Goal: Task Accomplishment & Management: Manage account settings

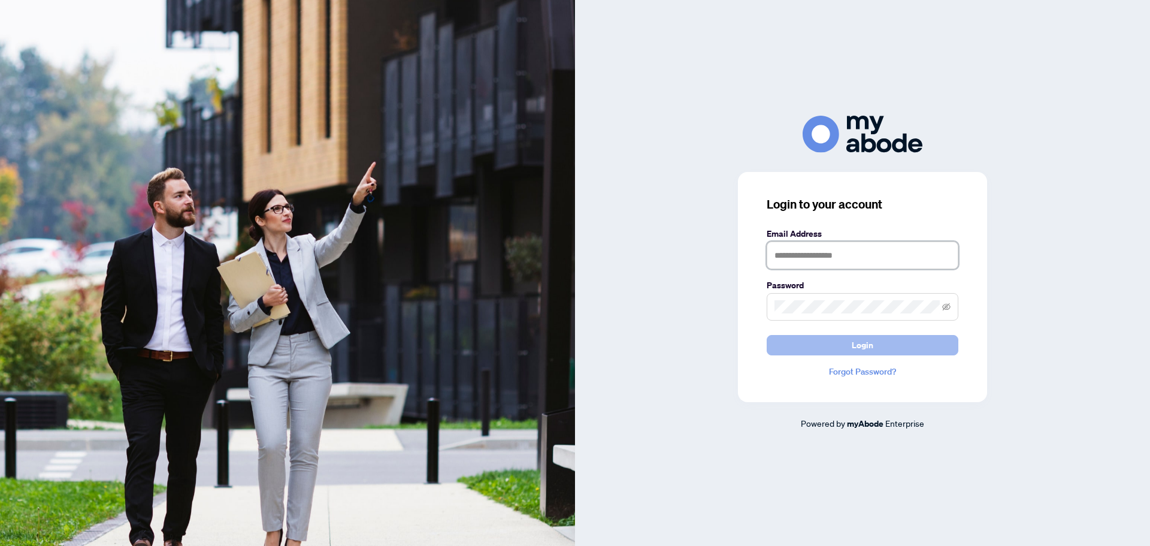
type input "**********"
click at [779, 342] on button "Login" at bounding box center [863, 345] width 192 height 20
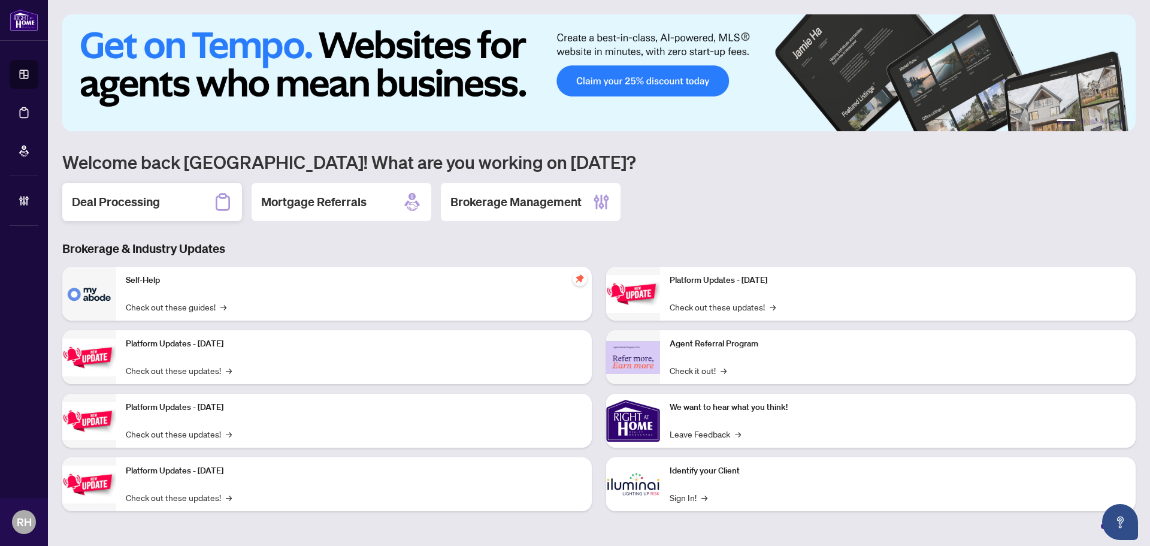
click at [145, 203] on h2 "Deal Processing" at bounding box center [116, 202] width 88 height 17
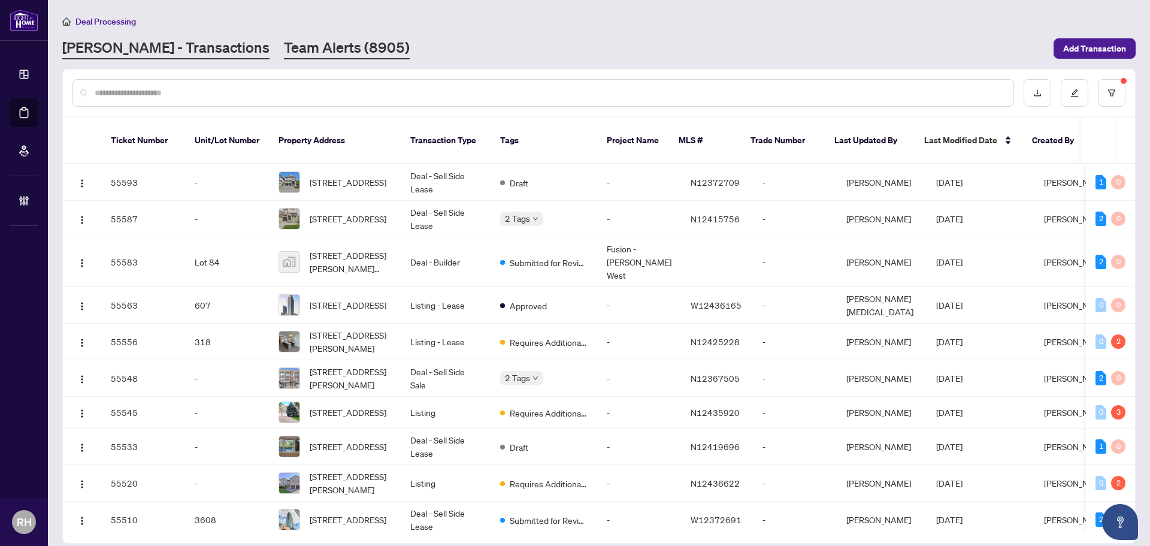
click at [284, 48] on link "Team Alerts (8905)" at bounding box center [347, 49] width 126 height 22
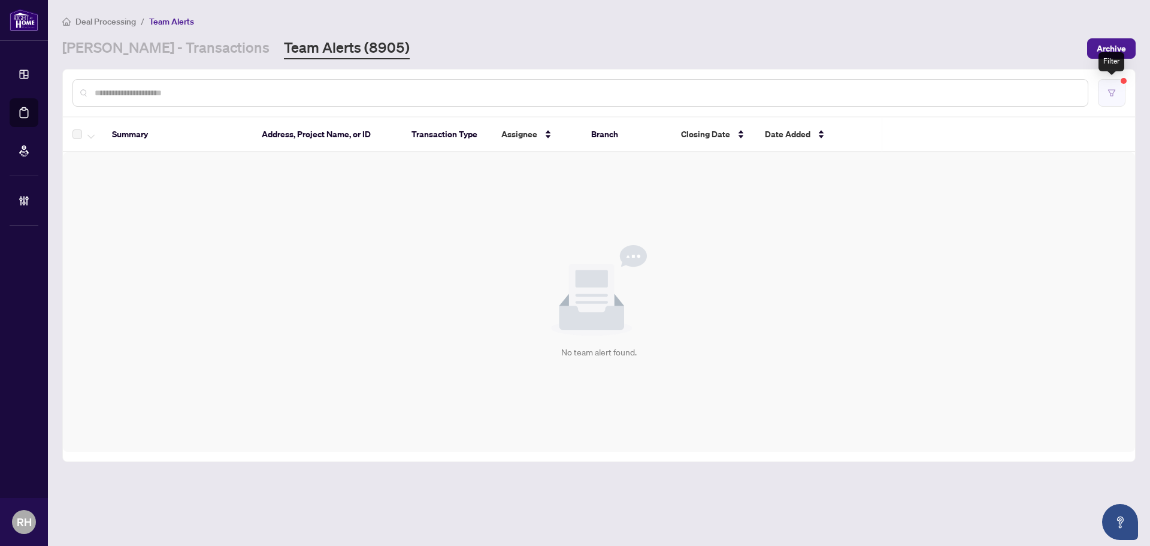
click at [1111, 89] on icon "filter" at bounding box center [1111, 92] width 7 height 7
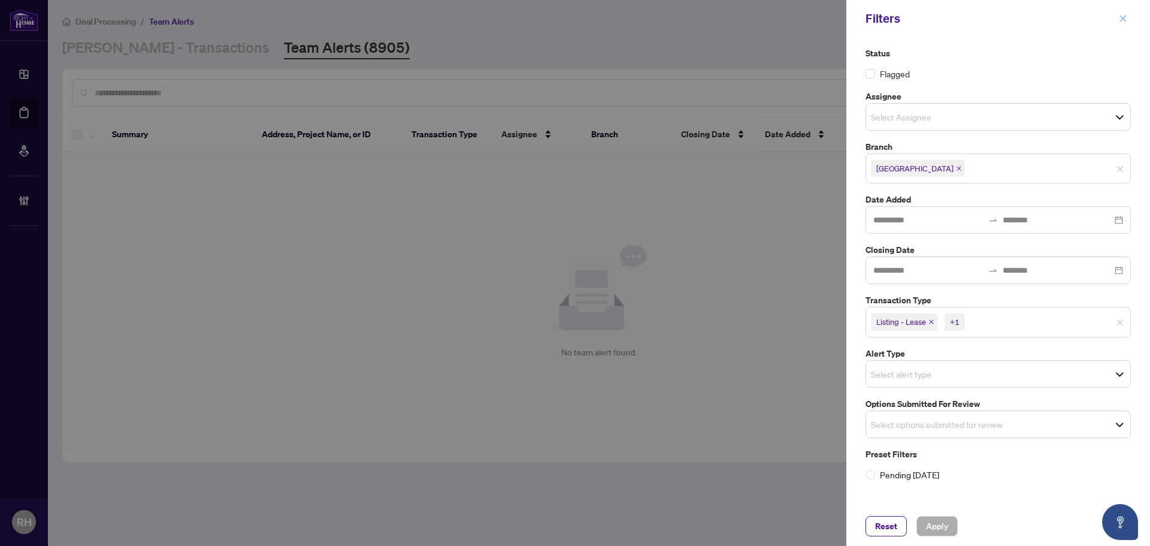
click at [1123, 13] on span "button" at bounding box center [1123, 18] width 8 height 19
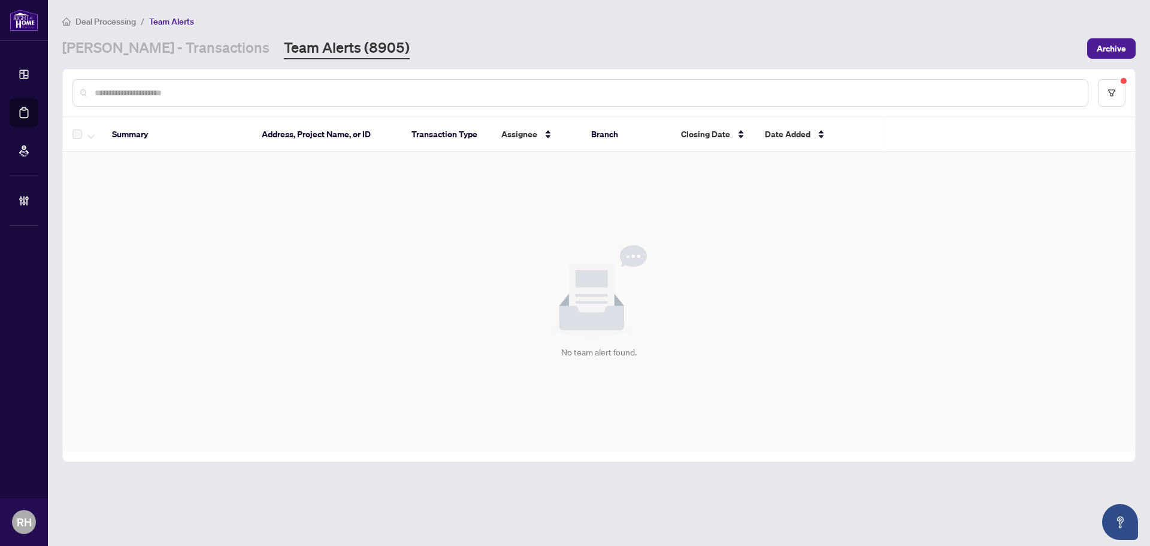
click at [1135, 88] on div "Summary Address, Project Name, or ID Transaction Type Assignee Branch Closing D…" at bounding box center [599, 265] width 1074 height 393
click at [1120, 85] on button "button" at bounding box center [1112, 93] width 28 height 28
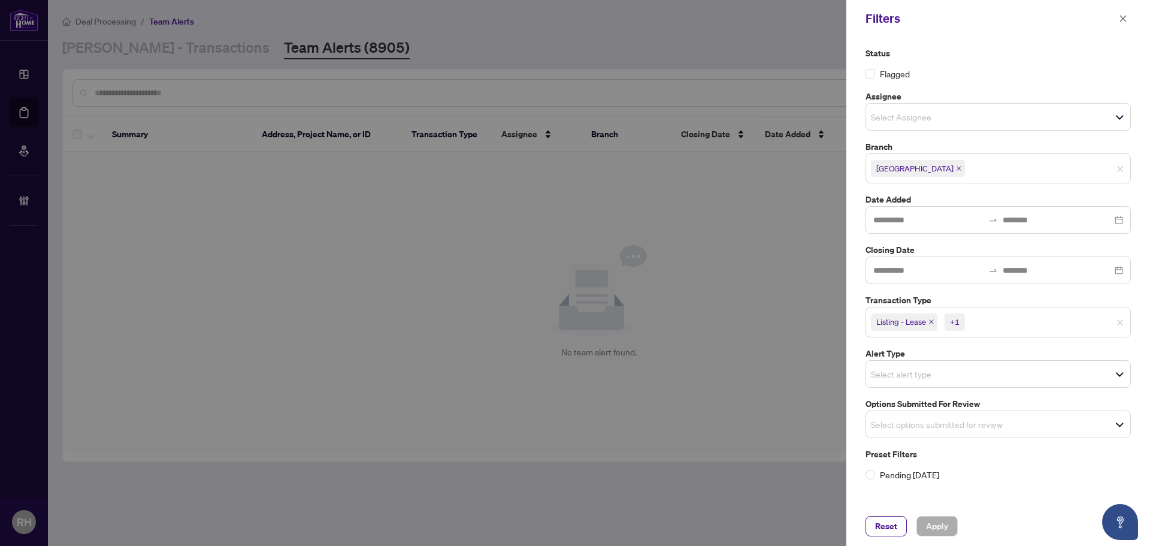
click at [932, 321] on icon "close" at bounding box center [932, 322] width 6 height 6
click at [906, 327] on span "Listing" at bounding box center [891, 321] width 40 height 17
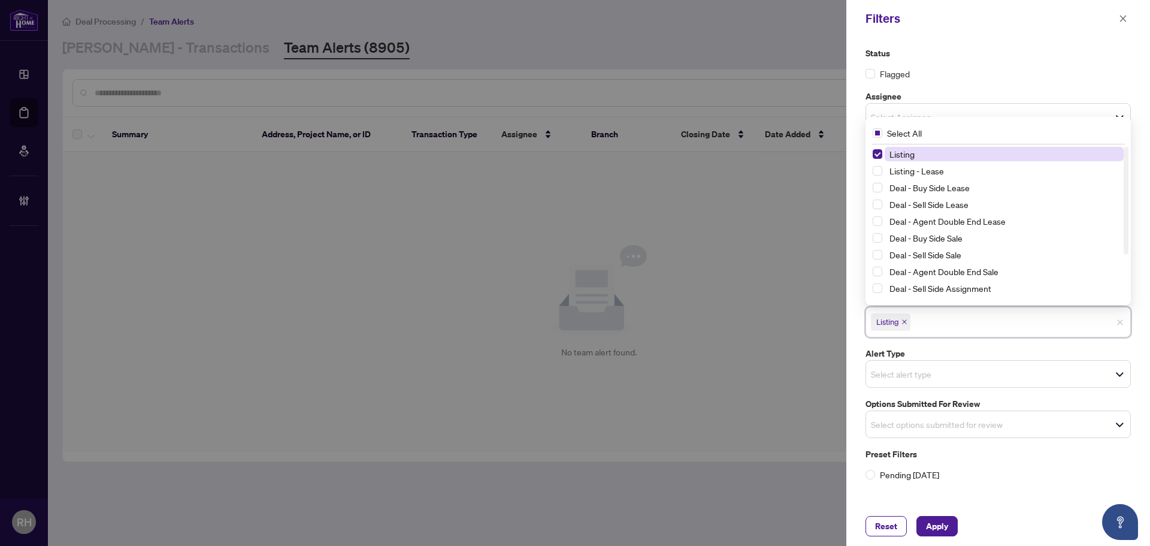
click at [906, 326] on span "Listing" at bounding box center [891, 321] width 40 height 17
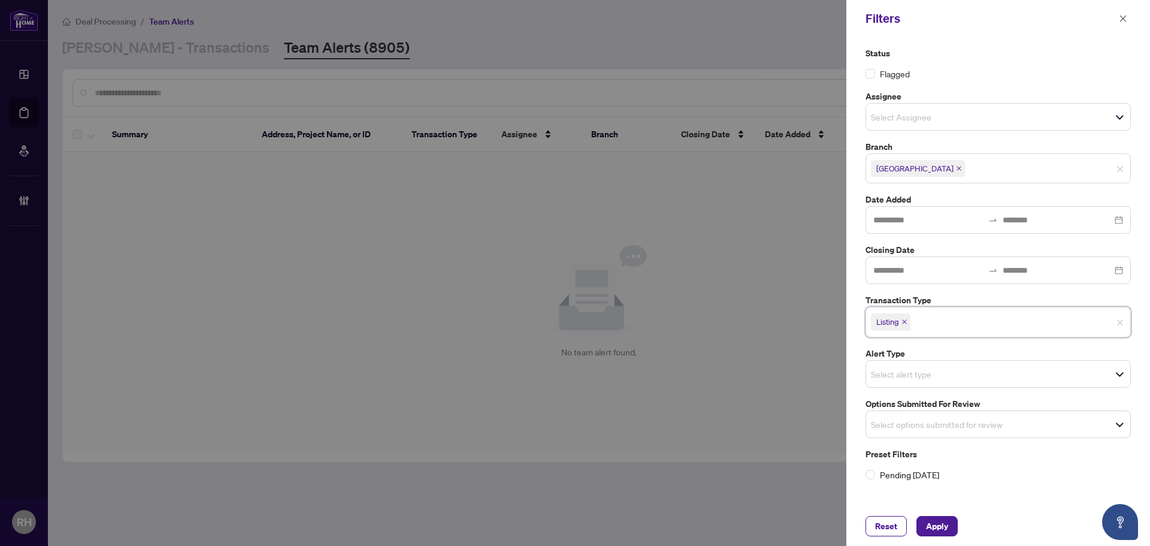
click at [906, 324] on icon "close" at bounding box center [905, 322] width 6 height 6
click at [905, 411] on div "Select options submitted for review" at bounding box center [998, 421] width 265 height 28
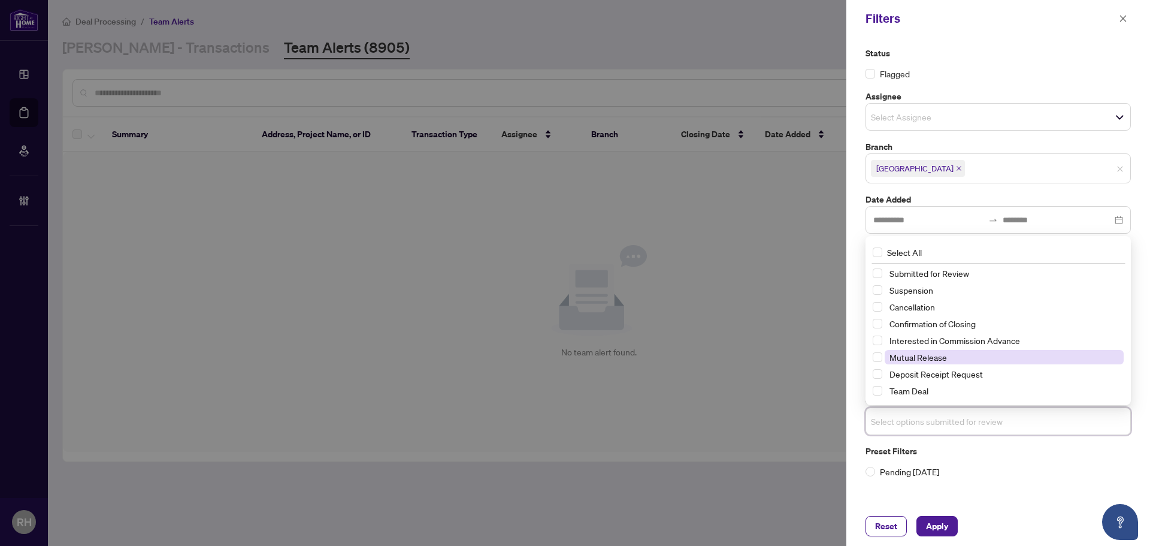
click at [915, 360] on span "Mutual Release" at bounding box center [919, 357] width 58 height 11
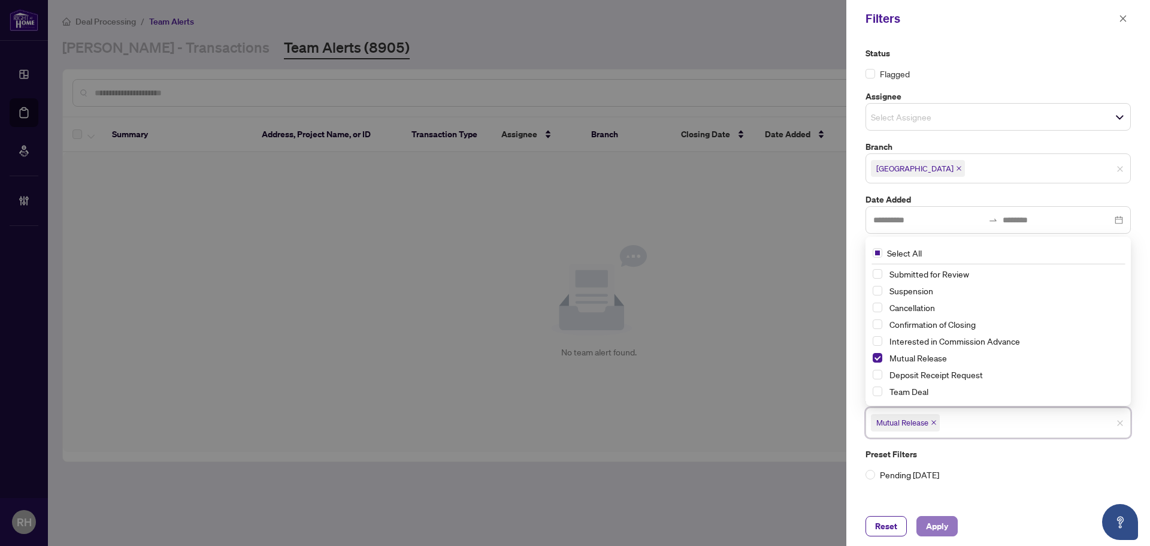
click at [932, 519] on span "Apply" at bounding box center [937, 525] width 22 height 19
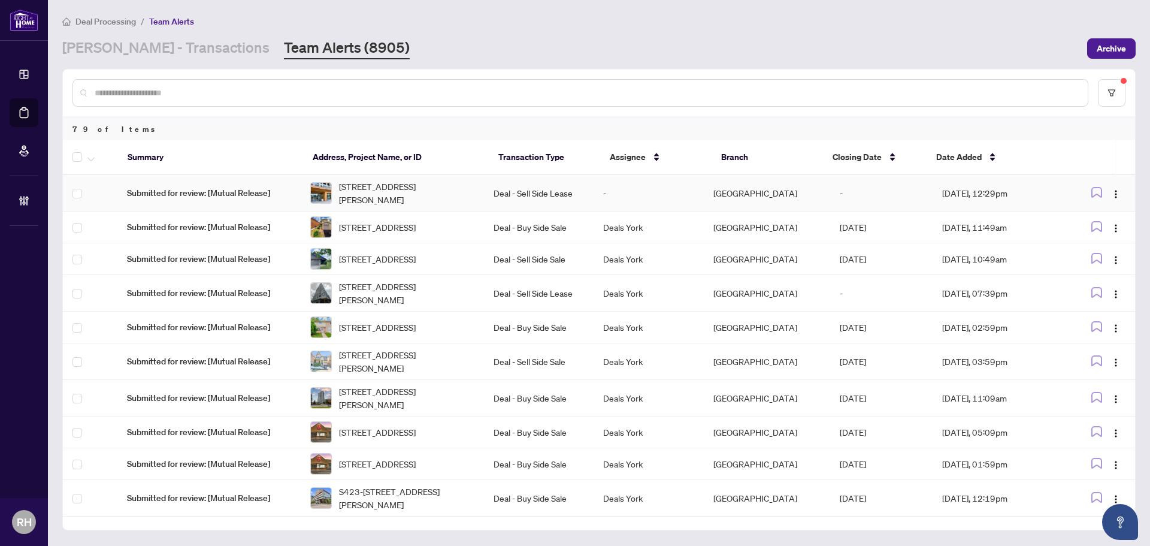
click at [512, 184] on td "Deal - Sell Side Lease" at bounding box center [539, 193] width 110 height 37
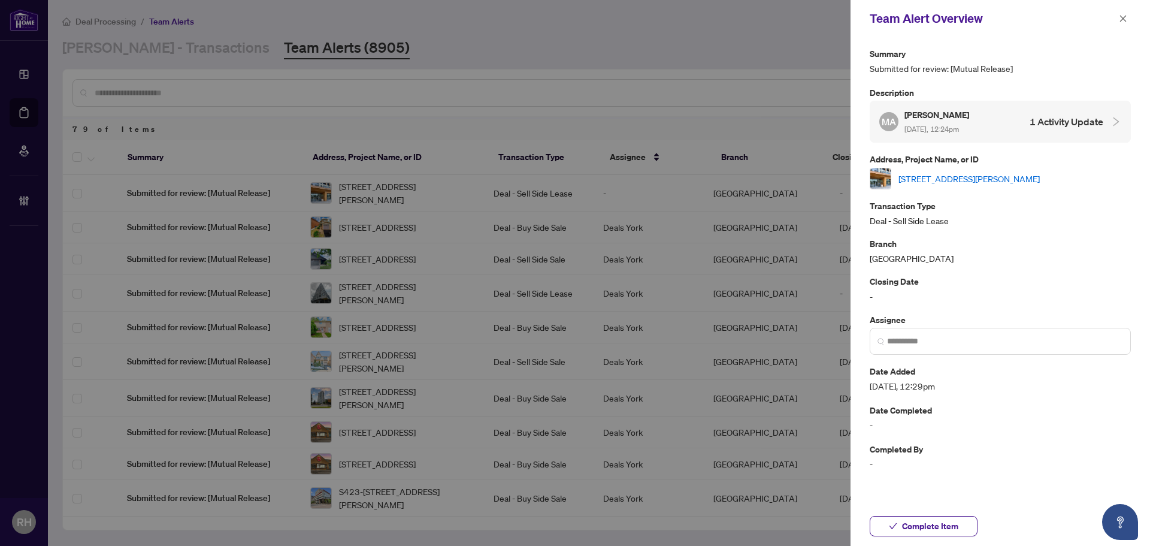
click at [977, 177] on link "2512-7950 Bathurst St, Vaughan, Ontario L4J 0L4, Canada" at bounding box center [969, 178] width 141 height 13
click at [1128, 21] on button "button" at bounding box center [1124, 18] width 16 height 14
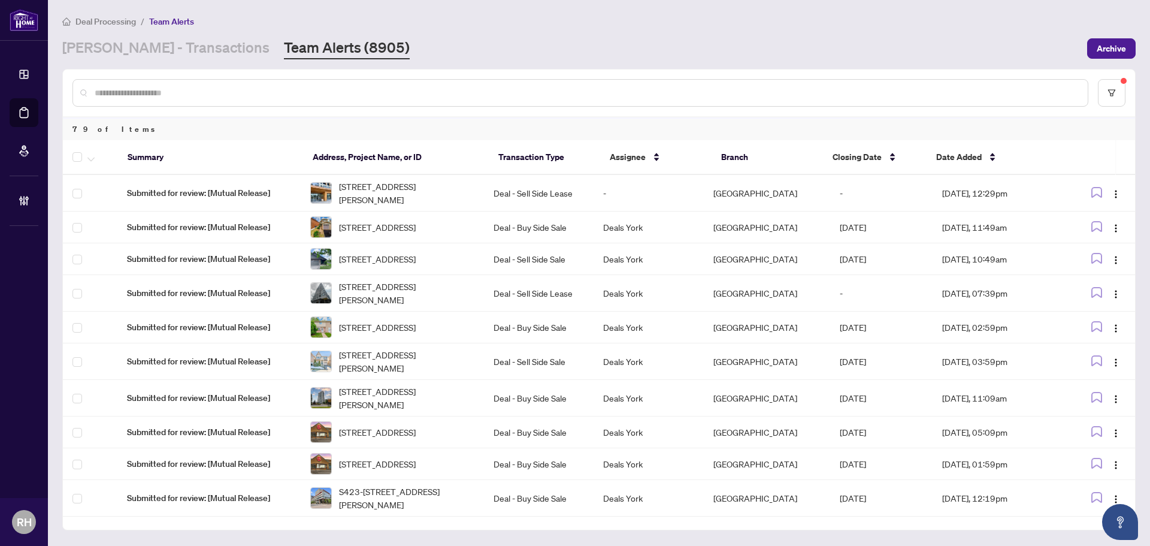
click at [161, 62] on main "Deal Processing / Team Alerts RAHR - Transactions Team Alerts (8905) Archive 79…" at bounding box center [599, 273] width 1102 height 546
click at [166, 41] on link "[PERSON_NAME] - Transactions" at bounding box center [165, 49] width 207 height 22
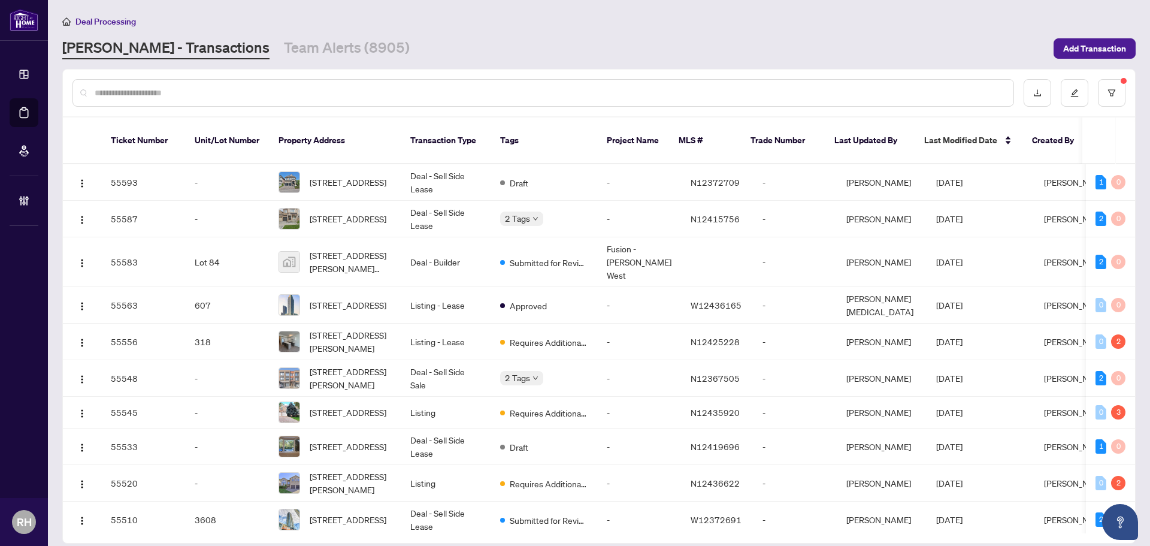
click at [1113, 78] on div at bounding box center [599, 92] width 1072 height 47
click at [1120, 94] on button "button" at bounding box center [1112, 93] width 28 height 28
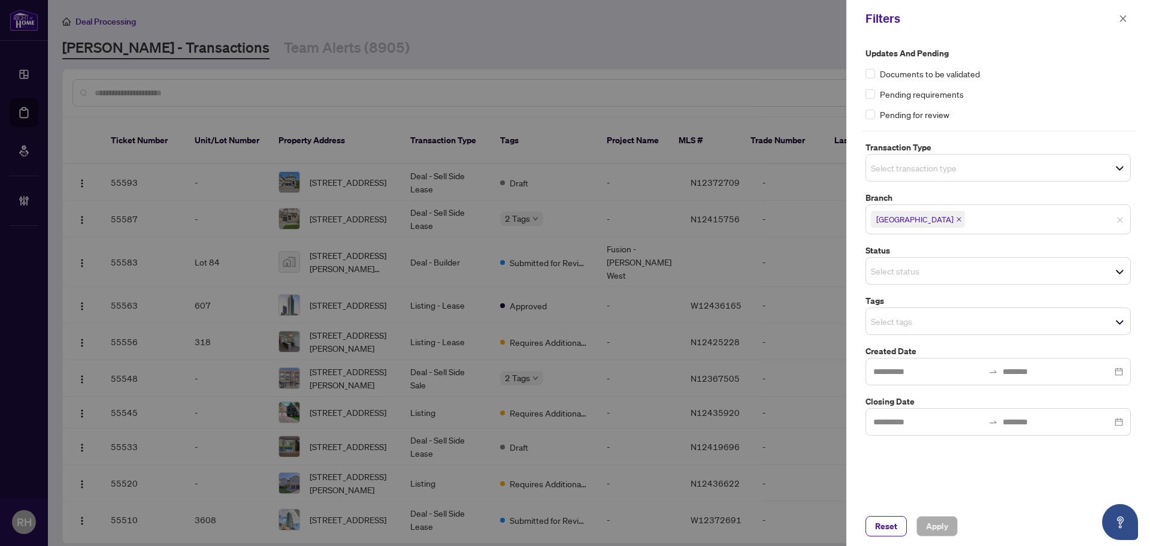
click at [956, 222] on icon "close" at bounding box center [959, 219] width 6 height 6
click at [943, 534] on span "Apply" at bounding box center [937, 525] width 22 height 19
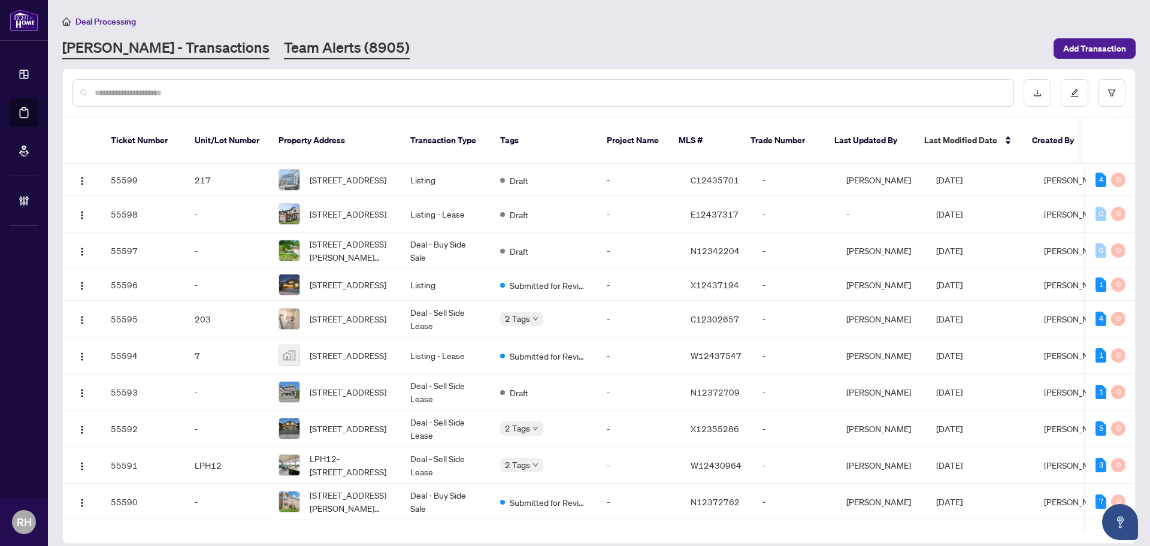
click at [284, 47] on link "Team Alerts (8905)" at bounding box center [347, 49] width 126 height 22
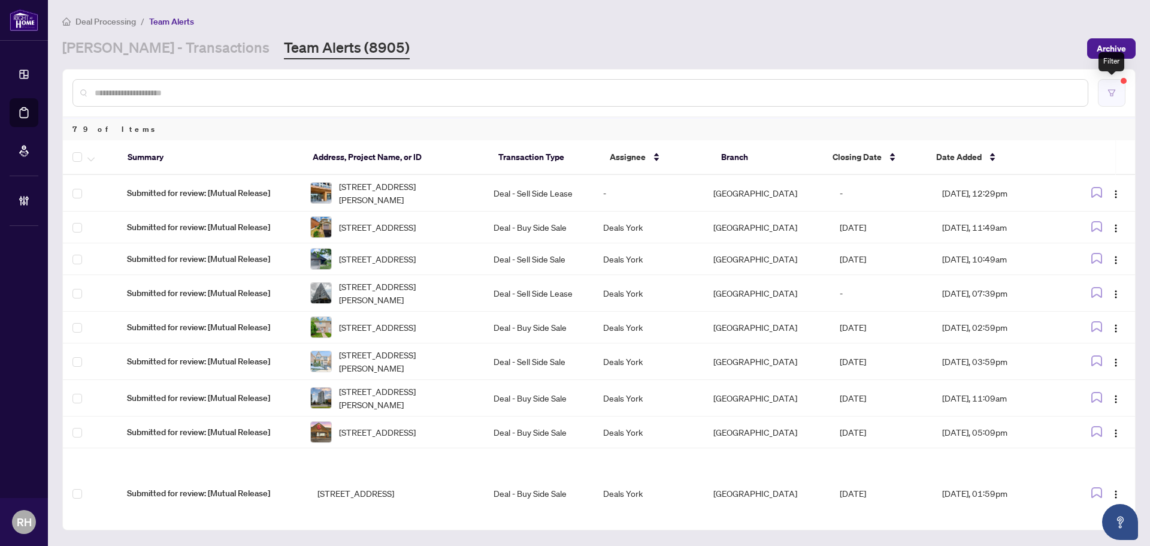
click at [1112, 95] on icon "filter" at bounding box center [1112, 93] width 8 height 8
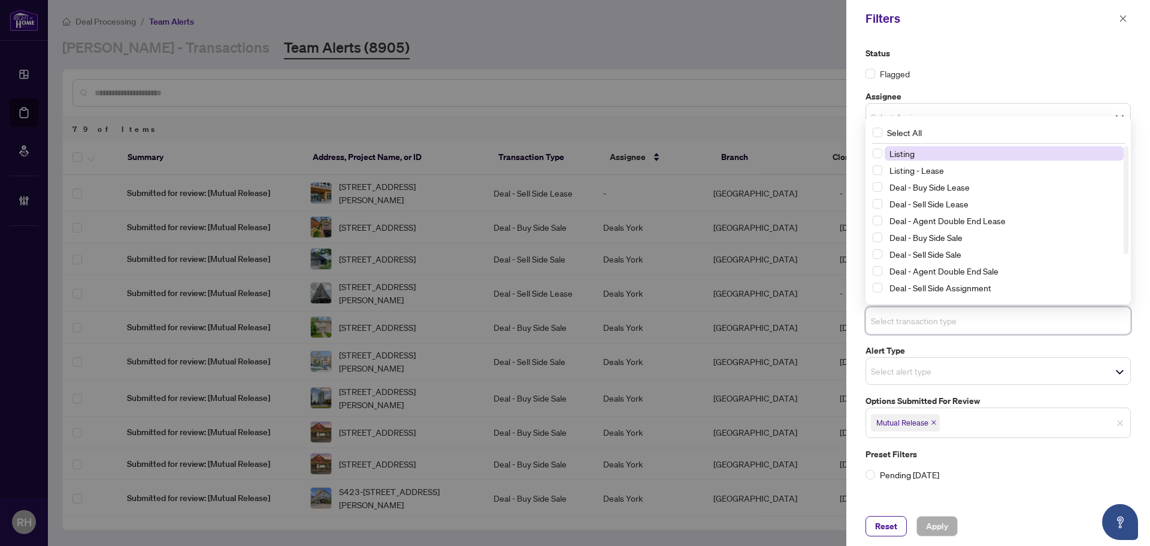
click at [910, 314] on input "search" at bounding box center [913, 320] width 84 height 14
click at [927, 170] on span "Listing - Lease" at bounding box center [917, 170] width 55 height 11
click at [912, 156] on span "Listing" at bounding box center [902, 154] width 25 height 11
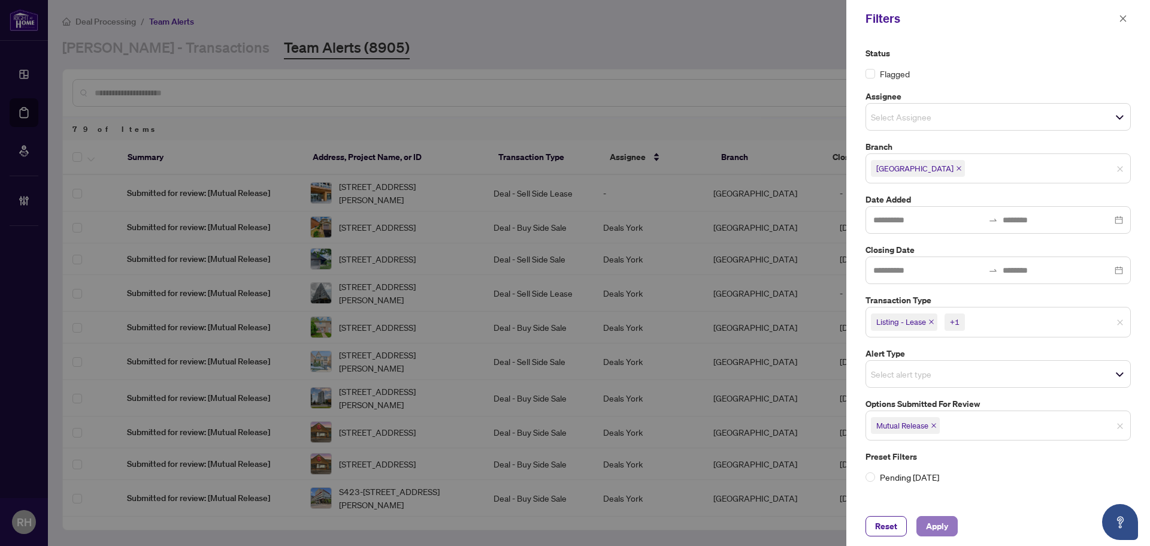
click at [951, 527] on button "Apply" at bounding box center [937, 526] width 41 height 20
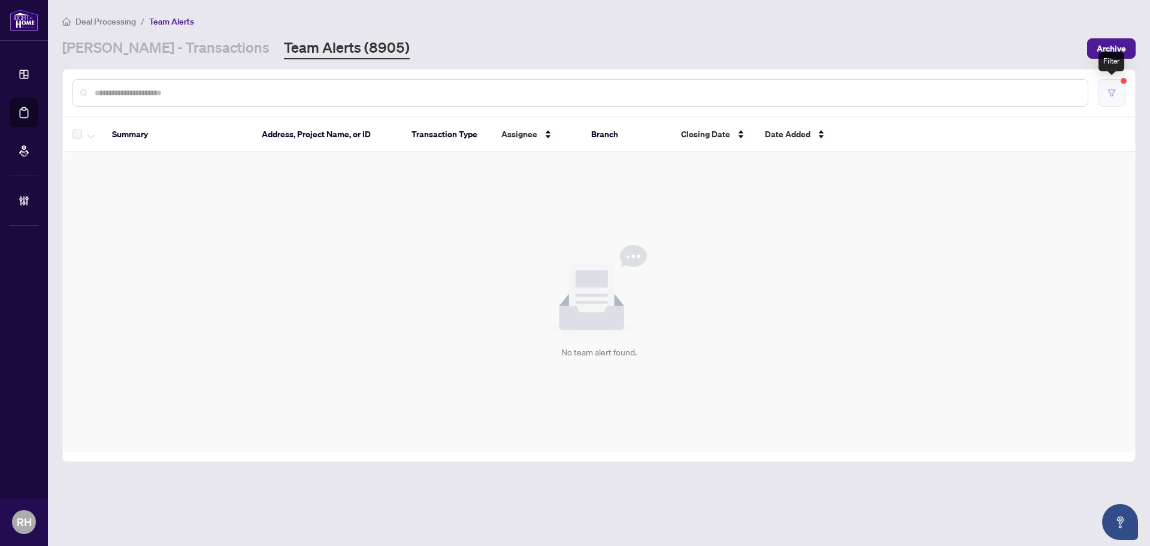
click at [1111, 84] on button "button" at bounding box center [1112, 93] width 28 height 28
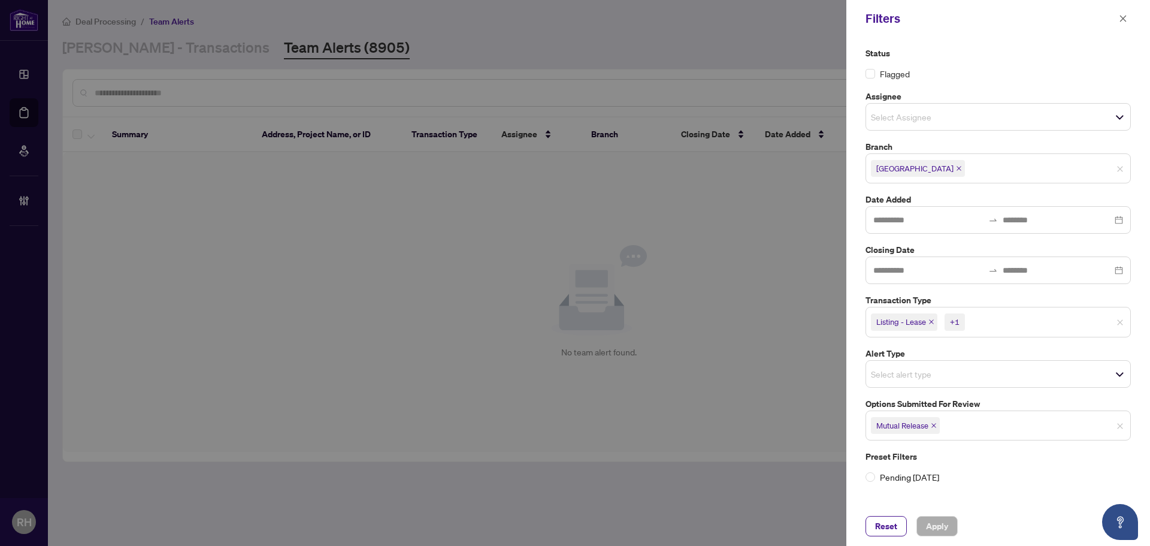
click at [937, 425] on icon "close" at bounding box center [934, 425] width 6 height 6
click at [944, 525] on span "Apply" at bounding box center [937, 525] width 22 height 19
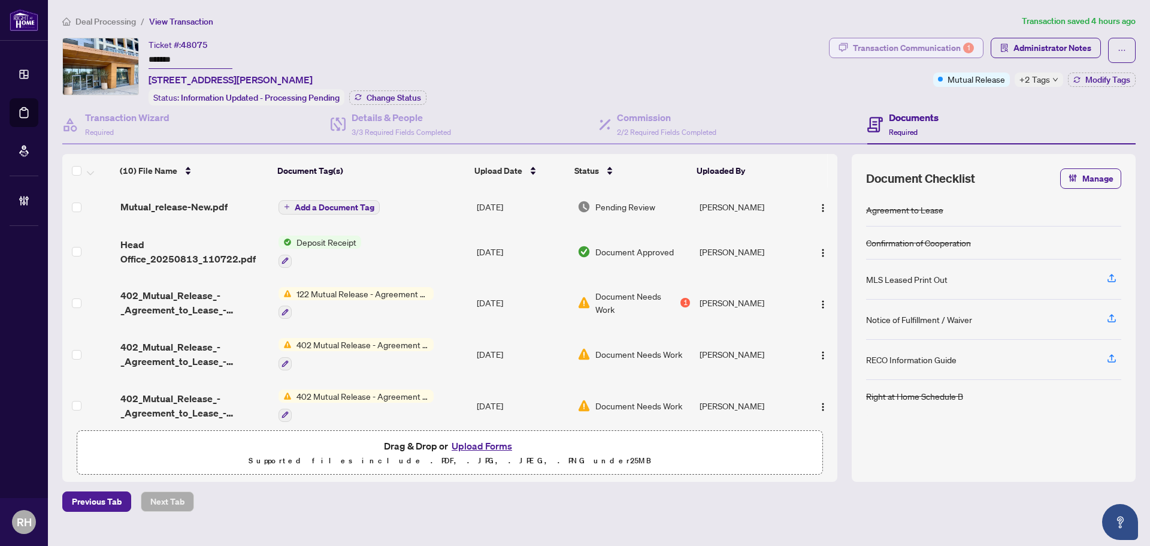
click at [843, 41] on span "button" at bounding box center [844, 47] width 10 height 19
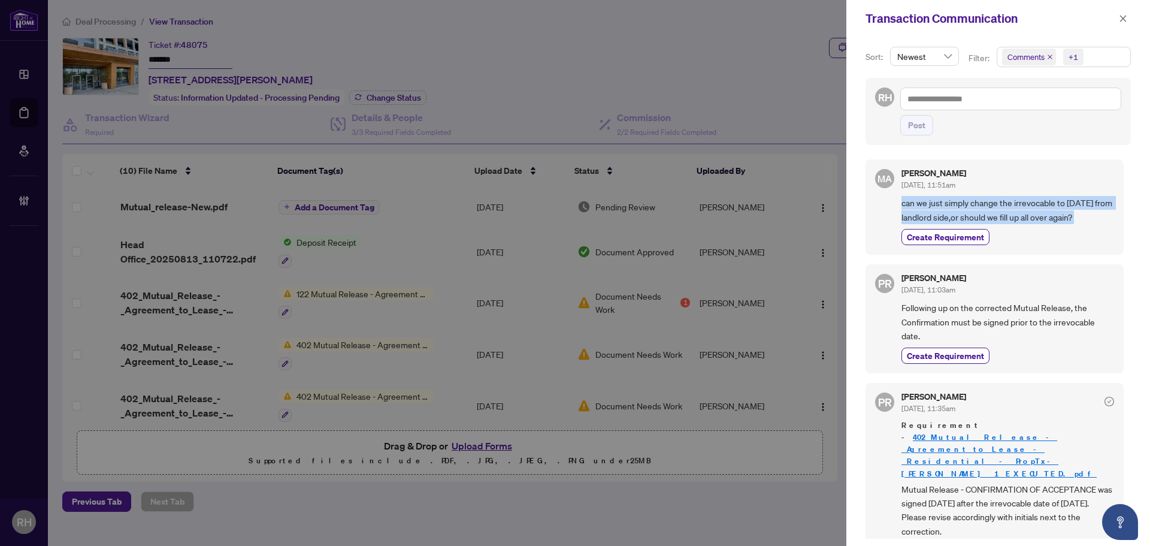
drag, startPoint x: 894, startPoint y: 204, endPoint x: 1098, endPoint y: 233, distance: 206.3
click at [1098, 233] on div "MA Mary Amini Sep/29/2025, 11:51am can we just simply change the irrevocable to…" at bounding box center [995, 206] width 258 height 95
click at [1090, 233] on div "Create Requirement" at bounding box center [1008, 237] width 213 height 16
click at [1125, 18] on icon "close" at bounding box center [1123, 18] width 7 height 7
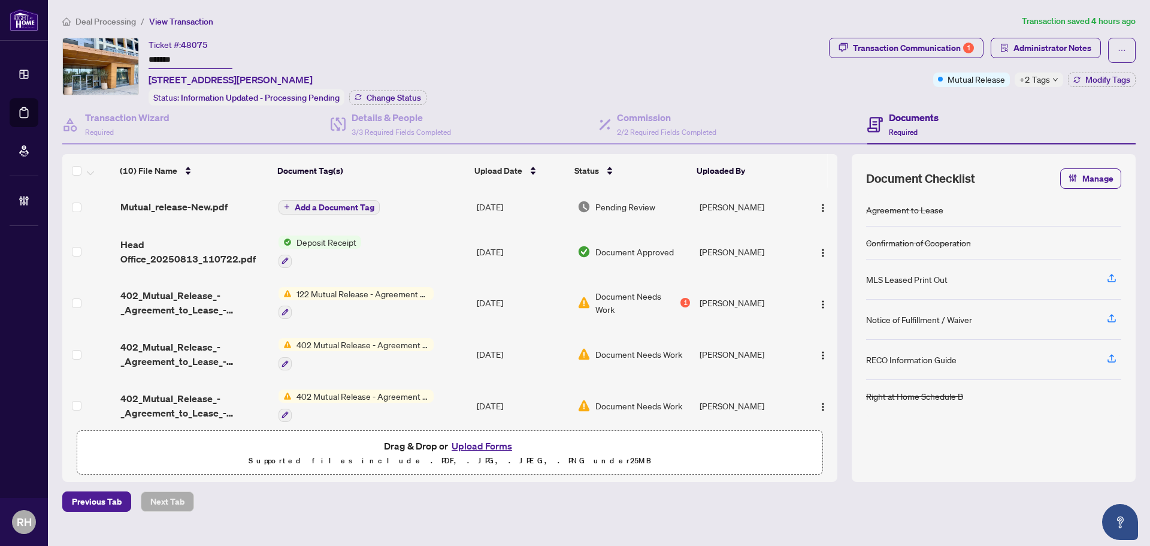
click at [241, 212] on div "Mutual_release-New.pdf" at bounding box center [194, 207] width 149 height 14
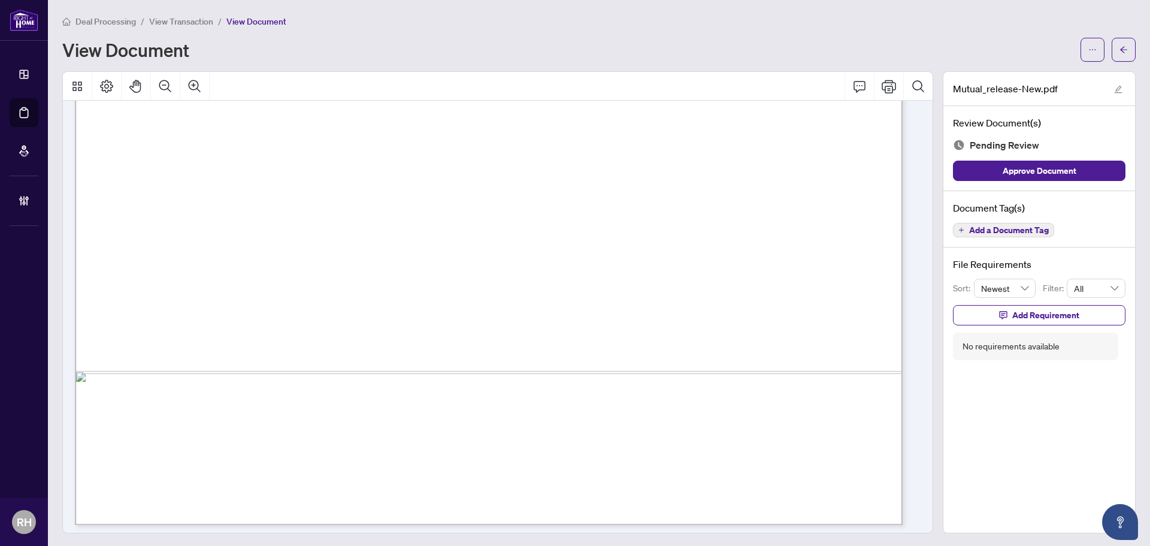
scroll to position [663, 0]
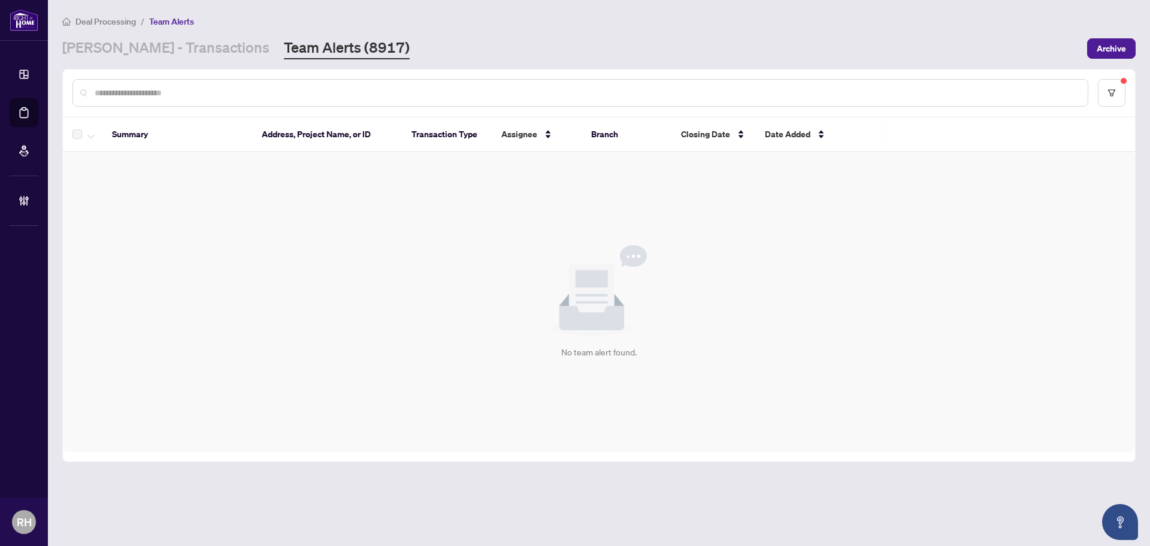
click at [189, 59] on main "Deal Processing / Team Alerts RAHR - Transactions Team Alerts (8917) Archive Su…" at bounding box center [599, 273] width 1102 height 546
click at [198, 52] on div "RAHR - Transactions Team Alerts (8917)" at bounding box center [235, 49] width 347 height 22
click at [194, 53] on link "[PERSON_NAME] - Transactions" at bounding box center [165, 49] width 207 height 22
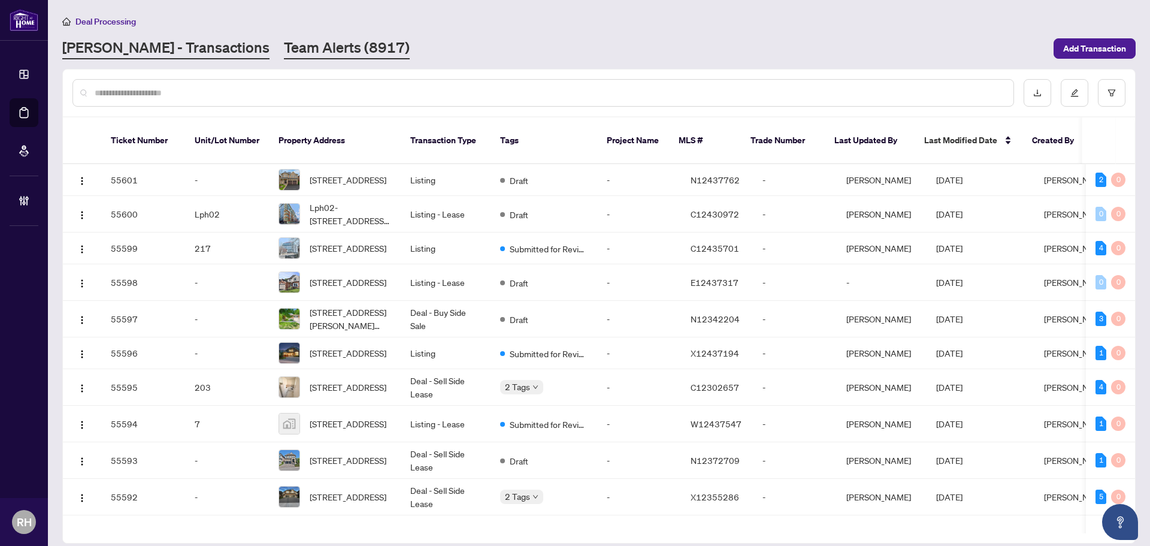
click at [284, 50] on link "Team Alerts (8917)" at bounding box center [347, 49] width 126 height 22
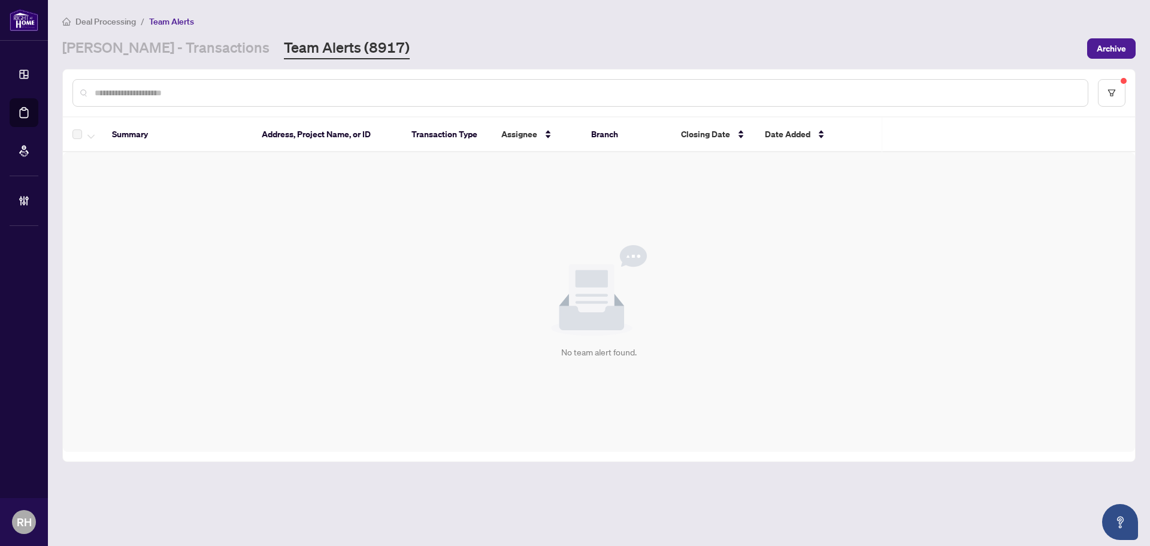
click at [325, 47] on link "Team Alerts (8917)" at bounding box center [347, 49] width 126 height 22
click at [372, 44] on div "RAHR - Transactions Team Alerts (8917)" at bounding box center [571, 49] width 1018 height 22
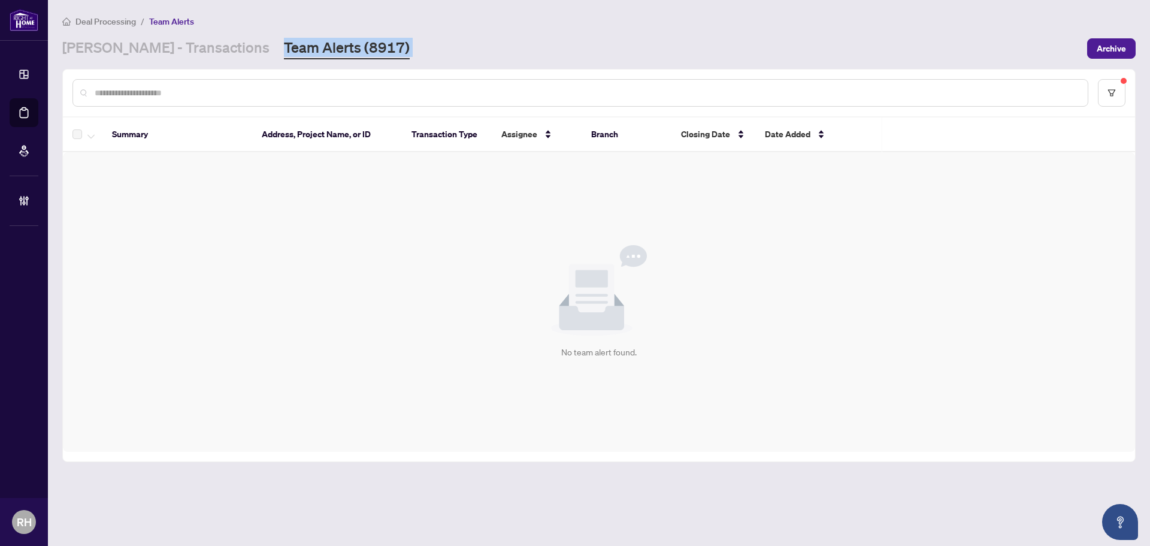
click at [372, 44] on div "RAHR - Transactions Team Alerts (8917)" at bounding box center [571, 49] width 1018 height 22
click at [373, 44] on div "RAHR - Transactions Team Alerts (8917)" at bounding box center [571, 49] width 1018 height 22
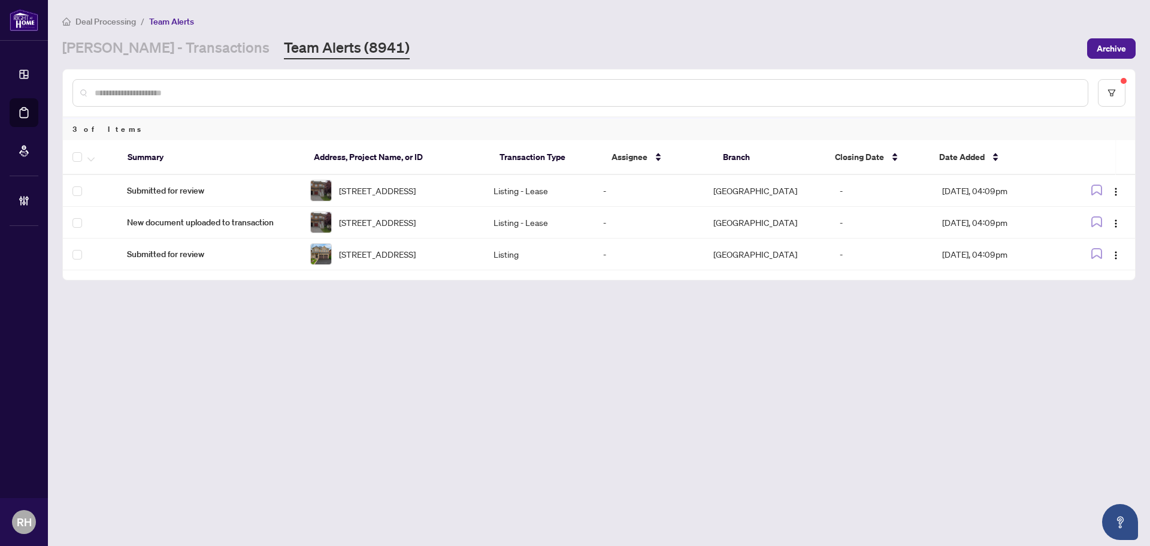
click at [341, 265] on div "[STREET_ADDRESS]" at bounding box center [392, 254] width 164 height 22
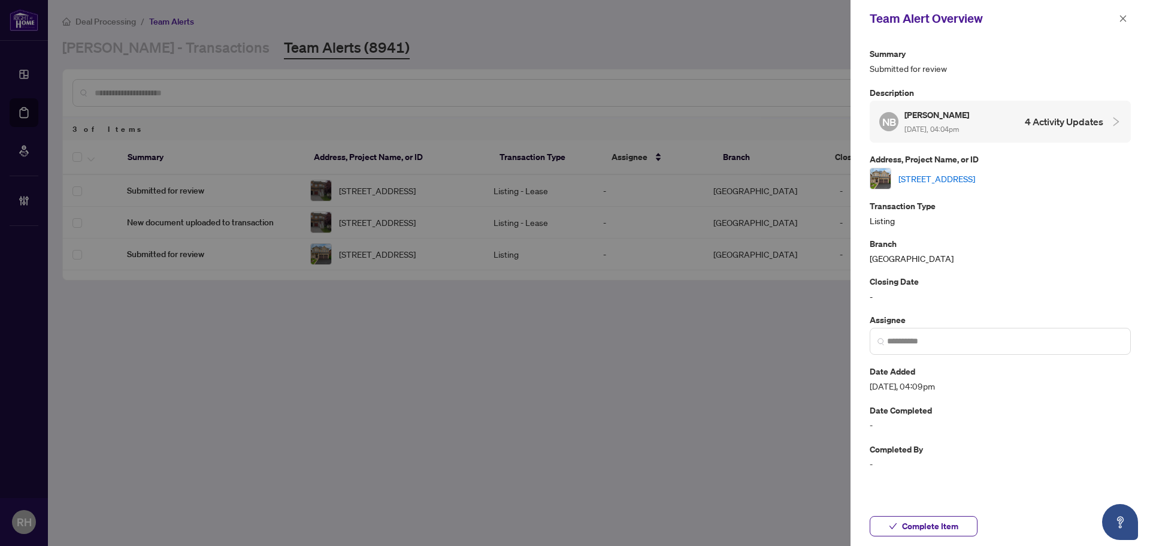
click at [1135, 7] on div "Team Alert Overview" at bounding box center [1001, 18] width 300 height 37
click at [1115, 16] on div "Team Alert Overview" at bounding box center [993, 19] width 246 height 18
click at [1126, 16] on icon "close" at bounding box center [1123, 18] width 8 height 8
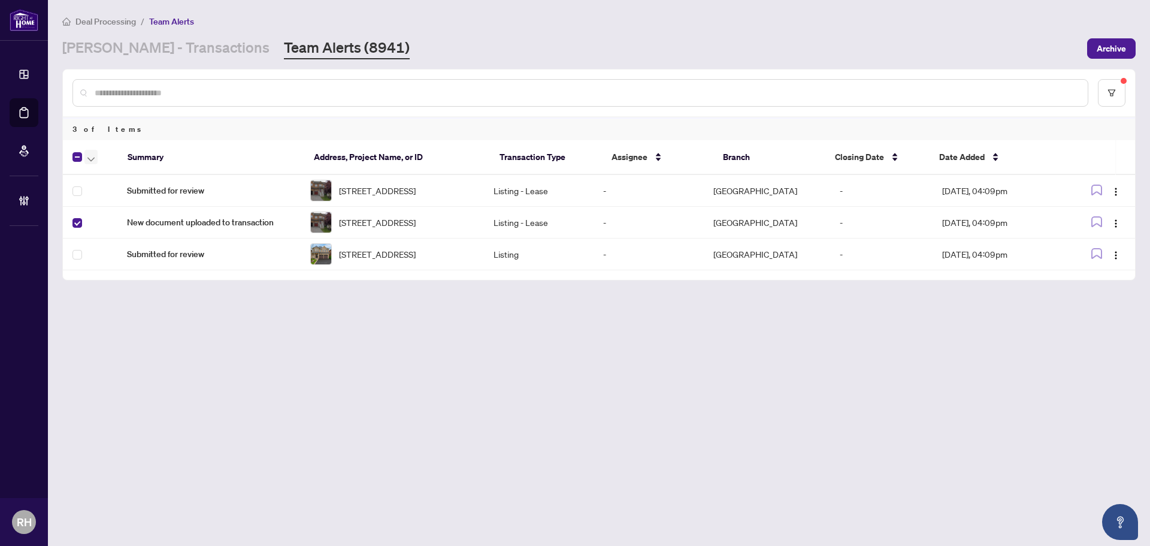
click at [93, 159] on icon "button" at bounding box center [90, 159] width 7 height 5
click at [131, 262] on li "Complete Item" at bounding box center [131, 254] width 89 height 19
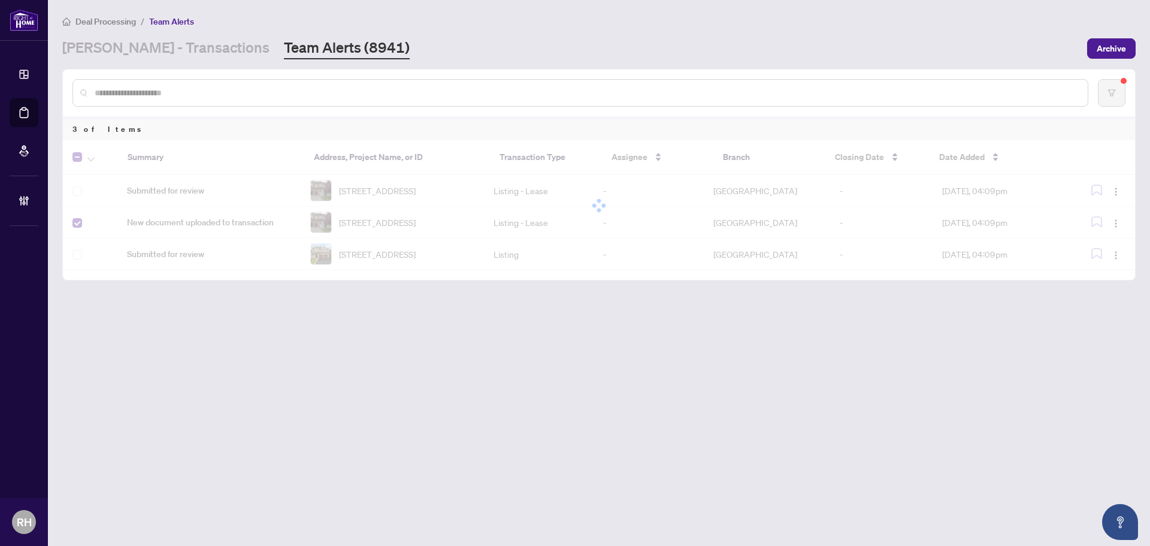
click at [471, 188] on div at bounding box center [599, 205] width 1072 height 130
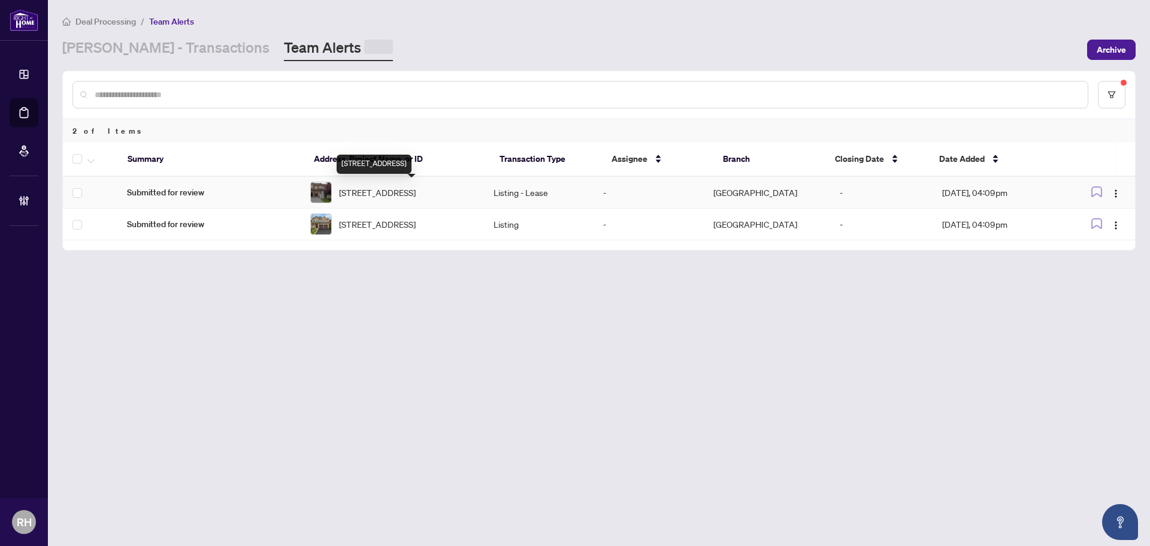
click at [398, 191] on span "[STREET_ADDRESS]" at bounding box center [377, 192] width 77 height 13
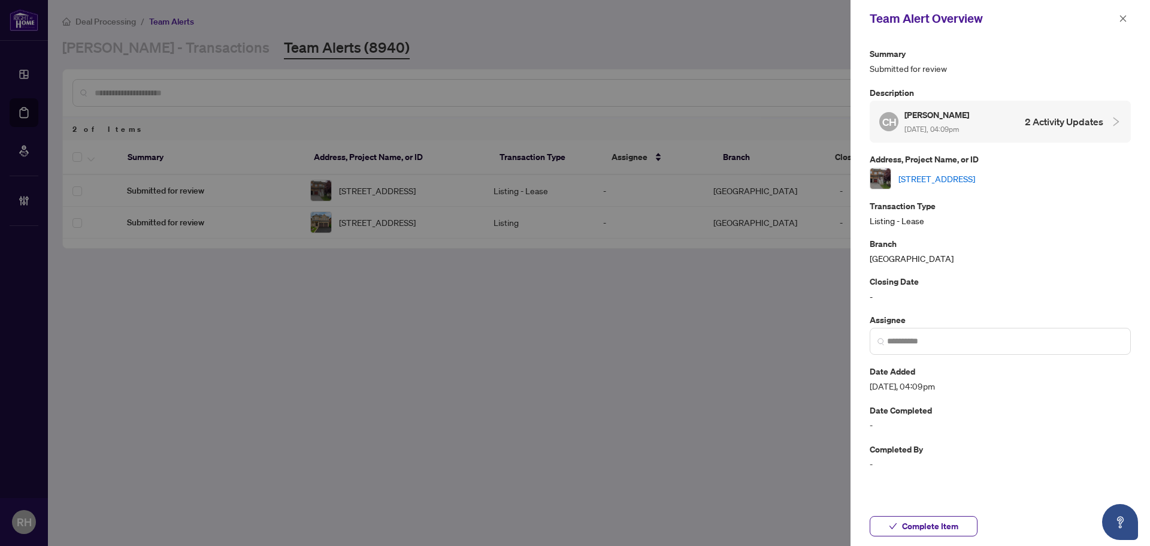
click at [1007, 168] on div "[STREET_ADDRESS]" at bounding box center [1000, 179] width 261 height 22
click at [975, 173] on link "[STREET_ADDRESS]" at bounding box center [937, 178] width 77 height 13
click at [1123, 26] on span "button" at bounding box center [1123, 18] width 8 height 19
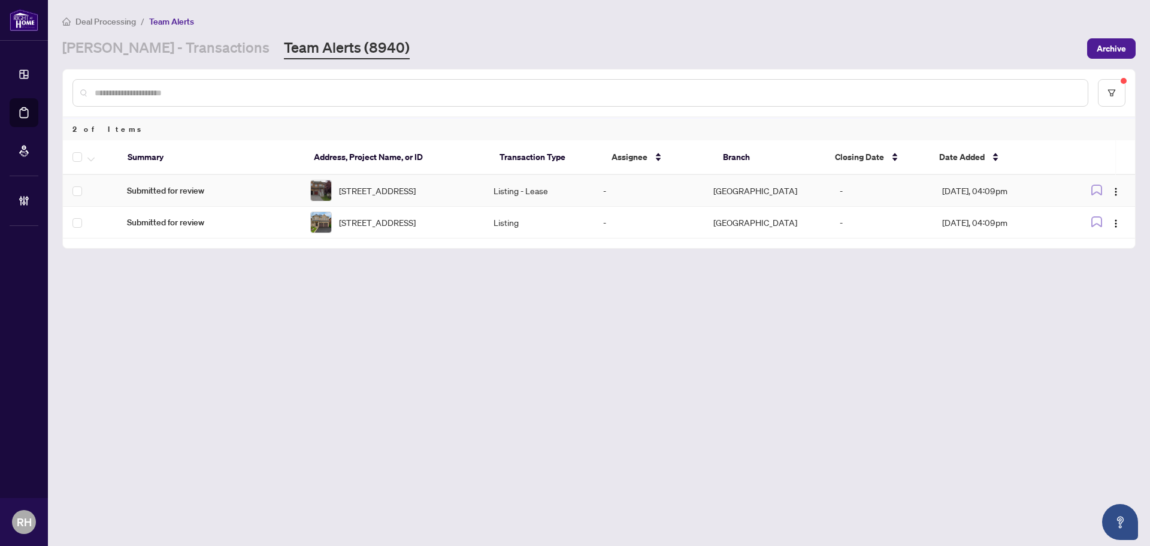
click at [76, 200] on td at bounding box center [90, 191] width 55 height 32
click at [92, 166] on th at bounding box center [90, 157] width 55 height 35
click at [95, 162] on button "button" at bounding box center [90, 157] width 13 height 14
click at [127, 250] on span "Complete Item" at bounding box center [131, 254] width 75 height 13
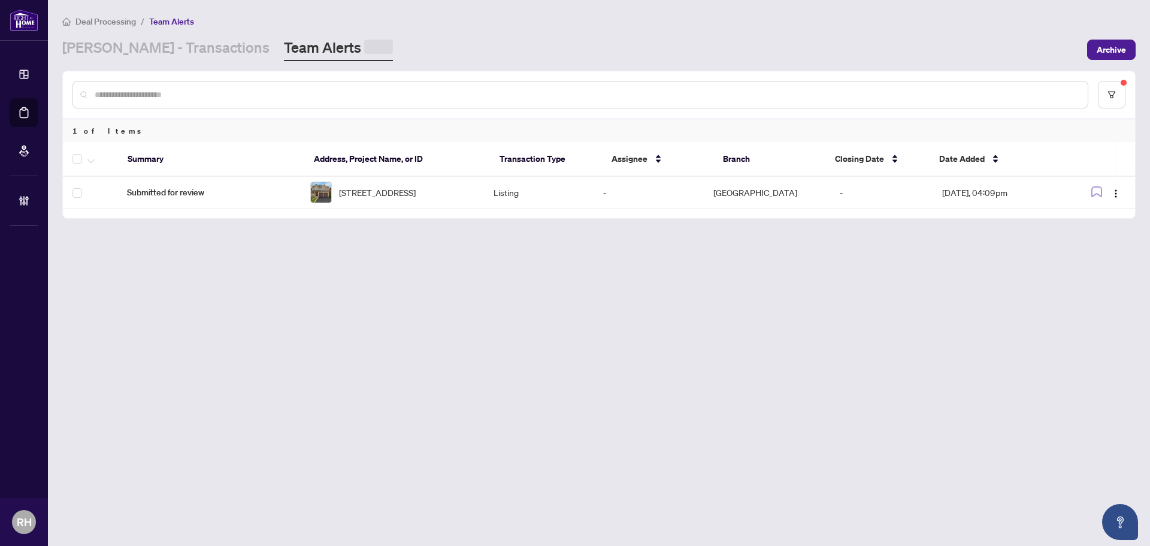
click at [379, 216] on div "Summary Address, Project Name, or ID Transaction Type Assignee Branch Closing D…" at bounding box center [599, 180] width 1072 height 76
click at [394, 195] on span "[STREET_ADDRESS]" at bounding box center [377, 190] width 77 height 13
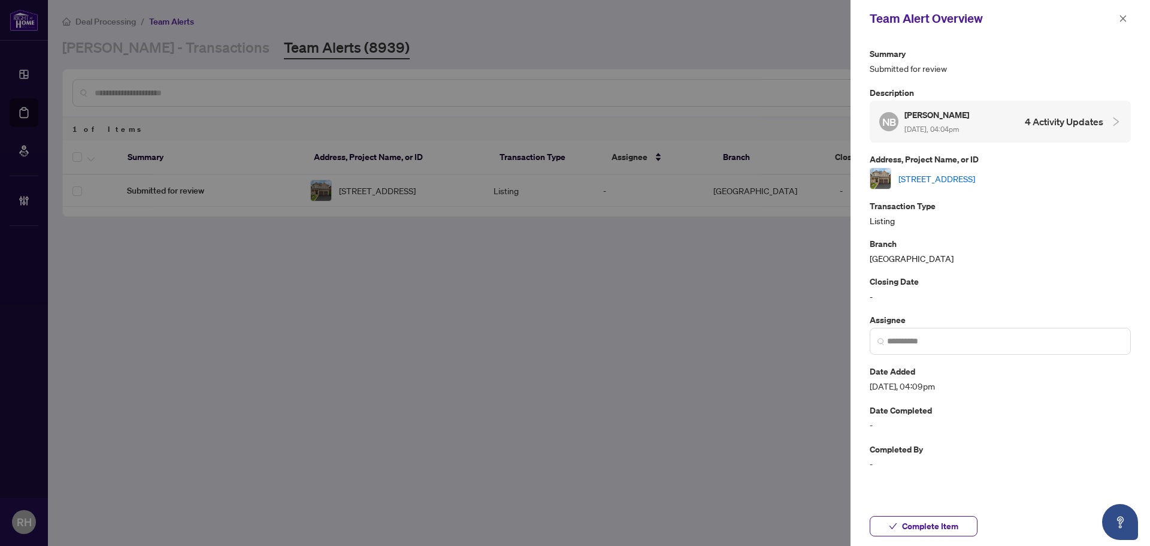
click at [932, 182] on link "[STREET_ADDRESS]" at bounding box center [937, 178] width 77 height 13
click at [1120, 26] on span "button" at bounding box center [1123, 18] width 8 height 19
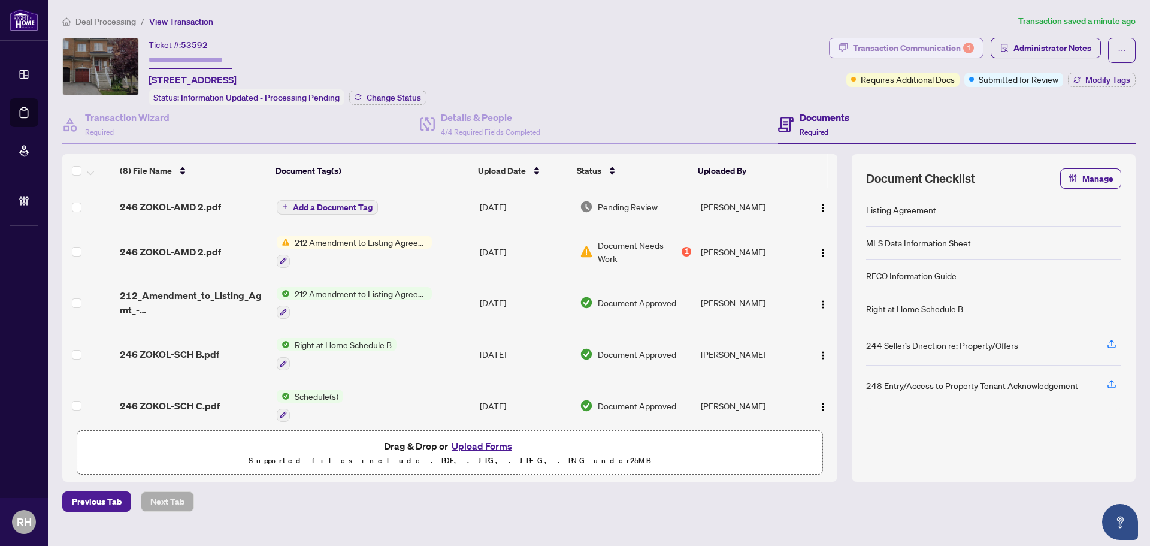
click at [922, 55] on div "Transaction Communication 1" at bounding box center [913, 47] width 121 height 19
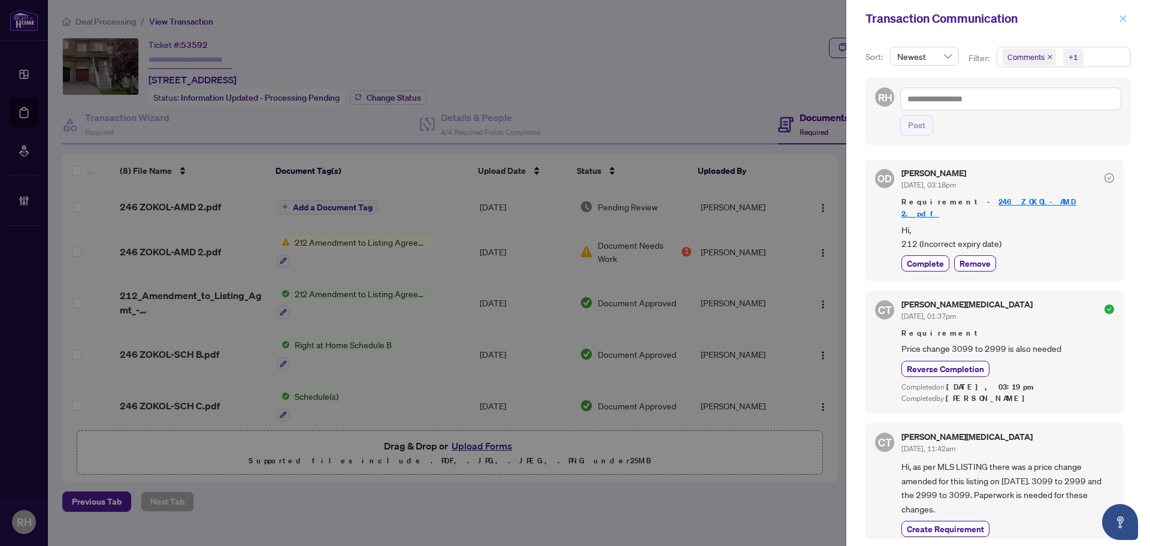
click at [1119, 20] on icon "close" at bounding box center [1123, 18] width 8 height 8
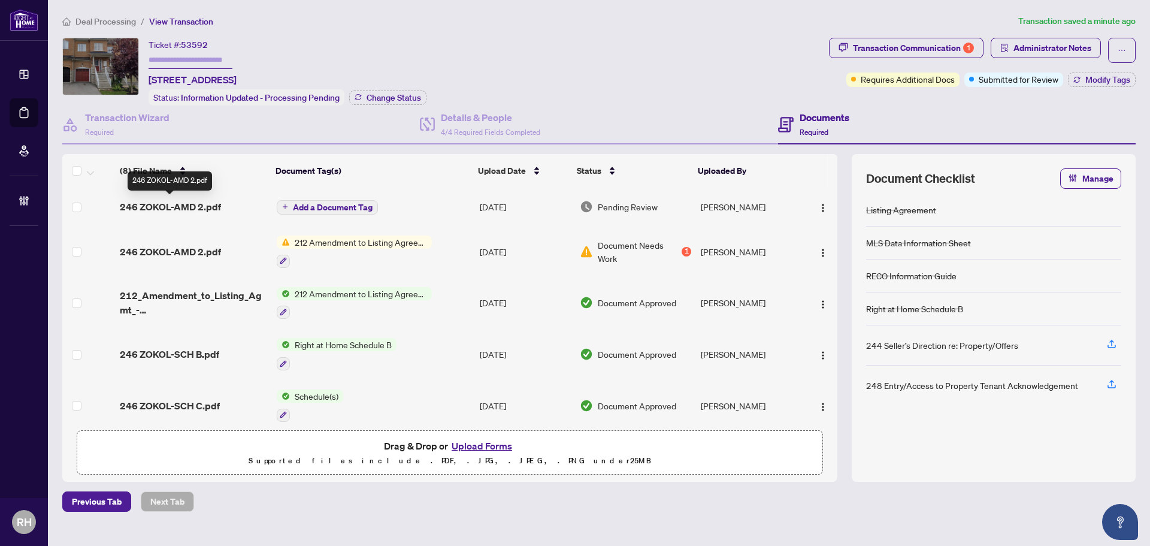
click at [164, 210] on span "246 ZOKOL-AMD 2.pdf" at bounding box center [170, 207] width 101 height 14
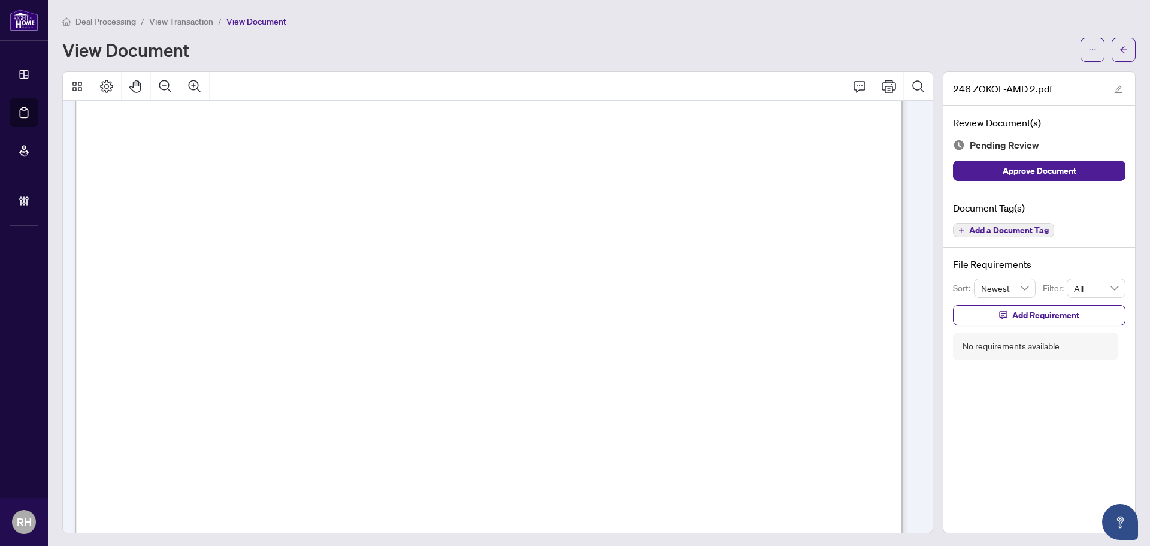
scroll to position [120, 0]
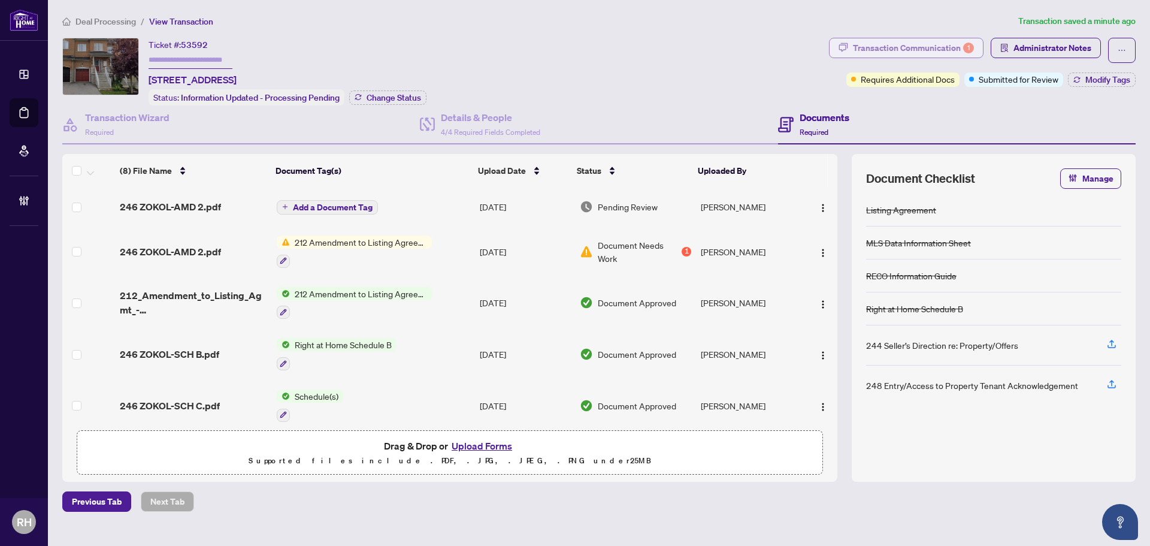
click at [885, 57] on button "Transaction Communication 1" at bounding box center [906, 48] width 155 height 20
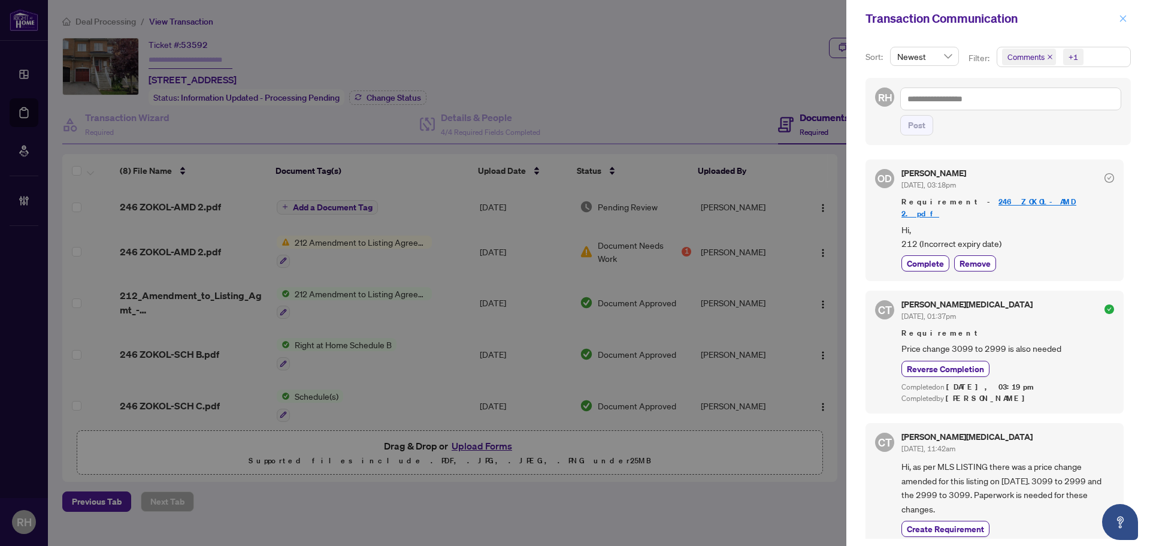
click at [1127, 16] on icon "close" at bounding box center [1123, 18] width 8 height 8
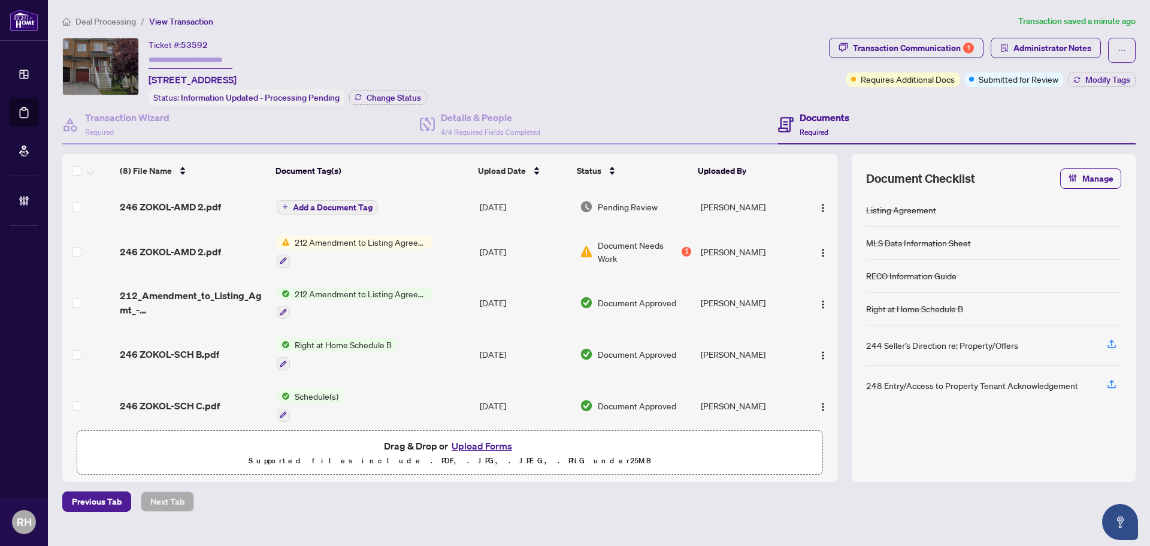
click at [122, 247] on span "246 ZOKOL-AMD 2.pdf" at bounding box center [170, 251] width 101 height 14
click at [905, 37] on div "Deal Processing / View Transaction Transaction saved a minute ago Ticket #: 535…" at bounding box center [599, 262] width 1083 height 497
click at [924, 41] on div "Transaction Communication 1" at bounding box center [913, 47] width 121 height 19
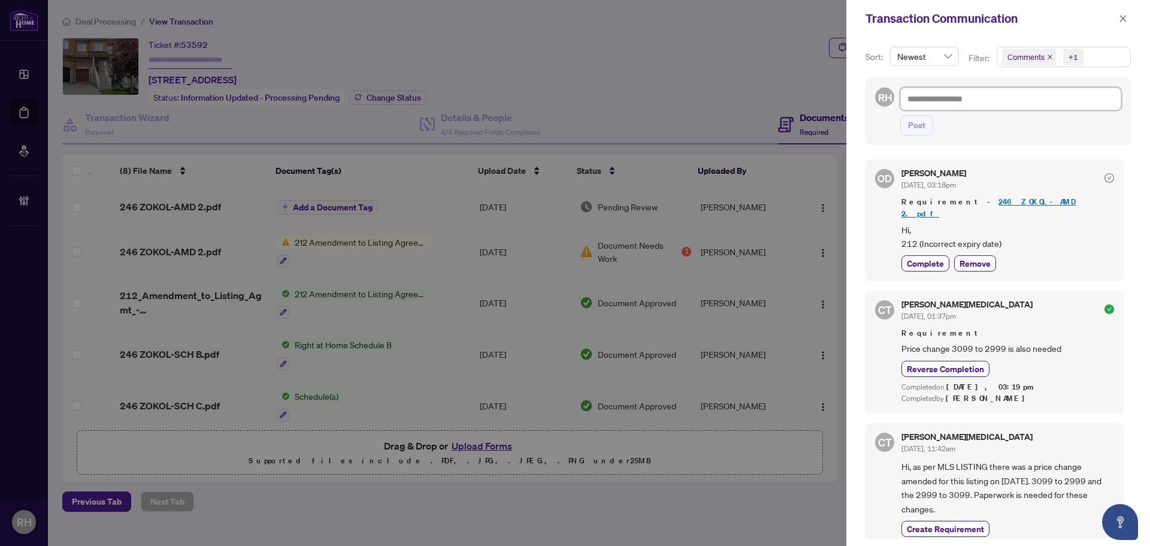
click at [968, 101] on textarea at bounding box center [1010, 98] width 221 height 23
type textarea "*"
type textarea "**"
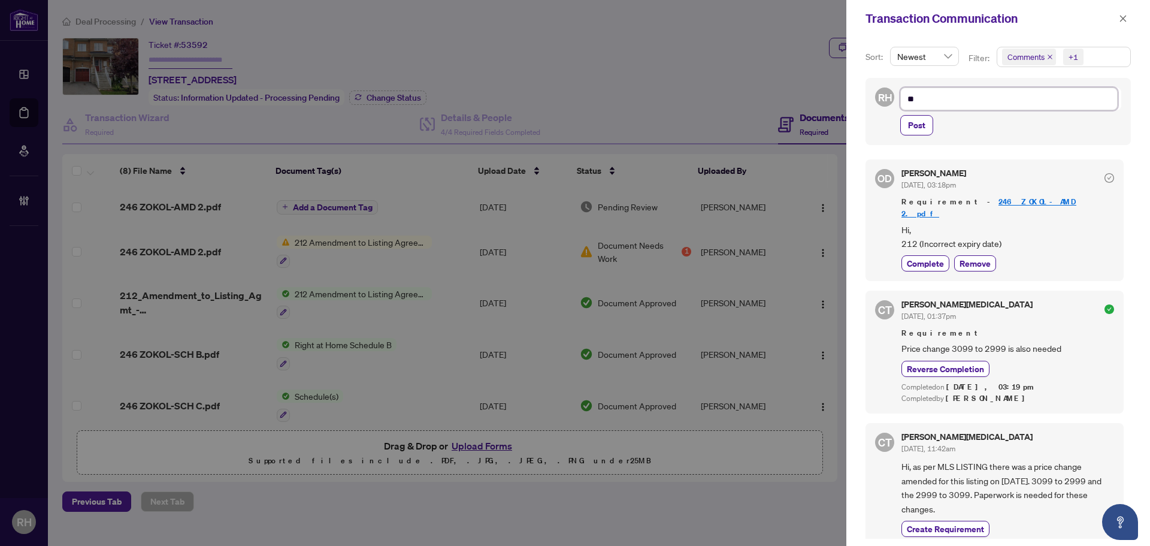
type textarea "***"
type textarea "*****"
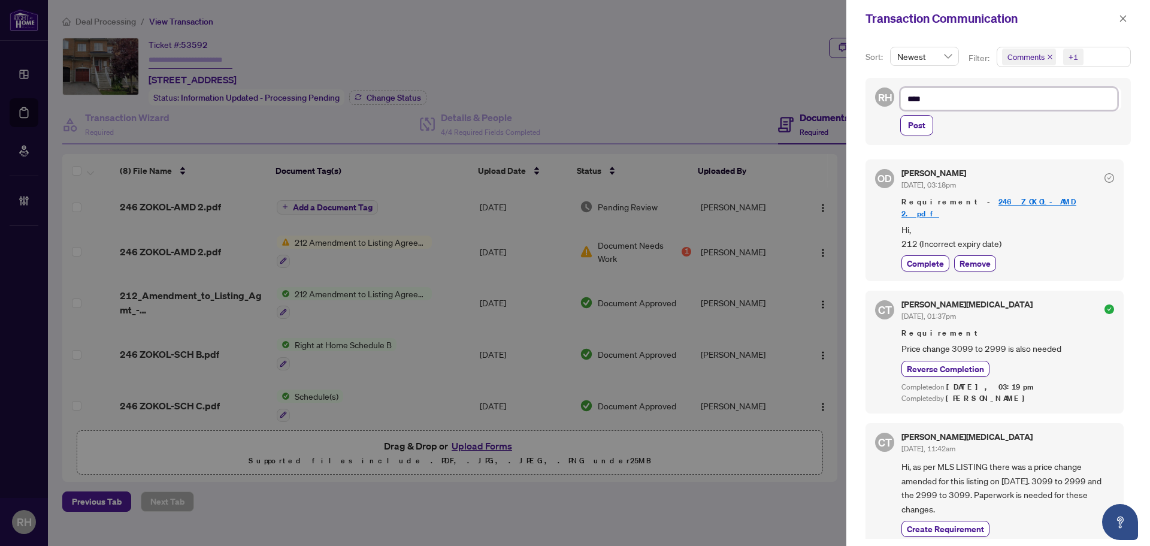
type textarea "*****"
type textarea "*******"
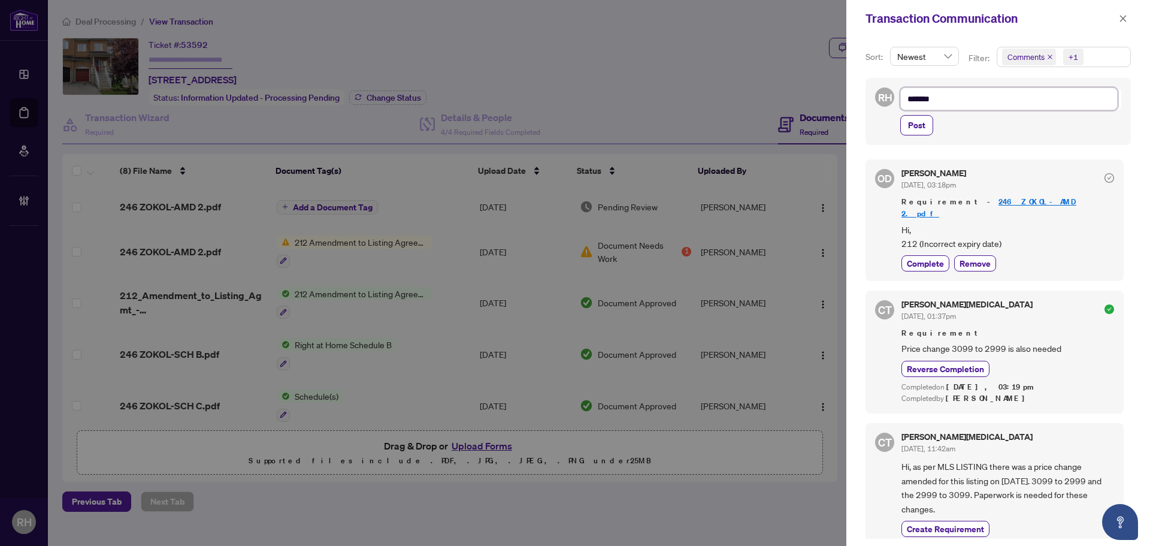
type textarea "********"
type textarea "**********"
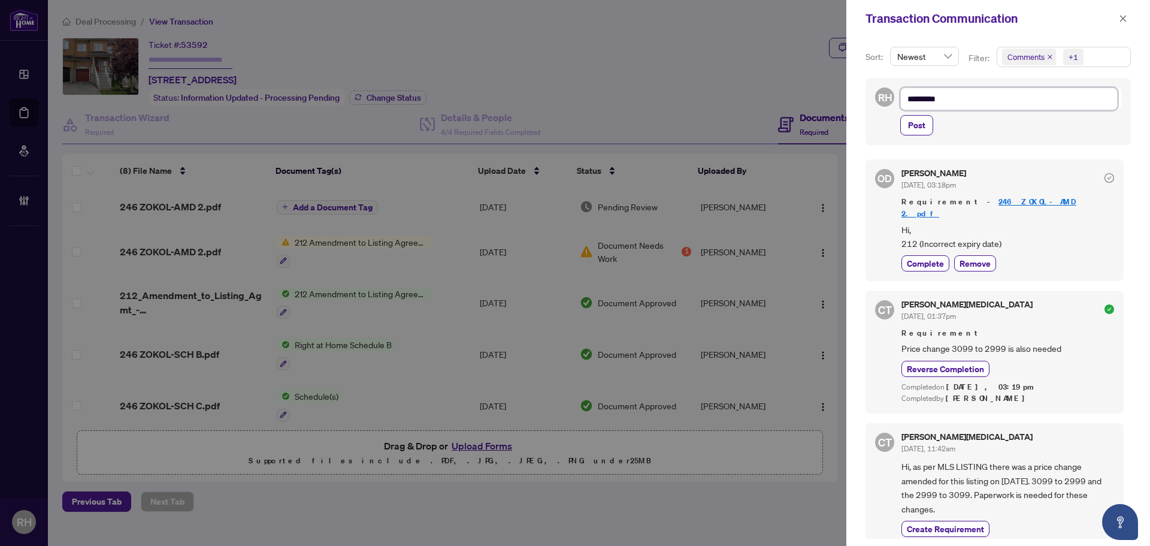
type textarea "**********"
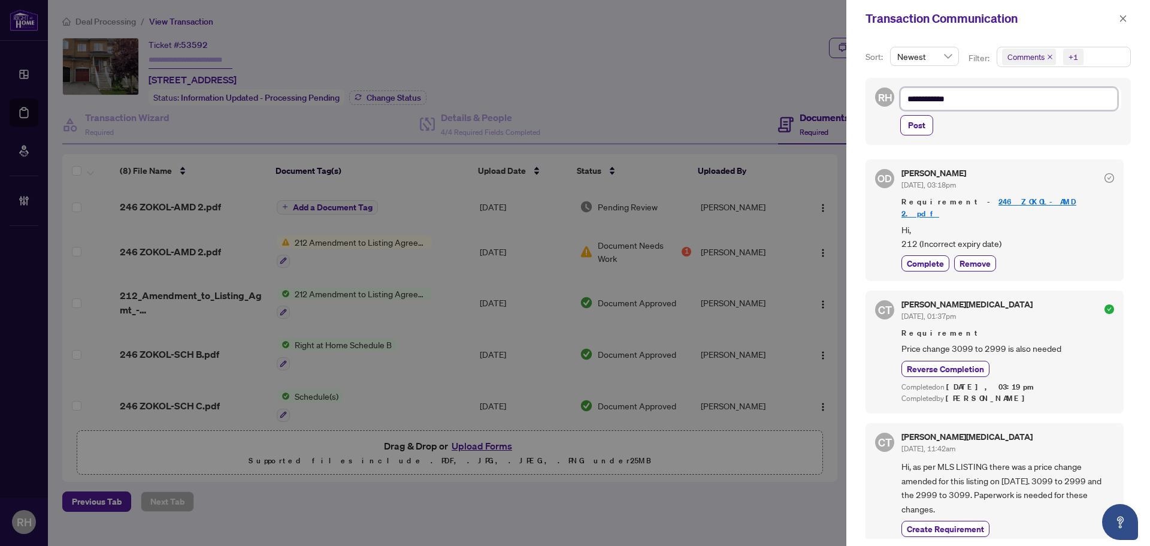
type textarea "**********"
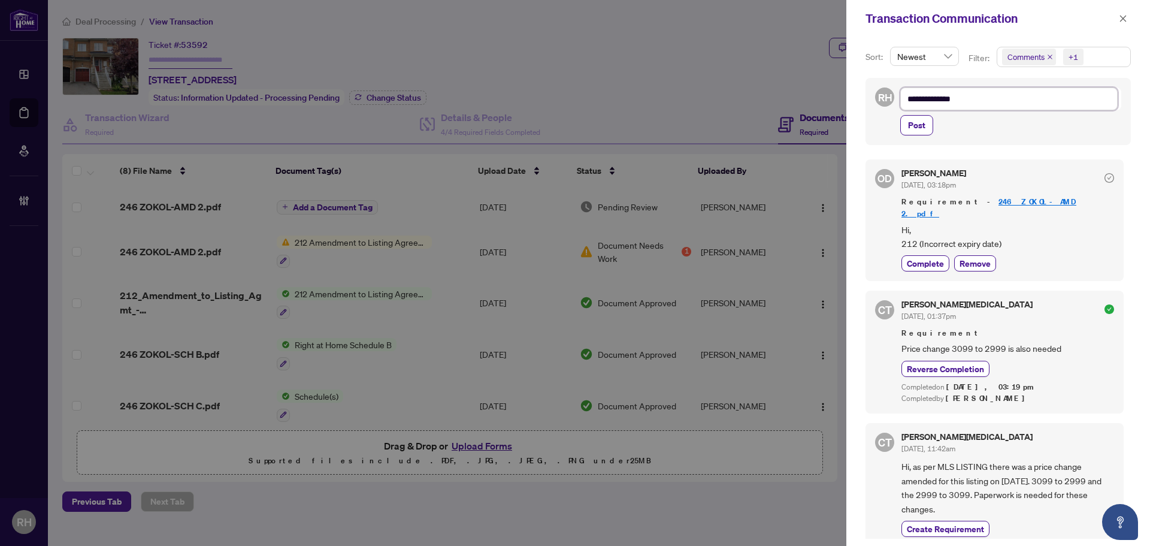
type textarea "**********"
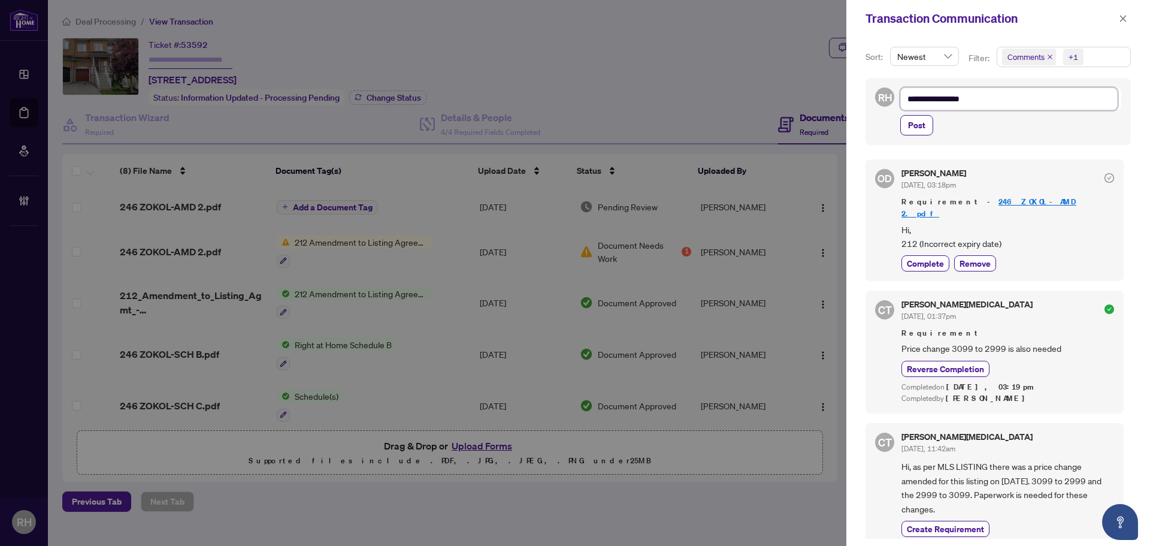
type textarea "**********"
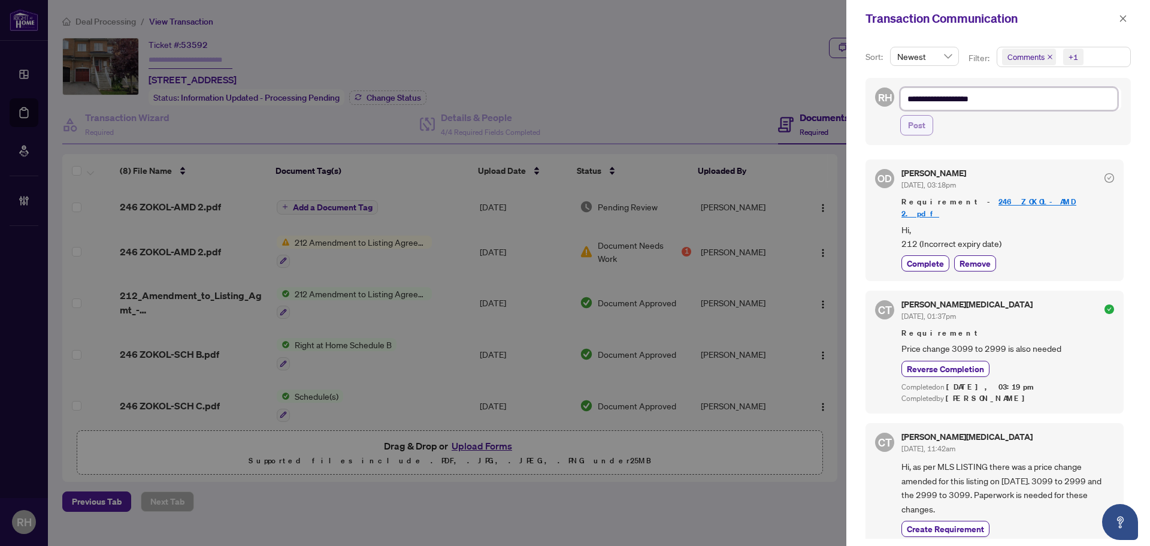
type textarea "**********"
click at [902, 116] on button "Post" at bounding box center [916, 125] width 33 height 20
type textarea "**********"
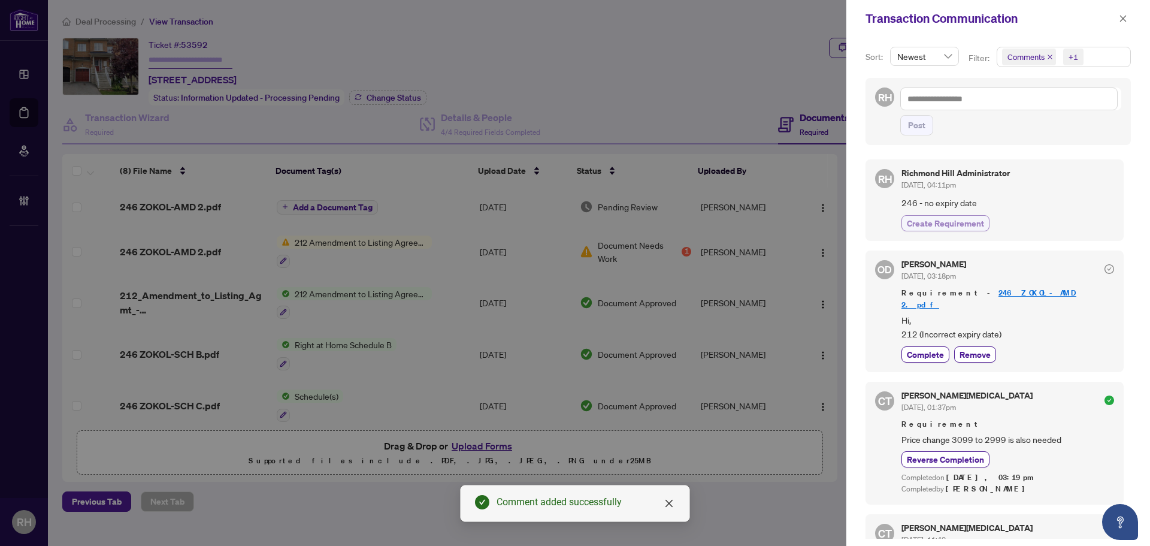
click at [954, 223] on span "Create Requirement" at bounding box center [945, 223] width 77 height 13
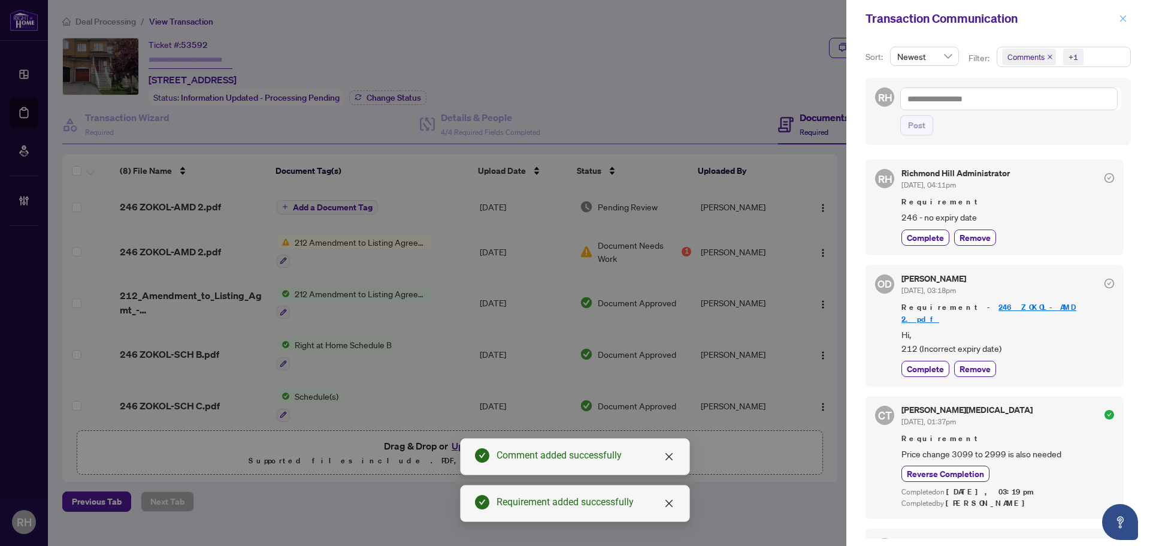
click at [1122, 28] on span "button" at bounding box center [1123, 18] width 8 height 19
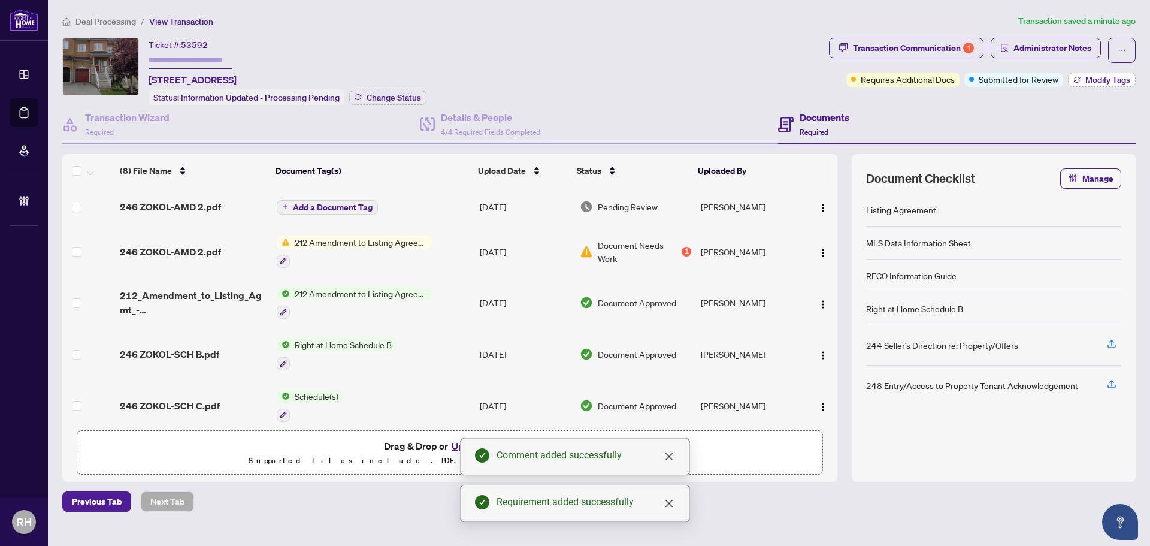
click at [1094, 82] on span "Modify Tags" at bounding box center [1108, 79] width 45 height 8
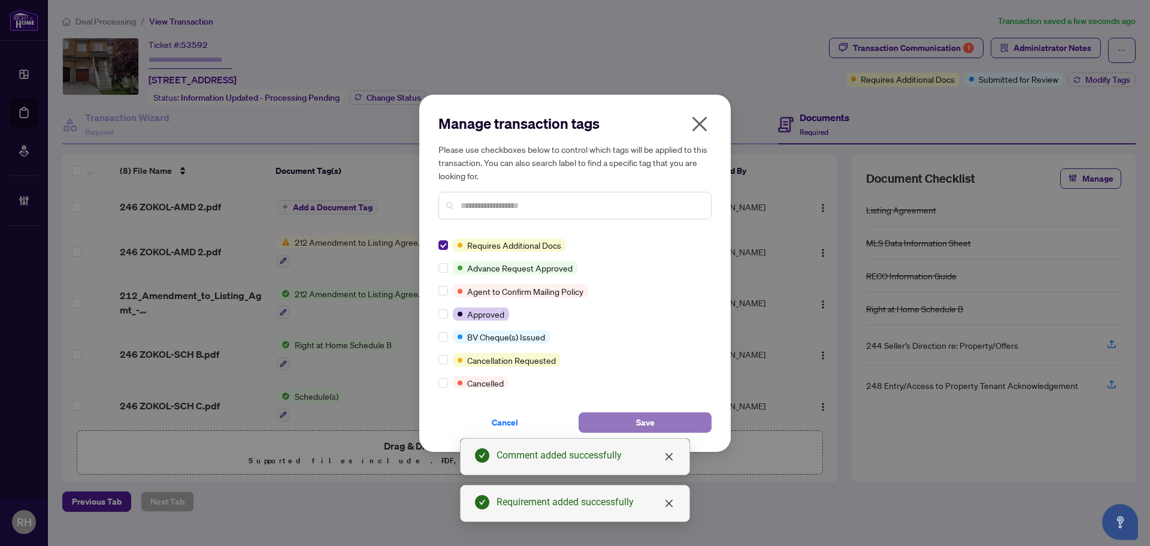
click at [593, 424] on button "Save" at bounding box center [645, 422] width 133 height 20
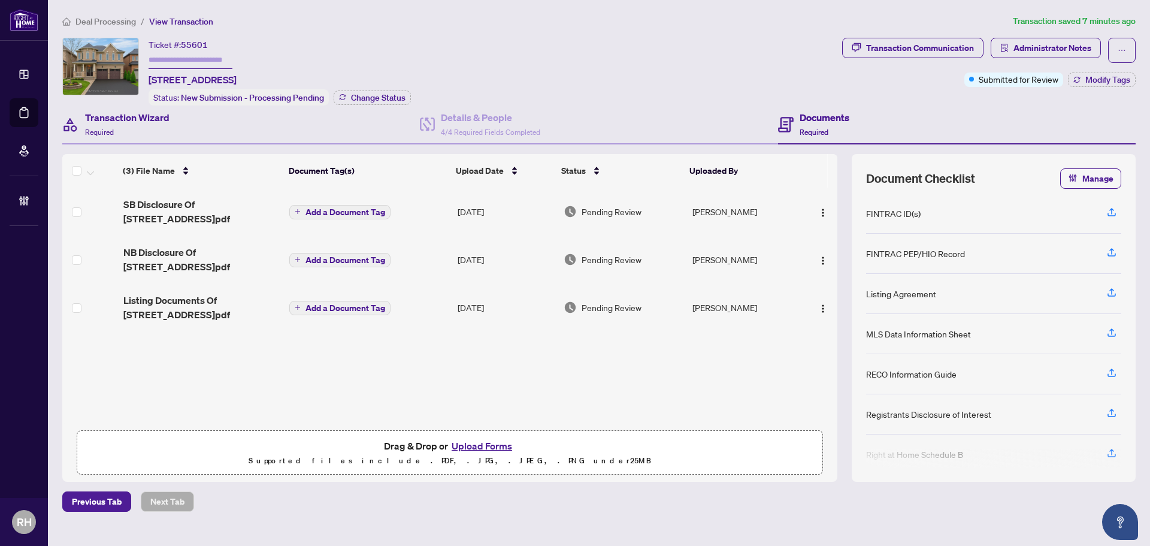
click at [274, 111] on div "Transaction Wizard Required" at bounding box center [241, 124] width 358 height 39
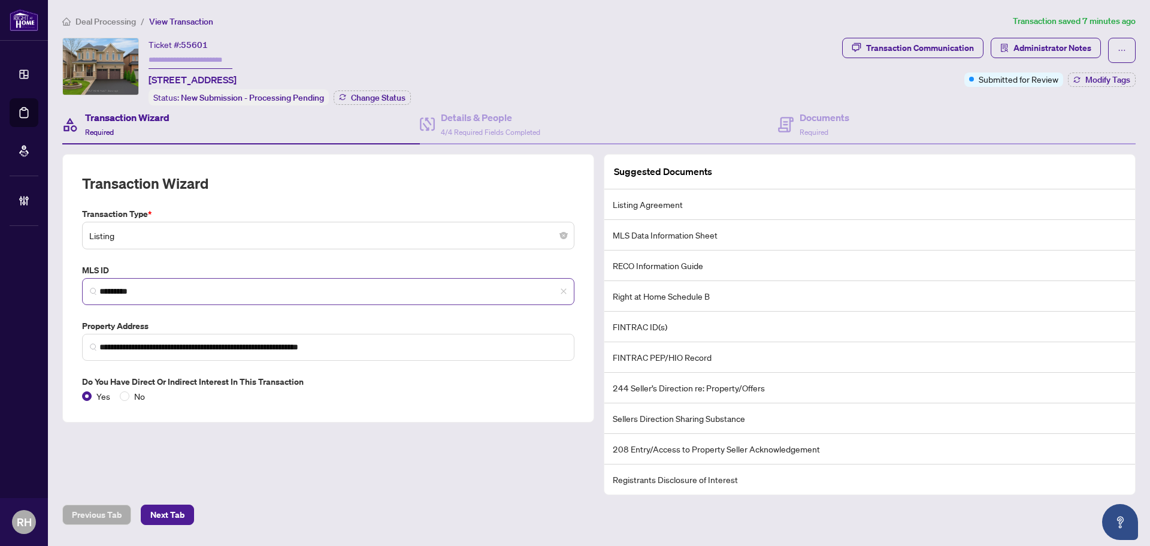
click at [171, 297] on span "*********" at bounding box center [328, 291] width 492 height 27
click at [177, 285] on input "*********" at bounding box center [332, 291] width 467 height 13
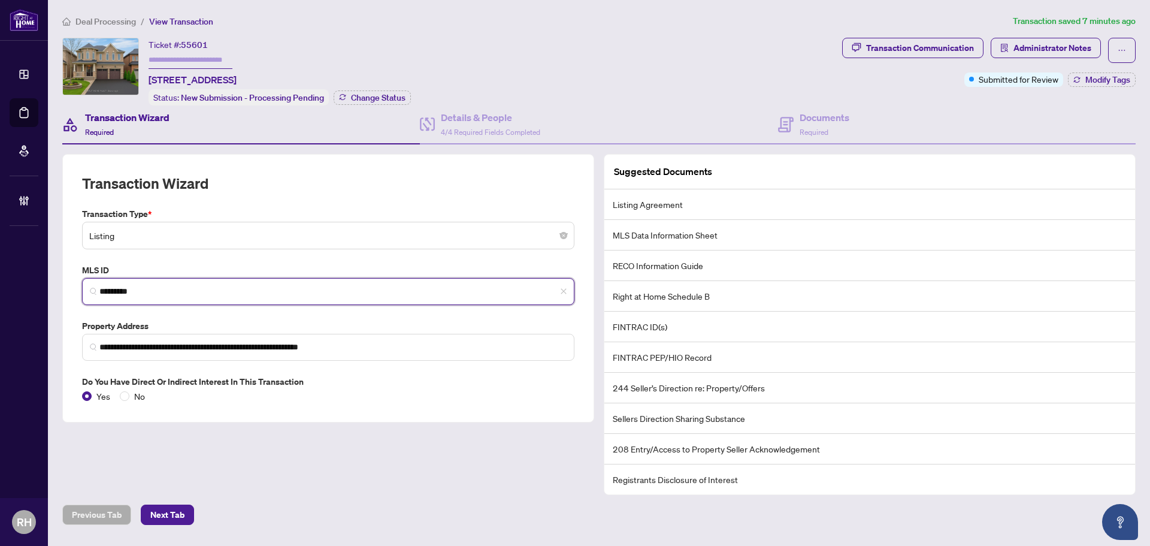
click at [177, 285] on input "*********" at bounding box center [332, 291] width 467 height 13
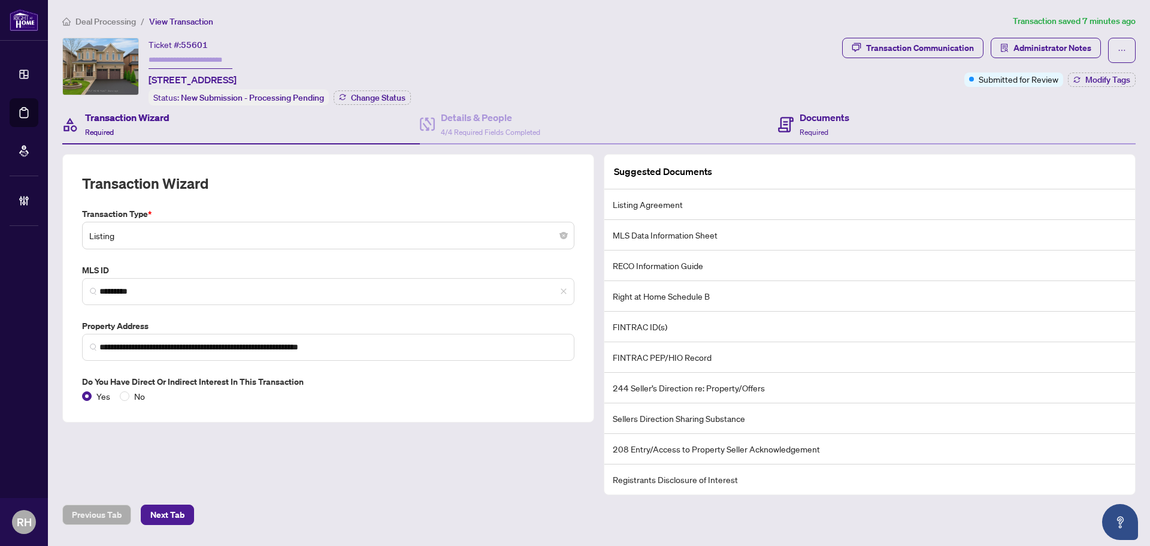
click at [884, 133] on div "Documents Required" at bounding box center [957, 124] width 358 height 39
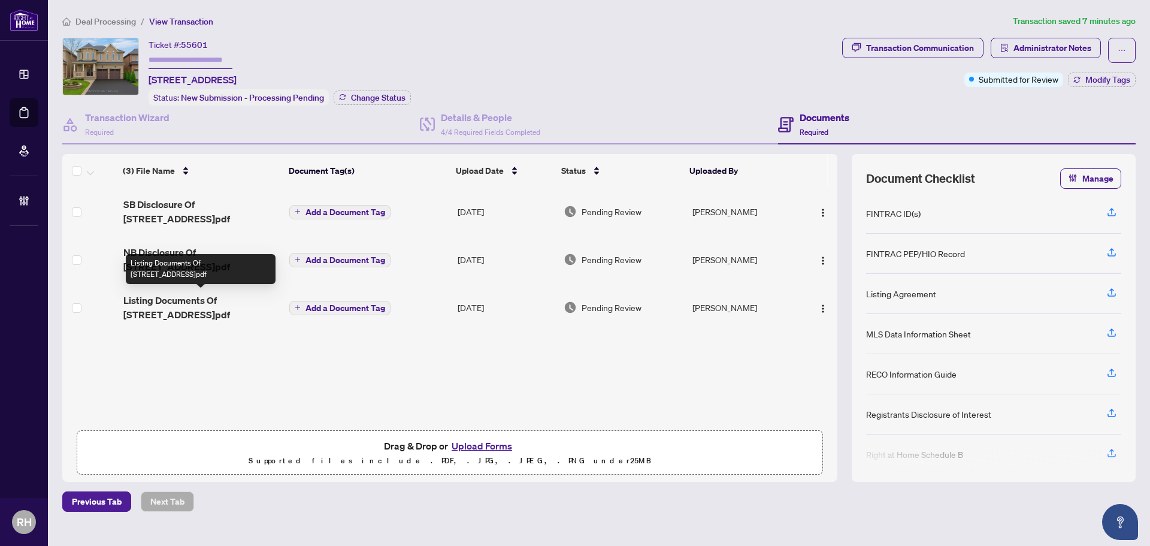
click at [202, 314] on span "Listing Documents Of [STREET_ADDRESS]pdf" at bounding box center [201, 307] width 157 height 29
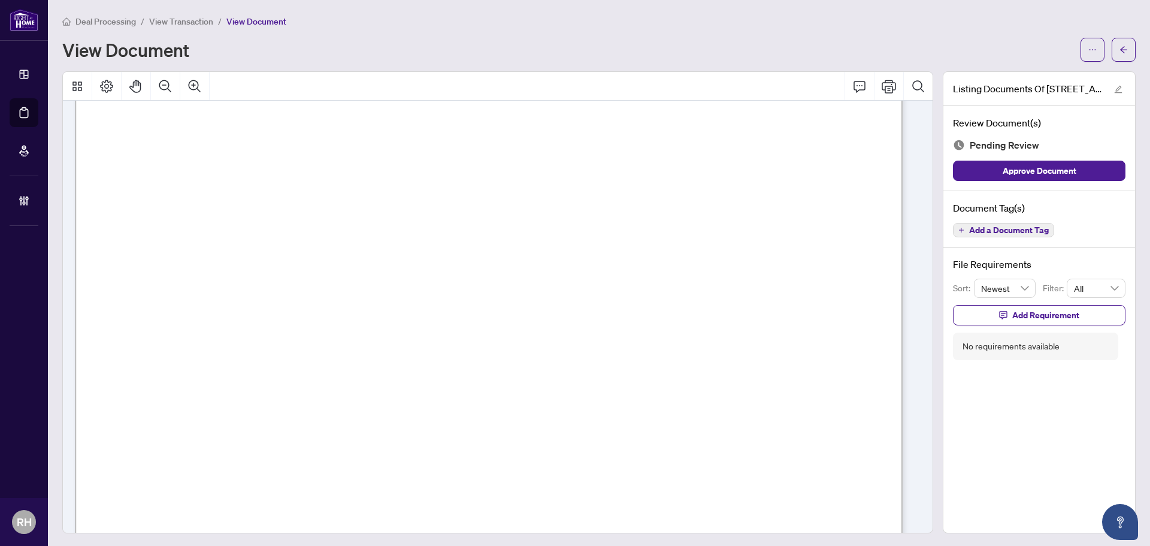
scroll to position [1498, 0]
drag, startPoint x: 914, startPoint y: 146, endPoint x: 917, endPoint y: 161, distance: 15.3
click at [917, 161] on div "RECO INFORMATION GUIDE | VERSION: DECEMBER 1, 2023 PAGE 1 OF 1 Working with a r…" at bounding box center [493, 317] width 861 height 432
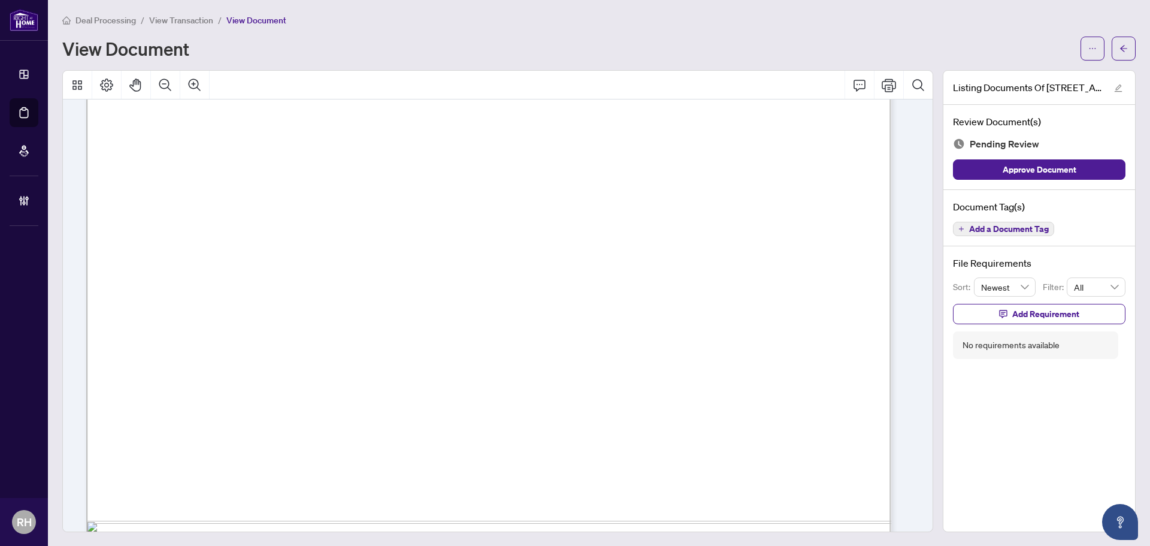
scroll to position [21671, 0]
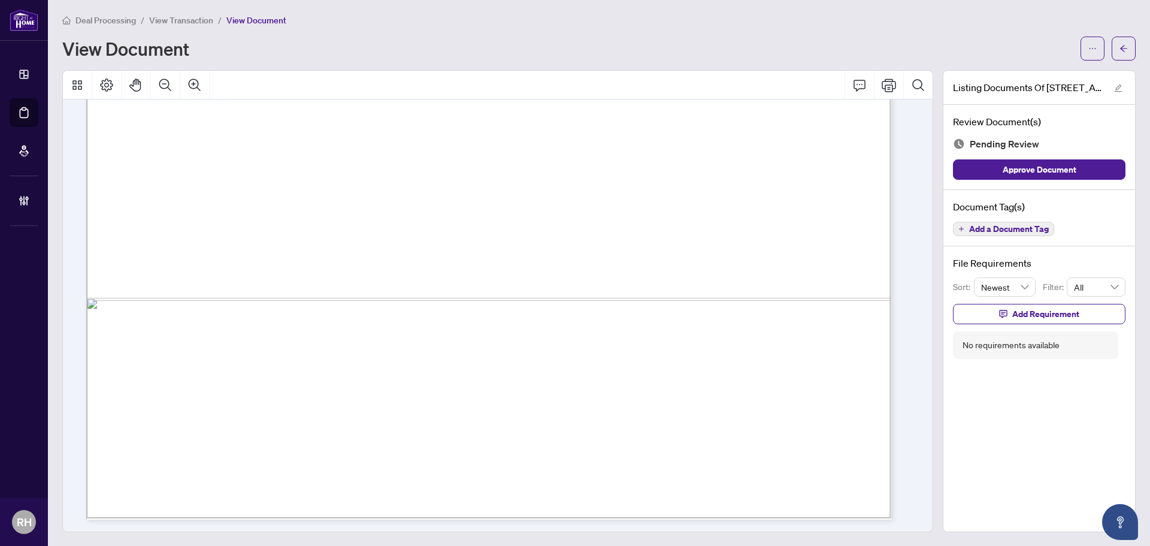
click at [994, 231] on span "Add a Document Tag" at bounding box center [1009, 229] width 80 height 8
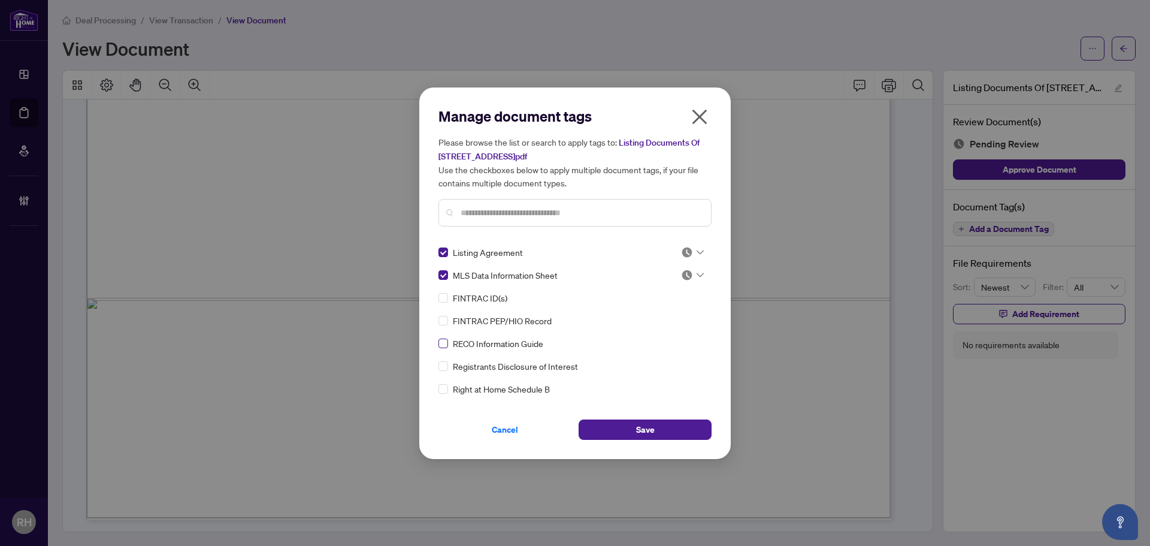
click at [444, 347] on label at bounding box center [444, 343] width 10 height 13
click at [681, 251] on img at bounding box center [687, 252] width 12 height 12
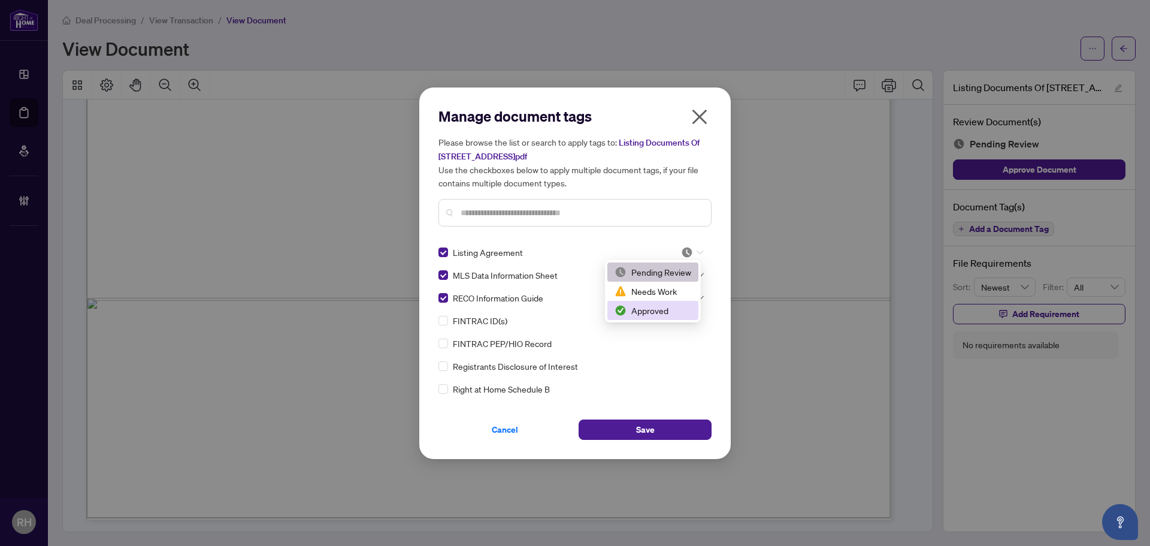
click at [660, 304] on div "Approved" at bounding box center [653, 310] width 77 height 13
click at [685, 283] on body "Dashboard Deal Processing Mortgage Referrals Brokerage Management RH Richmond H…" at bounding box center [575, 273] width 1150 height 546
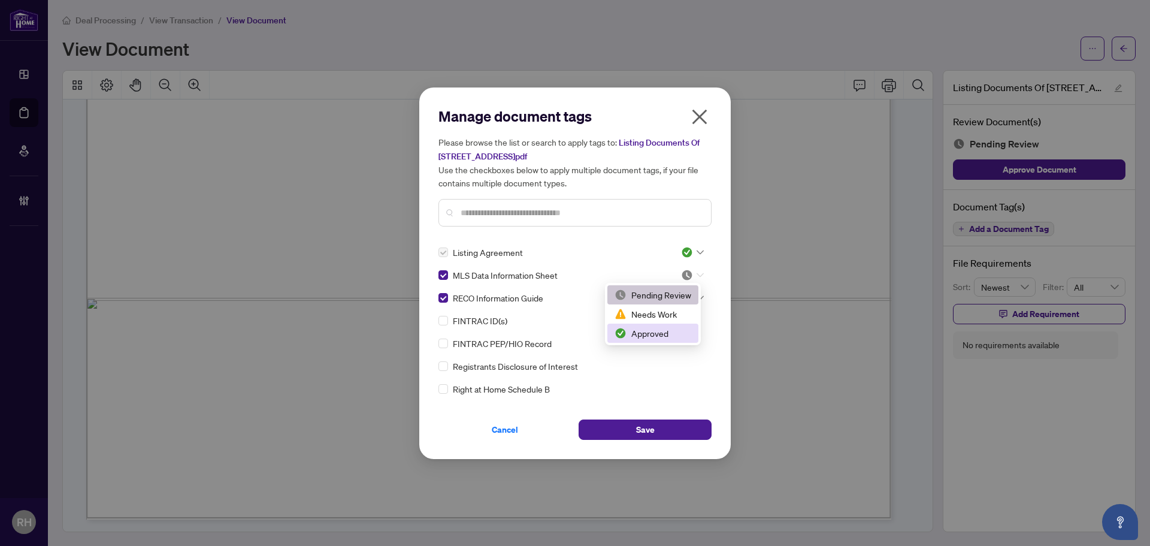
click at [658, 331] on div "Approved" at bounding box center [653, 333] width 77 height 13
click at [694, 301] on div at bounding box center [692, 298] width 23 height 12
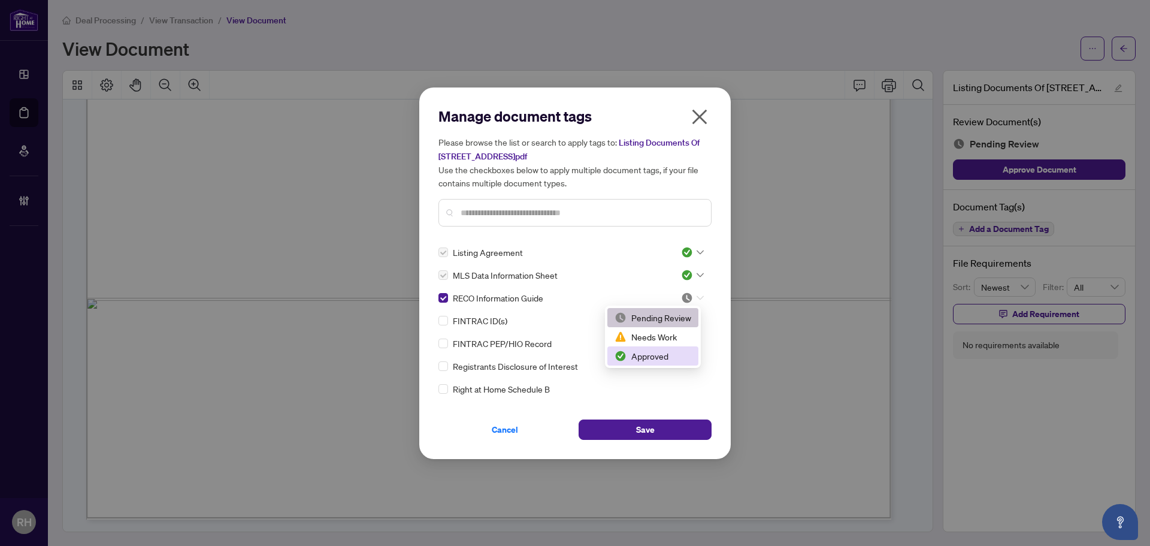
click at [661, 353] on div "Approved" at bounding box center [653, 355] width 77 height 13
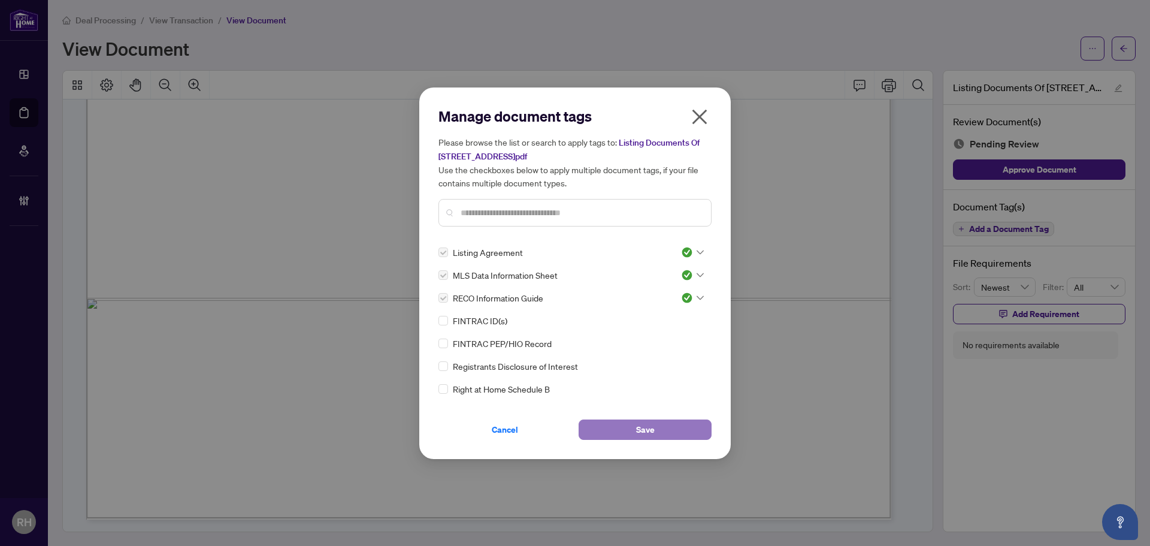
click at [654, 432] on span "Save" at bounding box center [645, 429] width 19 height 19
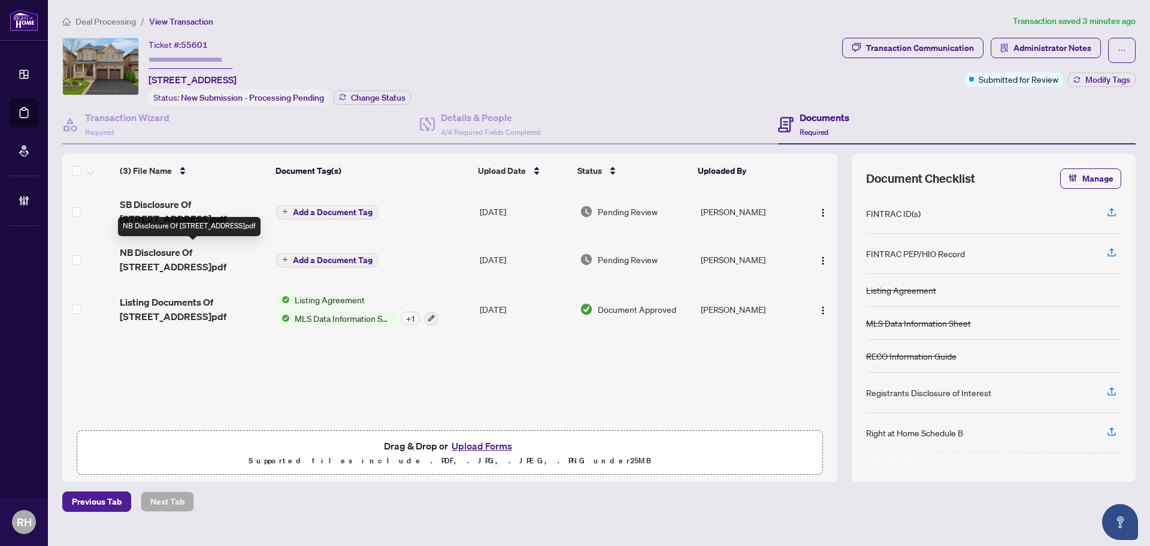
click at [235, 264] on span "NB Disclosure Of 90 Maplebank Crescent.pdf" at bounding box center [193, 259] width 147 height 29
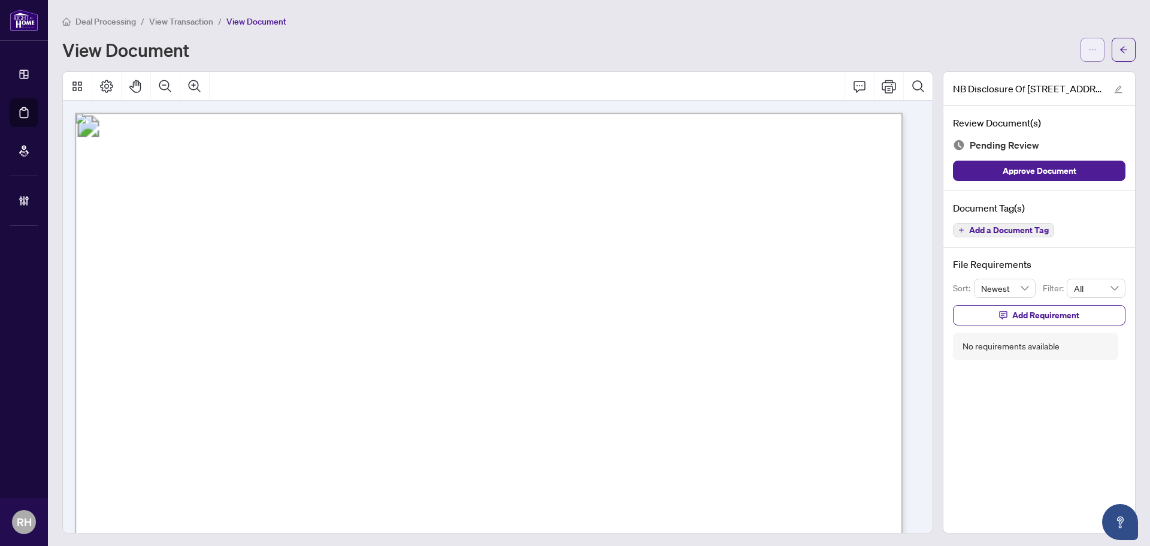
click at [1089, 52] on icon "ellipsis" at bounding box center [1093, 50] width 8 height 8
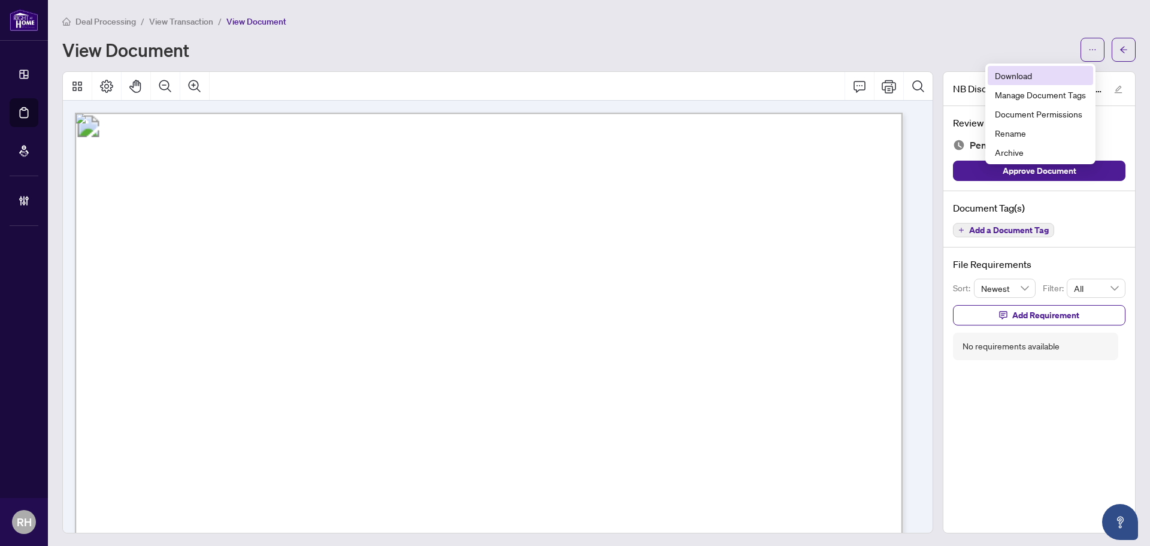
click at [1020, 70] on span "Download" at bounding box center [1040, 75] width 91 height 13
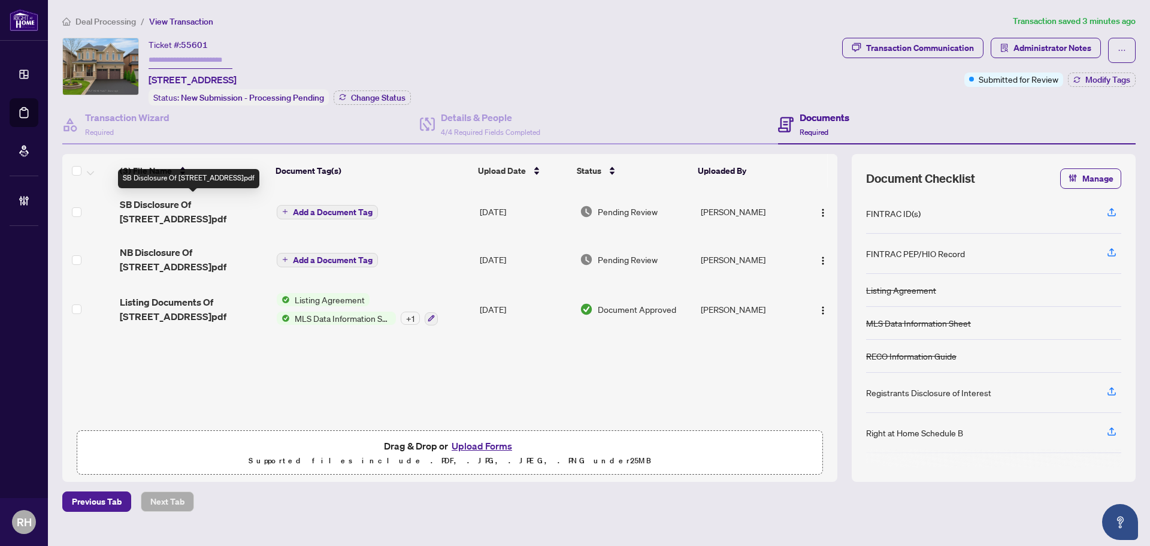
click at [184, 205] on span "SB Disclosure Of 90 Maplebank Crescent.pdf" at bounding box center [193, 211] width 147 height 29
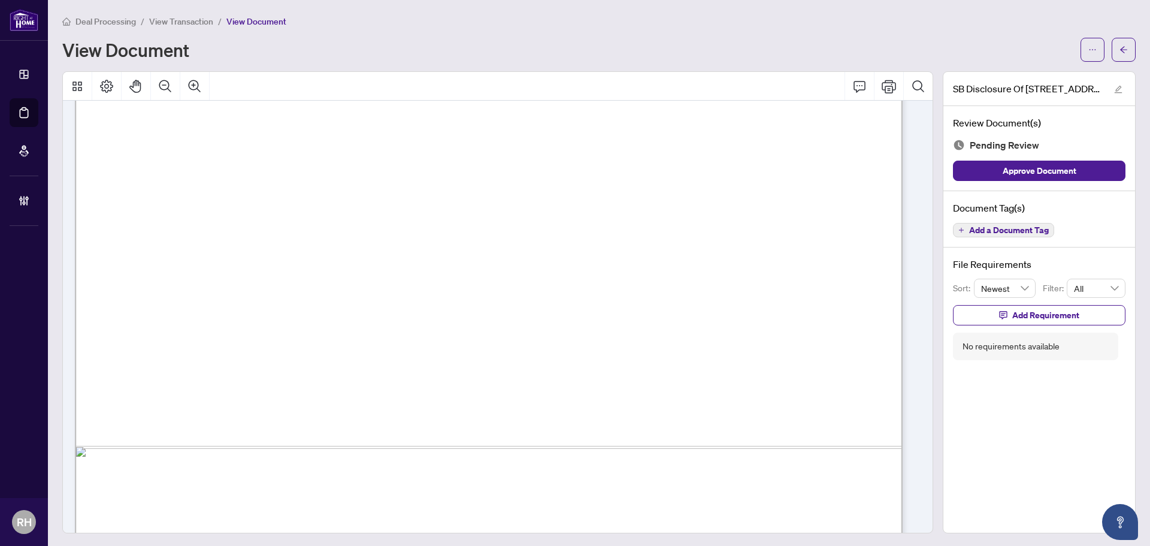
scroll to position [663, 0]
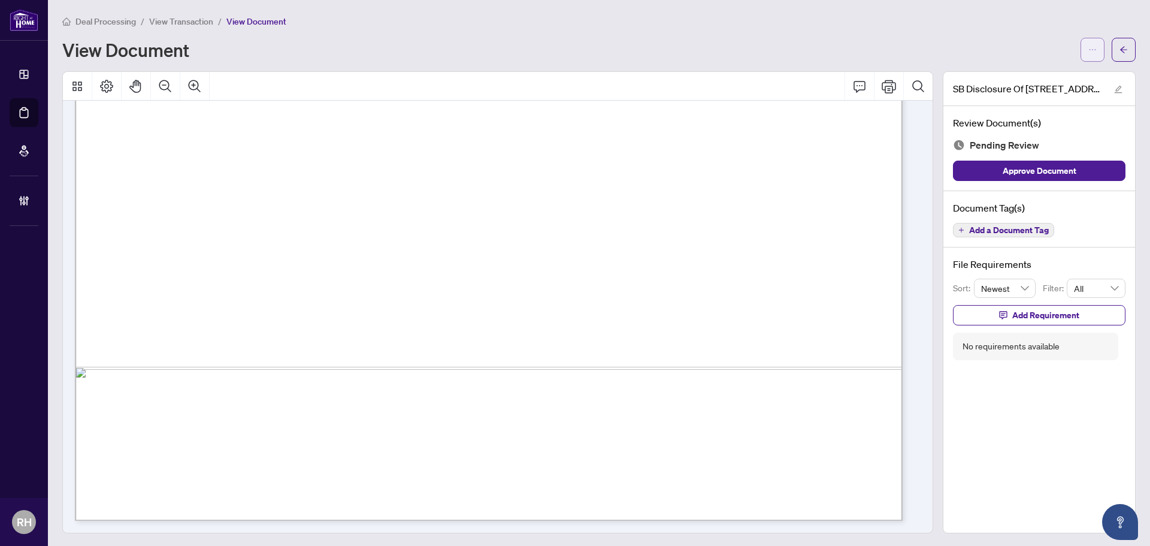
click at [1089, 44] on span "button" at bounding box center [1093, 49] width 8 height 19
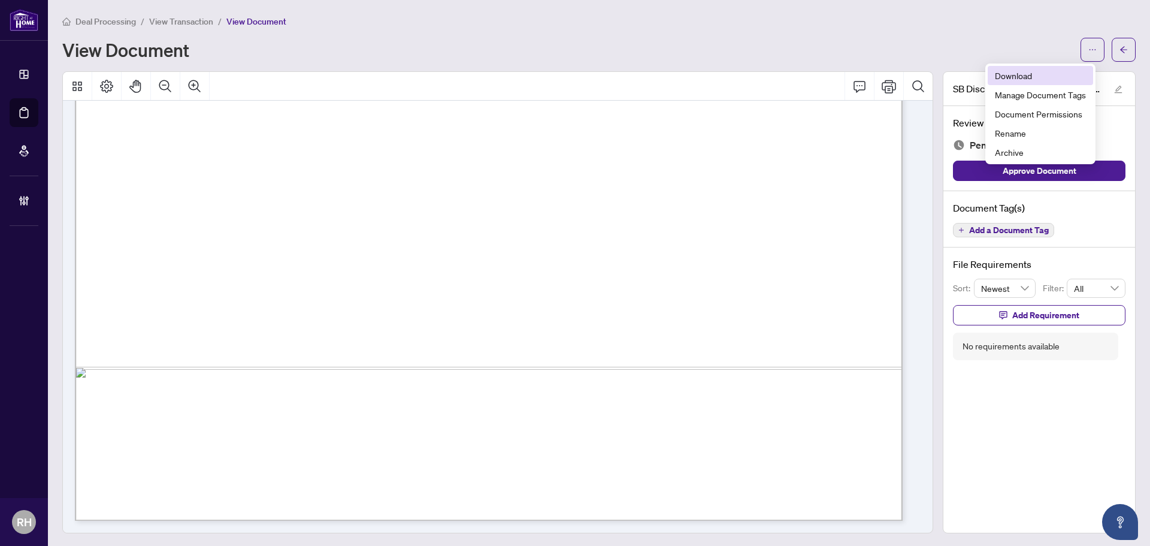
click at [1017, 78] on span "Download" at bounding box center [1040, 75] width 91 height 13
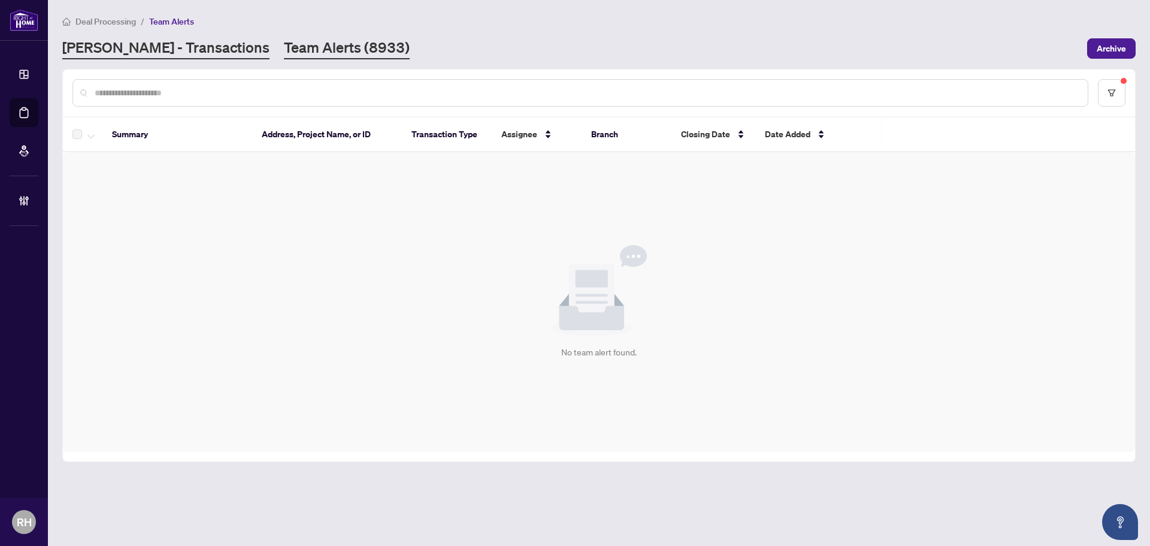
click at [170, 49] on link "[PERSON_NAME] - Transactions" at bounding box center [165, 49] width 207 height 22
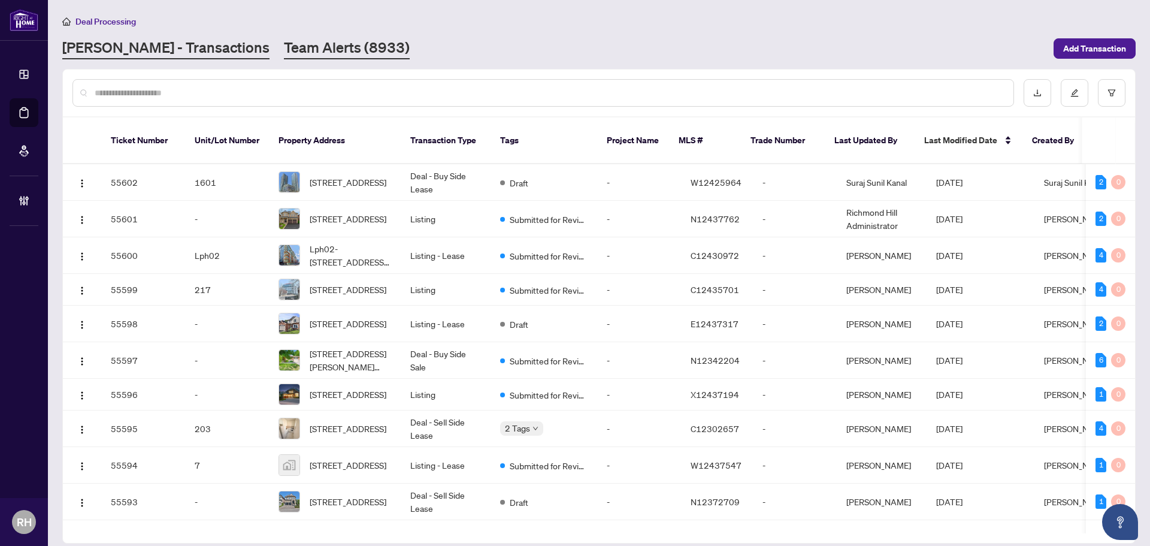
click at [287, 44] on link "Team Alerts (8933)" at bounding box center [347, 49] width 126 height 22
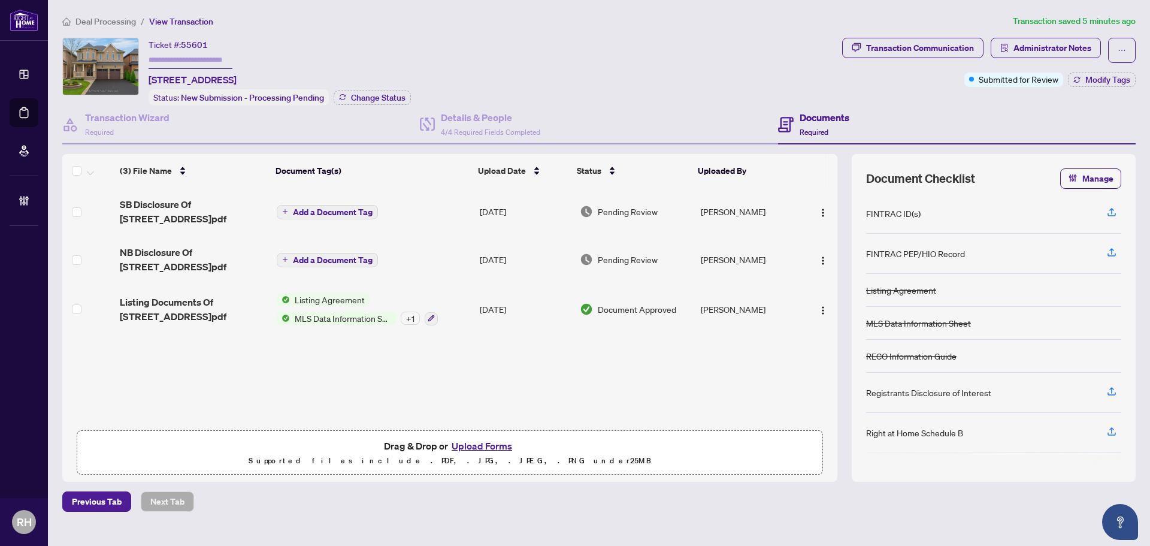
click at [467, 102] on div "Ticket #: 55601 [STREET_ADDRESS] Status: New Submission - Processing Pending Ch…" at bounding box center [449, 72] width 775 height 68
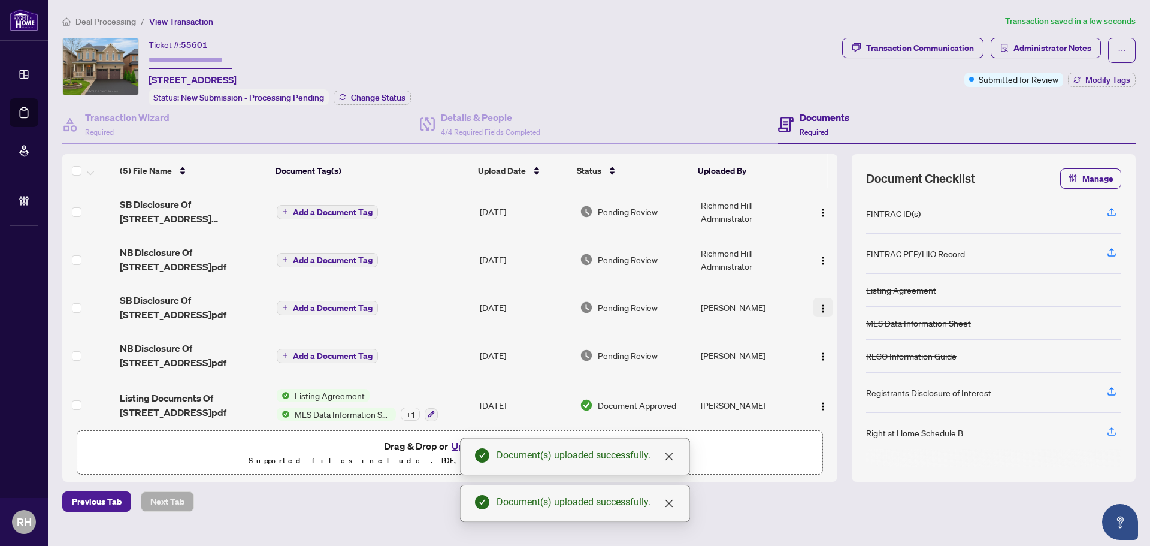
click at [820, 305] on img "button" at bounding box center [823, 309] width 10 height 10
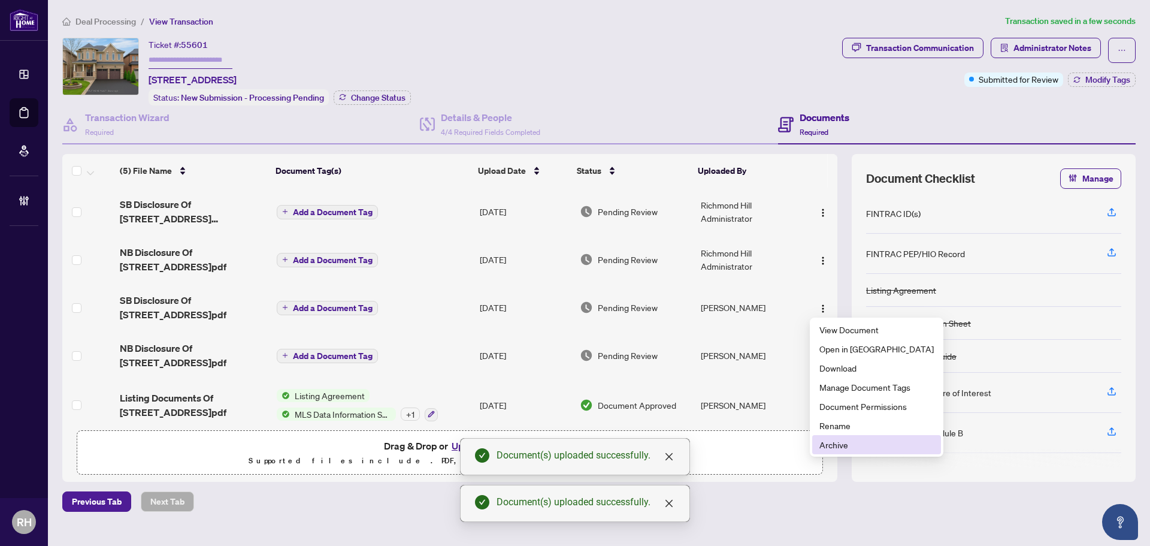
click at [843, 446] on span "Archive" at bounding box center [877, 444] width 114 height 13
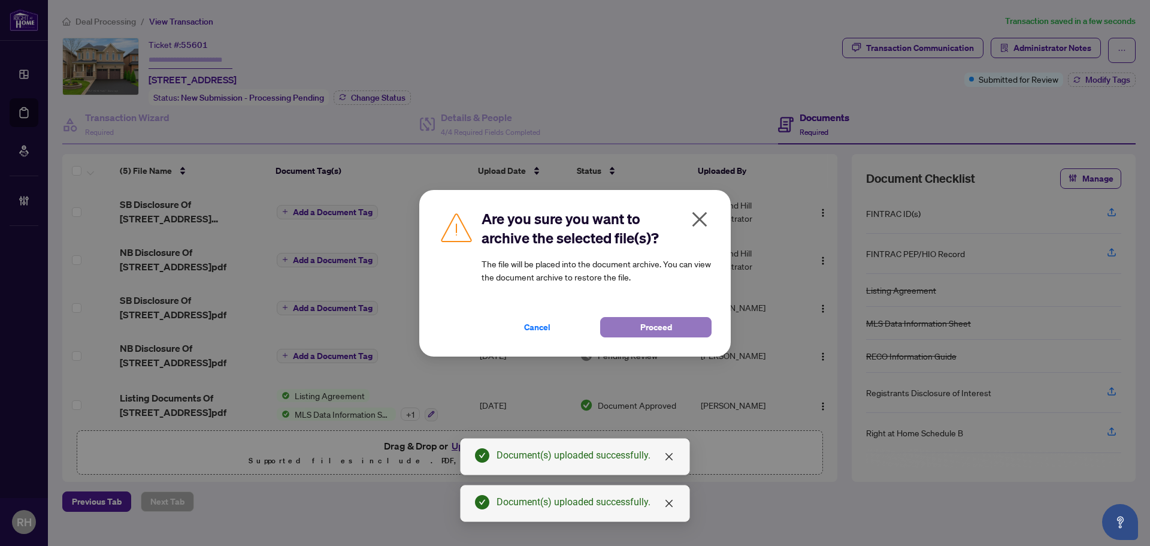
click at [682, 326] on button "Proceed" at bounding box center [655, 327] width 111 height 20
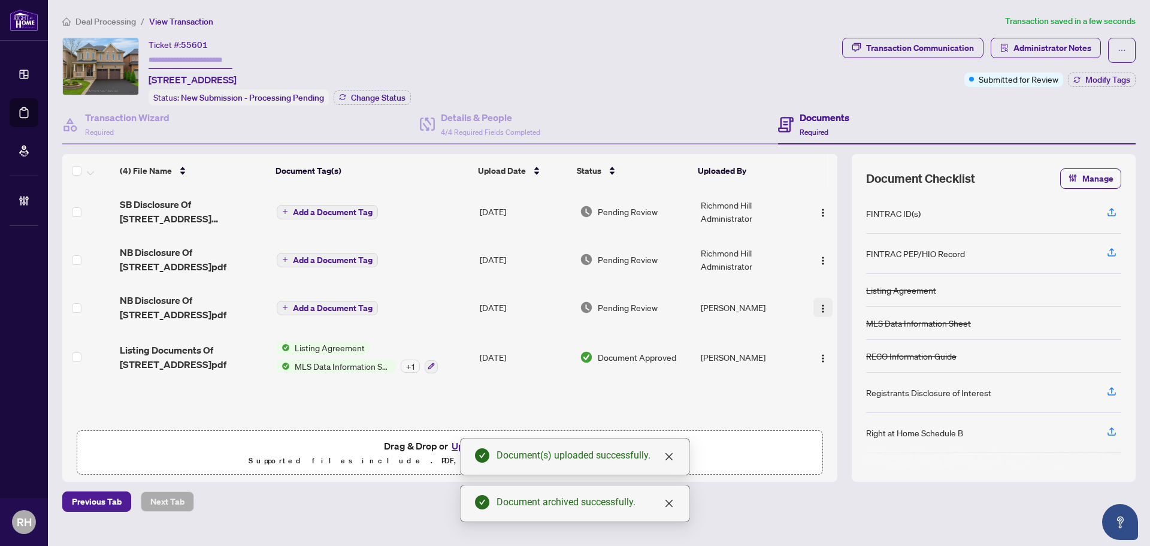
click at [824, 313] on button "button" at bounding box center [823, 307] width 19 height 19
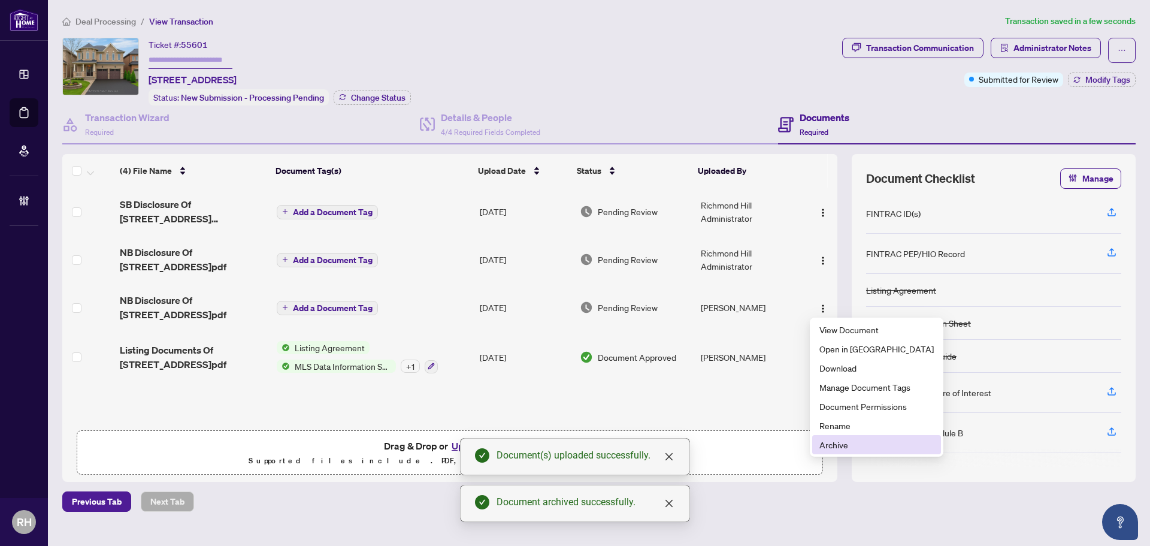
click at [848, 440] on span "Archive" at bounding box center [877, 444] width 114 height 13
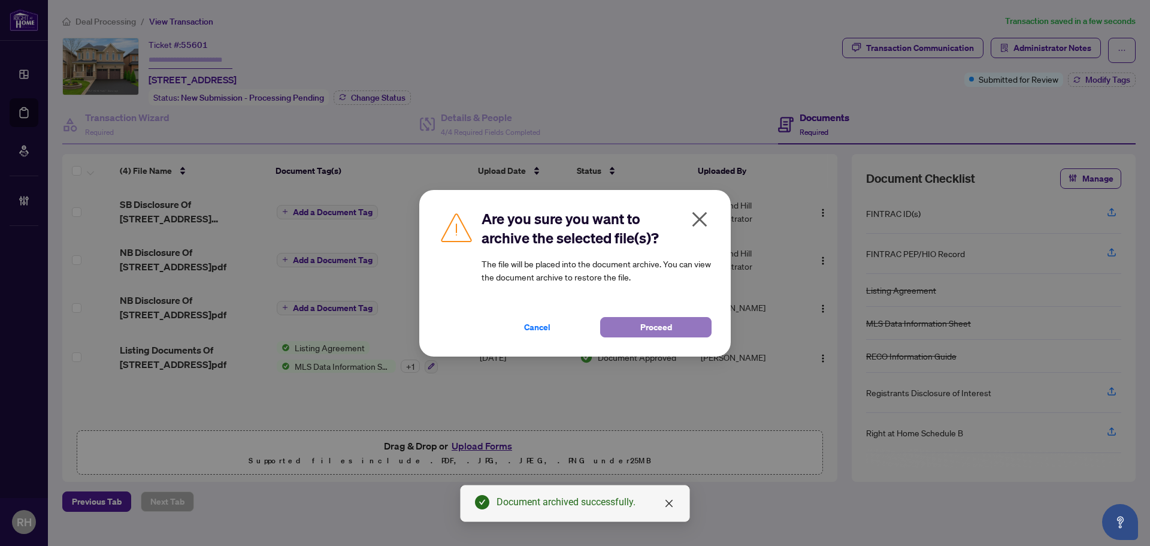
click at [669, 331] on span "Proceed" at bounding box center [656, 327] width 32 height 19
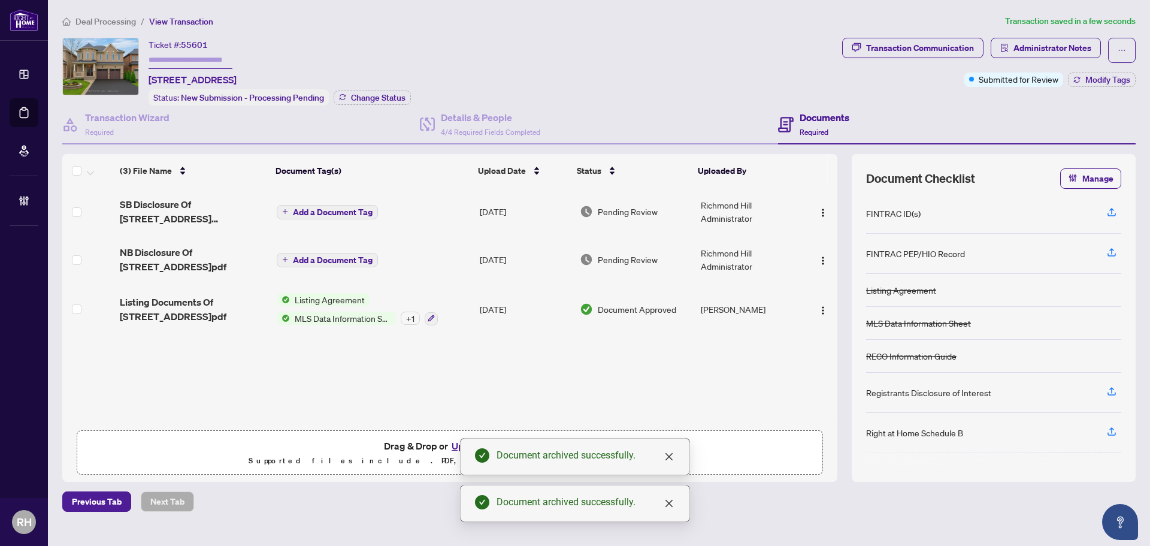
click at [306, 260] on span "Add a Document Tag" at bounding box center [333, 260] width 80 height 8
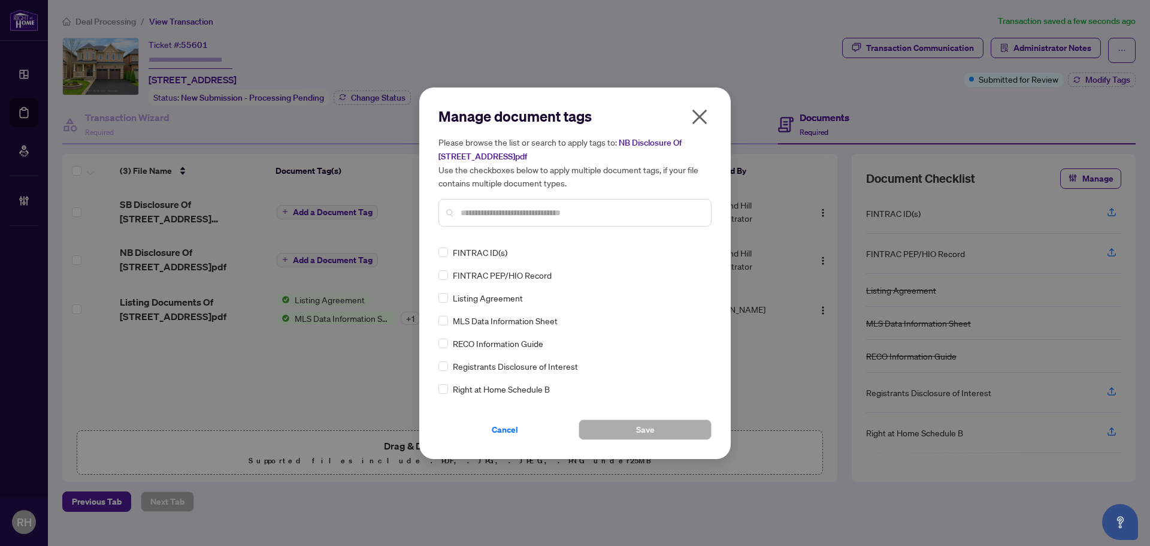
click at [509, 219] on div at bounding box center [575, 213] width 273 height 28
click at [501, 214] on input "text" at bounding box center [581, 212] width 241 height 13
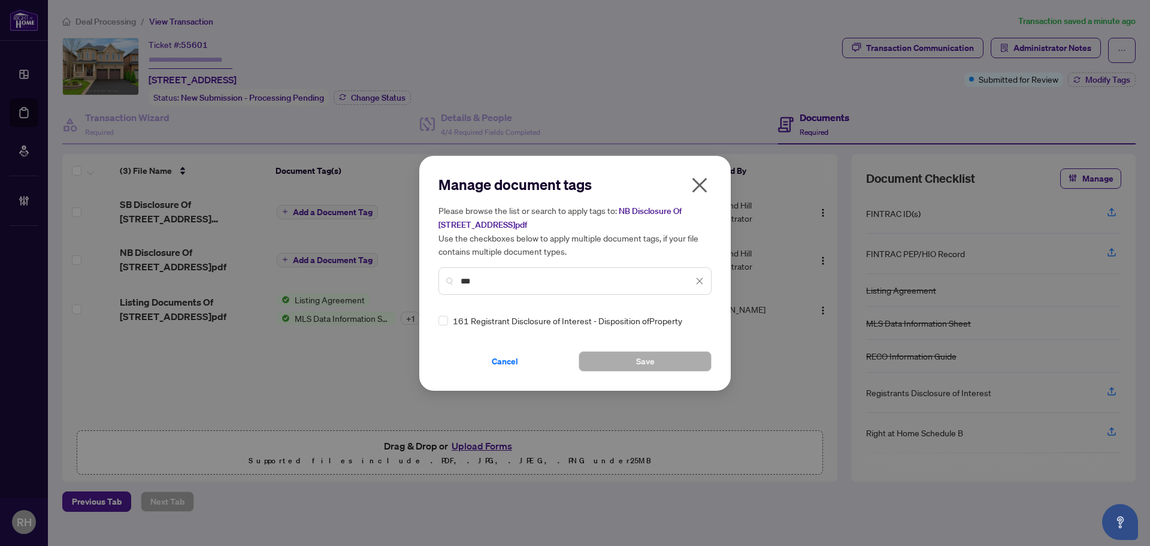
type input "***"
click at [443, 329] on div "Manage document tags Please browse the list or search to apply tags to: NB Disc…" at bounding box center [575, 273] width 273 height 197
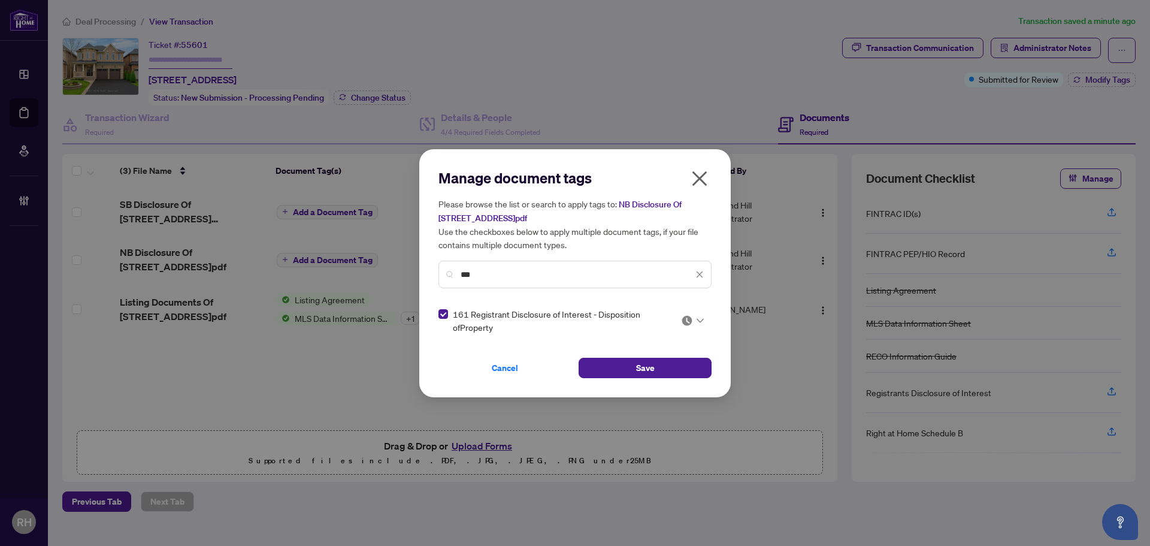
click at [688, 324] on img at bounding box center [687, 321] width 12 height 12
click at [668, 377] on div "Approved" at bounding box center [656, 378] width 77 height 13
click at [602, 365] on button "Save" at bounding box center [645, 368] width 133 height 20
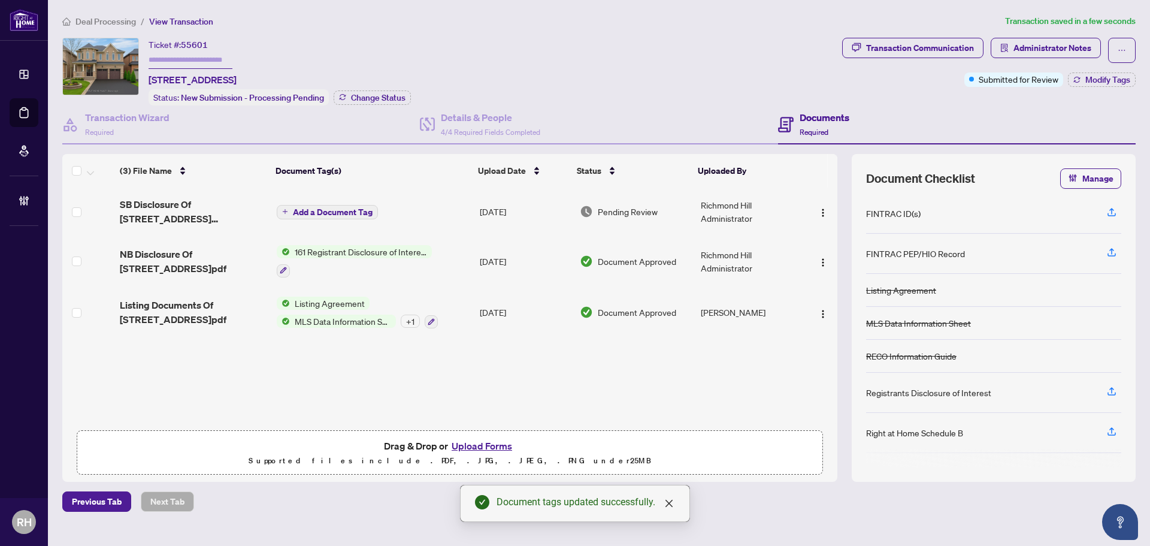
click at [336, 216] on button "Add a Document Tag" at bounding box center [327, 212] width 101 height 14
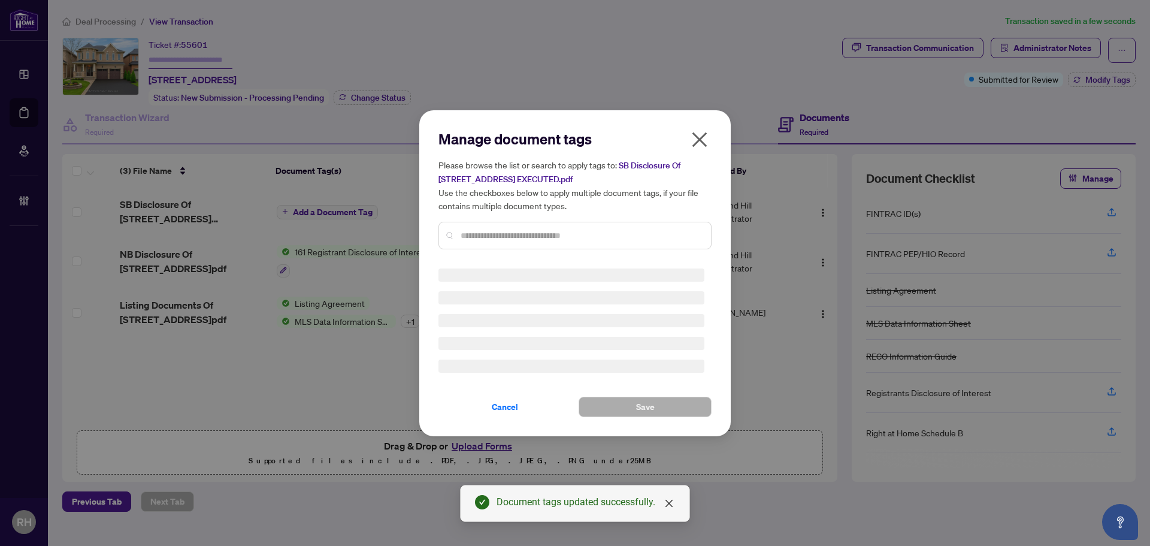
click at [538, 241] on input "text" at bounding box center [581, 235] width 241 height 13
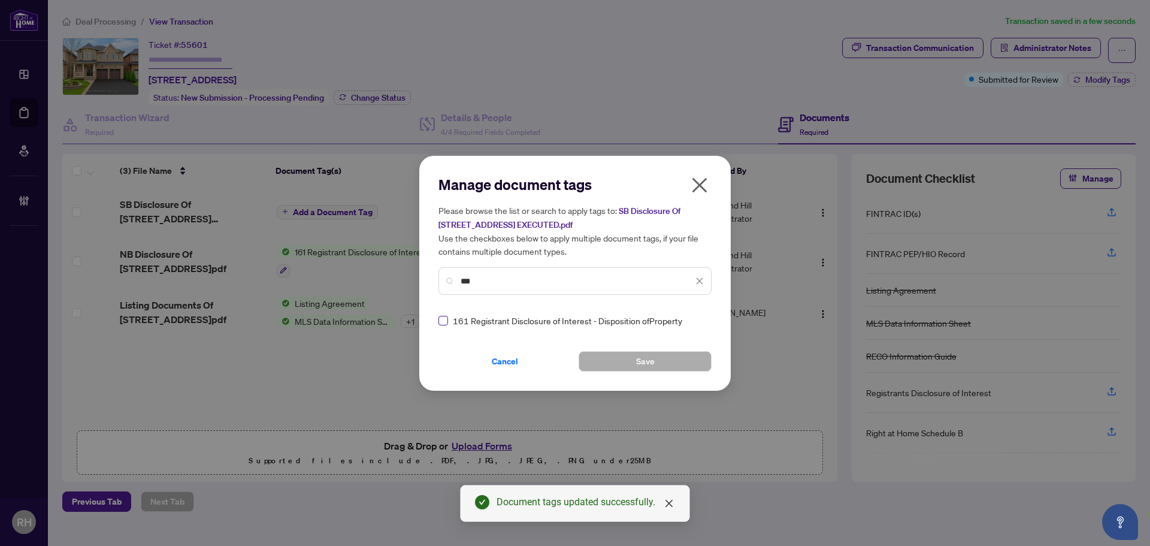
type input "***"
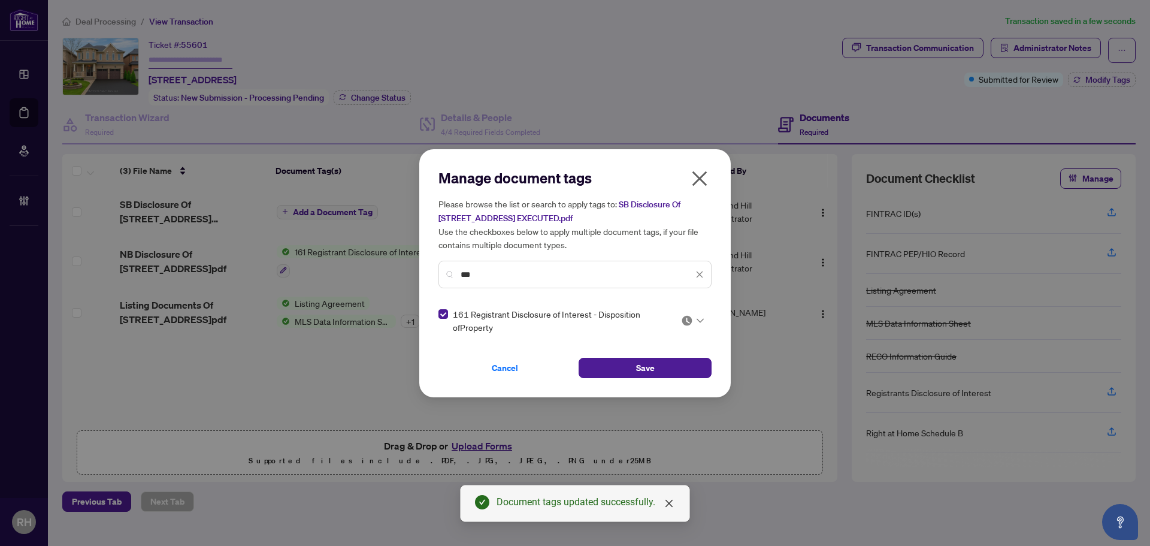
click at [663, 316] on span "161 Registrant Disclosure of Interest - Disposition ofProperty" at bounding box center [560, 320] width 214 height 26
click at [681, 318] on div at bounding box center [689, 321] width 31 height 12
click at [664, 374] on div "Approved" at bounding box center [656, 378] width 77 height 13
click at [612, 372] on button "Save" at bounding box center [645, 368] width 133 height 20
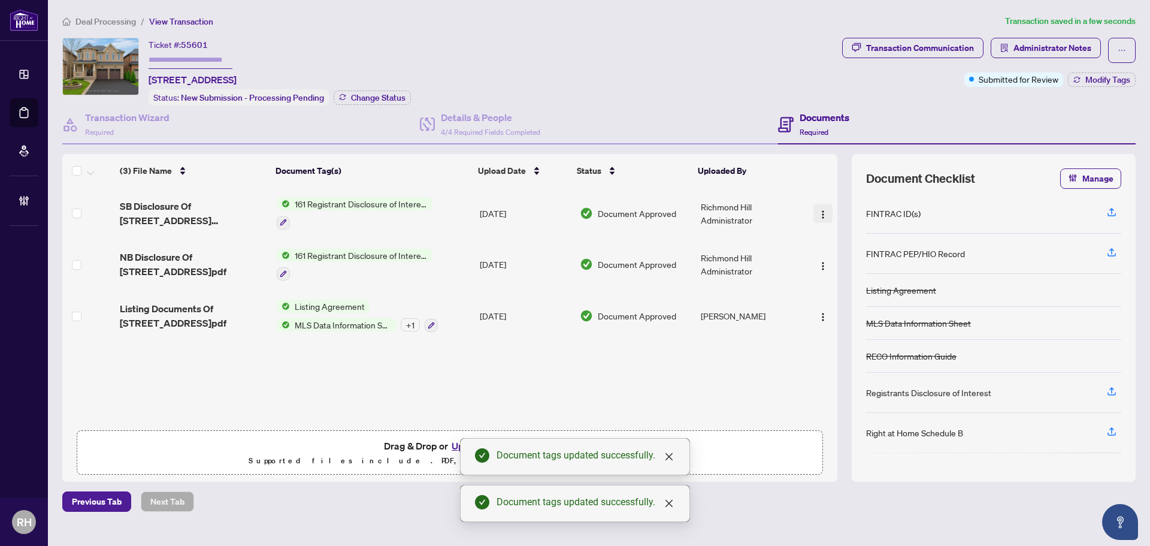
click at [818, 210] on img "button" at bounding box center [823, 215] width 10 height 10
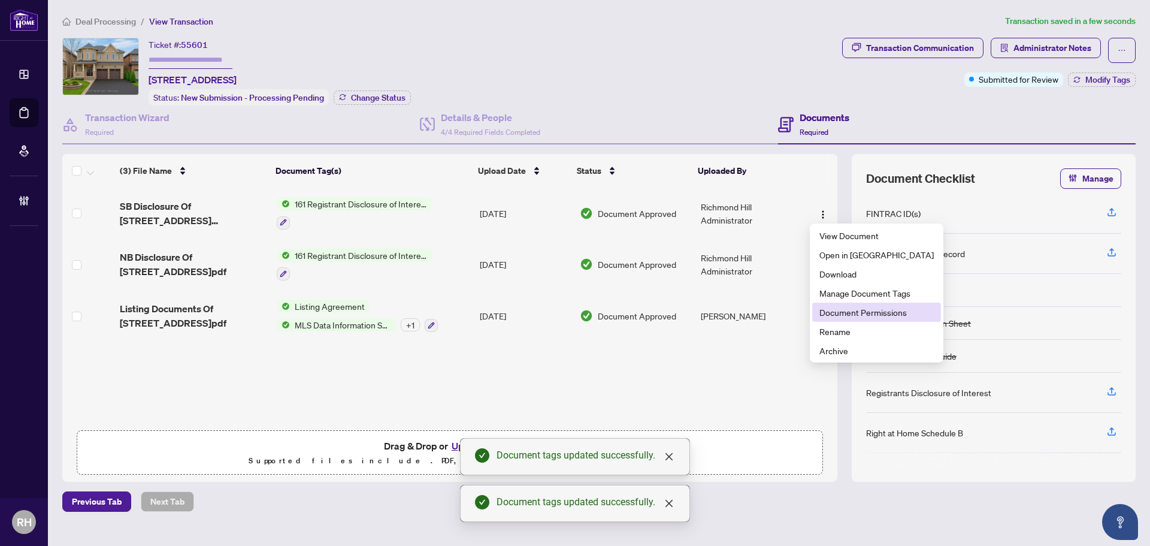
click at [838, 307] on span "Document Permissions" at bounding box center [877, 312] width 114 height 13
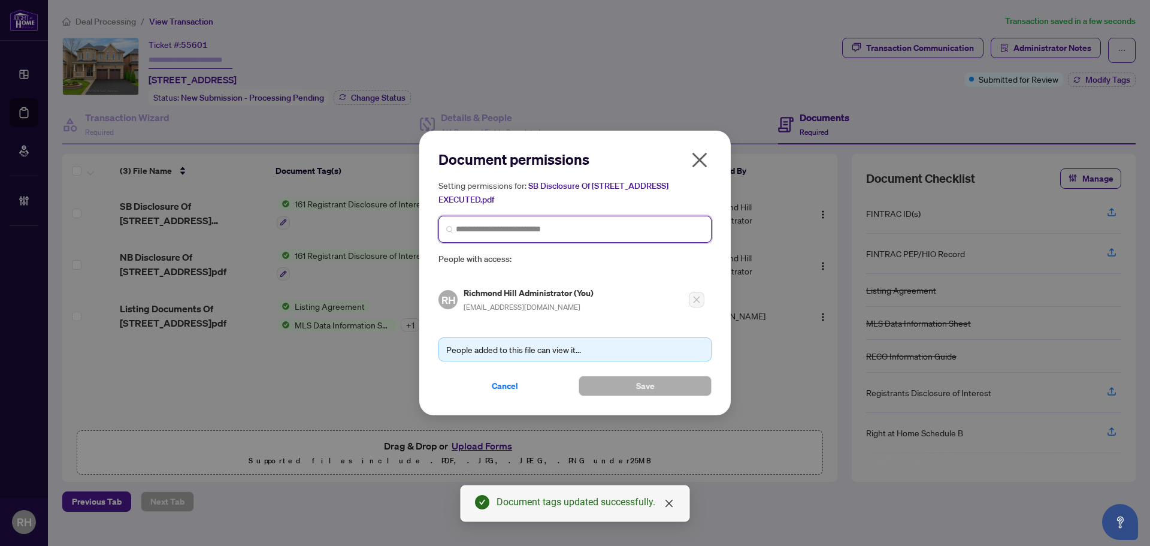
click at [512, 231] on input "search" at bounding box center [580, 229] width 248 height 13
type input "******"
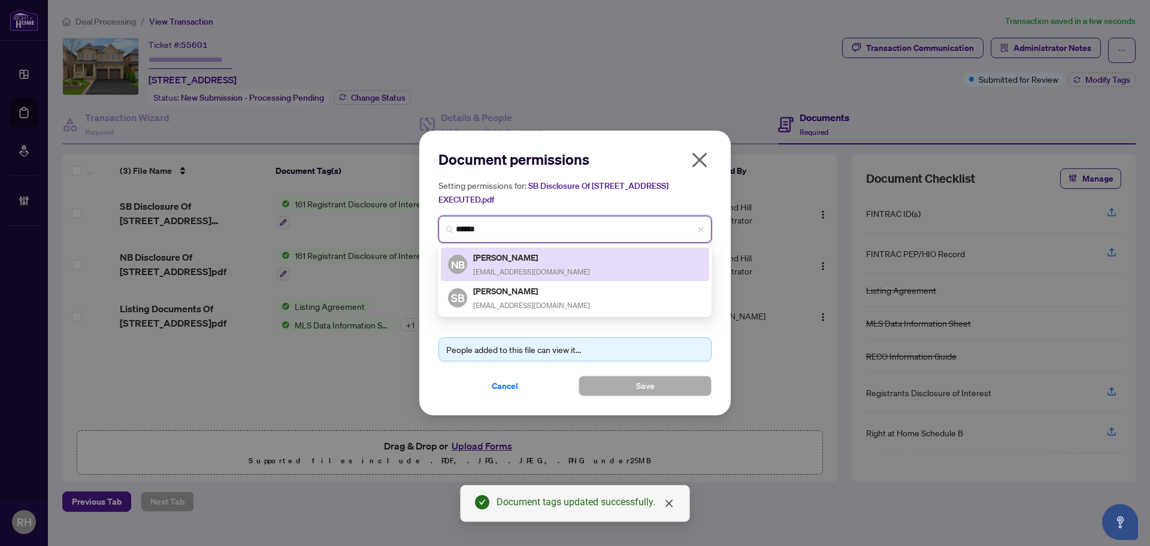
click at [515, 267] on span "naeembhalli@gmail.com" at bounding box center [531, 271] width 117 height 9
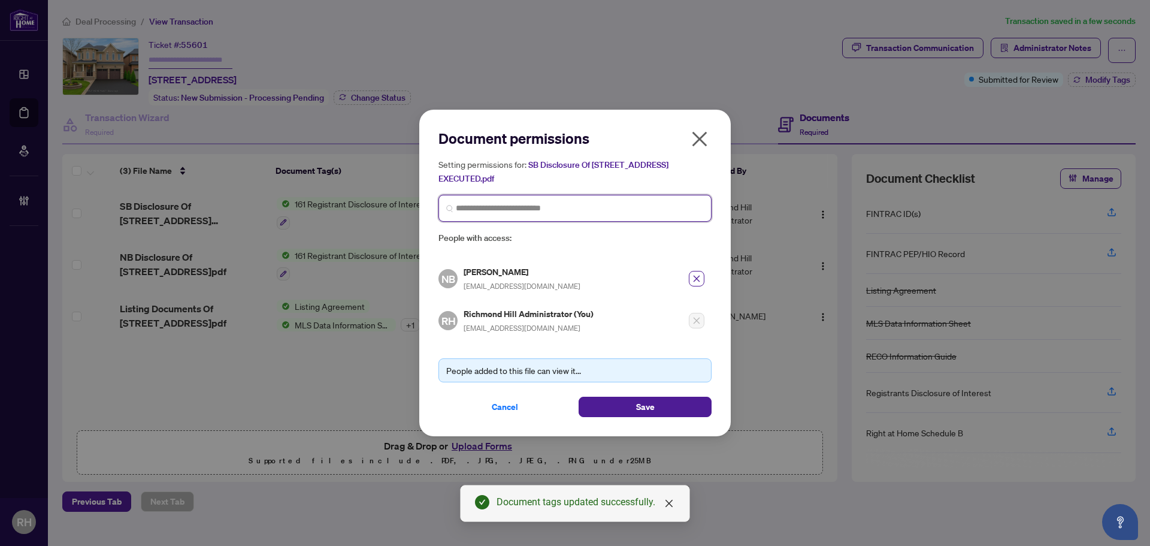
click at [532, 214] on input "search" at bounding box center [580, 208] width 248 height 13
type input "******"
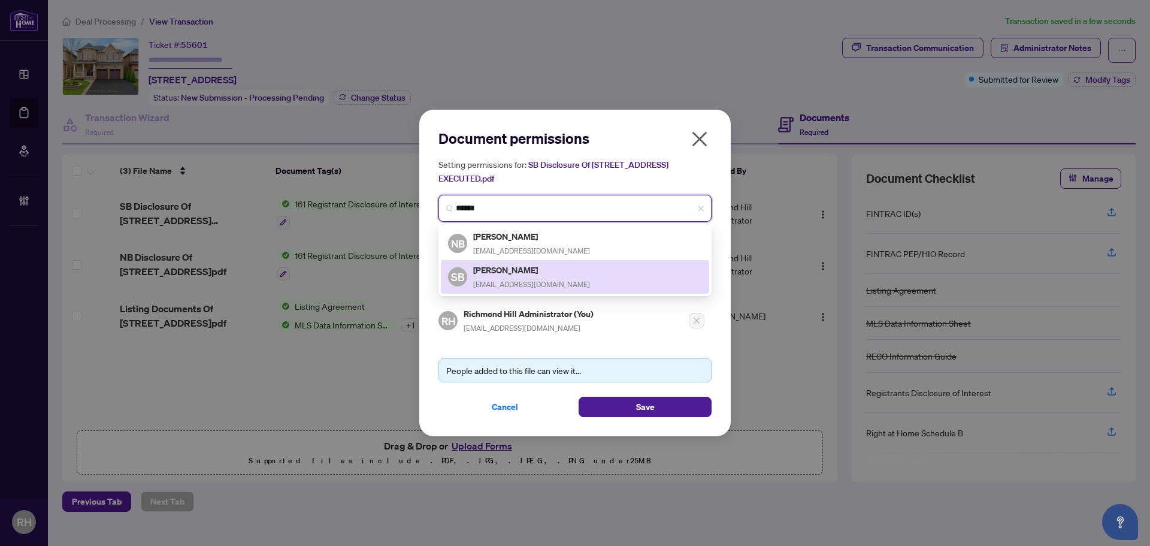
click at [525, 277] on div "Shazia Bhalli shaziabhalli@gmail.com" at bounding box center [531, 277] width 117 height 28
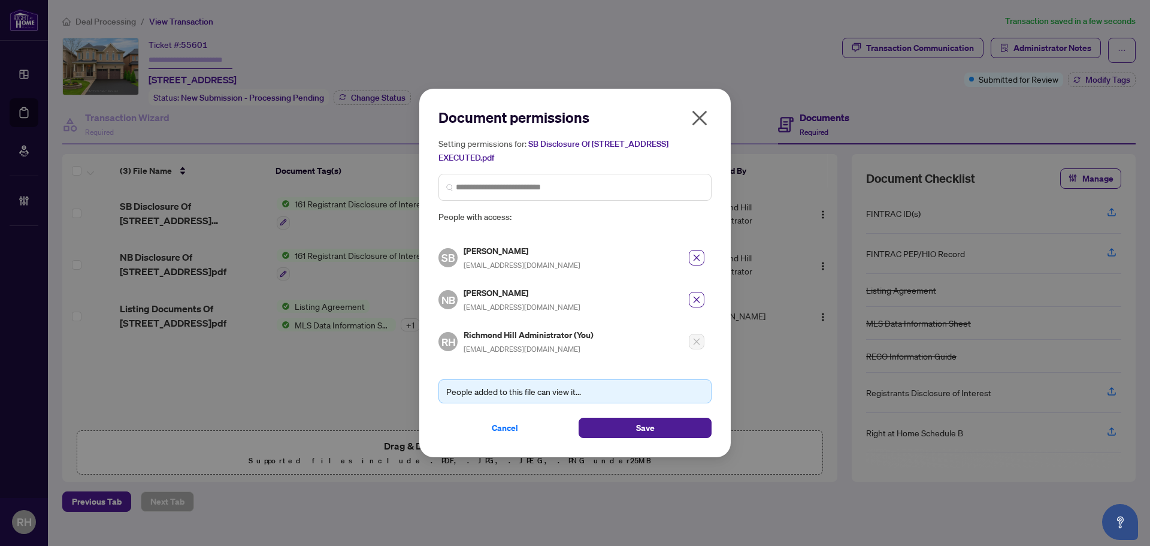
click at [641, 439] on div "Document permissions Setting permissions for: SB Disclosure Of 90 Maplebank Cre…" at bounding box center [575, 273] width 312 height 368
click at [633, 424] on button "Save" at bounding box center [645, 428] width 133 height 20
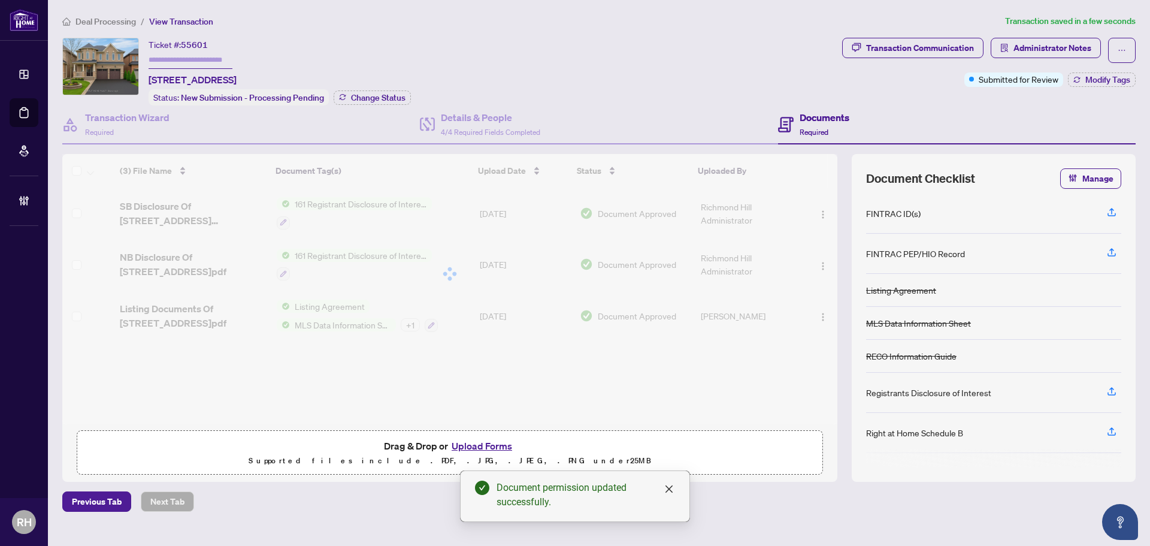
click at [822, 265] on div at bounding box center [449, 274] width 775 height 240
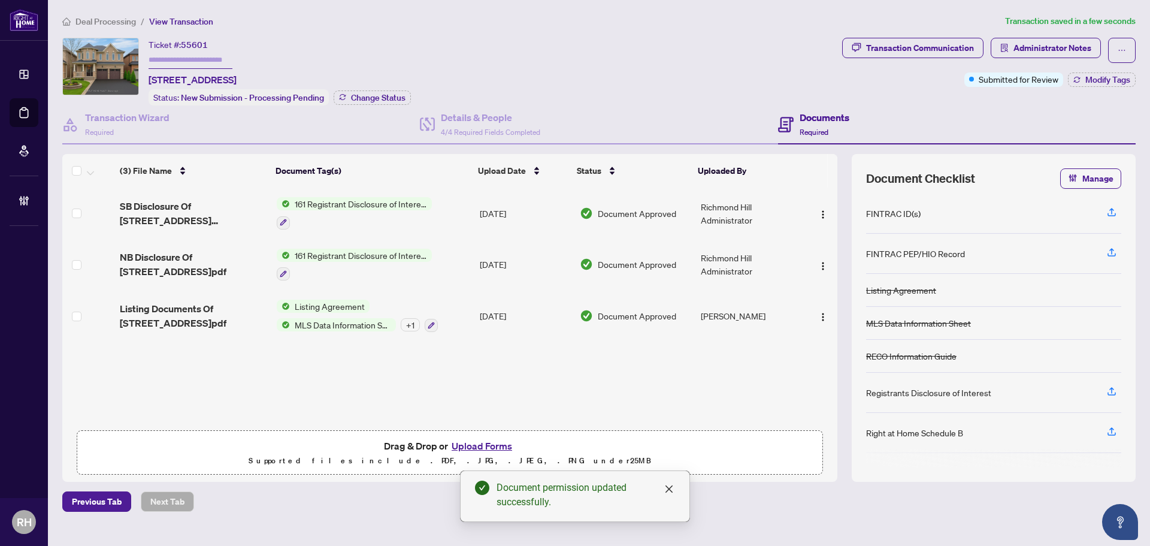
click at [822, 265] on img "button" at bounding box center [823, 266] width 10 height 10
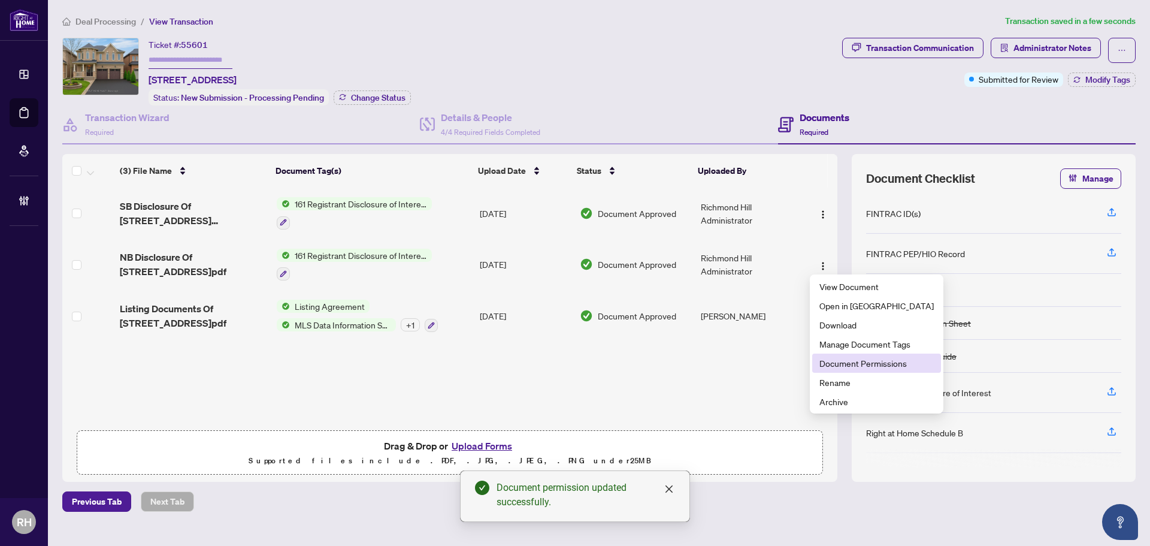
click at [855, 361] on span "Document Permissions" at bounding box center [877, 362] width 114 height 13
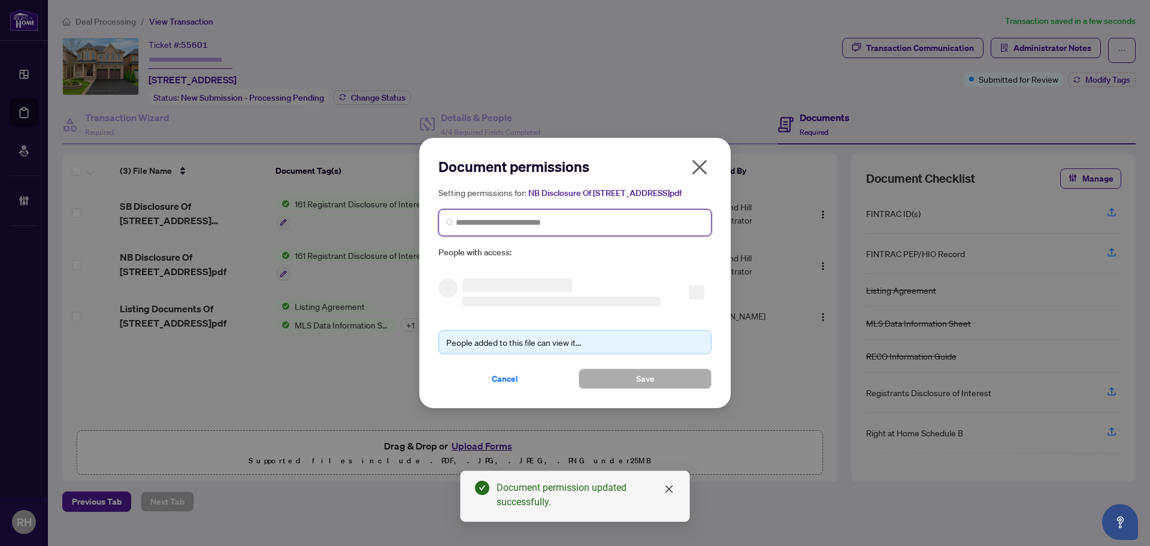
click at [466, 229] on input "search" at bounding box center [580, 222] width 248 height 13
type input "******"
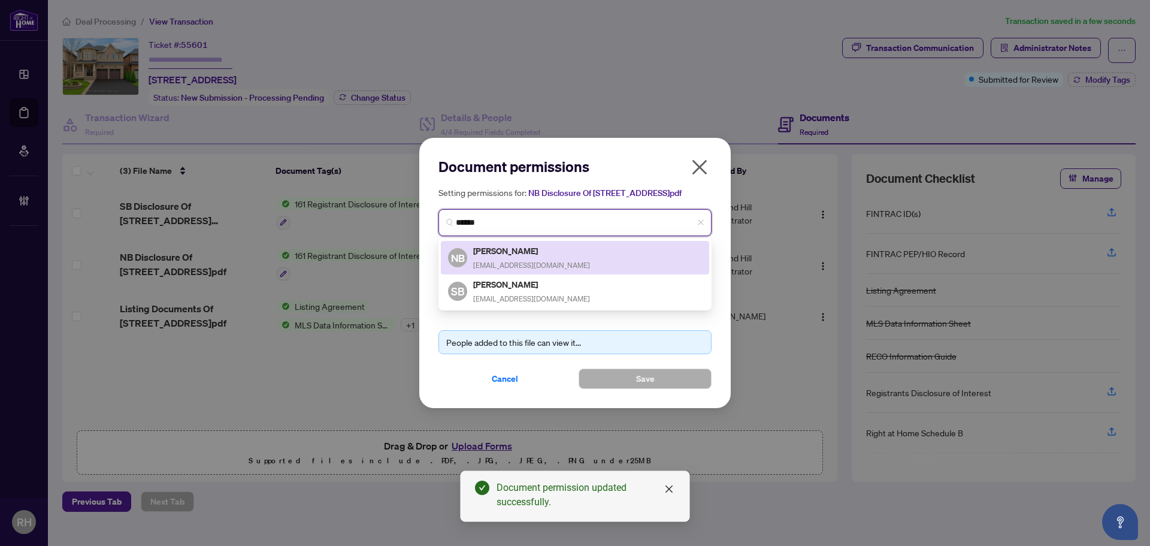
click at [491, 251] on h5 "Naeem Bhalli" at bounding box center [531, 251] width 117 height 14
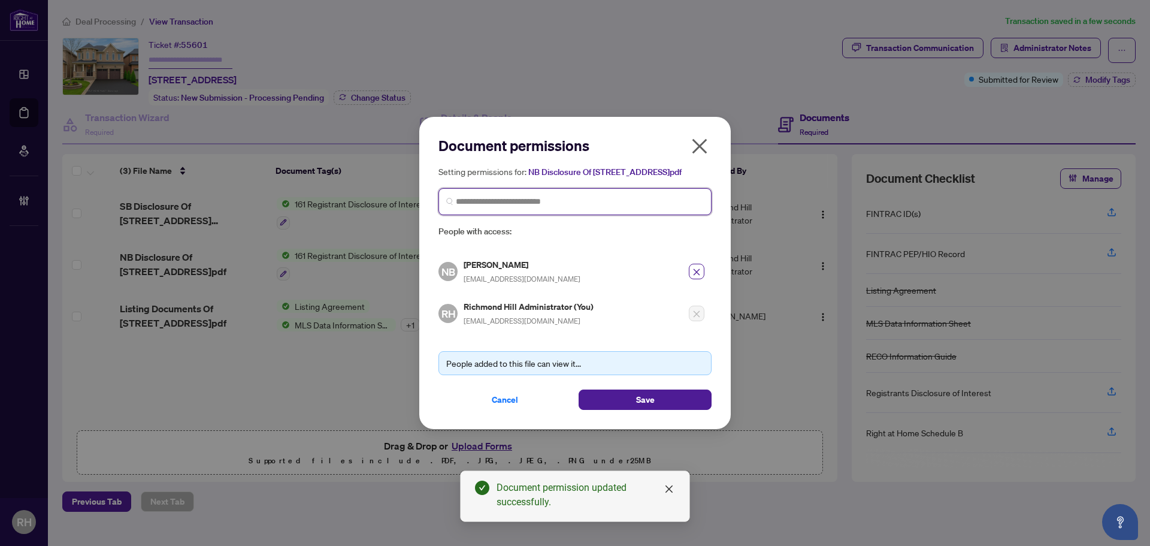
click at [460, 208] on input "search" at bounding box center [580, 201] width 248 height 13
type input "******"
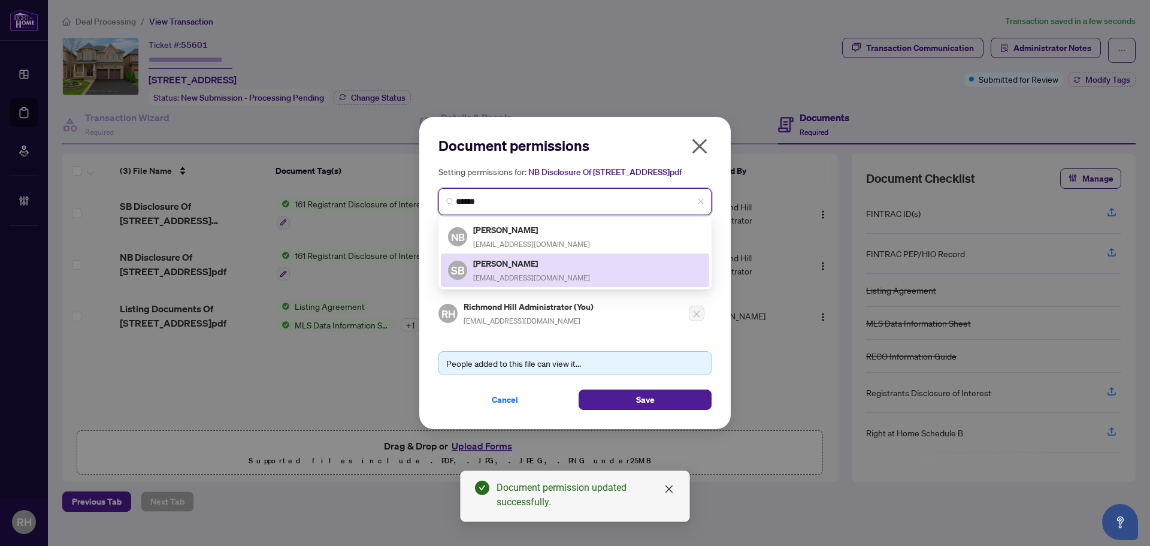
click at [512, 277] on div "Shazia Bhalli shaziabhalli@gmail.com" at bounding box center [531, 270] width 117 height 28
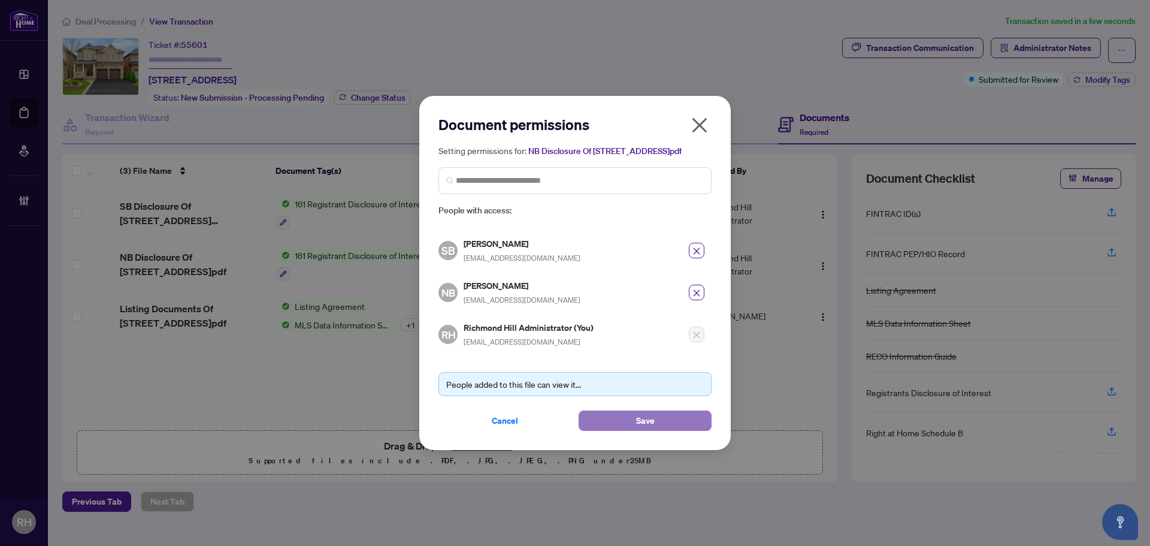
click at [642, 425] on span "Save" at bounding box center [645, 420] width 19 height 19
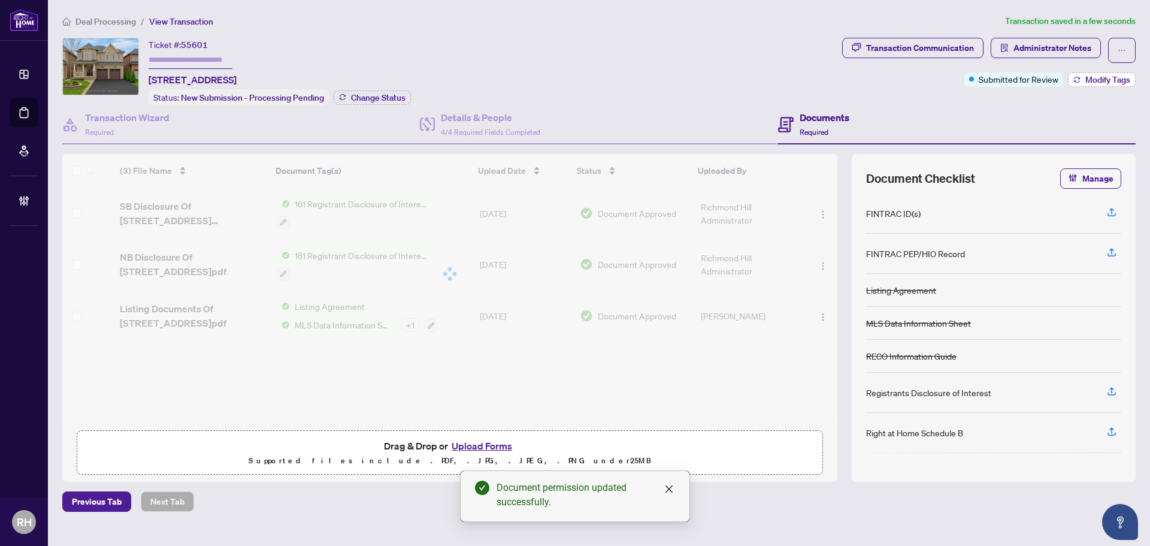
click at [1100, 75] on span "Modify Tags" at bounding box center [1108, 79] width 45 height 8
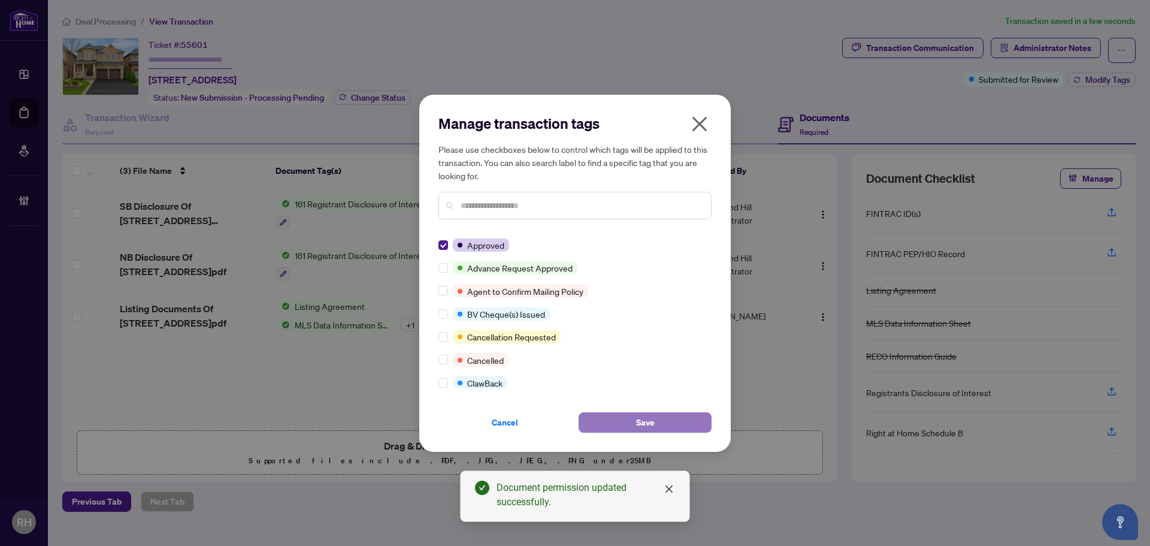
click at [623, 432] on button "Save" at bounding box center [645, 422] width 133 height 20
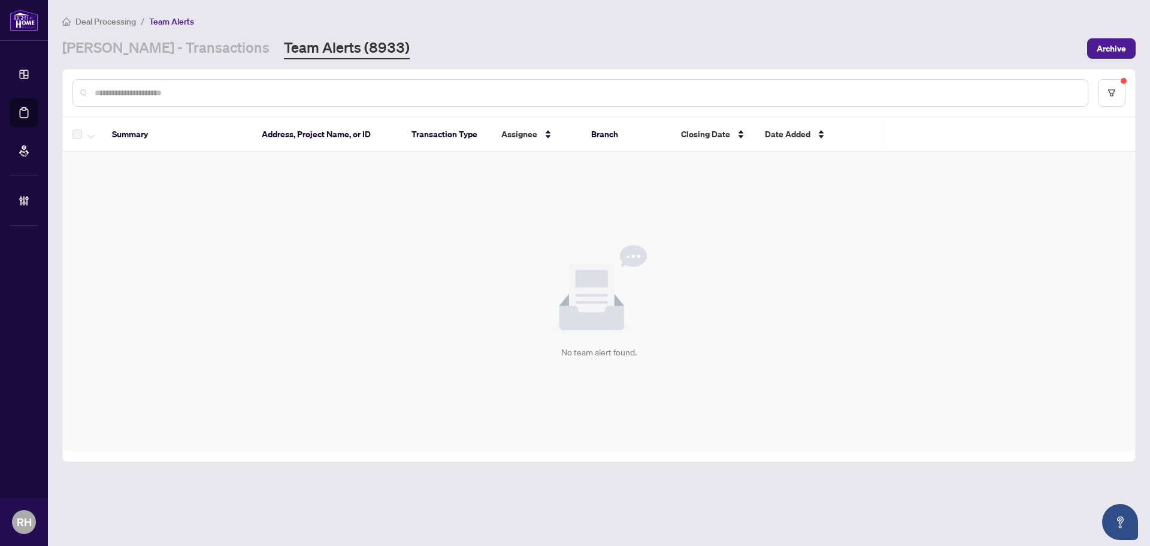
click at [174, 28] on div "Deal Processing / Team Alerts [PERSON_NAME] - Transactions Team Alerts (8933) A…" at bounding box center [599, 36] width 1074 height 45
click at [171, 44] on link "[PERSON_NAME] - Transactions" at bounding box center [165, 49] width 207 height 22
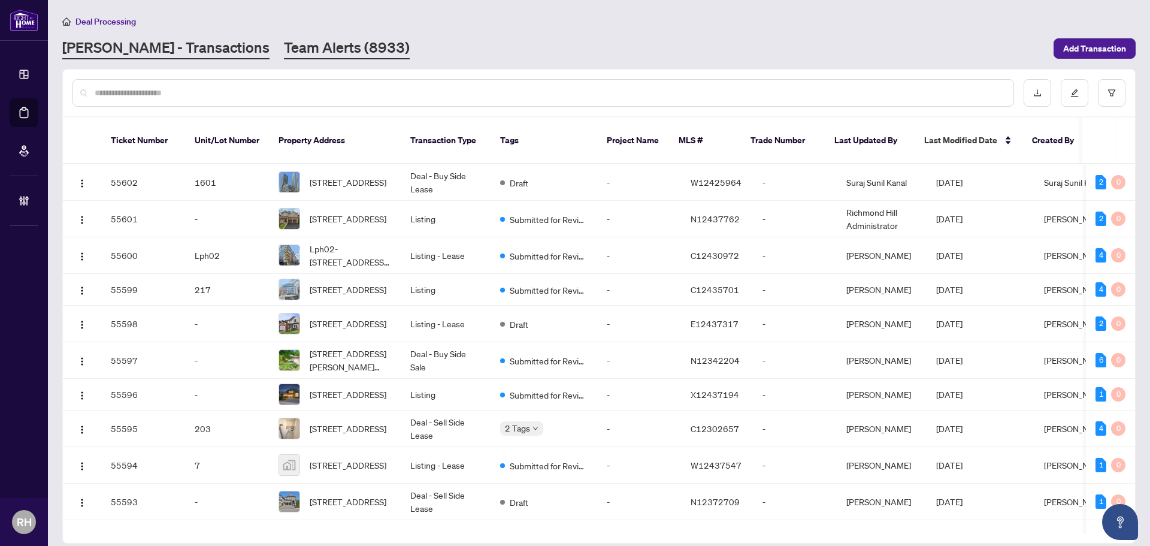
click at [294, 43] on link "Team Alerts (8933)" at bounding box center [347, 49] width 126 height 22
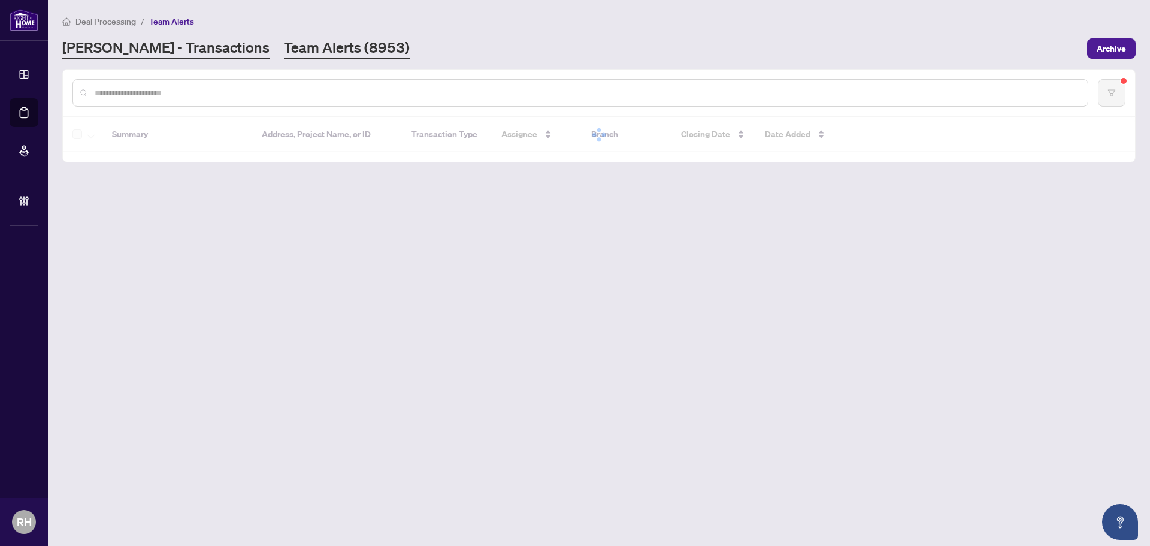
click at [174, 50] on link "[PERSON_NAME] - Transactions" at bounding box center [165, 49] width 207 height 22
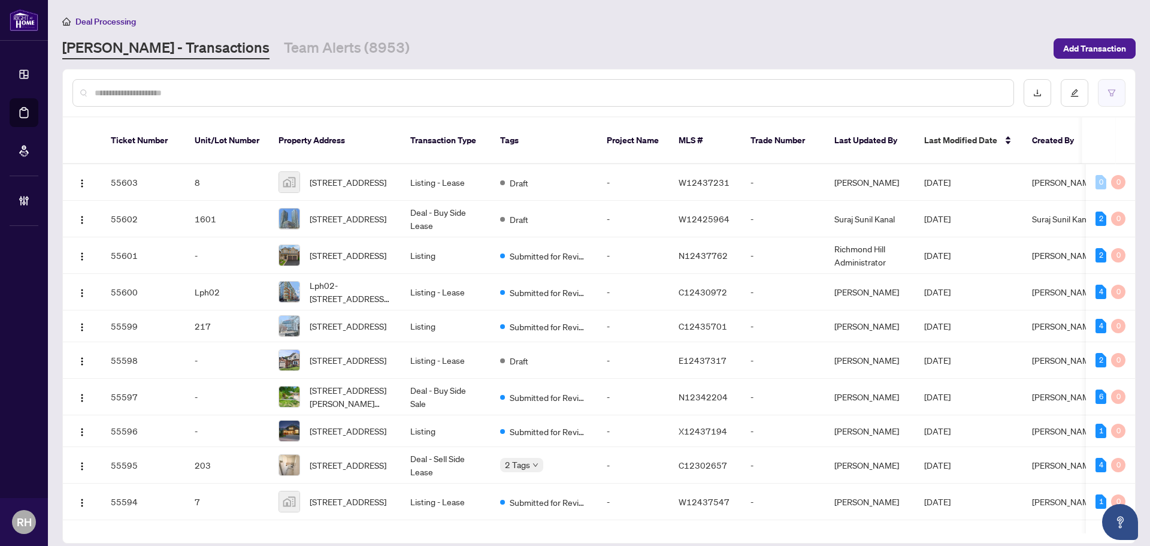
click at [1117, 81] on button "button" at bounding box center [1112, 93] width 28 height 28
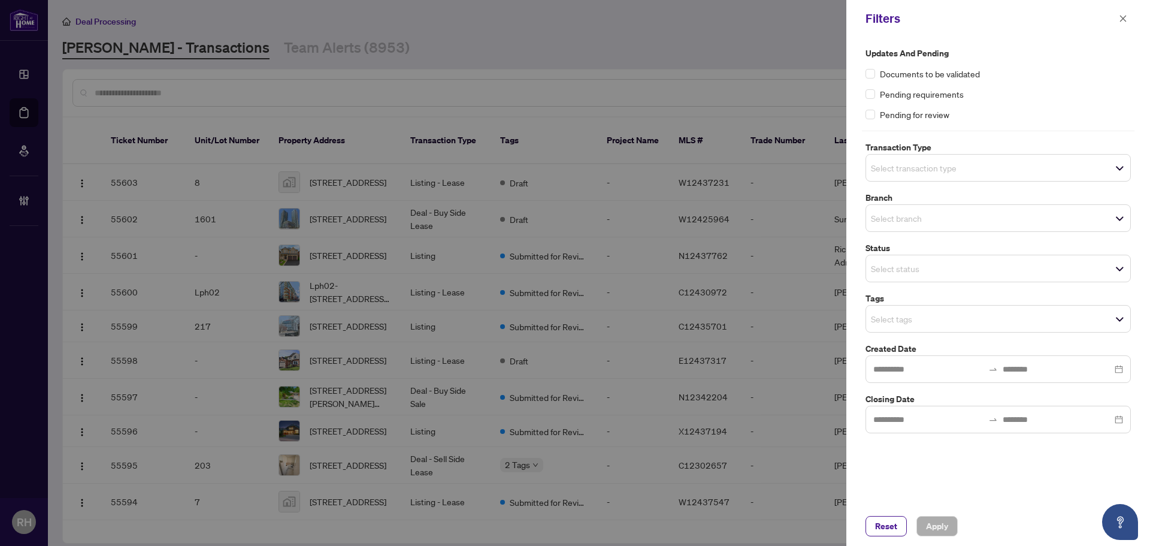
click at [971, 197] on label "Branch" at bounding box center [998, 197] width 265 height 13
click at [969, 208] on div "Select branch" at bounding box center [998, 218] width 265 height 28
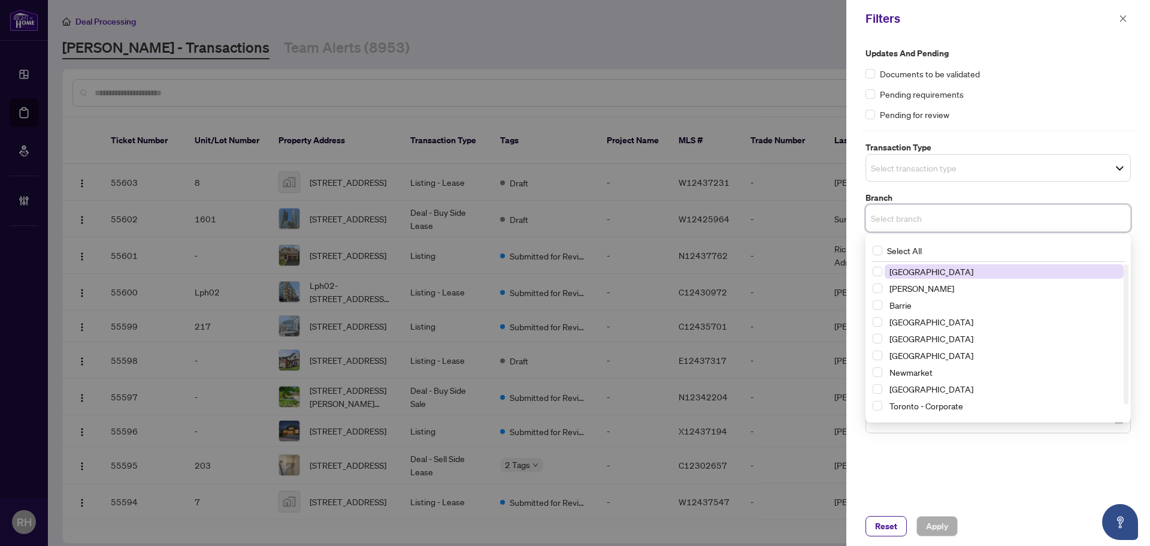
click at [911, 267] on span "Richmond Hill" at bounding box center [932, 271] width 84 height 11
click at [929, 513] on div "Reset Apply" at bounding box center [999, 526] width 304 height 40
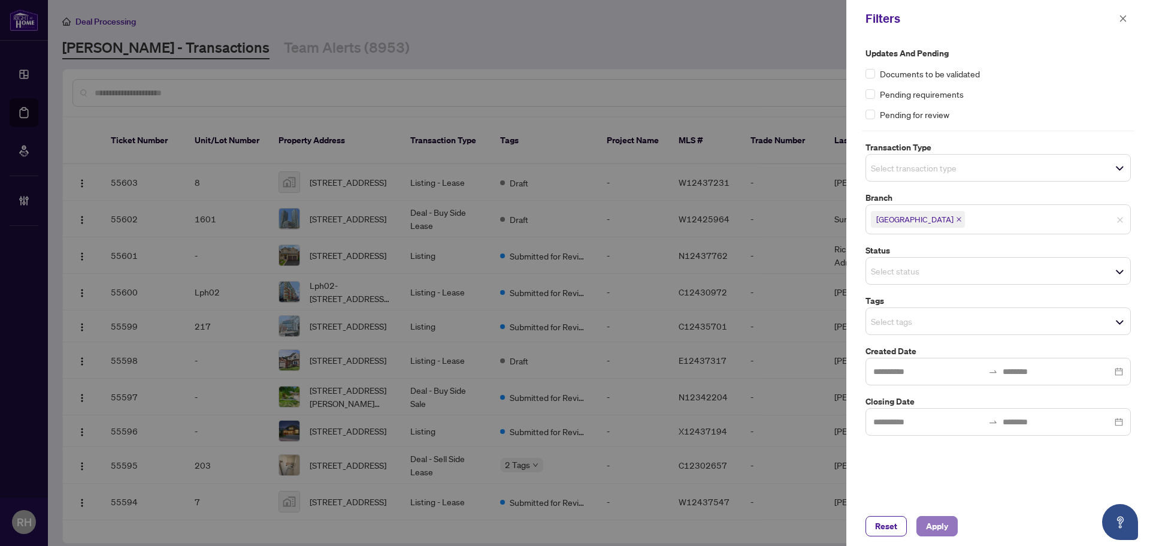
click at [932, 523] on span "Apply" at bounding box center [937, 525] width 22 height 19
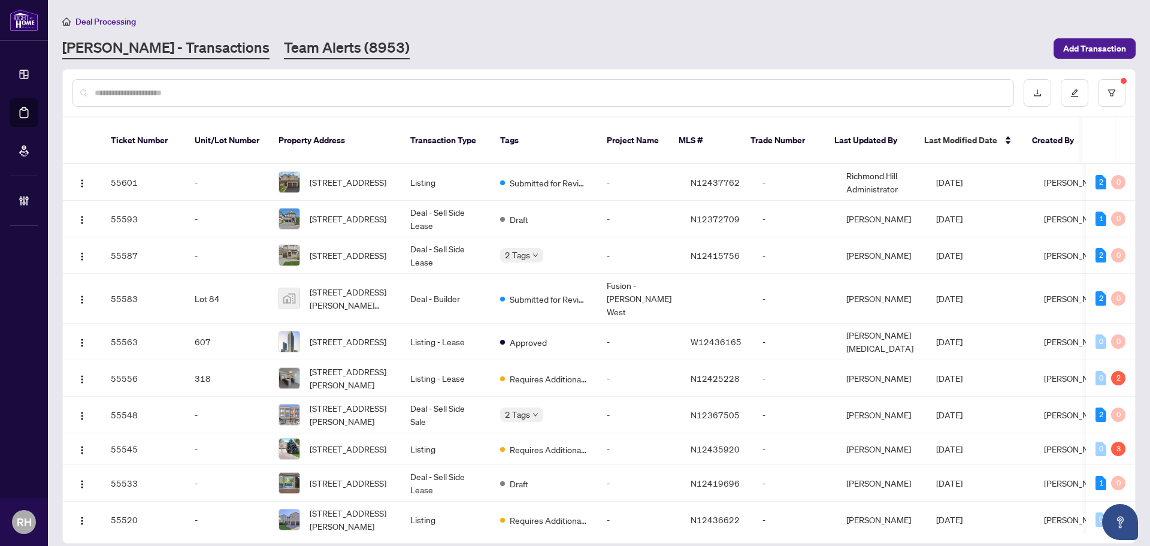
click at [284, 56] on link "Team Alerts (8953)" at bounding box center [347, 49] width 126 height 22
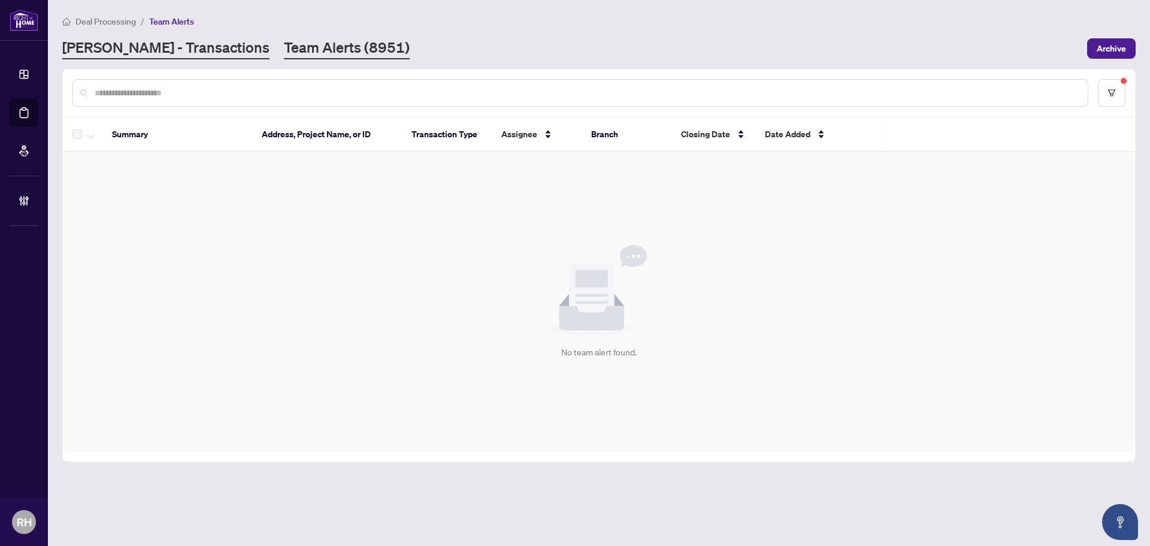
click at [135, 44] on link "[PERSON_NAME] - Transactions" at bounding box center [165, 49] width 207 height 22
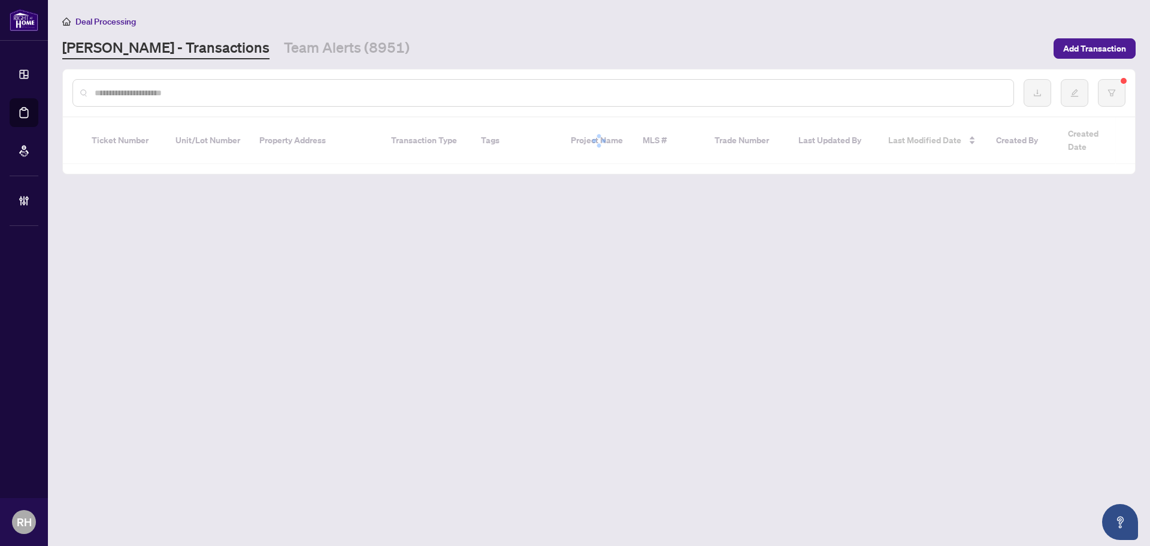
click at [190, 87] on input "text" at bounding box center [549, 92] width 909 height 13
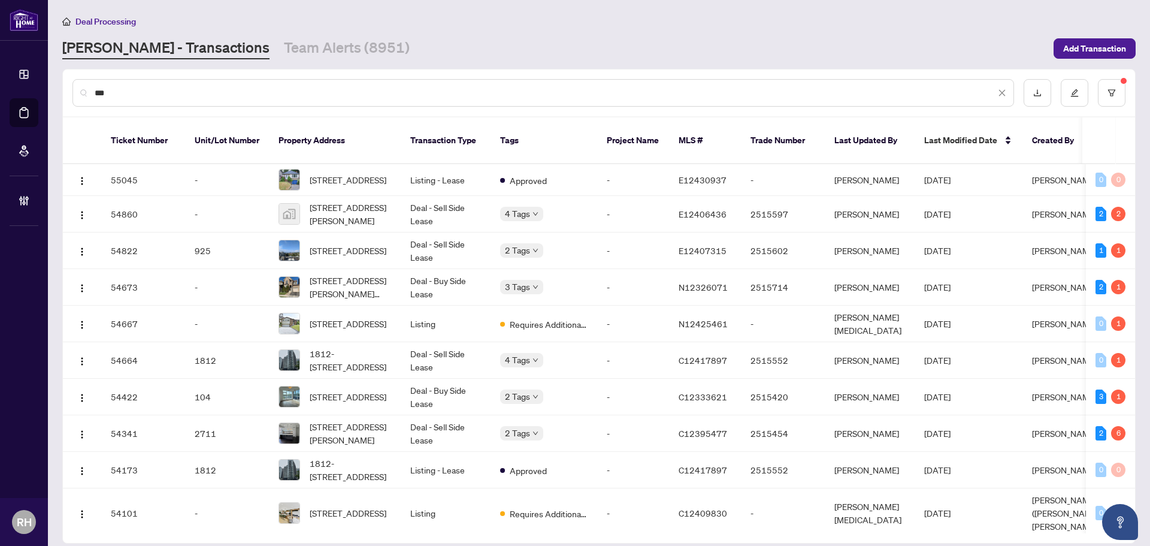
click at [176, 92] on input "**" at bounding box center [545, 92] width 901 height 13
click at [406, 79] on div "**" at bounding box center [543, 93] width 942 height 28
click at [401, 95] on input "**" at bounding box center [545, 92] width 901 height 13
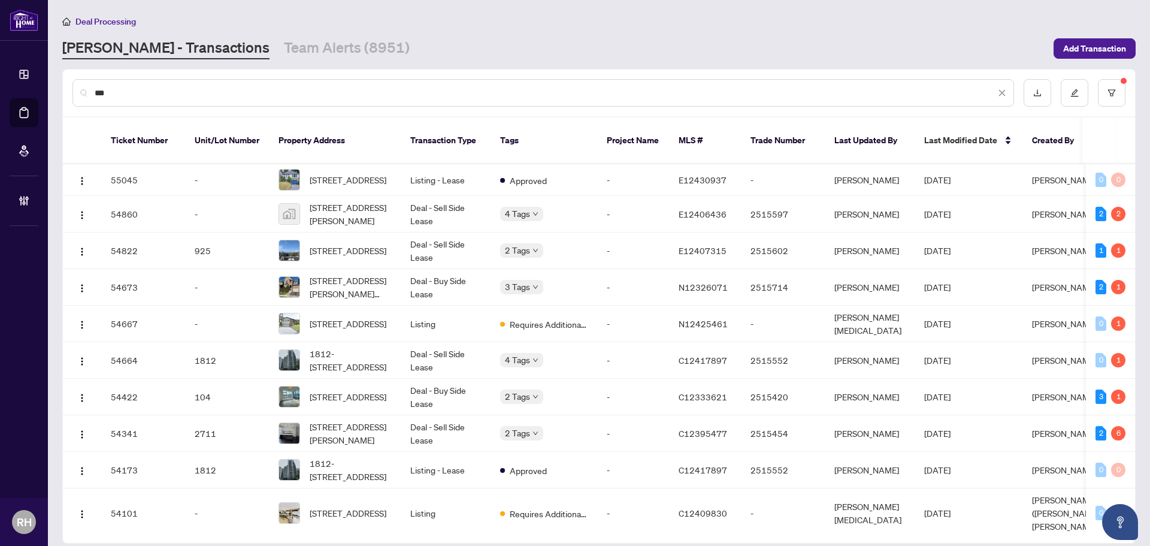
click at [401, 95] on input "**" at bounding box center [545, 92] width 901 height 13
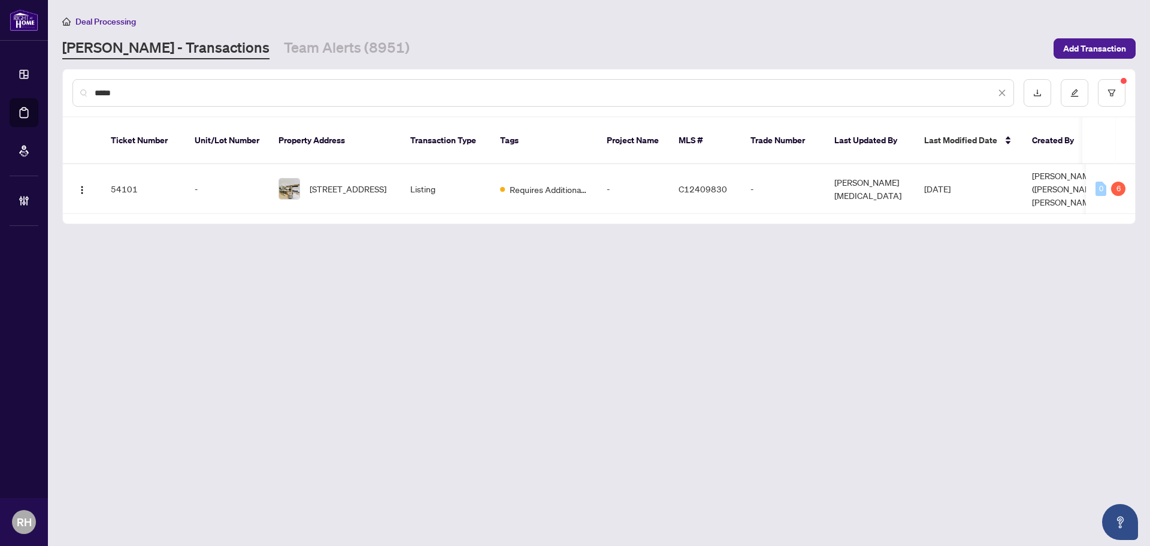
type input "*****"
click at [475, 164] on td "Listing" at bounding box center [446, 189] width 90 height 50
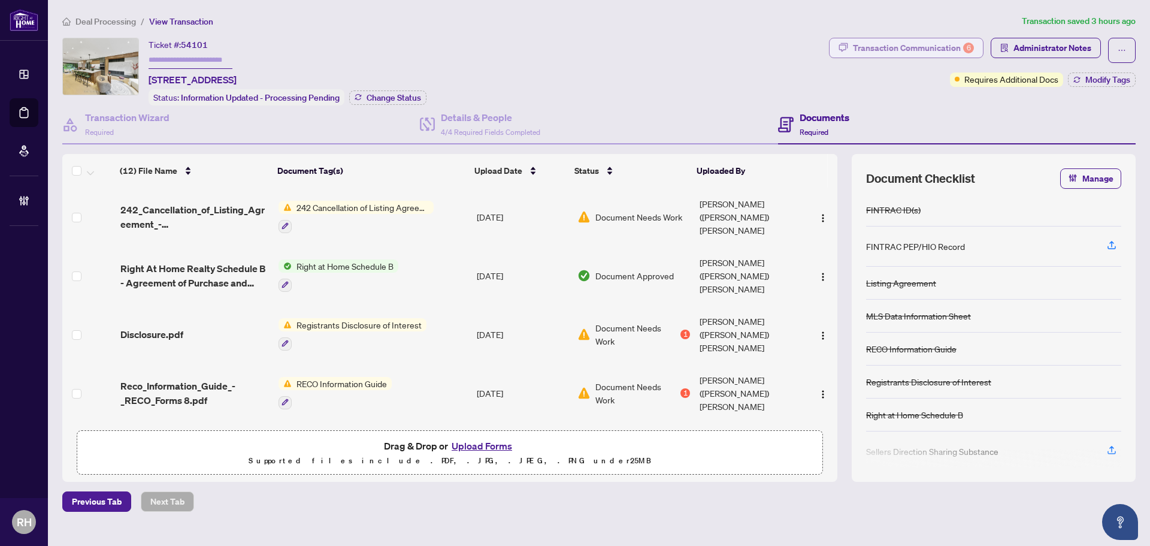
click at [913, 50] on div "Transaction Communication 6" at bounding box center [913, 47] width 121 height 19
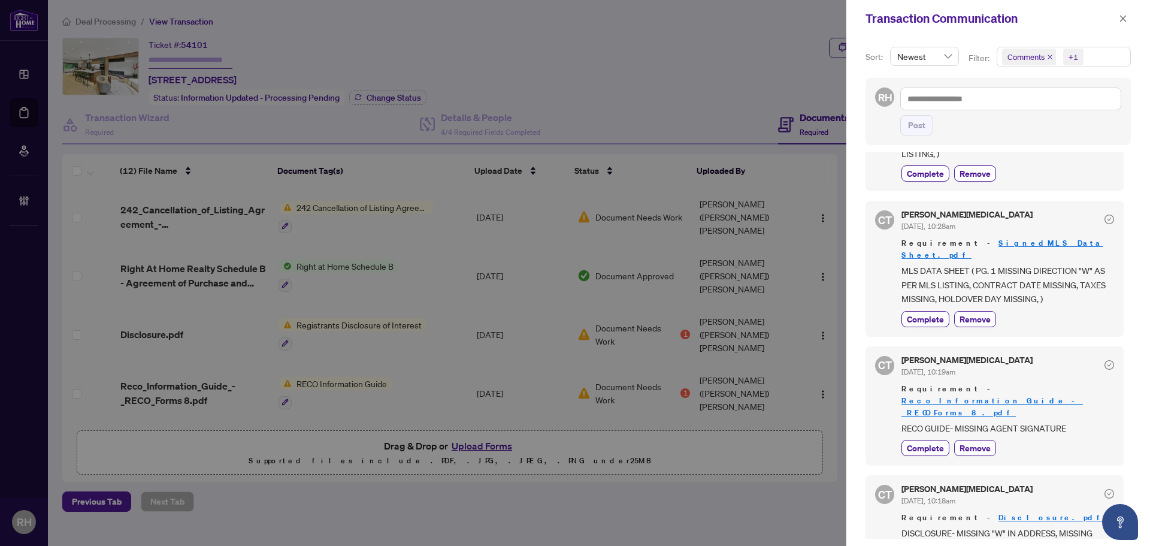
scroll to position [2, 0]
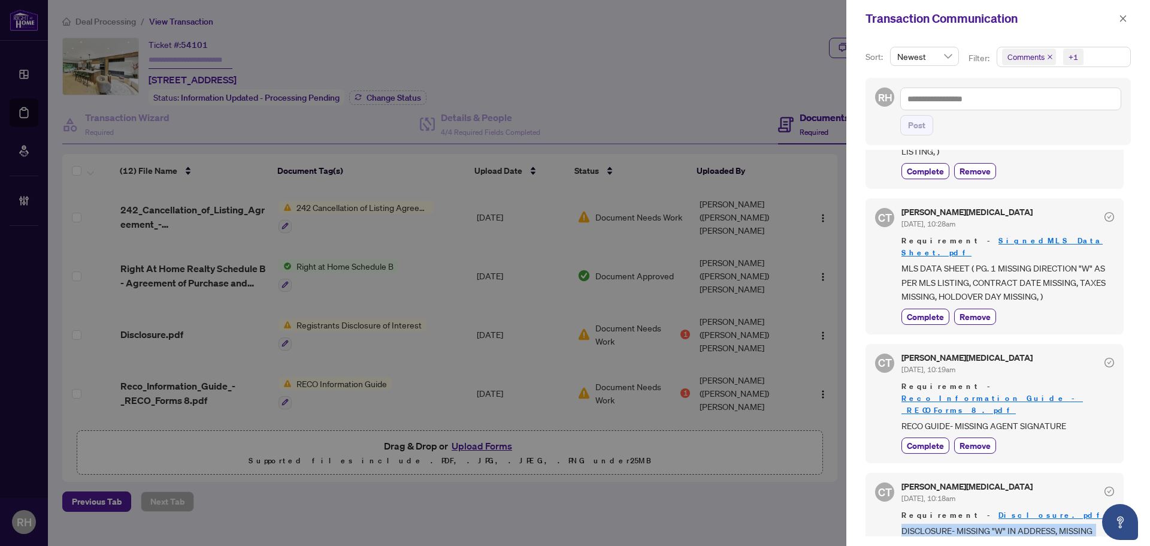
drag, startPoint x: 966, startPoint y: 498, endPoint x: 882, endPoint y: 469, distance: 89.2
click at [882, 473] on div "CT Claudia Tao Sep/22/2025, 10:18am Requirement - Disclosure.pdf DISCLOSURE- MI…" at bounding box center [995, 534] width 258 height 123
drag, startPoint x: 901, startPoint y: 229, endPoint x: 941, endPoint y: 238, distance: 41.1
click at [936, 238] on div "CT Claudia Tao Sep/22/2025, 10:28am Requirement - SignedMLS Data Sheet.pdf MLS …" at bounding box center [995, 265] width 258 height 135
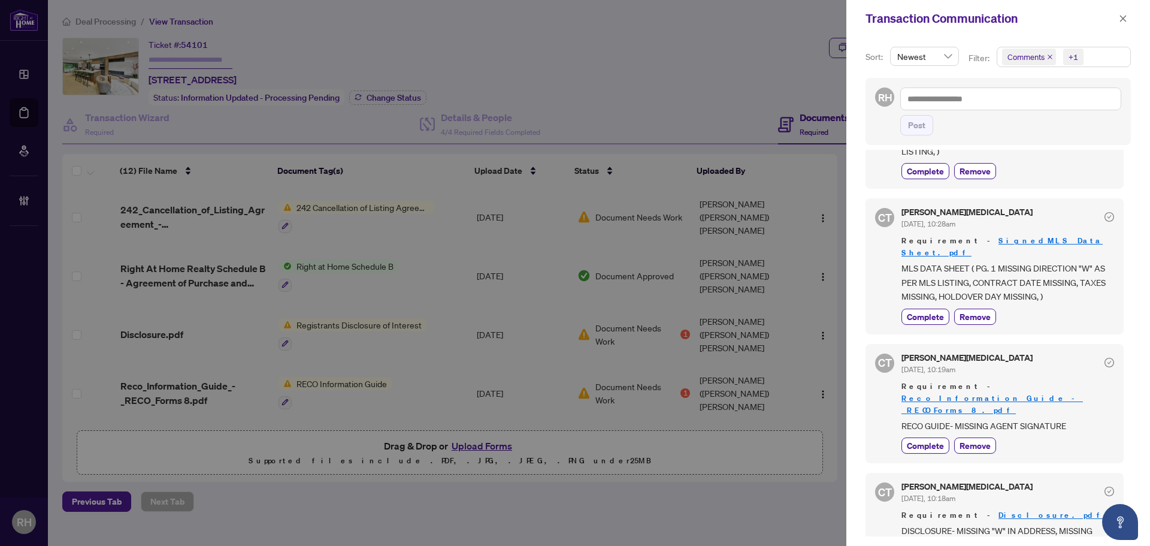
click at [954, 261] on span "MLS DATA SHEET ( PG. 1 MISSING DIRECTION "W" AS PER MLS LISTING, CONTRACT DATE …" at bounding box center [1008, 282] width 213 height 42
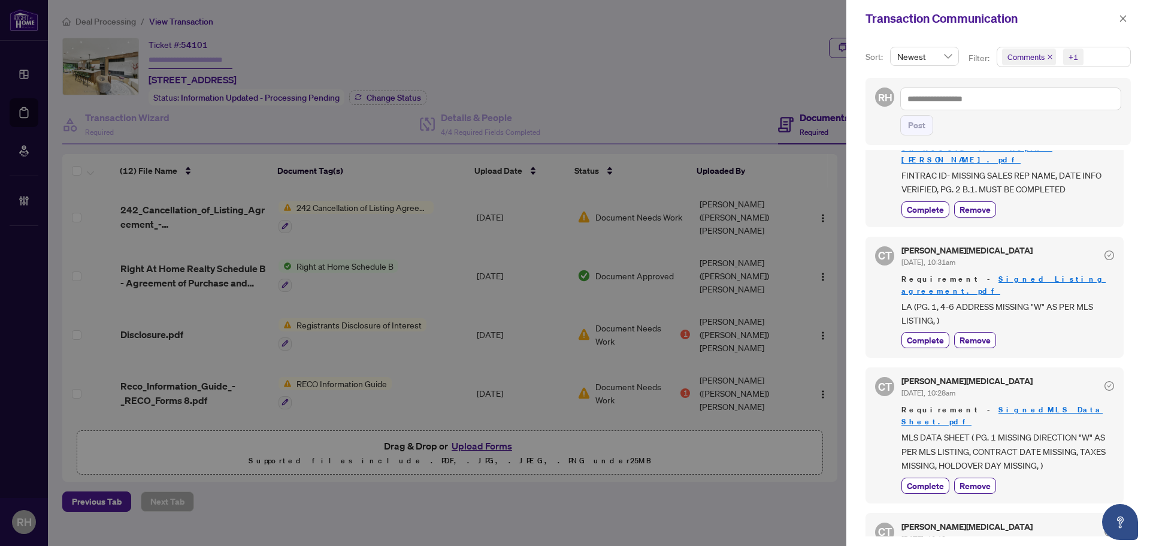
scroll to position [198, 0]
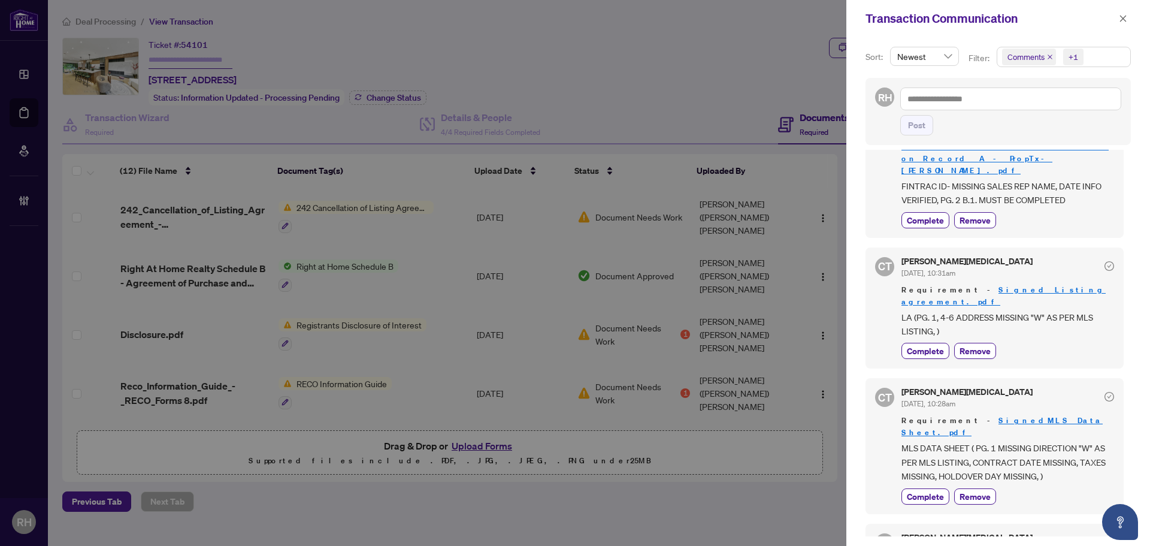
click at [917, 310] on span "LA (PG. 1, 4-6 ADDRESS MISSING "W" AS PER MLS LISTING, )" at bounding box center [1008, 324] width 213 height 28
drag, startPoint x: 936, startPoint y: 293, endPoint x: 1003, endPoint y: 295, distance: 67.1
click at [1003, 310] on span "LA (PG. 1, 4-6 ADDRESS MISSING "W" AS PER MLS LISTING, )" at bounding box center [1008, 324] width 213 height 28
click at [1019, 310] on span "LA (PG. 1, 4-6 ADDRESS MISSING "W" AS PER MLS LISTING, )" at bounding box center [1008, 324] width 213 height 28
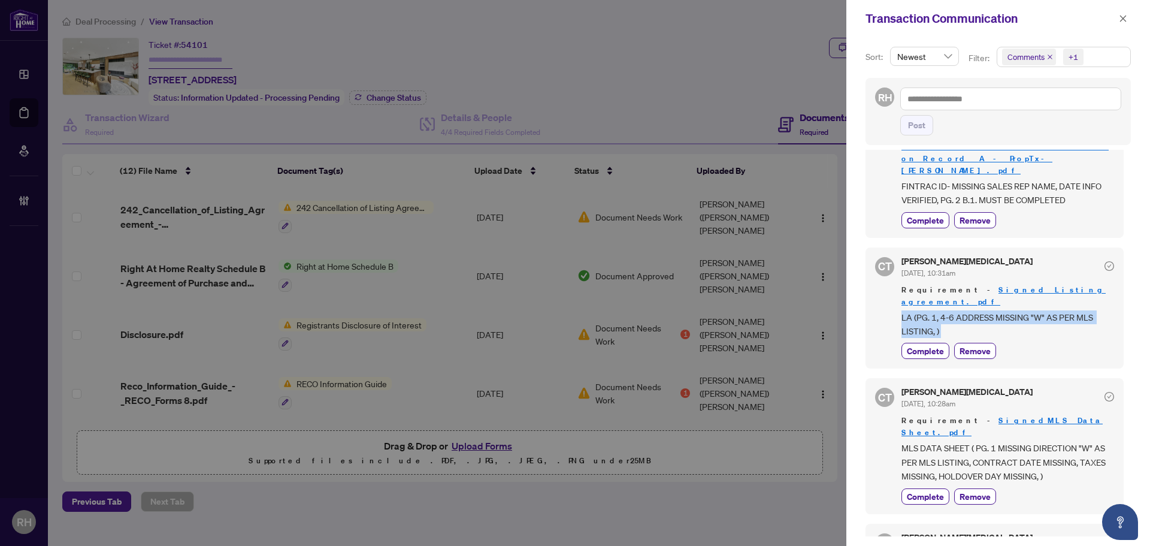
click at [1019, 310] on span "LA (PG. 1, 4-6 ADDRESS MISSING "W" AS PER MLS LISTING, )" at bounding box center [1008, 324] width 213 height 28
click at [1036, 310] on span "LA (PG. 1, 4-6 ADDRESS MISSING "W" AS PER MLS LISTING, )" at bounding box center [1008, 324] width 213 height 28
click at [1035, 312] on span "LA (PG. 1, 4-6 ADDRESS MISSING "W" AS PER MLS LISTING, )" at bounding box center [1008, 324] width 213 height 28
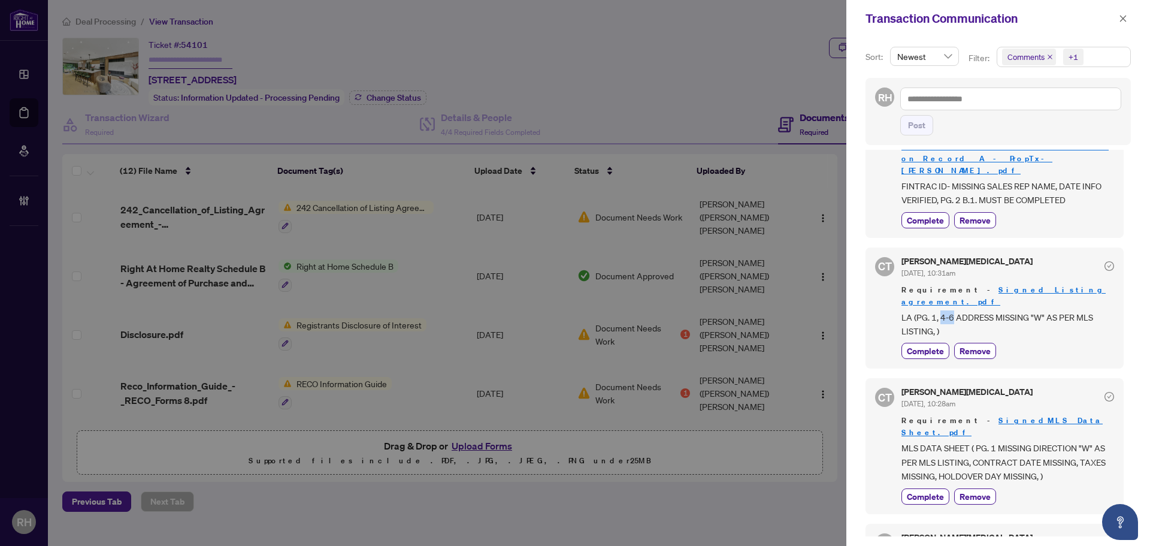
drag, startPoint x: 941, startPoint y: 293, endPoint x: 951, endPoint y: 293, distance: 10.8
click at [951, 310] on span "LA (PG. 1, 4-6 ADDRESS MISSING "W" AS PER MLS LISTING, )" at bounding box center [1008, 324] width 213 height 28
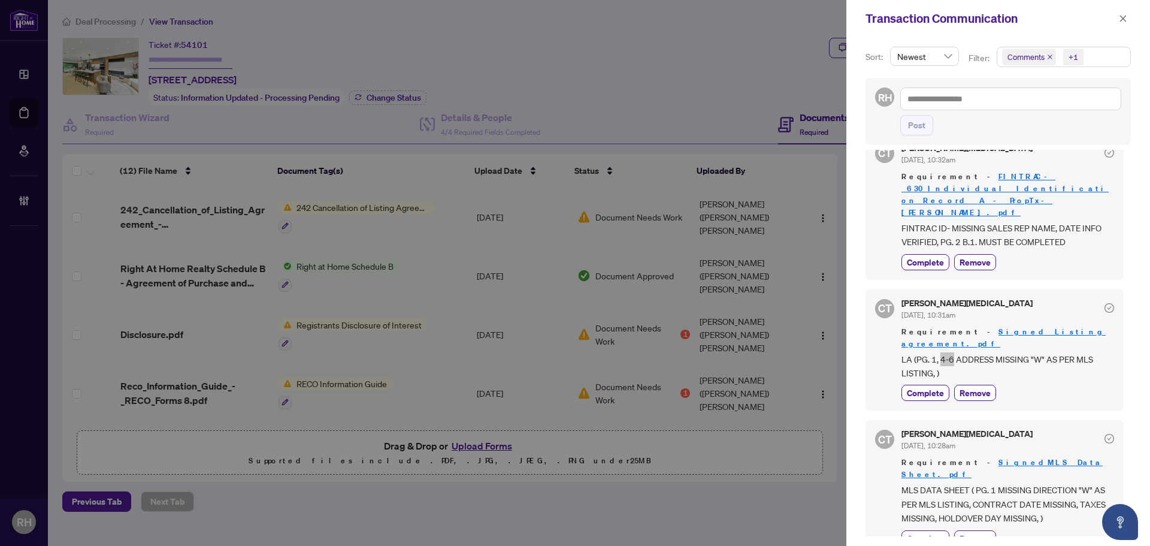
scroll to position [180, 0]
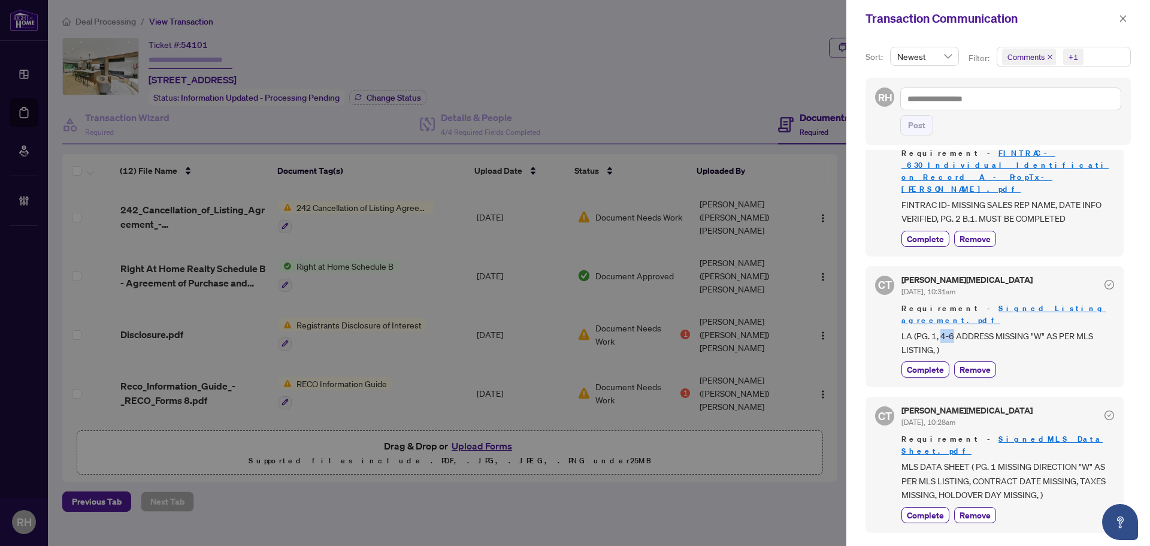
click at [951, 329] on span "LA (PG. 1, 4-6 ADDRESS MISSING "W" AS PER MLS LISTING, )" at bounding box center [1008, 343] width 213 height 28
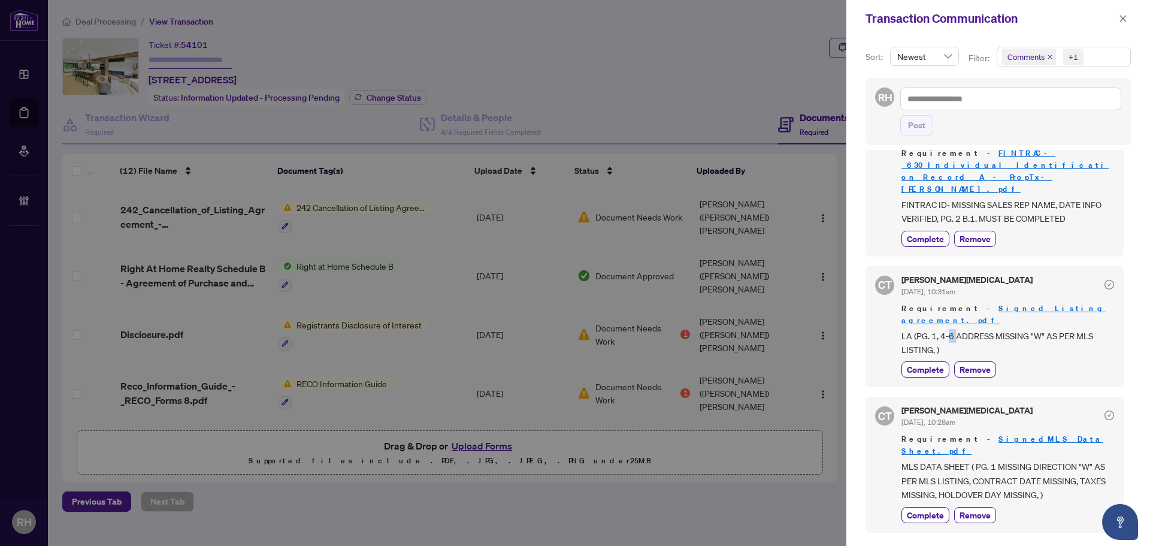
click at [951, 329] on span "LA (PG. 1, 4-6 ADDRESS MISSING "W" AS PER MLS LISTING, )" at bounding box center [1008, 343] width 213 height 28
click at [944, 329] on span "LA (PG. 1, 4-6 ADDRESS MISSING "W" AS PER MLS LISTING, )" at bounding box center [1008, 343] width 213 height 28
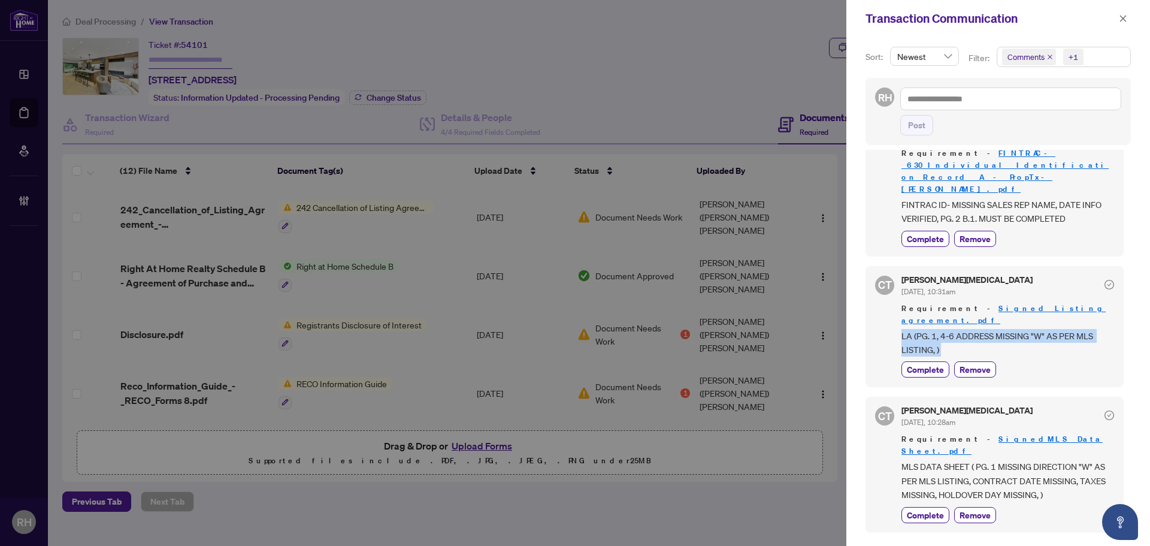
click at [944, 329] on span "LA (PG. 1, 4-6 ADDRESS MISSING "W" AS PER MLS LISTING, )" at bounding box center [1008, 343] width 213 height 28
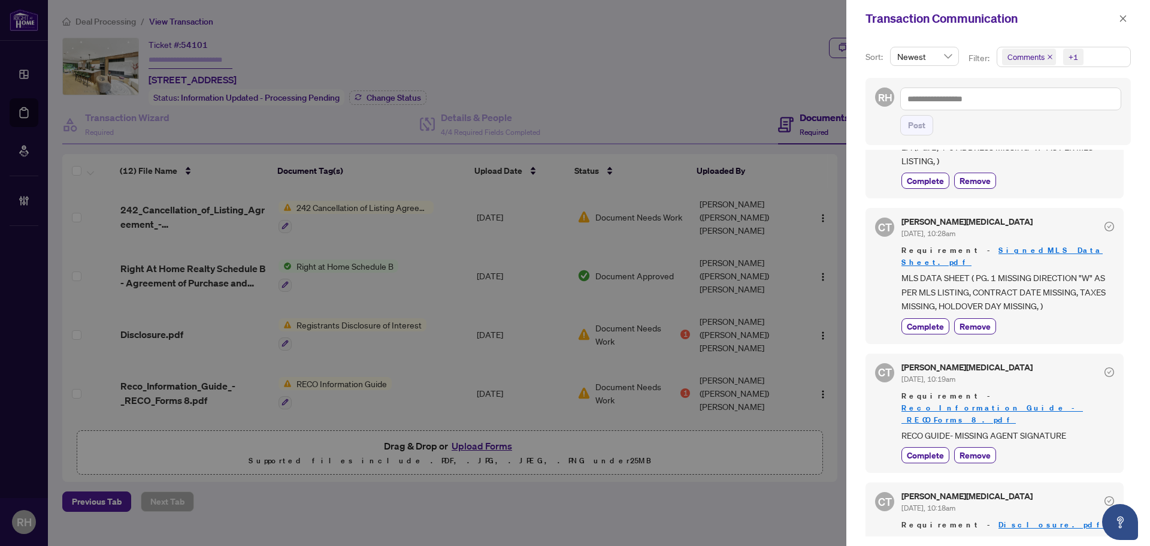
scroll to position [378, 0]
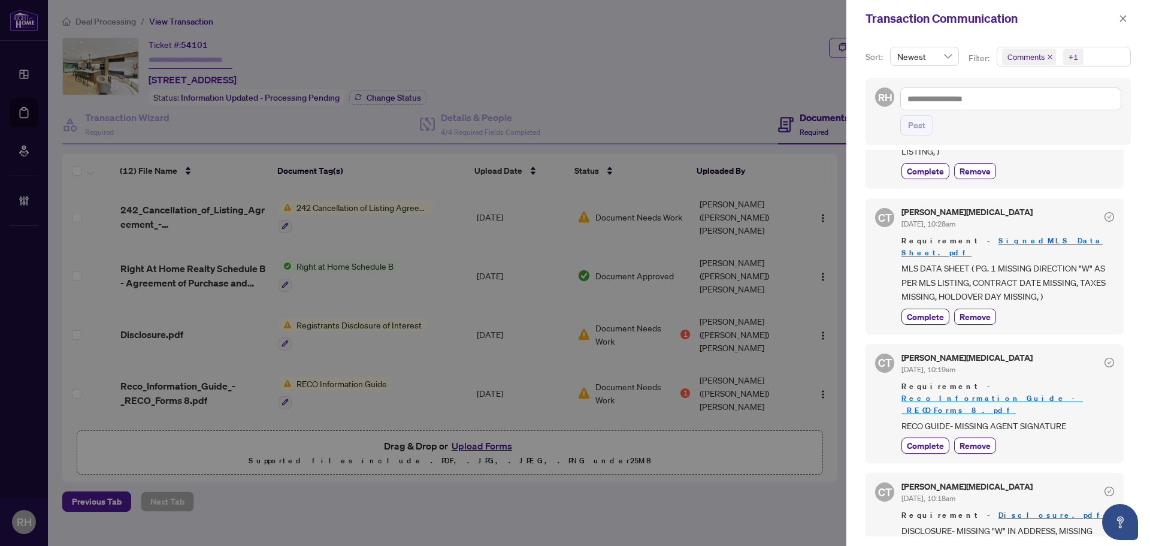
click at [999, 524] on span "DISCLOSURE- MISSING "W" IN ADDRESS, MISSING AGENT SIGNATURE AND DATE, MISSING E…" at bounding box center [1008, 545] width 213 height 42
click at [995, 524] on span "DISCLOSURE- MISSING "W" IN ADDRESS, MISSING AGENT SIGNATURE AND DATE, MISSING E…" at bounding box center [1008, 545] width 213 height 42
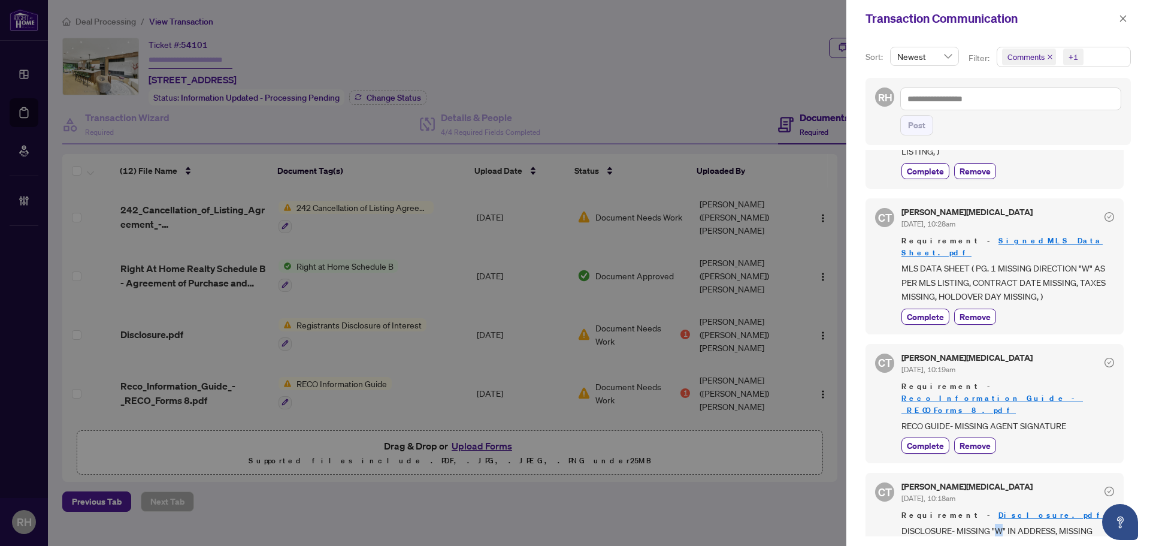
click at [998, 524] on span "DISCLOSURE- MISSING "W" IN ADDRESS, MISSING AGENT SIGNATURE AND DATE, MISSING E…" at bounding box center [1008, 545] width 213 height 42
click at [1018, 482] on div "Claudia Tao Sep/22/2025, 10:18am" at bounding box center [1008, 493] width 213 height 22
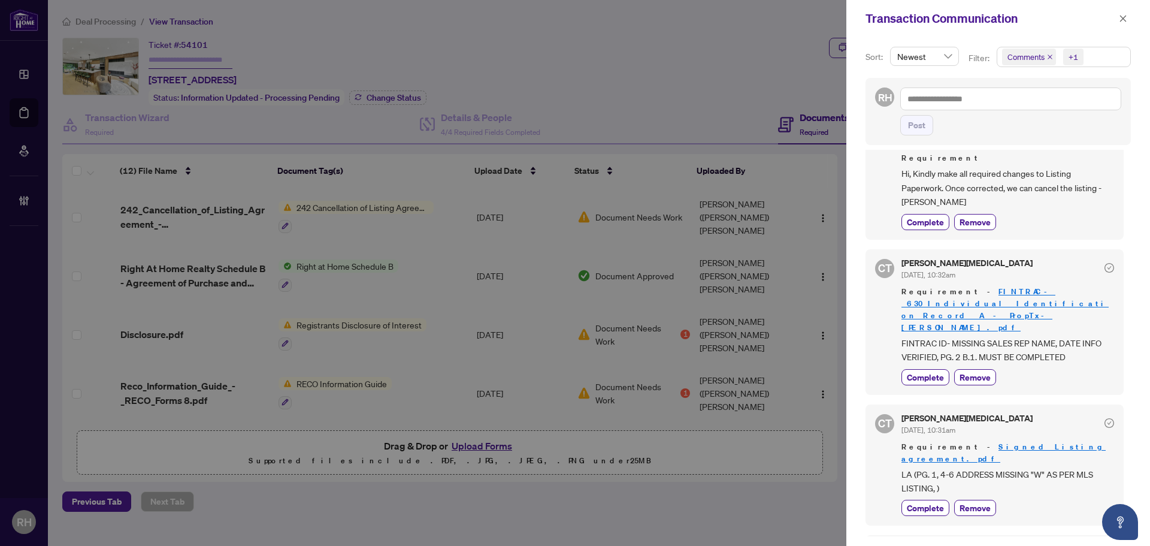
scroll to position [60, 0]
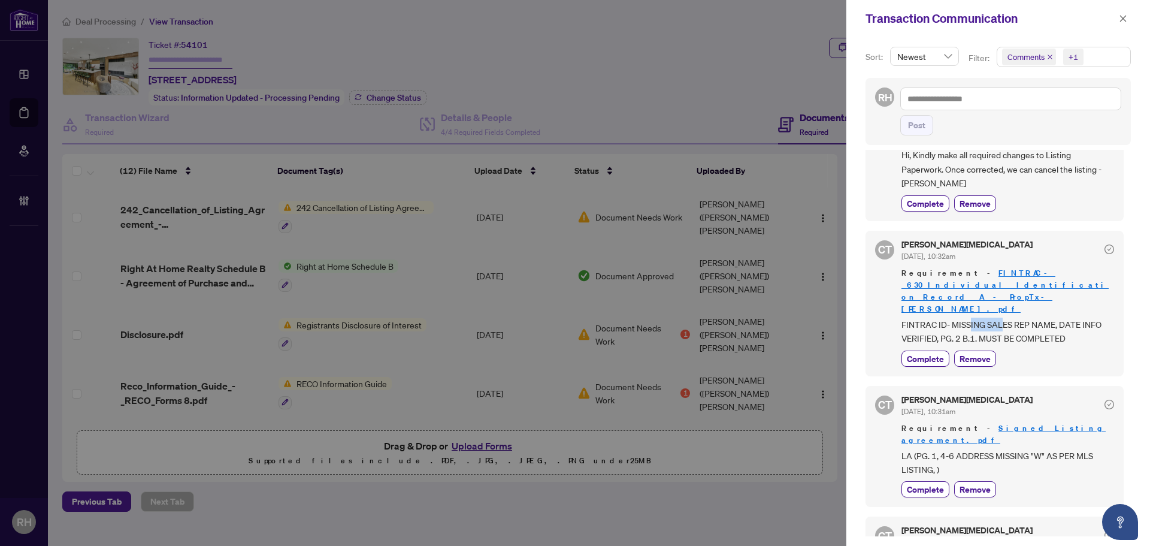
drag, startPoint x: 969, startPoint y: 312, endPoint x: 1001, endPoint y: 312, distance: 31.2
click at [1001, 318] on span "FINTRAC ID- MISSING SALES REP NAME, DATE INFO VERIFIED, PG. 2 B.1. MUST BE COMP…" at bounding box center [1008, 332] width 213 height 28
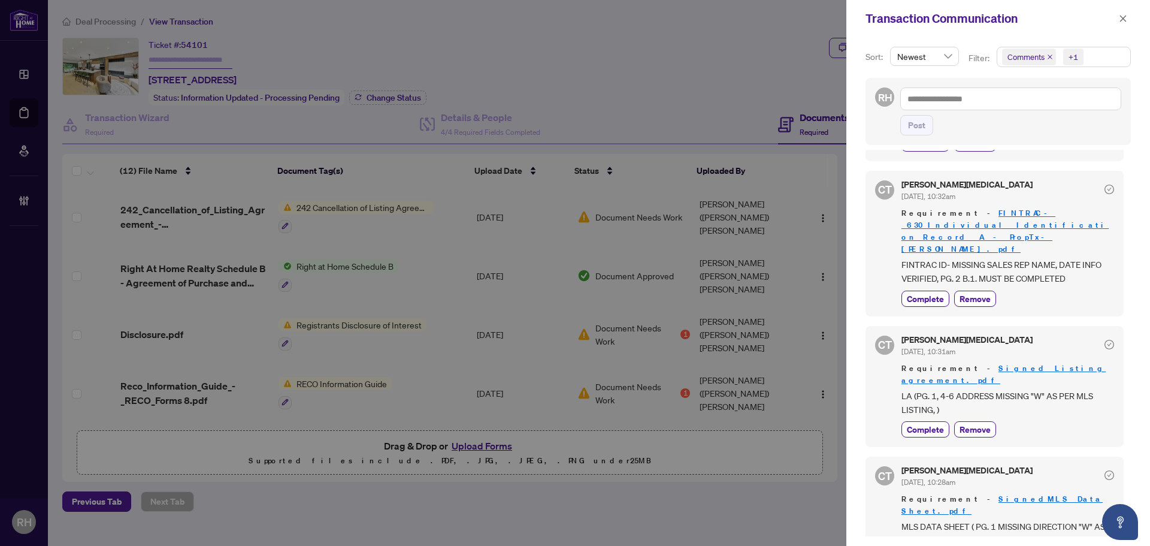
click at [876, 255] on div "CT Claudia Tao Sep/22/2025, 10:32am Requirement - FINTRAC_-_630_Individual_Iden…" at bounding box center [995, 244] width 258 height 146
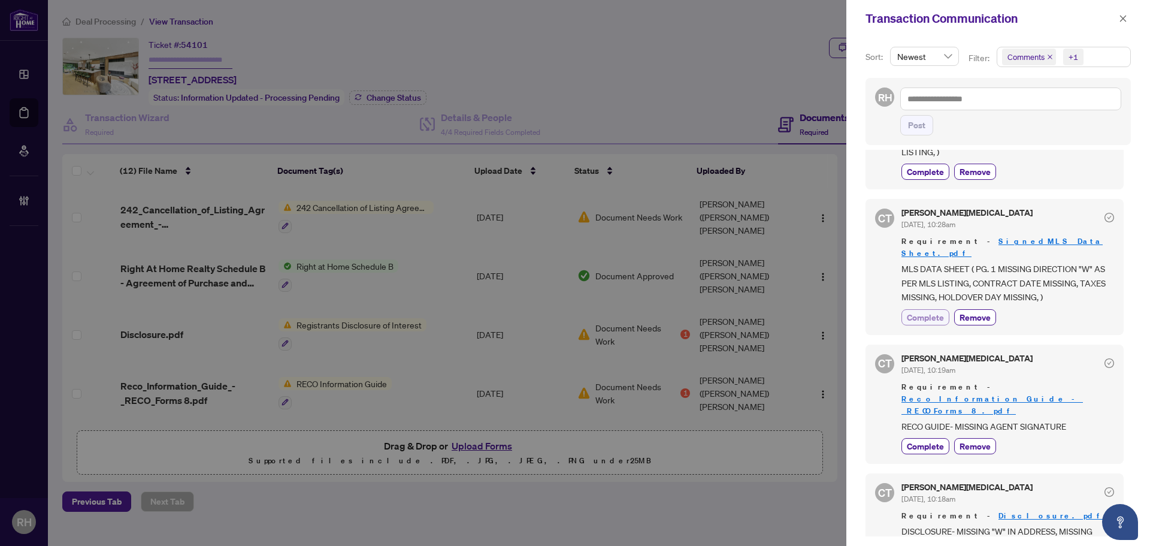
scroll to position [378, 0]
drag, startPoint x: 895, startPoint y: 365, endPoint x: 1066, endPoint y: 367, distance: 171.4
click at [1066, 367] on div "CT Claudia Tao Sep/22/2025, 10:19am Requirement - Reco_Information_Guide_-_RECO…" at bounding box center [995, 404] width 258 height 120
click at [1066, 419] on span "RECO GUIDE- MISSING AGENT SIGNATURE" at bounding box center [1008, 426] width 213 height 14
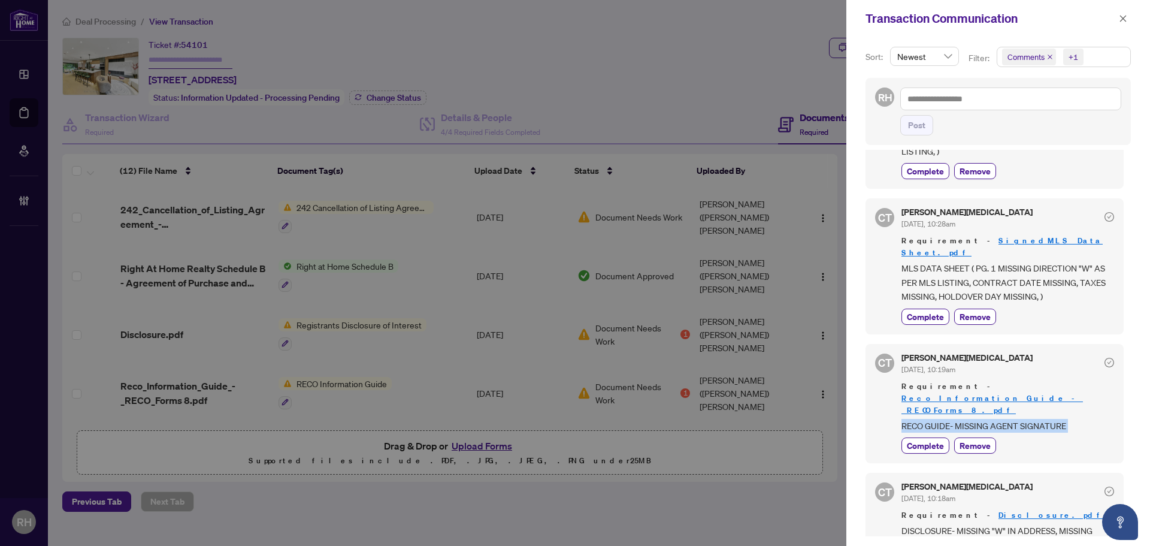
click at [1066, 419] on span "RECO GUIDE- MISSING AGENT SIGNATURE" at bounding box center [1008, 426] width 213 height 14
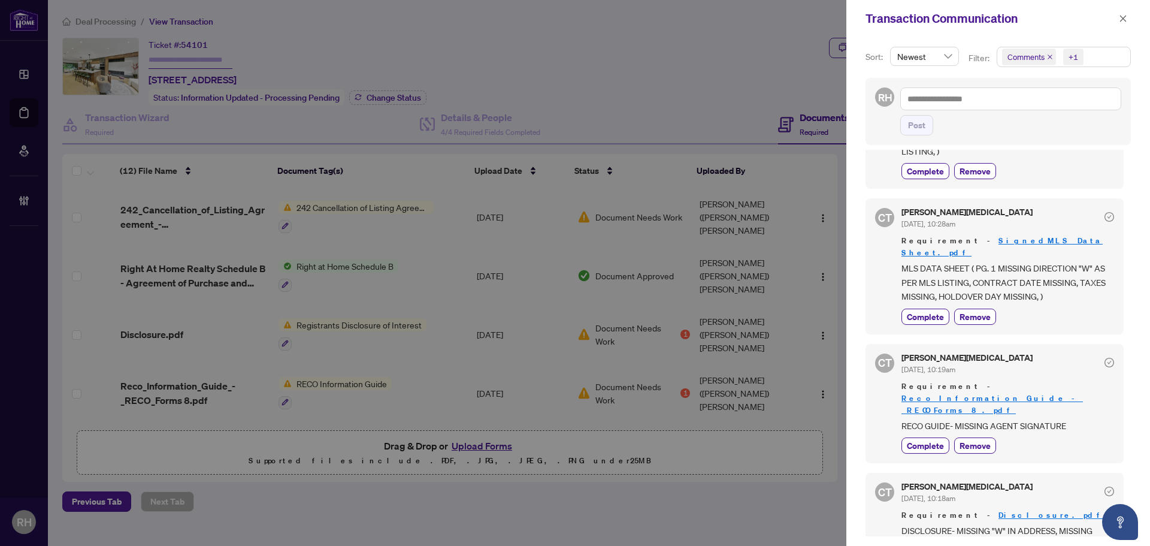
click at [1066, 419] on span "RECO GUIDE- MISSING AGENT SIGNATURE" at bounding box center [1008, 426] width 213 height 14
click at [1069, 419] on span "RECO GUIDE- MISSING AGENT SIGNATURE" at bounding box center [1008, 426] width 213 height 14
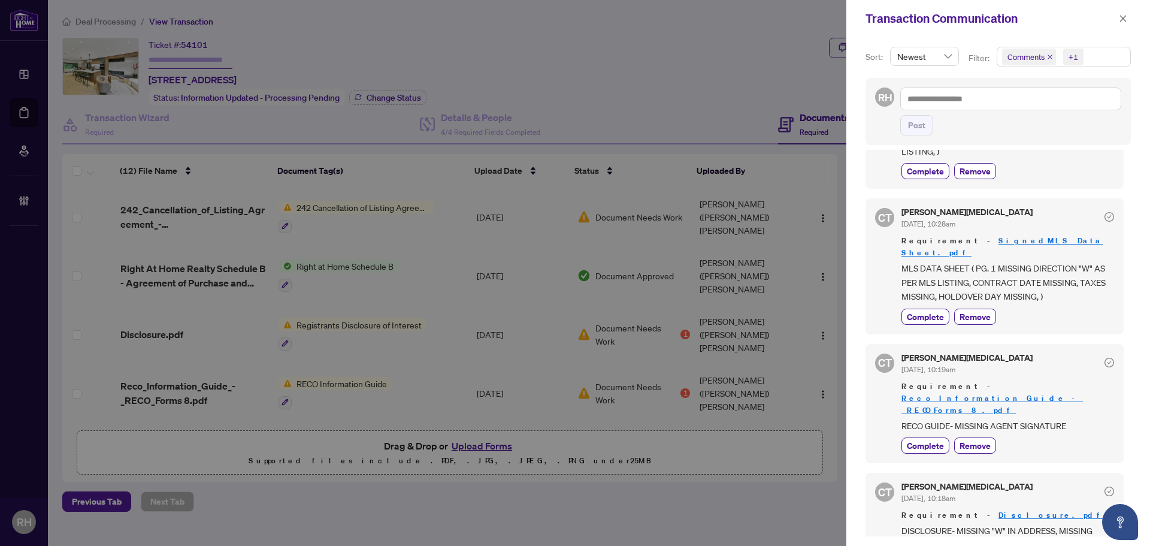
click at [1069, 419] on span "RECO GUIDE- MISSING AGENT SIGNATURE" at bounding box center [1008, 426] width 213 height 14
click at [1076, 419] on span "RECO GUIDE- MISSING AGENT SIGNATURE" at bounding box center [1008, 426] width 213 height 14
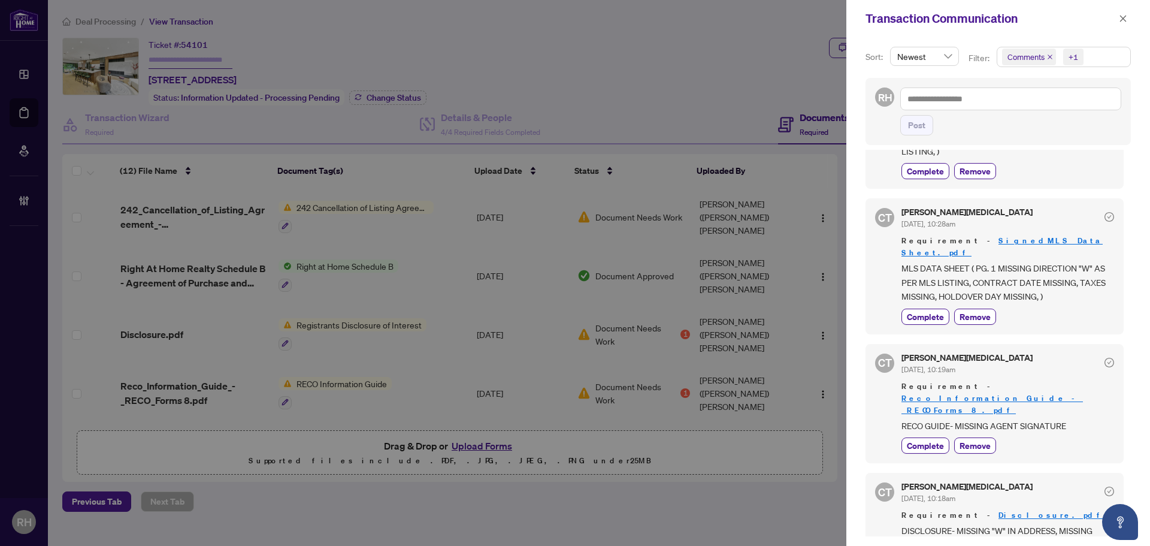
click at [1076, 419] on span "RECO GUIDE- MISSING AGENT SIGNATURE" at bounding box center [1008, 426] width 213 height 14
drag, startPoint x: 1076, startPoint y: 370, endPoint x: 958, endPoint y: 367, distance: 118.1
click at [958, 419] on span "RECO GUIDE- MISSING AGENT SIGNATURE" at bounding box center [1008, 426] width 213 height 14
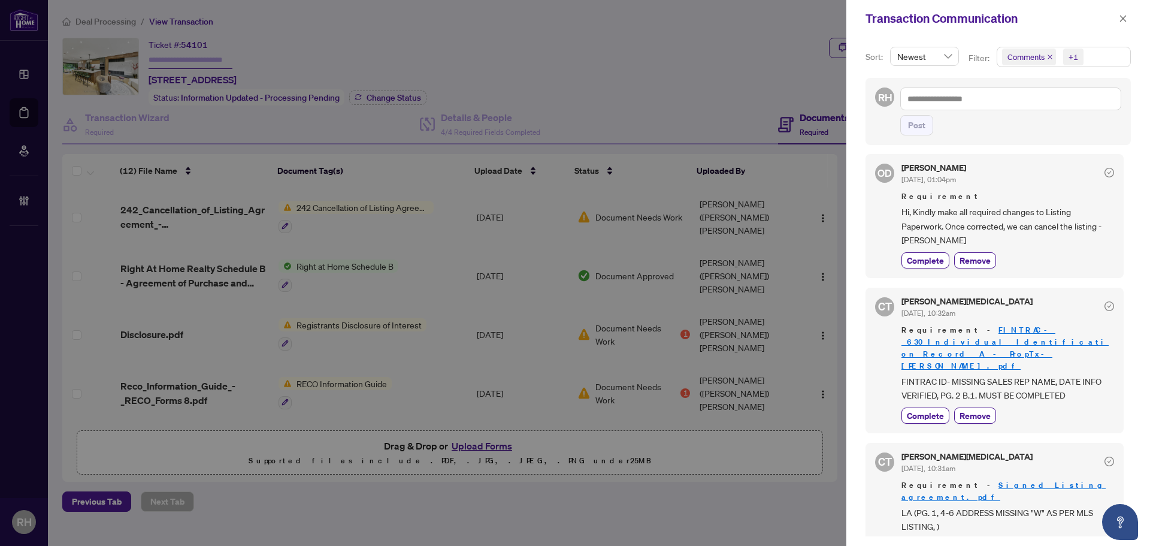
scroll to position [0, 0]
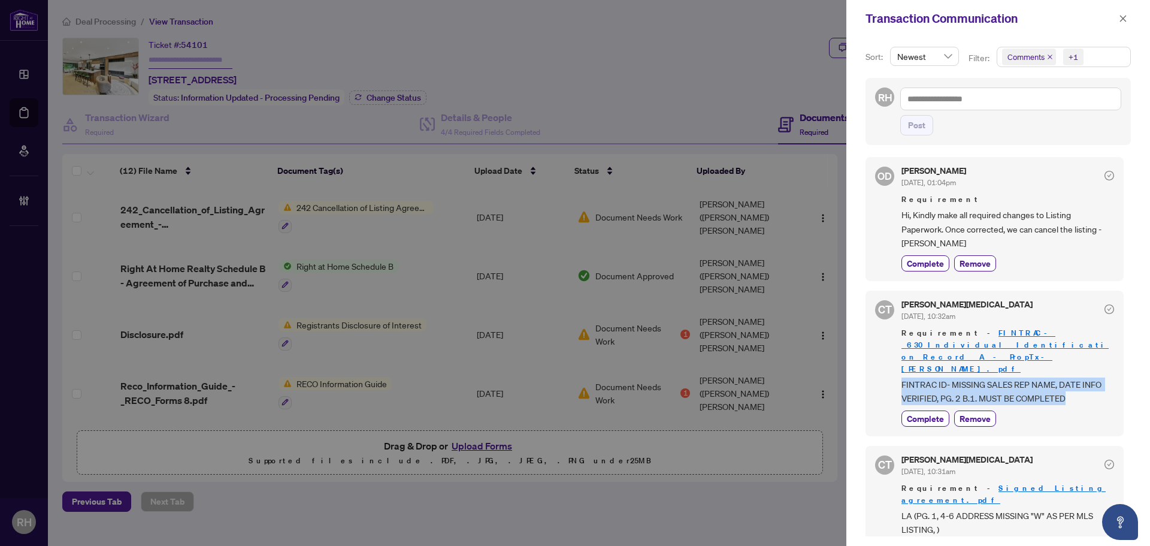
drag, startPoint x: 1078, startPoint y: 385, endPoint x: 869, endPoint y: 372, distance: 209.5
click at [869, 372] on div "CT Claudia Tao Sep/22/2025, 10:32am Requirement - FINTRAC_-_630_Individual_Iden…" at bounding box center [995, 364] width 258 height 146
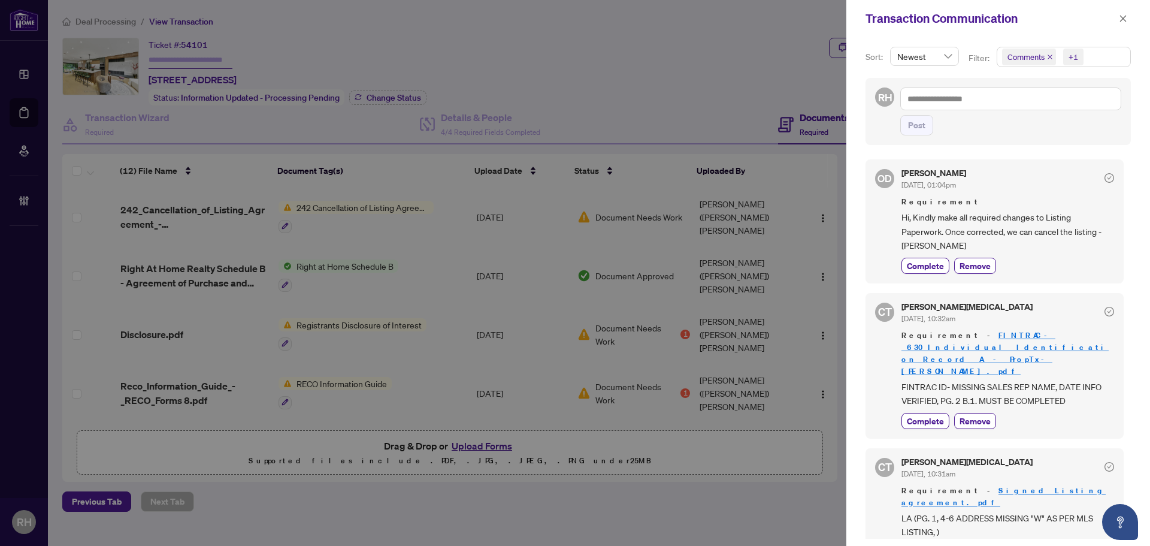
drag, startPoint x: 987, startPoint y: 177, endPoint x: 894, endPoint y: 180, distance: 93.5
click at [894, 180] on div "OD Olivia Di Mambro Oct/01/2025, 01:04pm Requirement Hi, Kindly make all requir…" at bounding box center [995, 220] width 258 height 123
click at [894, 180] on span "OD" at bounding box center [884, 178] width 19 height 19
click at [881, 183] on span "OD" at bounding box center [885, 179] width 14 height 16
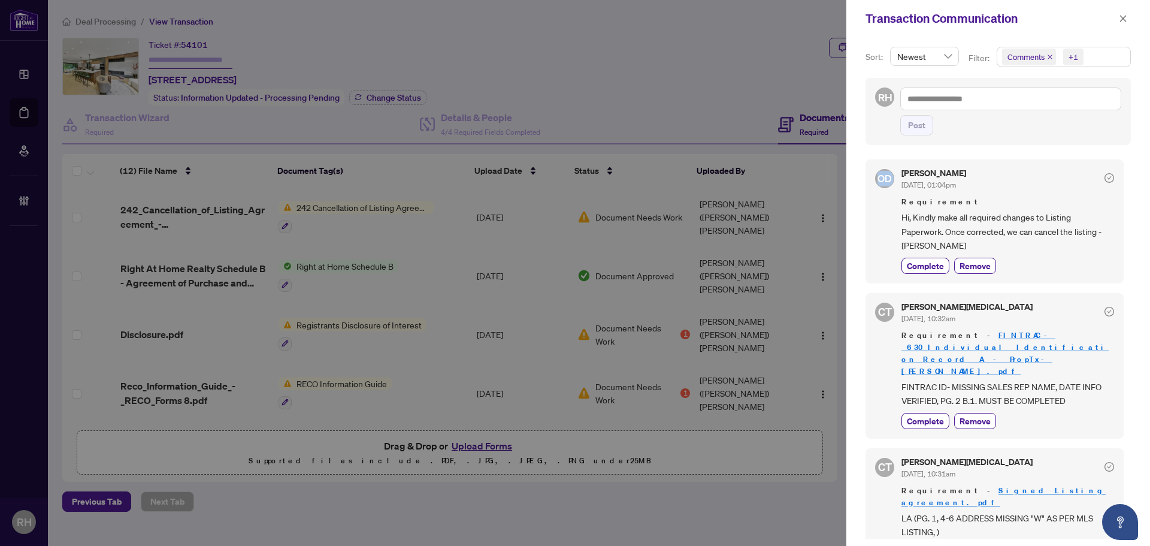
click at [881, 183] on span "OD" at bounding box center [885, 179] width 14 height 16
click at [874, 195] on div "OD Olivia Di Mambro Oct/01/2025, 01:04pm Requirement Hi, Kindly make all requir…" at bounding box center [995, 220] width 258 height 123
click at [891, 306] on span "CT" at bounding box center [885, 311] width 14 height 17
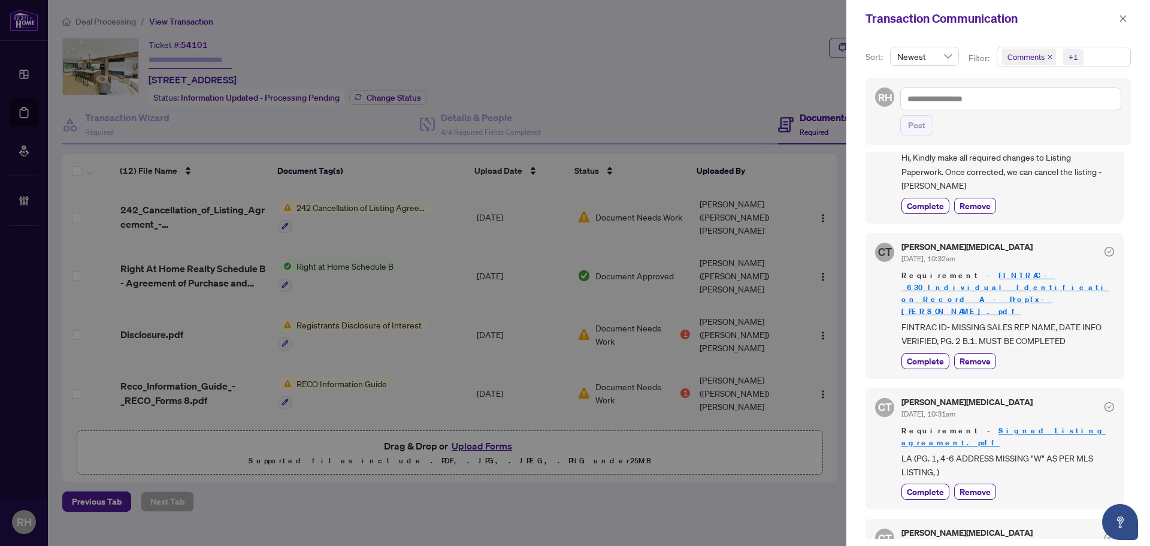
scroll to position [120, 0]
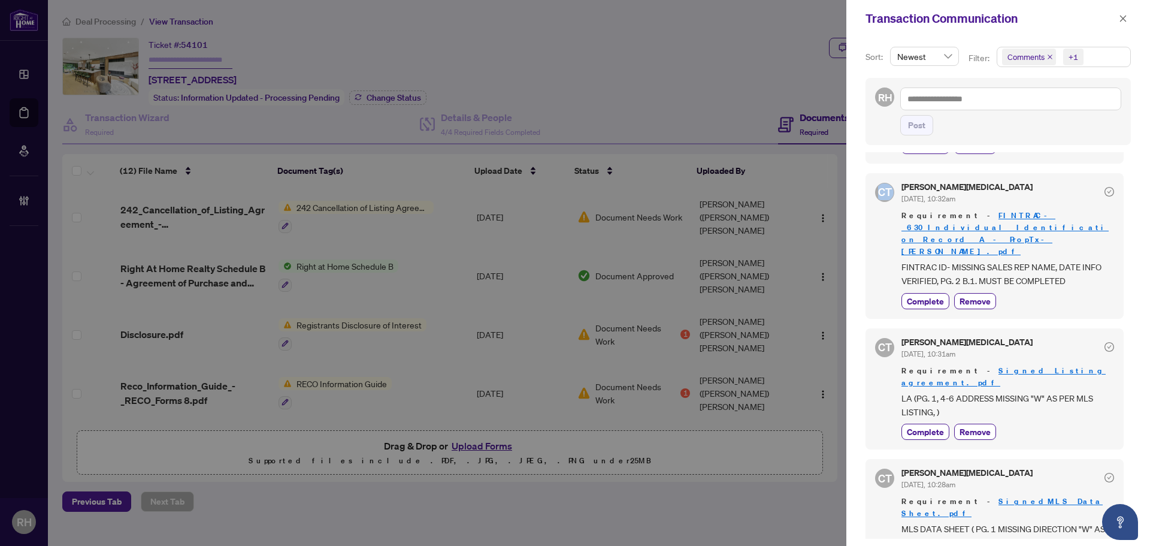
click at [865, 226] on div "Sort: Newest Filter: Comments +1 RH Post OD Olivia Di Mambro Oct/01/2025, 01:04…" at bounding box center [999, 291] width 304 height 509
click at [1119, 15] on button "button" at bounding box center [1124, 18] width 16 height 14
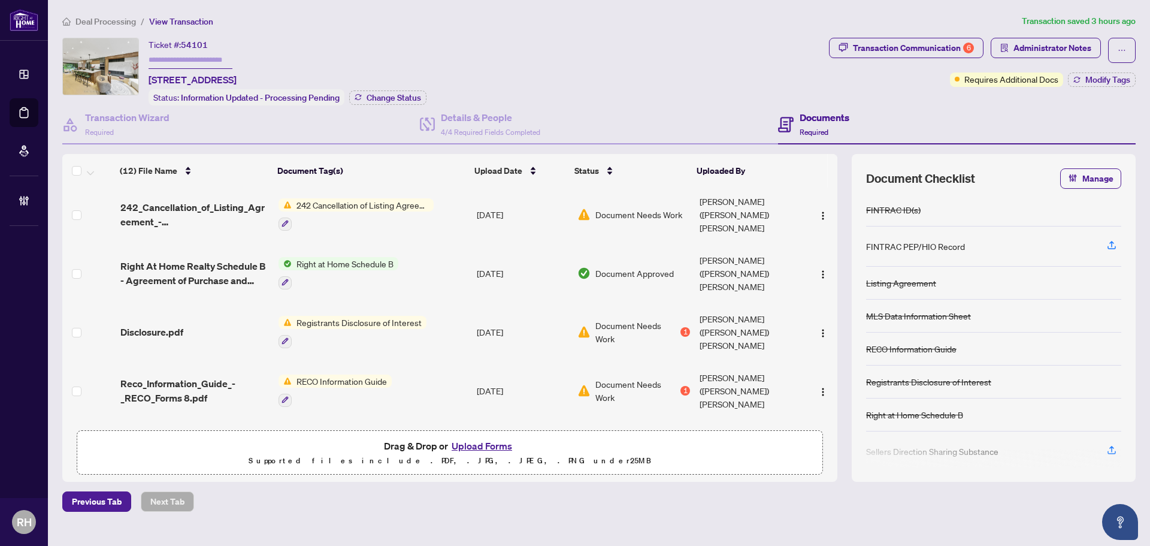
scroll to position [0, 0]
click at [917, 50] on div "Transaction Communication 6" at bounding box center [913, 47] width 121 height 19
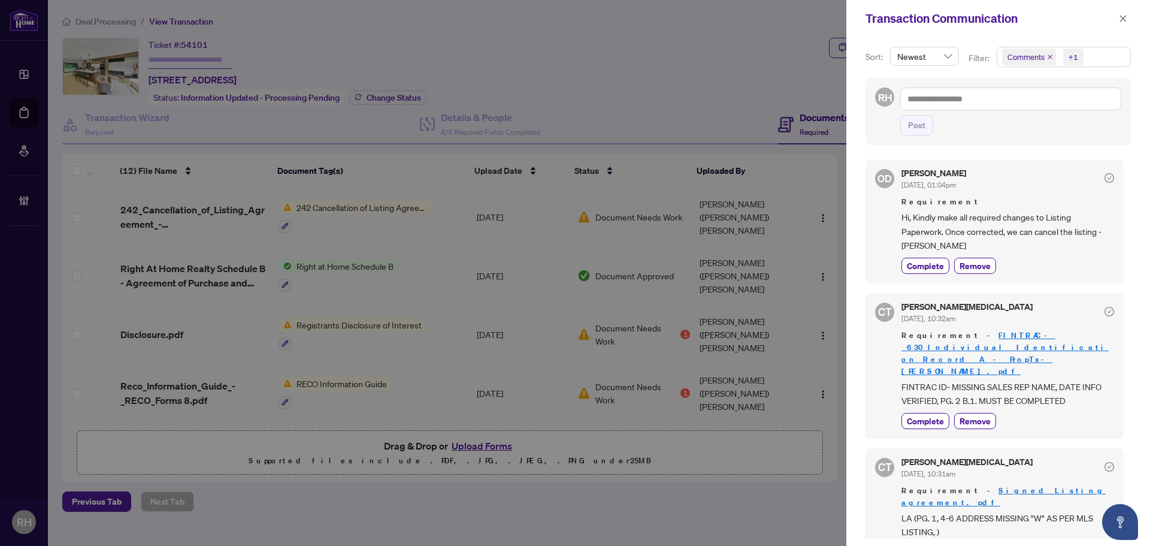
click at [1135, 17] on div "Transaction Communication" at bounding box center [999, 18] width 304 height 37
click at [1125, 16] on icon "close" at bounding box center [1123, 18] width 8 height 8
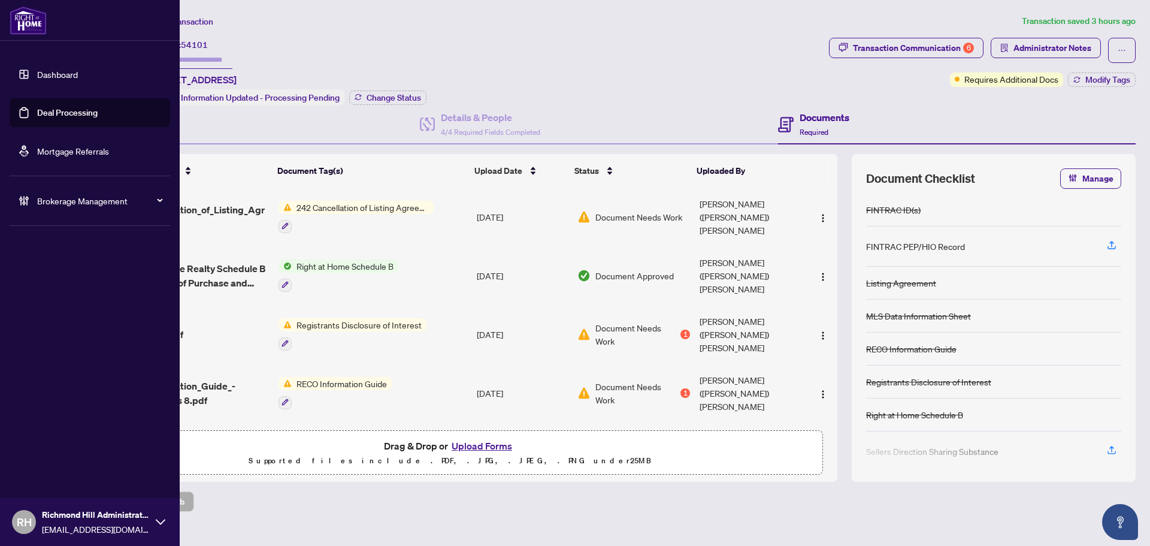
click at [37, 118] on link "Deal Processing" at bounding box center [67, 112] width 61 height 11
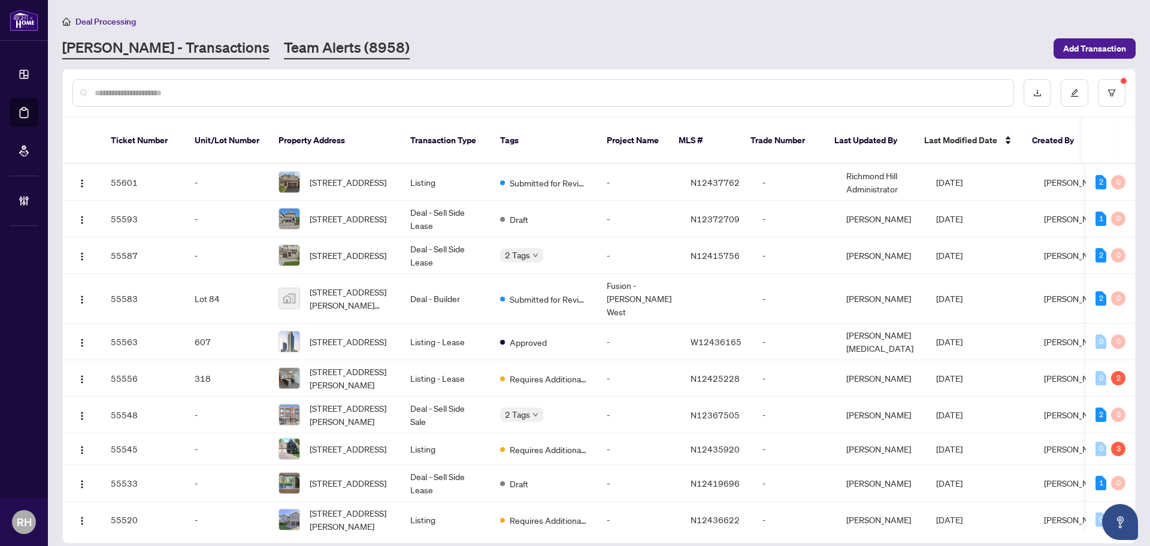
click at [284, 40] on link "Team Alerts (8958)" at bounding box center [347, 49] width 126 height 22
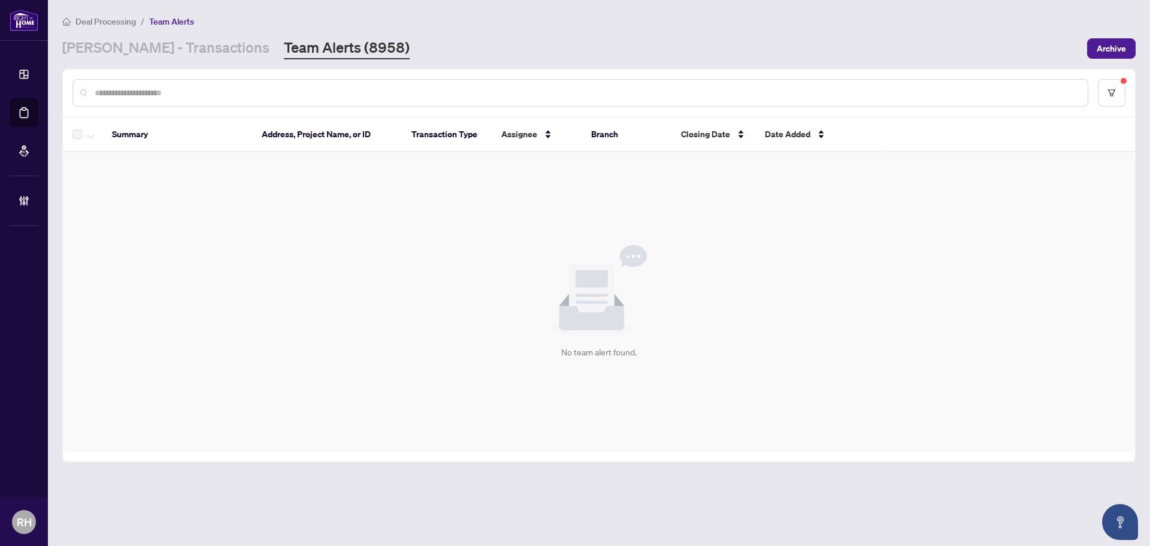
click at [183, 37] on div "Deal Processing / Team Alerts RAHR - Transactions Team Alerts (8958) Archive" at bounding box center [599, 36] width 1074 height 45
click at [174, 50] on link "[PERSON_NAME] - Transactions" at bounding box center [165, 49] width 207 height 22
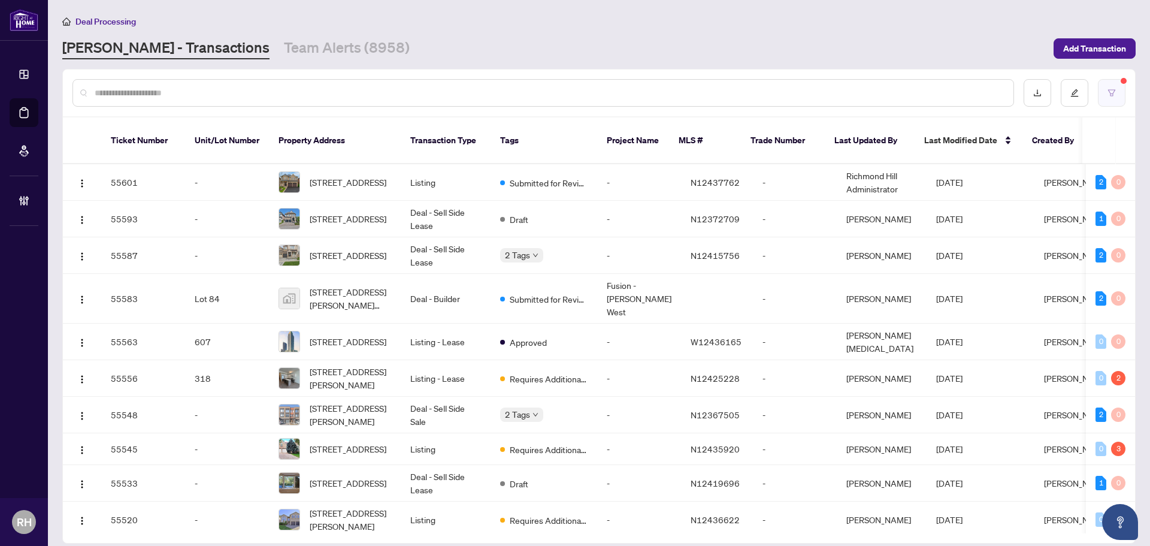
click at [1108, 92] on icon "filter" at bounding box center [1112, 93] width 8 height 8
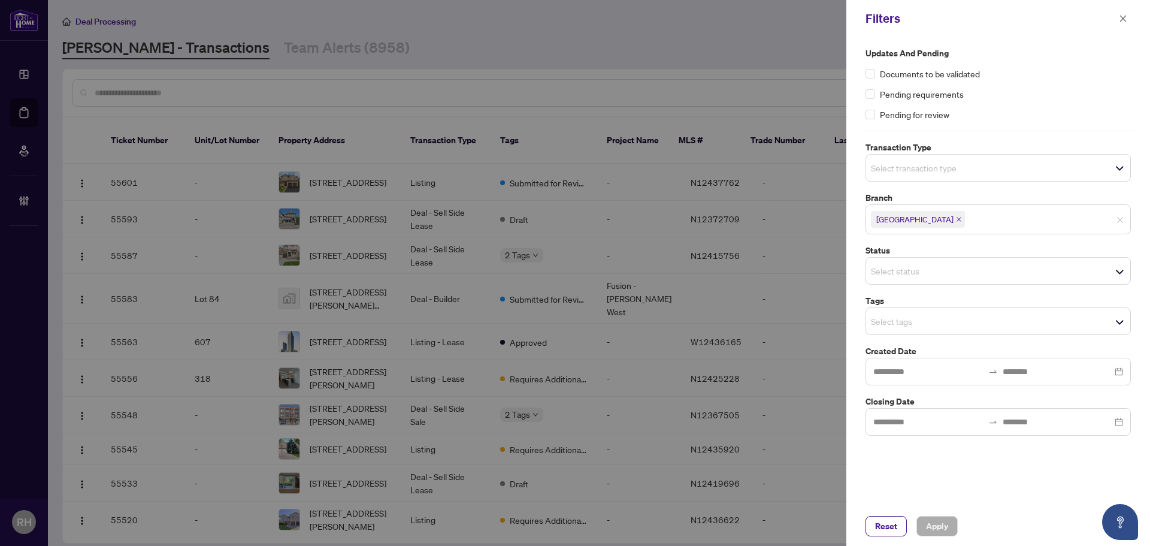
click at [1131, 22] on div "Filters" at bounding box center [999, 18] width 304 height 37
click at [1118, 20] on button "button" at bounding box center [1124, 18] width 16 height 14
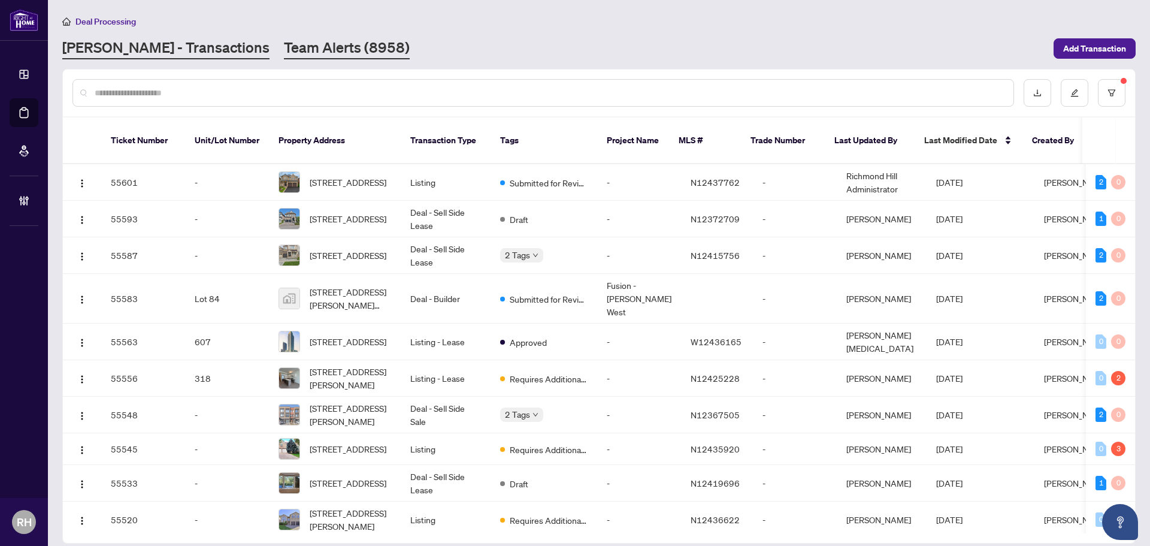
click at [284, 43] on link "Team Alerts (8958)" at bounding box center [347, 49] width 126 height 22
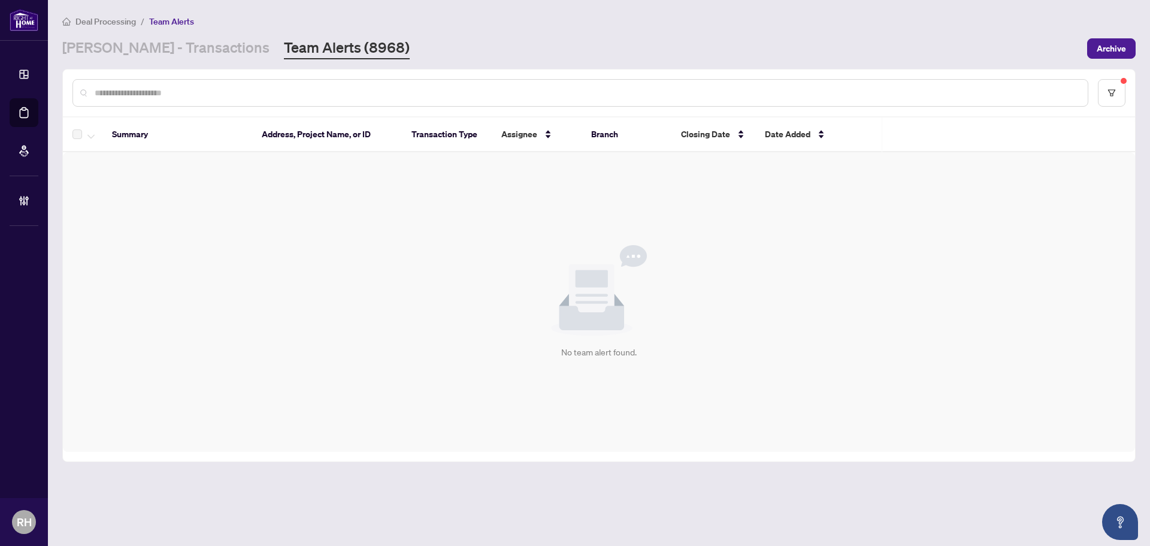
click at [169, 70] on div at bounding box center [599, 92] width 1072 height 47
click at [182, 48] on link "[PERSON_NAME] - Transactions" at bounding box center [165, 49] width 207 height 22
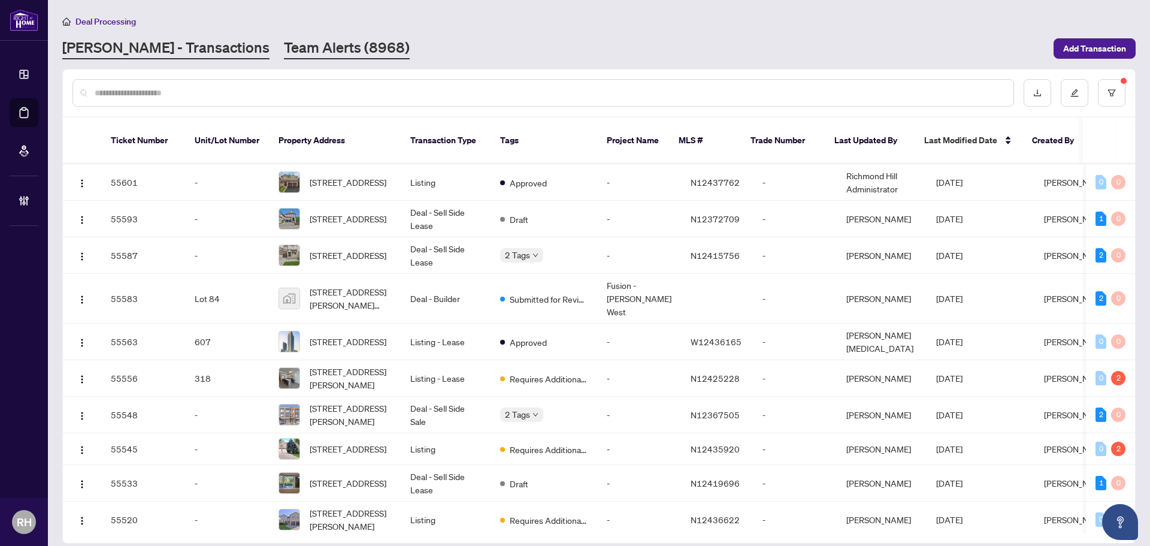
click at [284, 52] on link "Team Alerts (8968)" at bounding box center [347, 49] width 126 height 22
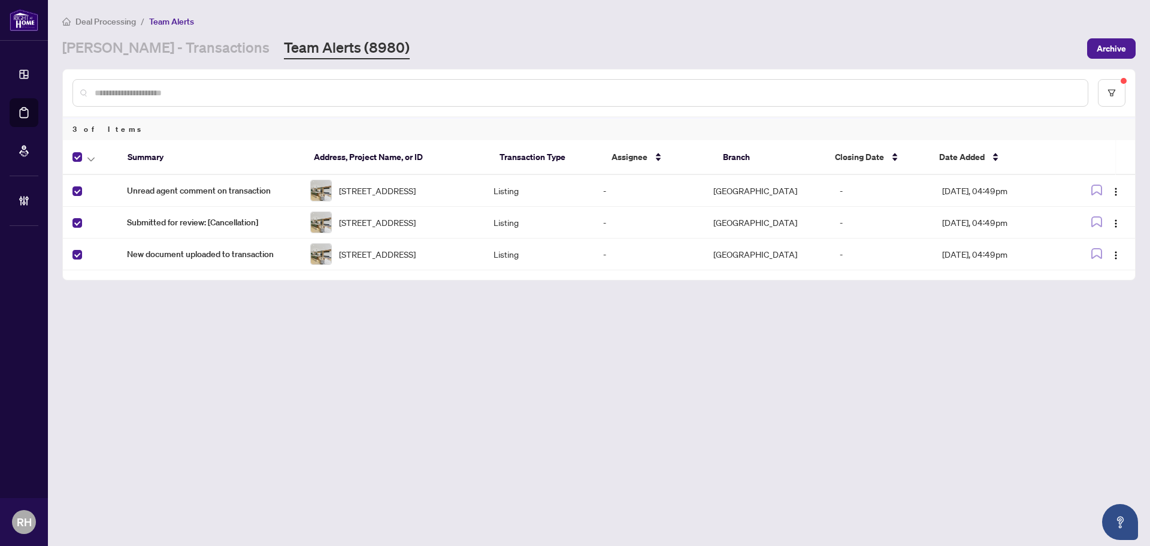
click at [81, 229] on label at bounding box center [77, 222] width 10 height 13
click at [86, 163] on button "button" at bounding box center [90, 157] width 13 height 14
click at [101, 249] on span "Complete Item" at bounding box center [131, 254] width 75 height 13
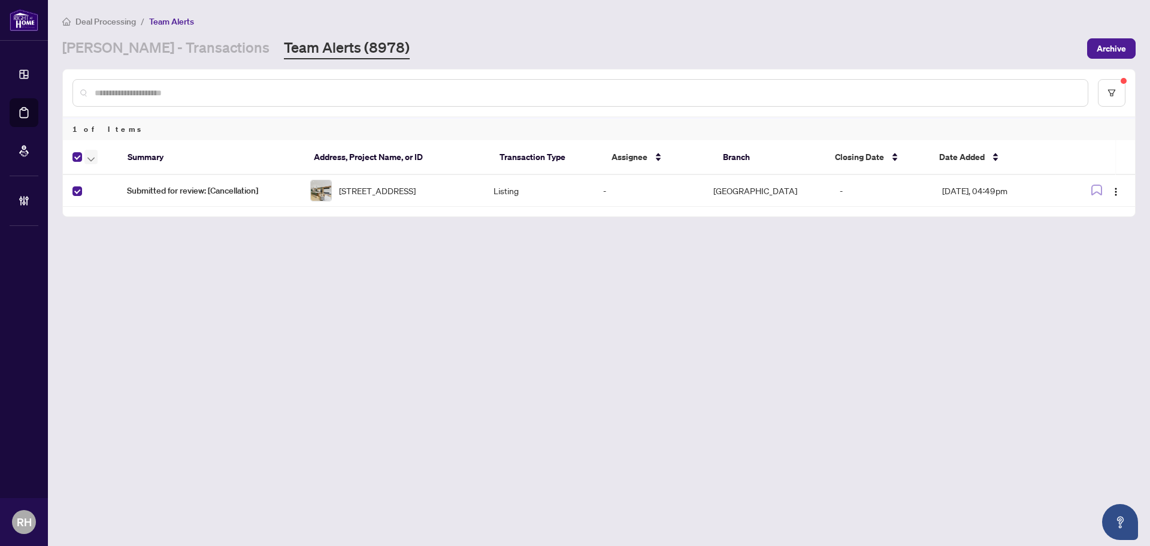
click at [95, 158] on button "button" at bounding box center [90, 157] width 13 height 14
click at [140, 250] on span "Complete Item" at bounding box center [131, 254] width 75 height 13
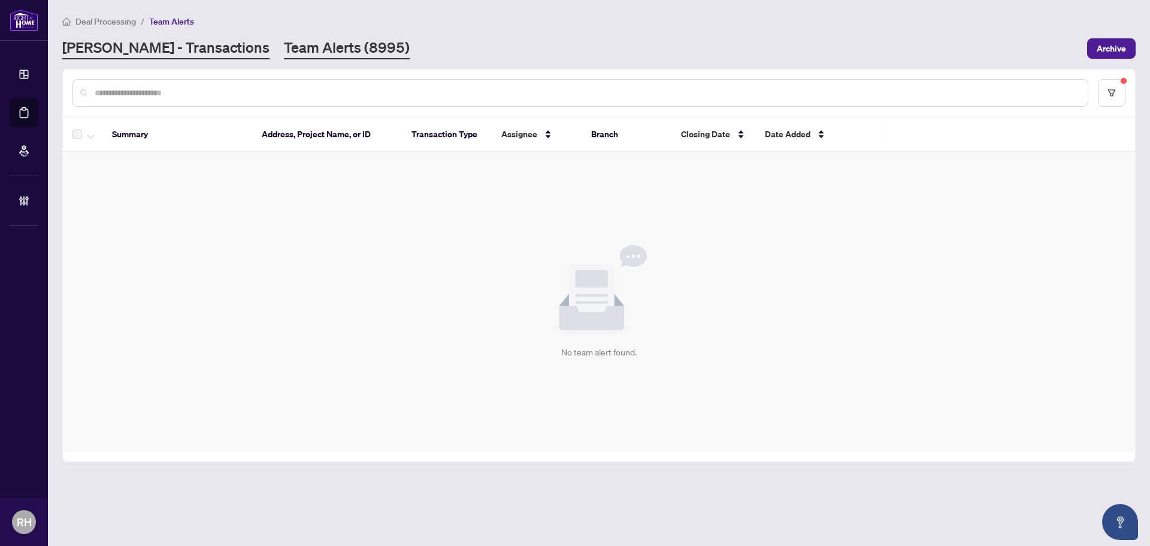
click at [188, 53] on link "[PERSON_NAME] - Transactions" at bounding box center [165, 49] width 207 height 22
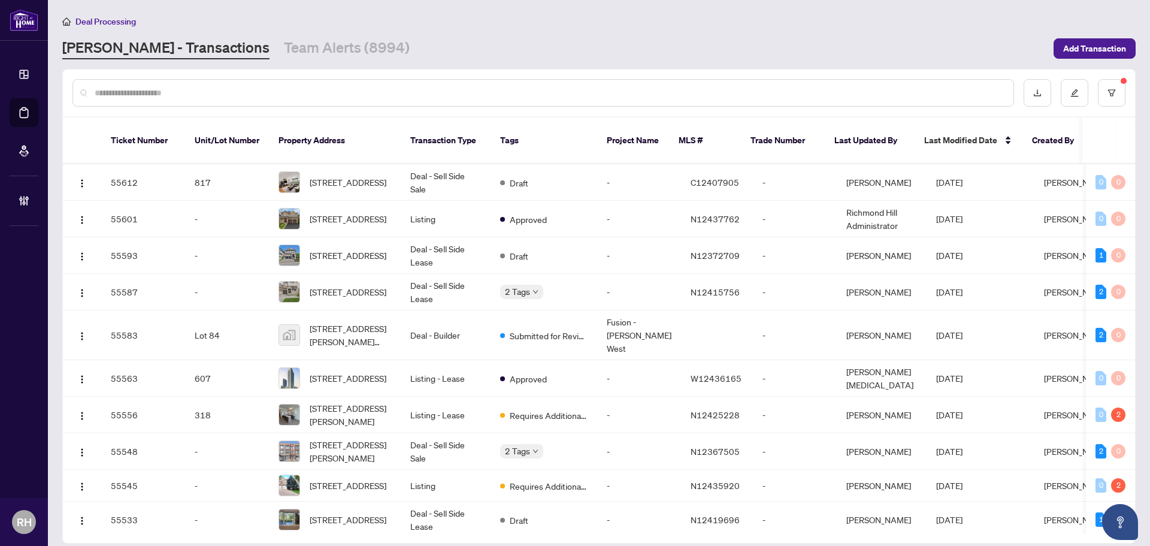
click at [297, 98] on input "text" at bounding box center [549, 92] width 909 height 13
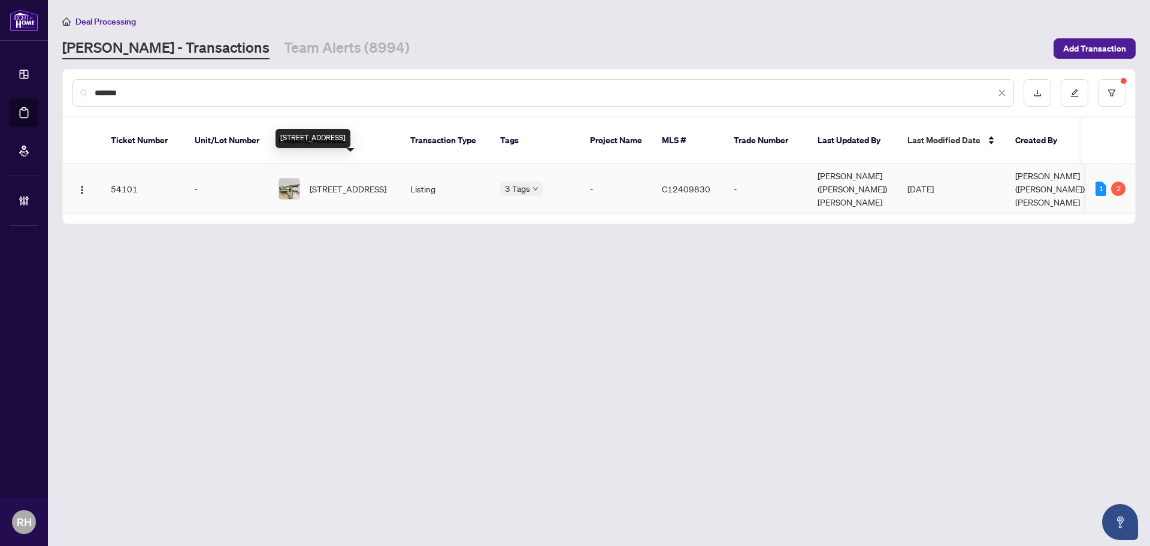
type input "*******"
click at [379, 182] on span "[STREET_ADDRESS]" at bounding box center [348, 188] width 77 height 13
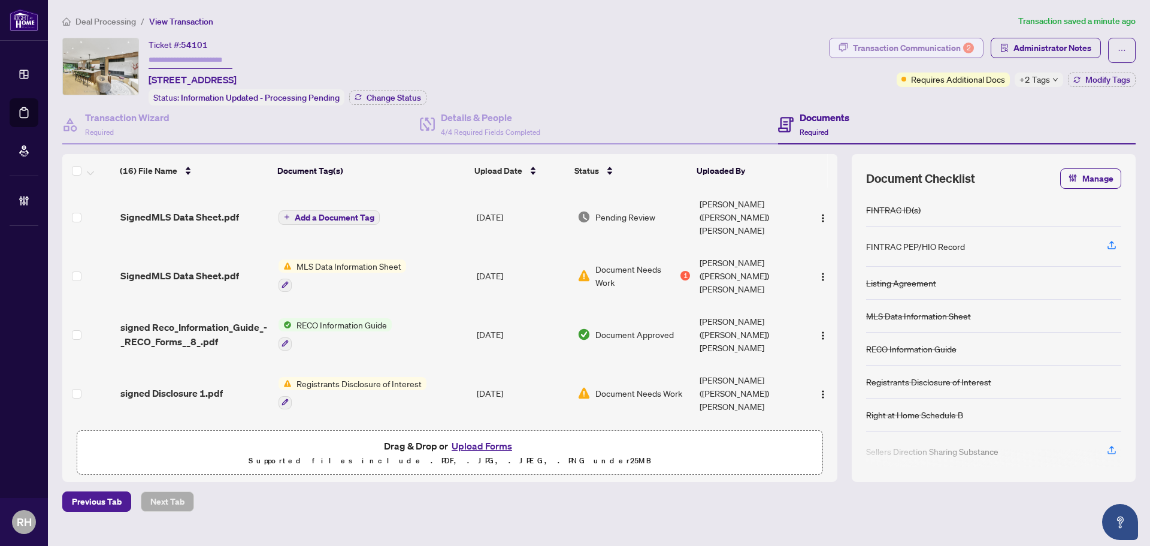
click at [904, 52] on div "Transaction Communication 2" at bounding box center [913, 47] width 121 height 19
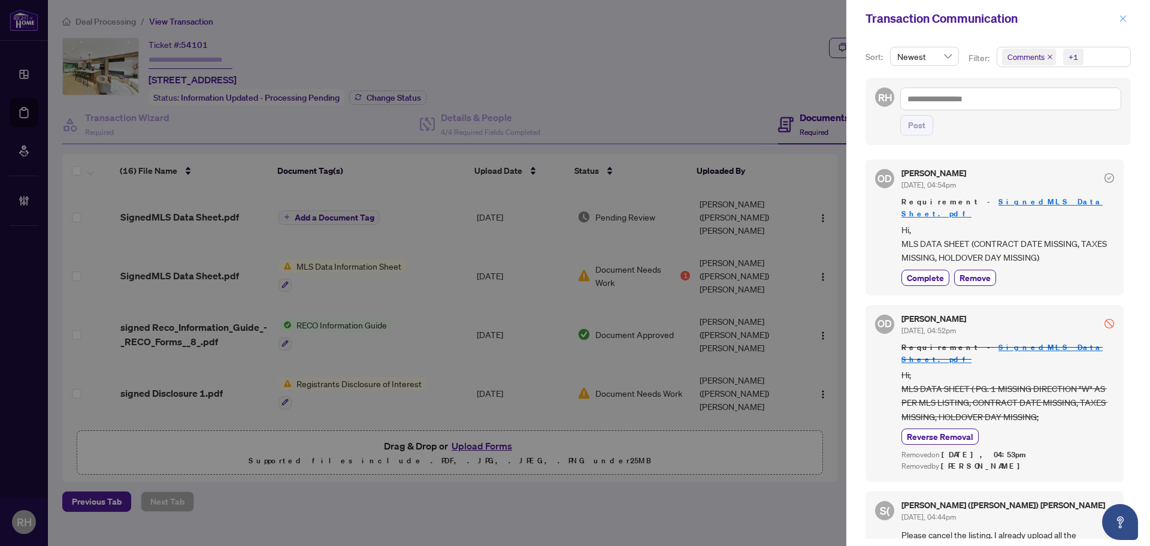
click at [1126, 27] on span "button" at bounding box center [1123, 18] width 8 height 19
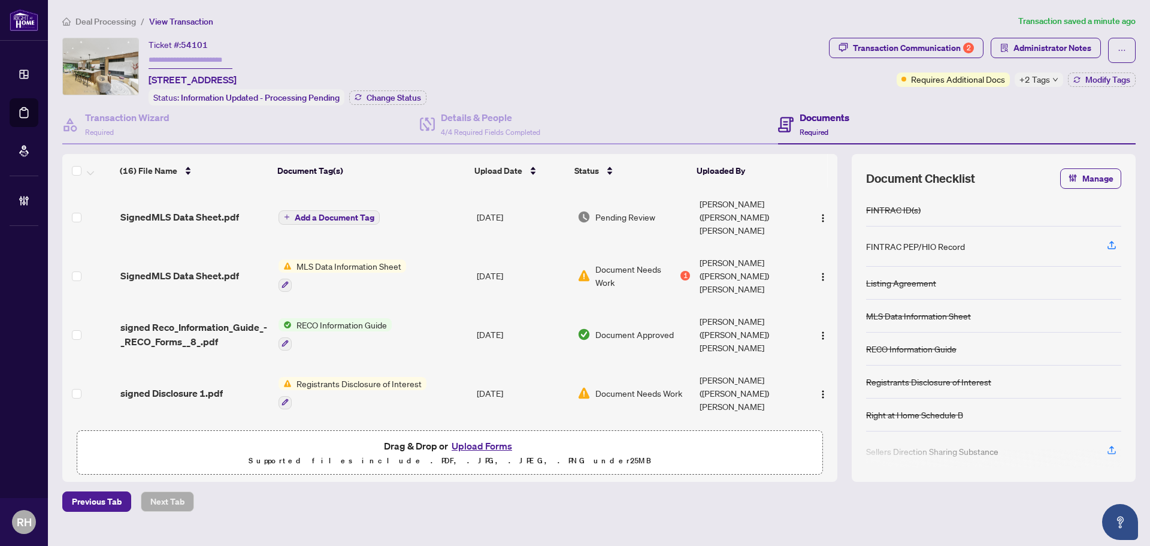
click at [177, 210] on span "SignedMLS Data Sheet.pdf" at bounding box center [179, 217] width 119 height 14
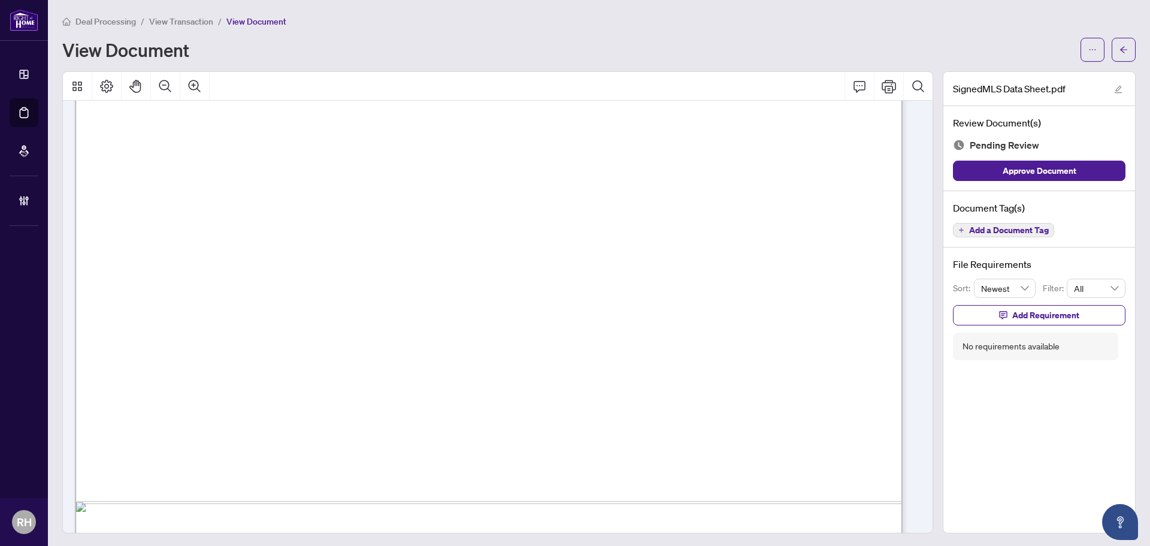
scroll to position [599, 0]
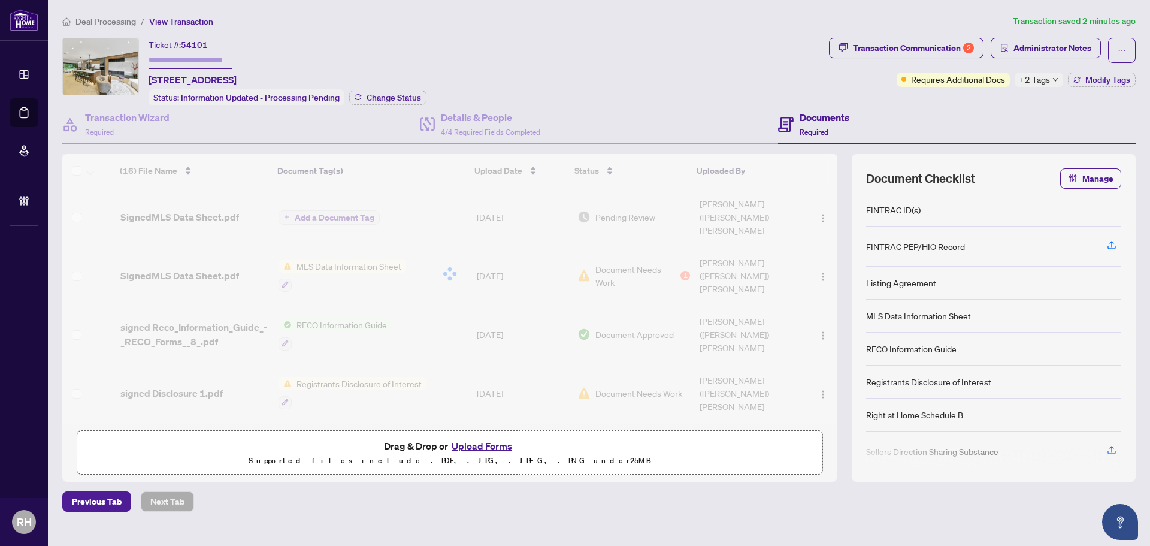
click at [344, 207] on div at bounding box center [449, 274] width 775 height 240
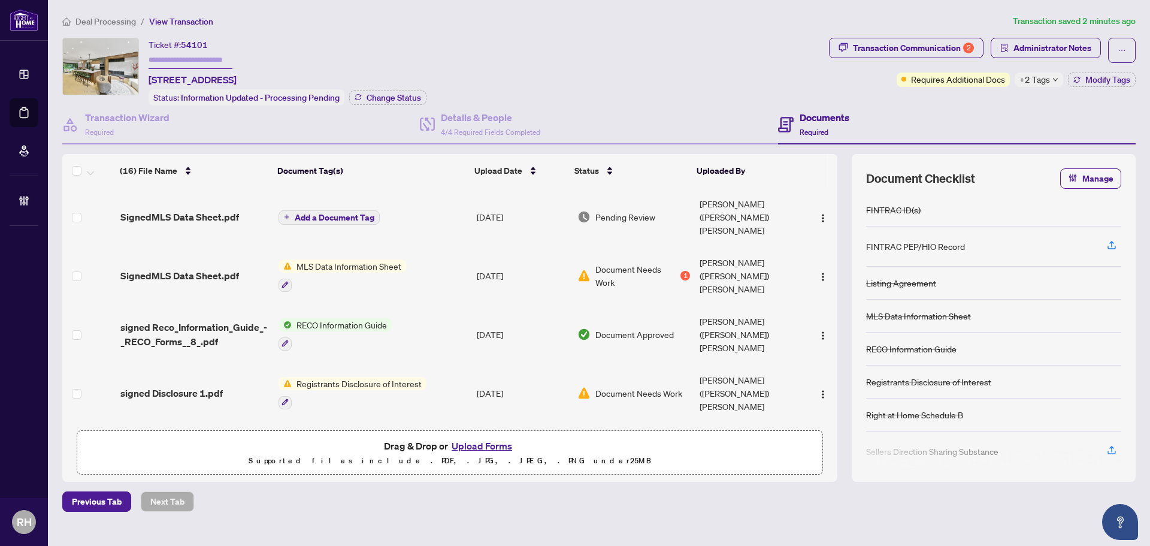
click at [344, 213] on span "Add a Document Tag" at bounding box center [335, 217] width 80 height 8
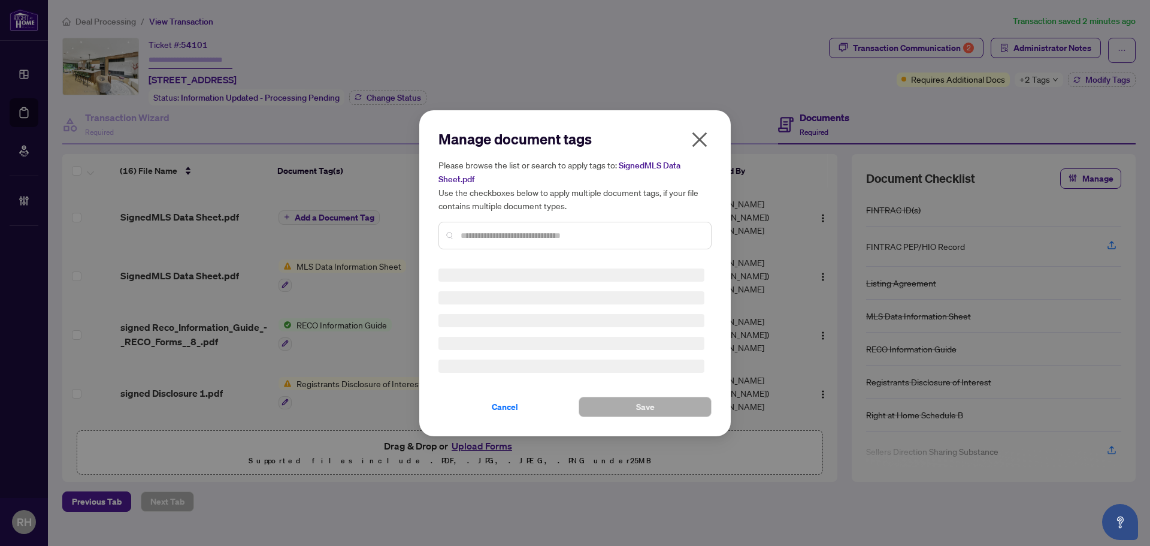
click at [496, 229] on input "text" at bounding box center [581, 235] width 241 height 13
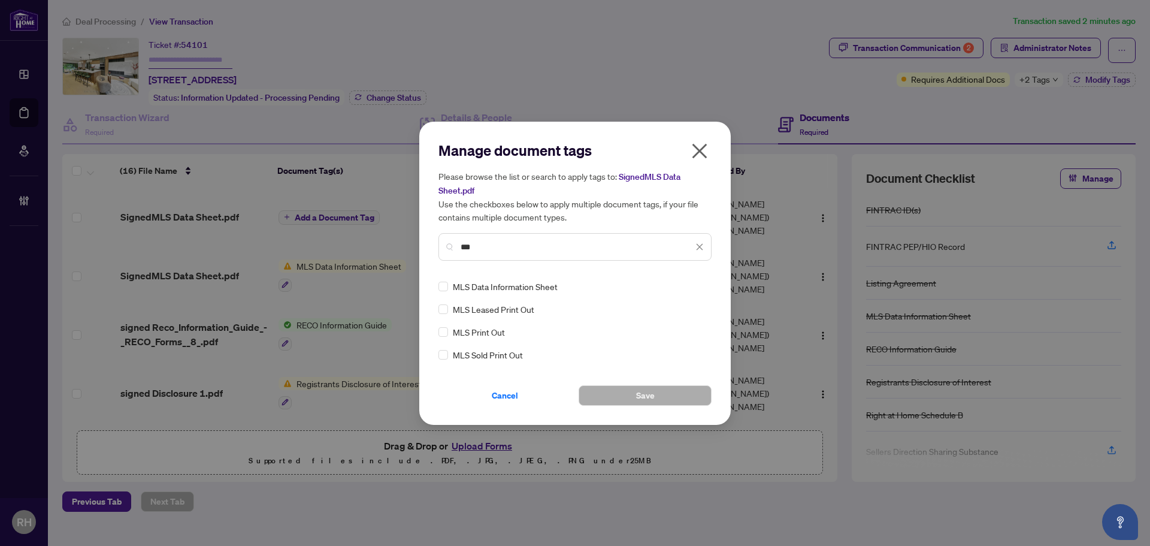
type input "***"
click at [449, 285] on div "MLS Data Information Sheet" at bounding box center [572, 286] width 266 height 13
click at [700, 293] on span at bounding box center [692, 286] width 23 height 18
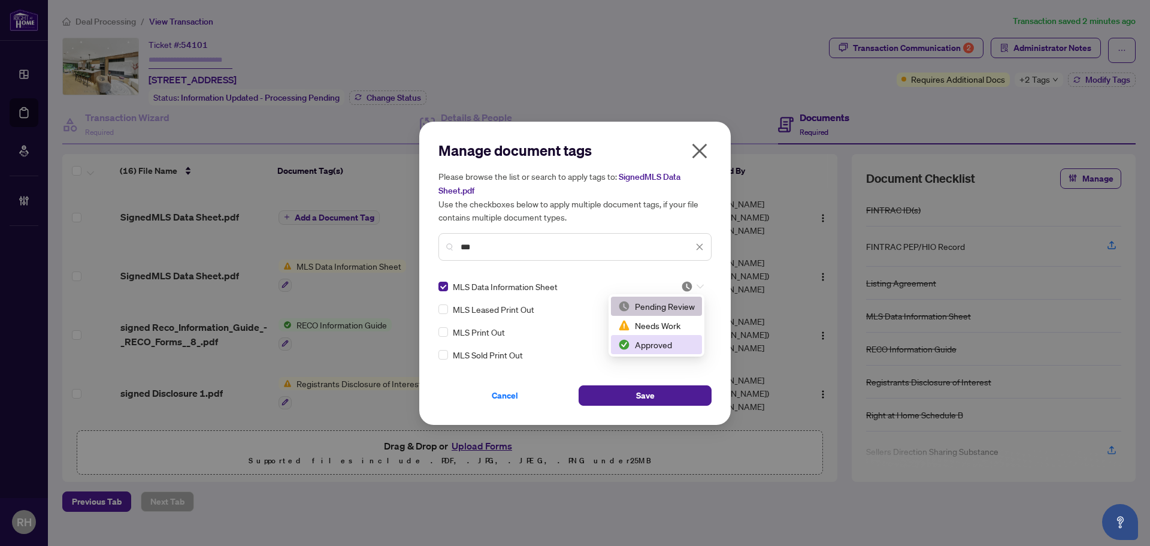
click at [682, 341] on div "Approved" at bounding box center [656, 344] width 77 height 13
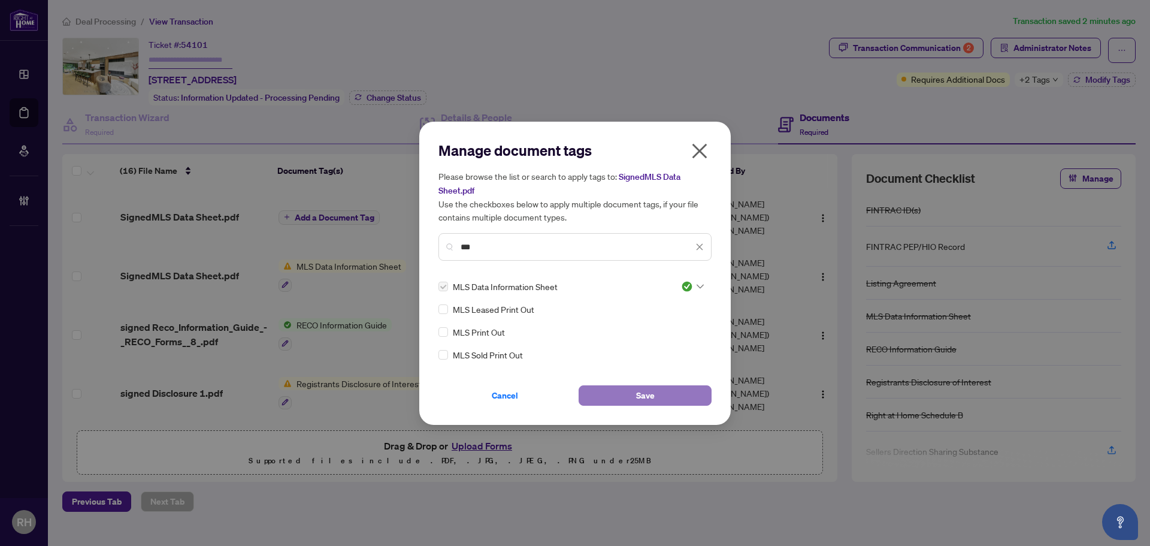
click at [658, 389] on button "Save" at bounding box center [645, 395] width 133 height 20
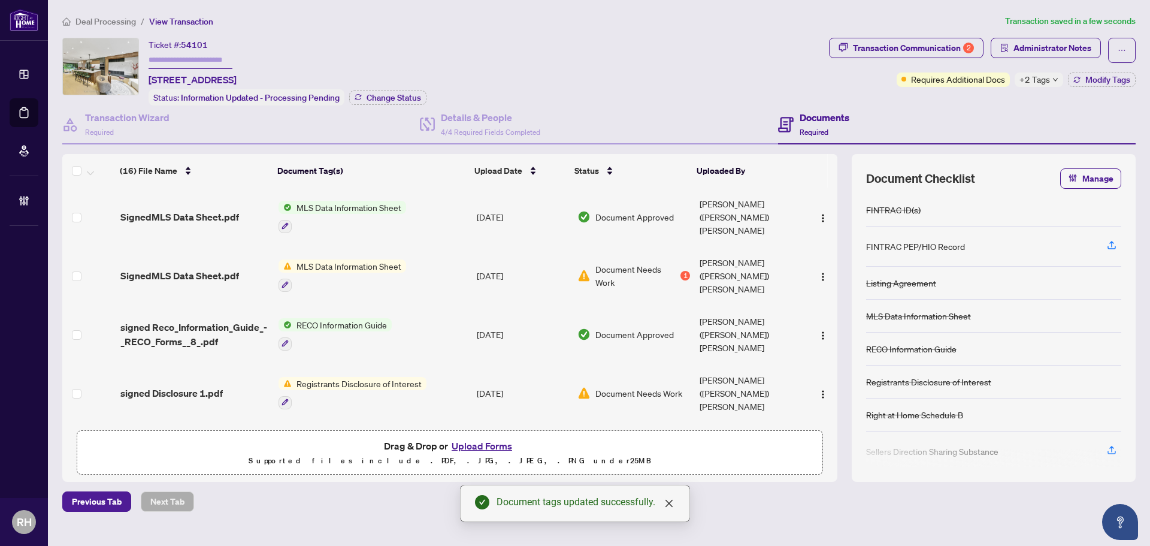
click at [1032, 78] on span "+2 Tags" at bounding box center [1035, 79] width 31 height 14
click at [977, 122] on div "Documents Required" at bounding box center [957, 124] width 358 height 39
click at [1108, 80] on span "Modify Tags" at bounding box center [1108, 79] width 45 height 8
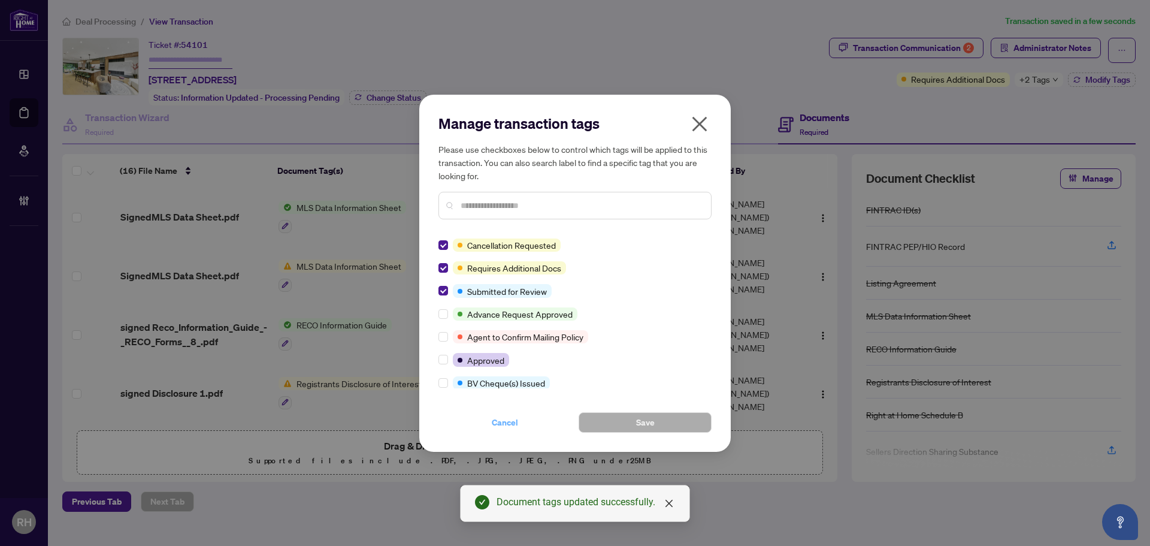
click at [524, 418] on button "Cancel" at bounding box center [505, 422] width 133 height 20
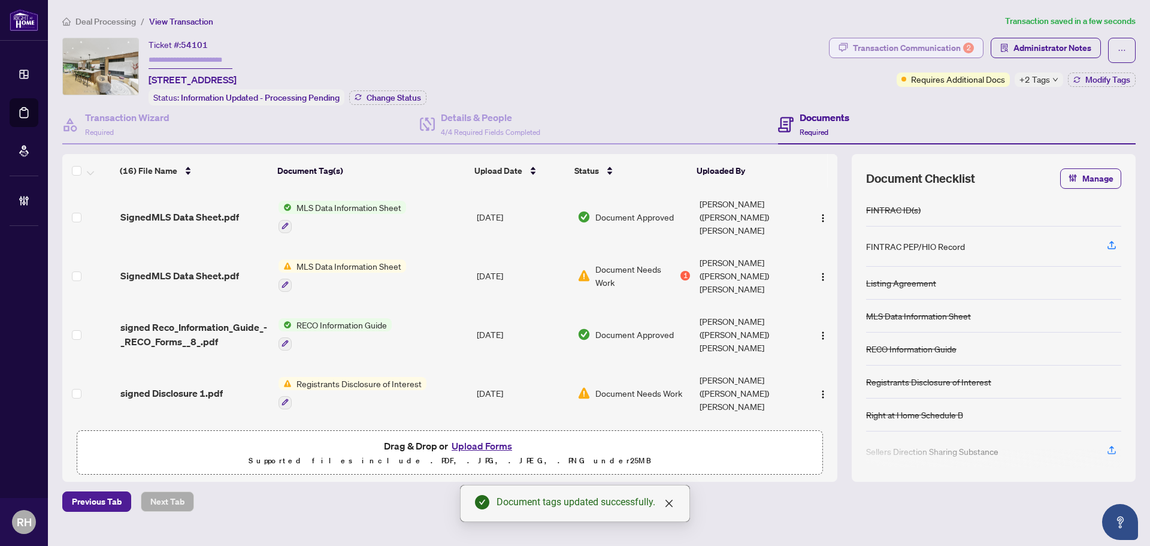
click at [902, 51] on div "Transaction Communication 2" at bounding box center [913, 47] width 121 height 19
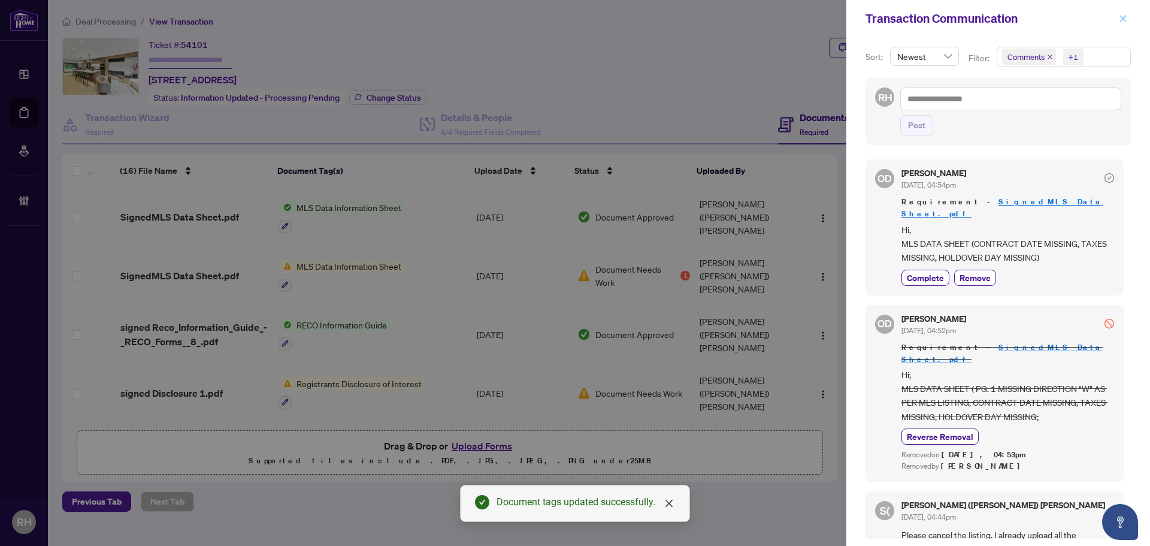
click at [1125, 25] on span "button" at bounding box center [1123, 18] width 8 height 19
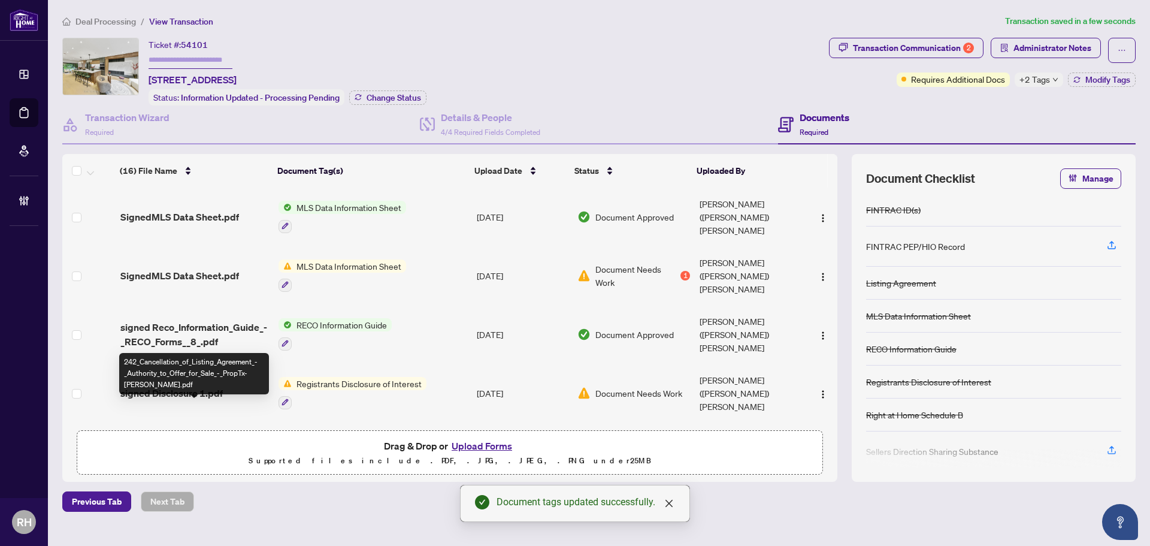
click at [230, 437] on span "242_Cancellation_of_Listing_Agreement_-_Authority_to_Offer_for_Sale_-_PropTx-[P…" at bounding box center [194, 451] width 149 height 29
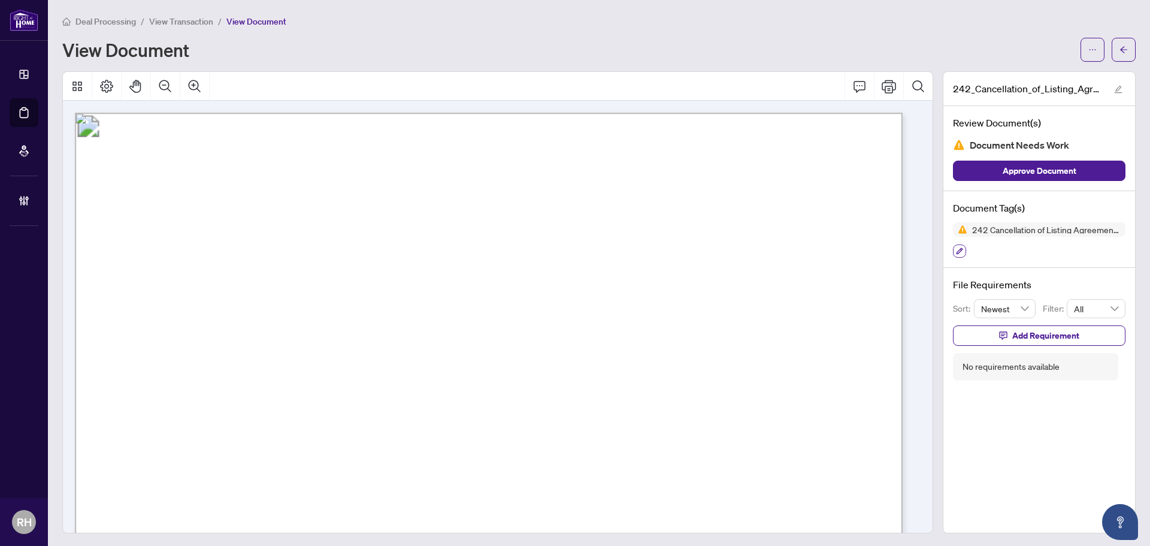
click at [956, 249] on icon "button" at bounding box center [959, 250] width 7 height 7
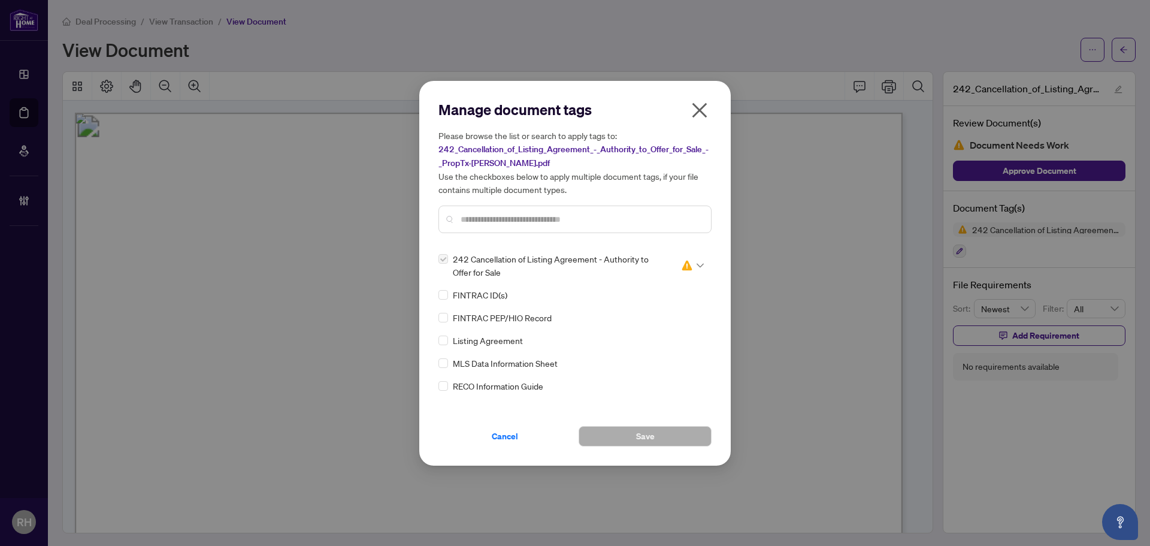
click at [700, 116] on icon "close" at bounding box center [699, 110] width 19 height 19
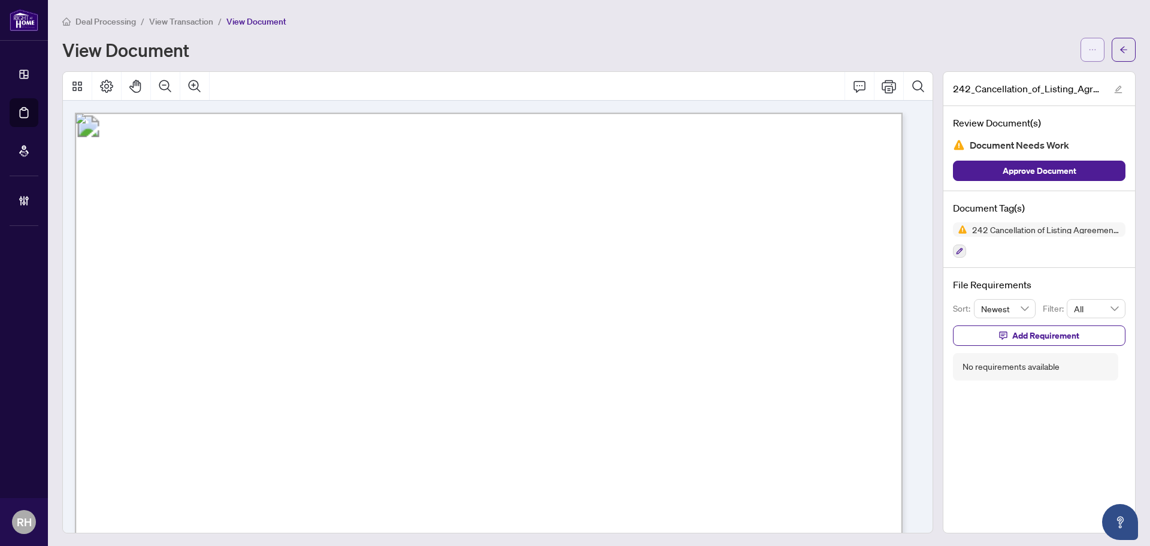
click at [1089, 55] on span "button" at bounding box center [1093, 49] width 8 height 19
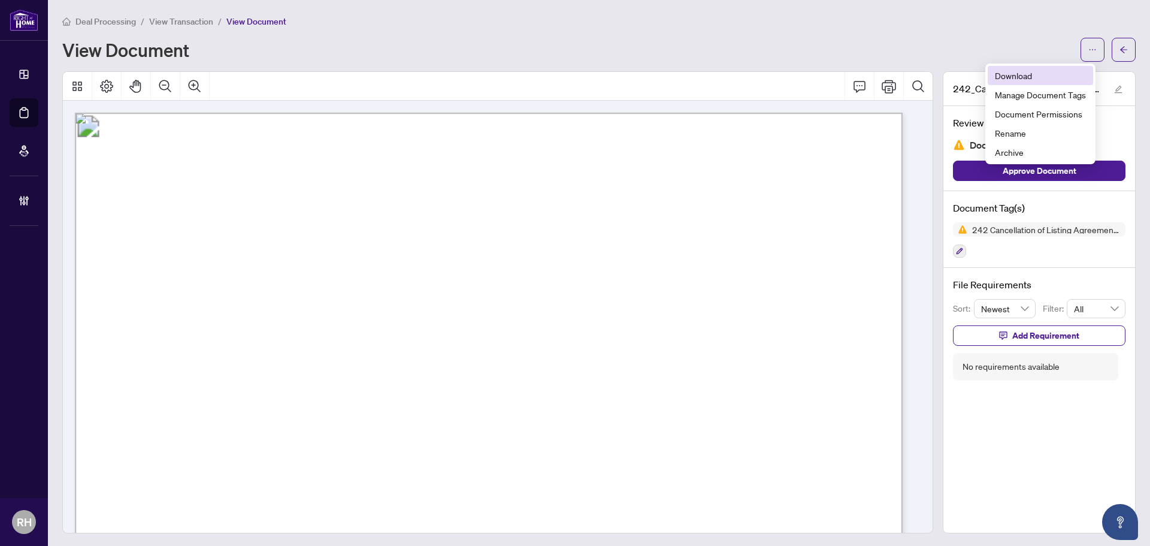
click at [1025, 77] on span "Download" at bounding box center [1040, 75] width 91 height 13
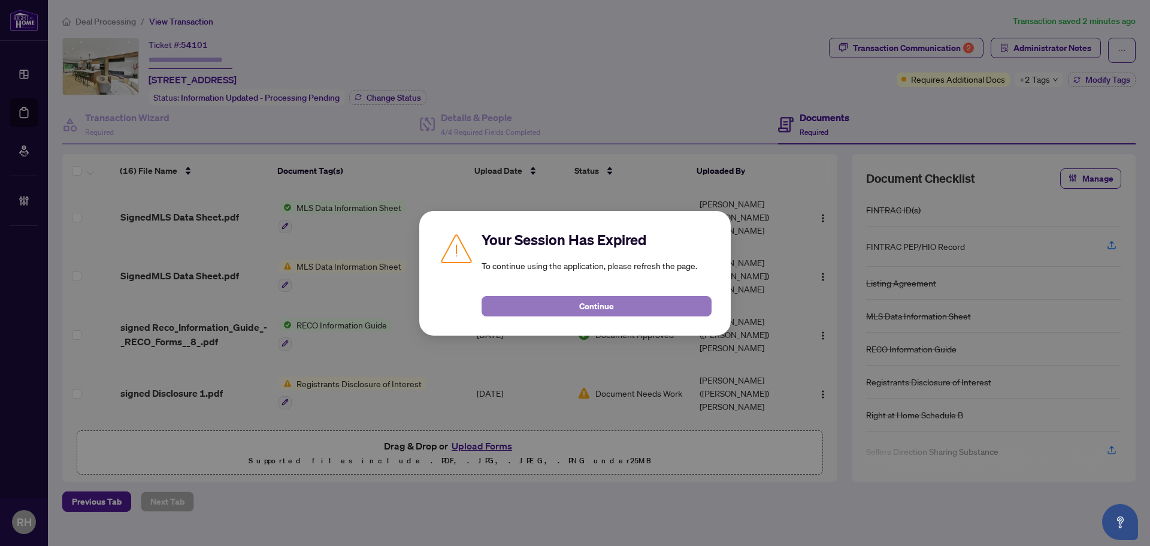
click at [636, 296] on button "Continue" at bounding box center [597, 306] width 230 height 20
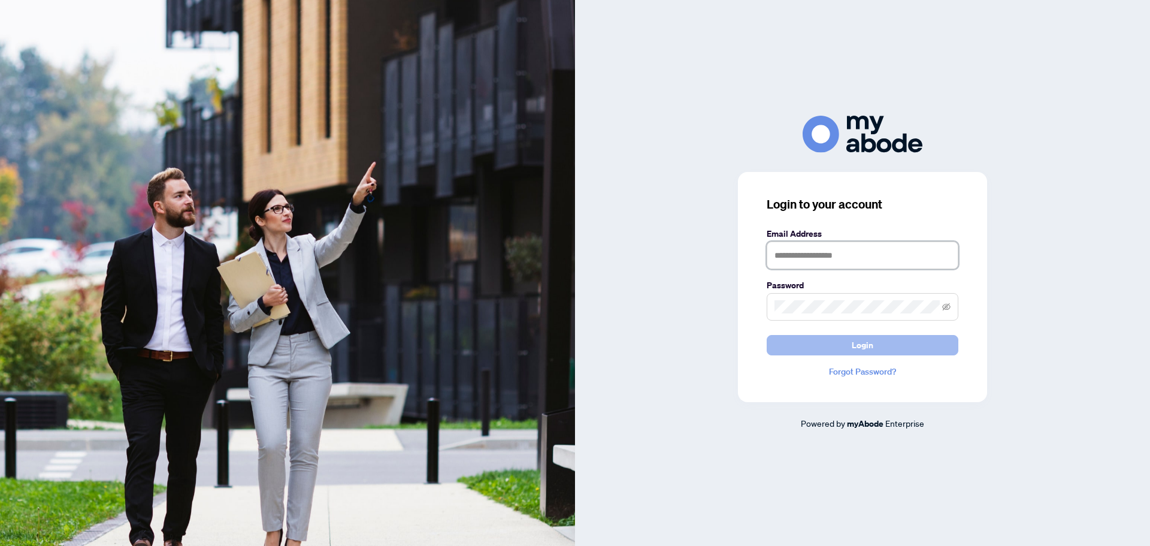
type input "**********"
click at [881, 348] on button "Login" at bounding box center [863, 345] width 192 height 20
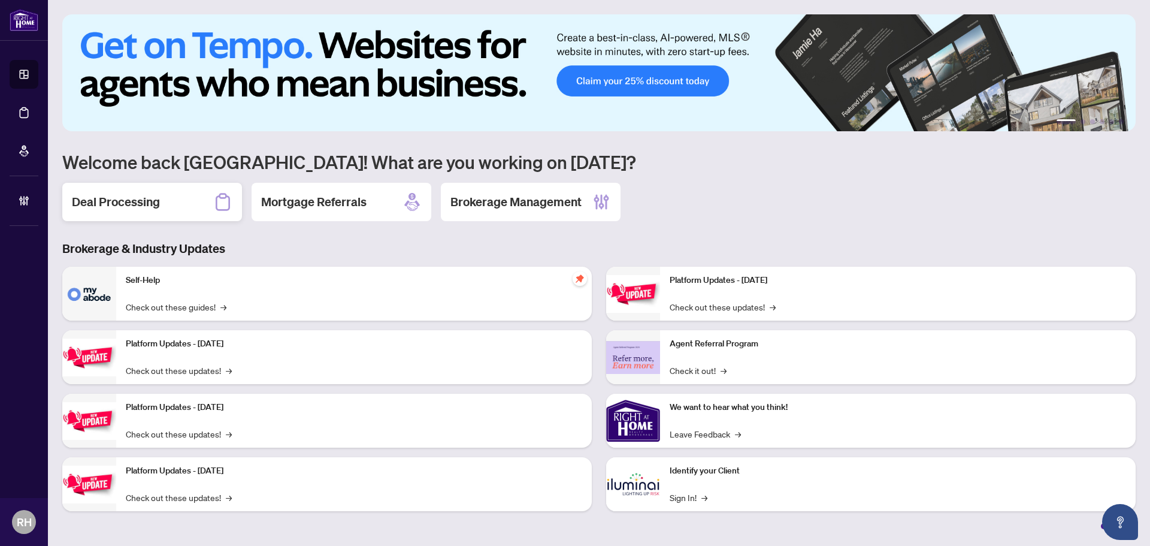
click at [197, 187] on div "Deal Processing" at bounding box center [152, 202] width 180 height 38
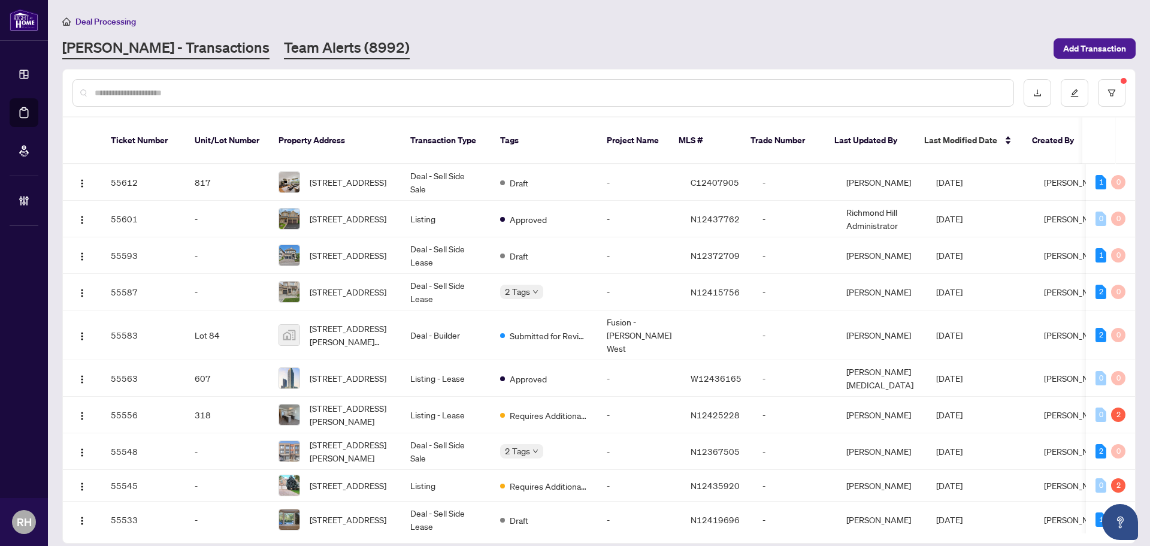
click at [284, 41] on link "Team Alerts (8992)" at bounding box center [347, 49] width 126 height 22
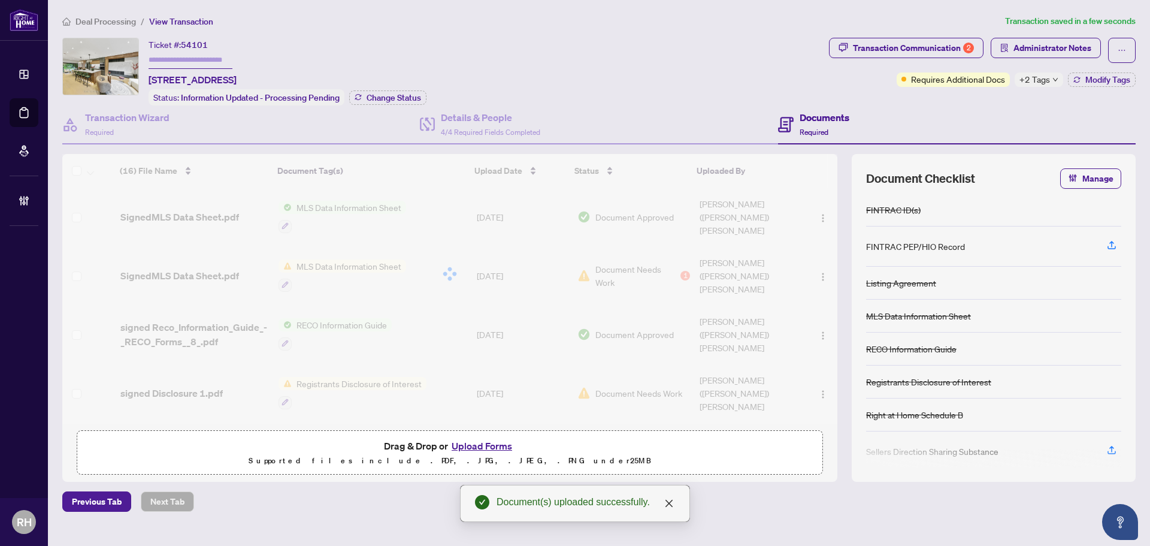
click at [631, 59] on div "Ticket #: 54101 [STREET_ADDRESS] Status: Information Updated - Processing Pendi…" at bounding box center [443, 72] width 762 height 68
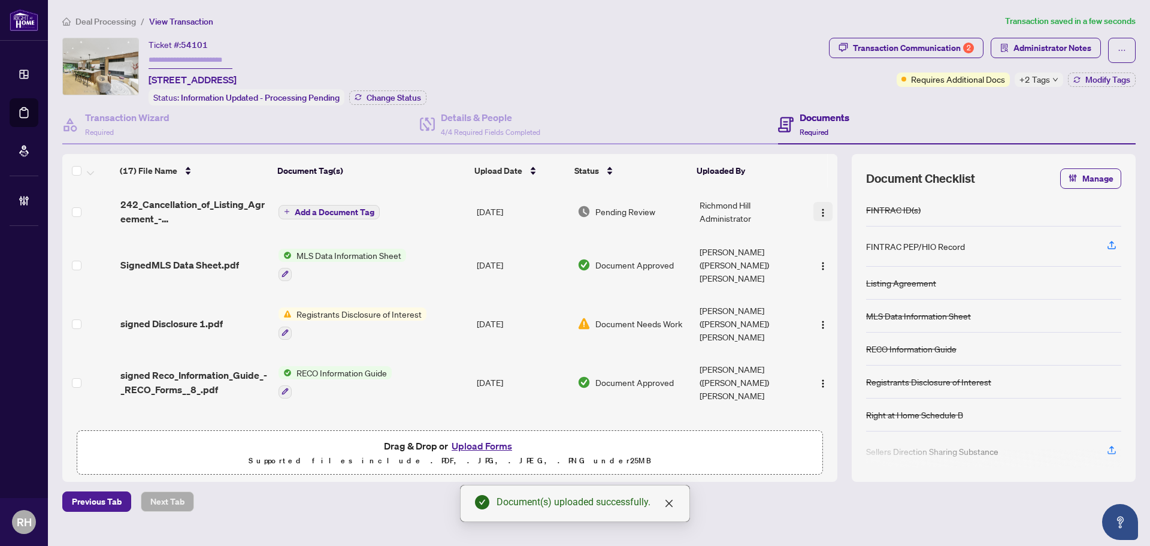
click at [826, 215] on button "button" at bounding box center [823, 211] width 19 height 19
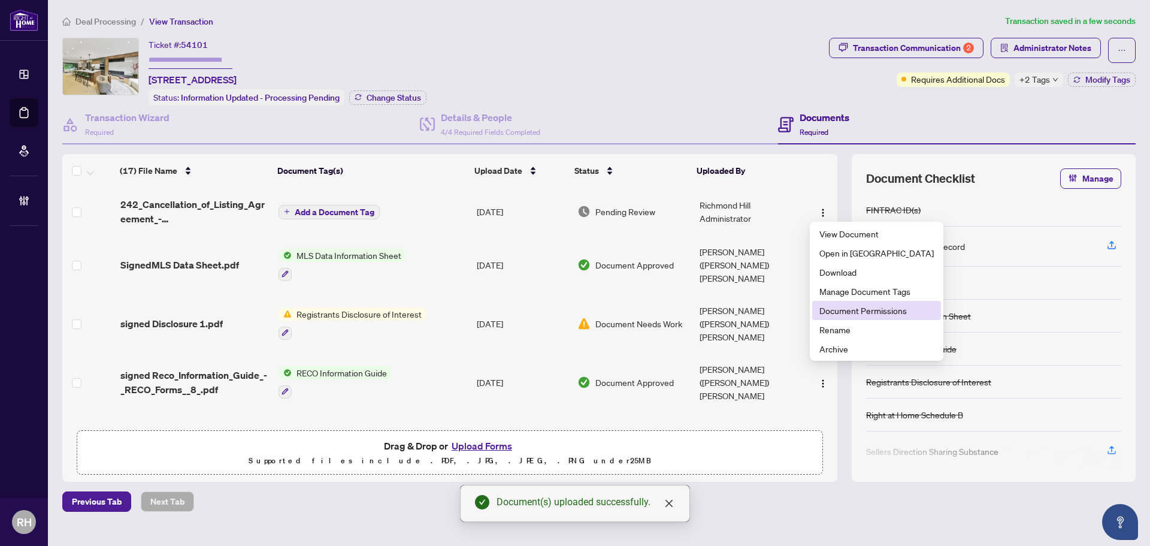
click at [842, 305] on span "Document Permissions" at bounding box center [877, 310] width 114 height 13
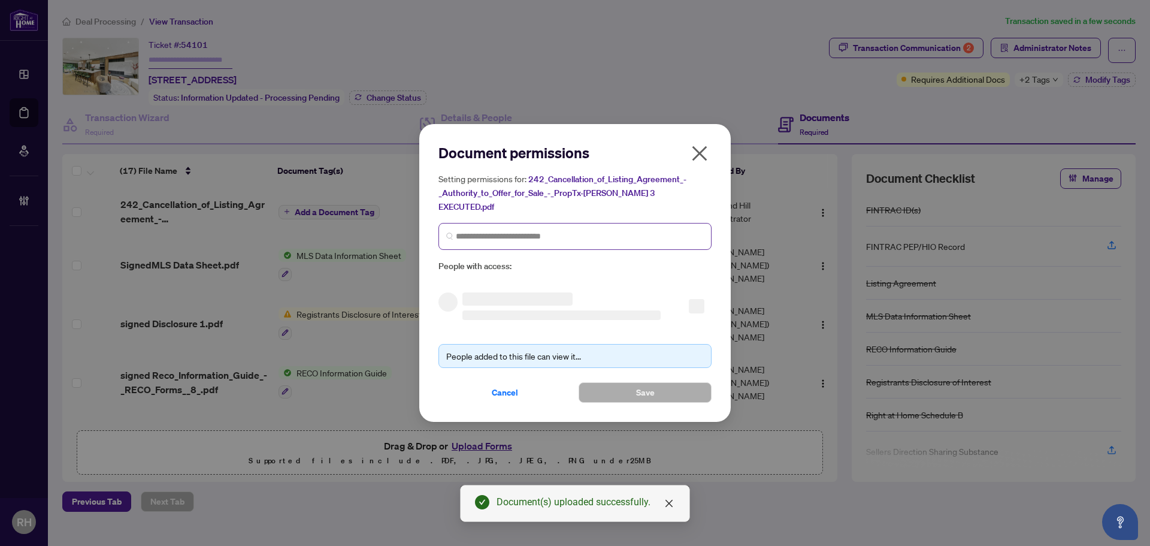
click at [518, 223] on span at bounding box center [575, 236] width 273 height 27
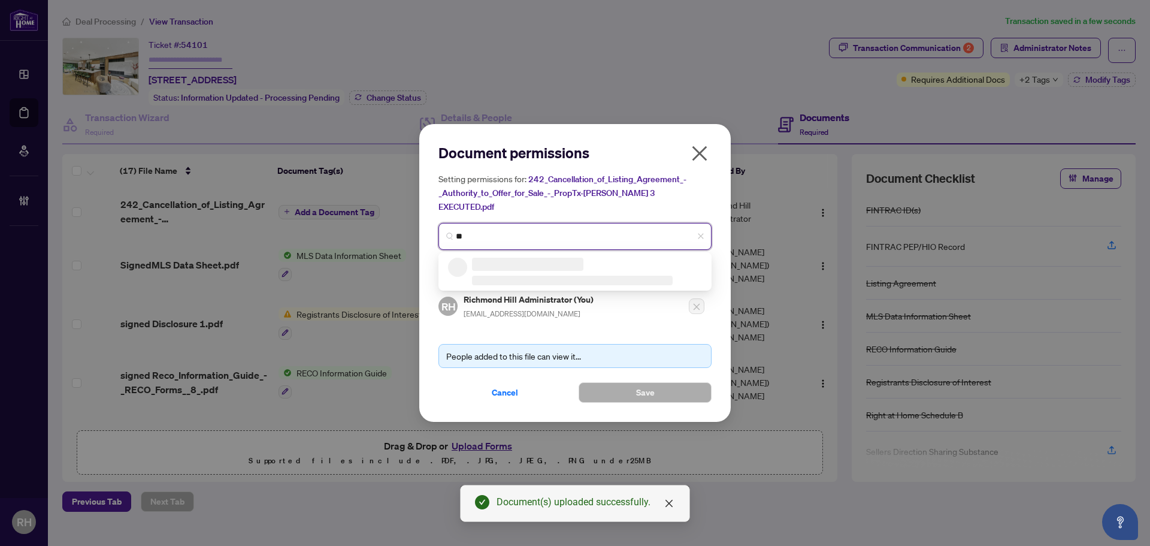
type input "*"
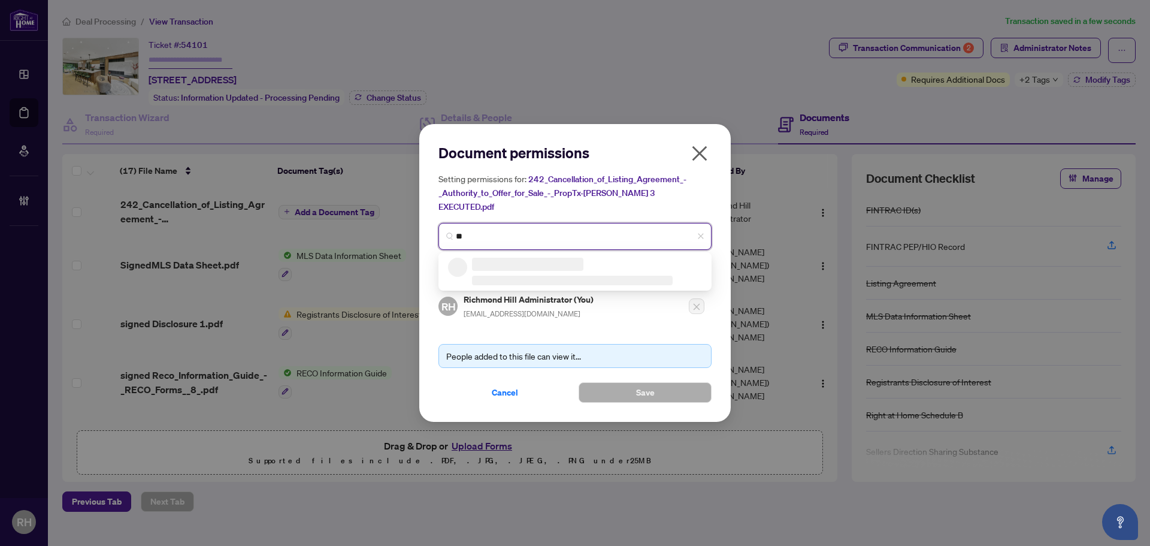
type input "*"
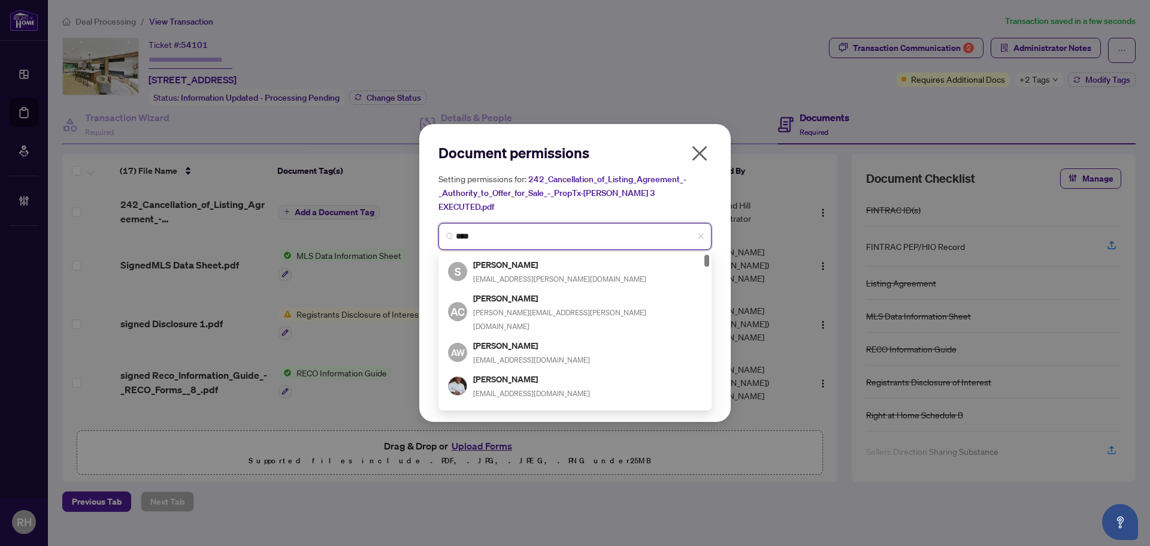
type input "*****"
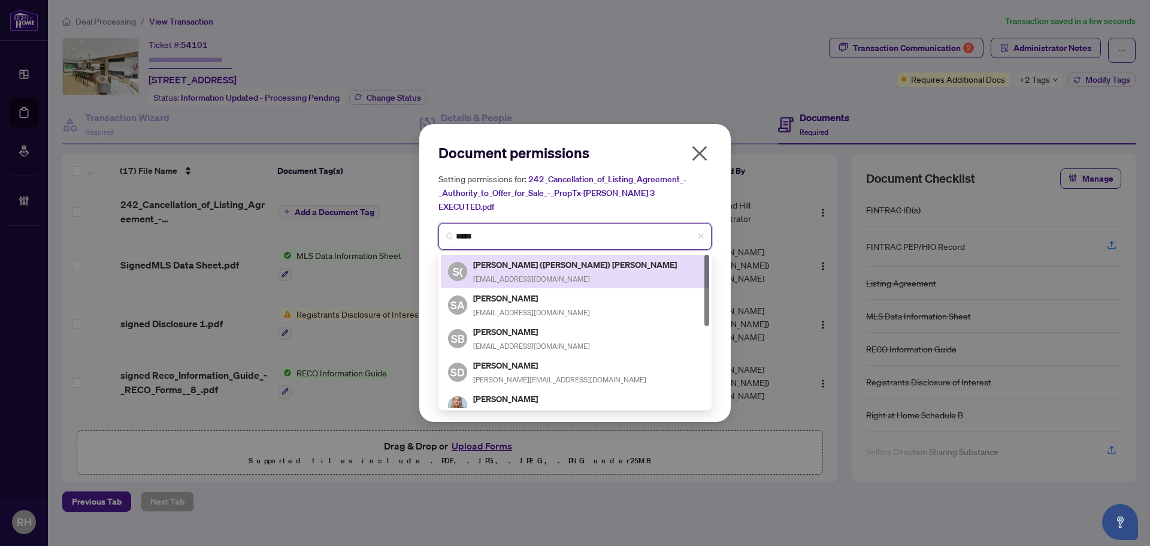
click at [557, 265] on div "[PERSON_NAME] ([PERSON_NAME]) [PERSON_NAME] [EMAIL_ADDRESS][DOMAIN_NAME]" at bounding box center [575, 272] width 205 height 28
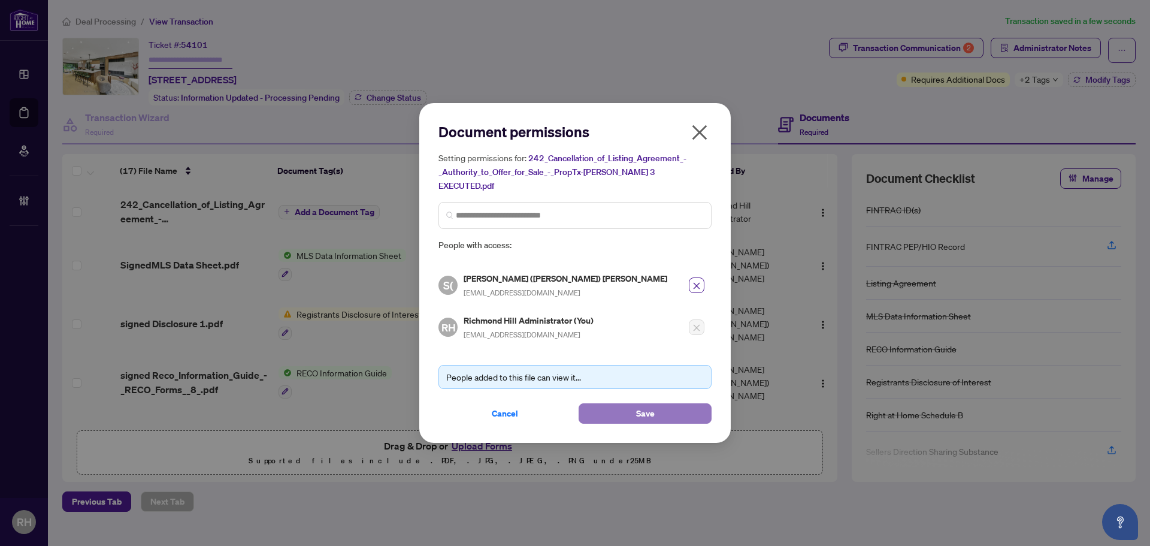
click at [616, 403] on button "Save" at bounding box center [645, 413] width 133 height 20
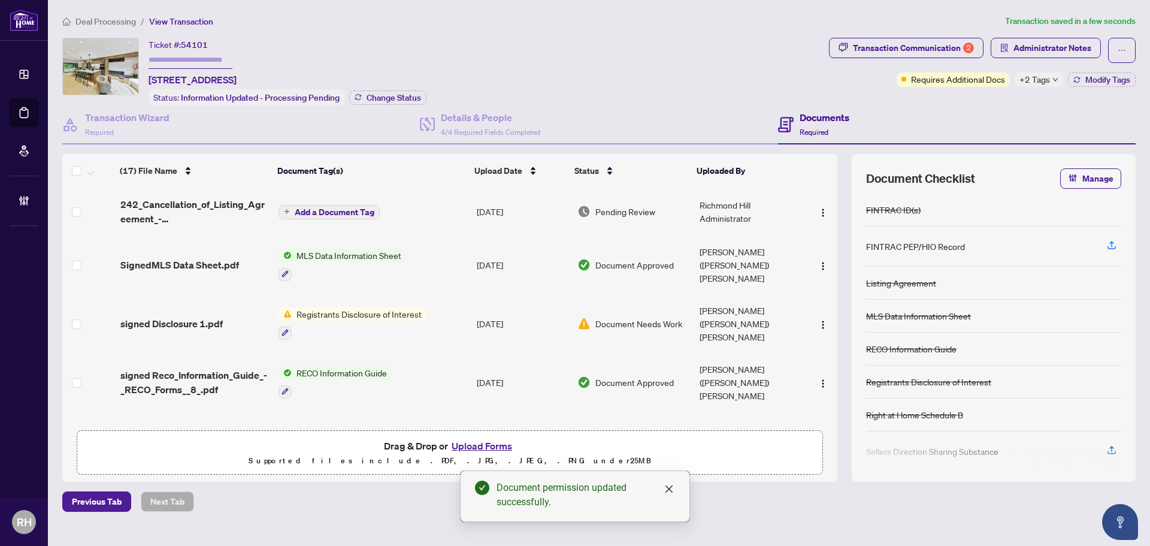
click at [350, 201] on td "Add a Document Tag" at bounding box center [373, 212] width 198 height 48
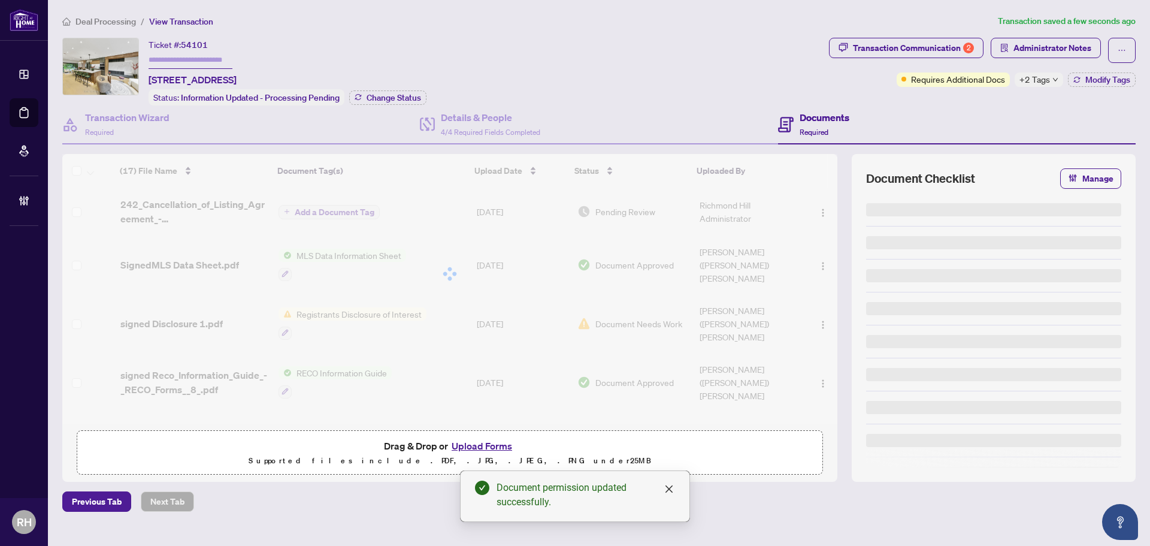
click at [323, 214] on div at bounding box center [449, 274] width 775 height 240
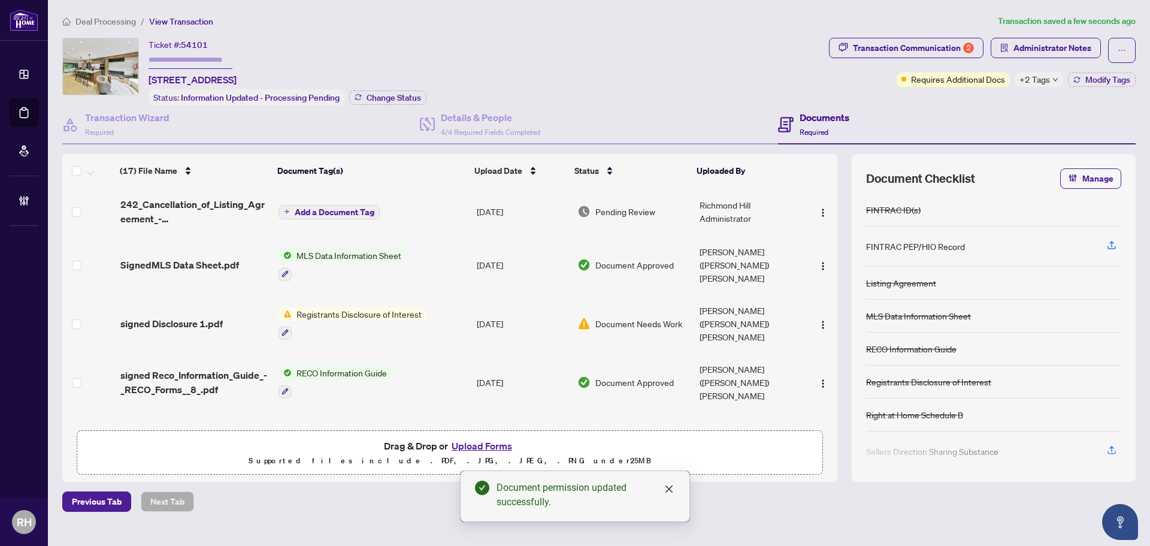
click at [321, 210] on span "Add a Document Tag" at bounding box center [335, 212] width 80 height 8
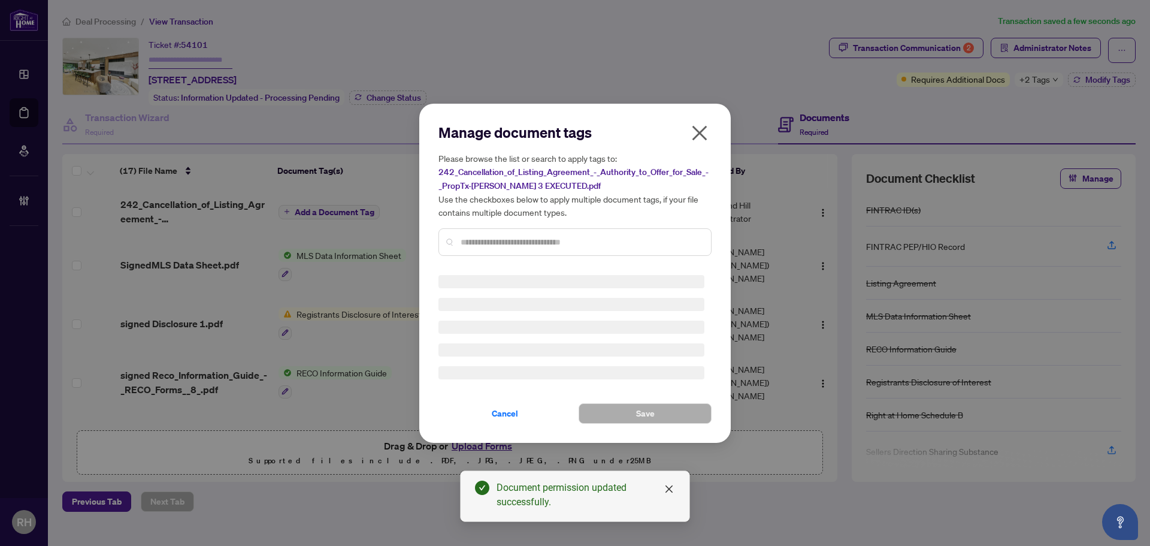
click at [466, 236] on div "Manage document tags Please browse the list or search to apply tags to: 242_Can…" at bounding box center [575, 194] width 273 height 143
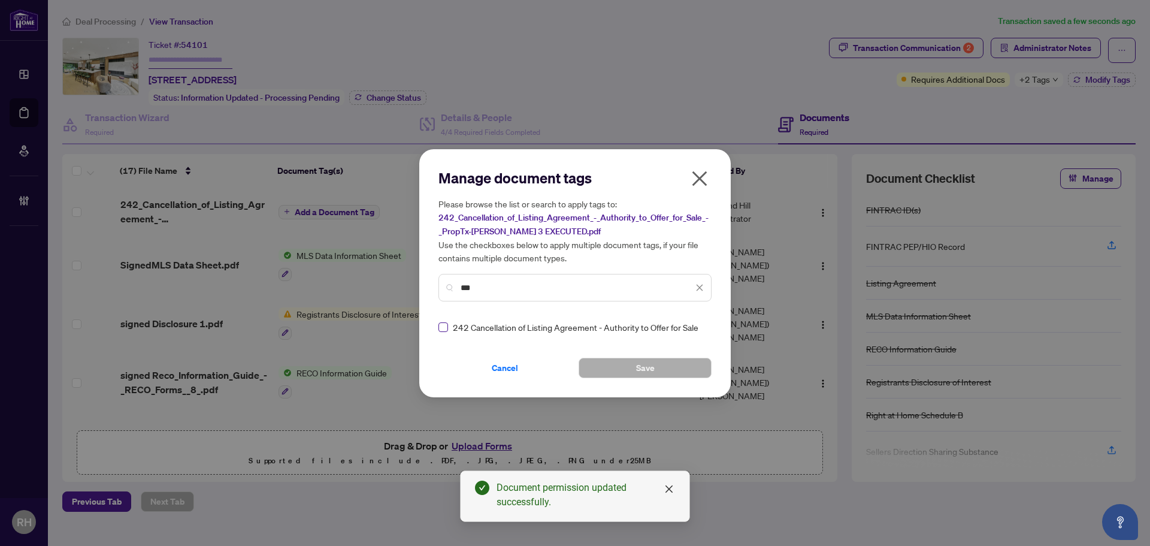
type input "***"
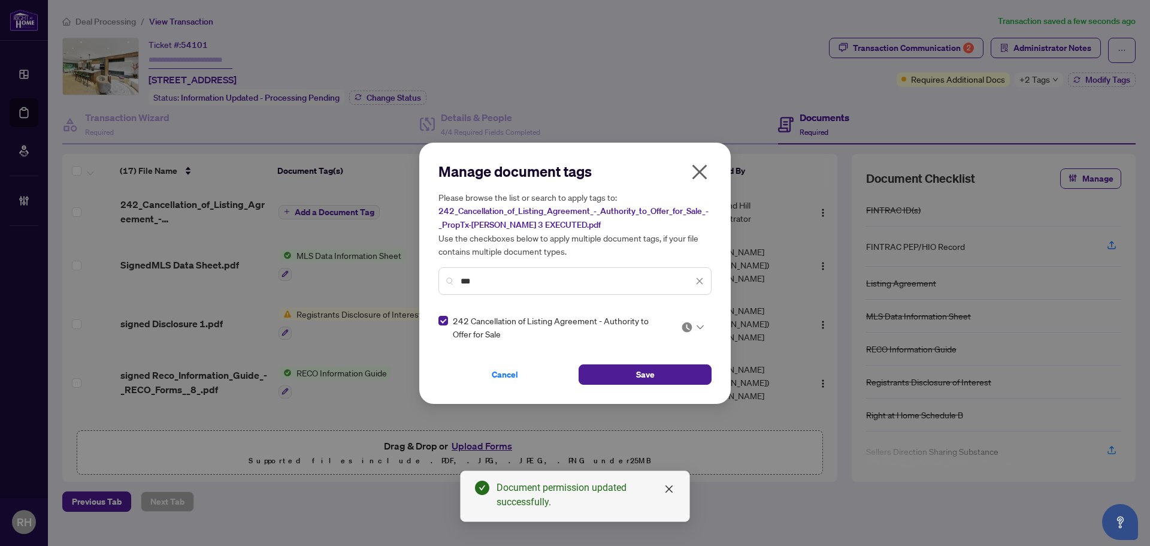
click at [696, 324] on div at bounding box center [692, 327] width 23 height 12
click at [658, 377] on div "Approved" at bounding box center [656, 385] width 91 height 19
click at [634, 370] on button "Save" at bounding box center [645, 374] width 133 height 20
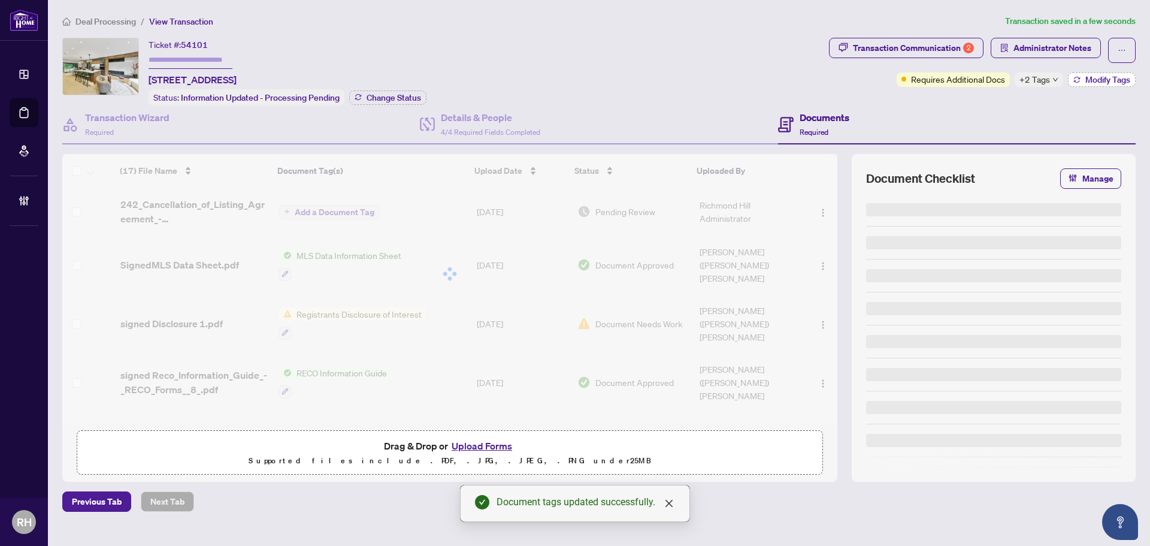
click at [1114, 78] on span "Modify Tags" at bounding box center [1108, 79] width 45 height 8
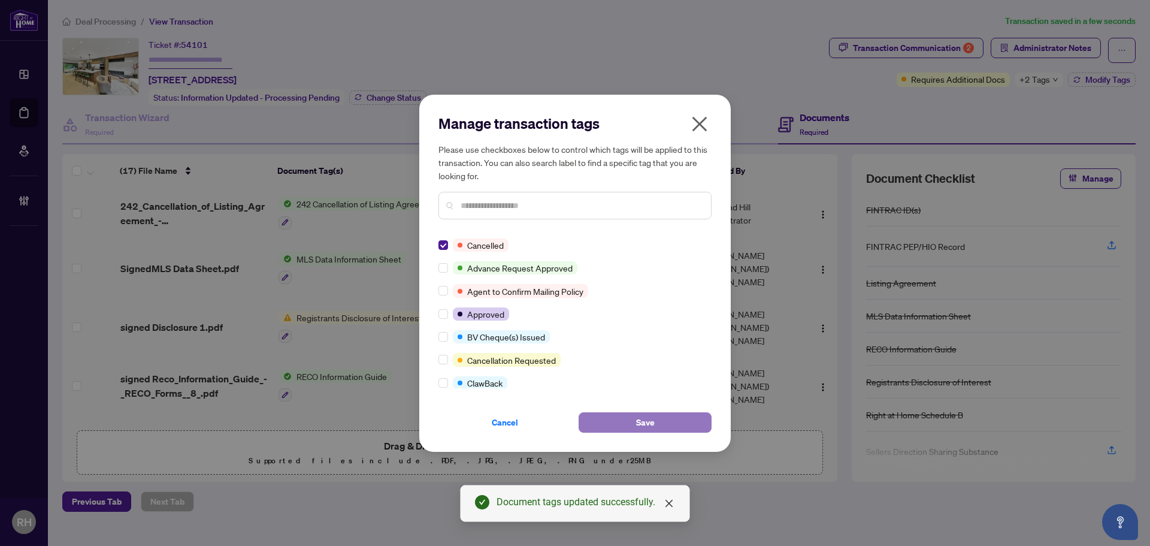
click at [642, 425] on span "Save" at bounding box center [645, 422] width 19 height 19
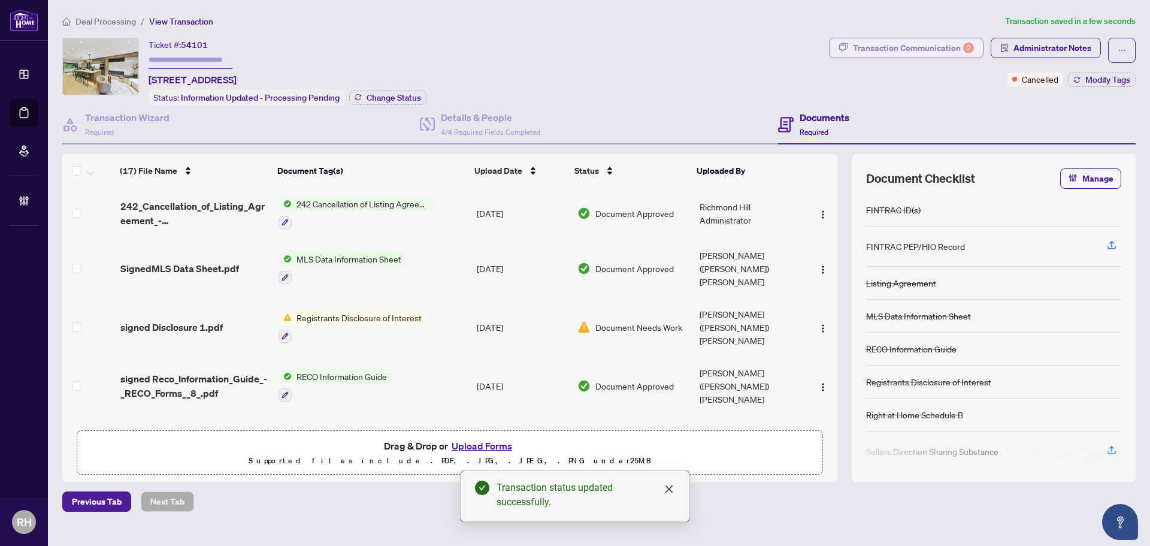
click at [863, 51] on div "Transaction Communication 2" at bounding box center [913, 47] width 121 height 19
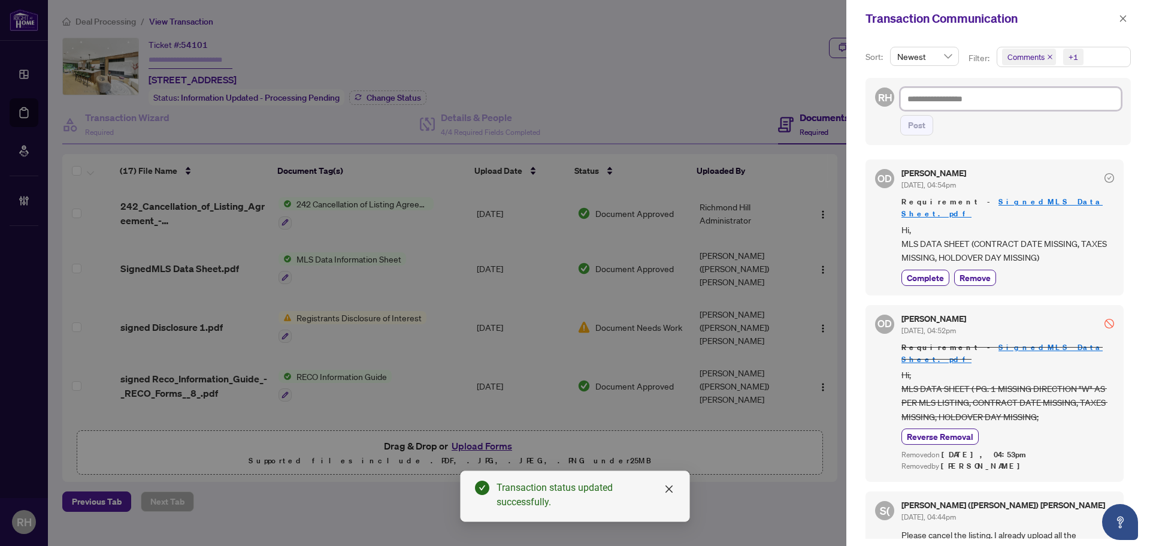
click at [933, 98] on textarea at bounding box center [1010, 98] width 221 height 23
paste textarea "**********"
type textarea "**********"
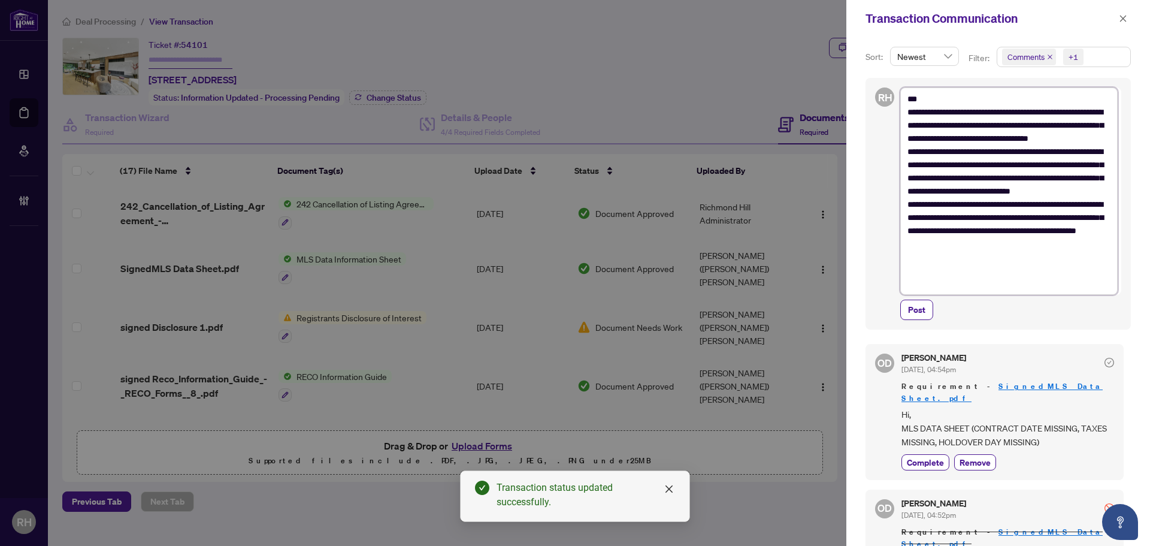
type textarea "**********"
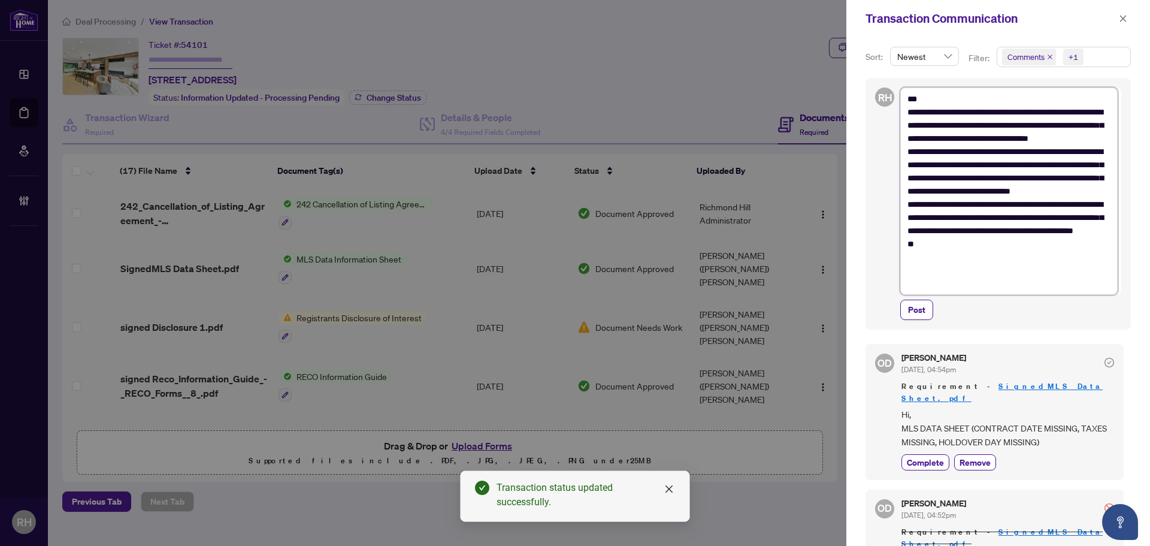
type textarea "**********"
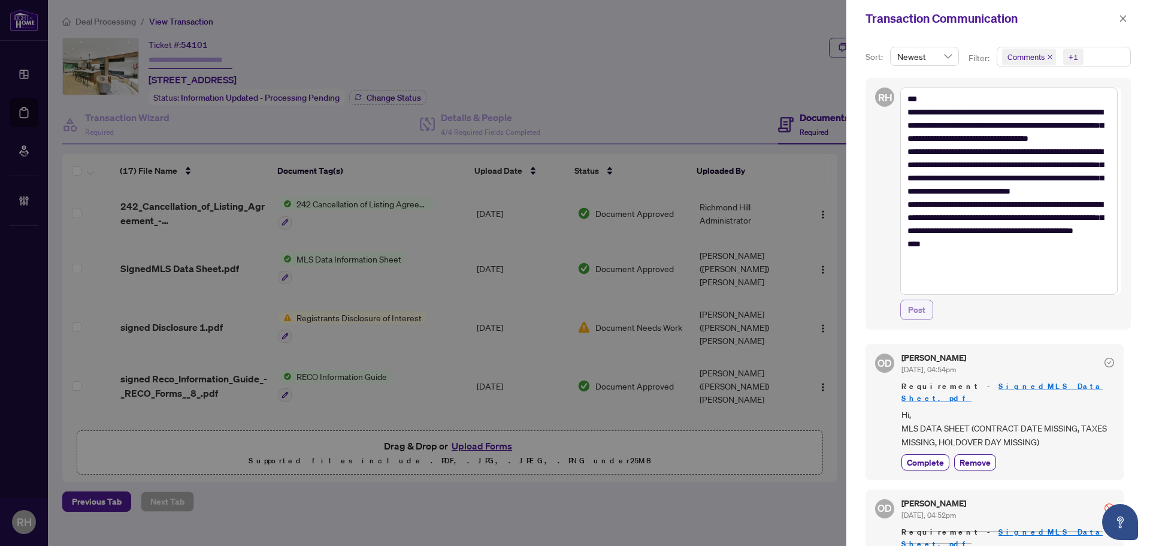
click at [920, 315] on span "Post" at bounding box center [916, 309] width 17 height 19
type textarea "**********"
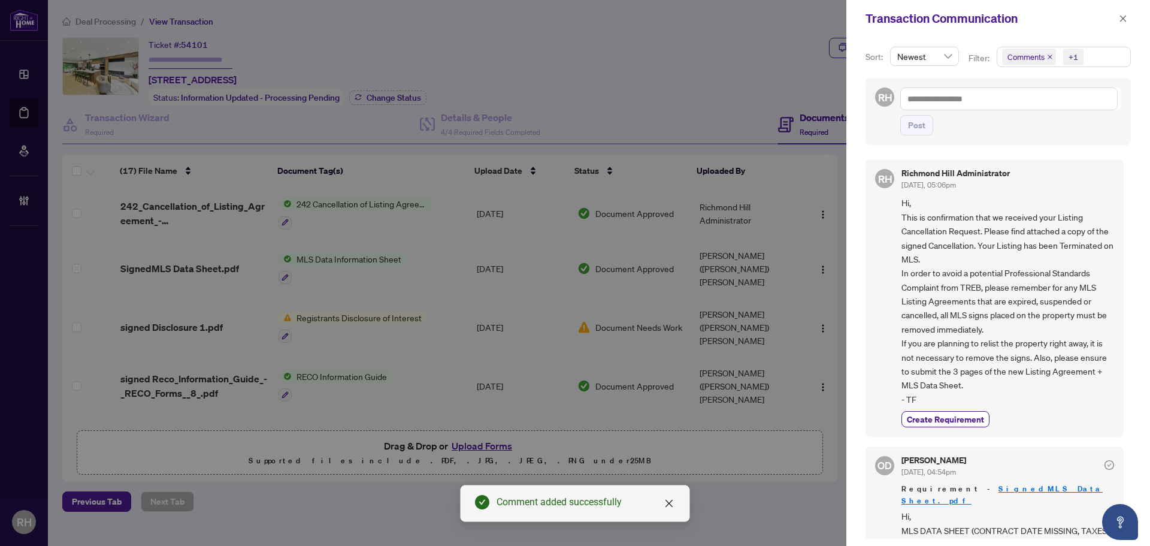
click at [1131, 22] on div "Transaction Communication" at bounding box center [999, 18] width 304 height 37
click at [1125, 9] on span "button" at bounding box center [1123, 18] width 8 height 19
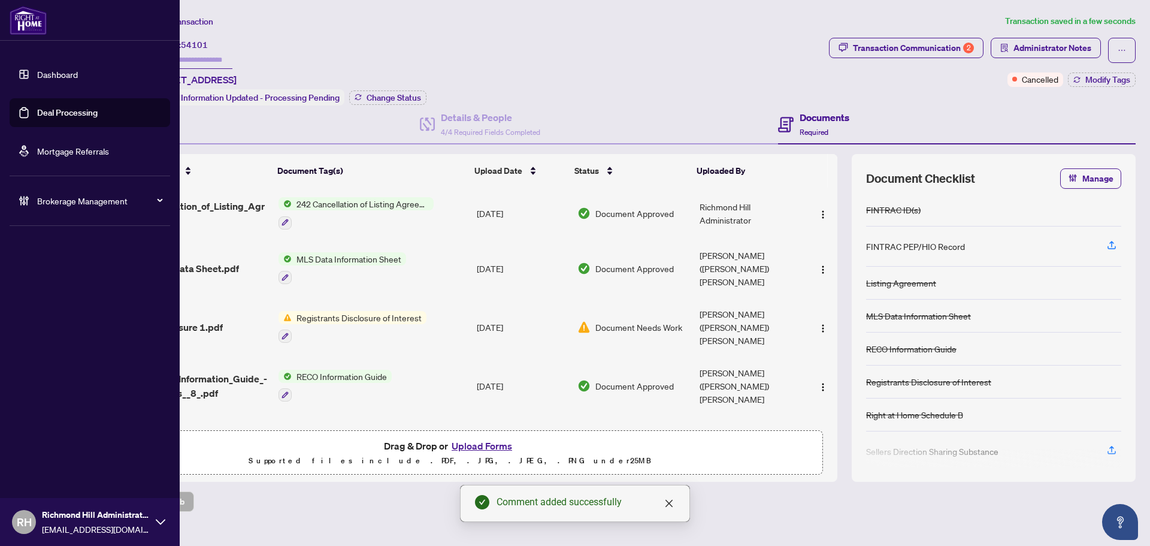
click at [37, 118] on link "Deal Processing" at bounding box center [67, 112] width 61 height 11
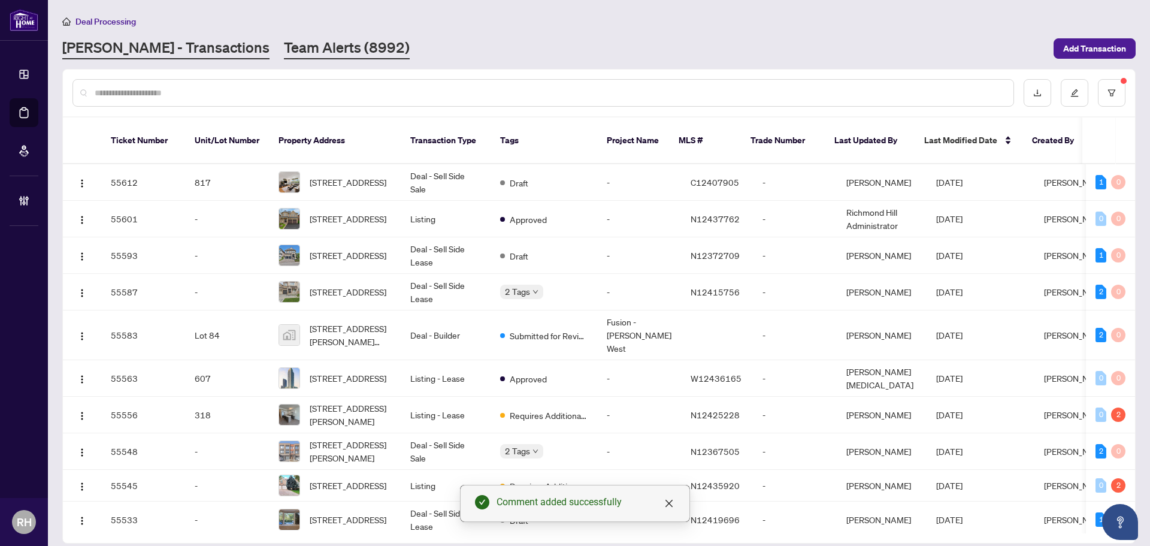
click at [286, 56] on link "Team Alerts (8992)" at bounding box center [347, 49] width 126 height 22
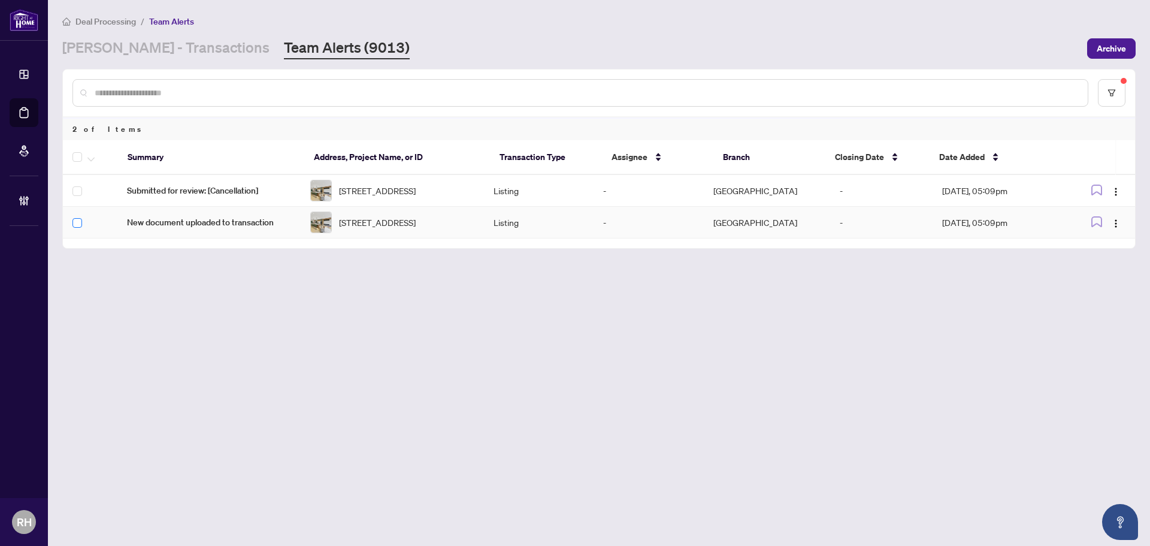
click at [76, 223] on label at bounding box center [77, 222] width 10 height 13
click at [95, 151] on button "button" at bounding box center [90, 157] width 13 height 14
click at [135, 253] on span "Complete Item" at bounding box center [131, 254] width 75 height 13
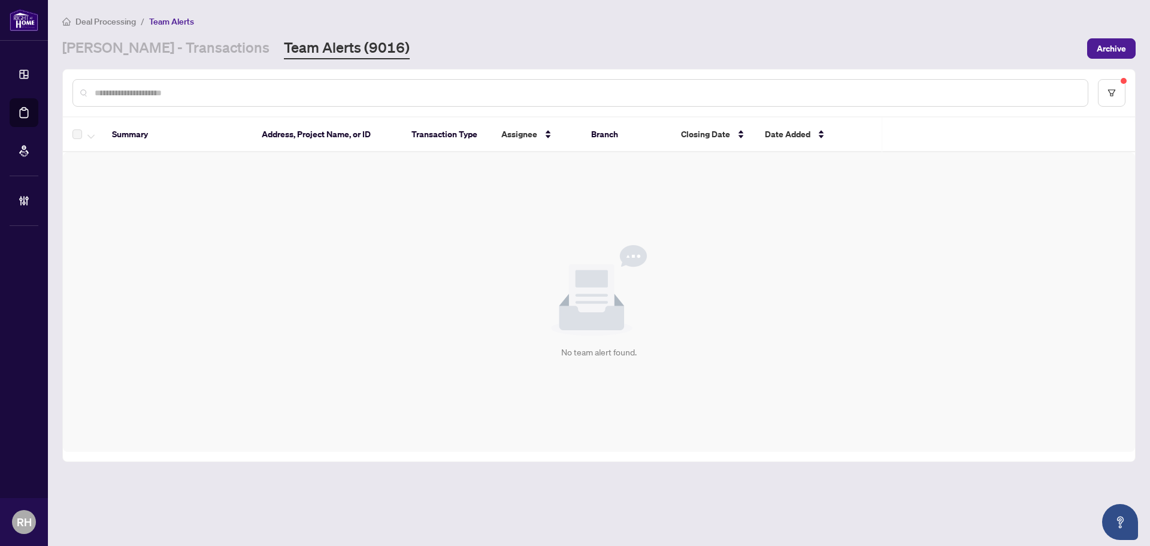
click at [183, 68] on main "Deal Processing / Team Alerts [PERSON_NAME] - Transactions Team Alerts (9016) A…" at bounding box center [599, 273] width 1102 height 546
click at [174, 62] on main "Deal Processing / Team Alerts [PERSON_NAME] - Transactions Team Alerts (9016) A…" at bounding box center [599, 273] width 1102 height 546
click at [164, 44] on link "[PERSON_NAME] - Transactions" at bounding box center [165, 49] width 207 height 22
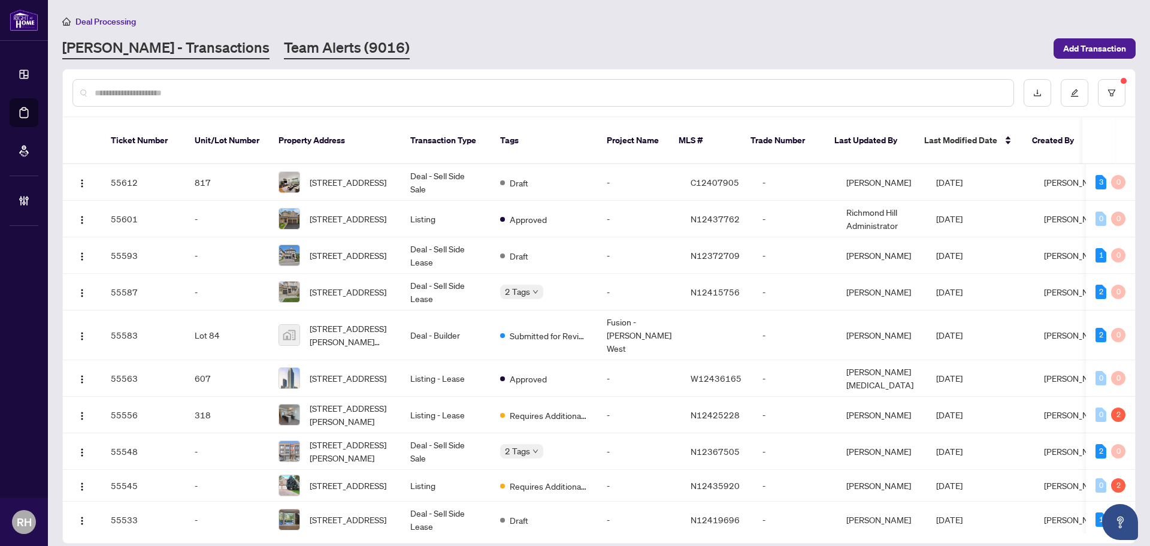
click at [284, 41] on link "Team Alerts (9016)" at bounding box center [347, 49] width 126 height 22
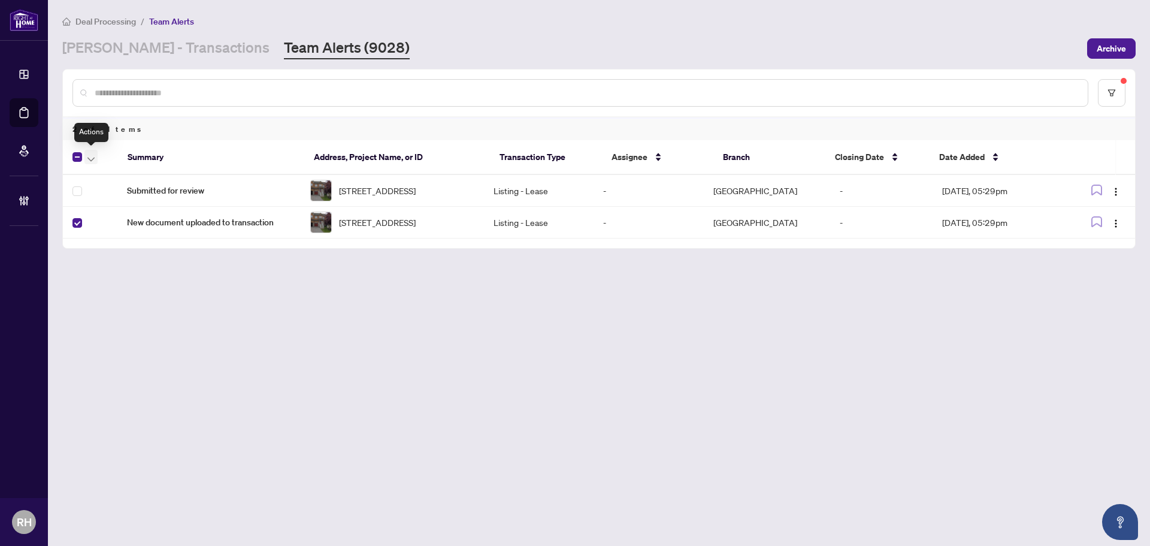
click at [88, 157] on icon "button" at bounding box center [90, 159] width 7 height 5
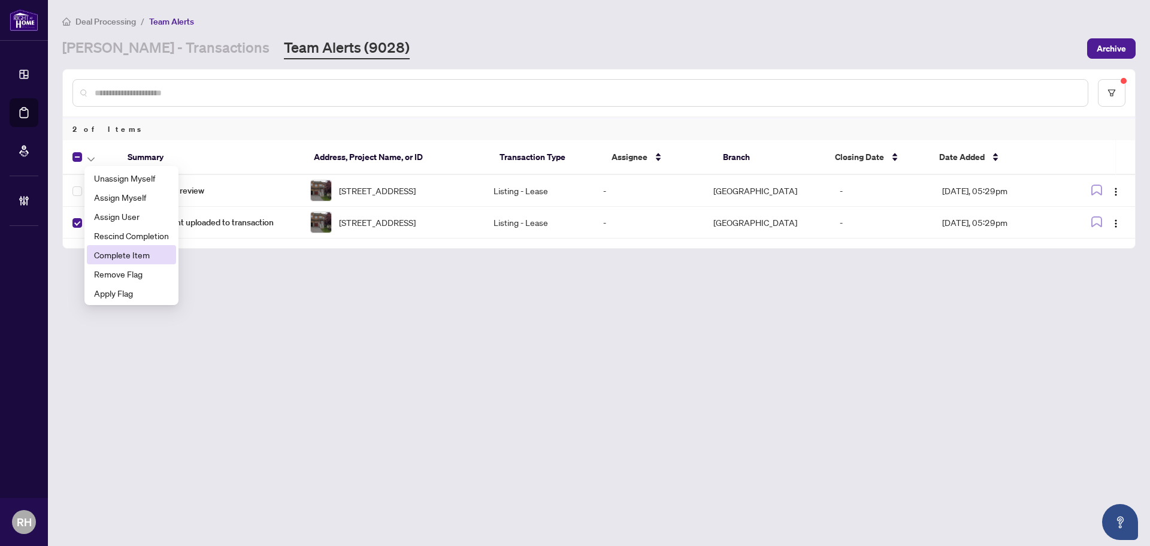
click at [107, 250] on span "Complete Item" at bounding box center [131, 254] width 75 height 13
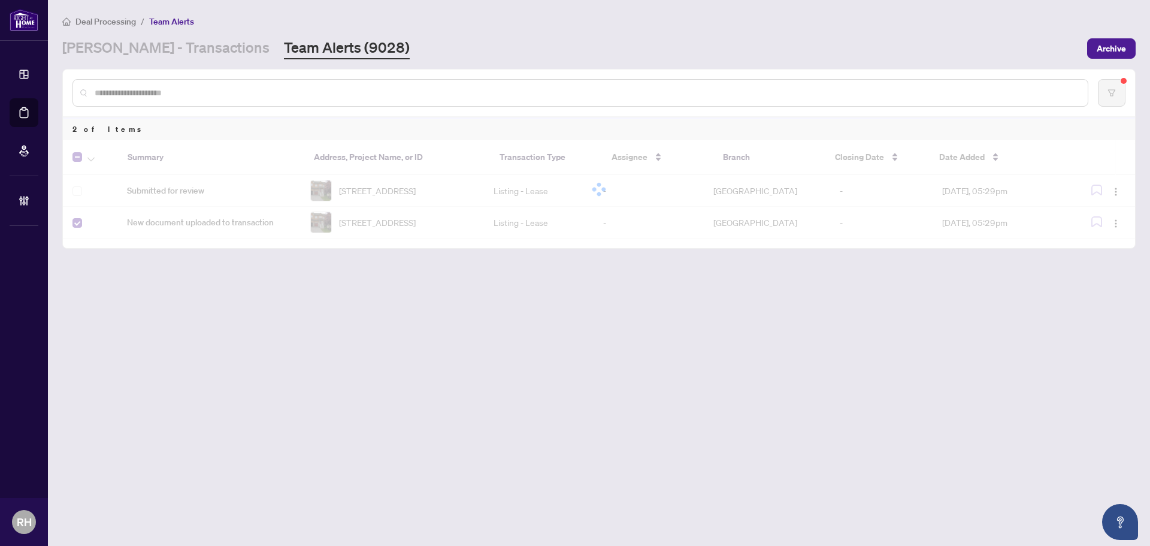
click at [341, 201] on div at bounding box center [599, 189] width 1072 height 98
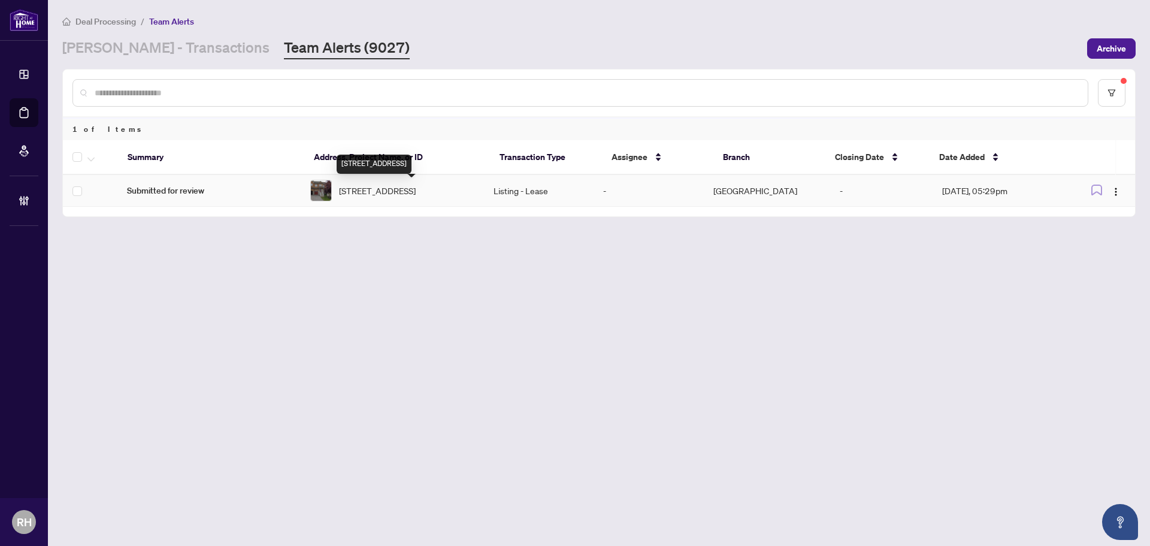
click at [386, 197] on span "[STREET_ADDRESS]" at bounding box center [377, 190] width 77 height 13
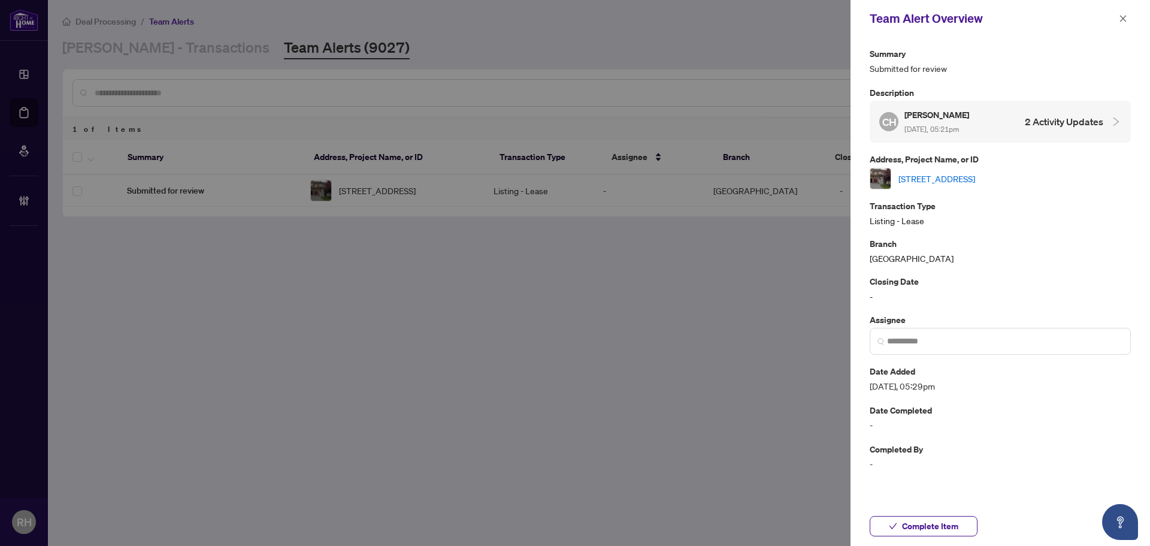
click at [915, 183] on link "[STREET_ADDRESS]" at bounding box center [937, 178] width 77 height 13
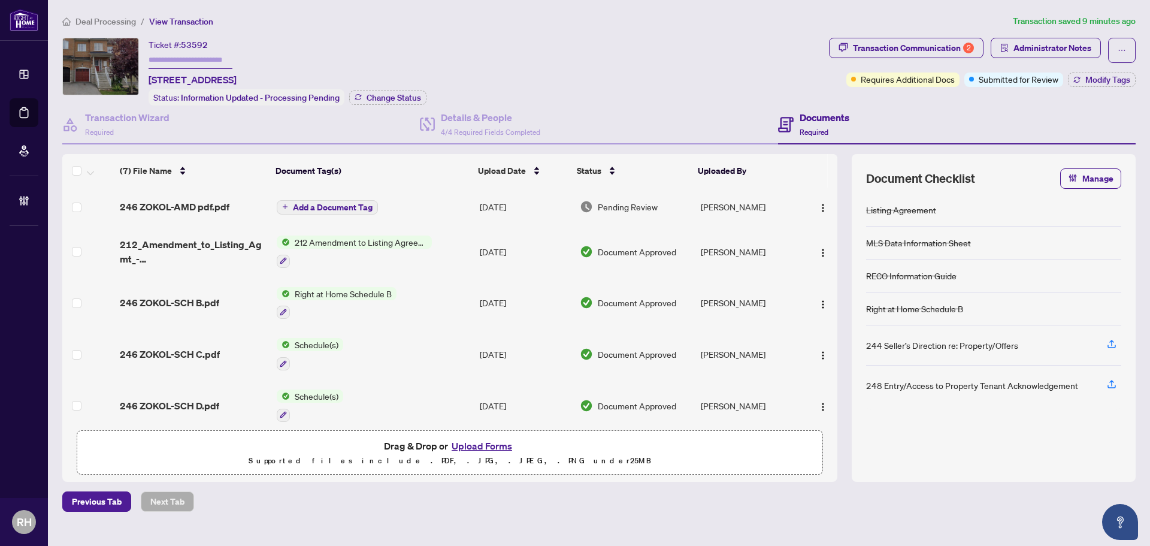
click at [167, 205] on span "246 ZOKOL-AMD pdf.pdf" at bounding box center [175, 207] width 110 height 14
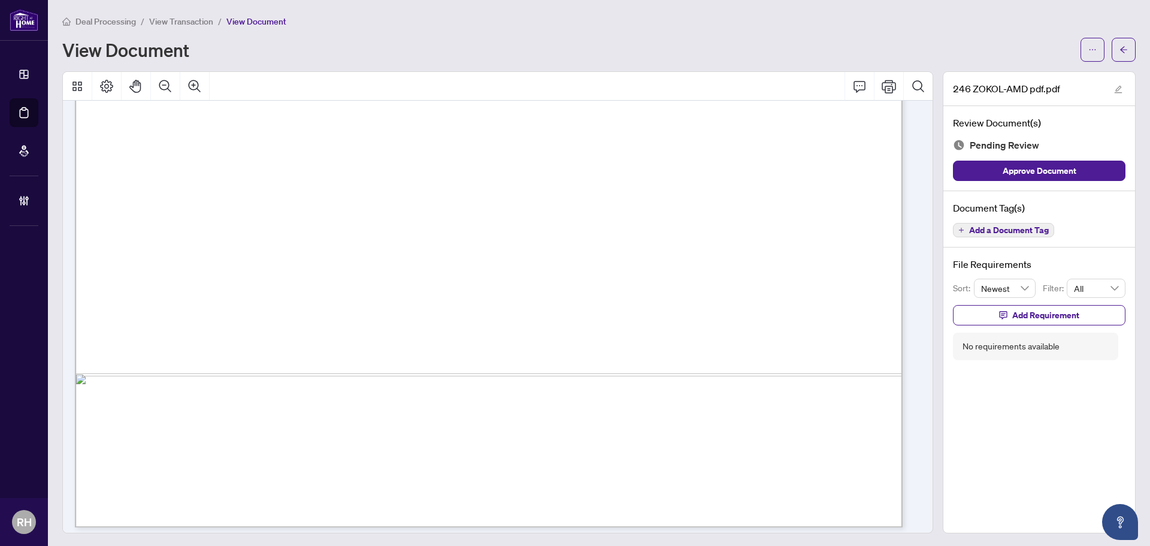
scroll to position [663, 0]
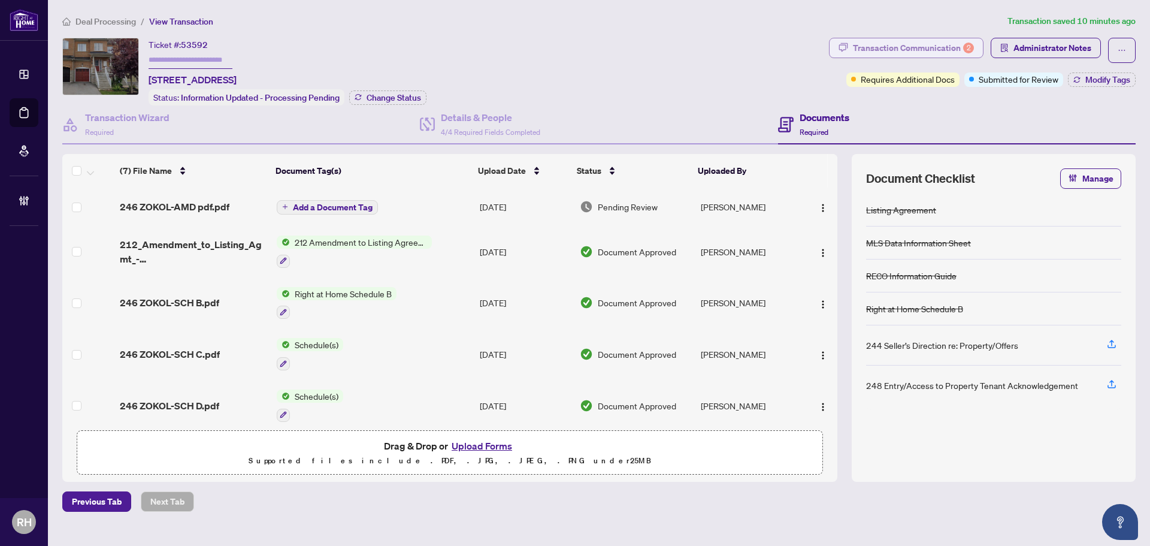
click at [915, 53] on div "Transaction Communication 2" at bounding box center [913, 47] width 121 height 19
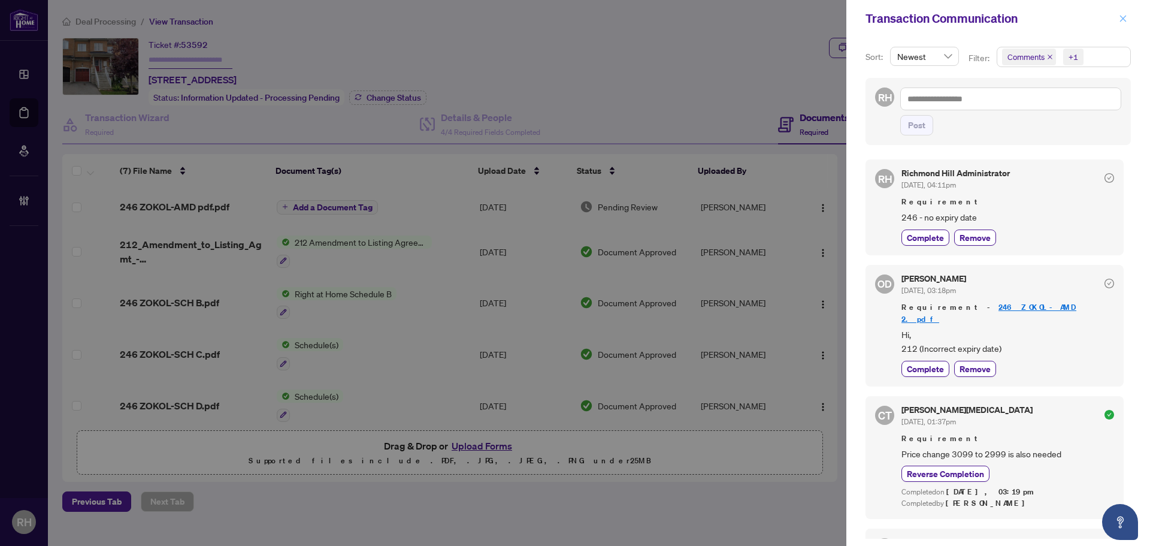
click at [1117, 22] on button "button" at bounding box center [1124, 18] width 16 height 14
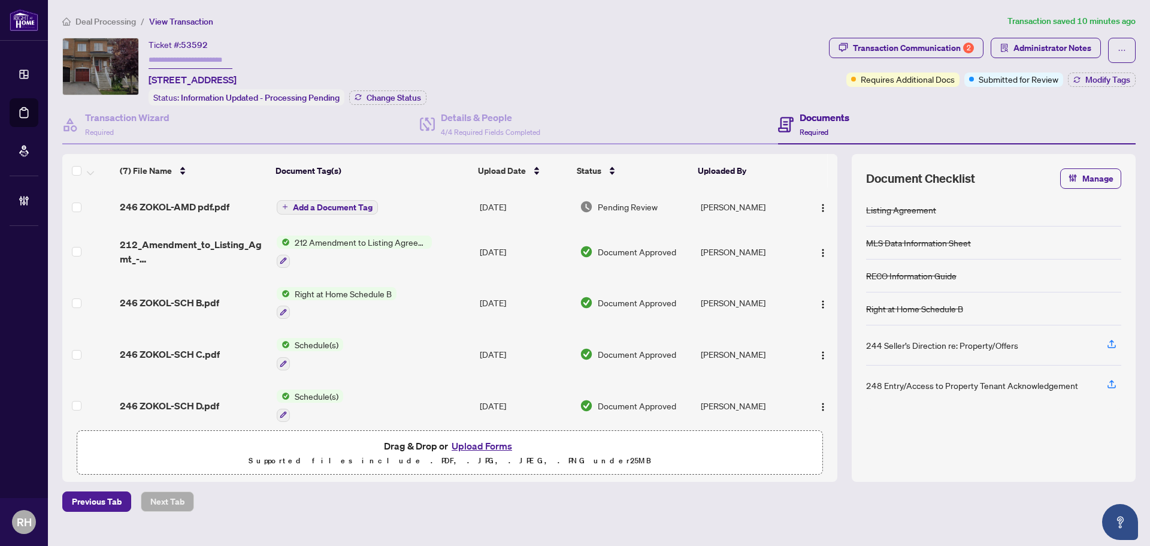
click at [377, 207] on td "Add a Document Tag" at bounding box center [373, 207] width 203 height 38
click at [345, 205] on span "Add a Document Tag" at bounding box center [333, 207] width 80 height 8
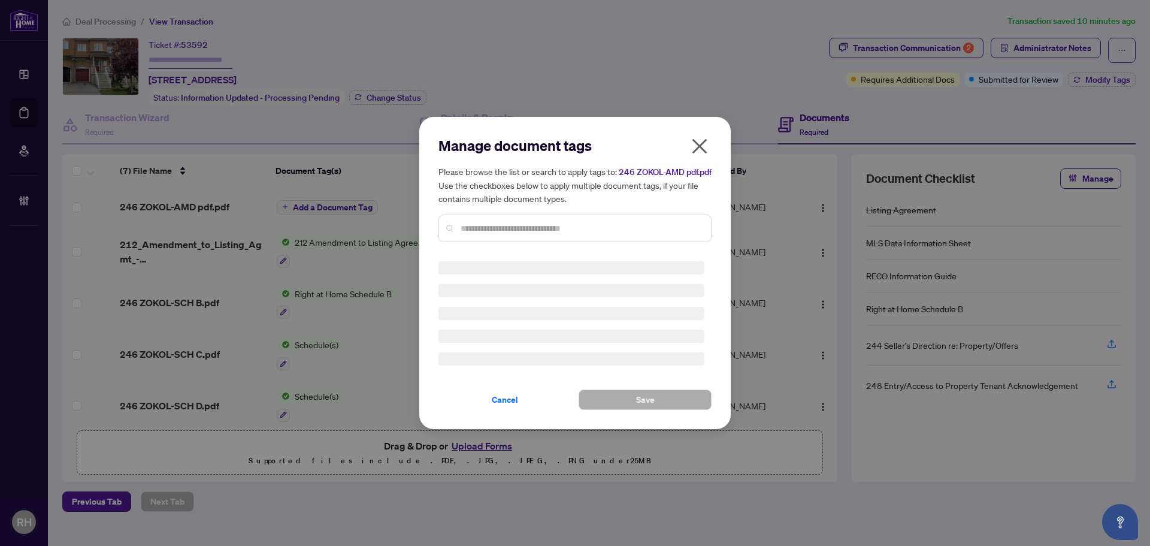
click at [488, 223] on div at bounding box center [575, 228] width 273 height 28
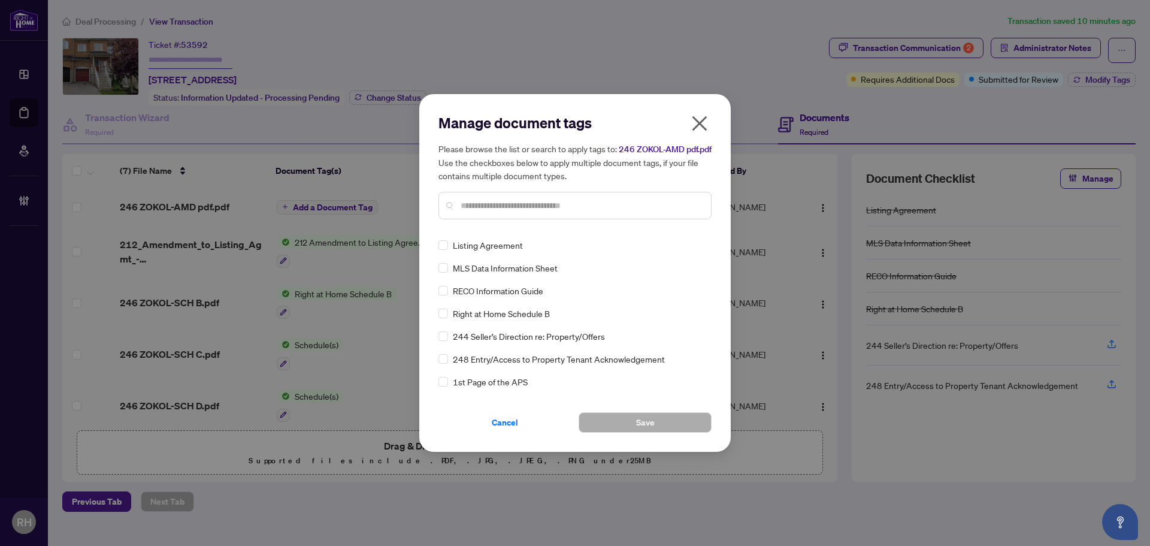
click at [472, 212] on input "text" at bounding box center [581, 205] width 241 height 13
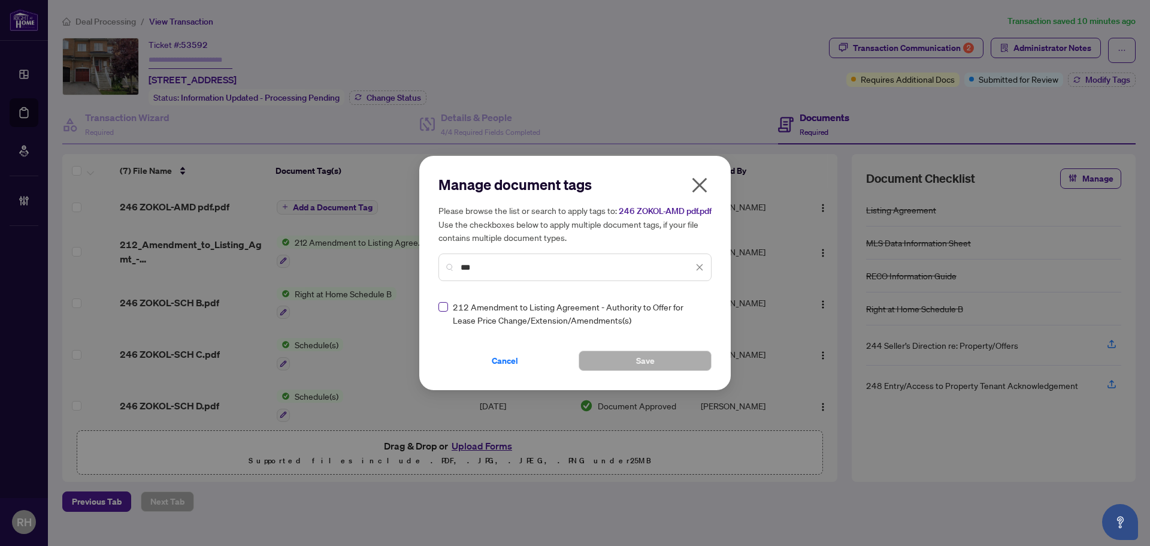
type input "***"
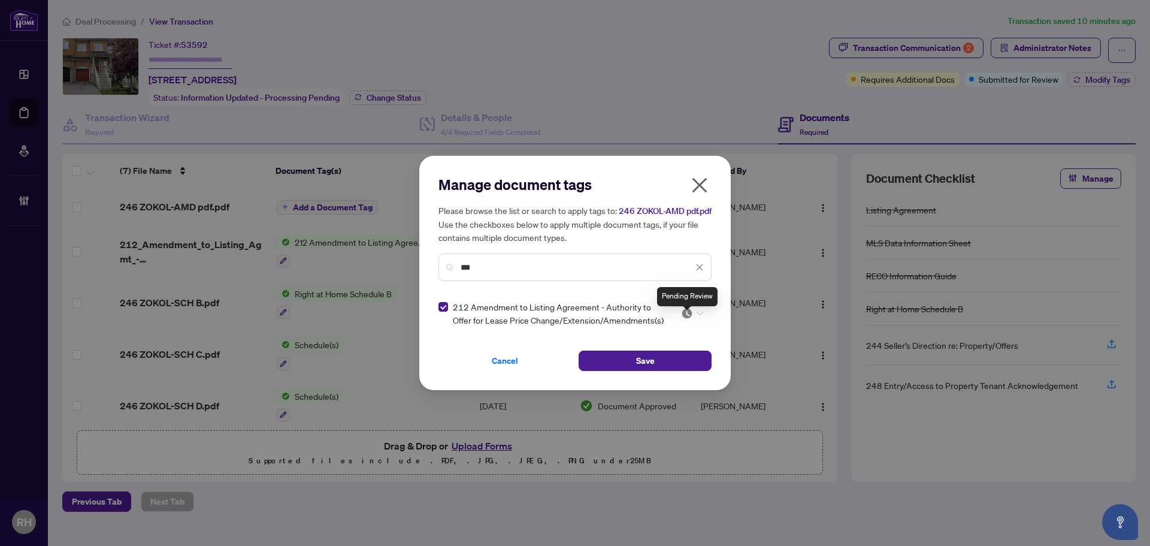
click at [697, 319] on div at bounding box center [692, 313] width 23 height 12
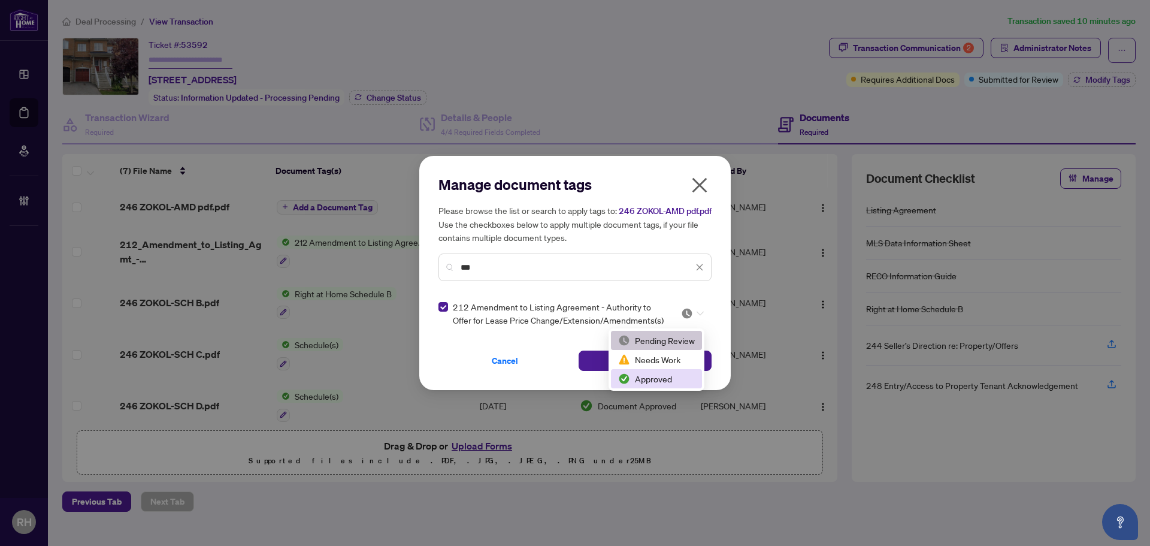
click at [659, 379] on div "Approved" at bounding box center [656, 378] width 77 height 13
click at [614, 361] on button "Save" at bounding box center [645, 360] width 133 height 20
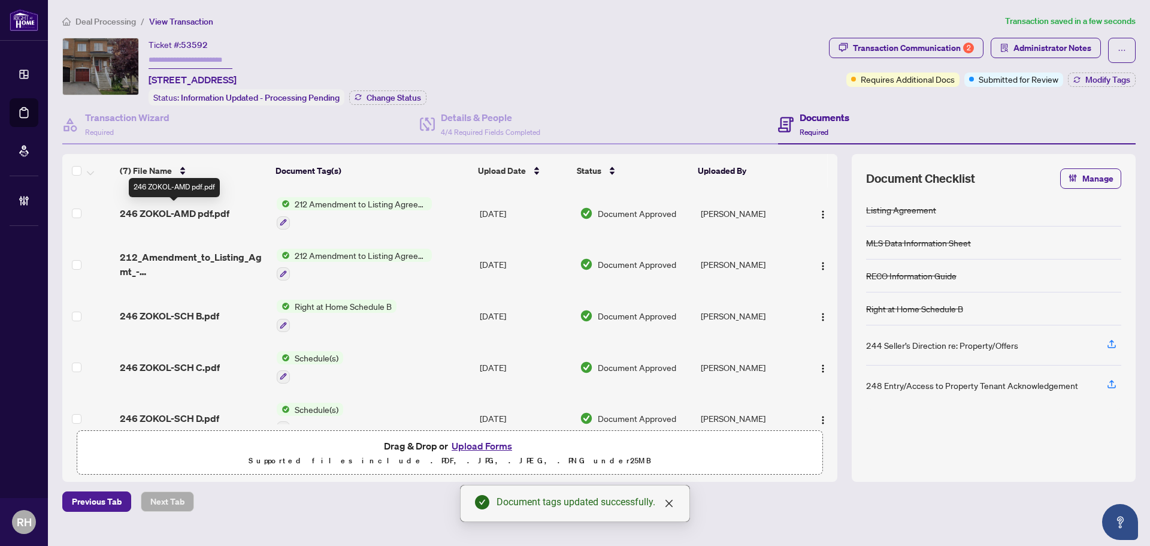
click at [220, 209] on span "246 ZOKOL-AMD pdf.pdf" at bounding box center [175, 213] width 110 height 14
click at [1085, 86] on div "Transaction Communication 2 Administrator Notes Requires Additional Docs Submit…" at bounding box center [983, 72] width 312 height 68
click at [1086, 75] on span "Modify Tags" at bounding box center [1108, 79] width 45 height 8
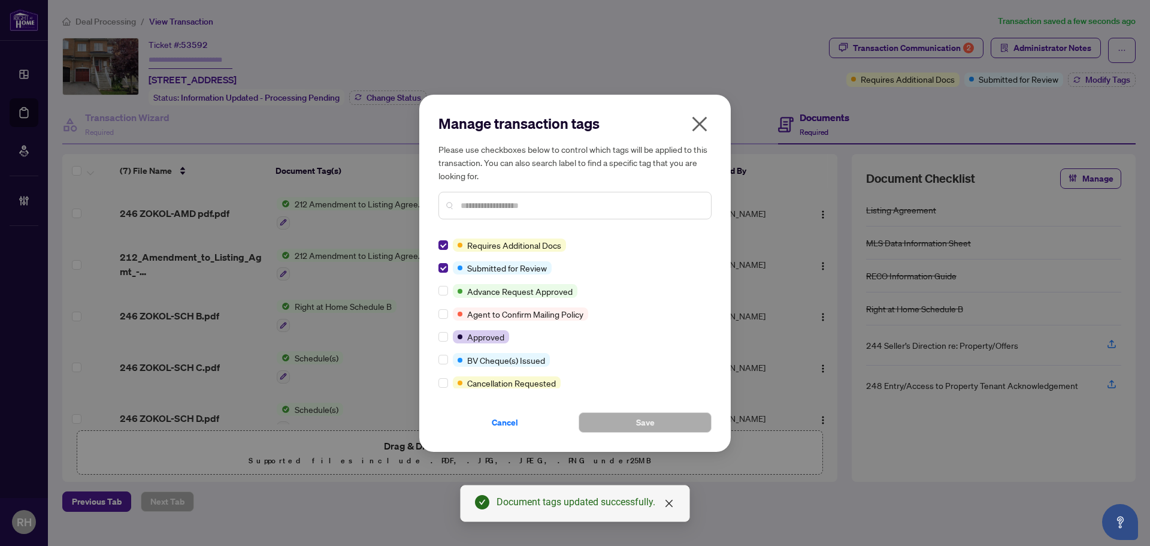
click at [438, 246] on div "Manage transaction tags Please use checkboxes below to control which tags will …" at bounding box center [575, 273] width 312 height 357
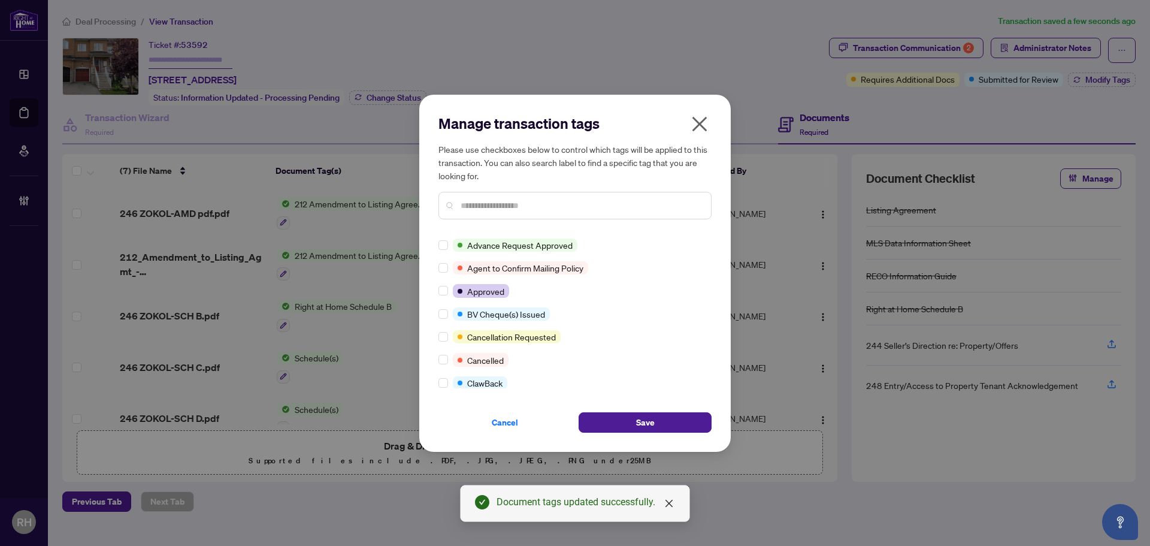
click at [450, 286] on div at bounding box center [446, 290] width 14 height 13
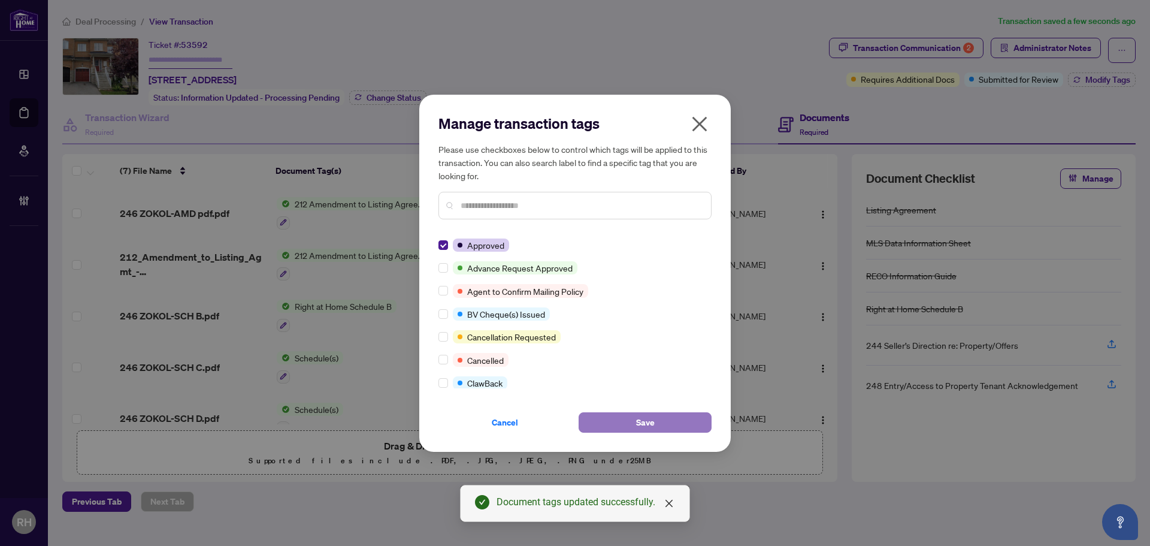
click at [648, 430] on span "Save" at bounding box center [645, 422] width 19 height 19
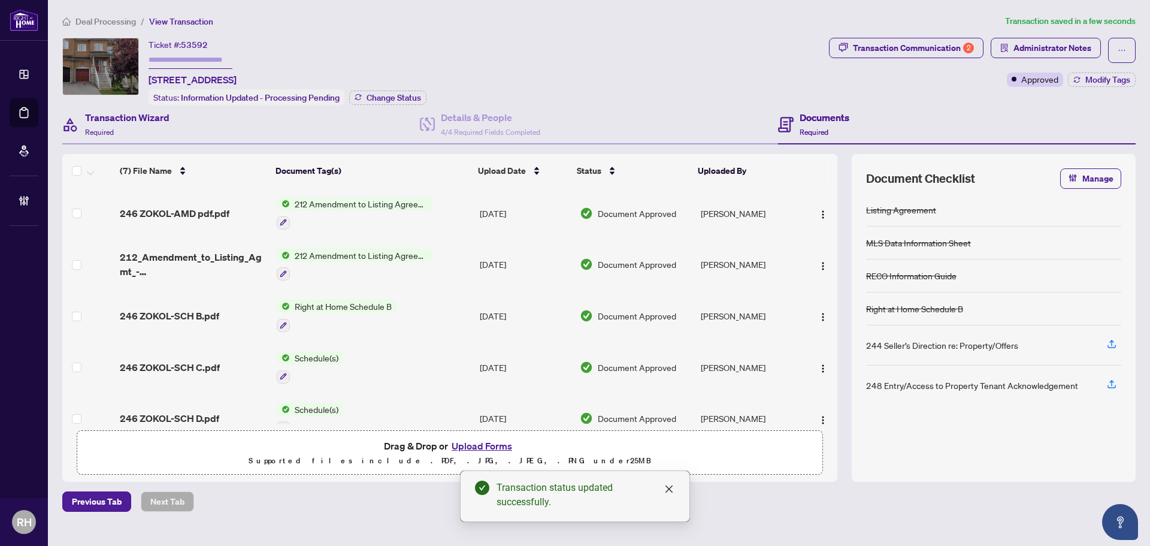
click at [201, 126] on div "Transaction Wizard Required" at bounding box center [241, 124] width 358 height 39
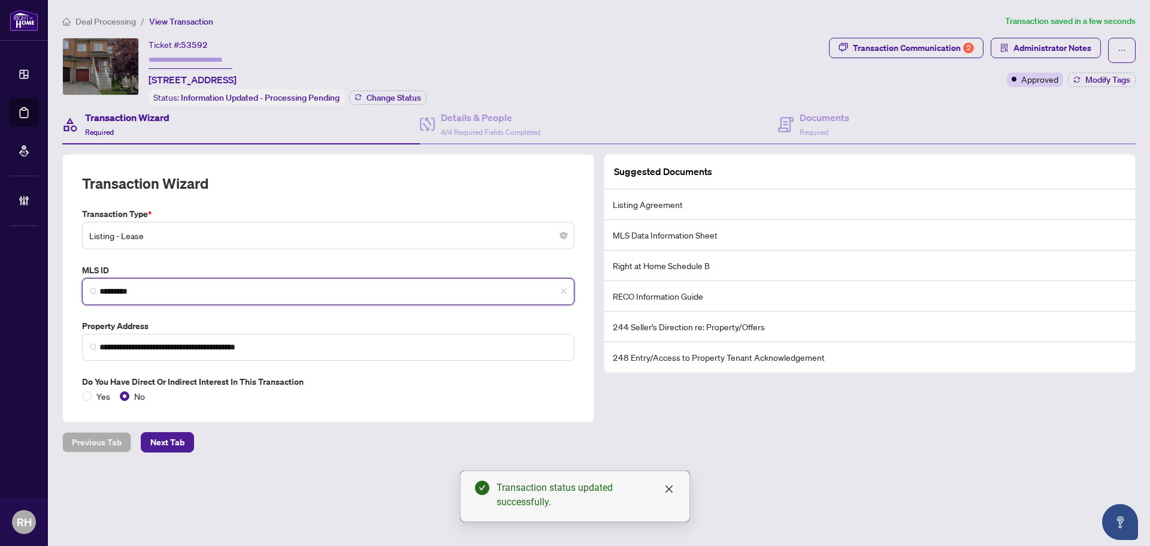
click at [207, 295] on input "*********" at bounding box center [332, 291] width 467 height 13
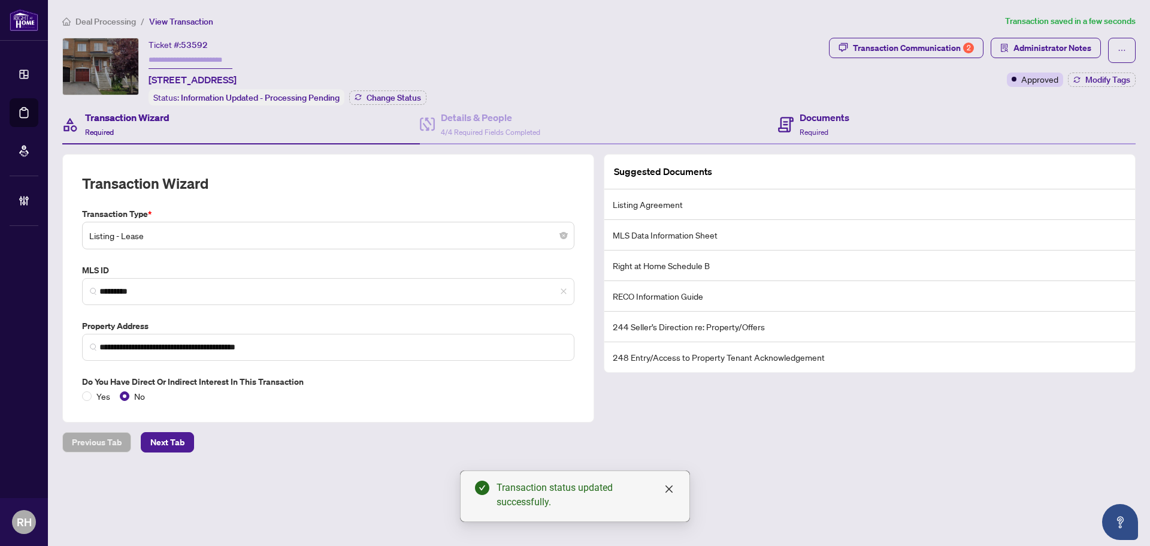
click at [800, 141] on div "Documents Required" at bounding box center [957, 124] width 358 height 39
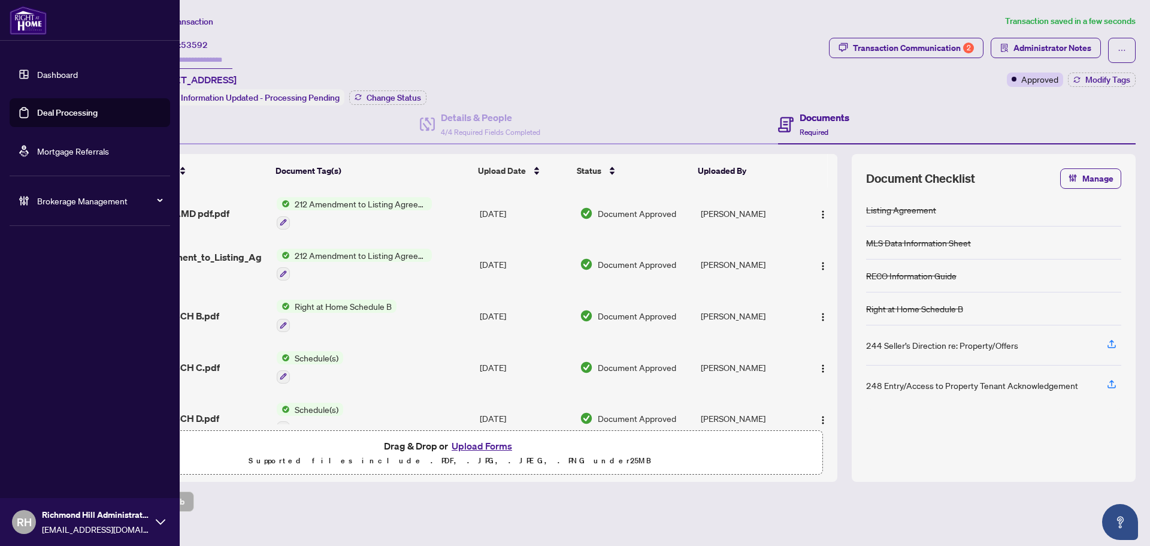
click at [37, 118] on link "Deal Processing" at bounding box center [67, 112] width 61 height 11
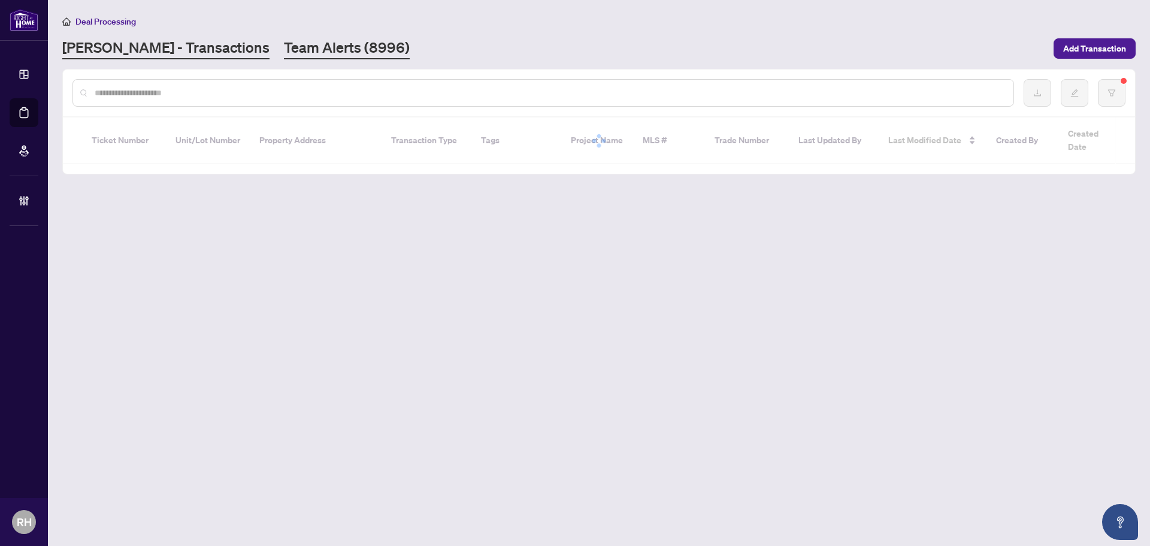
click at [284, 46] on link "Team Alerts (8996)" at bounding box center [347, 49] width 126 height 22
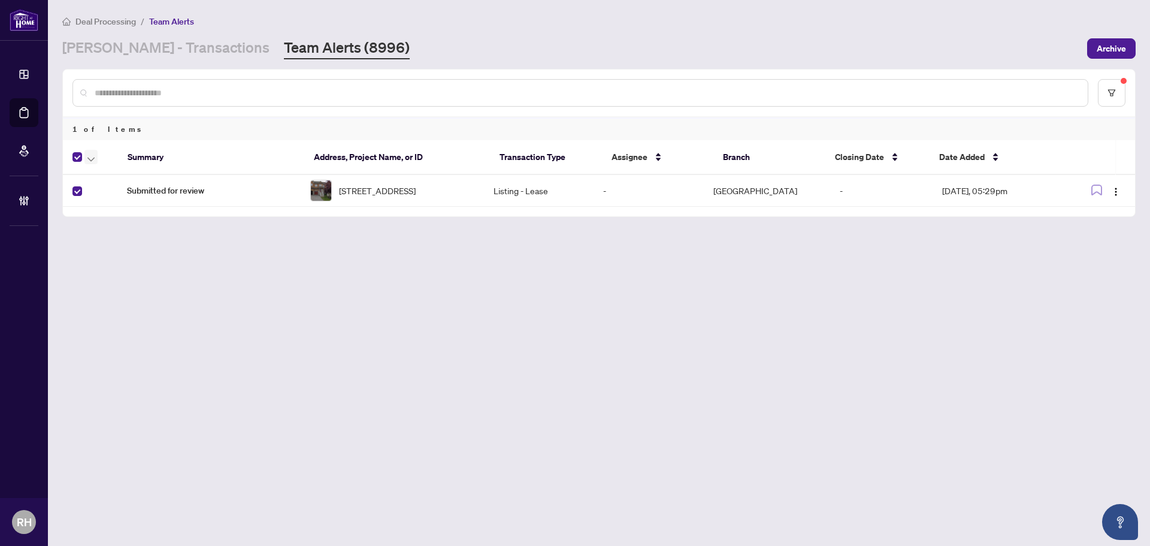
click at [92, 161] on icon "button" at bounding box center [90, 159] width 7 height 5
click at [119, 257] on span "Complete Item" at bounding box center [131, 254] width 75 height 13
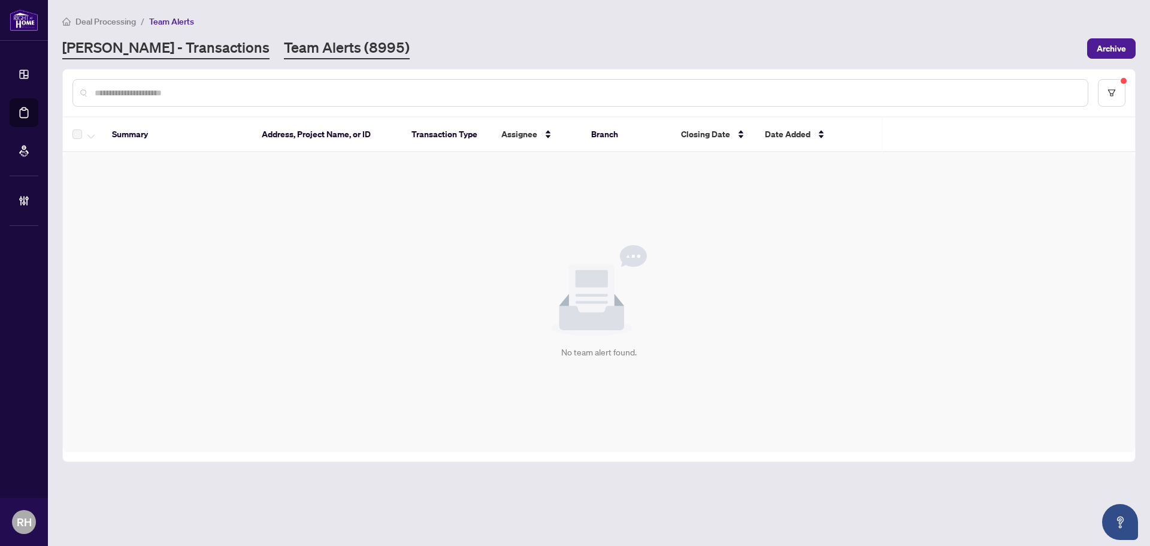
click at [132, 52] on link "[PERSON_NAME] - Transactions" at bounding box center [165, 49] width 207 height 22
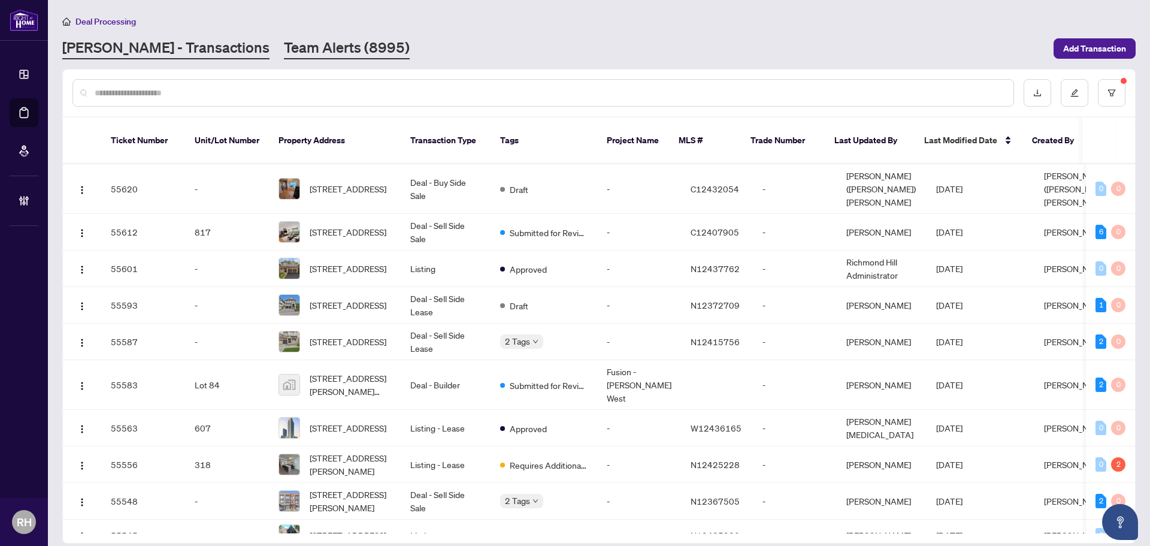
click at [296, 50] on link "Team Alerts (8995)" at bounding box center [347, 49] width 126 height 22
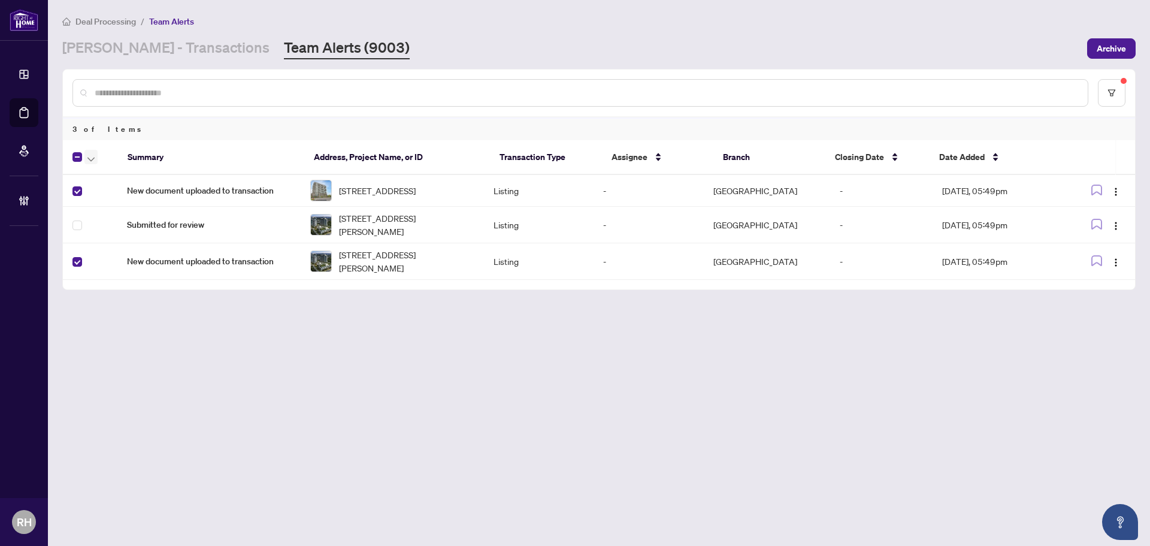
click at [89, 157] on icon "button" at bounding box center [90, 159] width 7 height 5
click at [120, 253] on span "Complete Item" at bounding box center [131, 254] width 75 height 13
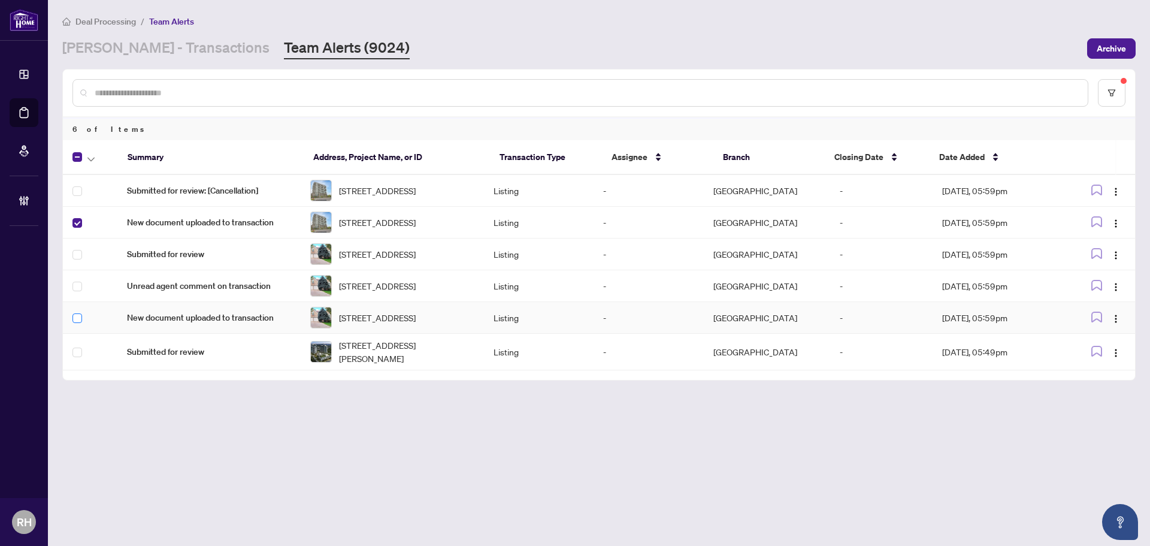
click at [78, 325] on label at bounding box center [77, 318] width 10 height 13
click at [95, 158] on button "button" at bounding box center [90, 157] width 13 height 14
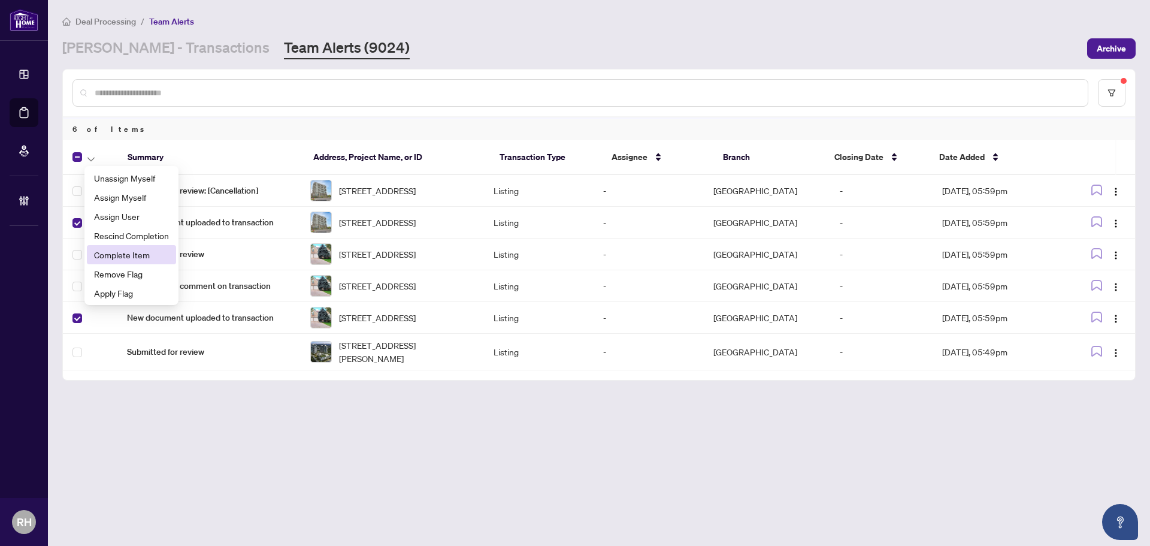
click at [129, 259] on span "Complete Item" at bounding box center [131, 254] width 75 height 13
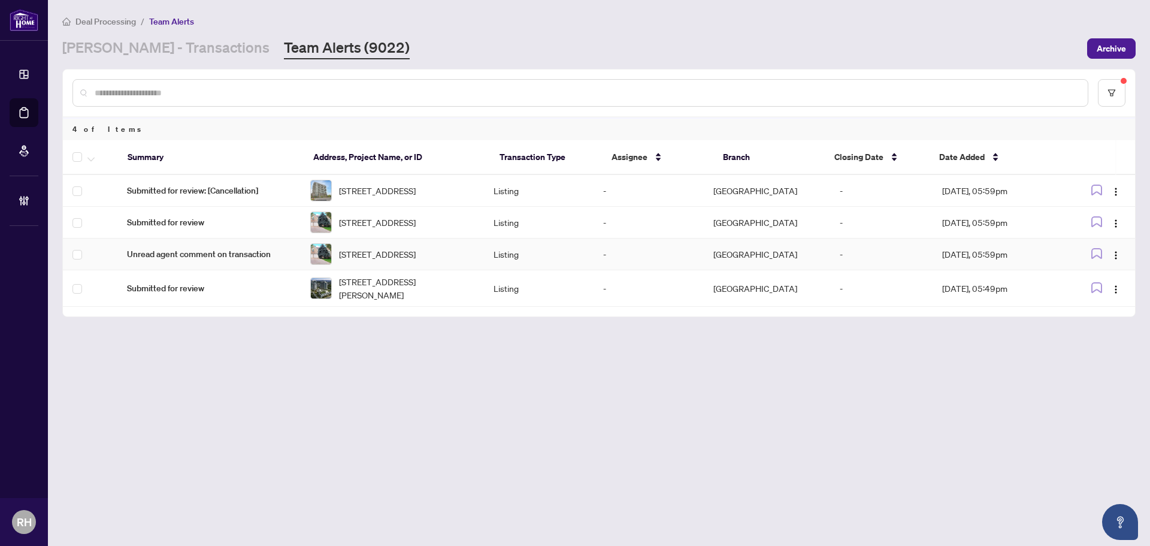
click at [591, 264] on td "Listing" at bounding box center [539, 254] width 110 height 32
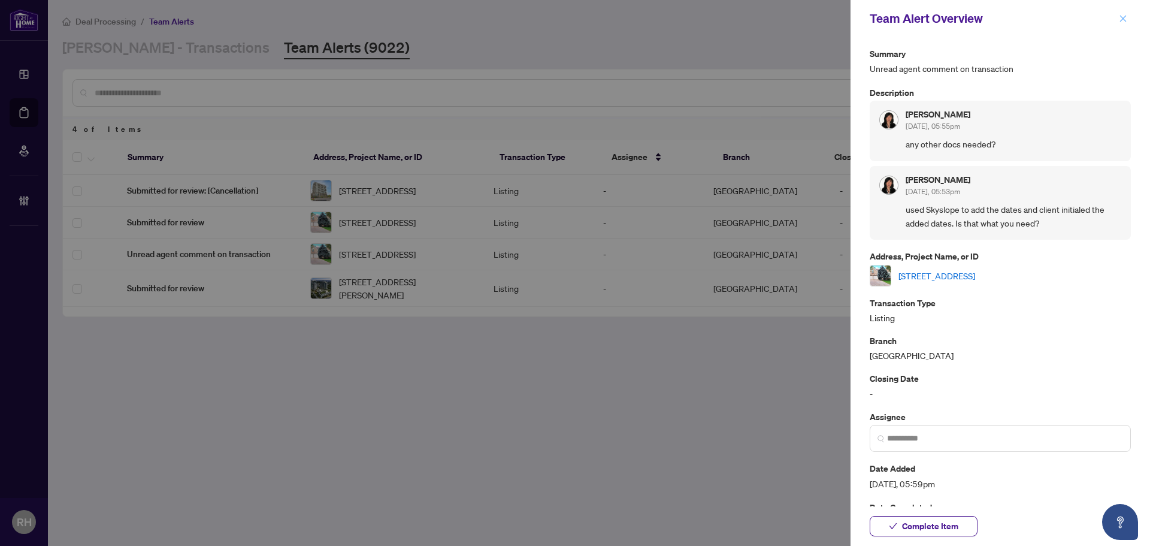
click at [1124, 20] on icon "close" at bounding box center [1123, 18] width 8 height 8
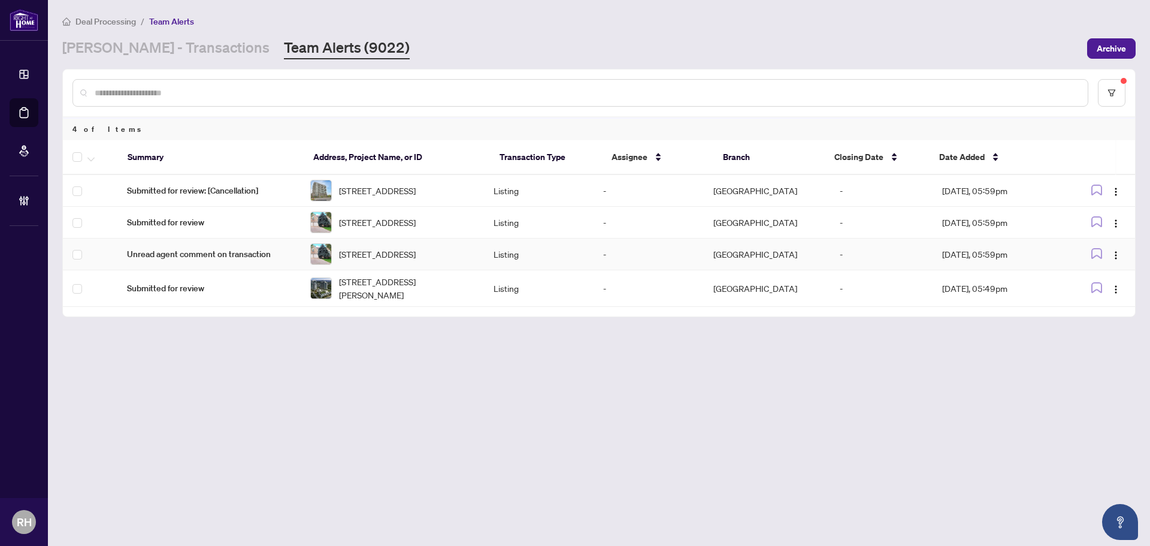
click at [83, 267] on td at bounding box center [90, 254] width 55 height 32
click at [86, 152] on button "button" at bounding box center [90, 157] width 13 height 14
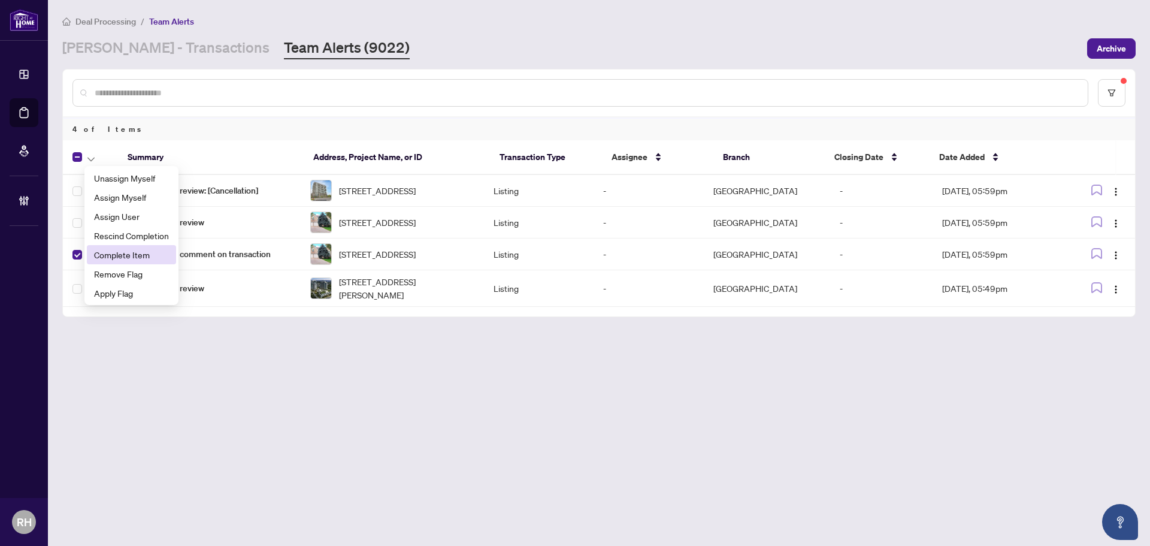
click at [152, 253] on span "Complete Item" at bounding box center [131, 254] width 75 height 13
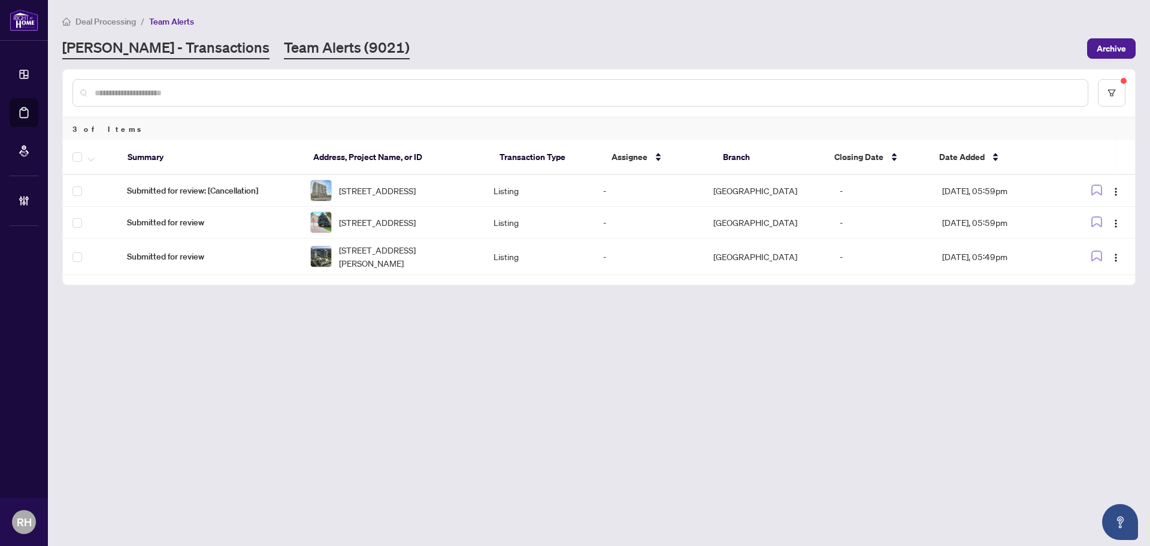
click at [127, 48] on link "[PERSON_NAME] - Transactions" at bounding box center [165, 49] width 207 height 22
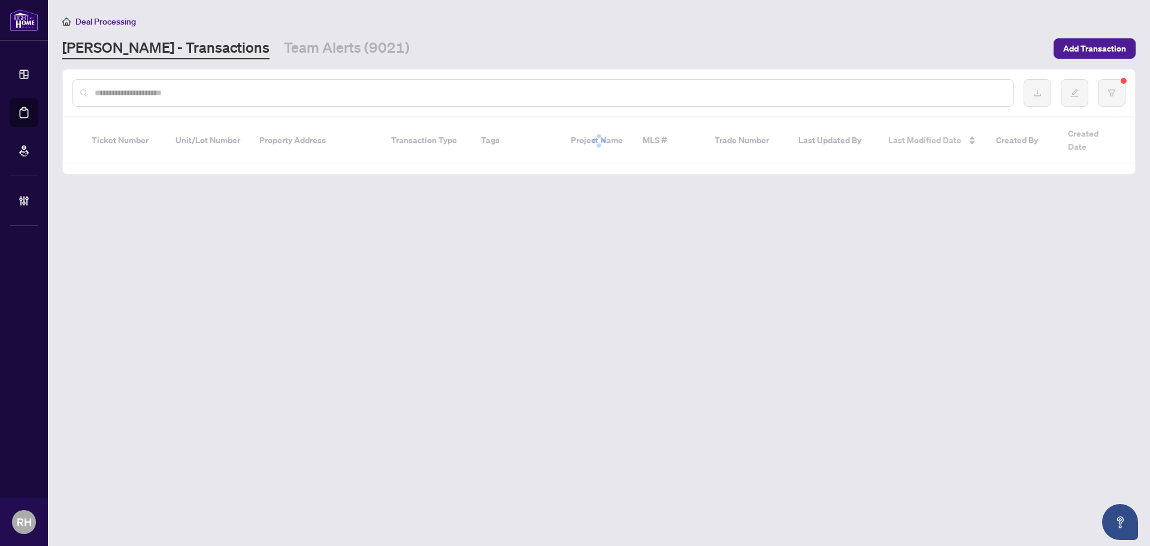
click at [179, 98] on input "text" at bounding box center [549, 92] width 909 height 13
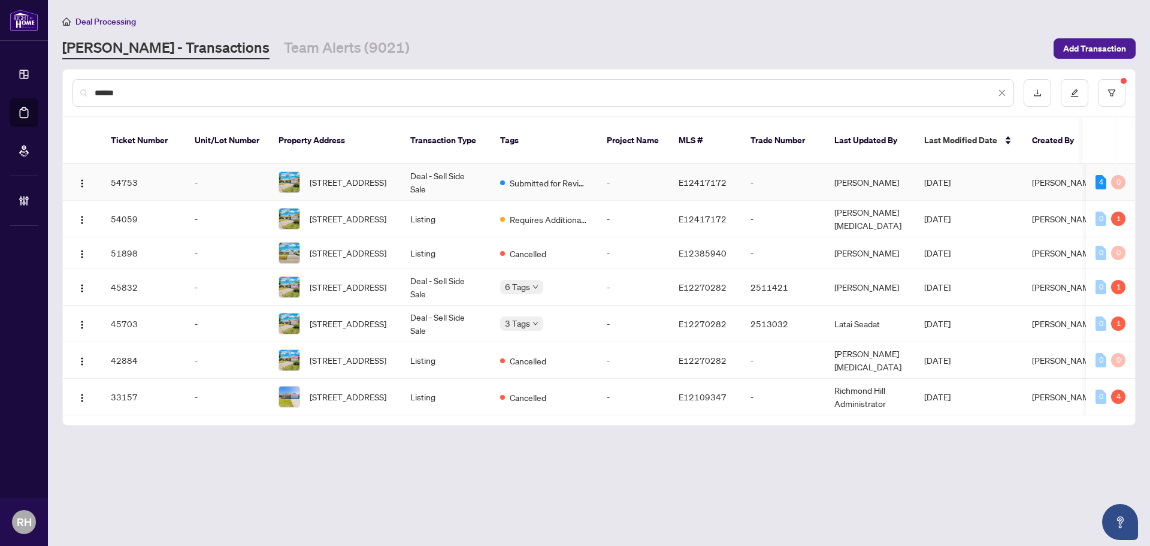
type input "******"
click at [616, 181] on td "-" at bounding box center [633, 182] width 72 height 37
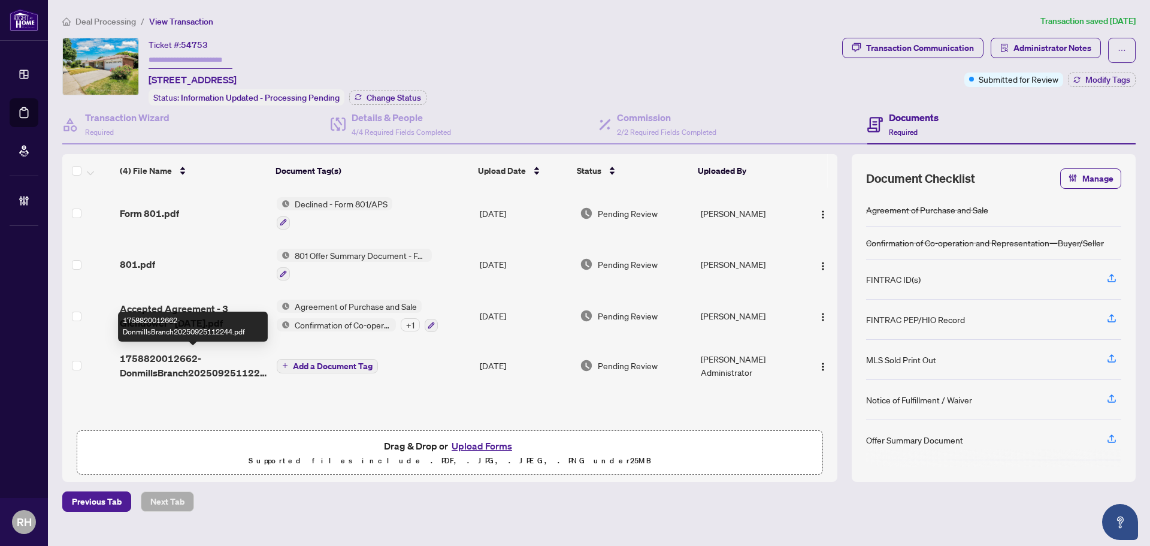
click at [171, 351] on span "1758820012662-DonmillsBranch20250925112244.pdf" at bounding box center [193, 365] width 147 height 29
drag, startPoint x: 819, startPoint y: 368, endPoint x: 824, endPoint y: 373, distance: 7.2
click at [819, 368] on img "button" at bounding box center [823, 367] width 10 height 10
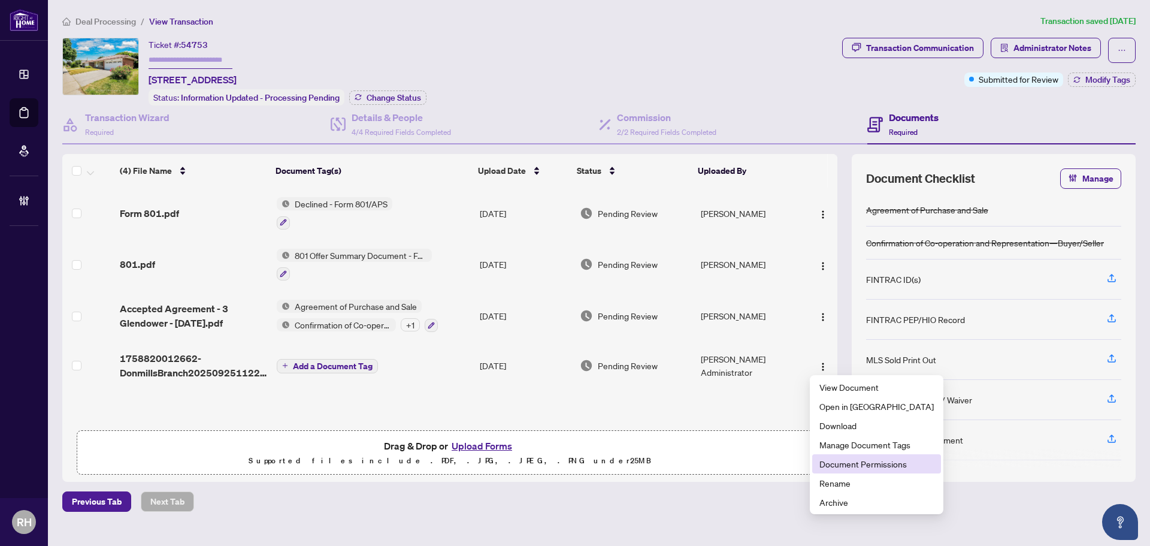
click at [868, 460] on span "Document Permissions" at bounding box center [877, 463] width 114 height 13
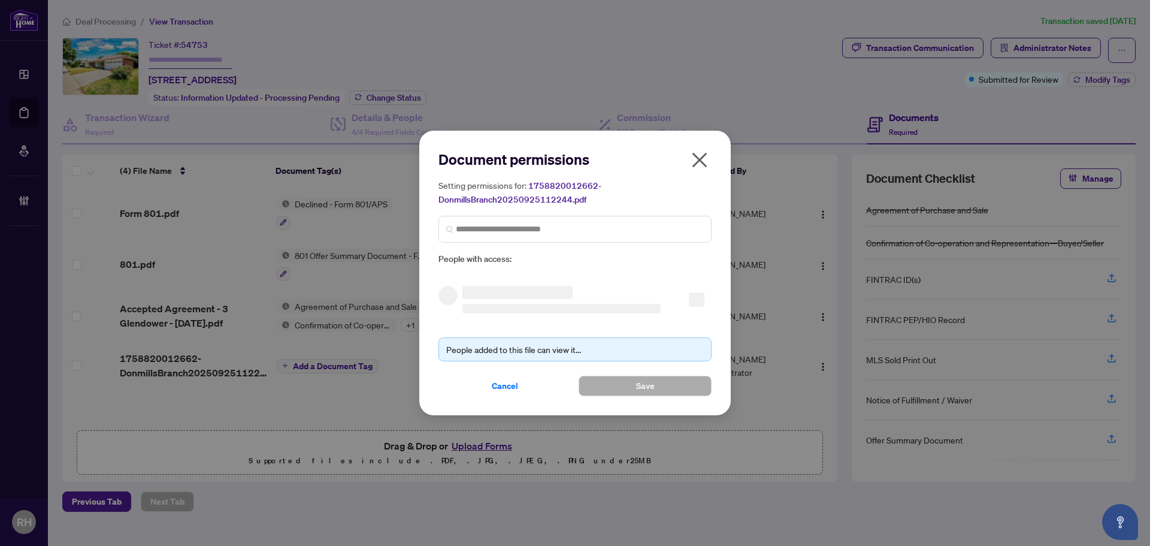
click at [599, 223] on div "Setting permissions for: 1758820012662-DonmillsBranch20250925112244.pdf People …" at bounding box center [575, 222] width 273 height 87
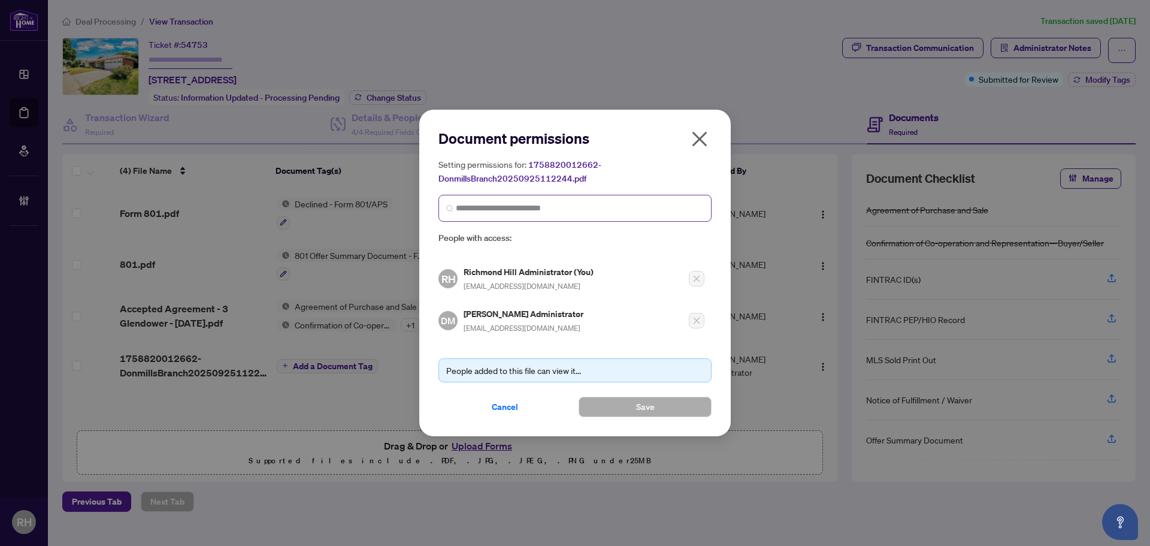
click at [577, 218] on span at bounding box center [575, 208] width 273 height 27
click at [551, 209] on input "search" at bounding box center [580, 208] width 248 height 13
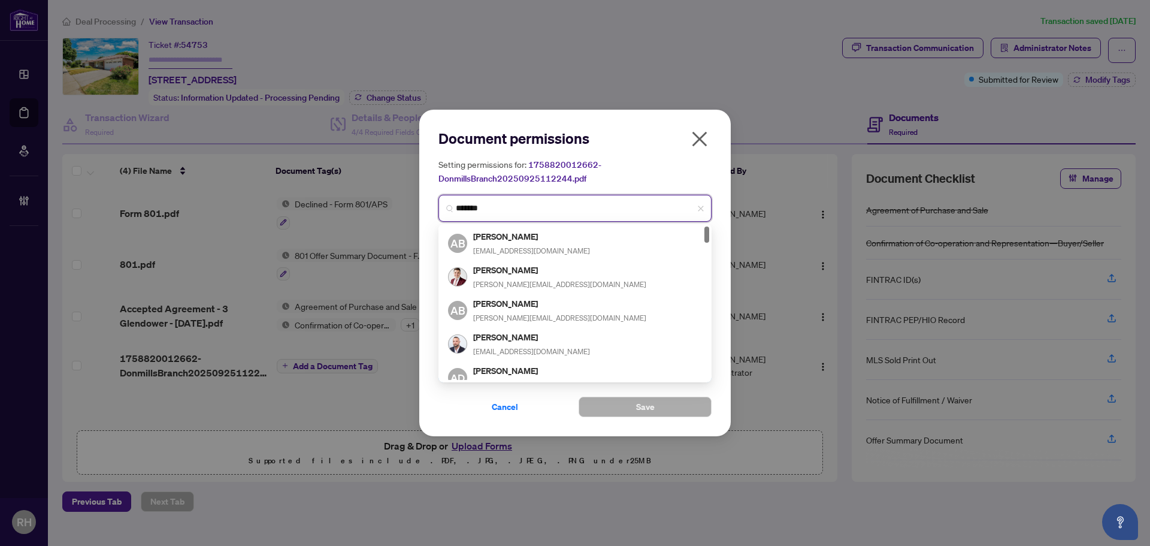
type input "********"
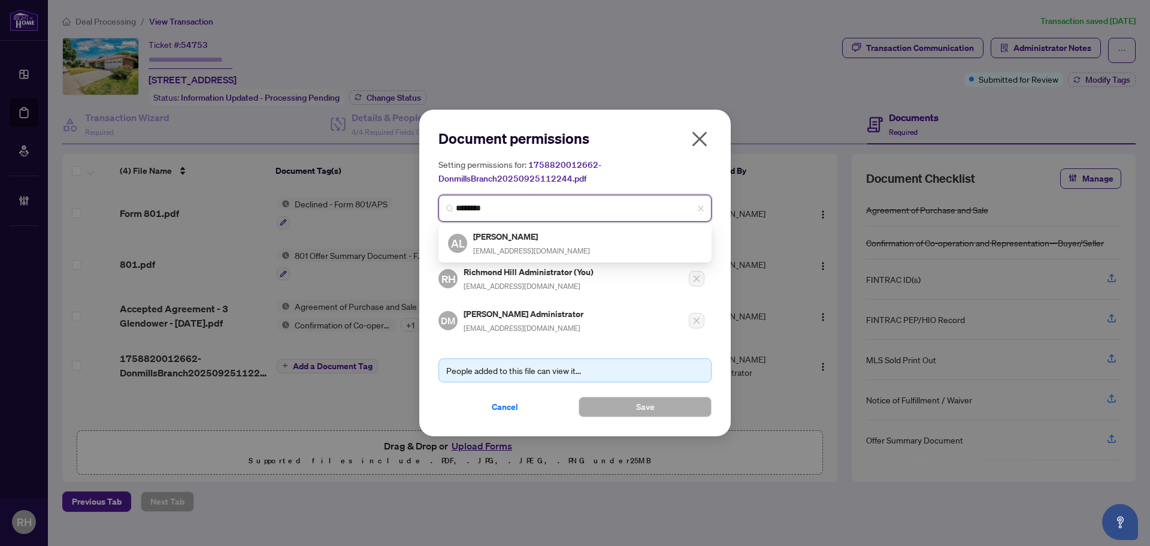
click at [551, 255] on div "AL Alex Lui info@alexrealestate.ca" at bounding box center [575, 243] width 254 height 28
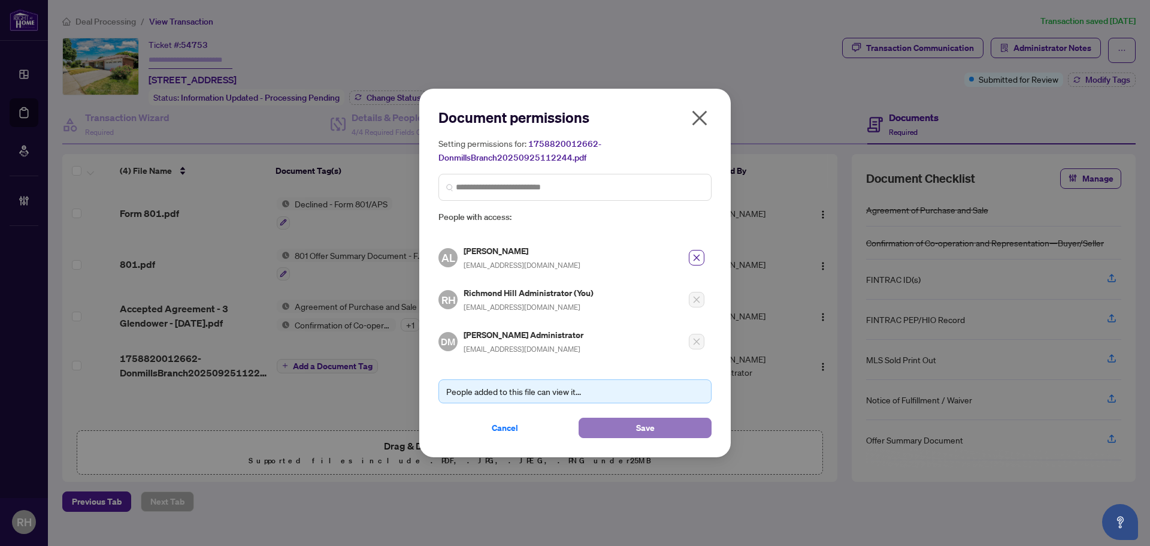
click at [618, 425] on button "Save" at bounding box center [645, 428] width 133 height 20
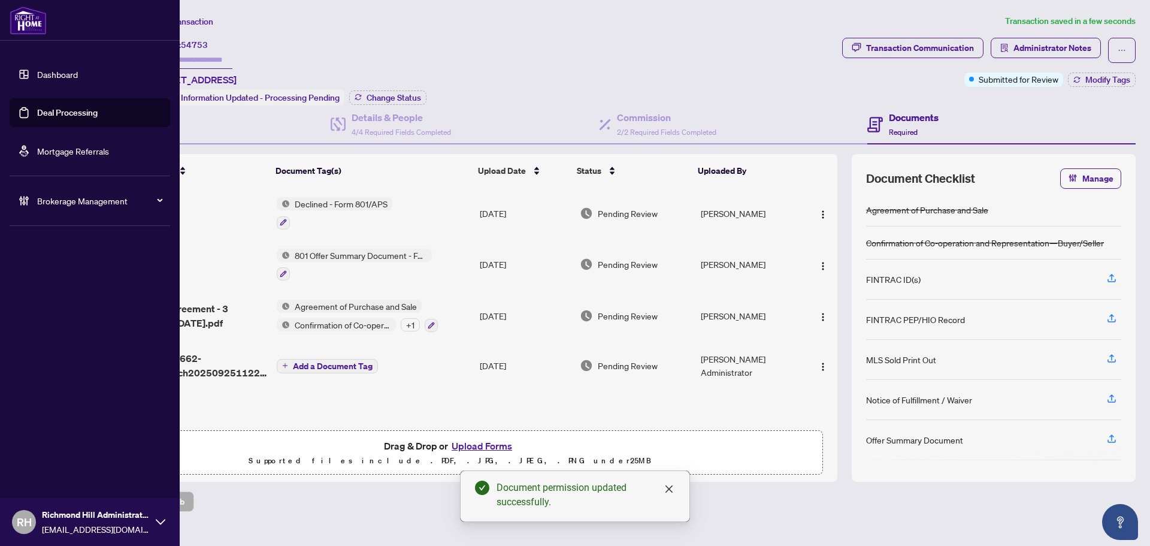
click at [72, 96] on ul "Dashboard Deal Processing Mortgage Referrals" at bounding box center [90, 112] width 161 height 105
click at [85, 108] on link "Deal Processing" at bounding box center [67, 112] width 61 height 11
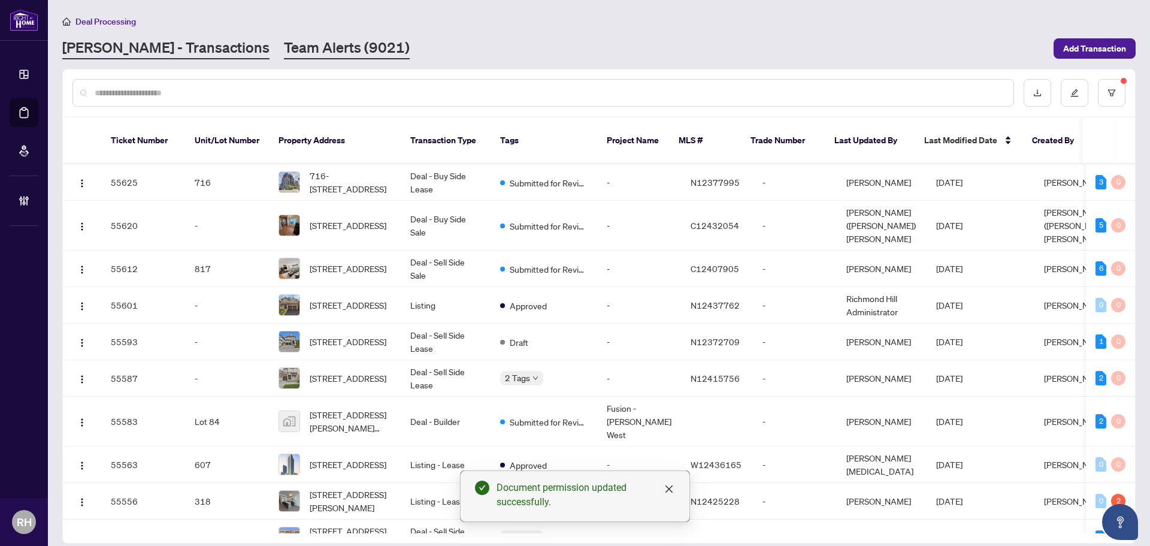
click at [284, 51] on link "Team Alerts (9021)" at bounding box center [347, 49] width 126 height 22
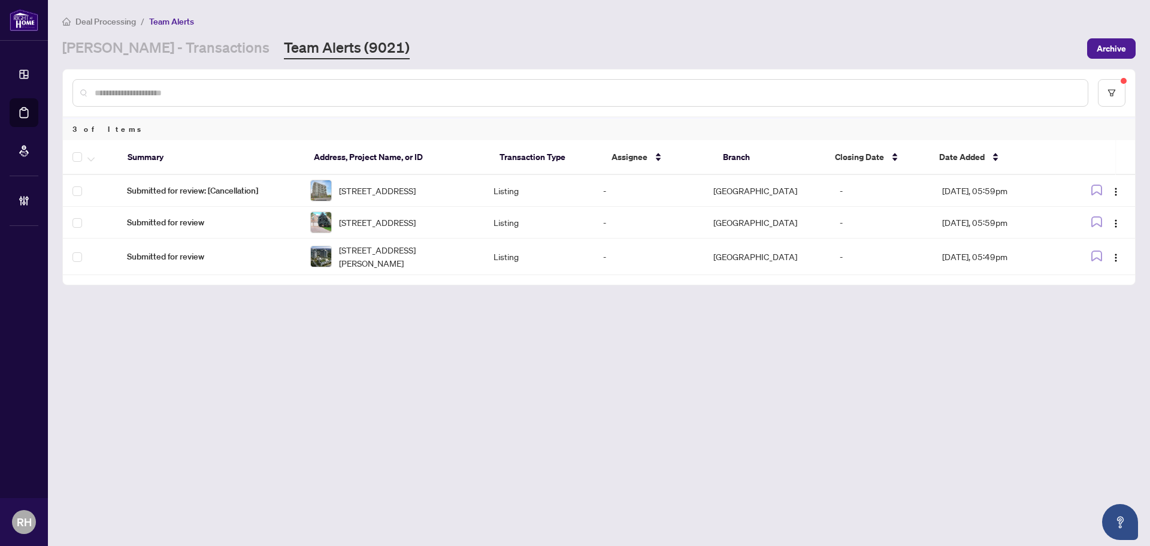
drag, startPoint x: 362, startPoint y: 288, endPoint x: 355, endPoint y: 290, distance: 8.1
click at [355, 285] on div "Summary Address, Project Name, or ID Transaction Type Assignee Branch Closing D…" at bounding box center [599, 212] width 1072 height 144
click at [162, 43] on link "[PERSON_NAME] - Transactions" at bounding box center [165, 49] width 207 height 22
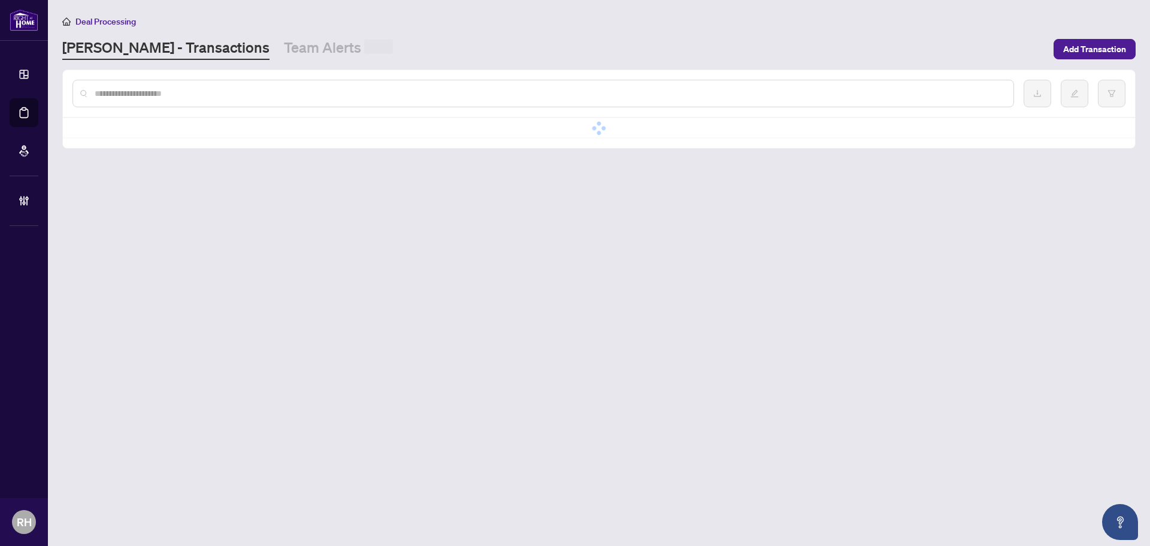
click at [204, 101] on div at bounding box center [543, 94] width 942 height 28
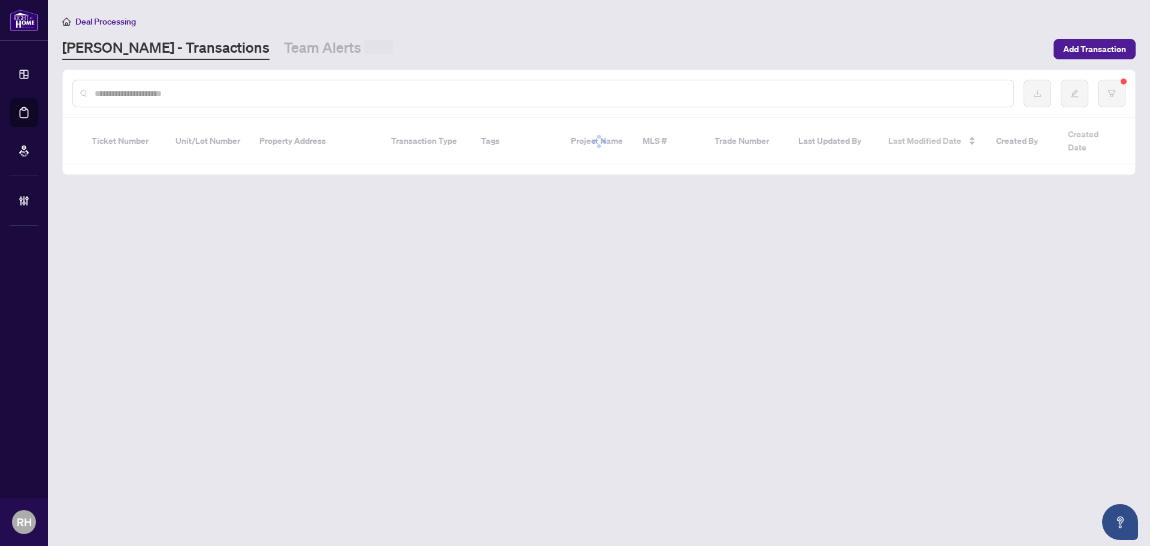
click at [182, 95] on input "text" at bounding box center [549, 93] width 909 height 13
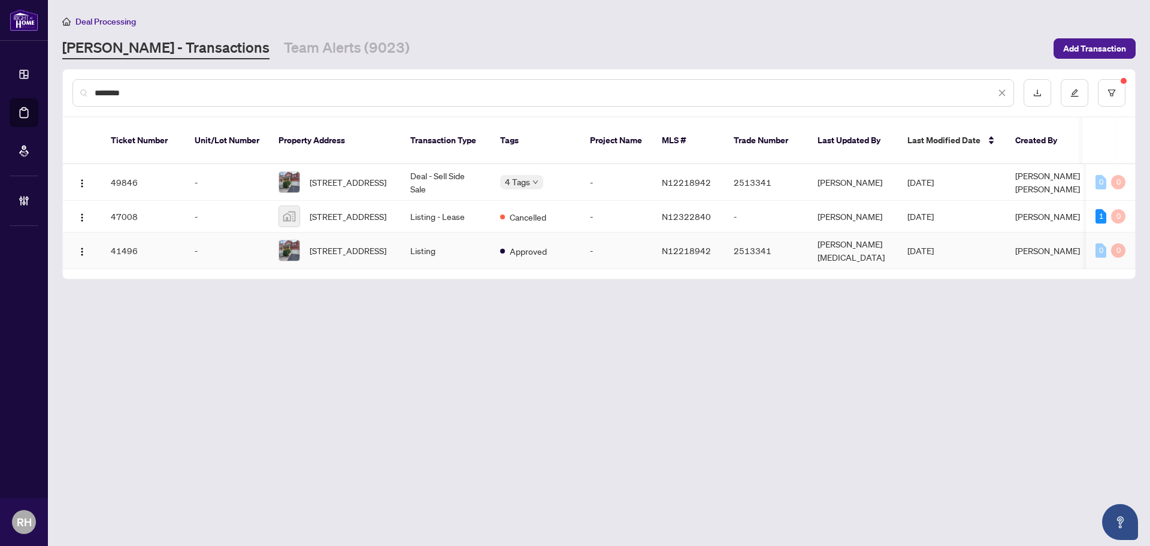
type input "********"
click at [442, 251] on td "Listing" at bounding box center [446, 250] width 90 height 37
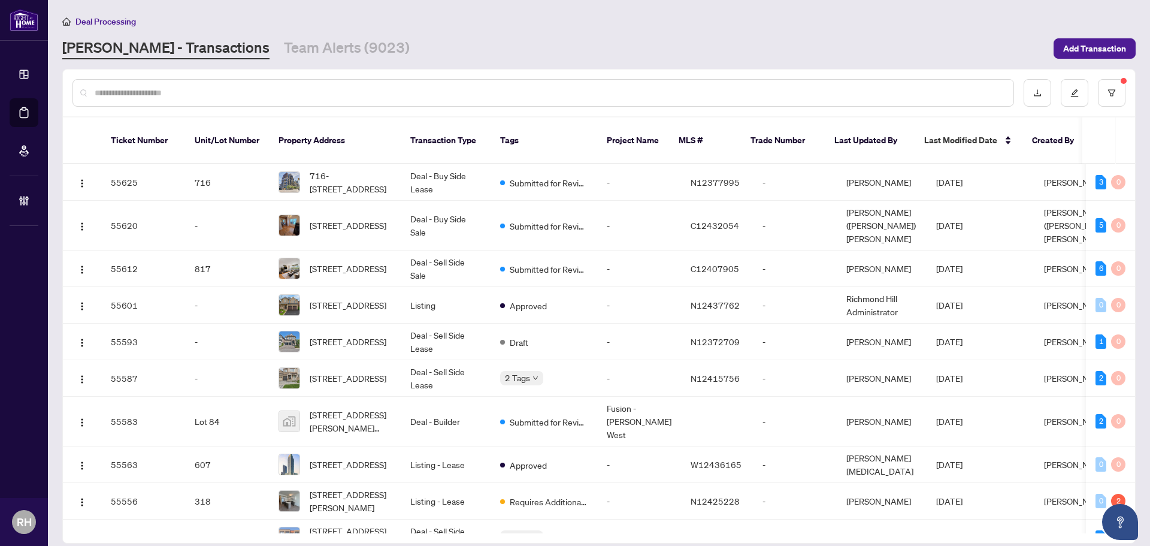
click at [226, 107] on div at bounding box center [599, 92] width 1072 height 47
click at [205, 96] on input "text" at bounding box center [549, 92] width 909 height 13
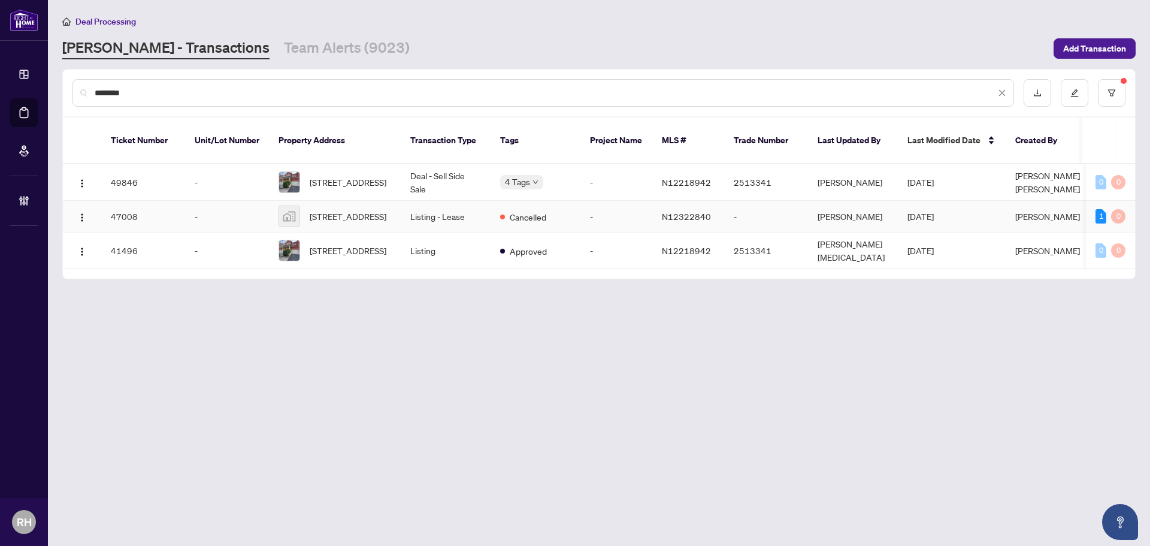
type input "********"
click at [371, 176] on span "[STREET_ADDRESS]" at bounding box center [348, 182] width 77 height 13
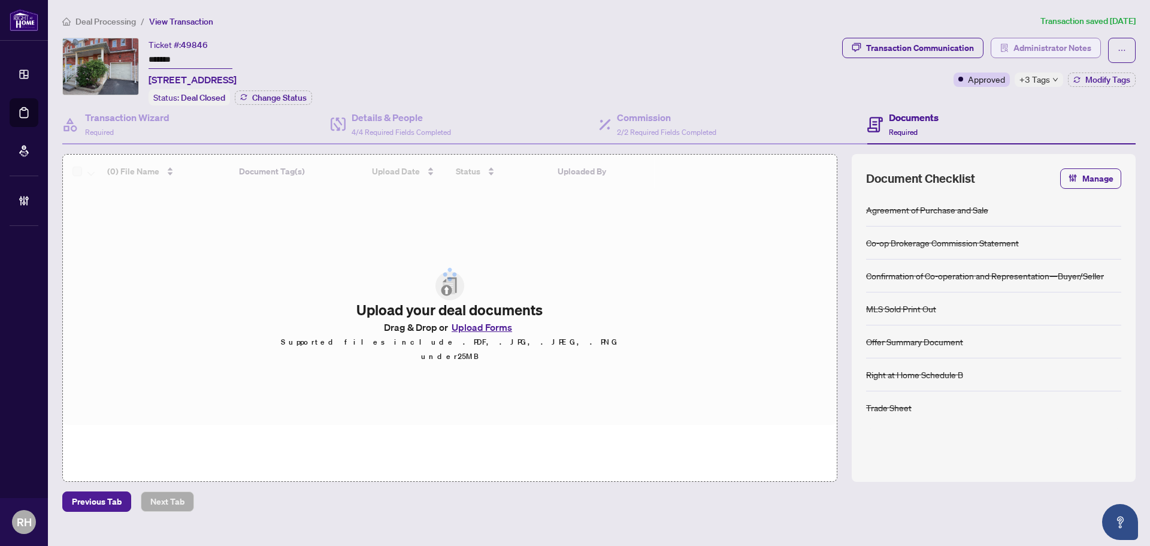
click at [1039, 46] on span "Administrator Notes" at bounding box center [1053, 47] width 78 height 19
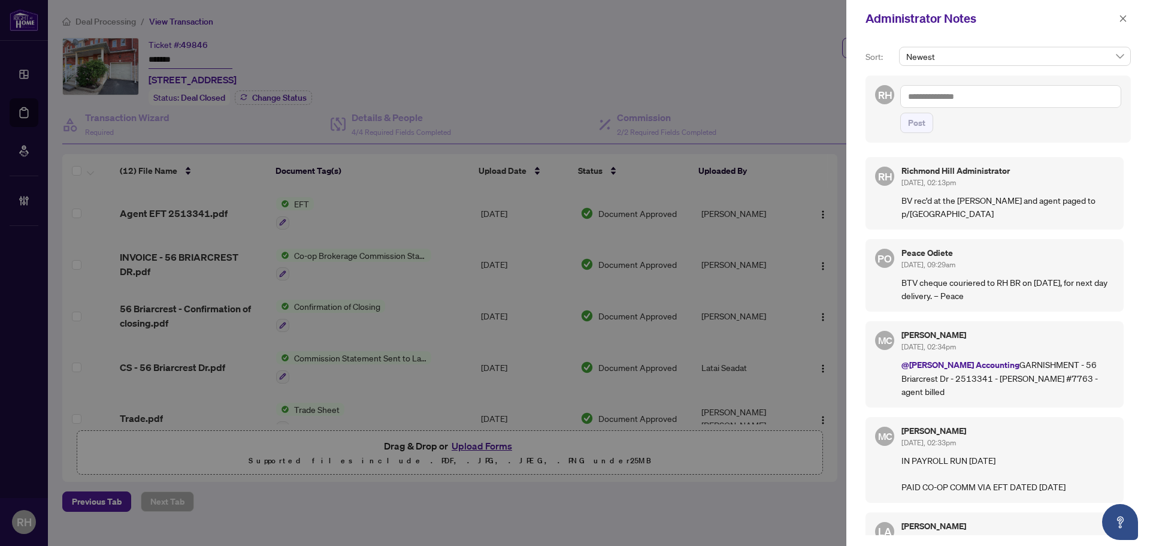
click at [972, 97] on textarea at bounding box center [1010, 96] width 221 height 23
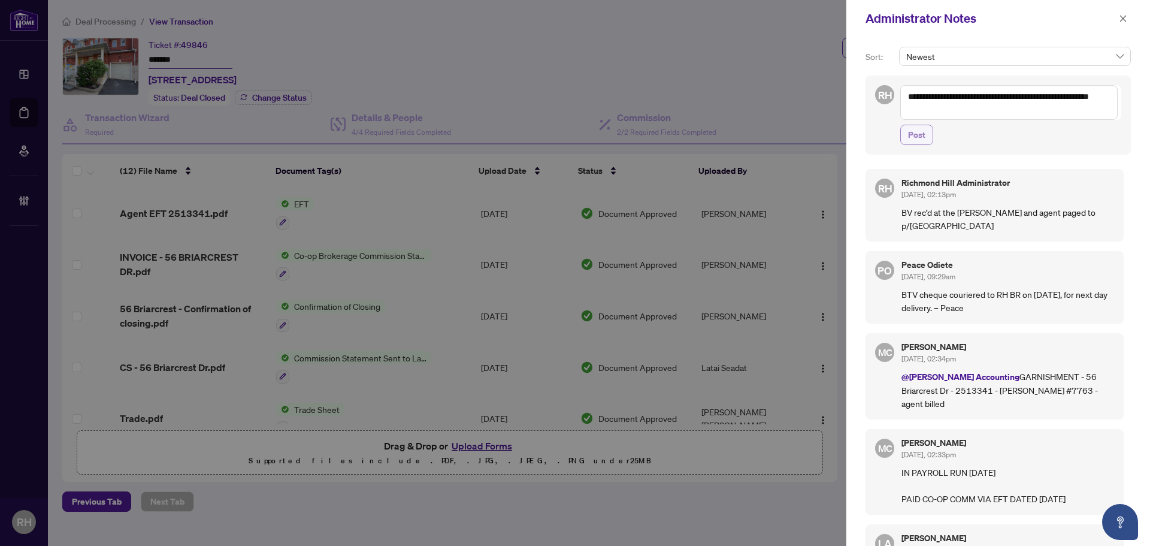
type textarea "**********"
click at [921, 139] on span "Post" at bounding box center [916, 134] width 17 height 19
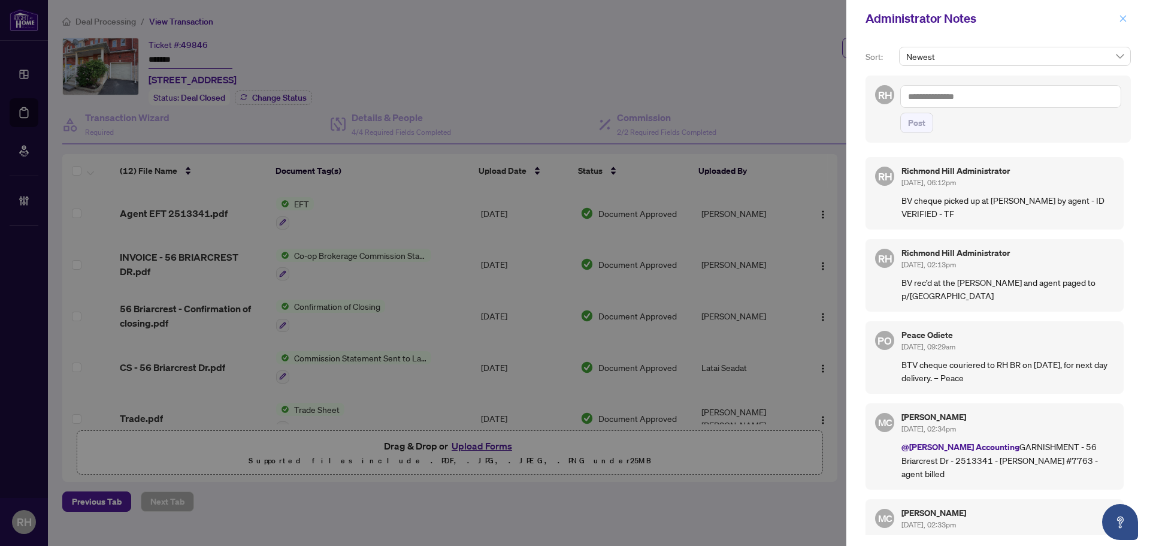
click at [1126, 22] on icon "close" at bounding box center [1123, 18] width 7 height 7
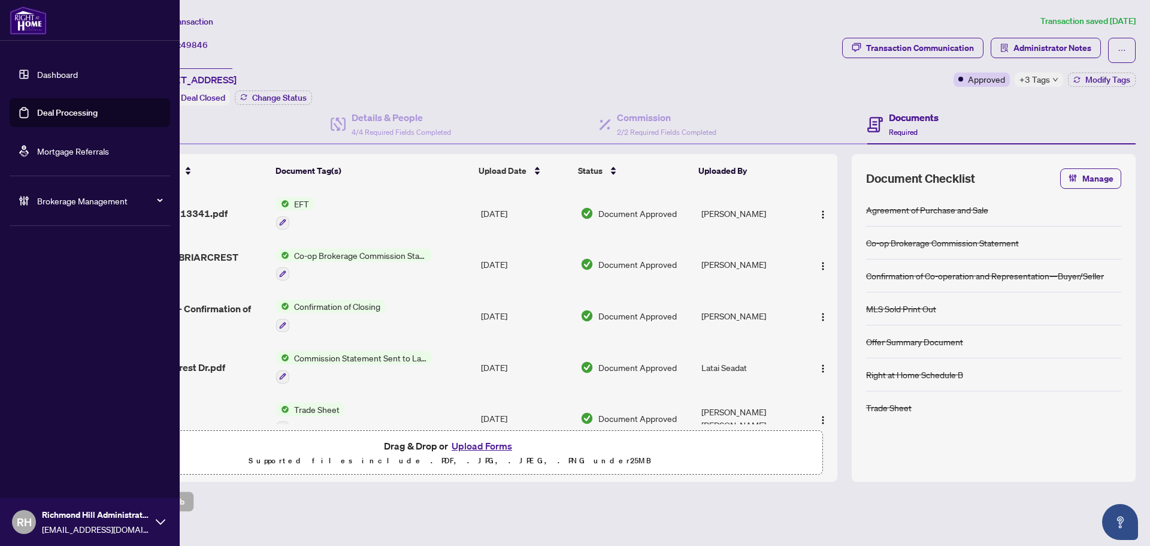
click at [43, 111] on link "Deal Processing" at bounding box center [67, 112] width 61 height 11
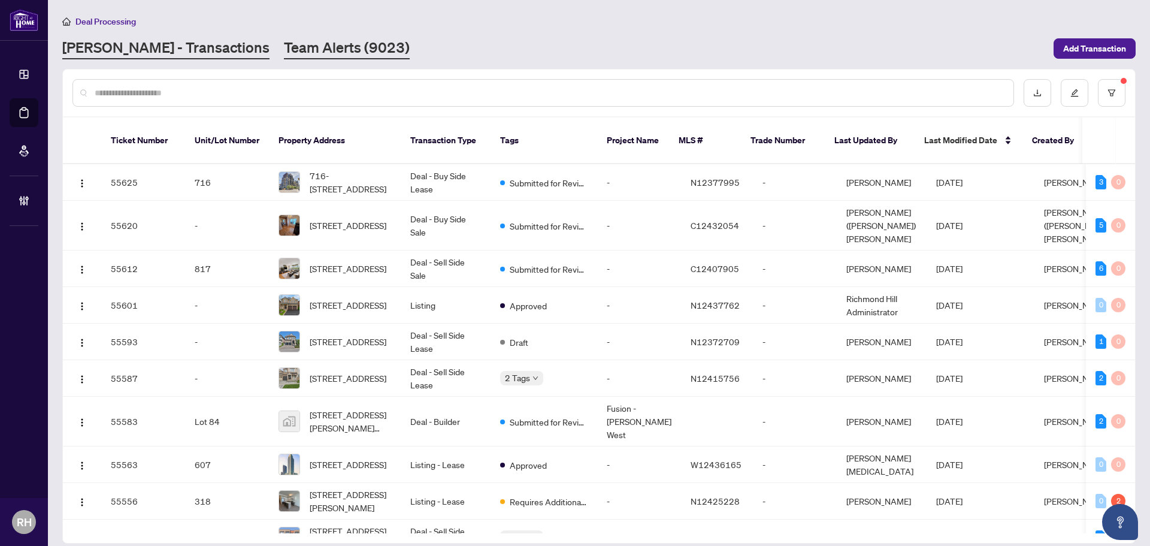
click at [284, 49] on link "Team Alerts (9023)" at bounding box center [347, 49] width 126 height 22
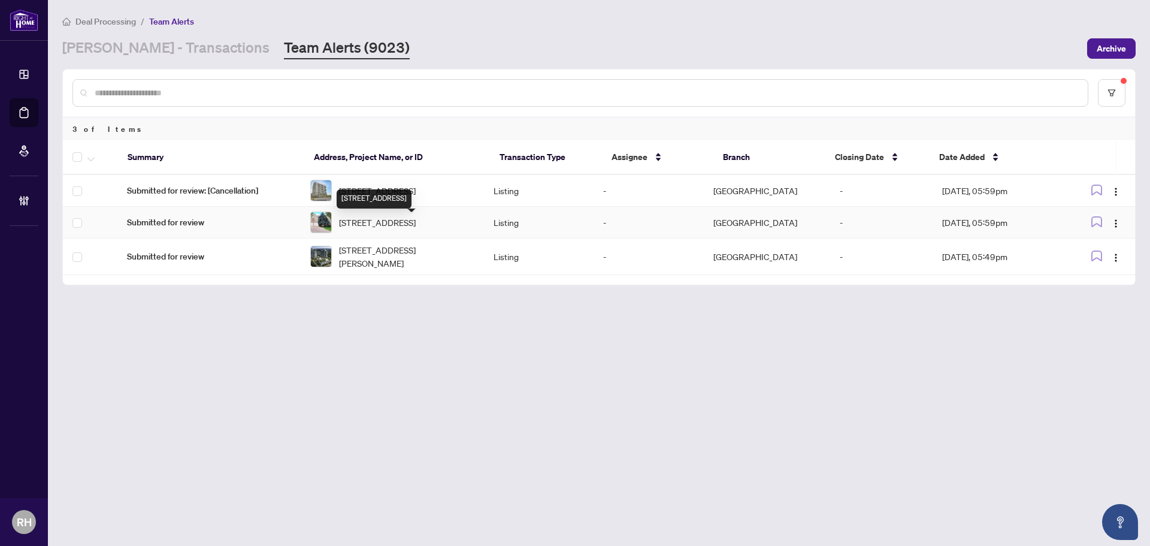
click at [416, 229] on span "[STREET_ADDRESS]" at bounding box center [377, 222] width 77 height 13
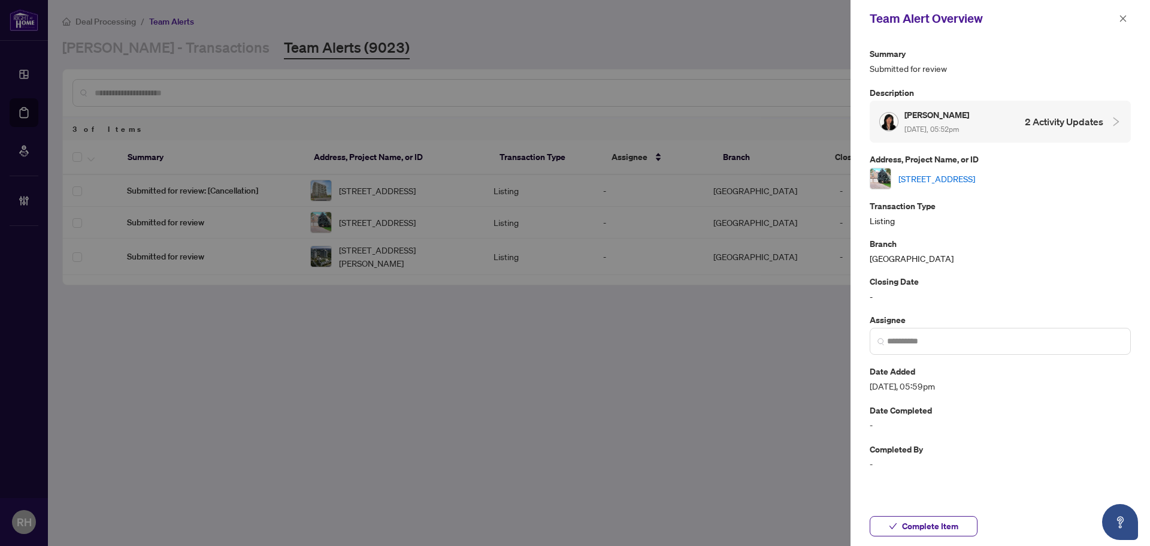
click at [975, 173] on link "[STREET_ADDRESS]" at bounding box center [937, 178] width 77 height 13
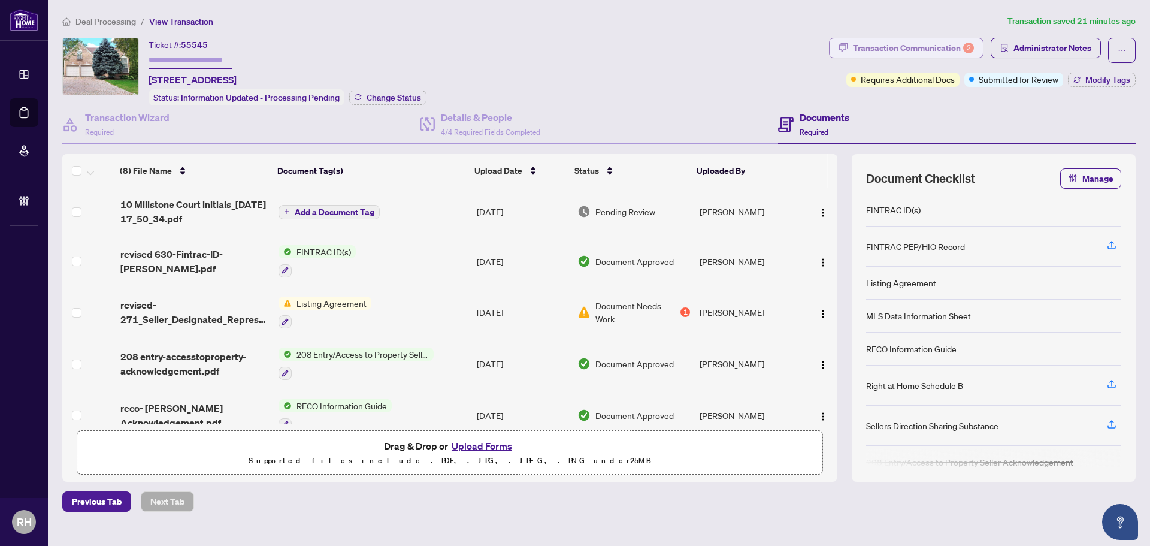
click at [896, 43] on div "Transaction Communication 2" at bounding box center [913, 47] width 121 height 19
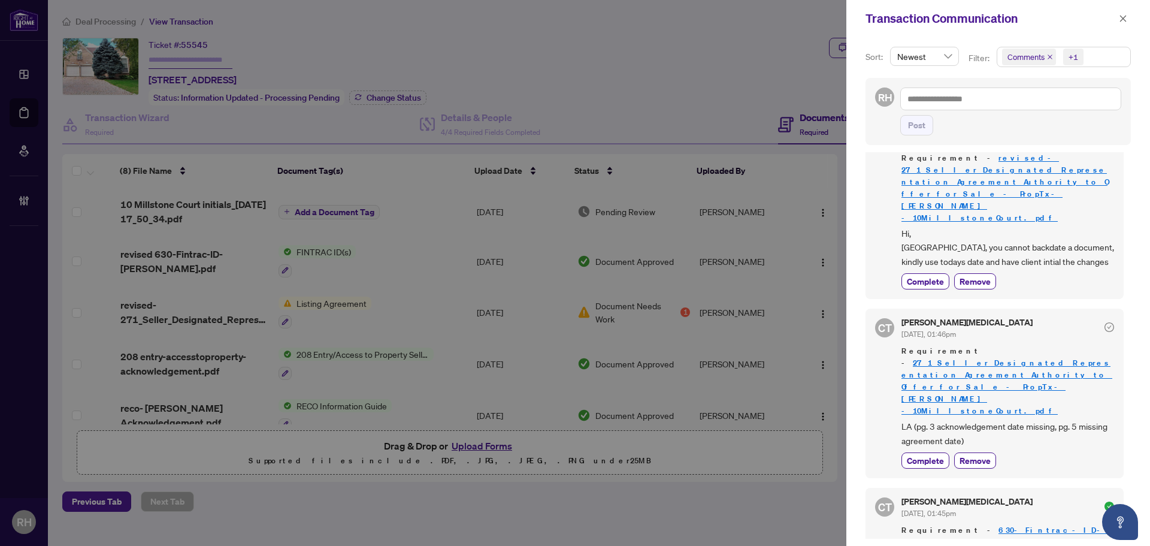
scroll to position [267, 0]
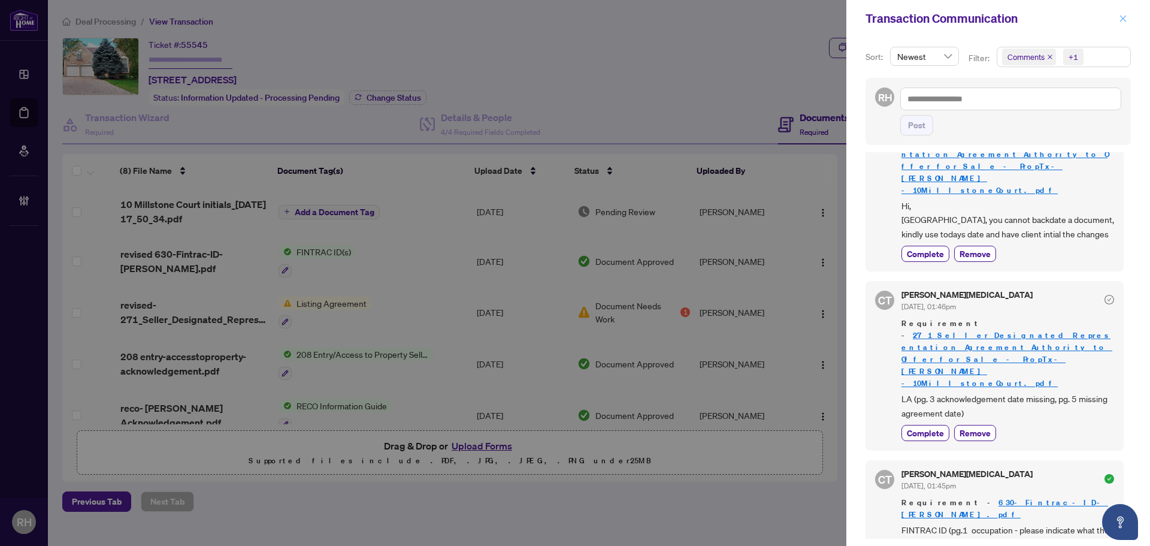
click at [1122, 23] on icon "close" at bounding box center [1123, 18] width 8 height 8
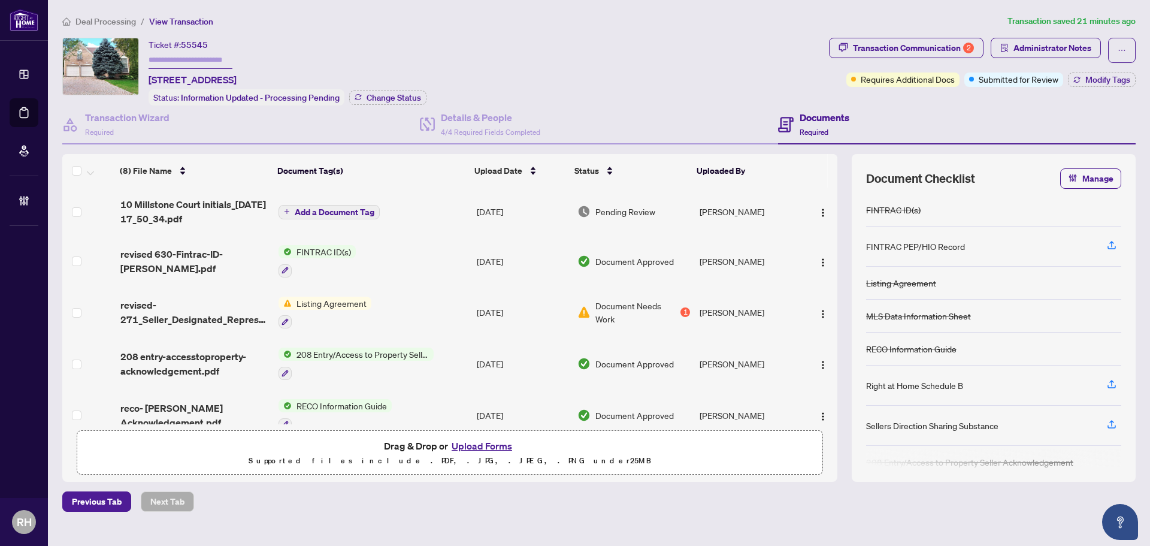
click at [220, 205] on span "10 Millstone Court initials_[DATE] 17_50_34.pdf" at bounding box center [194, 211] width 149 height 29
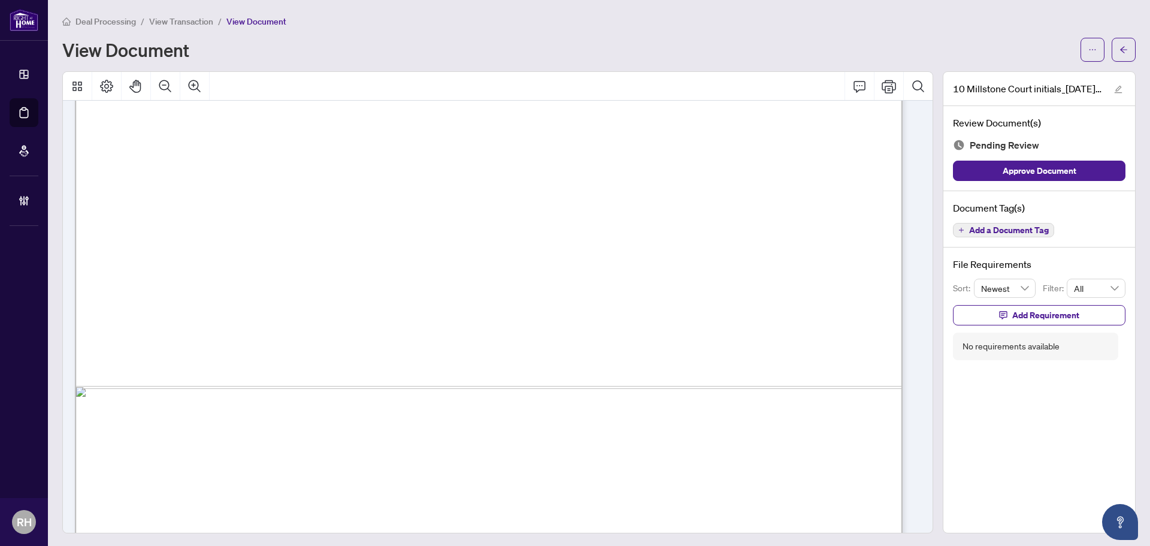
scroll to position [5058, 0]
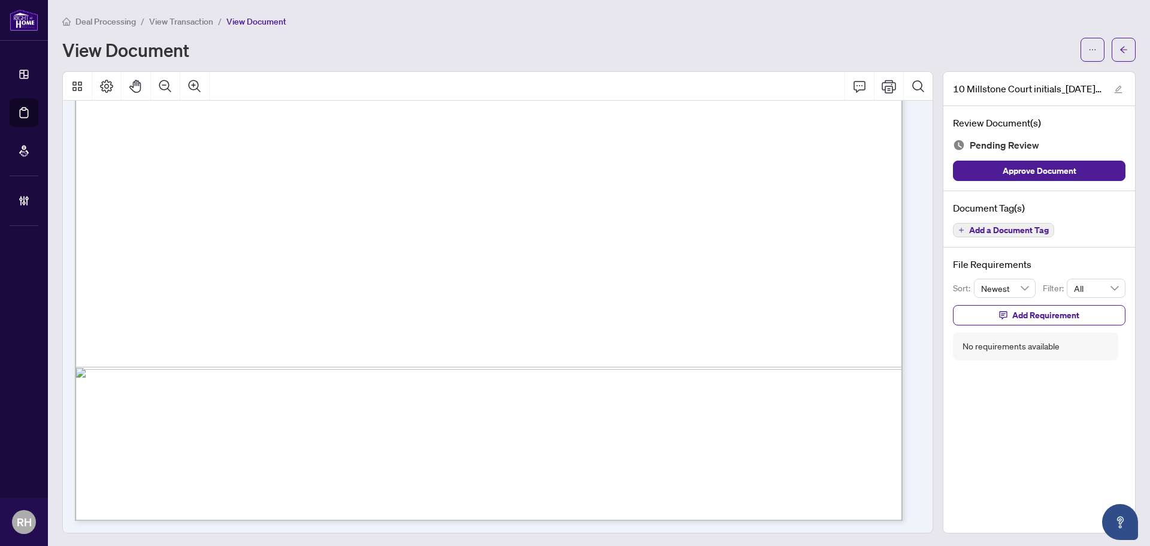
click at [983, 226] on span "Add a Document Tag" at bounding box center [1009, 230] width 80 height 8
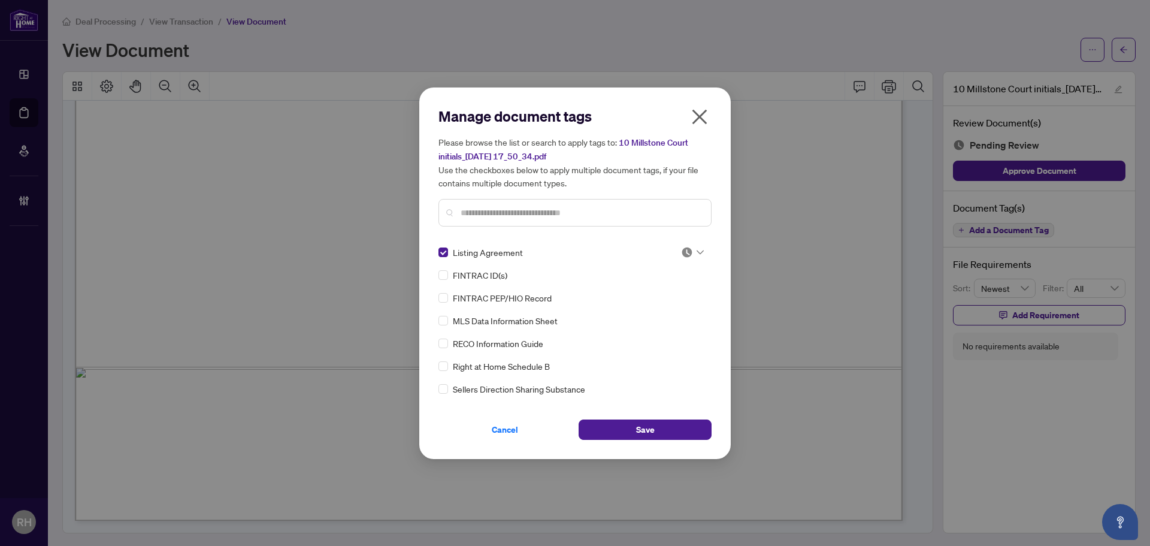
click at [690, 248] on div at bounding box center [692, 252] width 23 height 12
click at [669, 312] on div "Approved" at bounding box center [653, 310] width 77 height 13
click at [669, 429] on button "Save" at bounding box center [645, 429] width 133 height 20
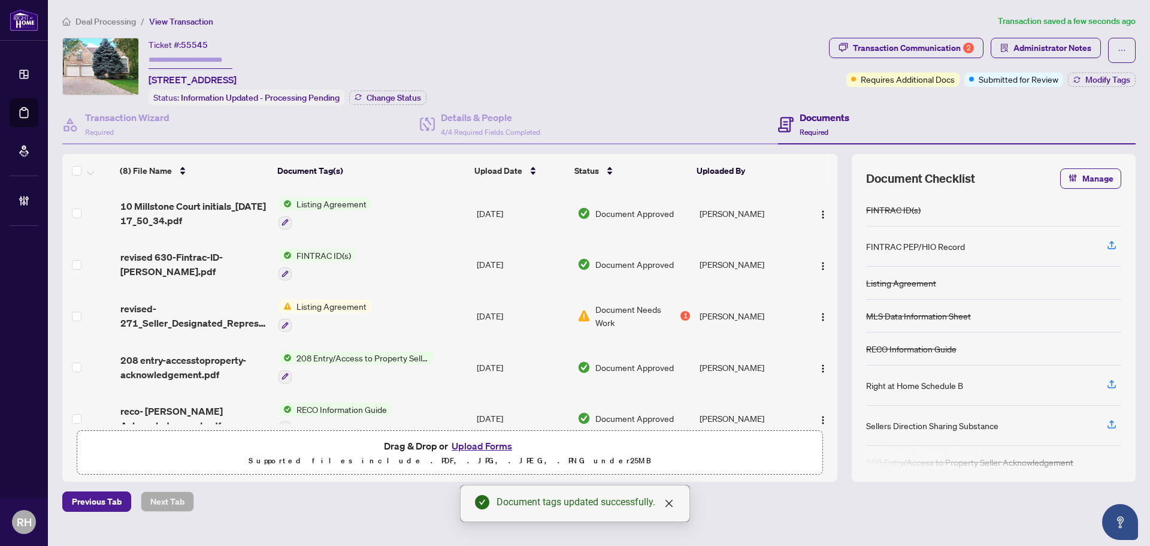
click at [887, 35] on div "Deal Processing / View Transaction Transaction saved a few seconds ago Ticket #…" at bounding box center [599, 262] width 1083 height 497
click at [890, 42] on div "Transaction Communication 2" at bounding box center [913, 47] width 121 height 19
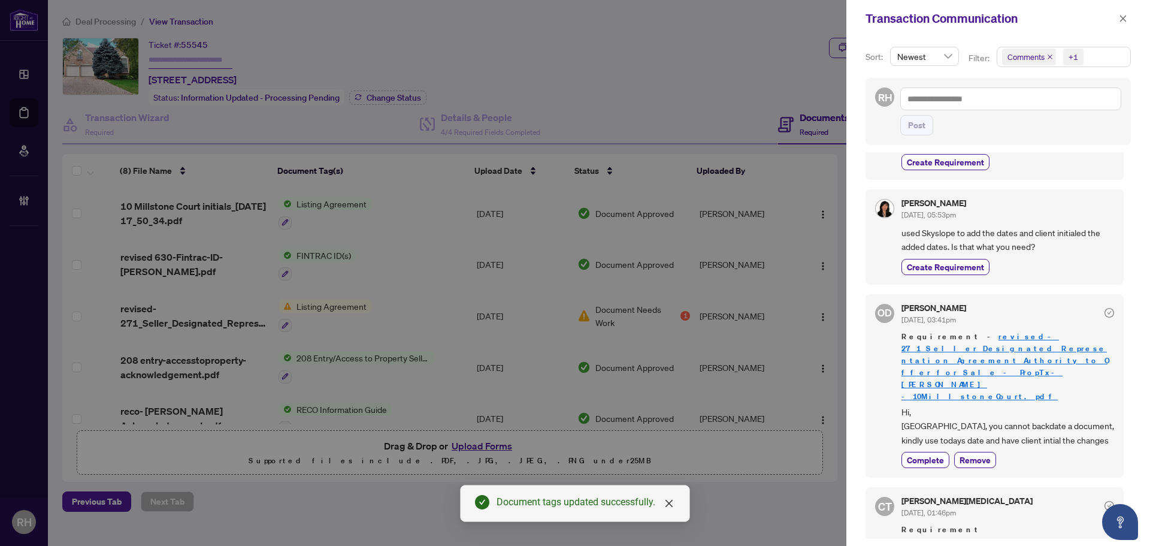
scroll to position [180, 0]
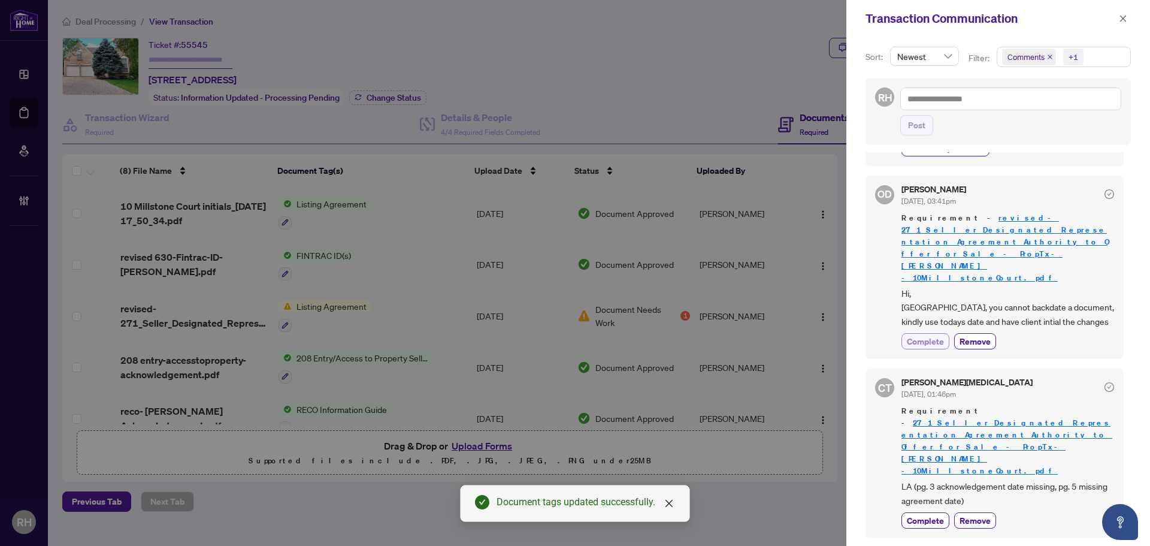
click at [927, 335] on span "Complete" at bounding box center [925, 341] width 37 height 13
click at [921, 514] on span "Complete" at bounding box center [925, 520] width 37 height 13
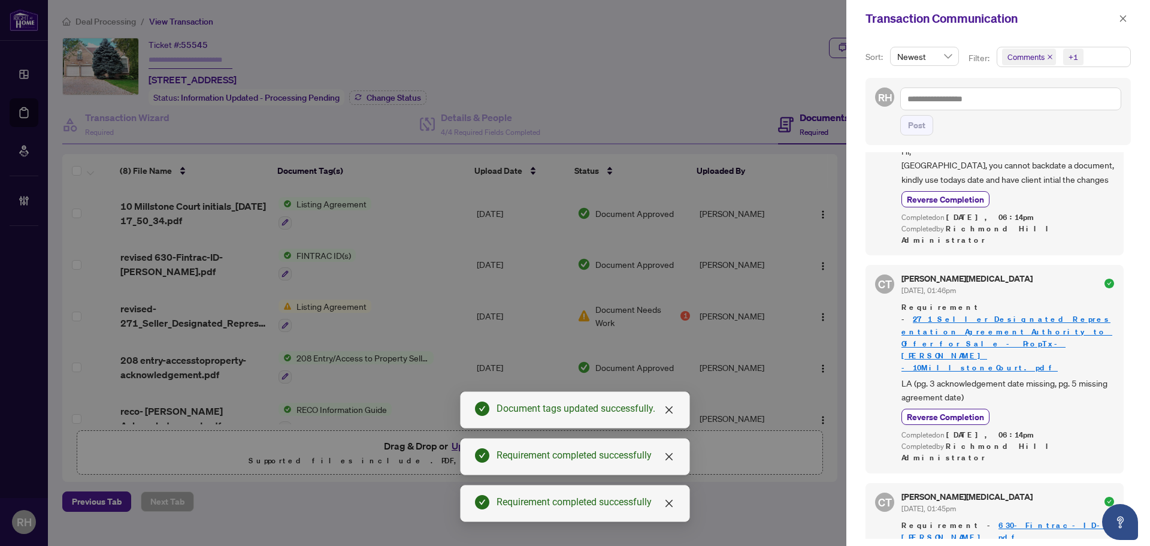
scroll to position [2, 0]
click at [1125, 21] on icon "close" at bounding box center [1123, 18] width 8 height 8
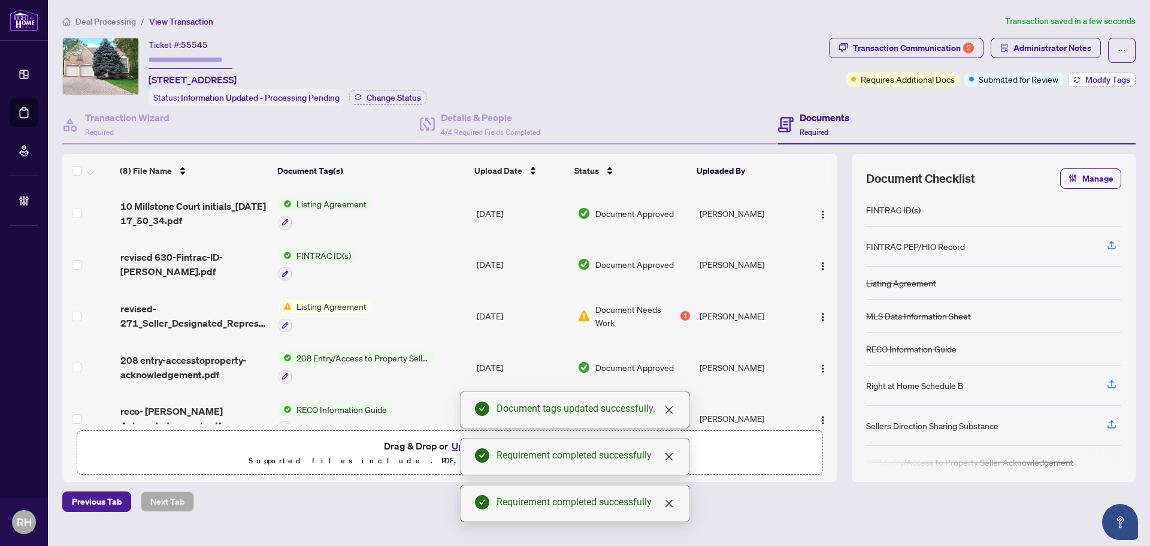
click at [1077, 80] on icon "button" at bounding box center [1077, 79] width 7 height 7
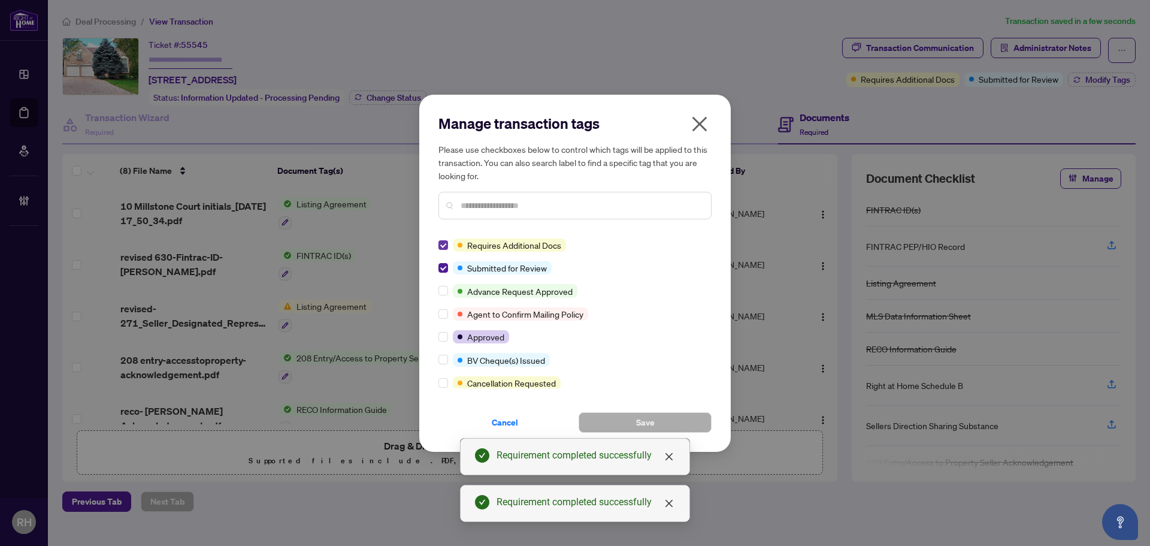
click at [440, 250] on label at bounding box center [444, 244] width 10 height 13
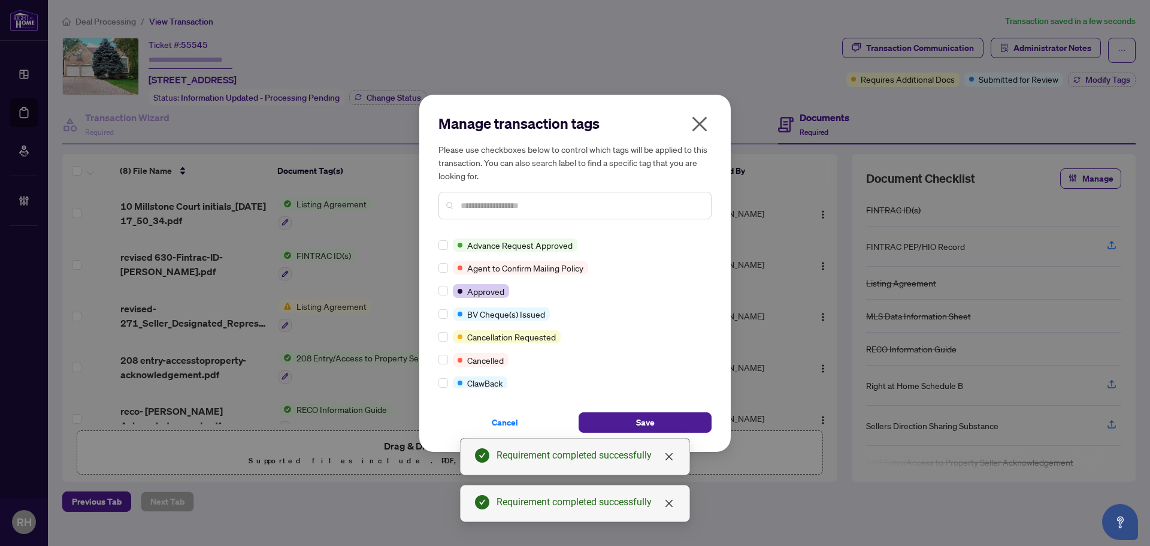
scroll to position [0, 0]
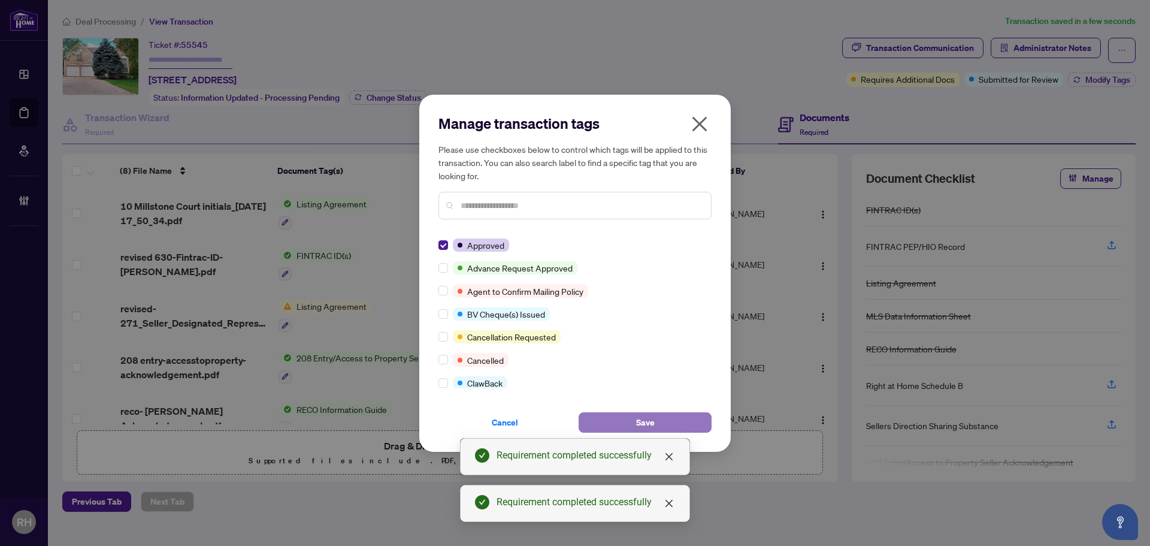
click at [700, 426] on button "Save" at bounding box center [645, 422] width 133 height 20
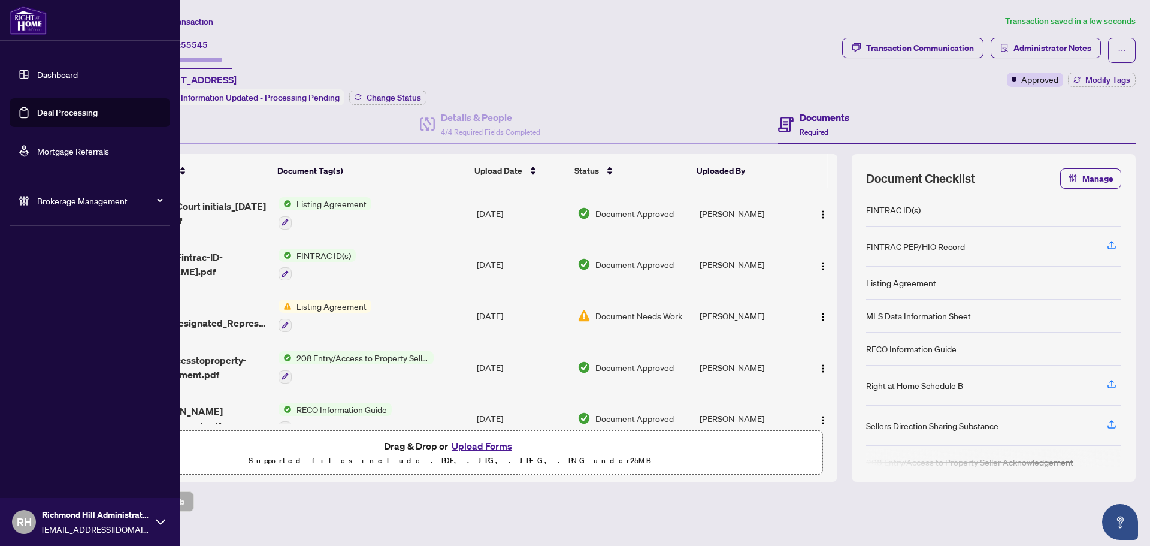
click at [46, 108] on link "Deal Processing" at bounding box center [67, 112] width 61 height 11
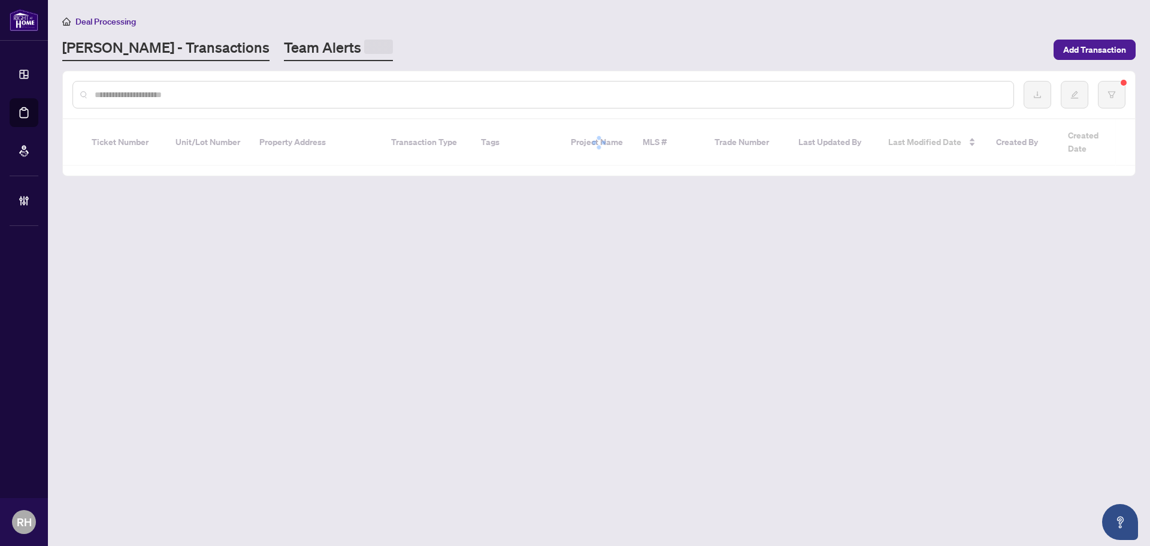
click at [284, 44] on link "Team Alerts" at bounding box center [338, 49] width 109 height 23
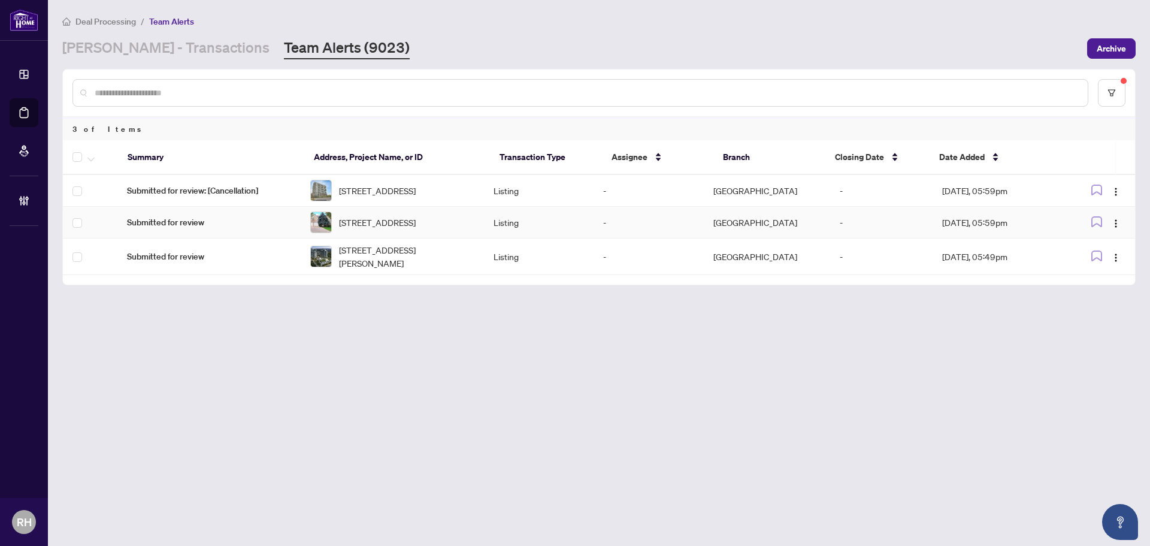
click at [80, 237] on td at bounding box center [90, 223] width 55 height 32
click at [99, 149] on th at bounding box center [90, 157] width 55 height 35
click at [93, 157] on icon "button" at bounding box center [90, 159] width 7 height 5
click at [154, 250] on span "Complete Item" at bounding box center [131, 254] width 75 height 13
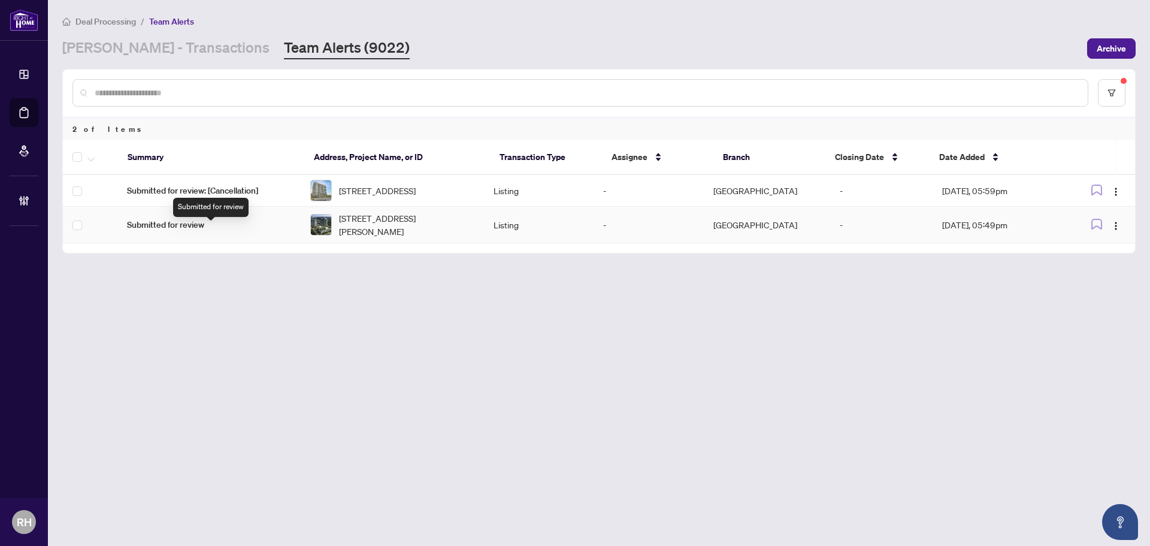
click at [375, 229] on span "[STREET_ADDRESS][PERSON_NAME]" at bounding box center [406, 224] width 135 height 26
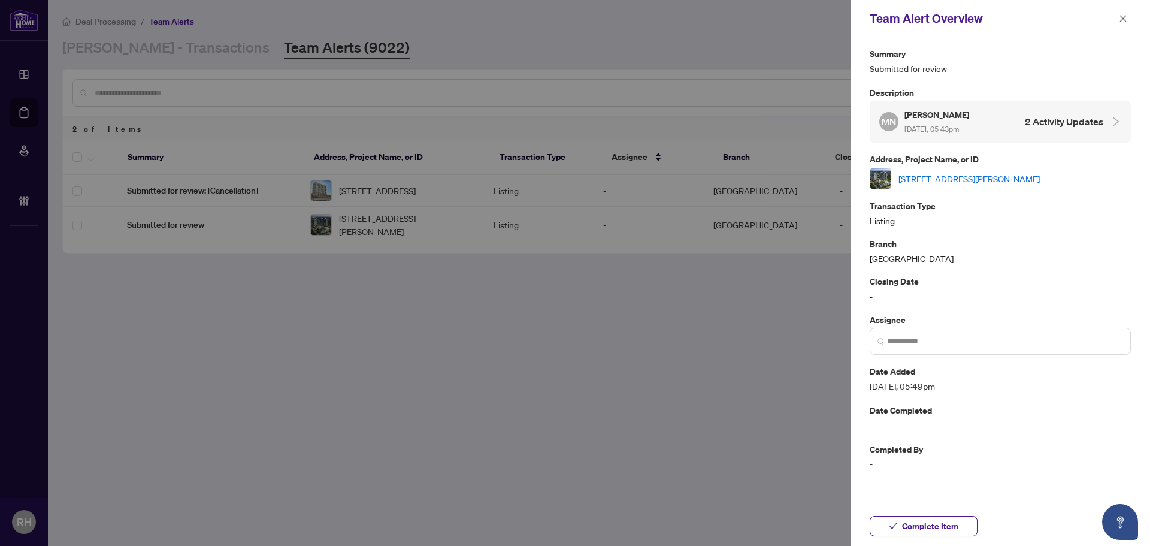
click at [965, 172] on link "[STREET_ADDRESS][PERSON_NAME]" at bounding box center [969, 178] width 141 height 13
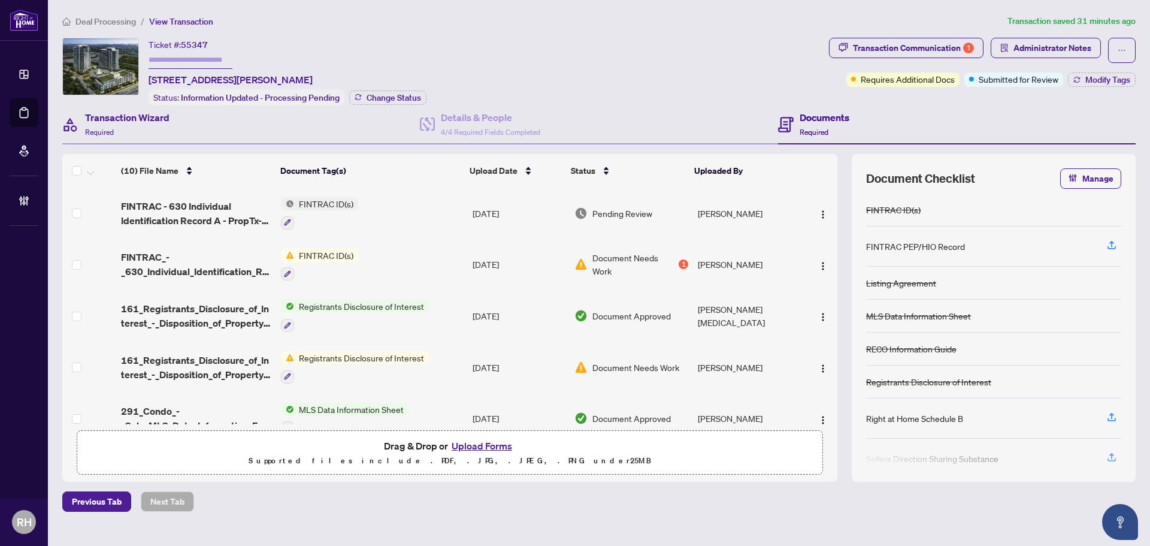
click at [157, 138] on div "Transaction Wizard Required" at bounding box center [241, 124] width 358 height 39
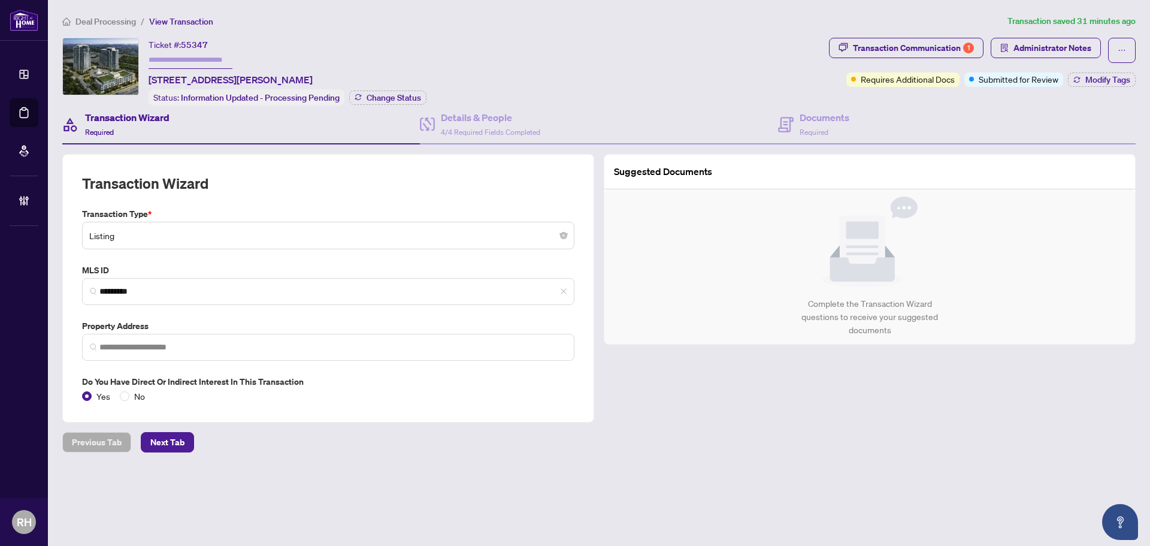
type input "**********"
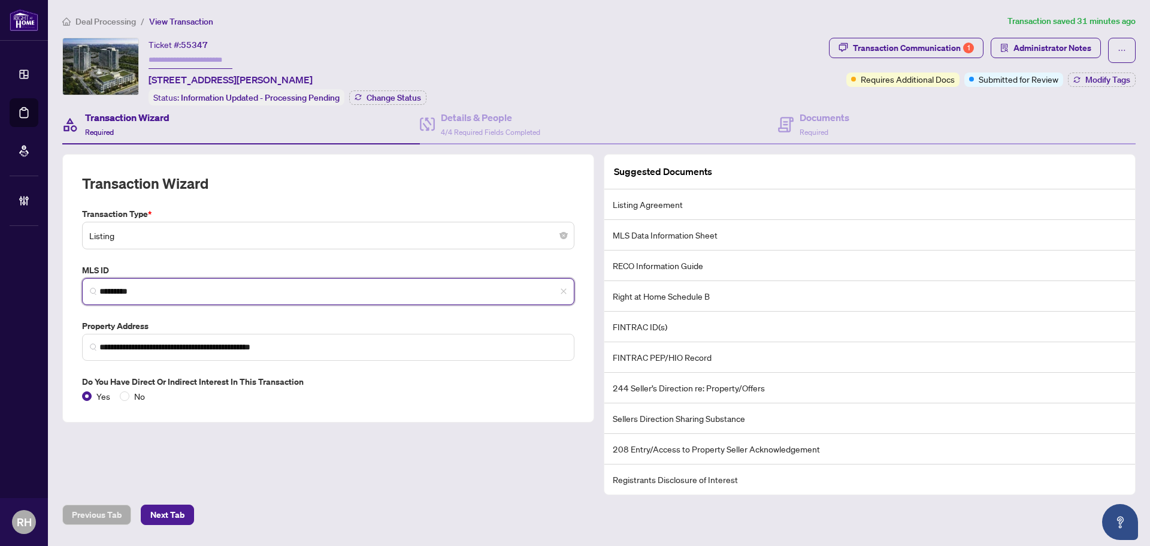
click at [154, 289] on input "*********" at bounding box center [332, 291] width 467 height 13
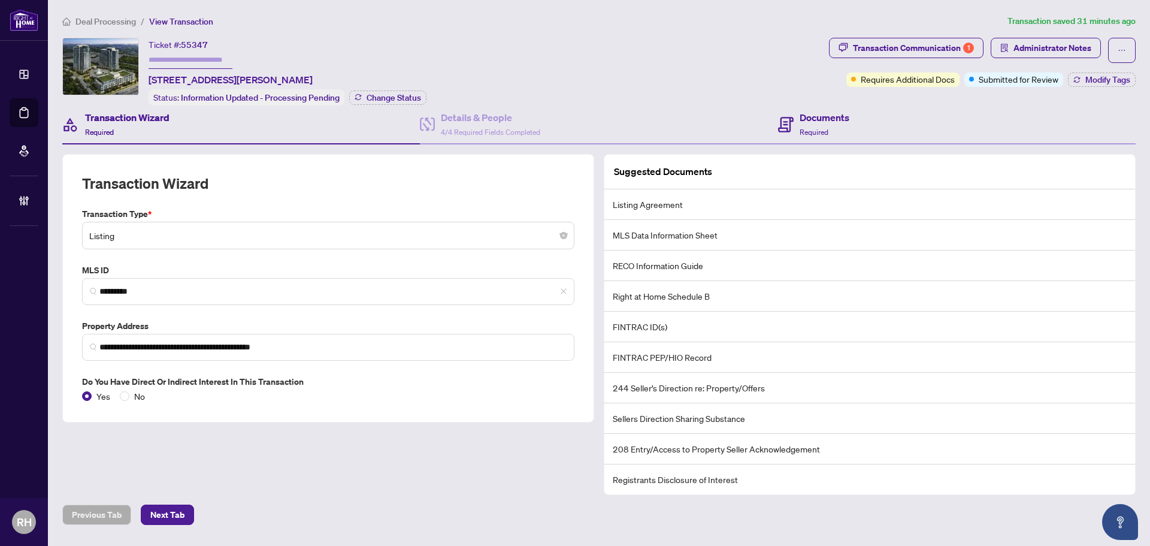
click at [900, 116] on div "Documents Required" at bounding box center [957, 124] width 358 height 39
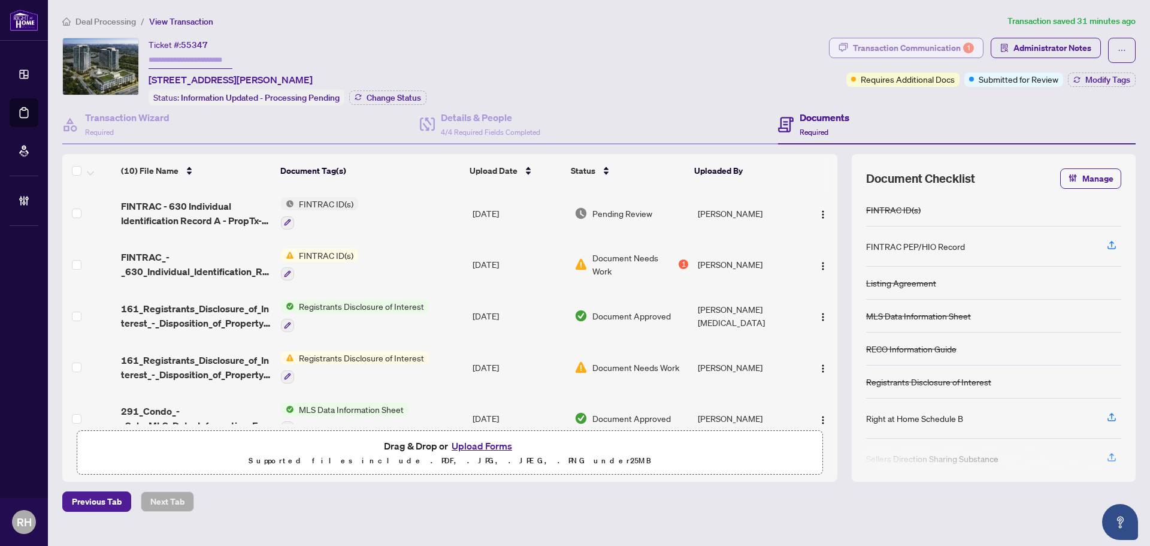
click at [885, 56] on div "Transaction Communication 1" at bounding box center [913, 47] width 121 height 19
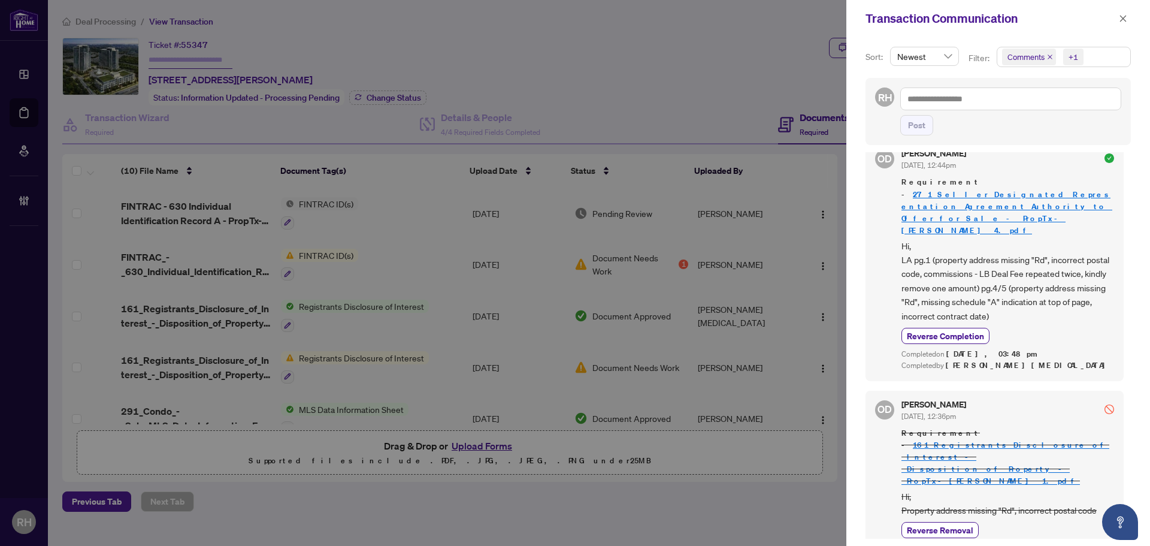
scroll to position [547, 0]
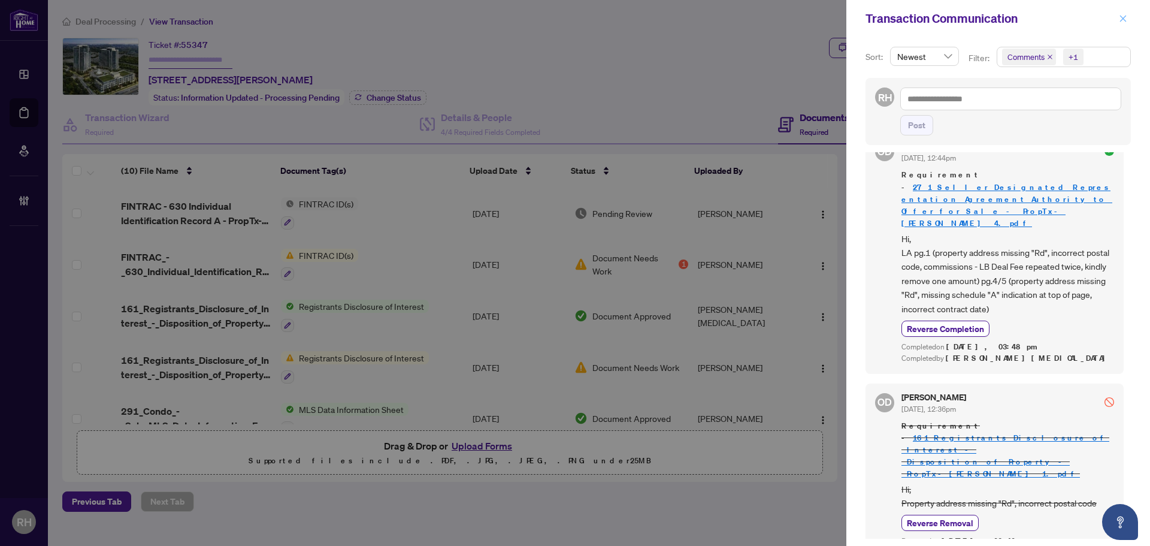
click at [1131, 14] on button "button" at bounding box center [1124, 18] width 16 height 14
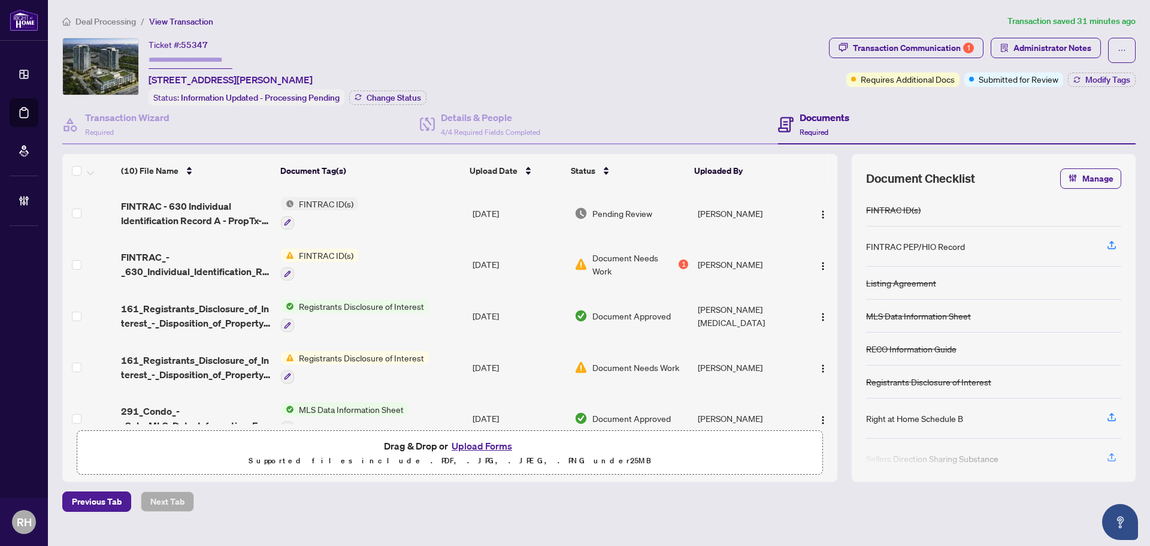
click at [155, 208] on span "FINTRAC - 630 Individual Identification Record A - PropTx-OREA_[DATE] 17_42_01.…" at bounding box center [196, 213] width 150 height 29
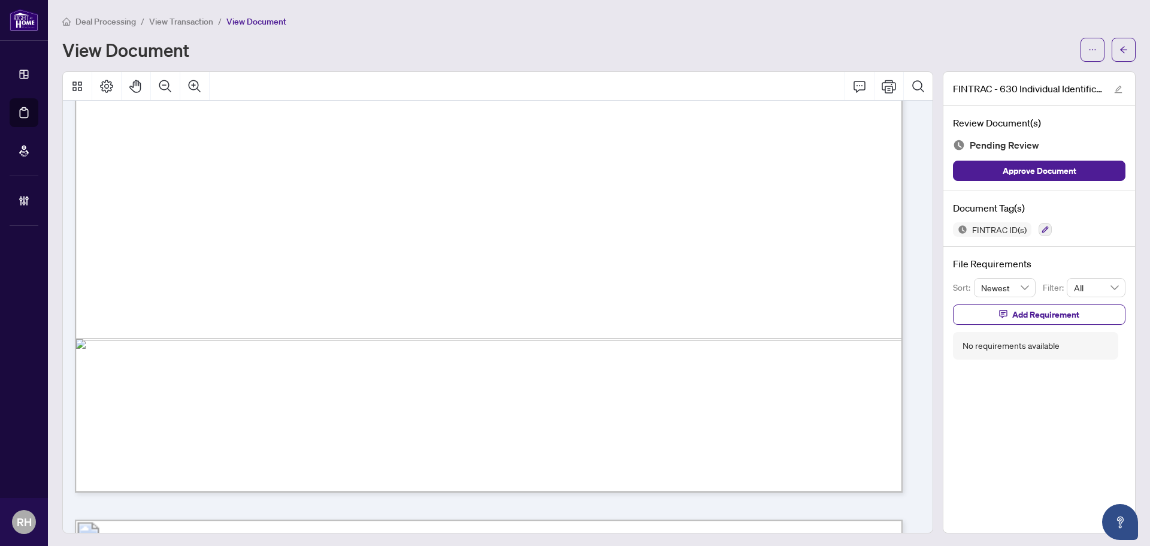
scroll to position [2996, 0]
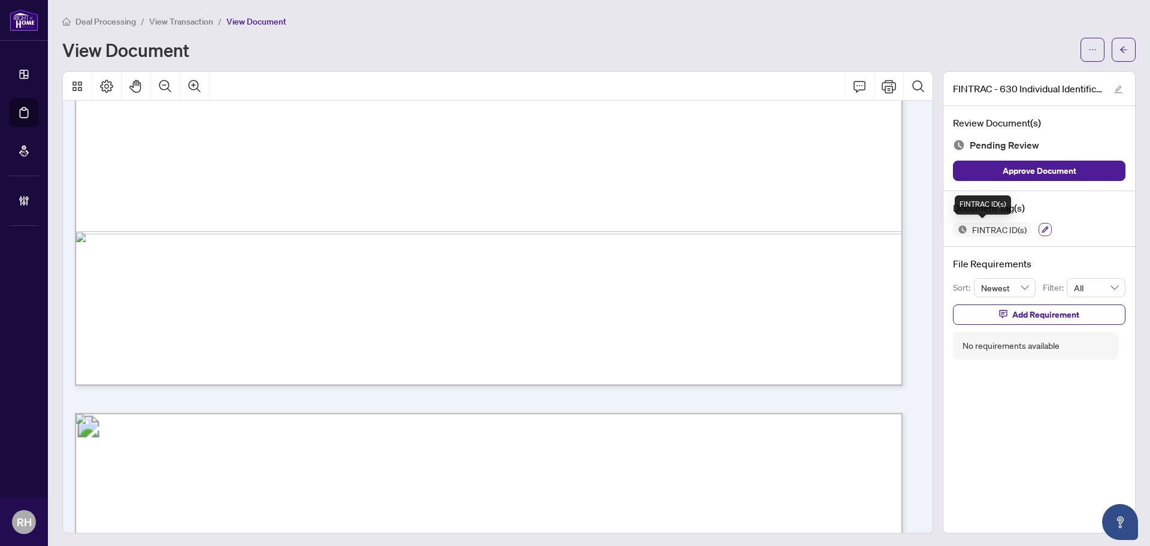
click at [1042, 231] on icon "button" at bounding box center [1045, 229] width 7 height 7
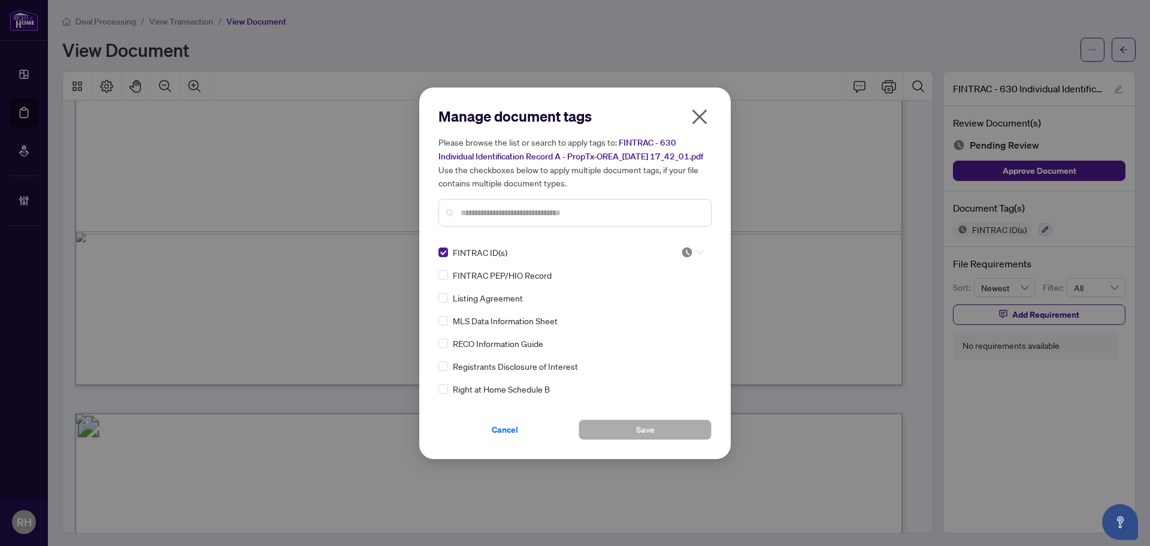
click at [685, 251] on input "search" at bounding box center [687, 252] width 12 height 18
click at [670, 310] on div "Approved" at bounding box center [653, 316] width 91 height 19
click at [651, 437] on span "Save" at bounding box center [645, 429] width 19 height 19
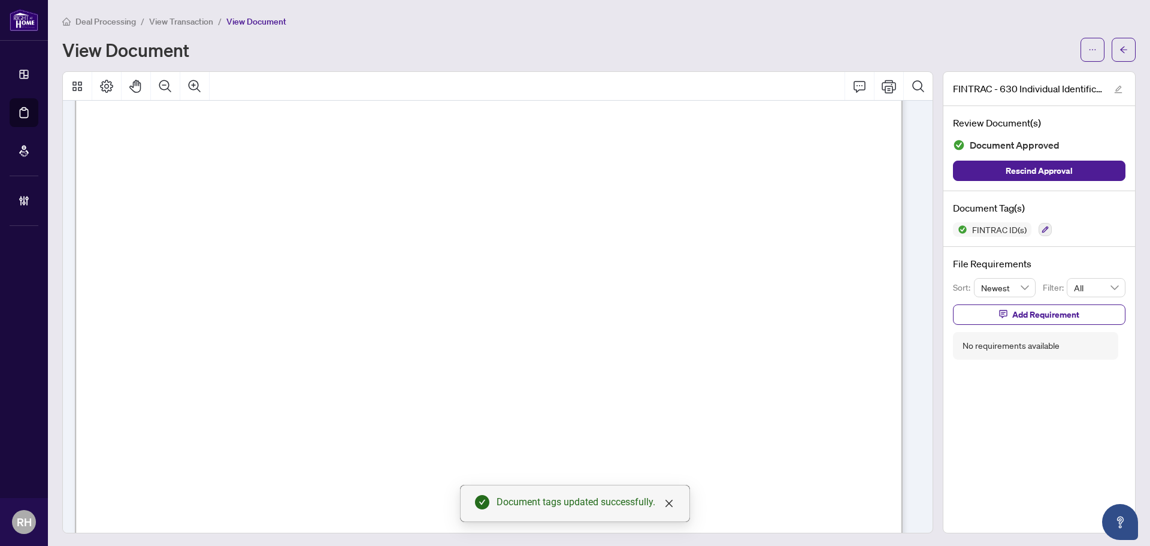
scroll to position [3954, 0]
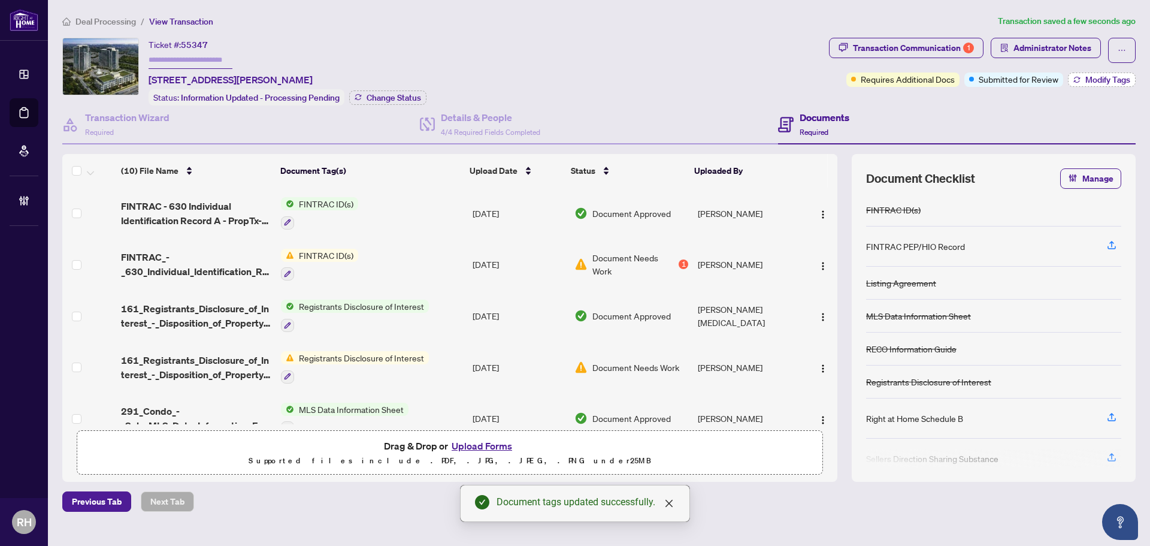
click at [1086, 81] on span "Modify Tags" at bounding box center [1108, 79] width 45 height 8
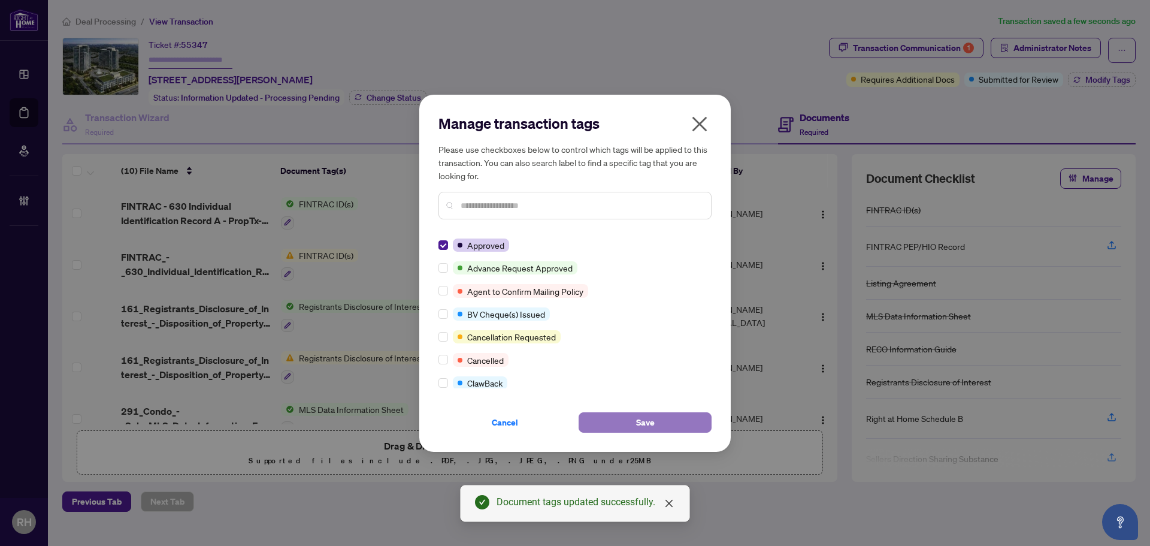
click at [643, 423] on span "Save" at bounding box center [645, 422] width 19 height 19
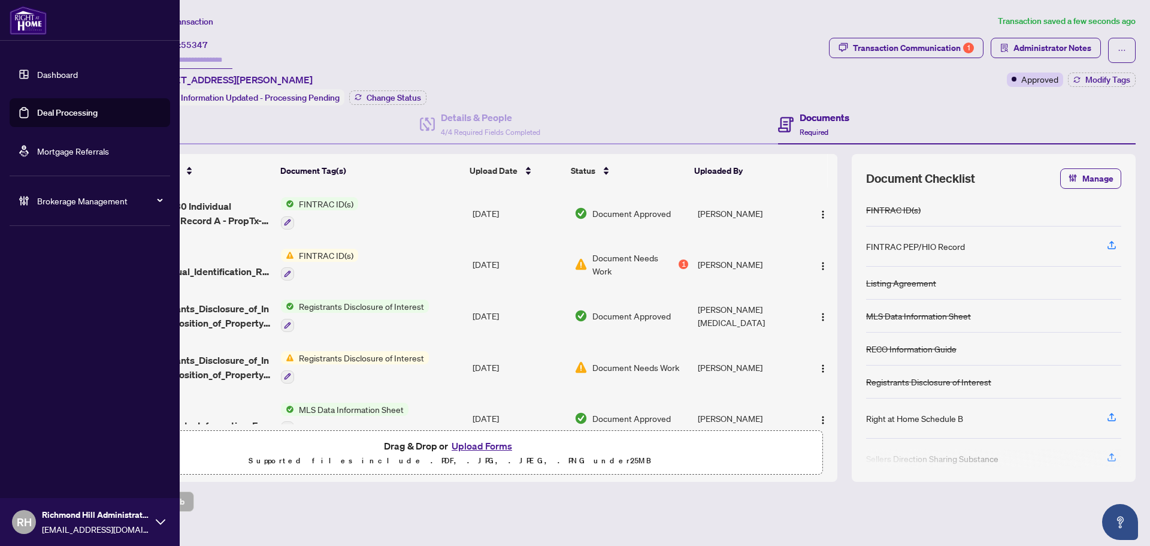
click at [69, 115] on link "Deal Processing" at bounding box center [67, 112] width 61 height 11
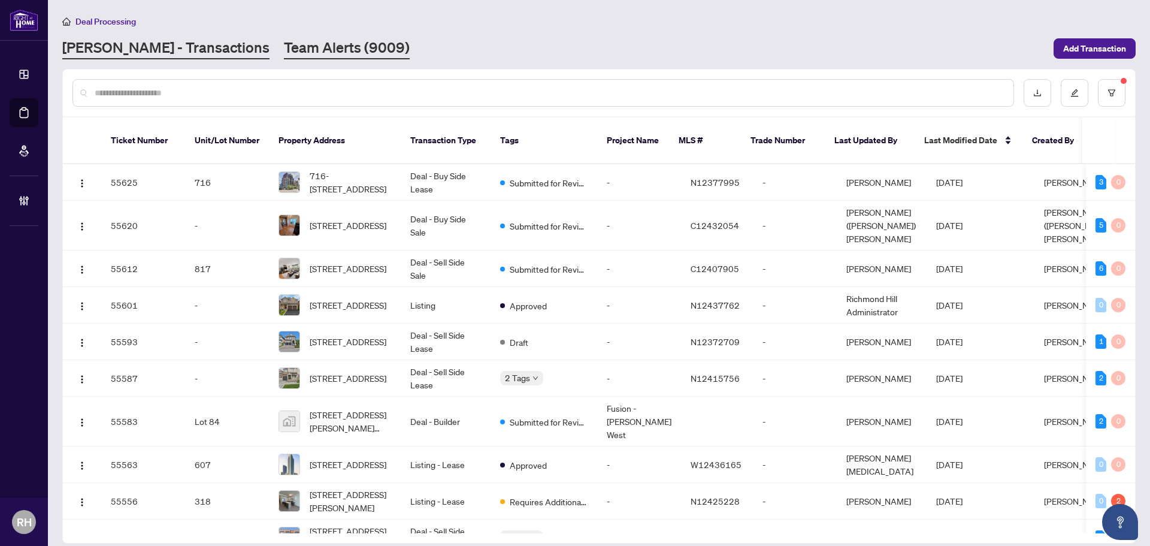
click at [284, 56] on link "Team Alerts (9009)" at bounding box center [347, 49] width 126 height 22
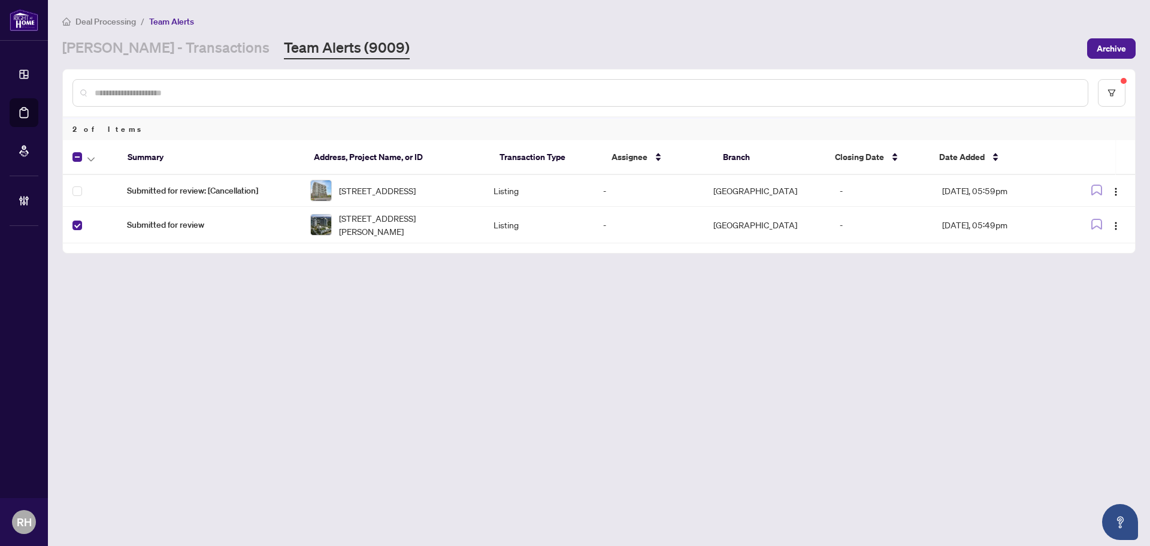
click at [93, 142] on th at bounding box center [90, 157] width 55 height 35
click at [90, 158] on icon "button" at bounding box center [90, 159] width 7 height 5
click at [120, 248] on span "Complete Item" at bounding box center [131, 254] width 75 height 13
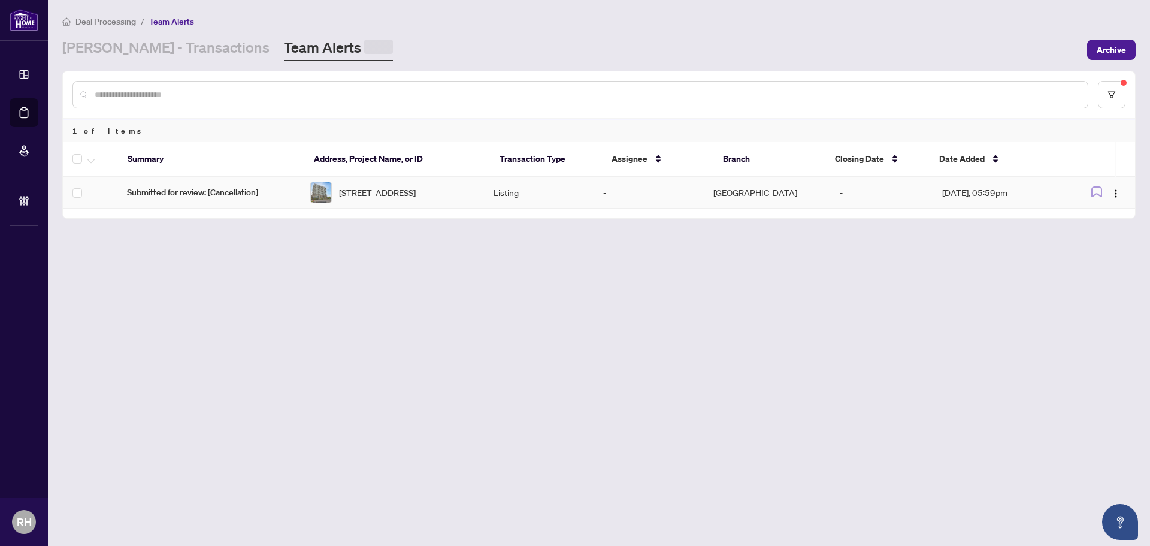
click at [394, 199] on span "1206-185 Deerfield Rd Rd, Newmarket, Ontario L3Y 0G7, Canada" at bounding box center [377, 192] width 77 height 13
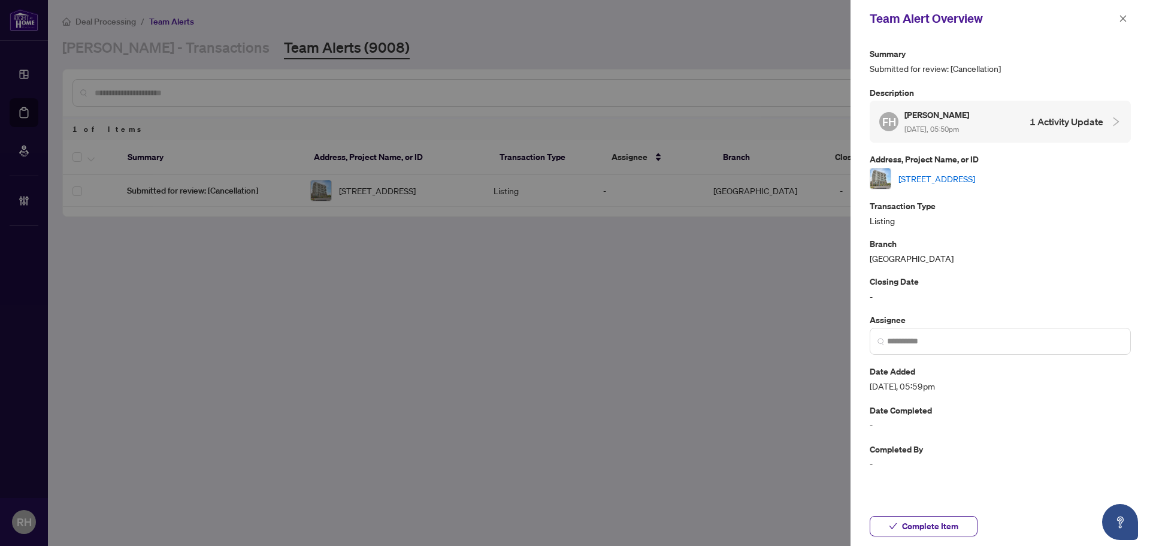
click at [975, 176] on link "1206-185 Deerfield Rd Rd, Newmarket, Ontario L3Y 0G7, Canada" at bounding box center [937, 178] width 77 height 13
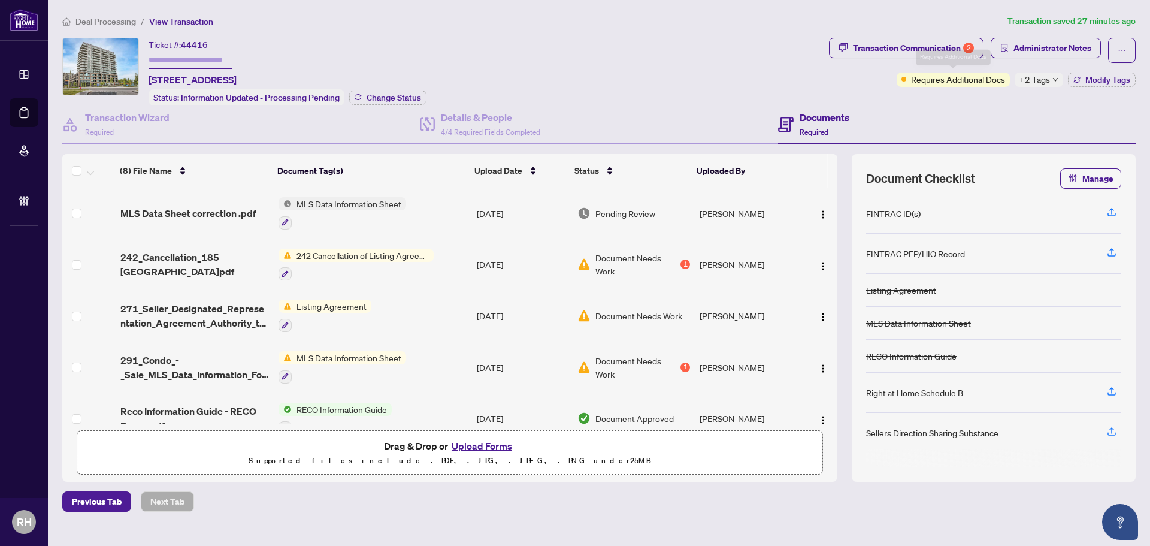
click at [921, 33] on div "Deal Processing / View Transaction Transaction saved 27 minutes ago Ticket #: 4…" at bounding box center [599, 262] width 1083 height 497
click at [927, 47] on div "Transaction Communication 2" at bounding box center [913, 47] width 121 height 19
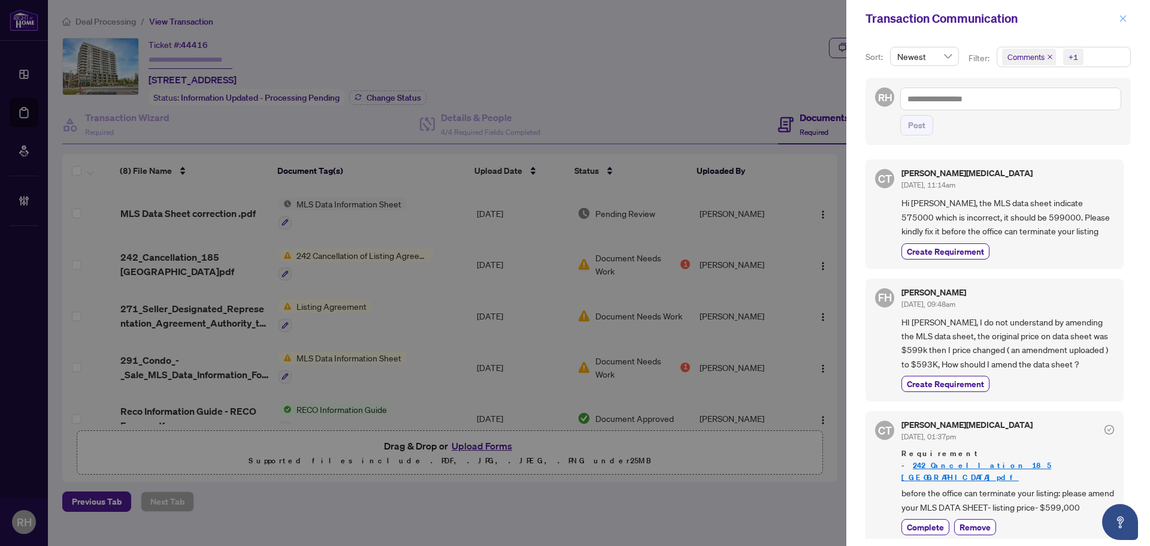
click at [1120, 23] on span "button" at bounding box center [1123, 18] width 8 height 19
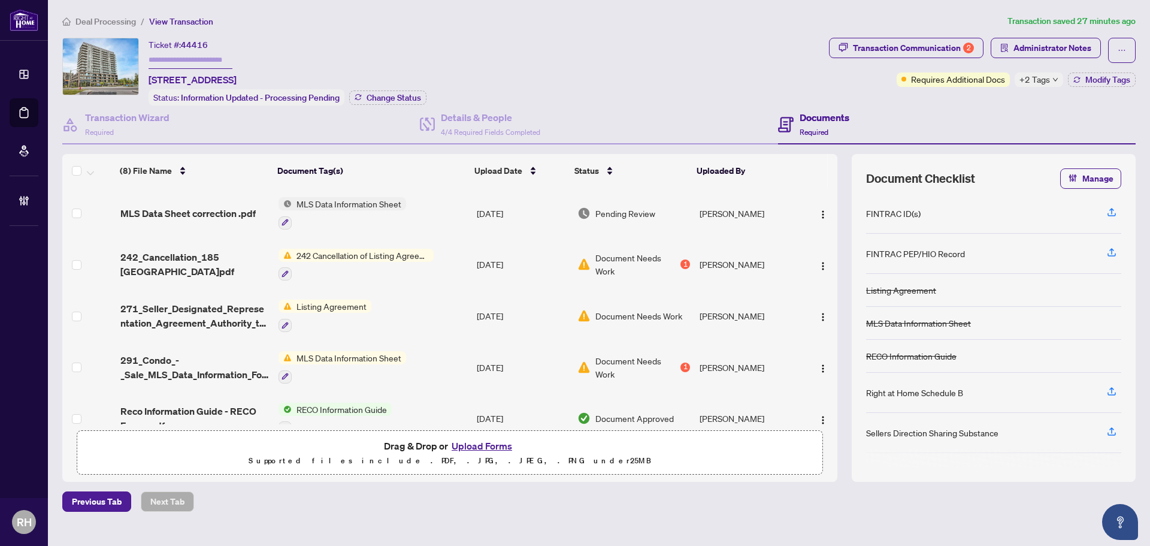
click at [181, 202] on td "MLS Data Sheet correction .pdf" at bounding box center [195, 214] width 158 height 52
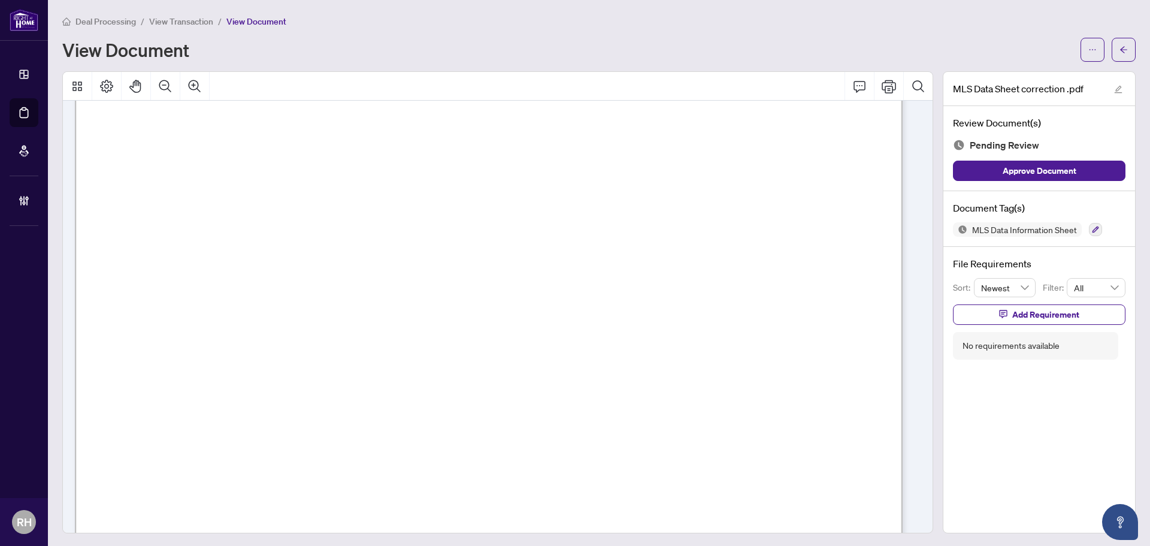
scroll to position [419, 0]
drag, startPoint x: 1077, startPoint y: 236, endPoint x: 1088, endPoint y: 237, distance: 11.4
click at [1088, 237] on div "Document Tag(s) MLS Data Information Sheet" at bounding box center [1040, 219] width 192 height 56
click at [1089, 233] on button "button" at bounding box center [1095, 229] width 13 height 13
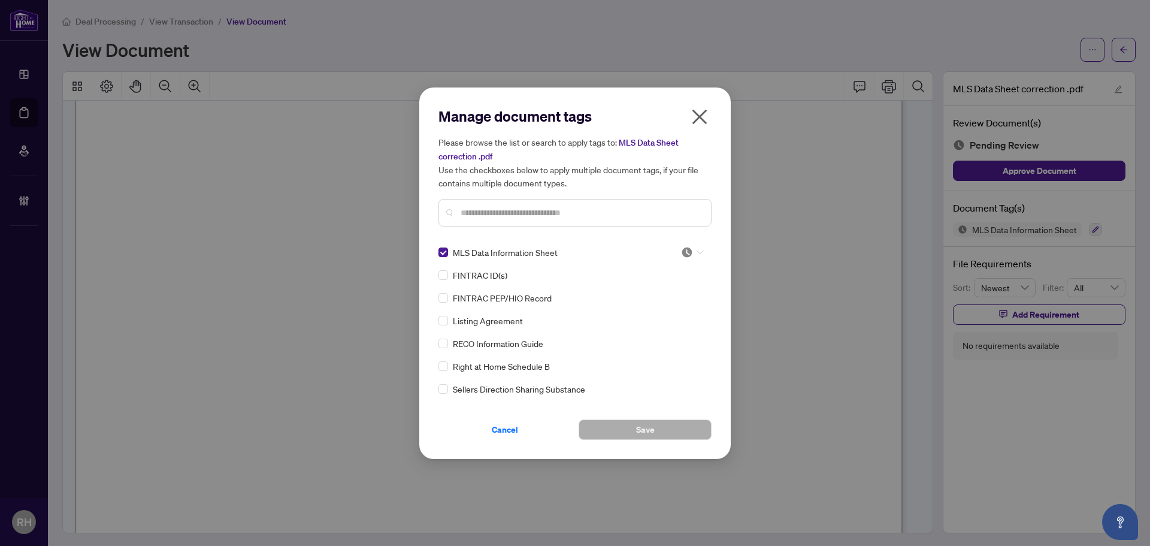
click at [689, 252] on img at bounding box center [687, 252] width 12 height 12
click at [671, 307] on div "Approved" at bounding box center [653, 310] width 77 height 13
click at [655, 423] on button "Save" at bounding box center [645, 429] width 133 height 20
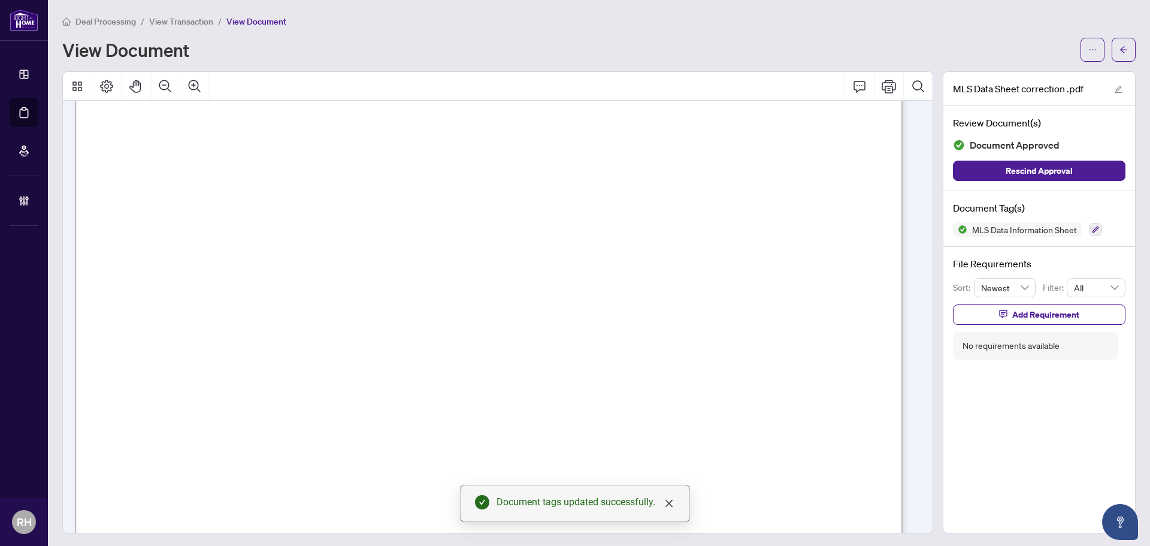
scroll to position [0, 0]
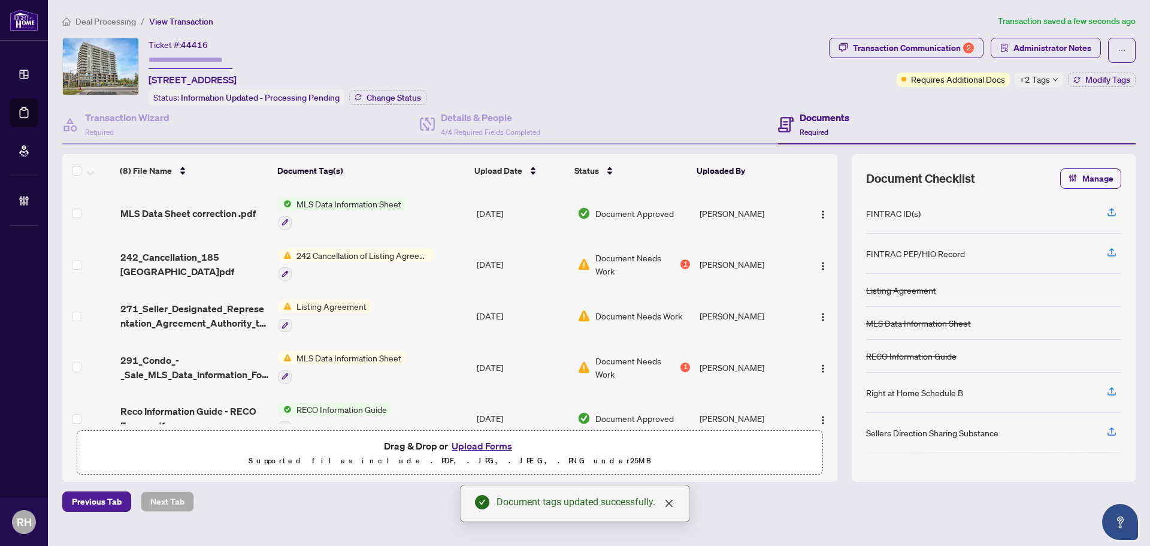
click at [1045, 81] on span "+2 Tags" at bounding box center [1035, 79] width 31 height 14
click at [808, 113] on h4 "Documents" at bounding box center [825, 117] width 50 height 14
click at [229, 274] on span "242_Cancellation_185 Deer Field.pdf" at bounding box center [194, 264] width 149 height 29
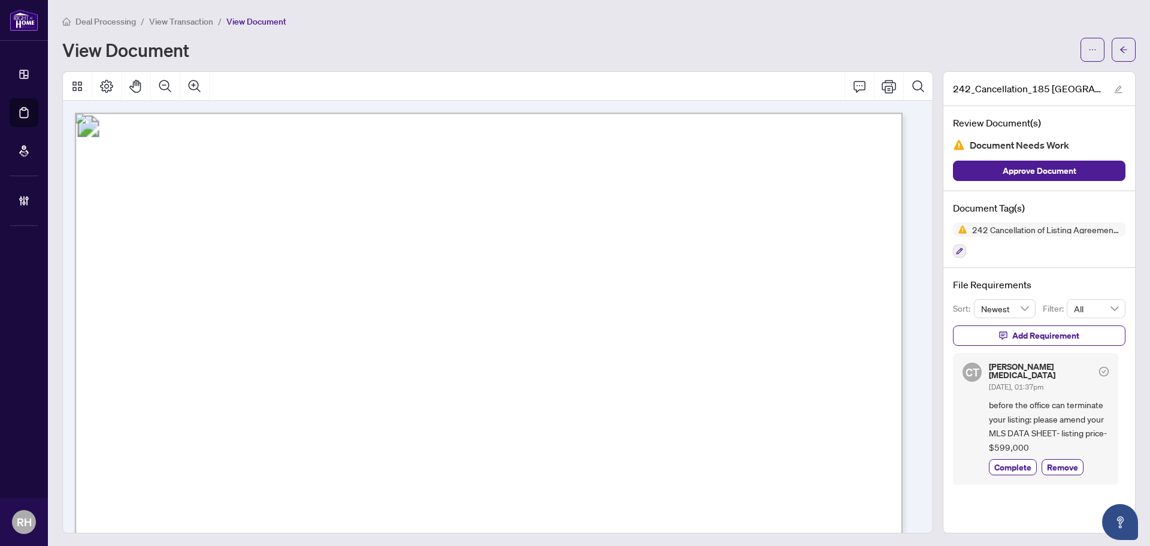
click at [1071, 55] on div "View Document" at bounding box center [599, 50] width 1074 height 24
click at [1081, 50] on button "button" at bounding box center [1093, 50] width 24 height 24
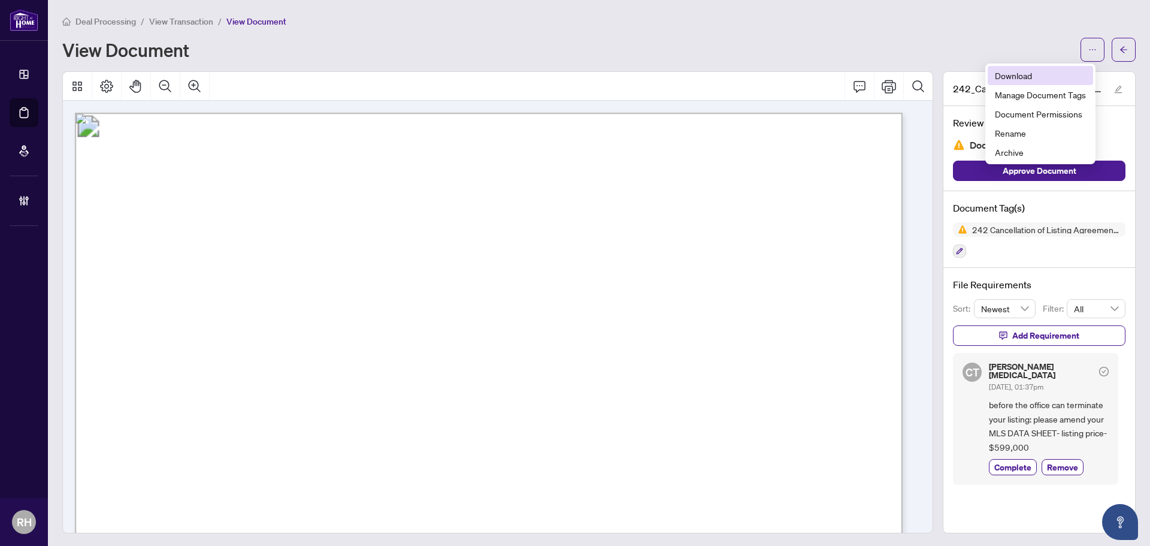
click at [995, 74] on li "Download" at bounding box center [1040, 75] width 105 height 19
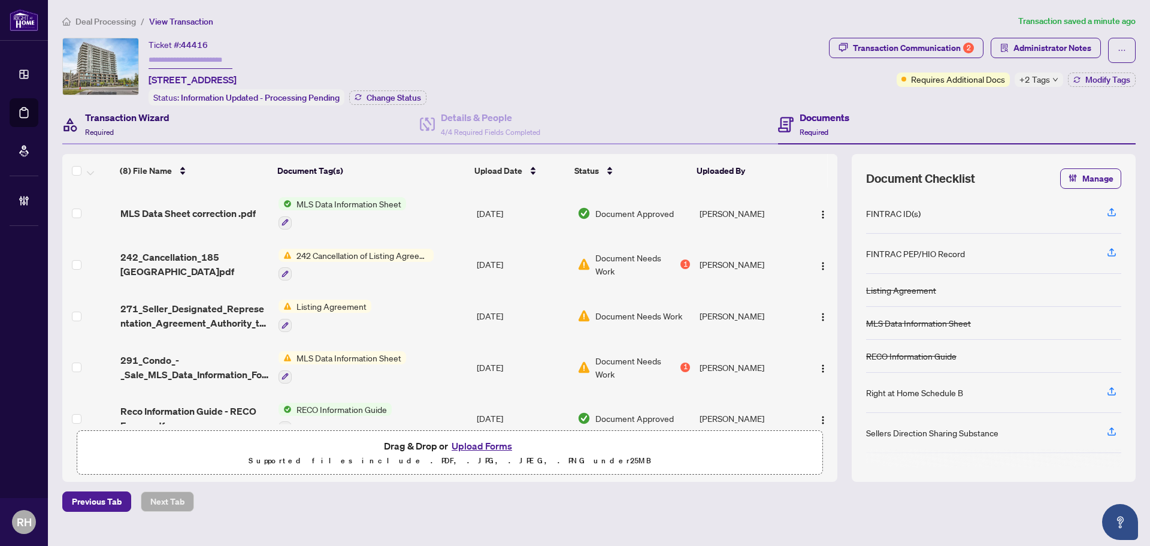
click at [163, 133] on div "Transaction Wizard Required" at bounding box center [127, 124] width 84 height 28
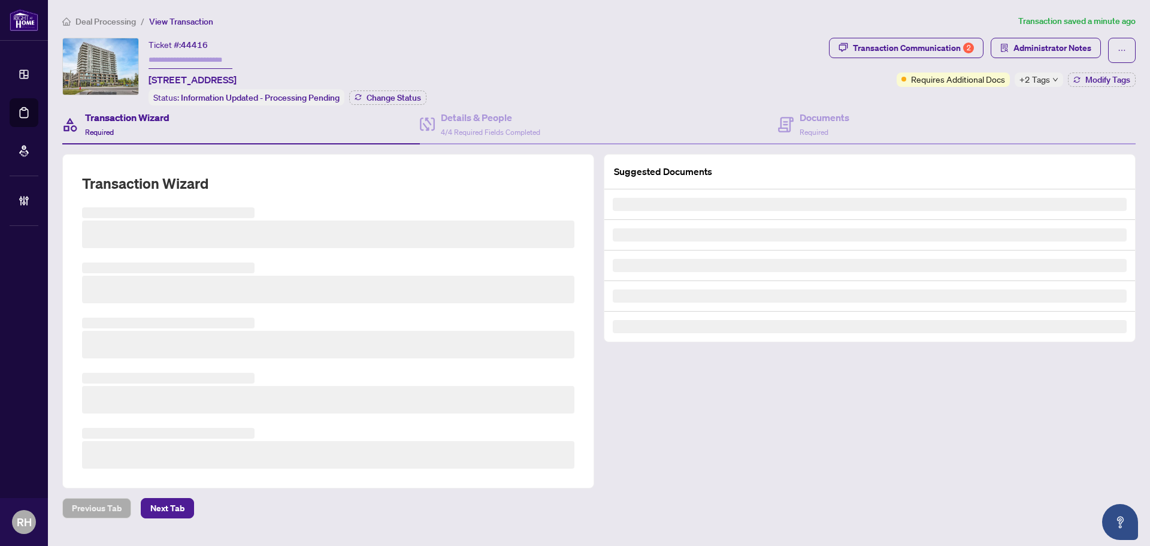
click at [163, 133] on div "Transaction Wizard Required" at bounding box center [127, 124] width 84 height 28
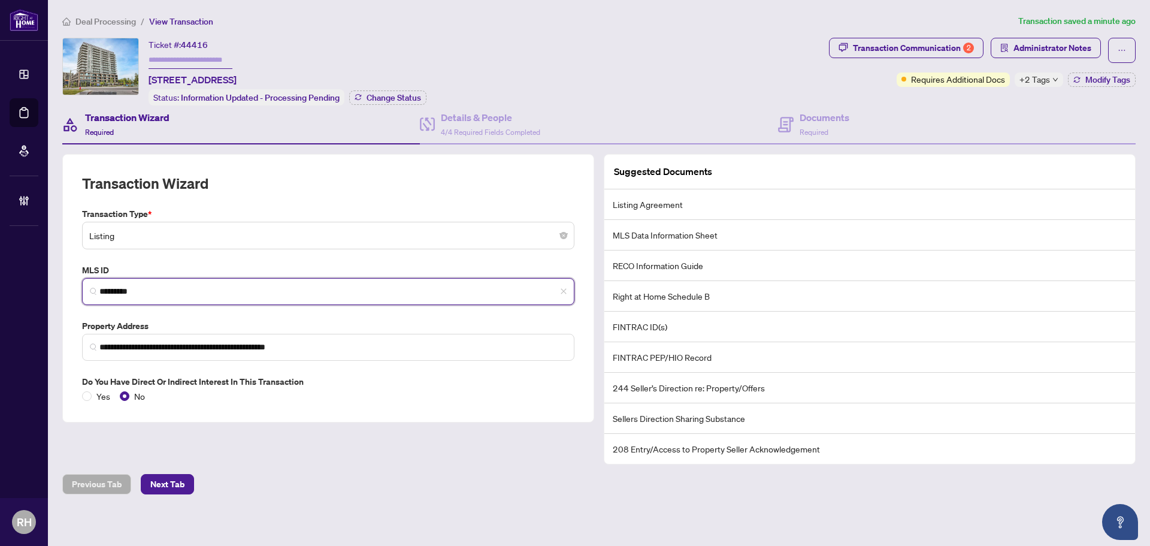
click at [148, 285] on input "*********" at bounding box center [332, 291] width 467 height 13
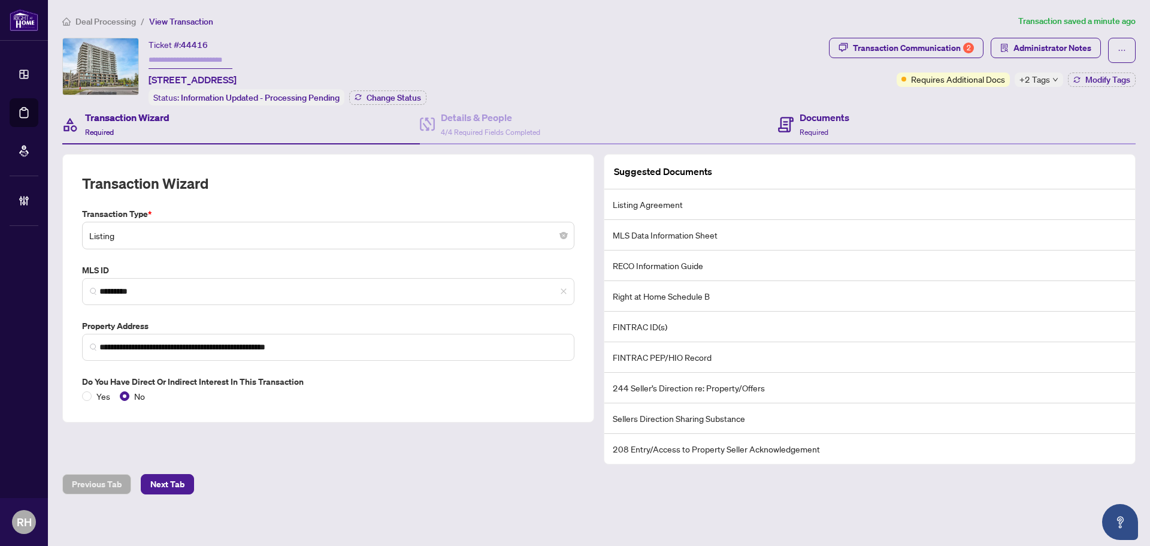
click at [893, 120] on div "Documents Required" at bounding box center [957, 124] width 358 height 39
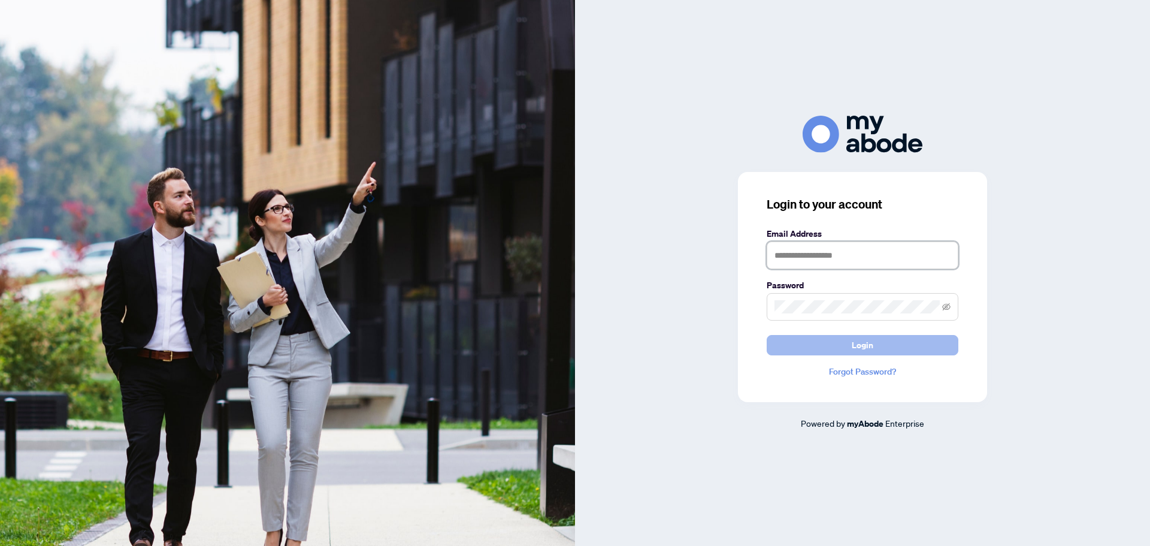
type input "**********"
click at [927, 355] on button "Login" at bounding box center [863, 345] width 192 height 20
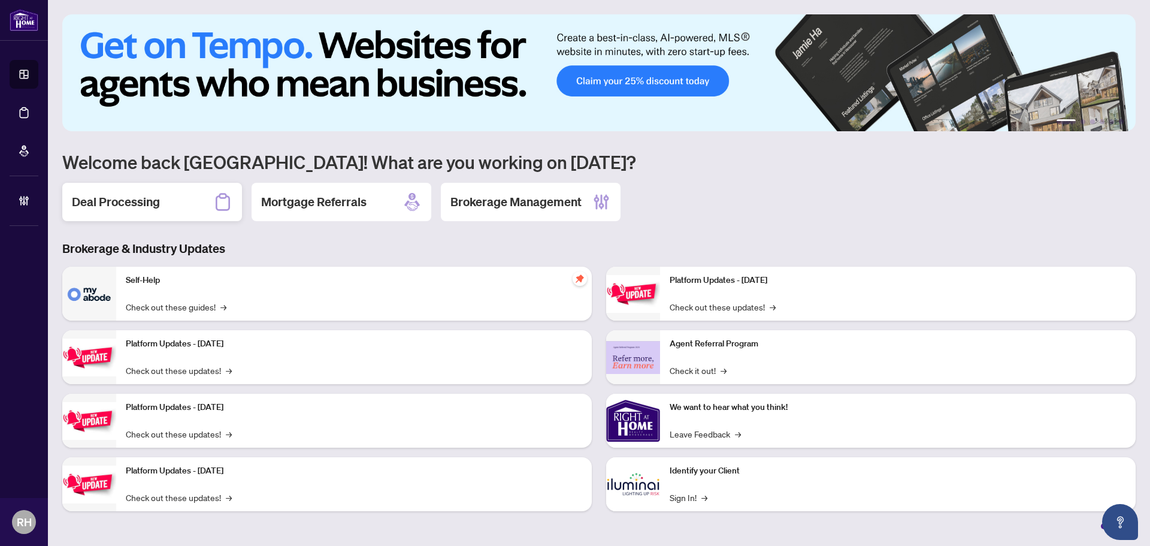
click at [183, 214] on div "Deal Processing" at bounding box center [152, 202] width 180 height 38
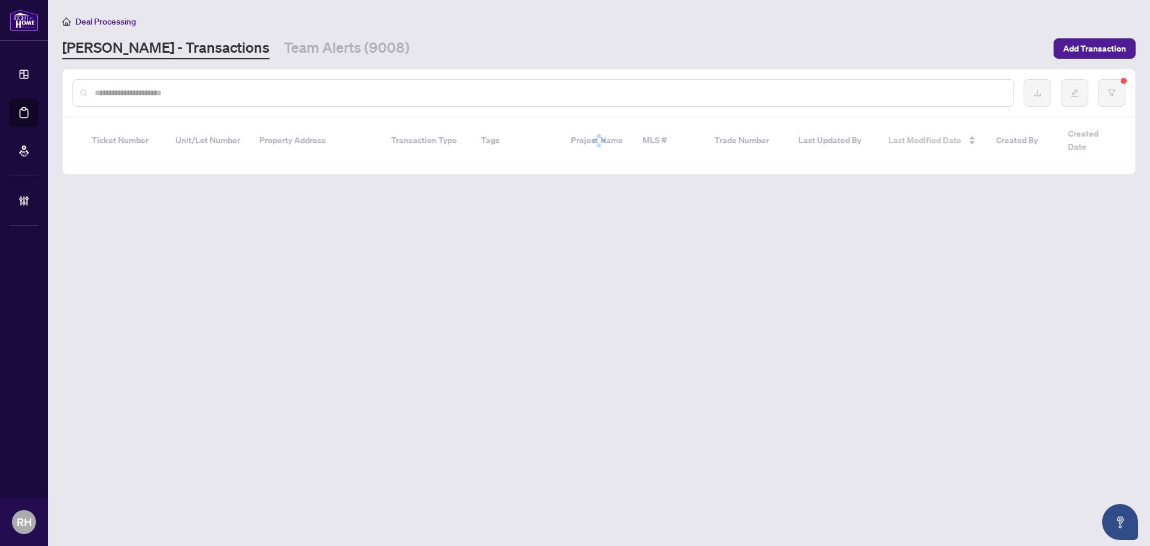
click at [294, 53] on link "Team Alerts (9008)" at bounding box center [347, 49] width 126 height 22
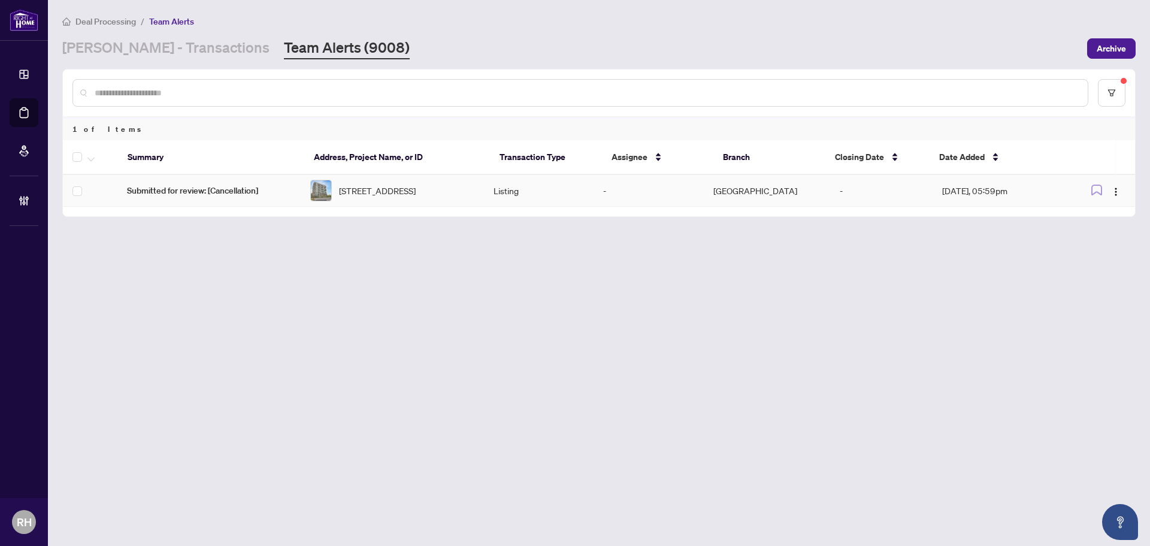
click at [85, 191] on td at bounding box center [90, 191] width 55 height 32
click at [87, 161] on icon "button" at bounding box center [90, 159] width 7 height 5
click at [121, 247] on li "Complete Item" at bounding box center [131, 254] width 89 height 19
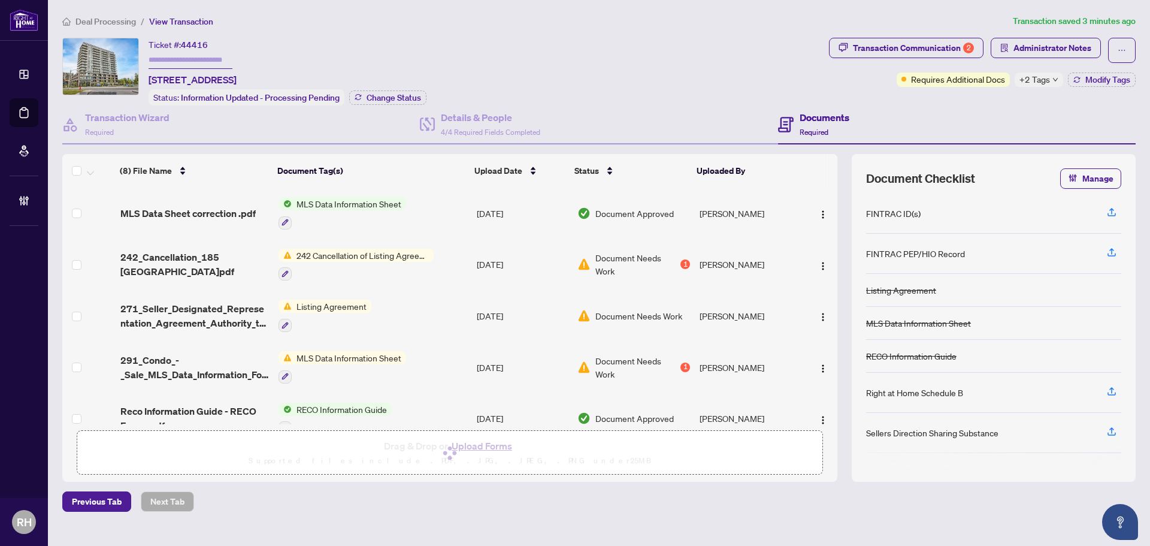
click at [631, 26] on ol "Deal Processing / View Transaction" at bounding box center [535, 21] width 946 height 14
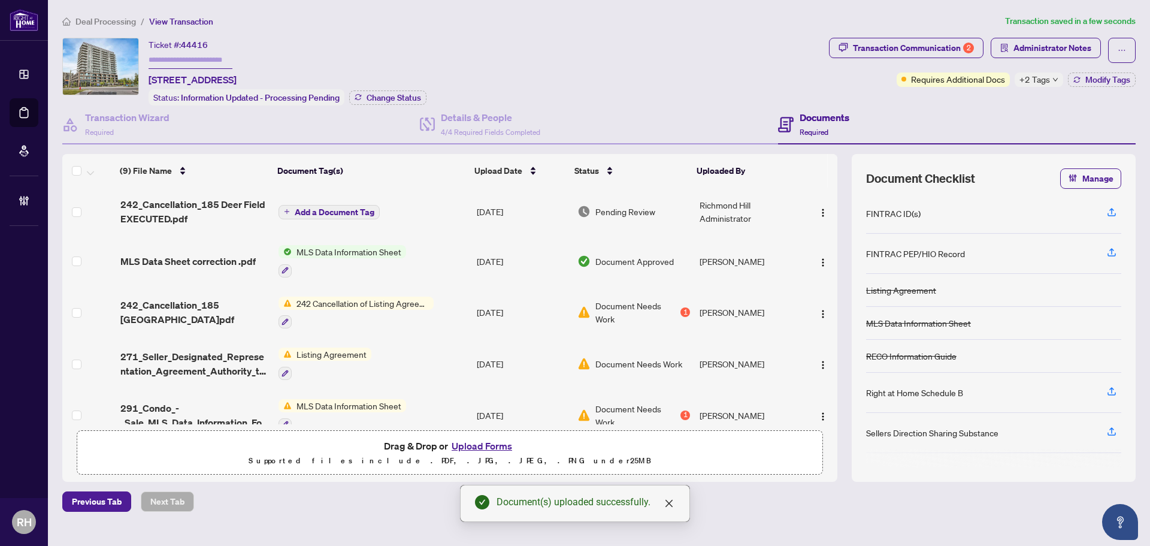
click at [328, 208] on span "Add a Document Tag" at bounding box center [335, 212] width 80 height 8
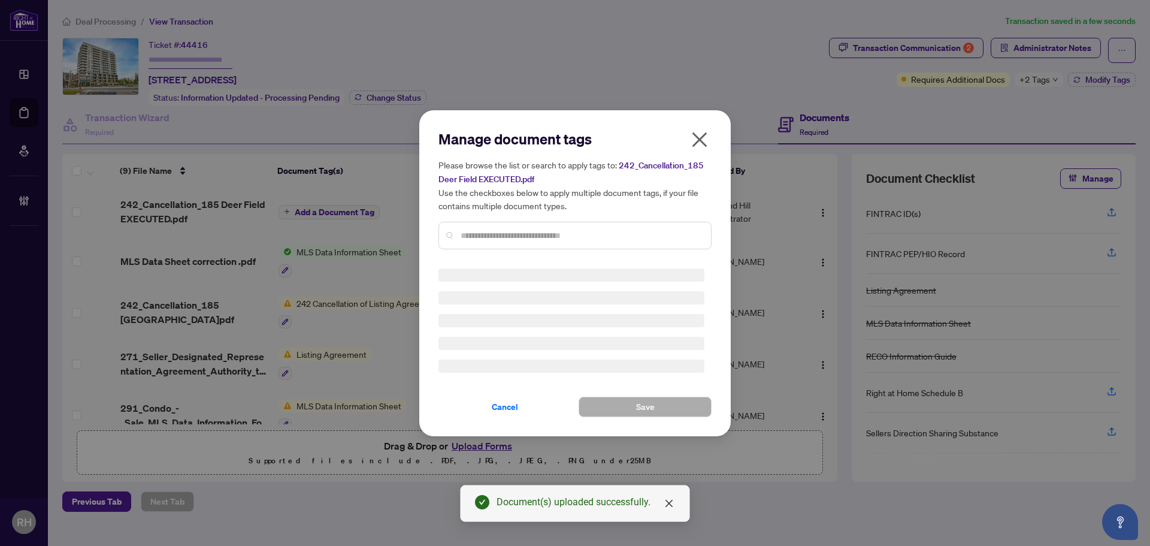
click at [480, 242] on div "Manage document tags Please browse the list or search to apply tags to: 242_Can…" at bounding box center [575, 273] width 273 height 288
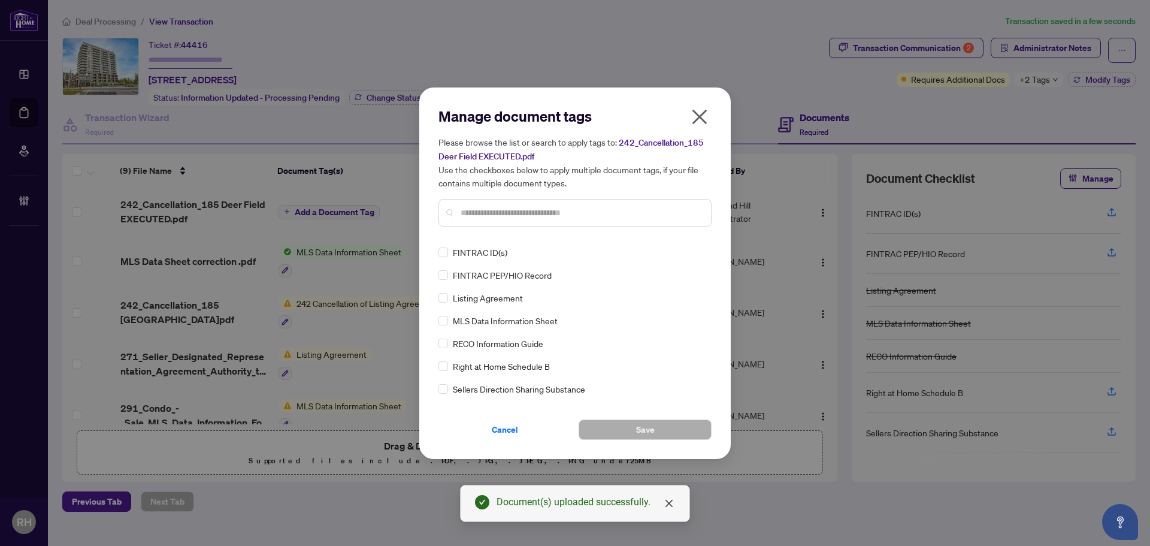
click at [470, 223] on div at bounding box center [575, 213] width 273 height 28
click at [470, 220] on div at bounding box center [575, 213] width 273 height 28
click at [469, 213] on input "text" at bounding box center [581, 212] width 241 height 13
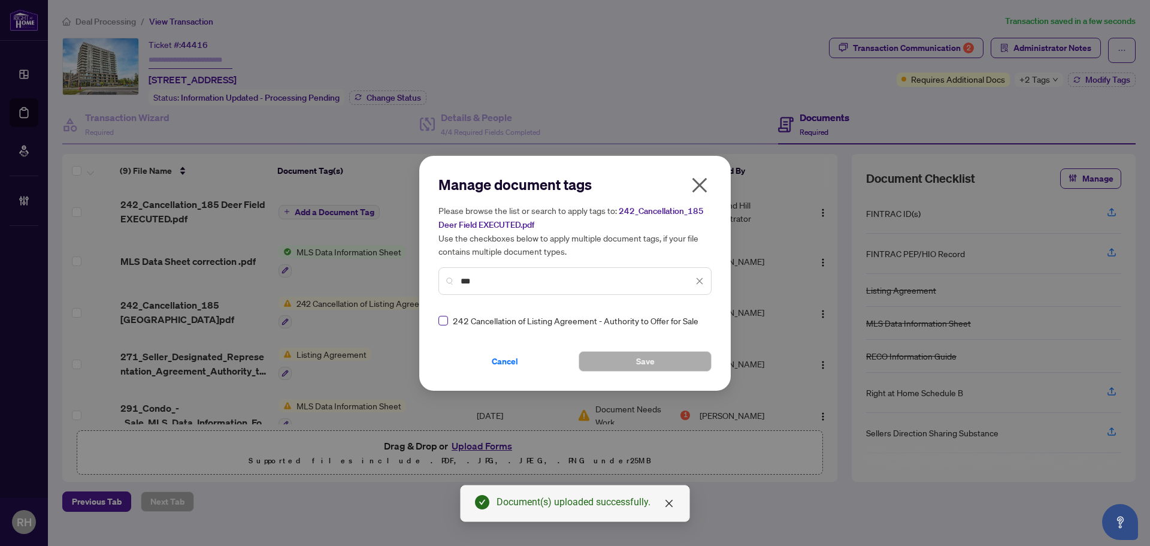
type input "***"
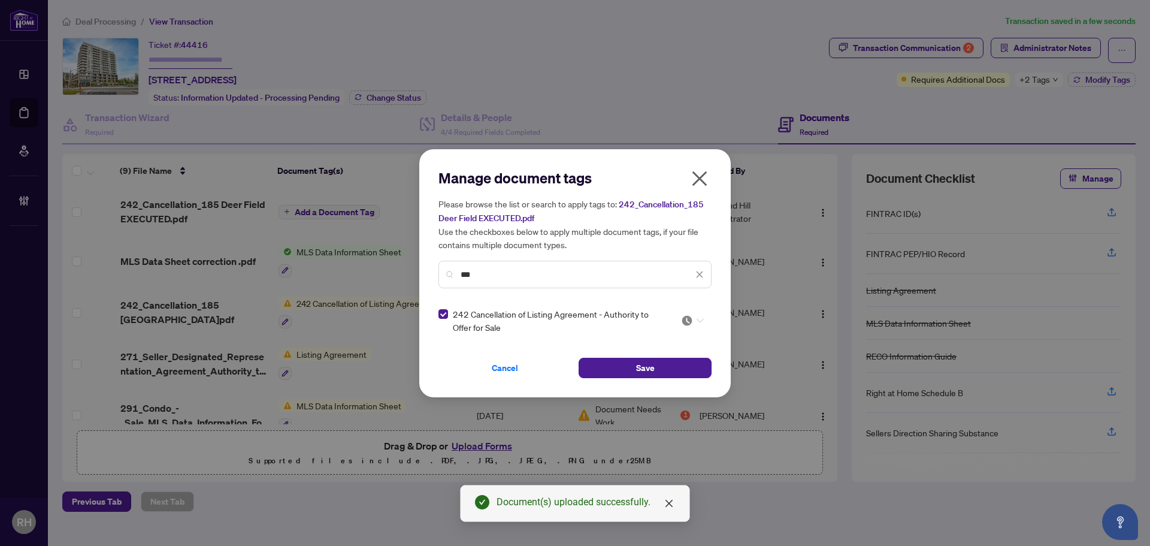
click at [683, 322] on img at bounding box center [687, 321] width 12 height 12
click at [665, 385] on div "Approved" at bounding box center [656, 378] width 91 height 19
click at [621, 370] on button "Save" at bounding box center [645, 368] width 133 height 20
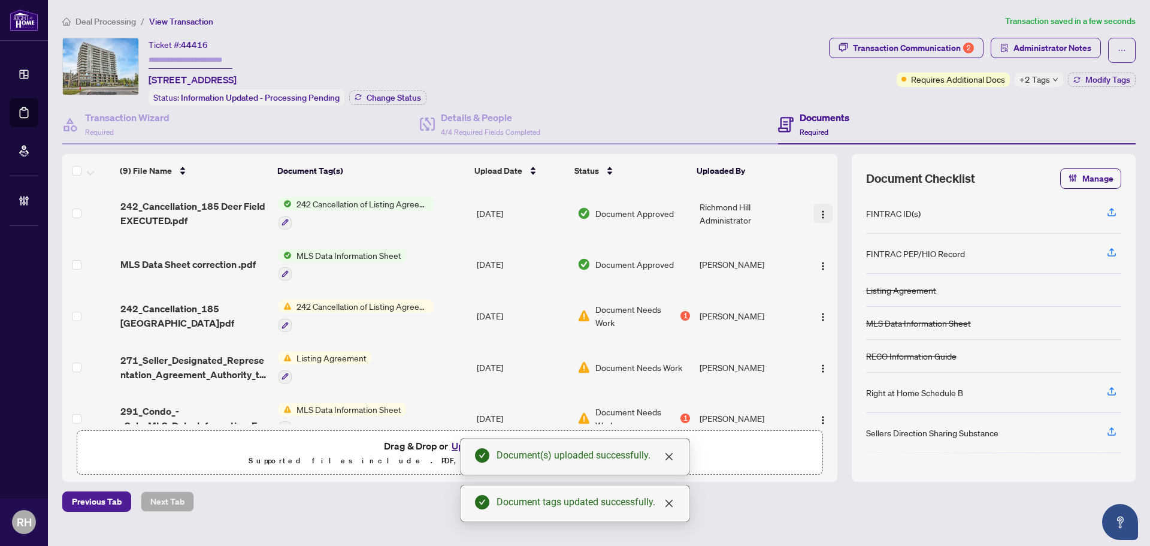
click at [818, 216] on img "button" at bounding box center [823, 215] width 10 height 10
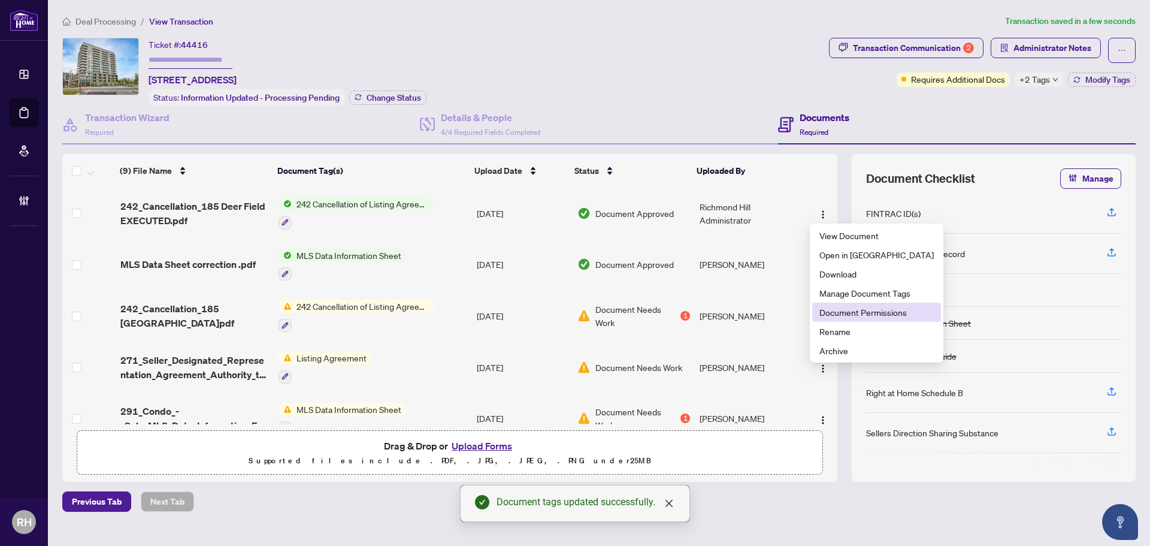
click at [833, 321] on li "Document Permissions" at bounding box center [876, 312] width 129 height 19
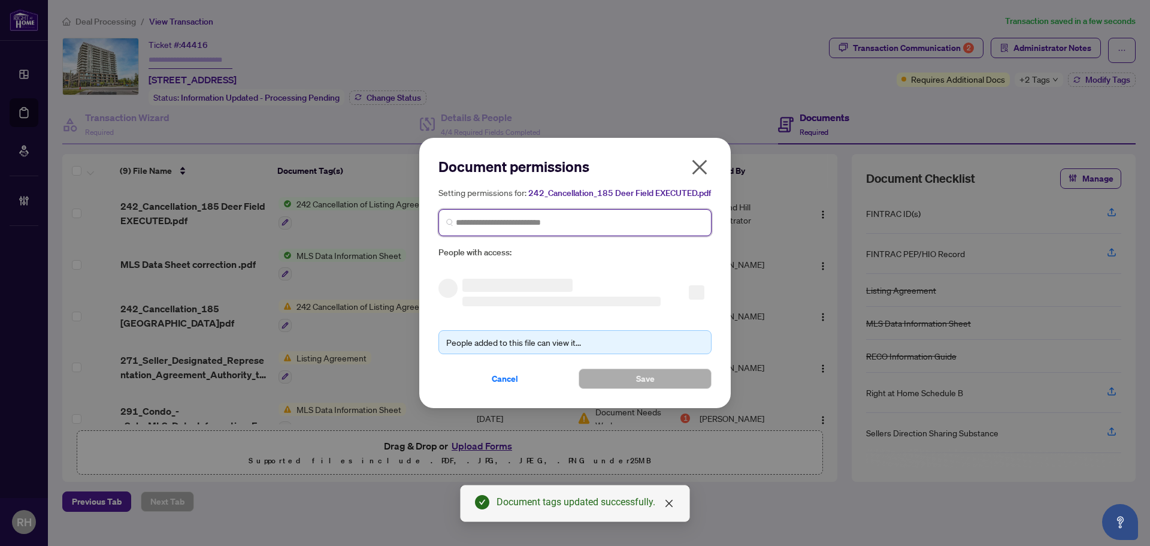
click at [511, 228] on input "search" at bounding box center [580, 222] width 248 height 13
type input "******"
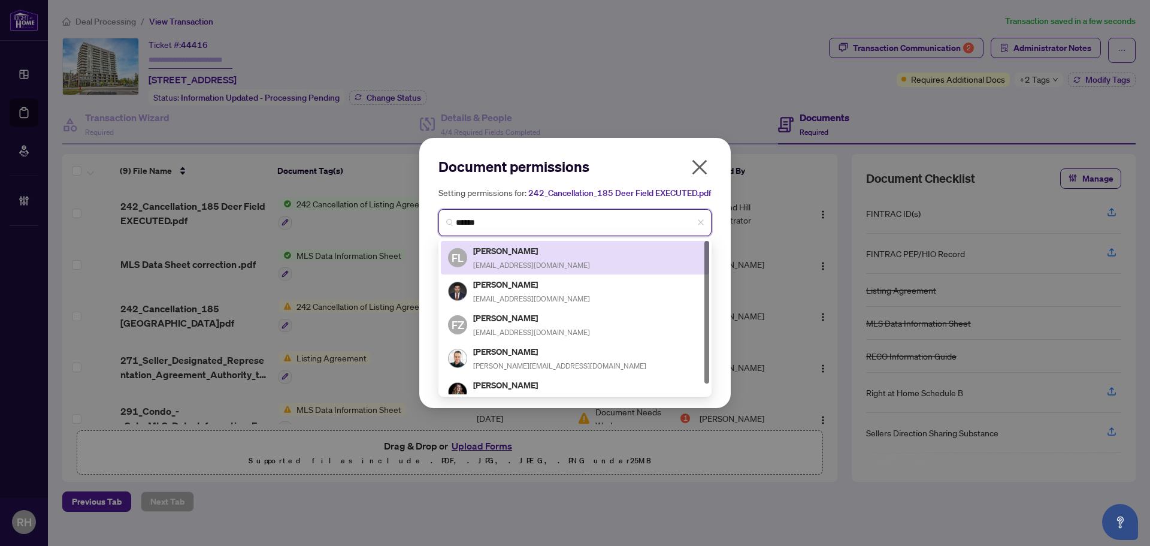
click at [545, 253] on h5 "Farzad Lahouti" at bounding box center [531, 251] width 117 height 14
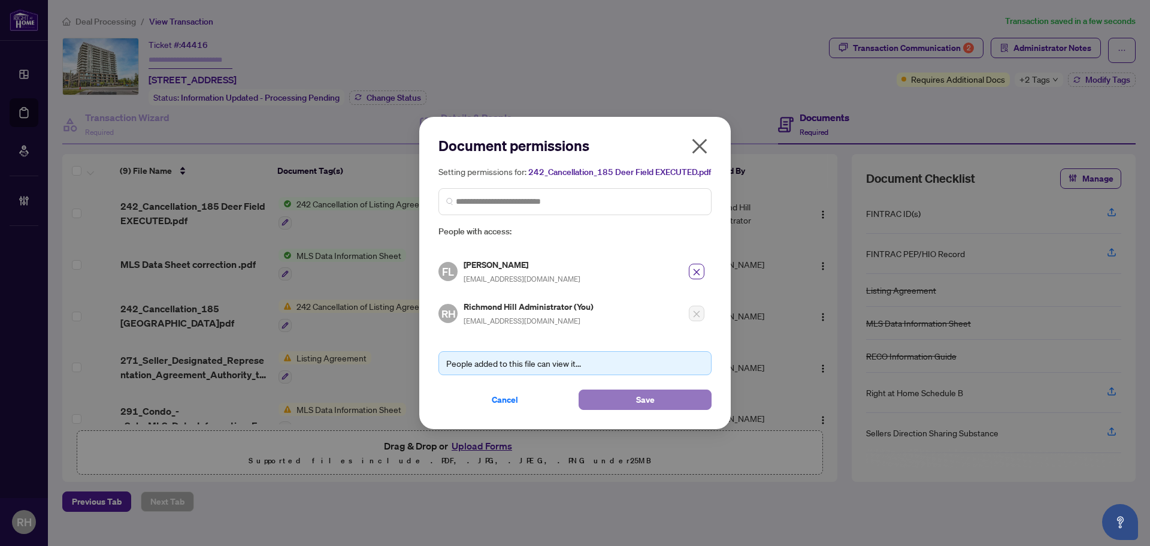
click at [654, 402] on span "Save" at bounding box center [645, 399] width 19 height 19
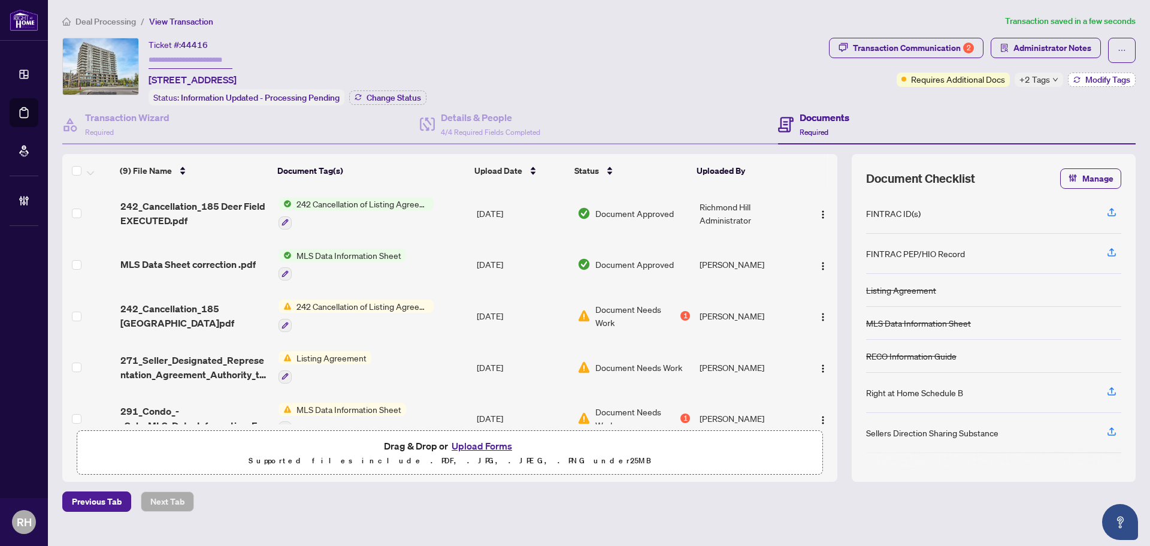
click at [1123, 75] on span "Modify Tags" at bounding box center [1108, 79] width 45 height 8
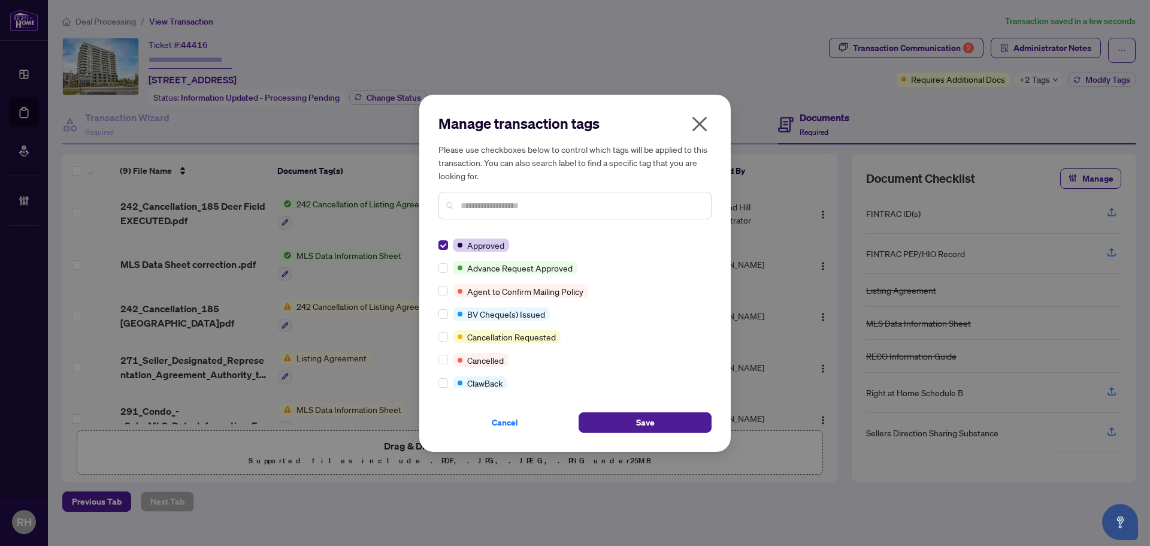
click at [443, 369] on div "Approved Advance Request Approved Agent to Confirm Mailing Policy BV Cheque(s) …" at bounding box center [575, 313] width 273 height 150
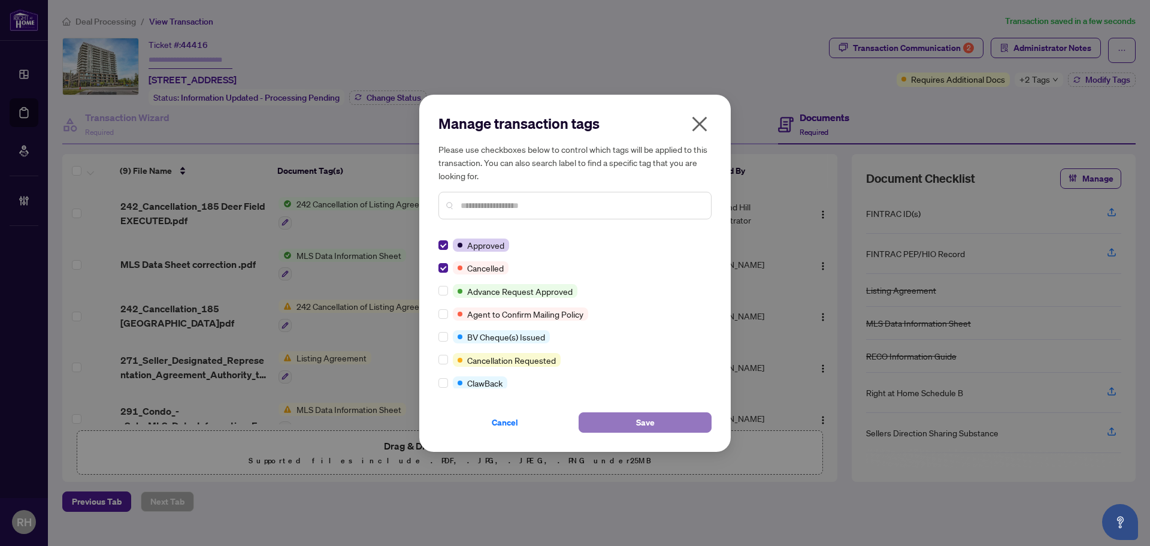
click at [691, 429] on button "Save" at bounding box center [645, 422] width 133 height 20
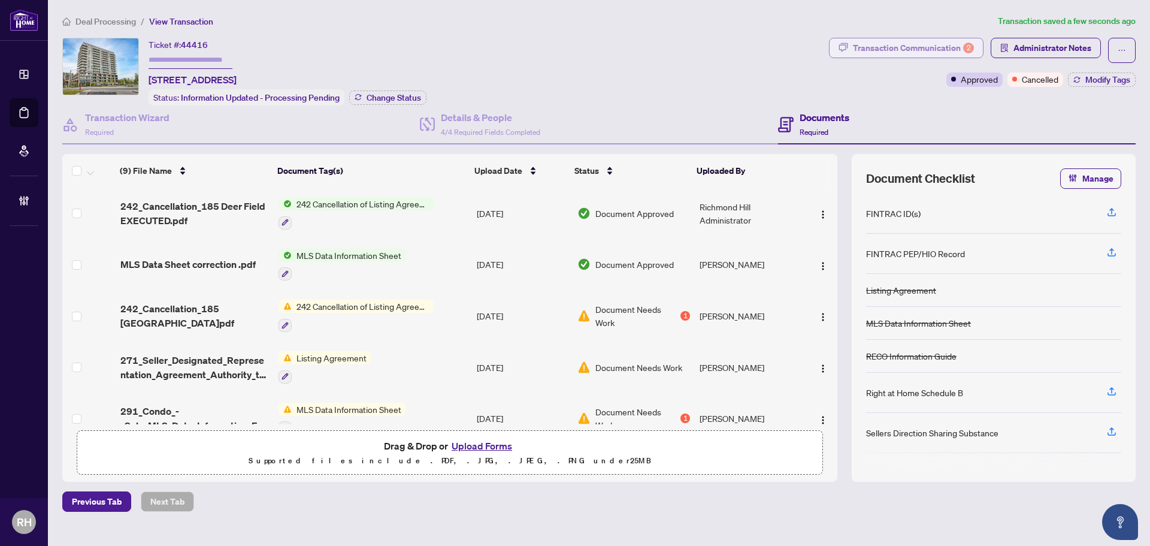
click at [945, 50] on div "Transaction Communication 2" at bounding box center [913, 47] width 121 height 19
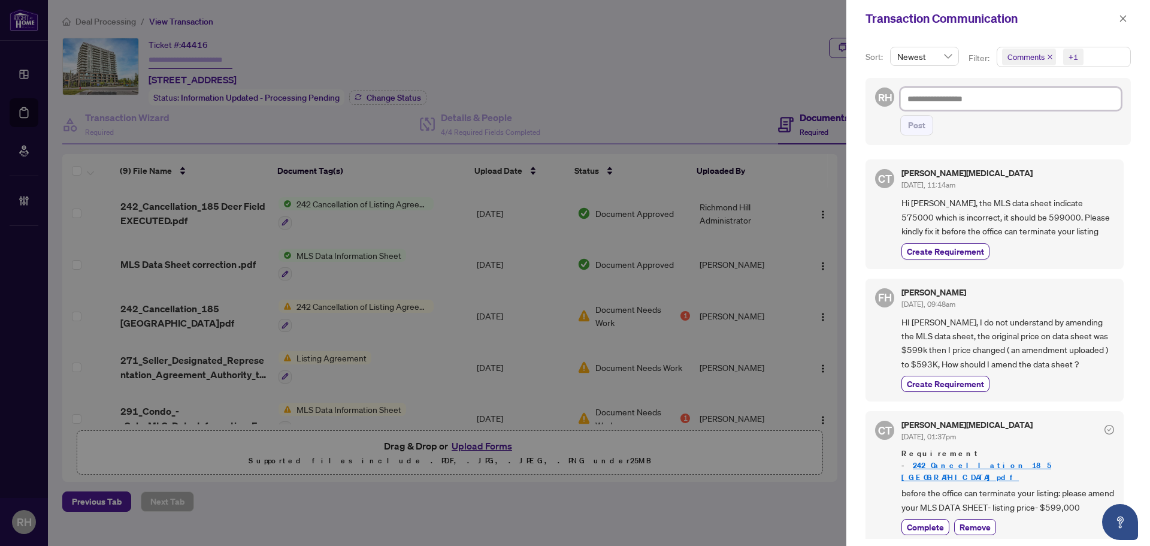
click at [991, 101] on textarea at bounding box center [1010, 98] width 221 height 23
paste textarea "**********"
type textarea "**********"
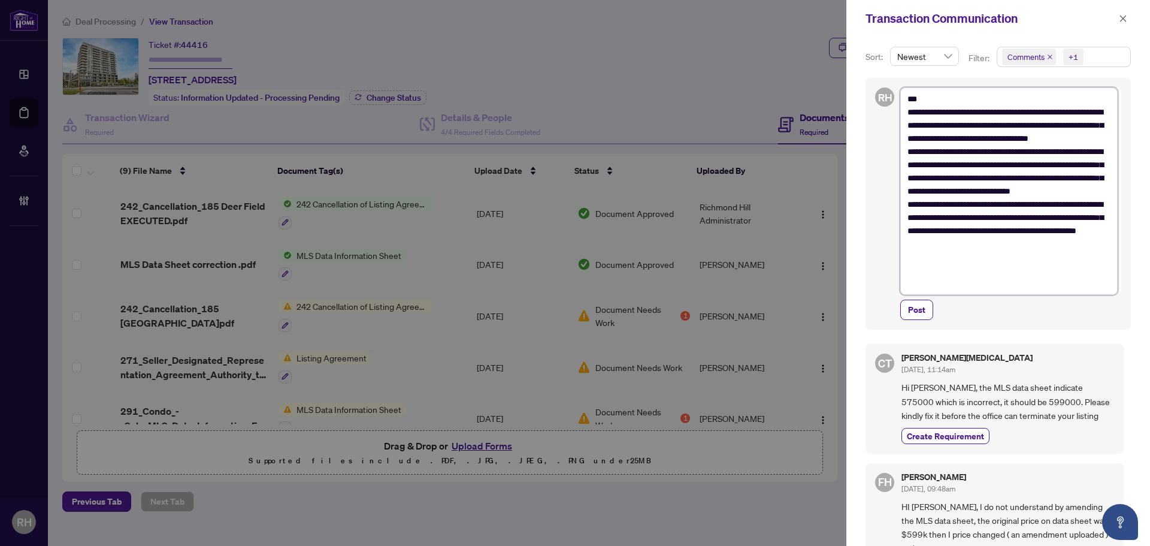
type textarea "**********"
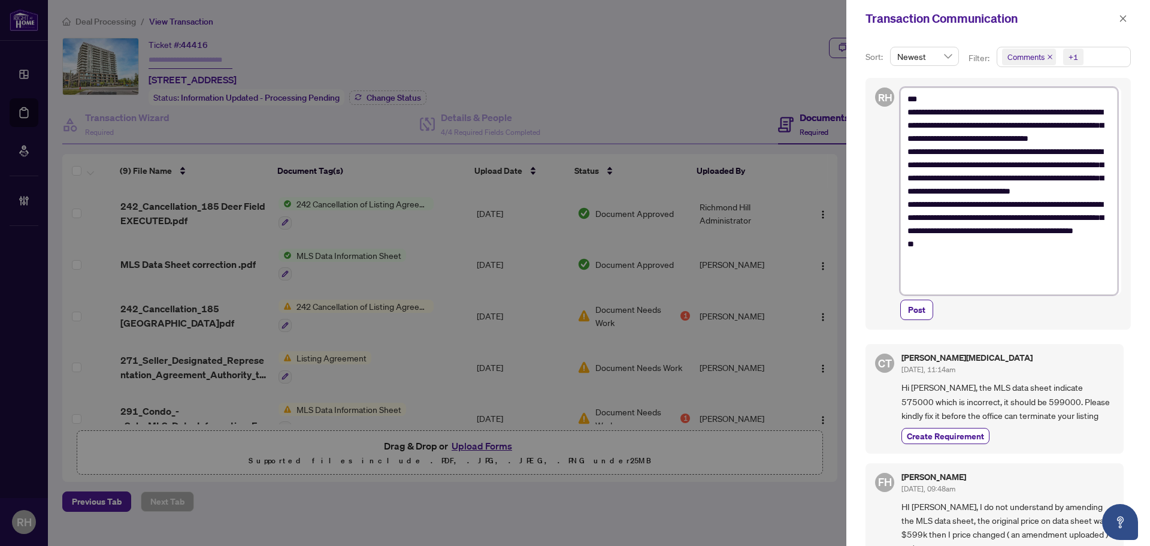
type textarea "**********"
click at [919, 298] on div "**********" at bounding box center [1010, 203] width 221 height 232
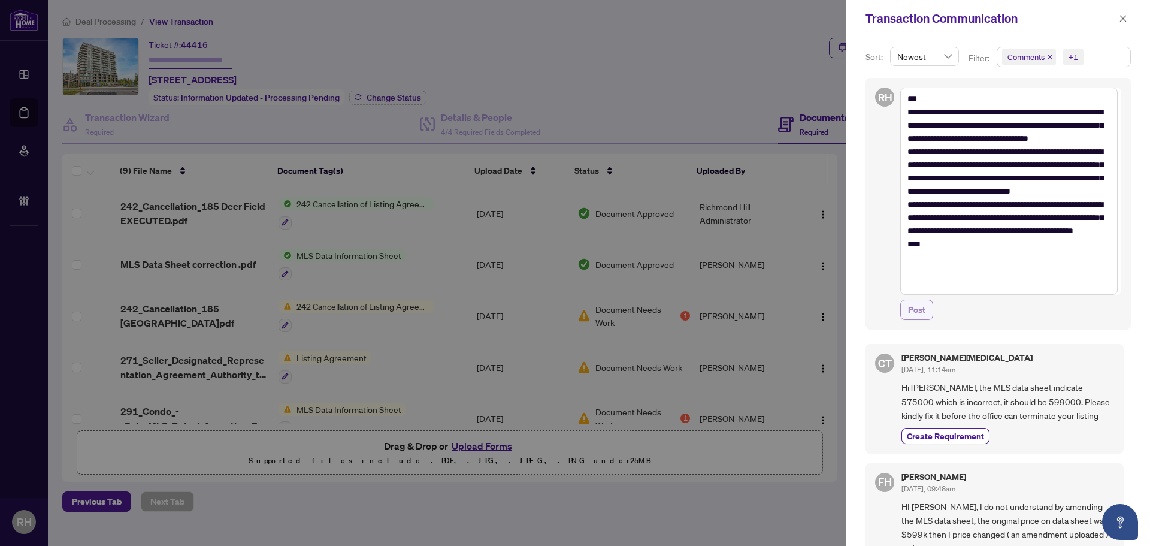
click at [923, 302] on span "Post" at bounding box center [916, 309] width 17 height 19
type textarea "**********"
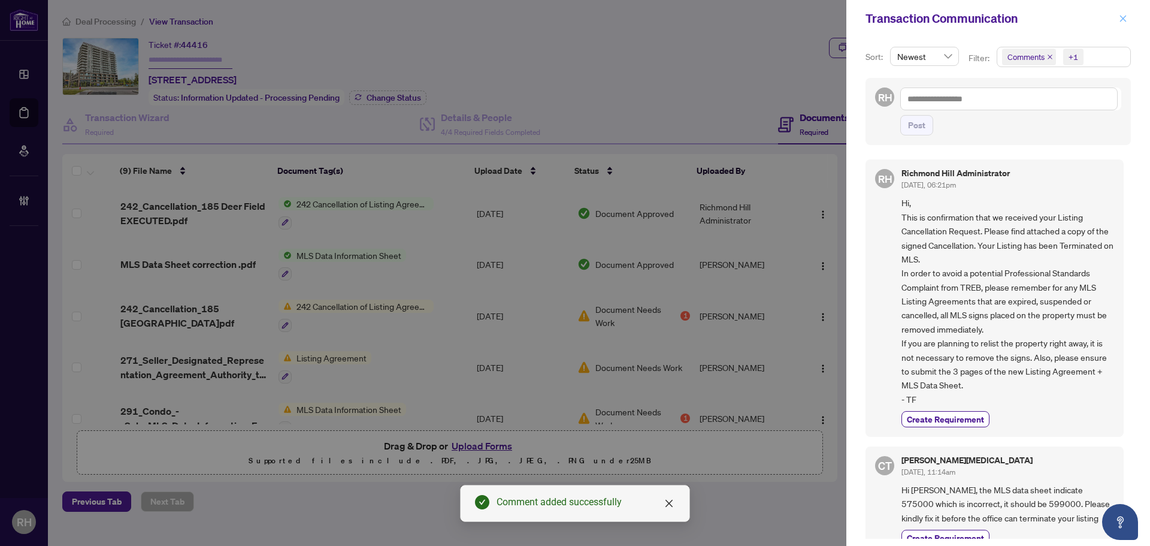
click at [1126, 26] on span "button" at bounding box center [1123, 18] width 8 height 19
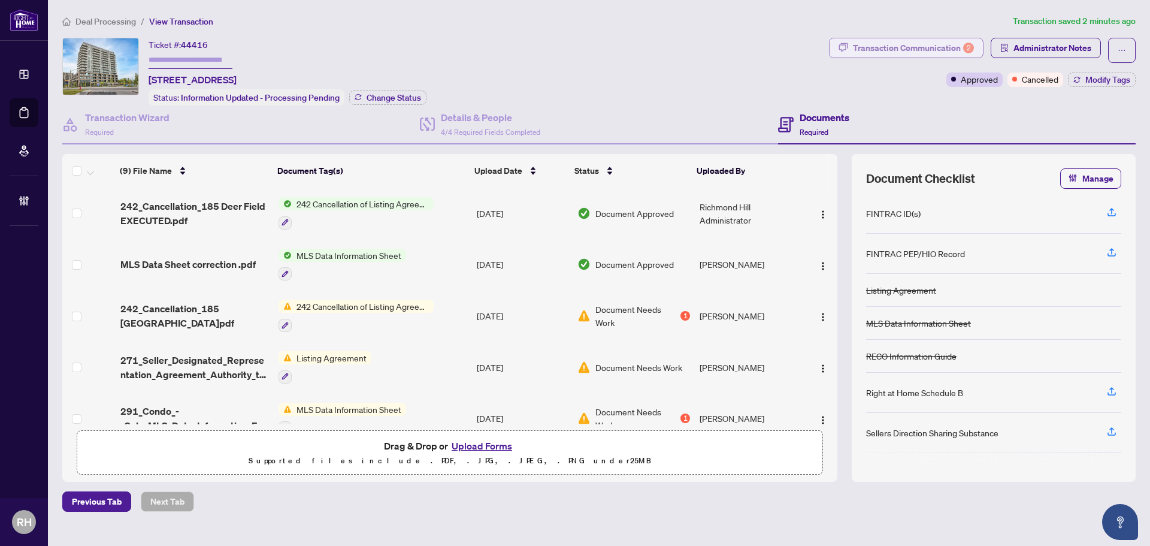
click at [900, 46] on div "Transaction Communication 2" at bounding box center [913, 47] width 121 height 19
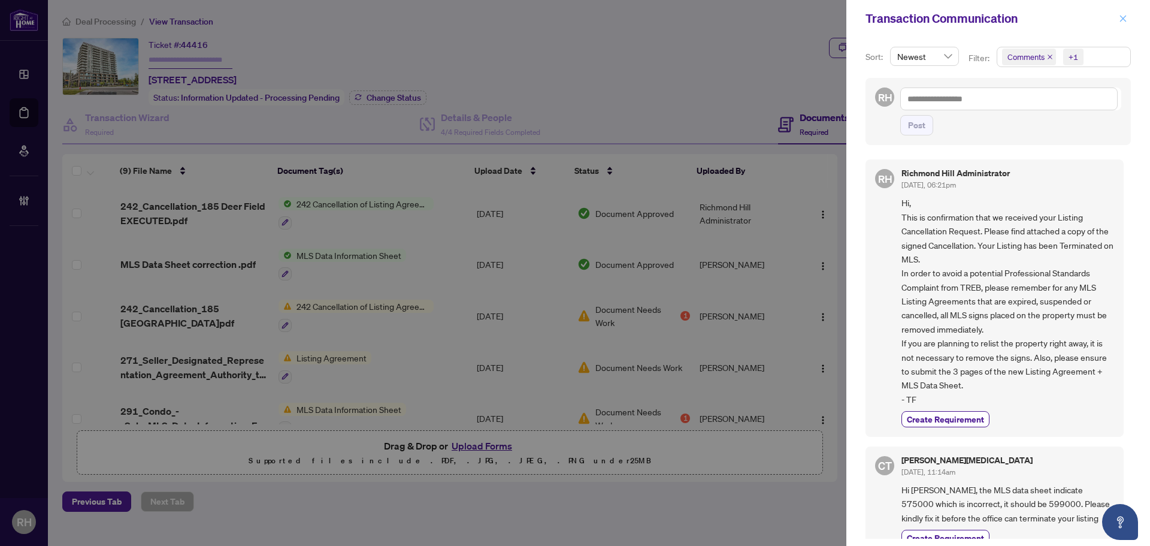
click at [1125, 21] on icon "close" at bounding box center [1123, 18] width 8 height 8
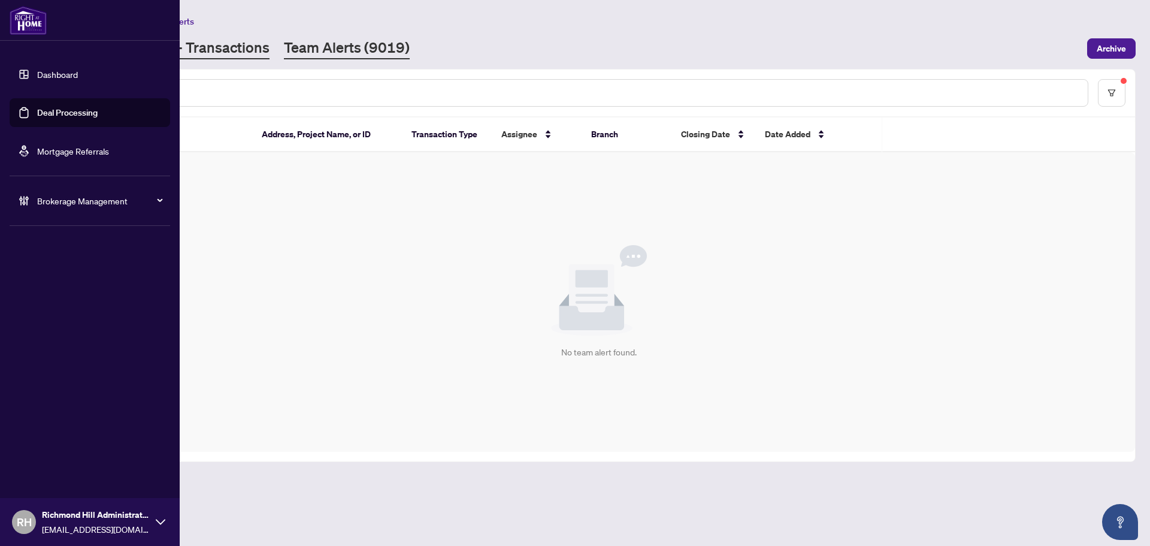
click at [192, 53] on link "[PERSON_NAME] - Transactions" at bounding box center [165, 49] width 207 height 22
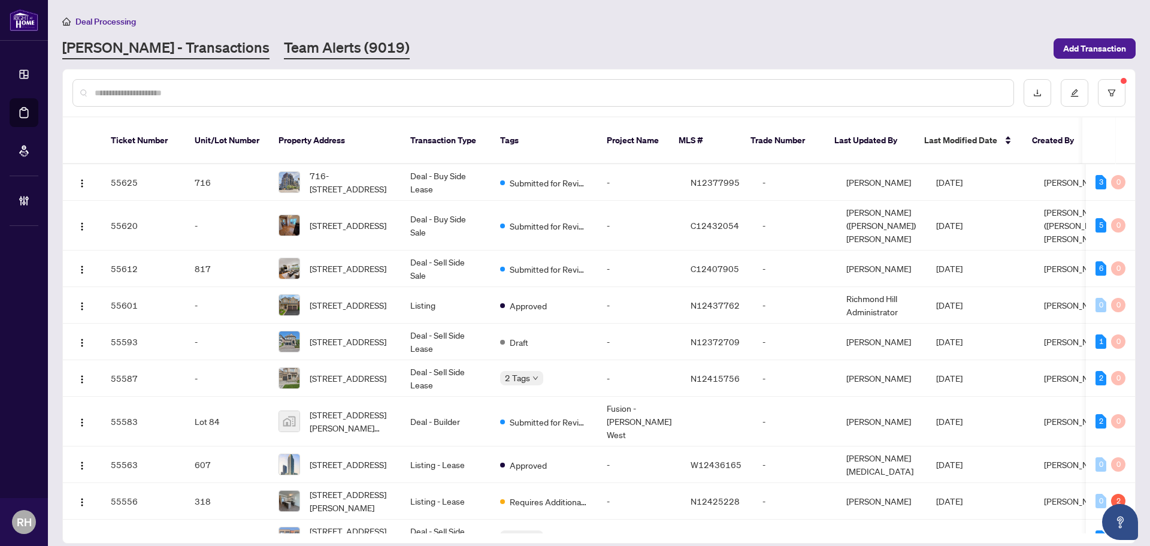
click at [284, 55] on link "Team Alerts (9019)" at bounding box center [347, 49] width 126 height 22
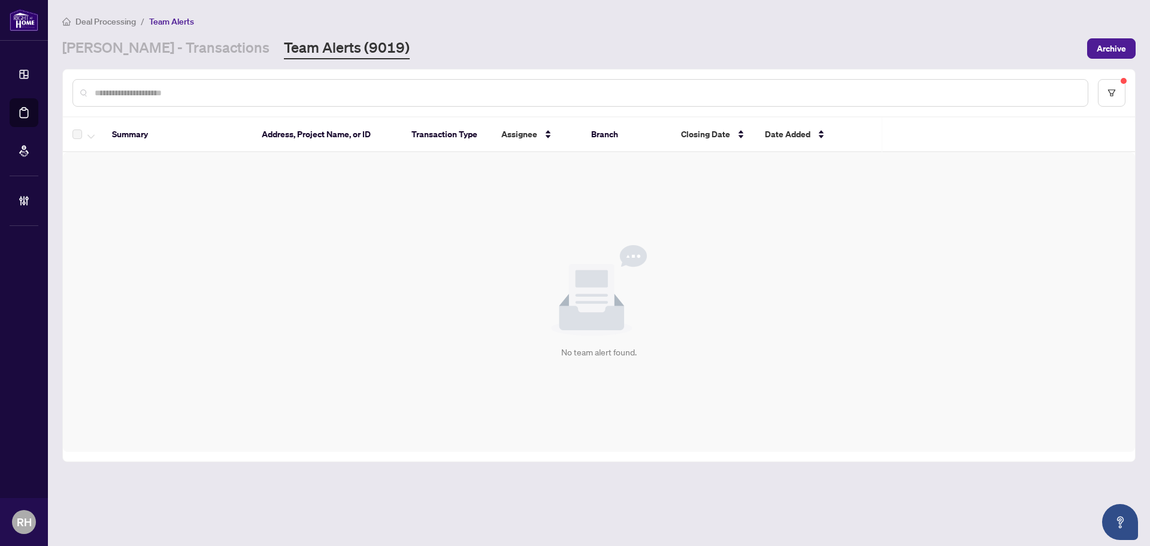
drag, startPoint x: 827, startPoint y: 283, endPoint x: 816, endPoint y: 325, distance: 43.5
click at [827, 283] on div "No team alert found." at bounding box center [599, 302] width 1072 height 300
click at [919, 265] on div "No team alert found." at bounding box center [599, 302] width 1072 height 300
click at [781, 305] on div "No team alert found." at bounding box center [599, 302] width 1072 height 300
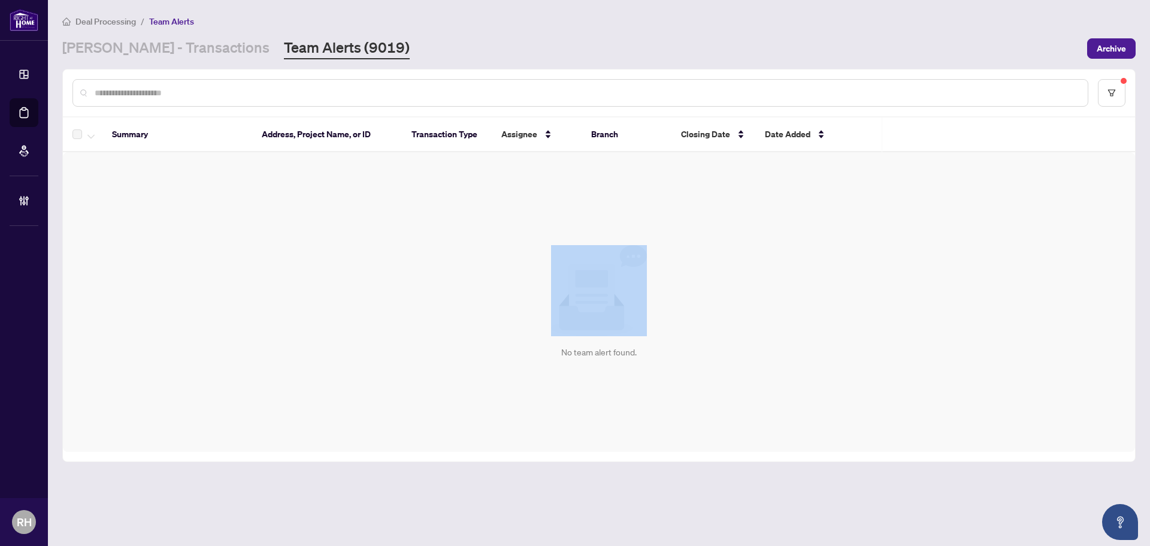
click at [781, 305] on div "No team alert found." at bounding box center [599, 302] width 1072 height 300
click at [772, 331] on div "No team alert found." at bounding box center [599, 302] width 1072 height 300
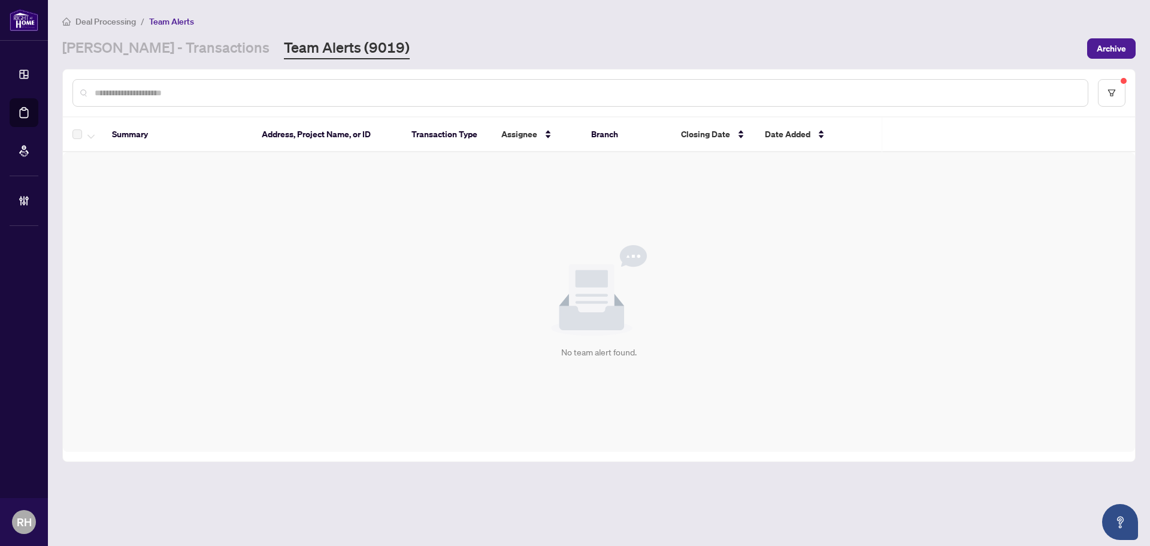
click at [750, 352] on div "No team alert found." at bounding box center [599, 302] width 1072 height 300
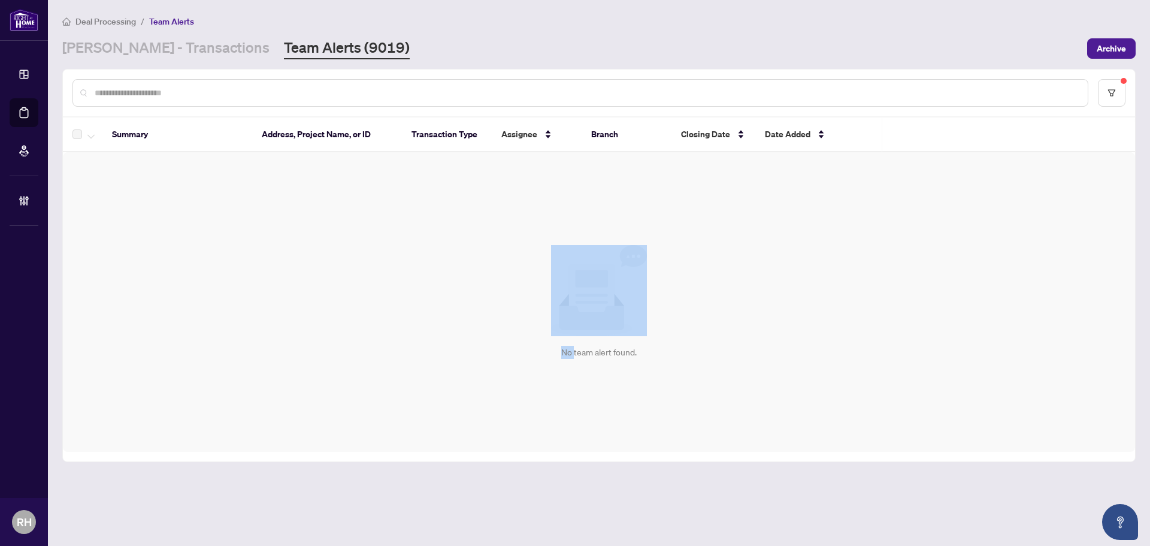
click at [750, 352] on div "No team alert found." at bounding box center [599, 302] width 1072 height 300
click at [732, 368] on div "No team alert found." at bounding box center [599, 302] width 1072 height 300
click at [697, 368] on div "No team alert found." at bounding box center [599, 302] width 1072 height 300
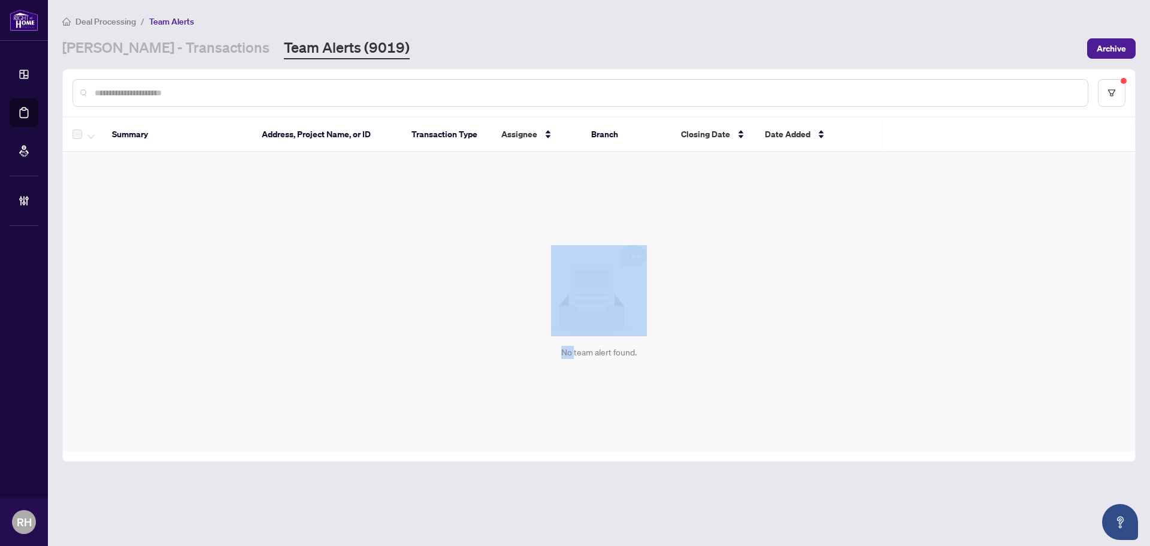
click at [697, 368] on div "No team alert found." at bounding box center [599, 302] width 1072 height 300
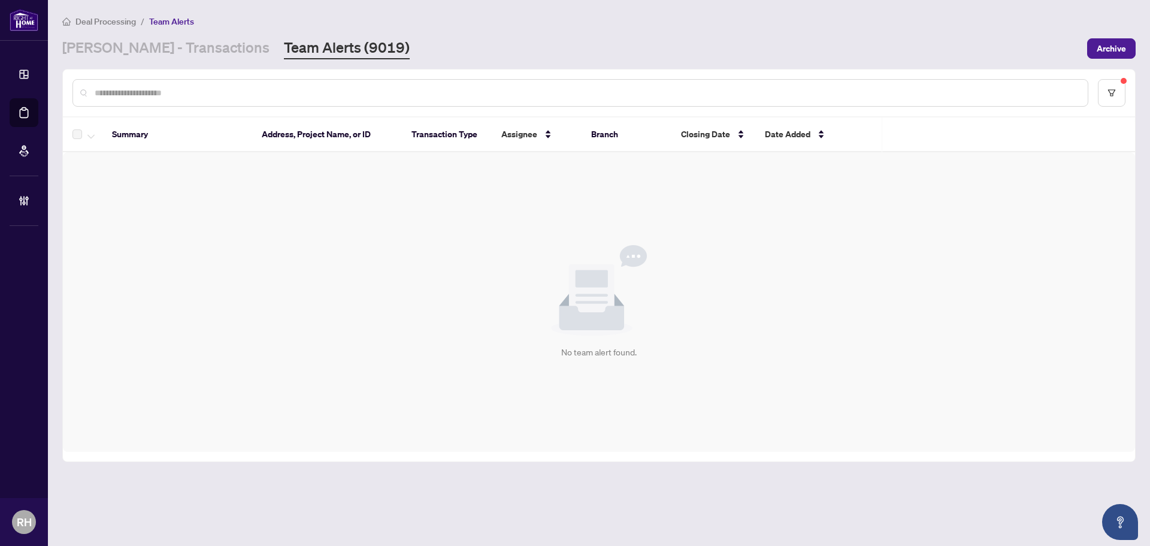
click at [666, 367] on div "No team alert found." at bounding box center [599, 302] width 1072 height 300
click at [633, 348] on div "No team alert found." at bounding box center [598, 352] width 75 height 13
click at [645, 353] on div "No team alert found." at bounding box center [599, 302] width 1072 height 300
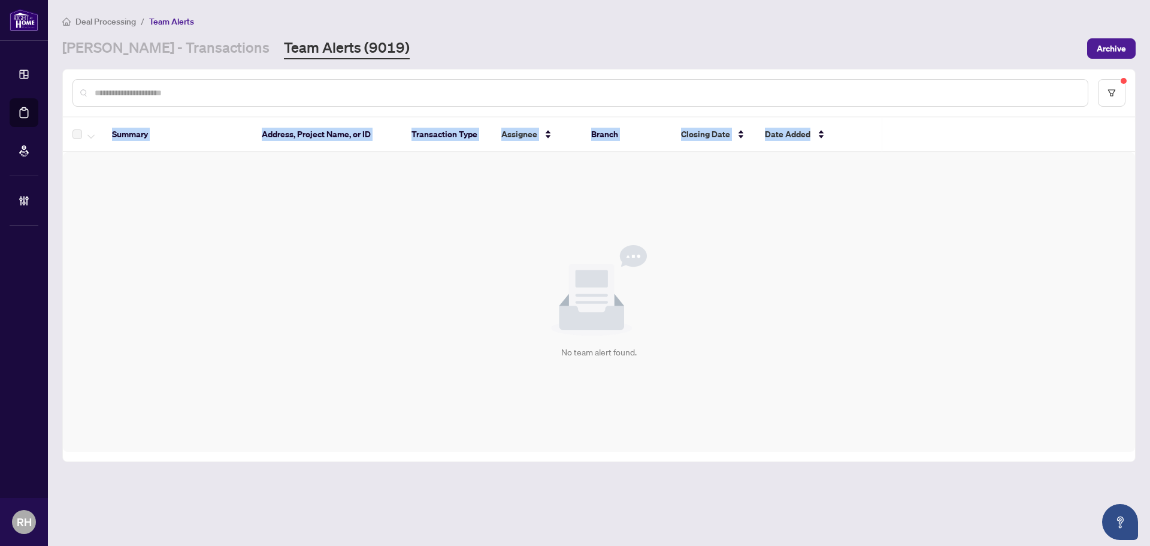
drag, startPoint x: 987, startPoint y: 129, endPoint x: 83, endPoint y: 136, distance: 904.1
click at [83, 136] on tr "Summary Address, Project Name, or ID Transaction Type Assignee Branch Closing D…" at bounding box center [599, 134] width 1072 height 35
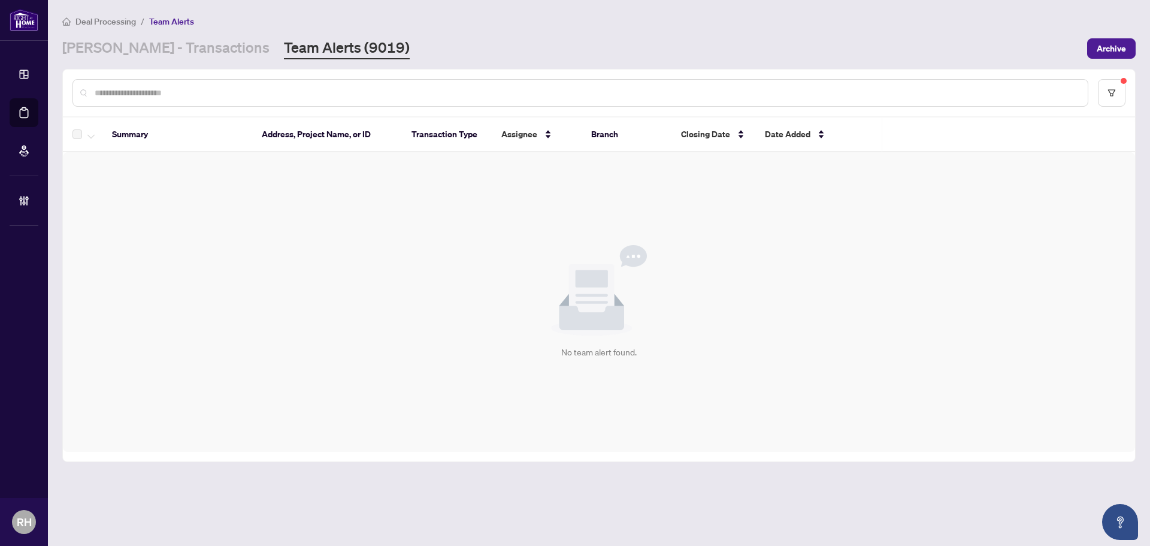
click at [130, 180] on div "No team alert found." at bounding box center [599, 302] width 1072 height 300
click at [161, 140] on th "Summary" at bounding box center [177, 134] width 150 height 35
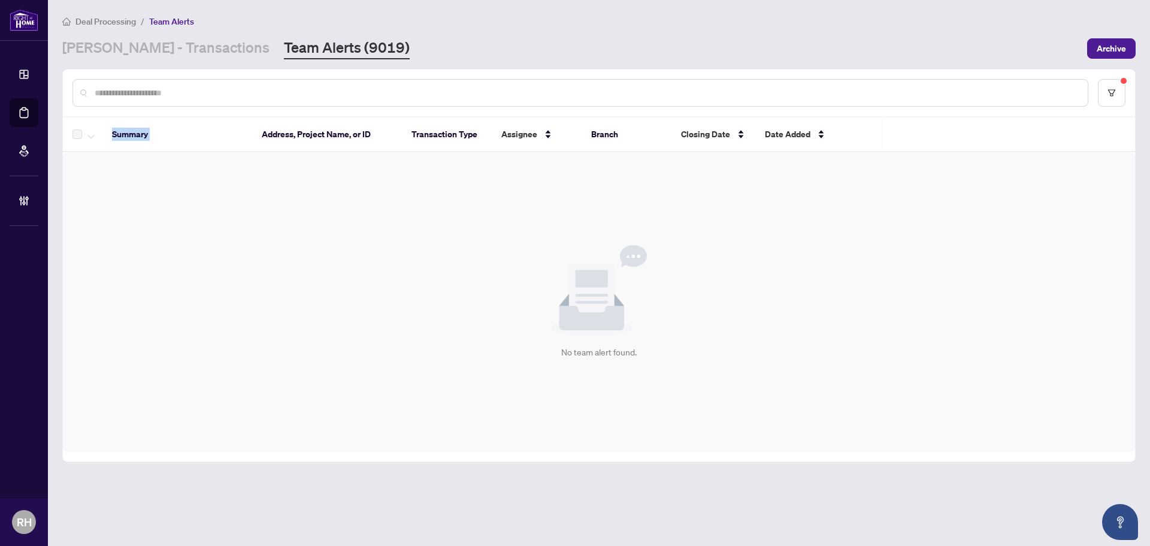
click at [161, 140] on th "Summary" at bounding box center [177, 134] width 150 height 35
click at [247, 117] on th "Summary" at bounding box center [177, 134] width 150 height 35
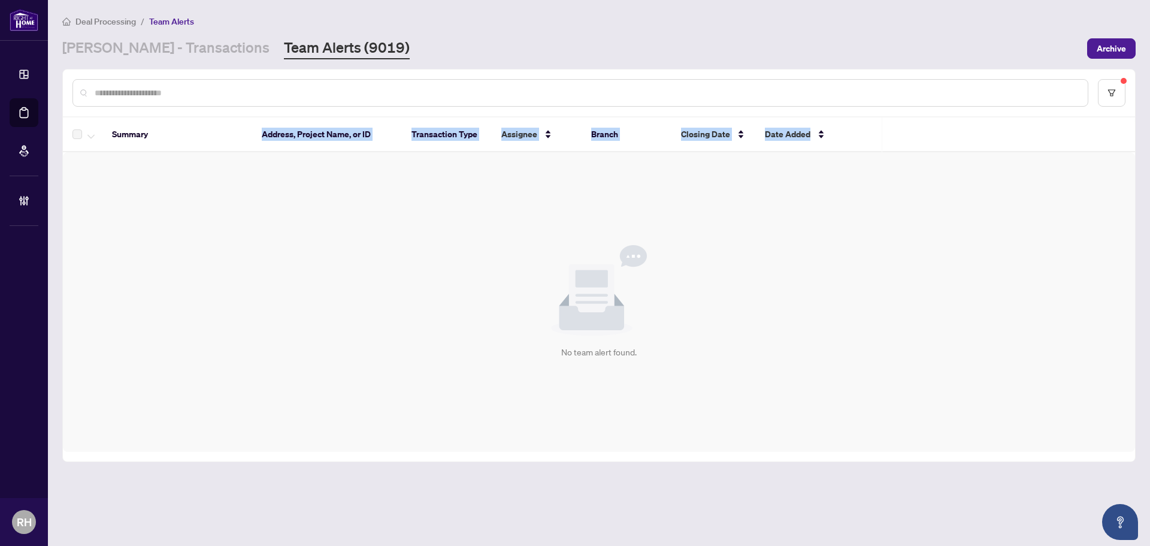
drag, startPoint x: 242, startPoint y: 135, endPoint x: 923, endPoint y: 128, distance: 680.6
click at [923, 128] on tr "Summary Address, Project Name, or ID Transaction Type Assignee Branch Closing D…" at bounding box center [599, 134] width 1072 height 35
click at [923, 128] on th at bounding box center [1009, 134] width 253 height 35
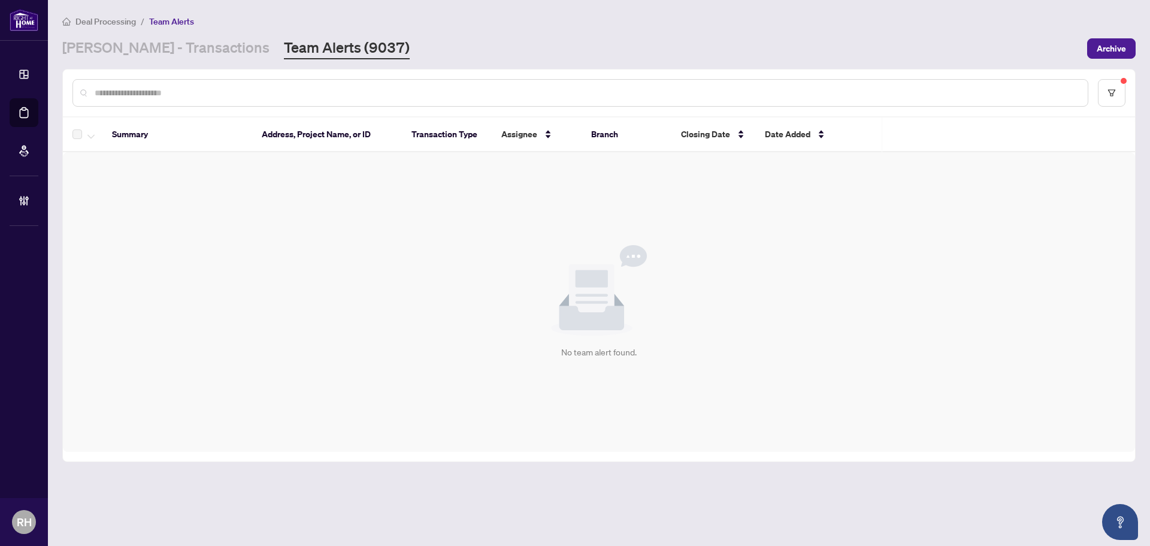
click at [790, 87] on input "text" at bounding box center [587, 92] width 984 height 13
click at [176, 60] on main "Deal Processing / Team Alerts [PERSON_NAME] - Transactions Team Alerts (9037) A…" at bounding box center [599, 273] width 1102 height 546
click at [173, 55] on link "[PERSON_NAME] - Transactions" at bounding box center [165, 49] width 207 height 22
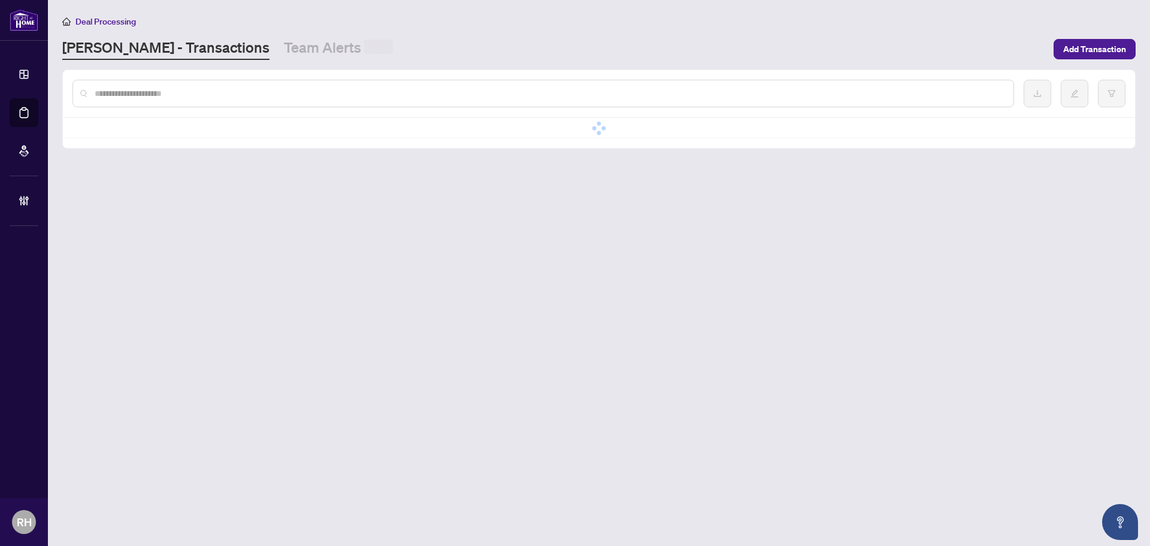
click at [196, 92] on input "text" at bounding box center [549, 93] width 909 height 13
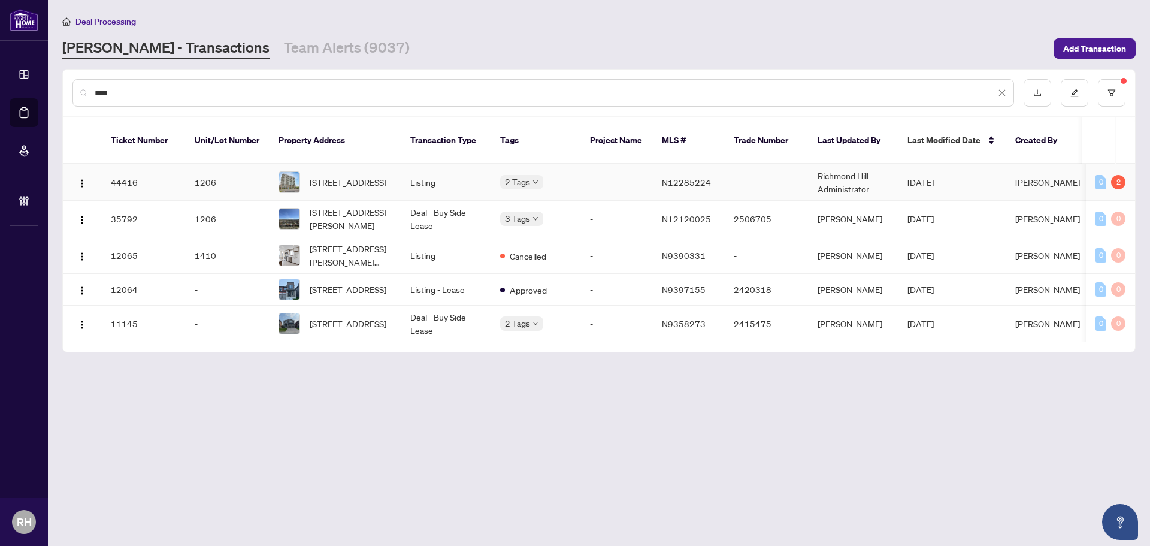
type input "****"
click at [443, 171] on td "Listing" at bounding box center [446, 182] width 90 height 37
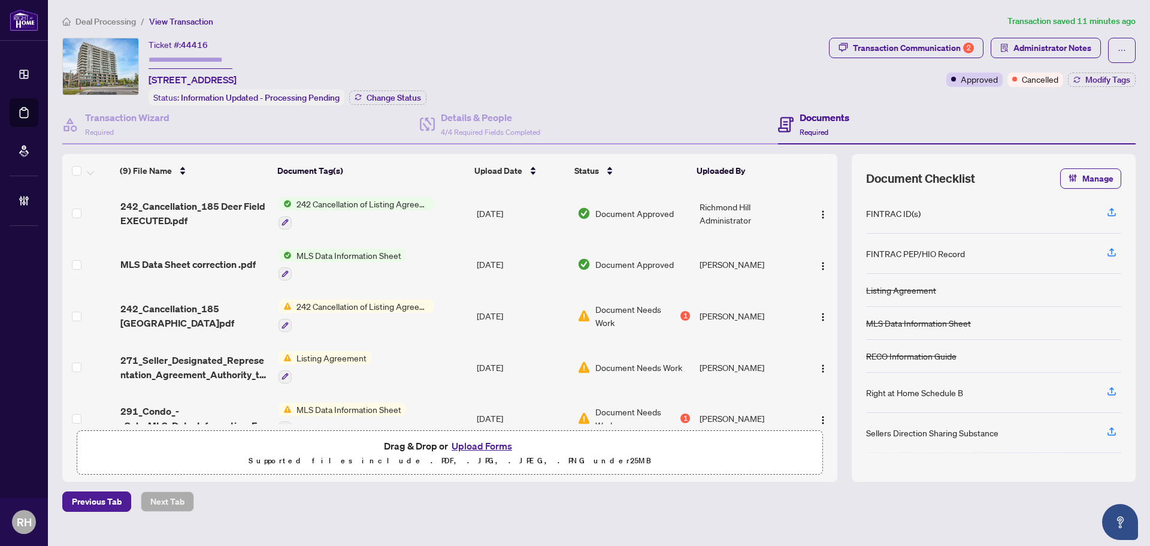
click at [428, 202] on span "242 Cancellation of Listing Agreement - Authority to Offer for Sale" at bounding box center [363, 203] width 142 height 13
click at [482, 208] on td "Oct/01/2025" at bounding box center [522, 214] width 101 height 52
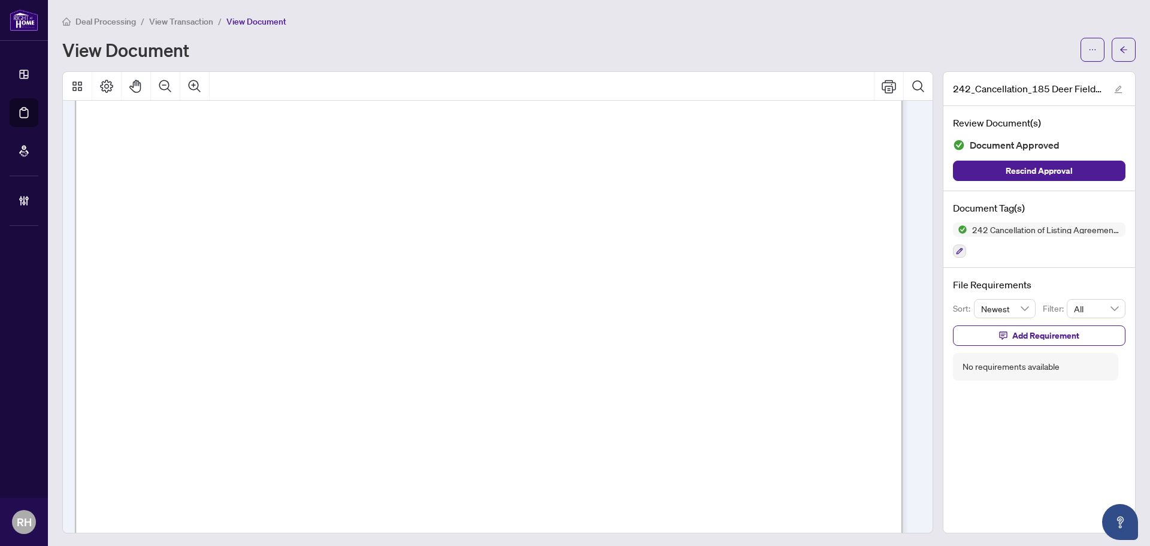
scroll to position [60, 0]
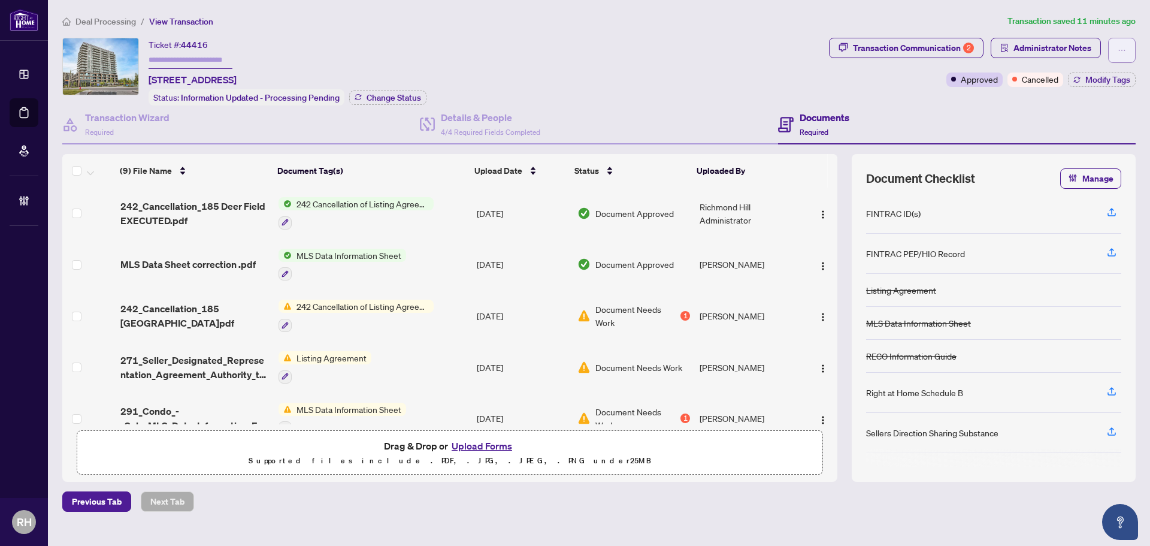
click at [1128, 44] on button "button" at bounding box center [1122, 50] width 28 height 25
click at [1070, 74] on span "Transaction Permissions" at bounding box center [1081, 76] width 92 height 13
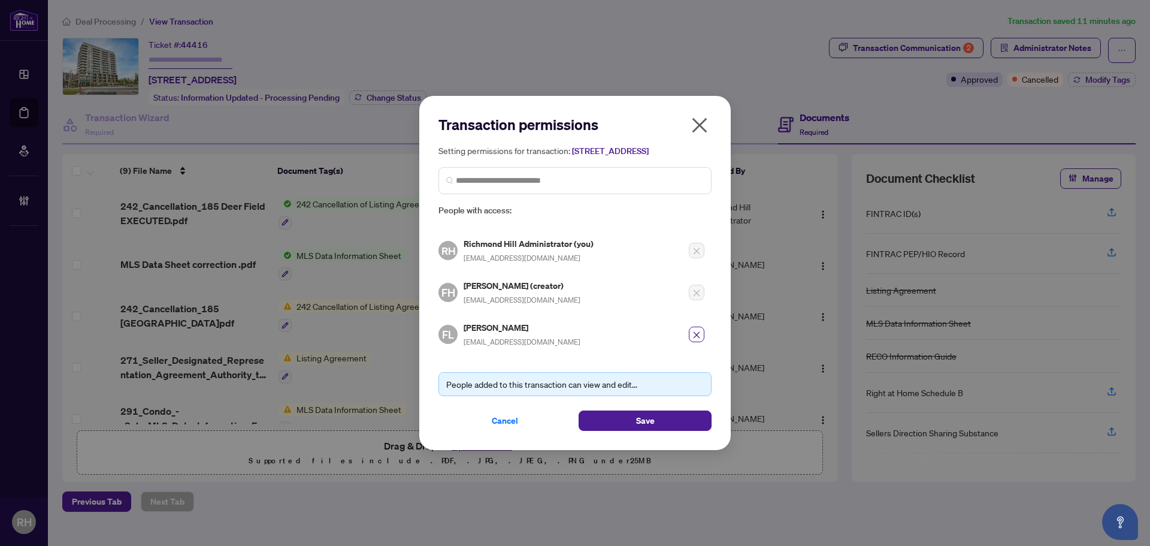
click at [703, 122] on icon "close" at bounding box center [700, 124] width 15 height 15
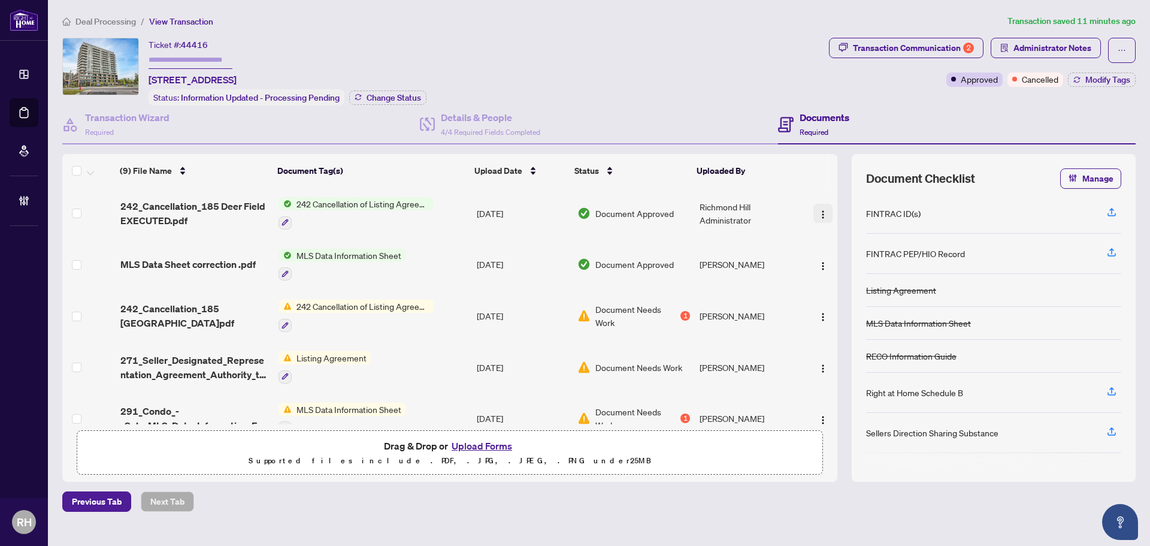
click at [818, 211] on img "button" at bounding box center [823, 215] width 10 height 10
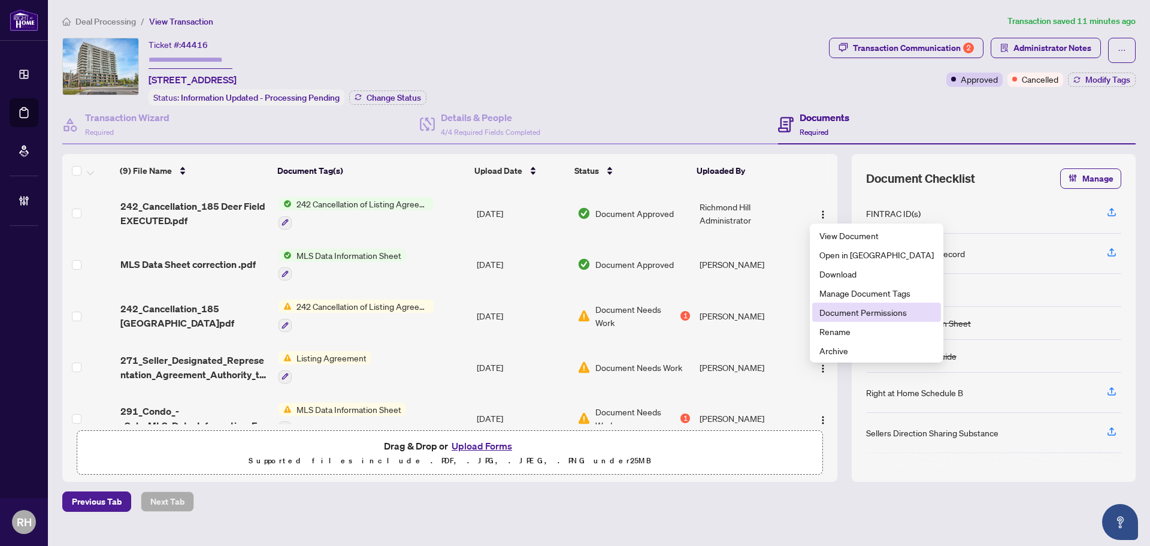
click at [849, 316] on span "Document Permissions" at bounding box center [877, 312] width 114 height 13
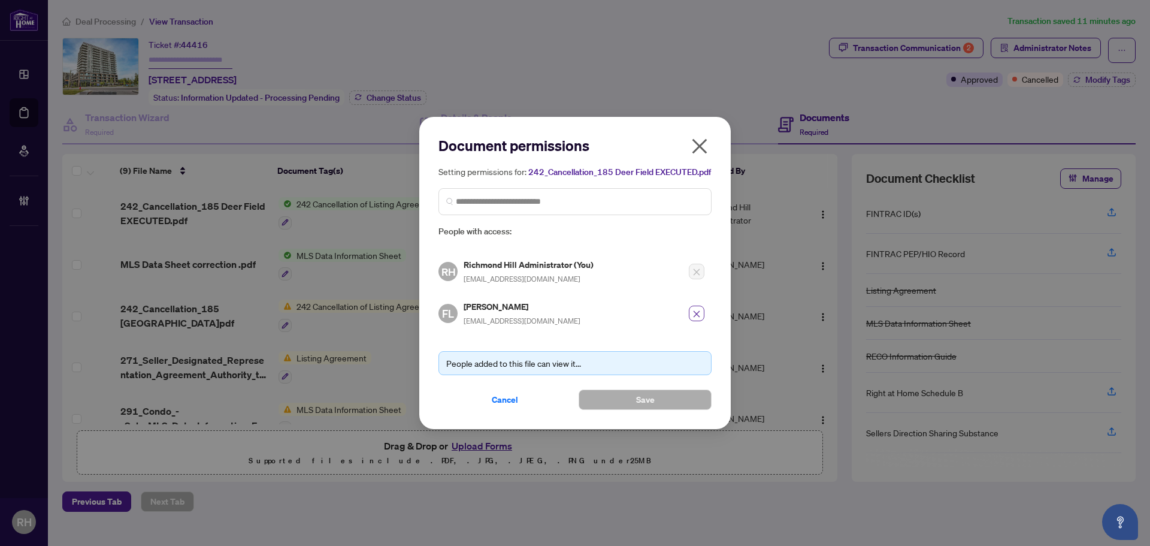
click at [701, 312] on button "button" at bounding box center [697, 314] width 16 height 16
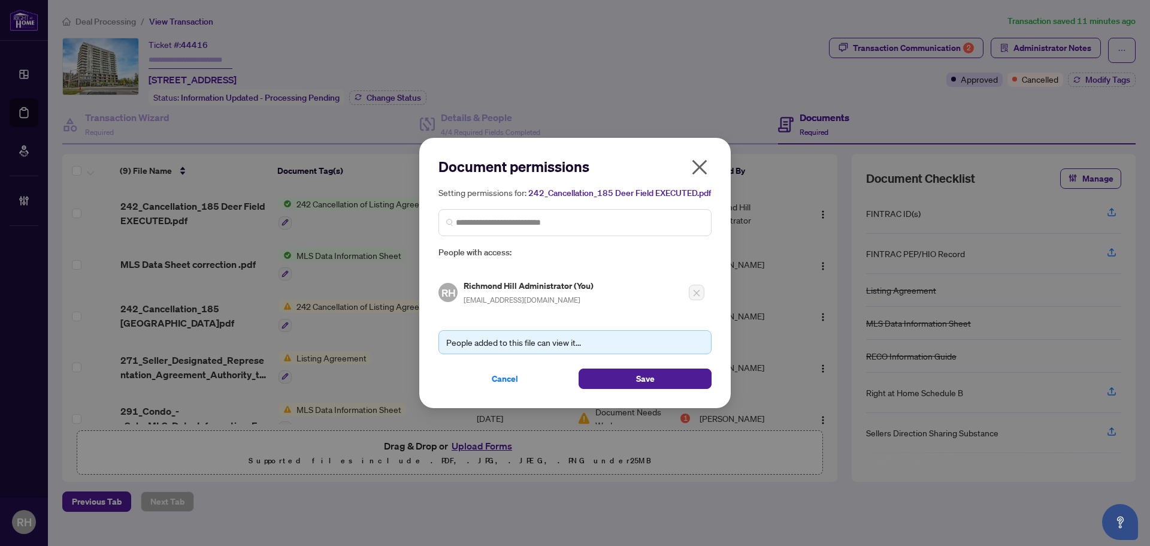
click at [573, 214] on div "Setting permissions for: 242_Cancellation_185 Deer Field EXECUTED.pdf People wi…" at bounding box center [575, 223] width 273 height 74
click at [573, 228] on input "search" at bounding box center [580, 222] width 248 height 13
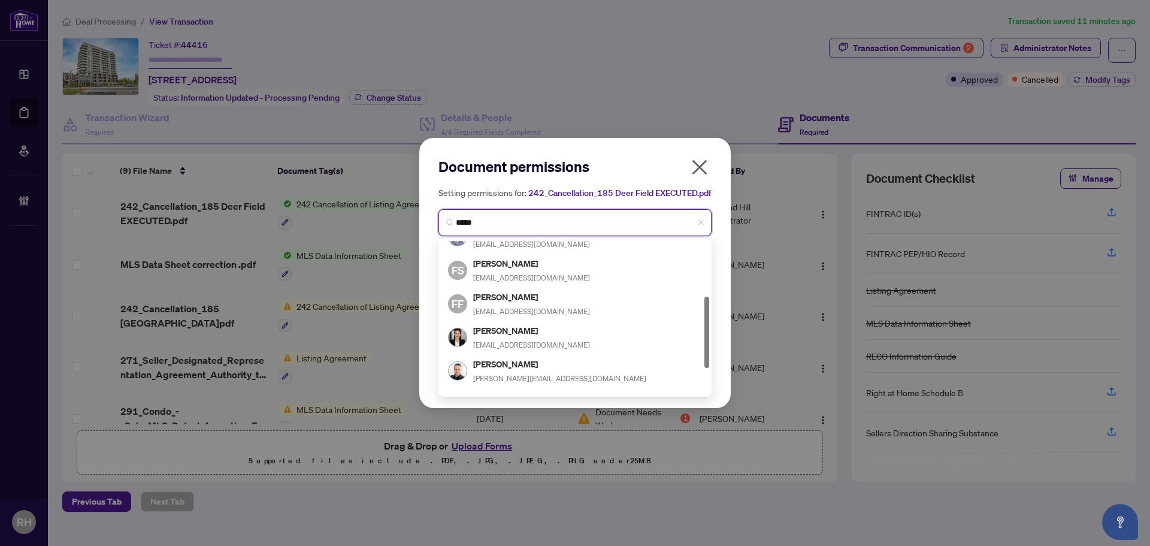
scroll to position [176, 0]
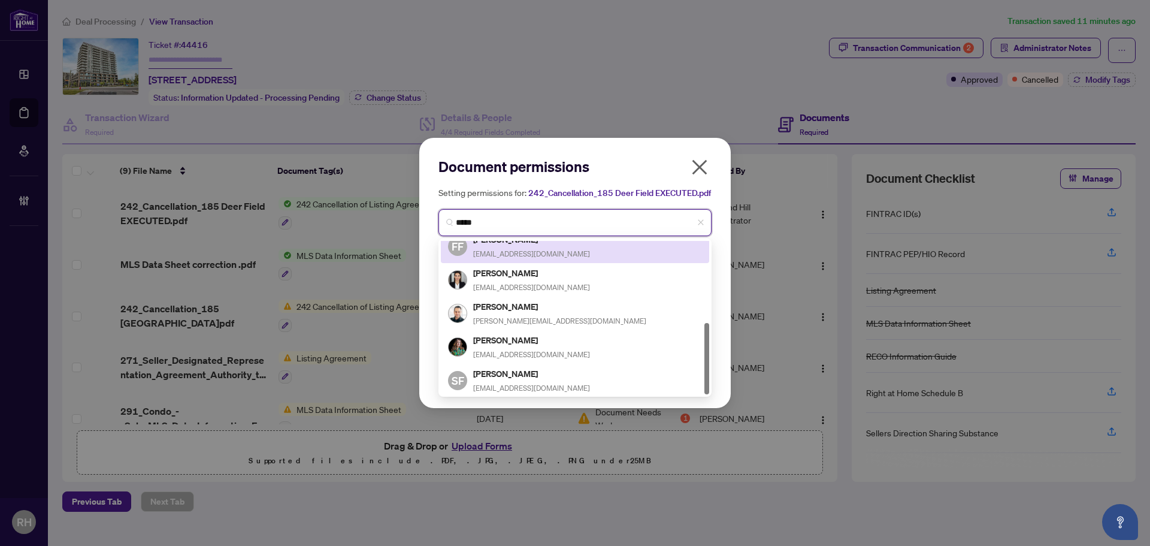
type input "*****"
click at [706, 159] on icon "close" at bounding box center [700, 166] width 15 height 15
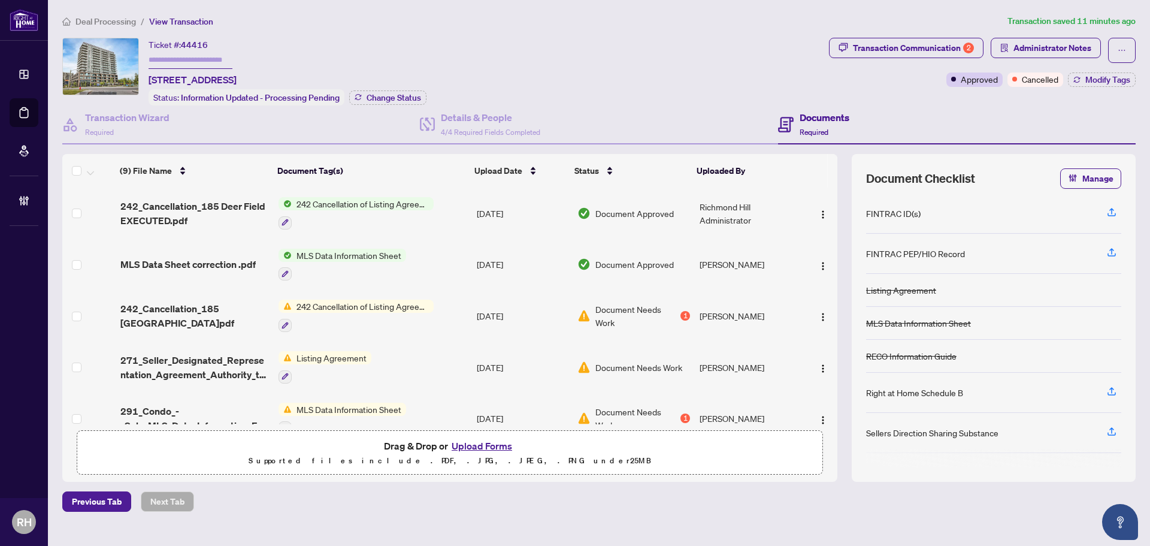
drag, startPoint x: 773, startPoint y: 267, endPoint x: 697, endPoint y: 270, distance: 76.1
click at [697, 270] on td "Faraz Helforoush" at bounding box center [749, 265] width 108 height 52
drag, startPoint x: 773, startPoint y: 266, endPoint x: 693, endPoint y: 267, distance: 79.7
click at [695, 267] on td "Faraz Helforoush" at bounding box center [749, 265] width 108 height 52
click at [829, 204] on div at bounding box center [823, 213] width 19 height 19
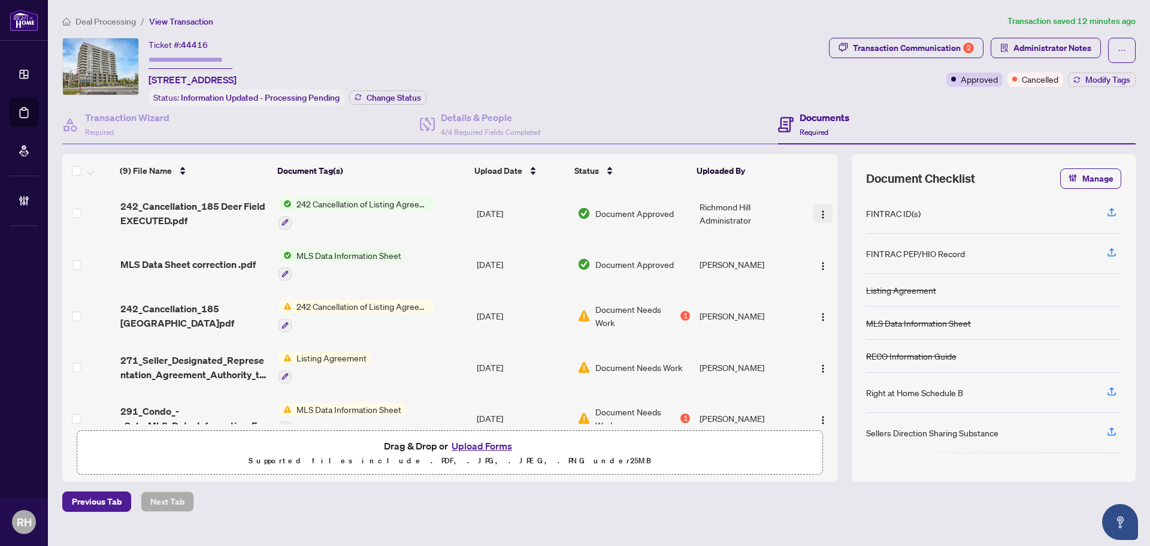
click at [818, 210] on img "button" at bounding box center [823, 215] width 10 height 10
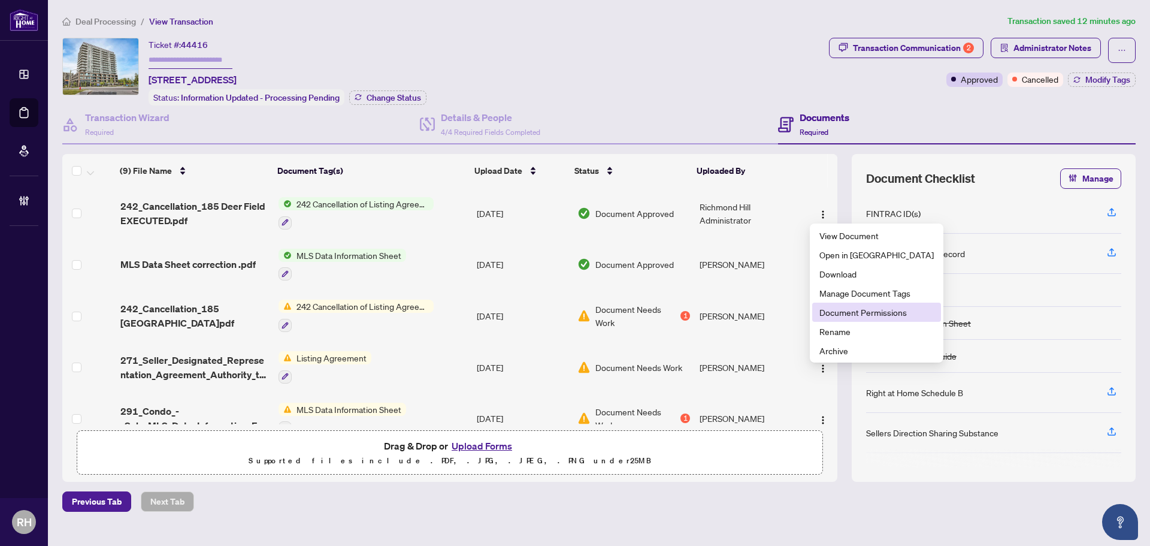
click at [838, 306] on span "Document Permissions" at bounding box center [877, 312] width 114 height 13
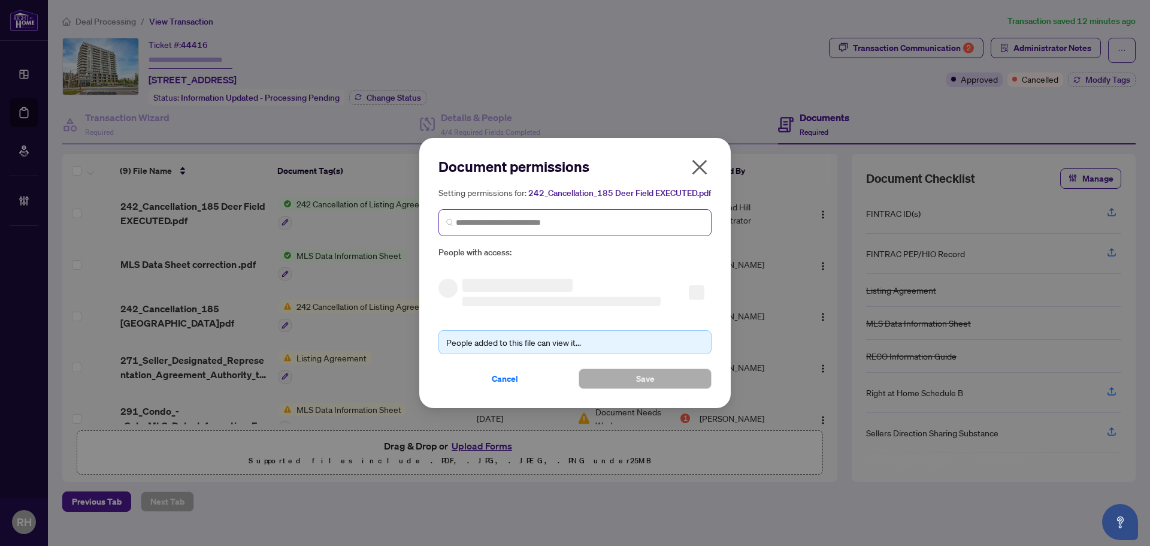
click at [542, 217] on span at bounding box center [575, 222] width 273 height 27
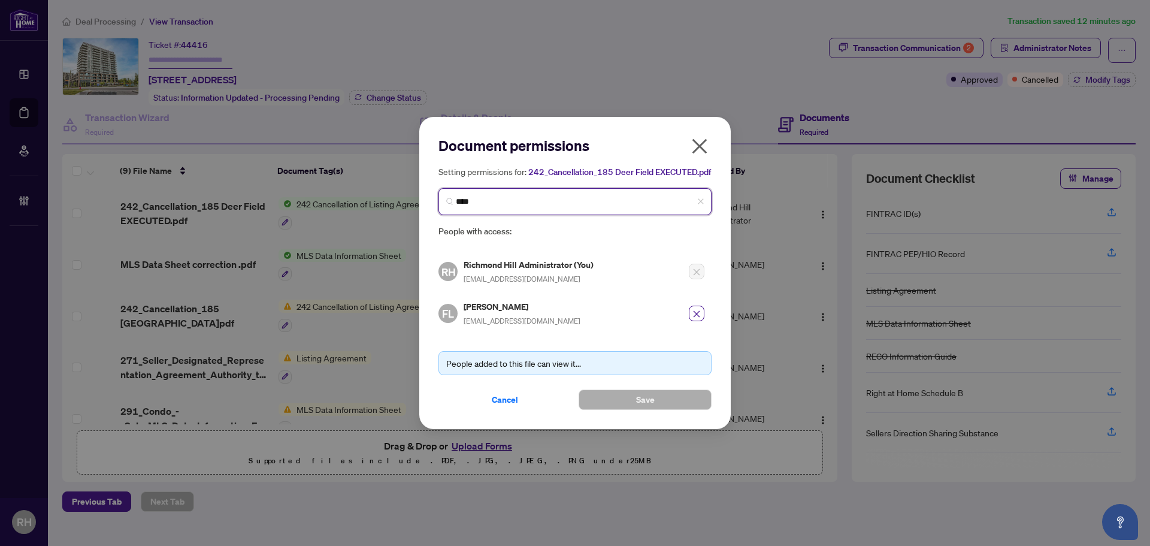
type input "*****"
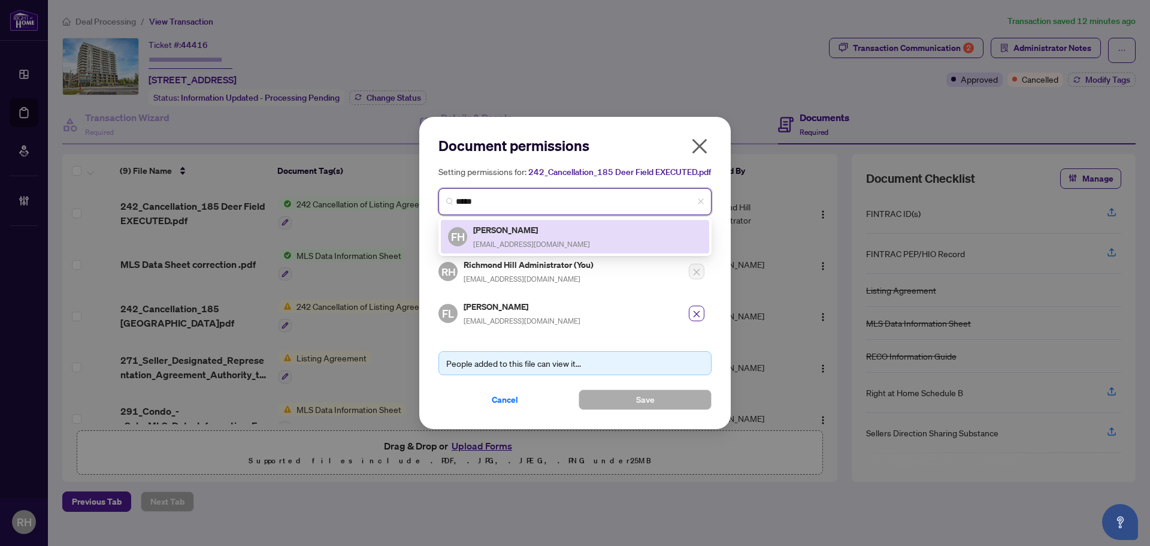
click at [514, 249] on span "f.helfo@gmail.com" at bounding box center [531, 244] width 117 height 9
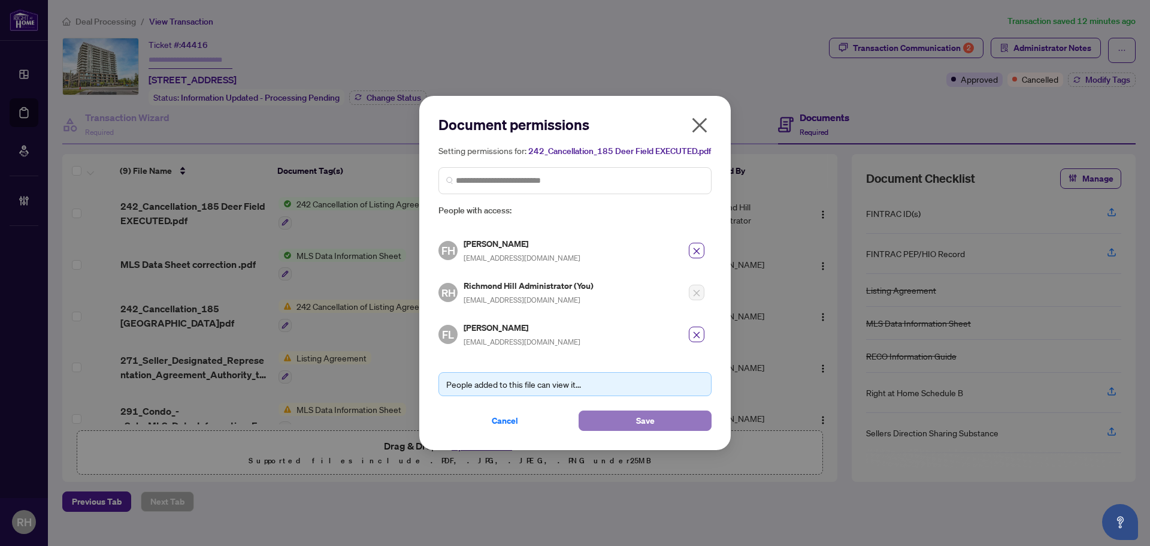
click at [640, 427] on span "Save" at bounding box center [645, 420] width 19 height 19
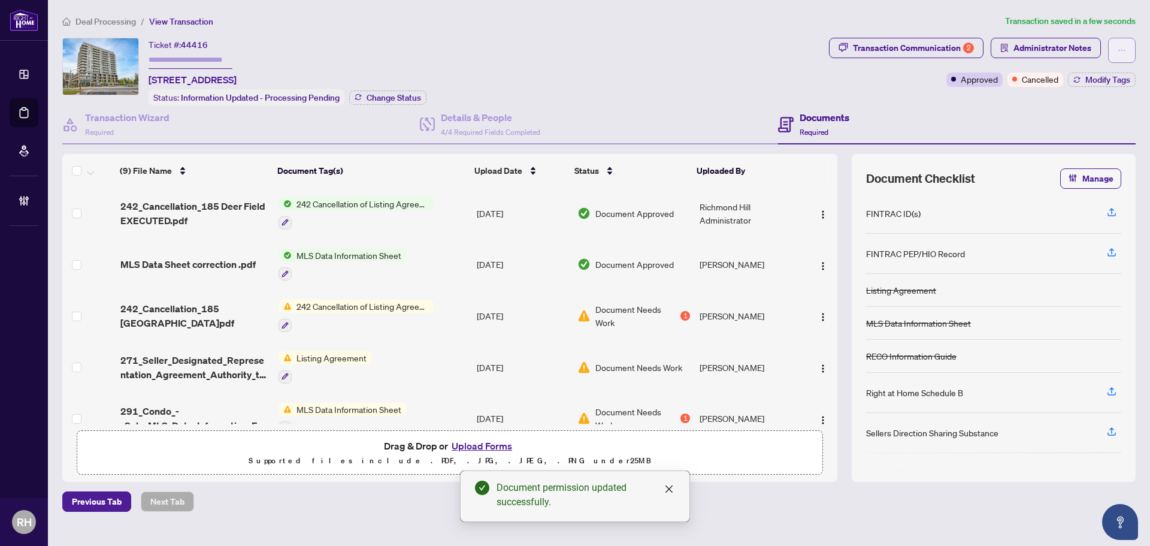
click at [1110, 44] on button "button" at bounding box center [1122, 50] width 28 height 25
click at [1107, 77] on span "Transaction Permissions" at bounding box center [1081, 76] width 92 height 13
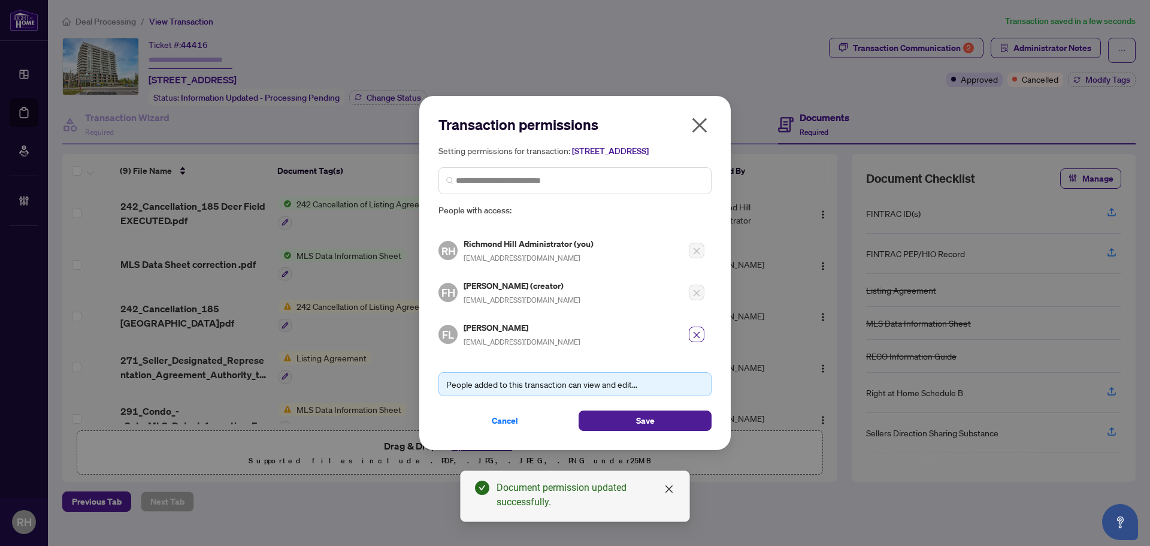
click at [707, 116] on icon "close" at bounding box center [699, 125] width 19 height 19
click at [707, 115] on div "Details & People 4/4 Required Fields Completed" at bounding box center [599, 124] width 358 height 39
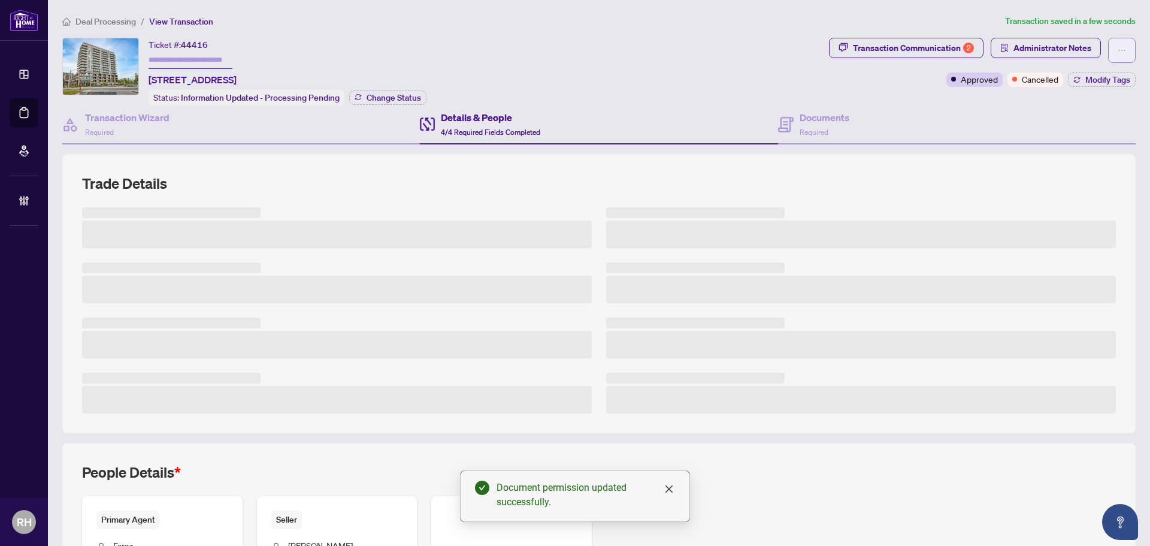
click at [1108, 38] on button "button" at bounding box center [1122, 50] width 28 height 25
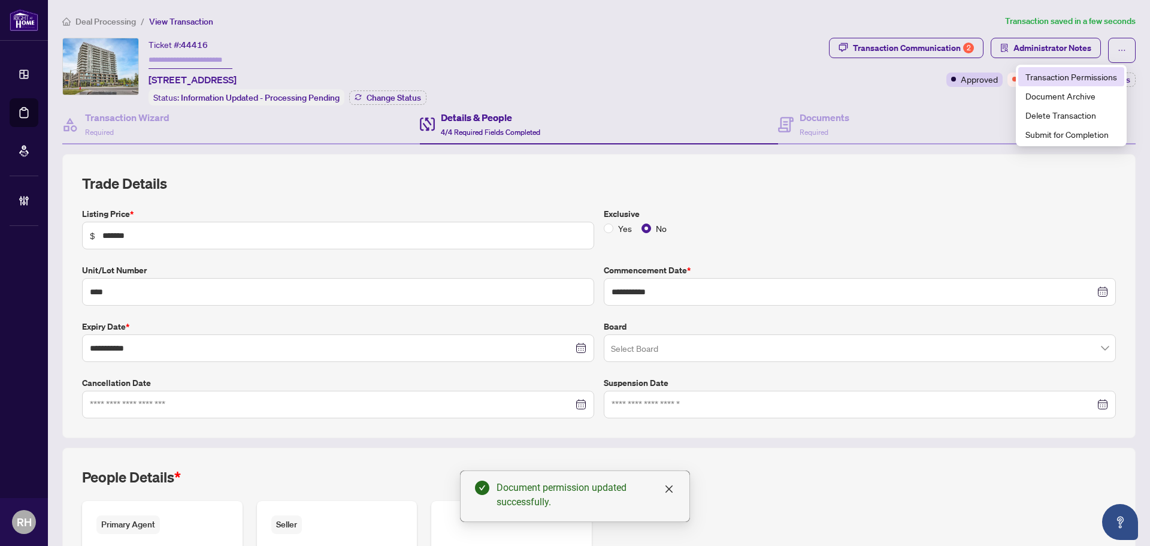
click at [1057, 80] on span "Transaction Permissions" at bounding box center [1072, 76] width 92 height 13
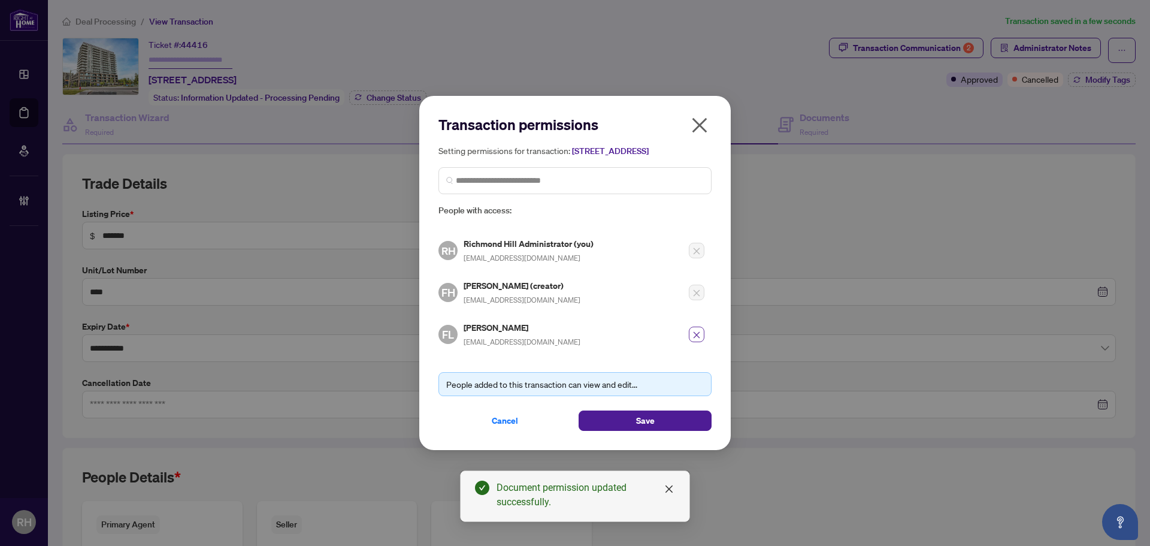
click at [691, 340] on button "button" at bounding box center [697, 335] width 16 height 16
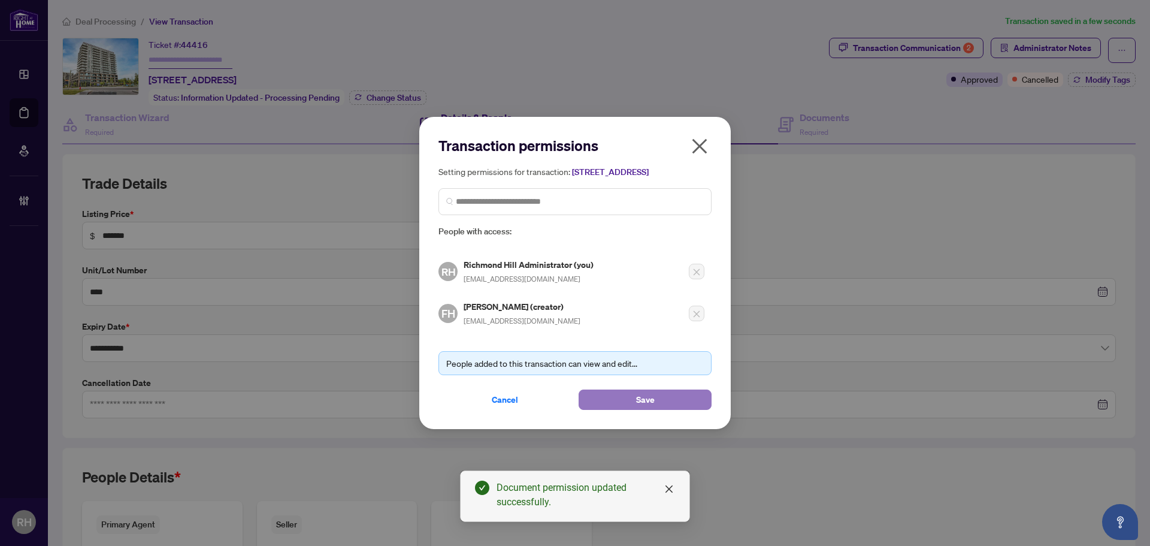
click at [635, 401] on button "Save" at bounding box center [645, 399] width 133 height 20
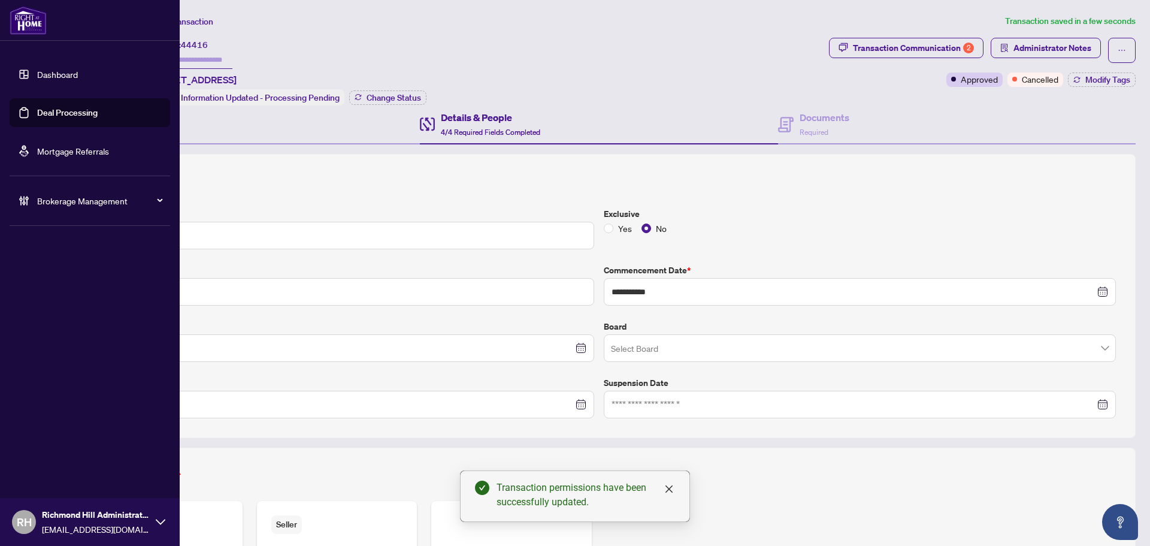
click at [40, 113] on link "Deal Processing" at bounding box center [67, 112] width 61 height 11
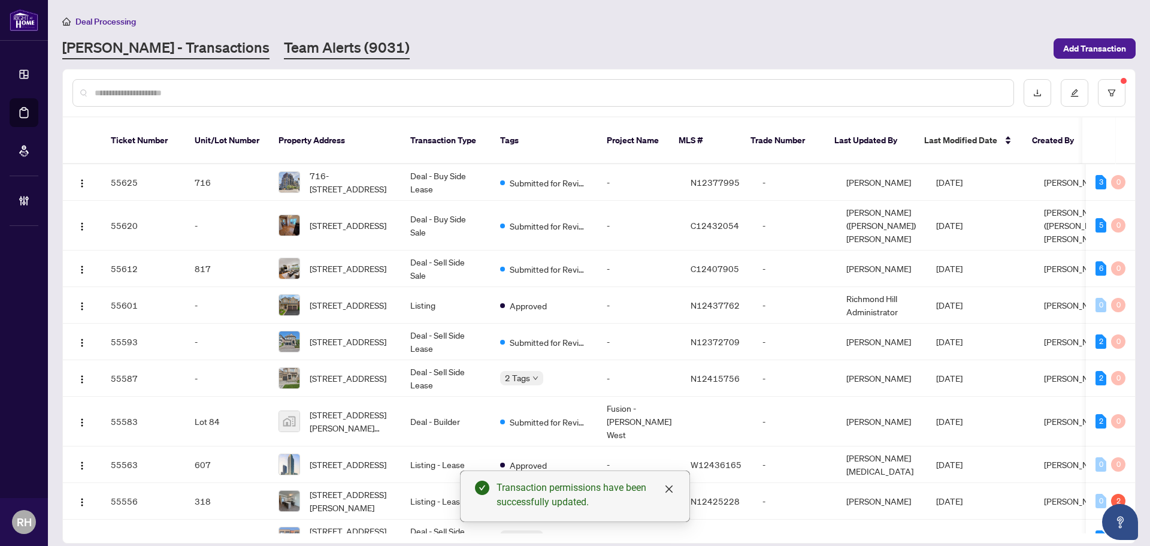
click at [284, 45] on link "Team Alerts (9031)" at bounding box center [347, 49] width 126 height 22
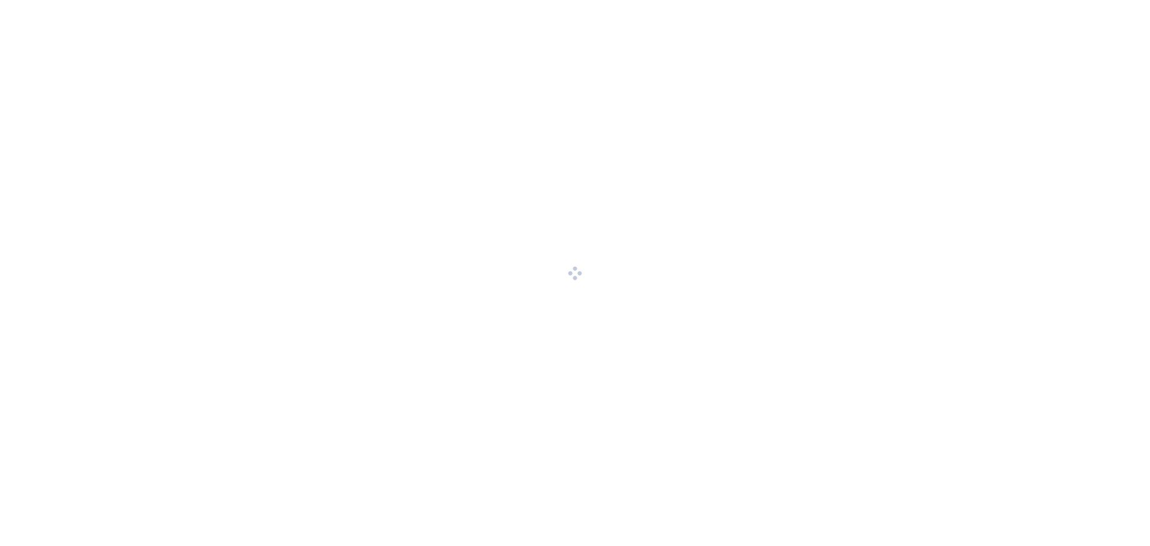
click at [633, 541] on div at bounding box center [575, 273] width 1150 height 546
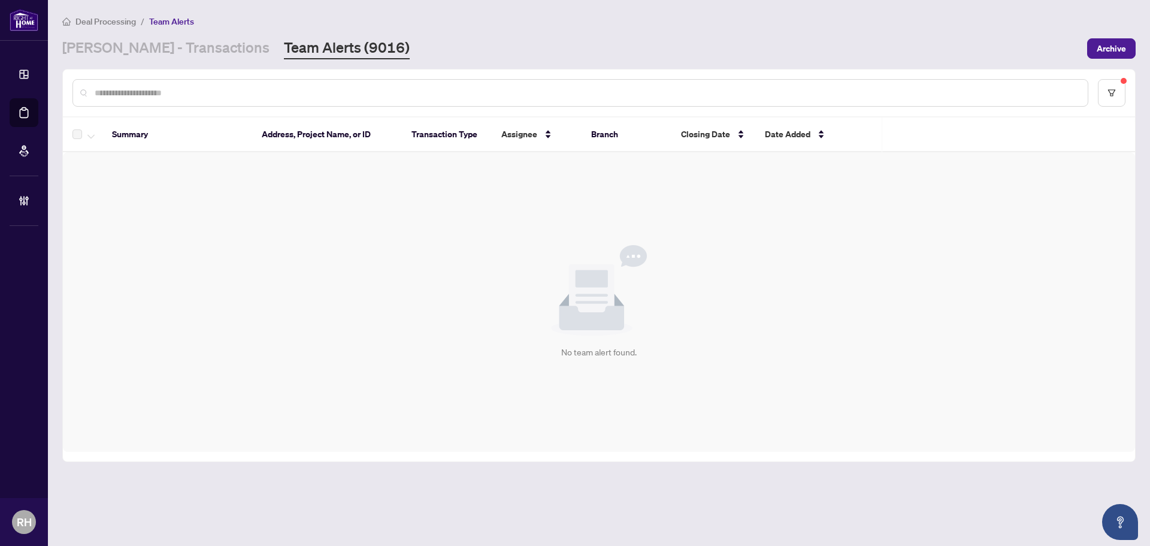
click at [145, 59] on main "Deal Processing / Team Alerts [PERSON_NAME] - Transactions Team Alerts (9016) A…" at bounding box center [599, 273] width 1102 height 546
click at [164, 62] on main "Deal Processing / Team Alerts [PERSON_NAME] - Transactions Team Alerts (9016) A…" at bounding box center [599, 273] width 1102 height 546
click at [164, 59] on main "Deal Processing / Team Alerts [PERSON_NAME] - Transactions Team Alerts (9016) A…" at bounding box center [599, 273] width 1102 height 546
click at [149, 56] on link "[PERSON_NAME] - Transactions" at bounding box center [165, 49] width 207 height 22
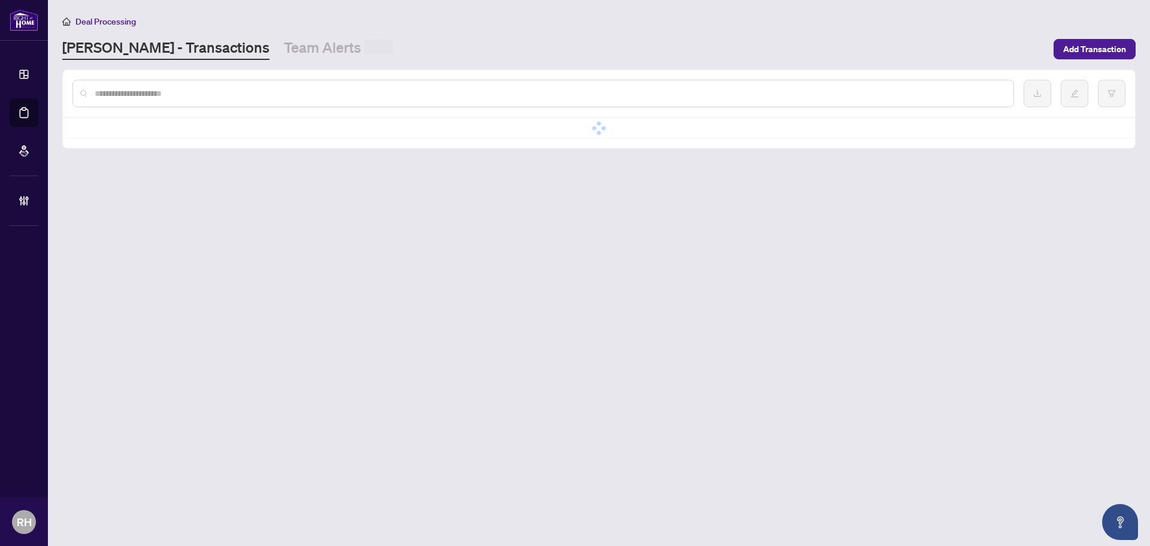
click at [156, 87] on input "text" at bounding box center [549, 93] width 909 height 13
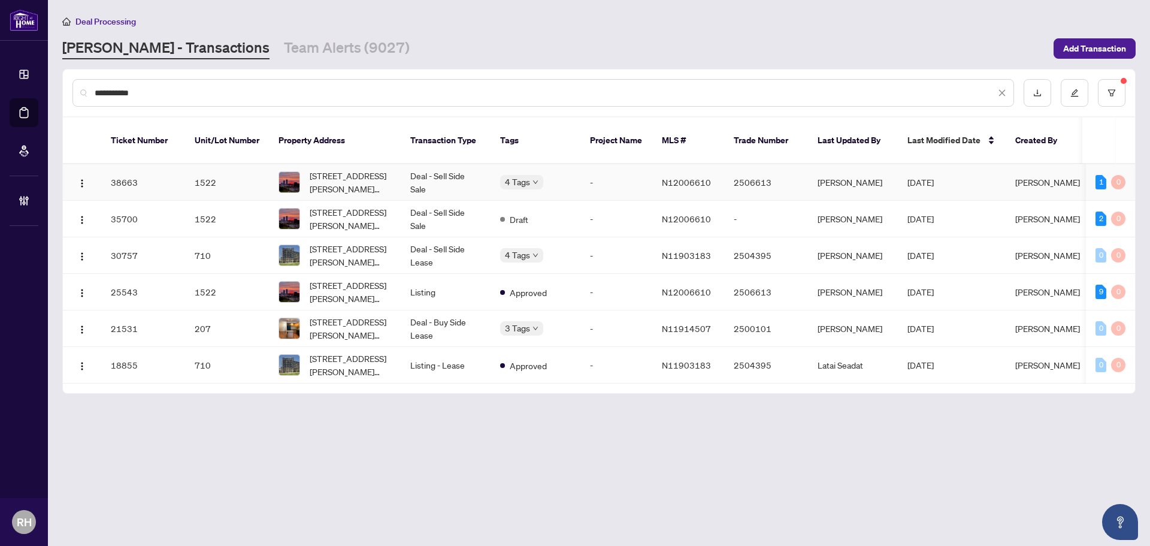
type input "**********"
click at [345, 164] on td "1522-33 Cox Blvd, Markham, Ontario L3R 8A6, Canada" at bounding box center [335, 182] width 132 height 37
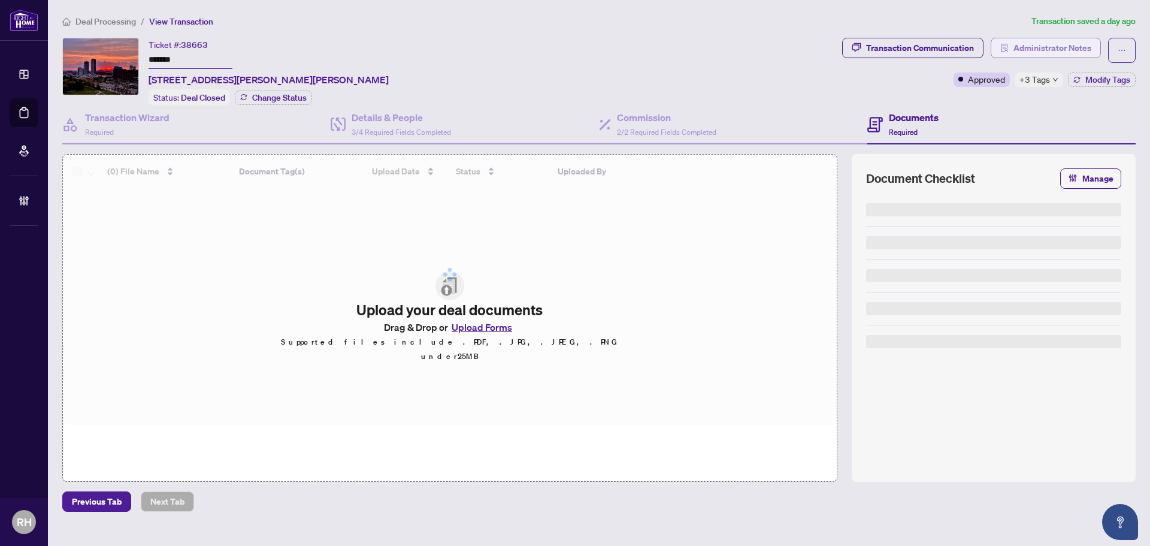
click at [1026, 56] on span "Administrator Notes" at bounding box center [1053, 47] width 78 height 19
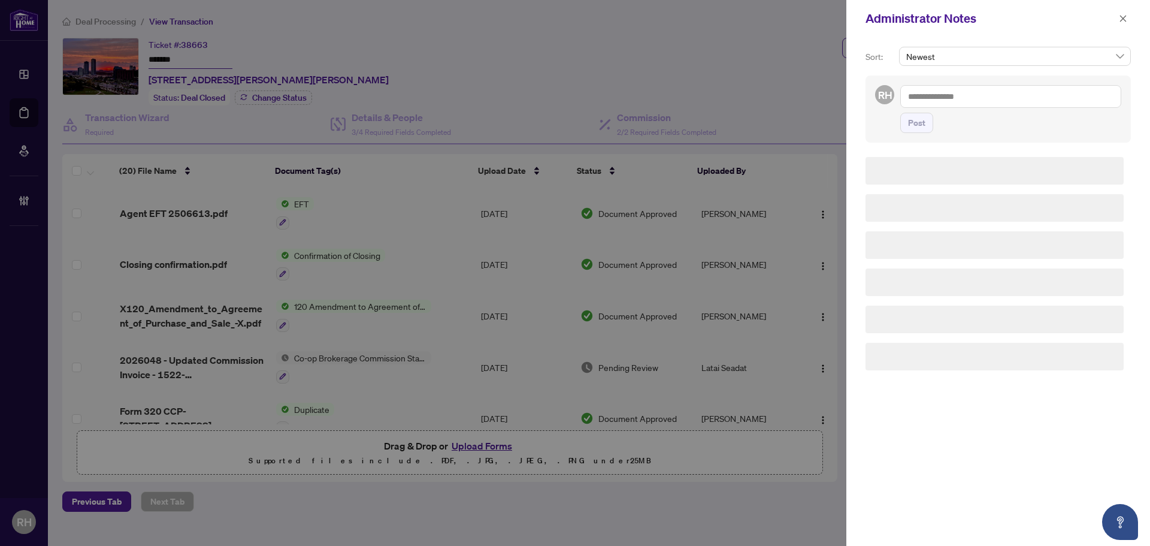
click at [996, 98] on textarea at bounding box center [1010, 96] width 221 height 23
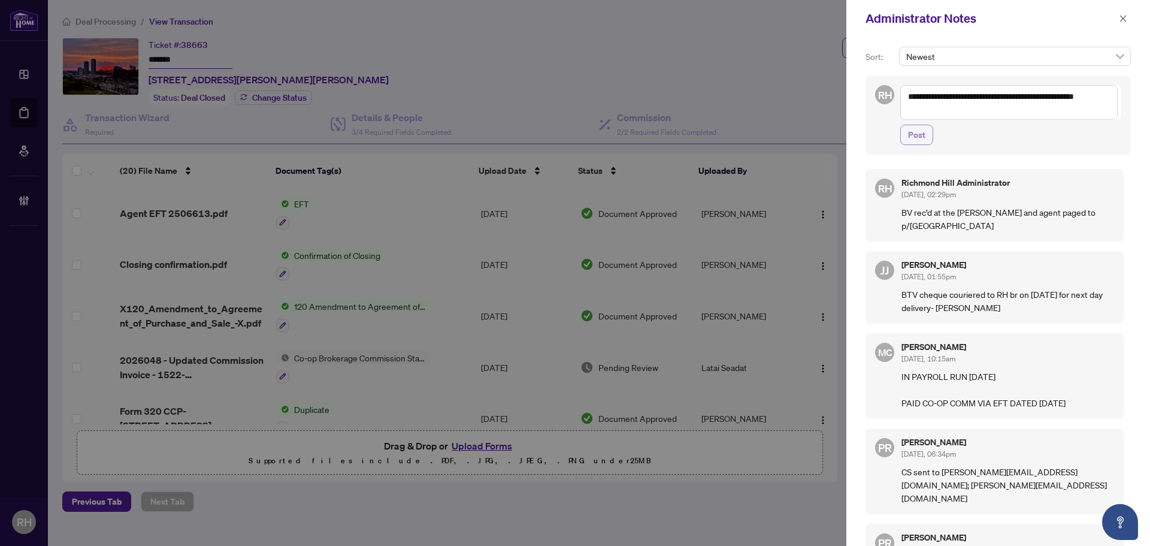
type textarea "**********"
click at [913, 140] on span "Post" at bounding box center [916, 134] width 17 height 19
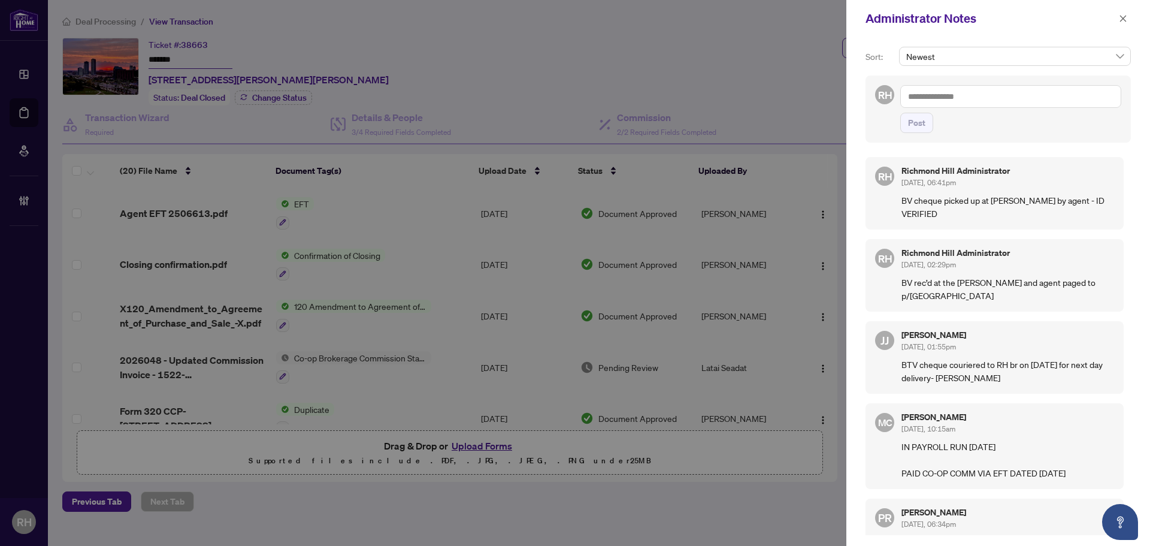
click at [939, 96] on textarea at bounding box center [1010, 96] width 221 height 23
type textarea "*******"
click at [921, 127] on span "Post" at bounding box center [916, 122] width 17 height 19
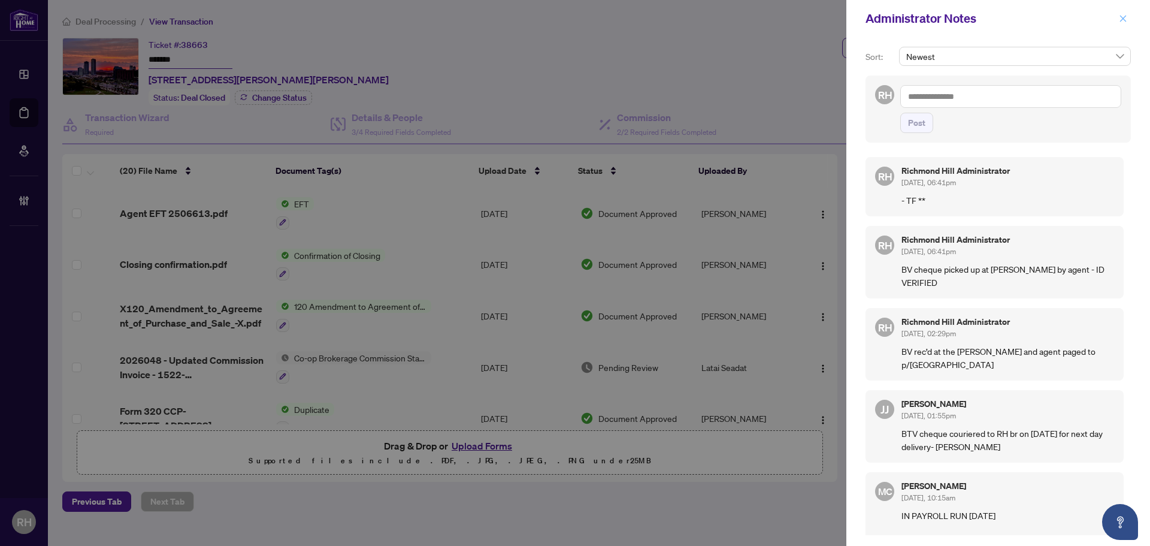
click at [1130, 22] on button "button" at bounding box center [1124, 18] width 16 height 14
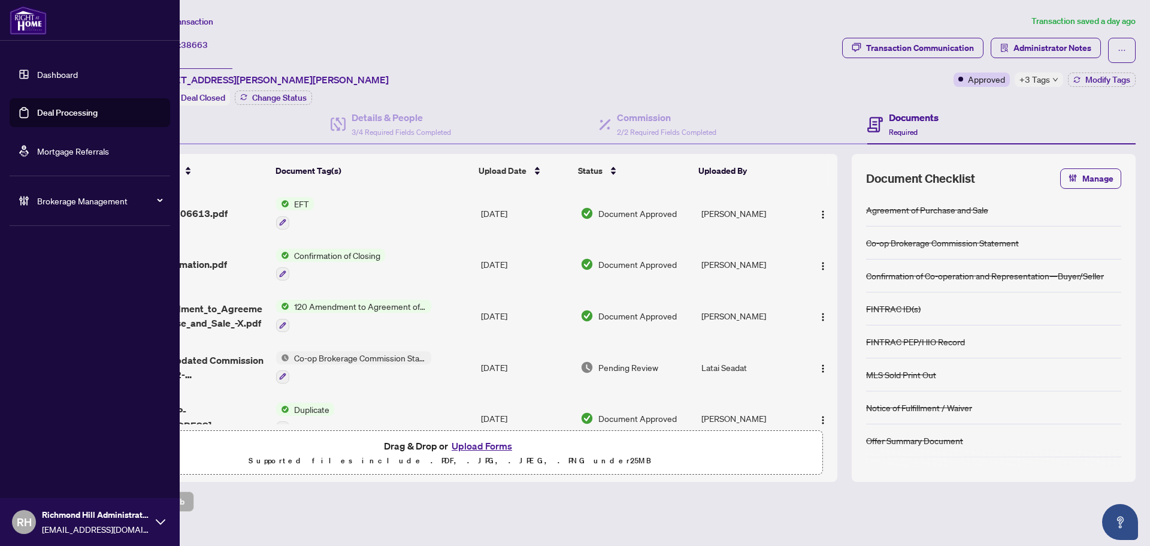
click at [37, 107] on link "Deal Processing" at bounding box center [67, 112] width 61 height 11
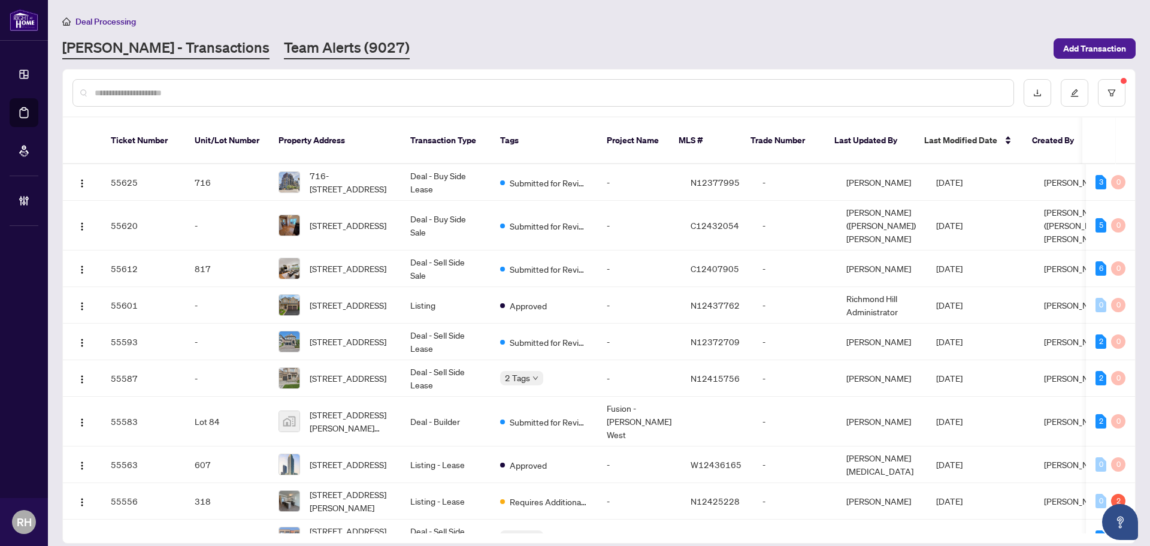
click at [284, 49] on link "Team Alerts (9027)" at bounding box center [347, 49] width 126 height 22
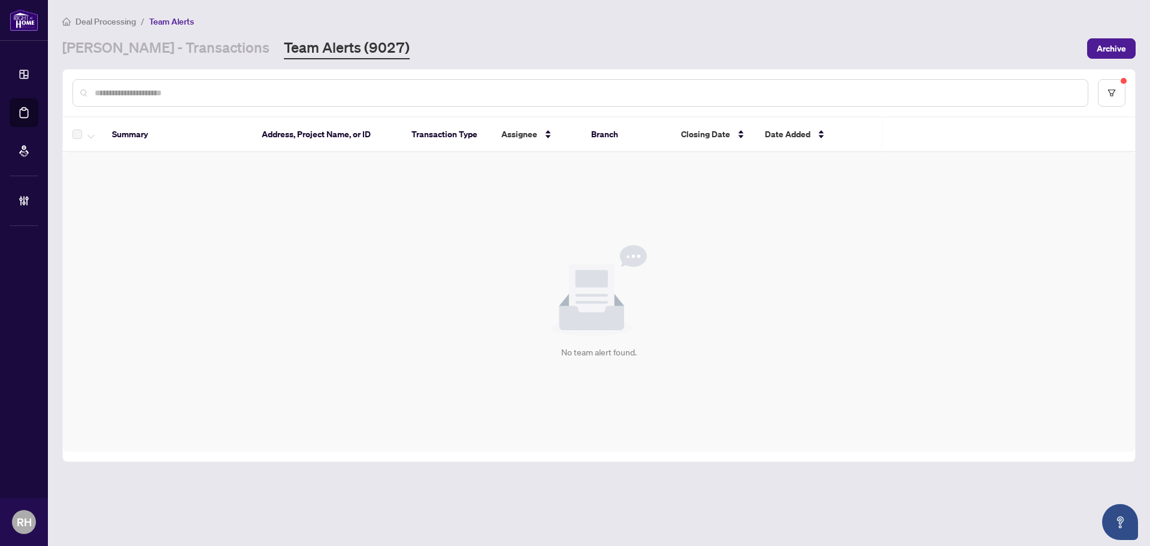
click at [199, 50] on div "RAHR - Transactions Team Alerts (9027)" at bounding box center [235, 49] width 347 height 22
click at [191, 47] on link "[PERSON_NAME] - Transactions" at bounding box center [165, 49] width 207 height 22
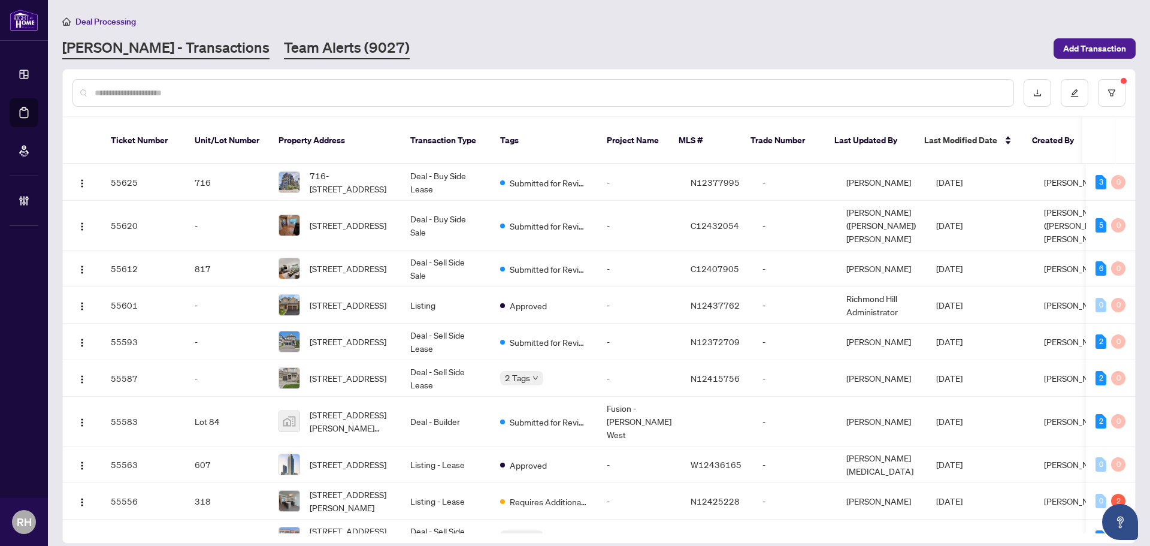
click at [284, 50] on link "Team Alerts (9027)" at bounding box center [347, 49] width 126 height 22
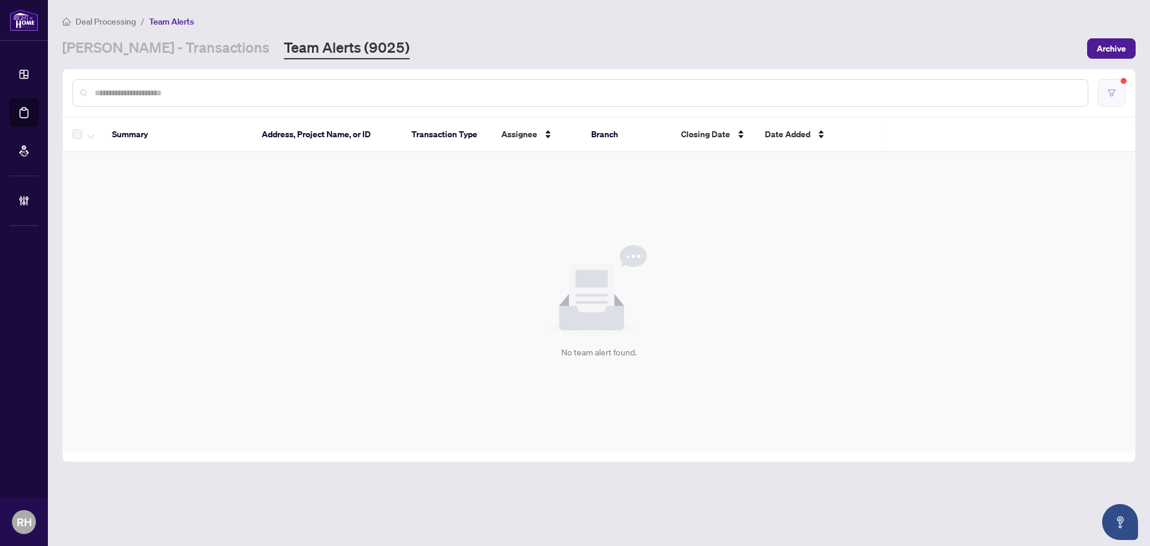
click at [1110, 83] on button "button" at bounding box center [1112, 93] width 28 height 28
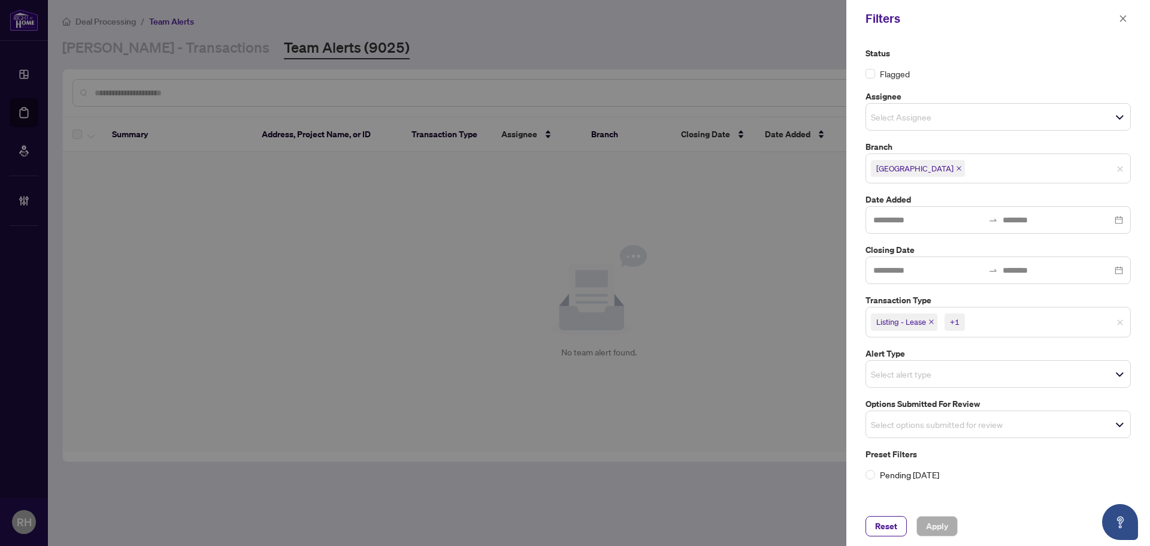
click at [932, 318] on span "Listing - Lease" at bounding box center [904, 321] width 67 height 17
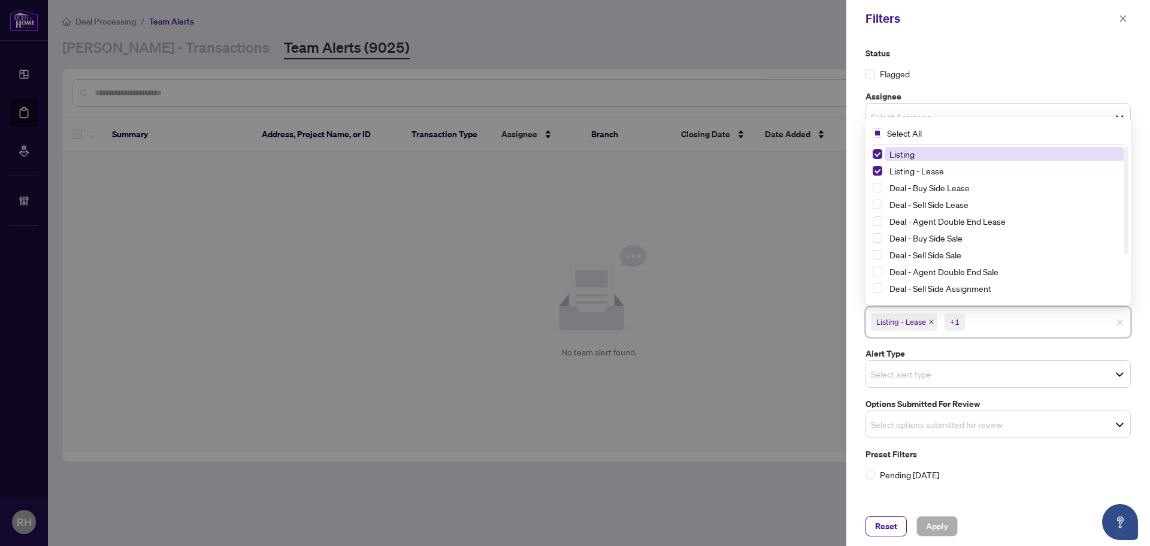
click at [931, 321] on icon "close" at bounding box center [931, 322] width 5 height 5
click at [906, 325] on span "Listing" at bounding box center [891, 321] width 40 height 17
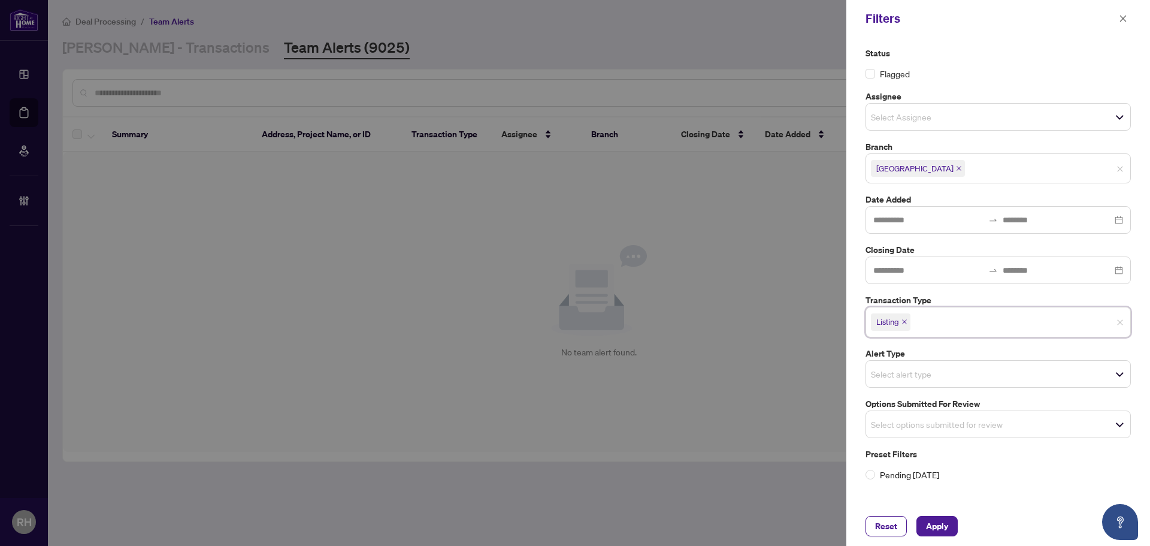
click at [906, 324] on icon "close" at bounding box center [905, 322] width 6 height 6
click at [914, 419] on input "search" at bounding box center [913, 421] width 84 height 14
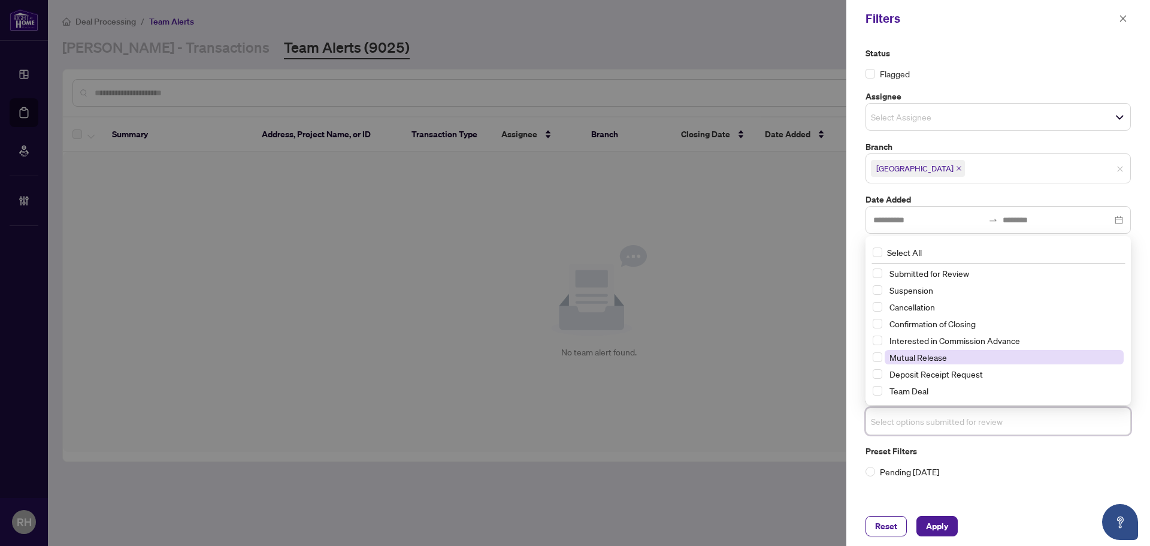
click at [908, 363] on span "Mutual Release" at bounding box center [1004, 357] width 239 height 14
click at [930, 512] on div "Reset Apply" at bounding box center [999, 526] width 304 height 40
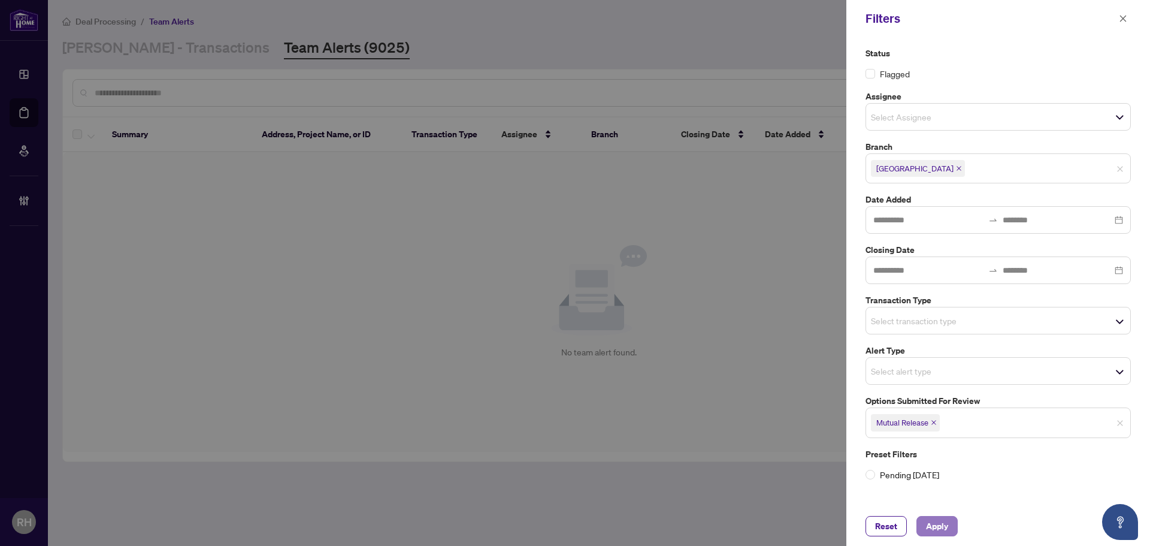
click at [930, 518] on span "Apply" at bounding box center [937, 525] width 22 height 19
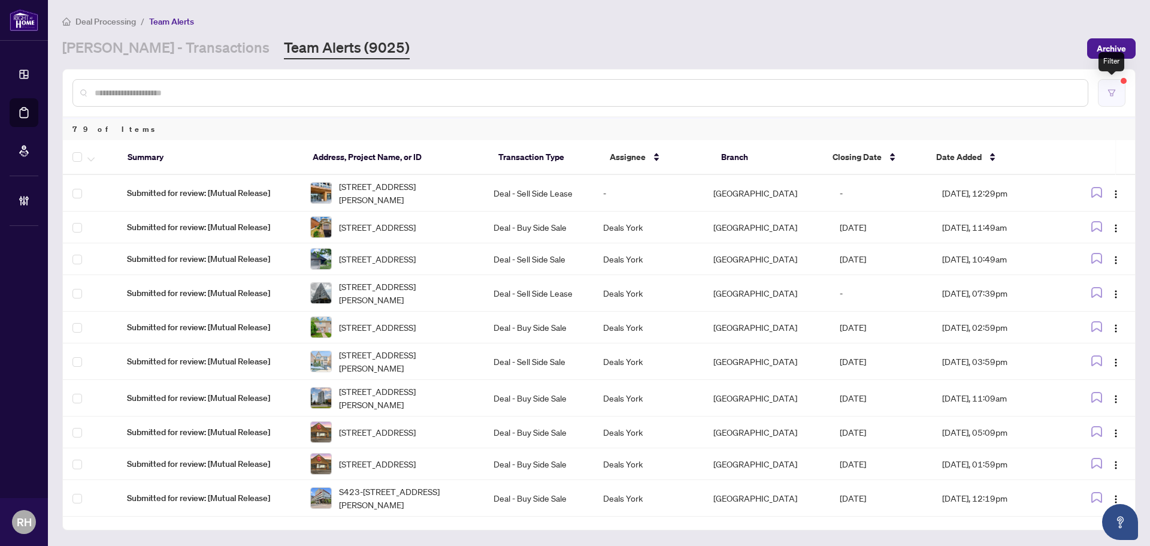
click at [1104, 88] on button "button" at bounding box center [1112, 93] width 28 height 28
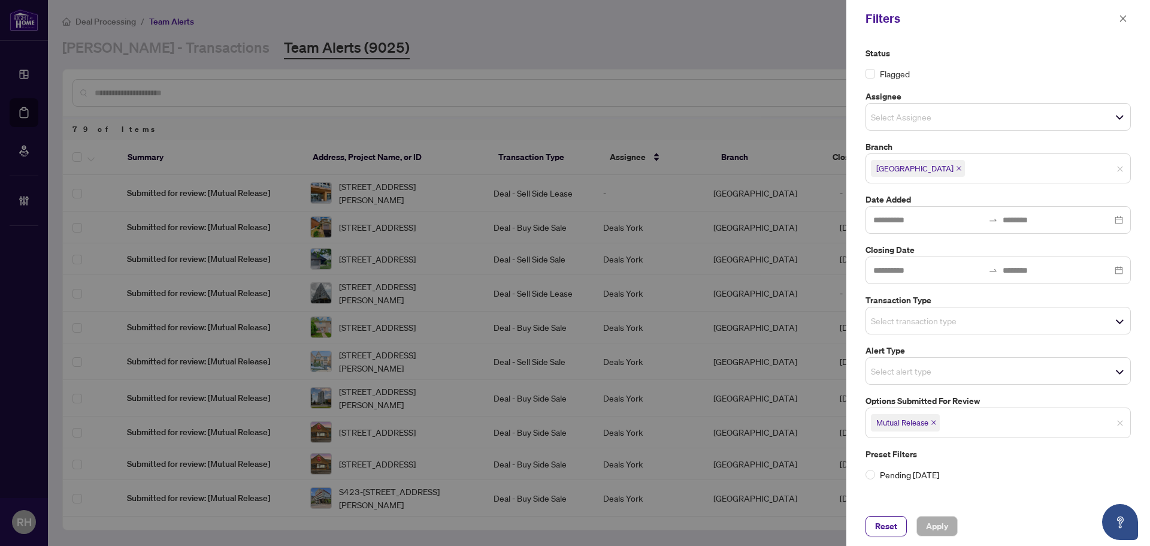
click at [935, 420] on icon "close" at bounding box center [934, 422] width 6 height 6
click at [928, 324] on input "search" at bounding box center [913, 320] width 84 height 14
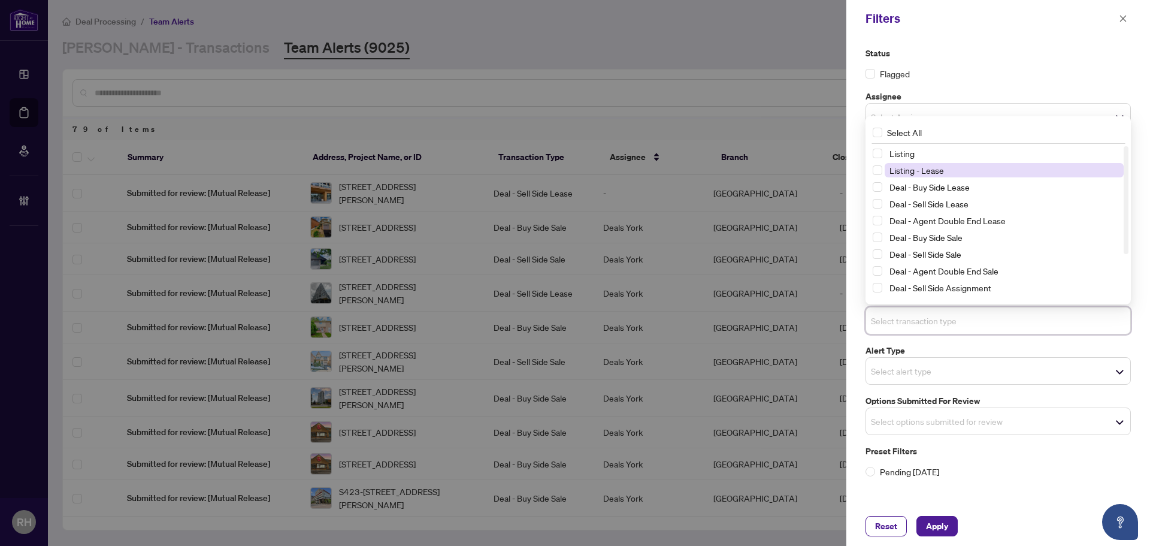
click at [926, 176] on span "Listing - Lease" at bounding box center [917, 170] width 55 height 11
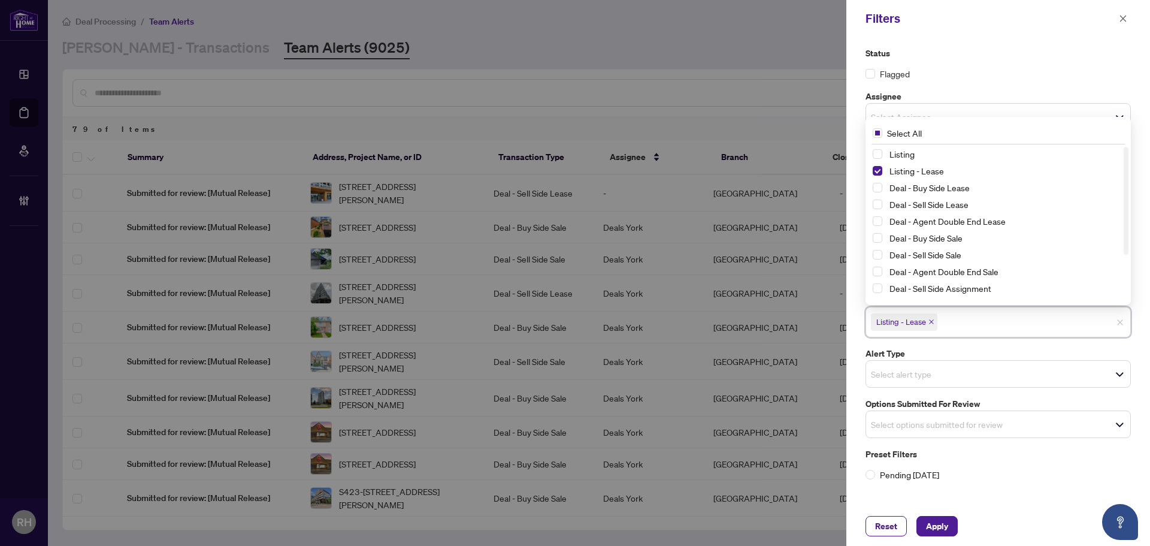
click at [926, 161] on div "Listing" at bounding box center [998, 154] width 251 height 14
click at [906, 159] on span "Listing" at bounding box center [1004, 154] width 239 height 14
click at [944, 542] on div "Reset Apply" at bounding box center [999, 526] width 304 height 40
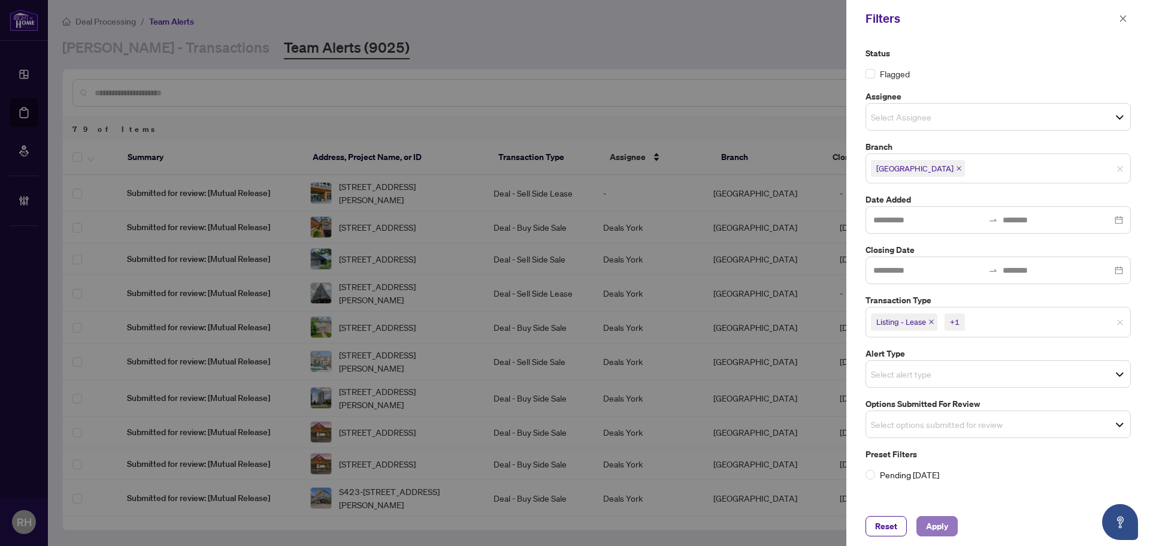
click at [942, 524] on span "Apply" at bounding box center [937, 525] width 22 height 19
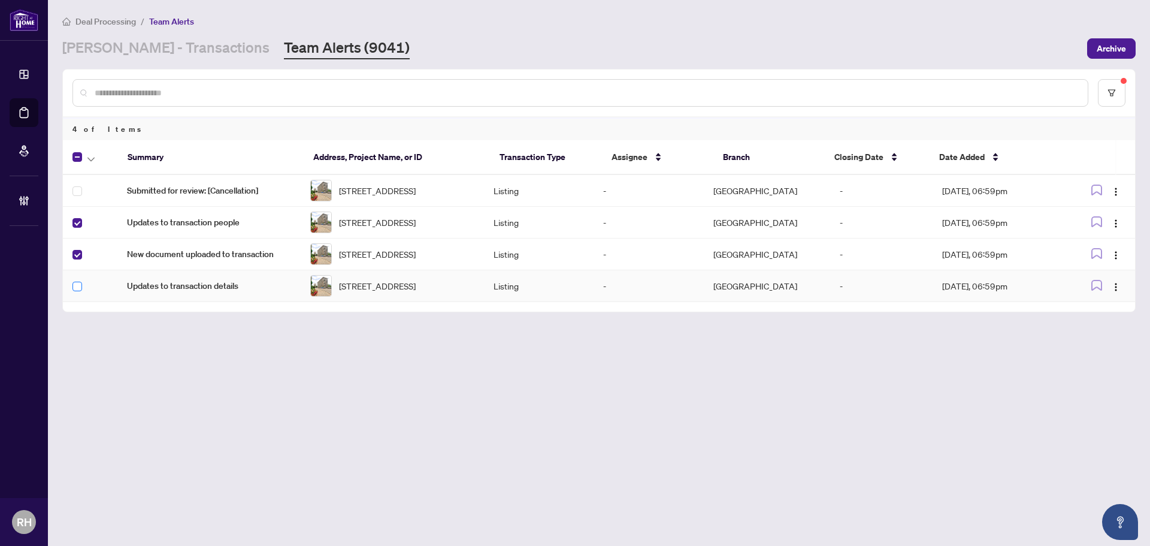
click at [77, 293] on label at bounding box center [77, 286] width 10 height 13
click at [87, 153] on span "button" at bounding box center [90, 156] width 7 height 13
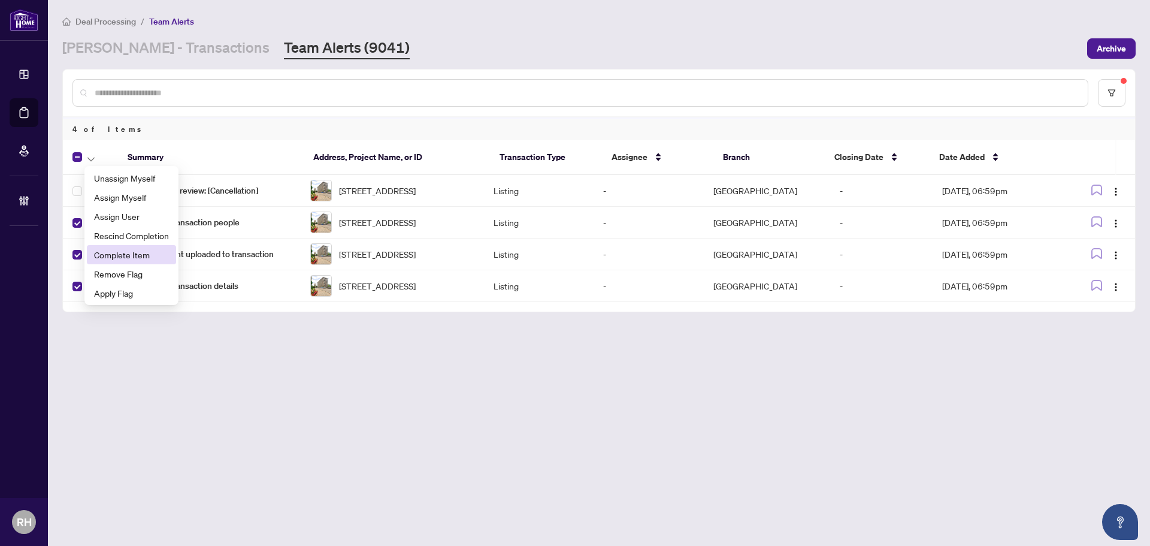
click at [117, 247] on li "Complete Item" at bounding box center [131, 254] width 89 height 19
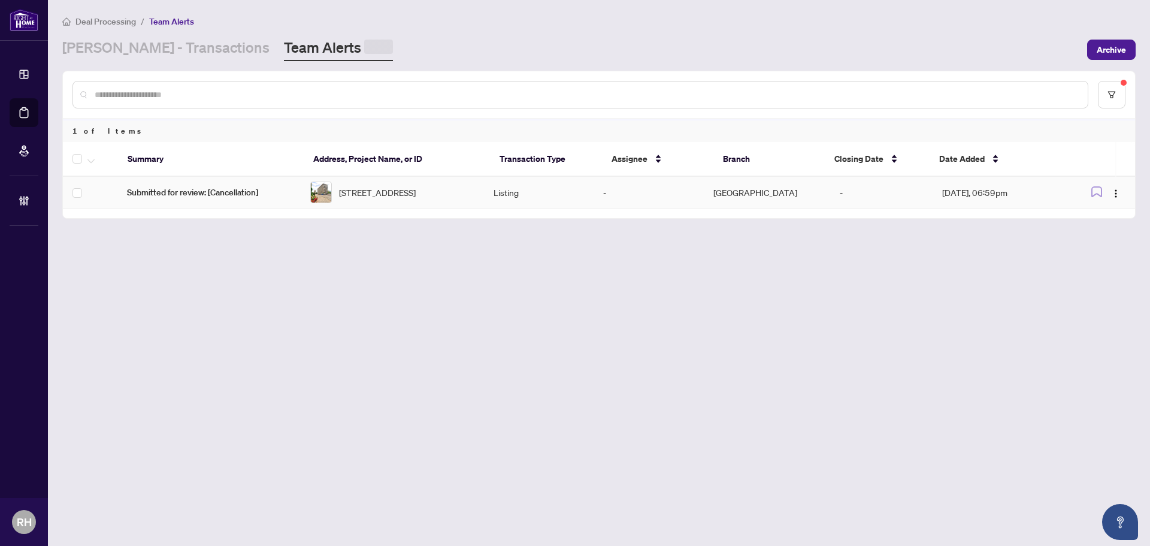
drag, startPoint x: 421, startPoint y: 179, endPoint x: 416, endPoint y: 217, distance: 38.0
click at [416, 217] on div "Summary Address, Project Name, or ID Transaction Type Assignee Branch Closing D…" at bounding box center [599, 180] width 1072 height 76
click at [372, 205] on td "[STREET_ADDRESS]" at bounding box center [392, 191] width 183 height 32
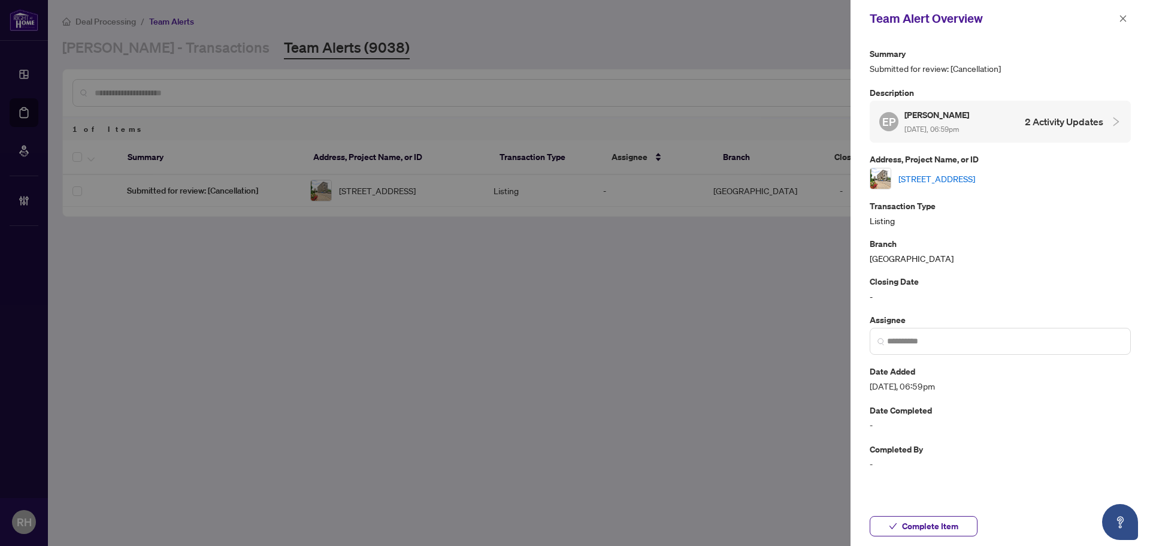
click at [952, 177] on link "[STREET_ADDRESS]" at bounding box center [937, 178] width 77 height 13
click at [1135, 23] on div "Team Alert Overview" at bounding box center [1001, 18] width 300 height 37
click at [1129, 21] on button "button" at bounding box center [1124, 18] width 16 height 14
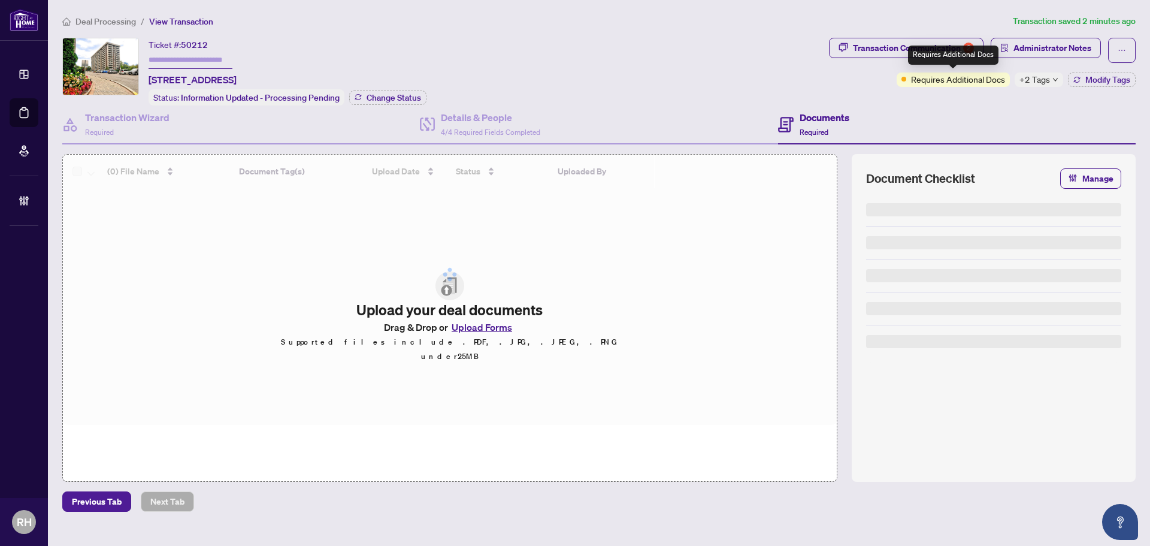
click at [1035, 75] on span "+2 Tags" at bounding box center [1035, 79] width 31 height 14
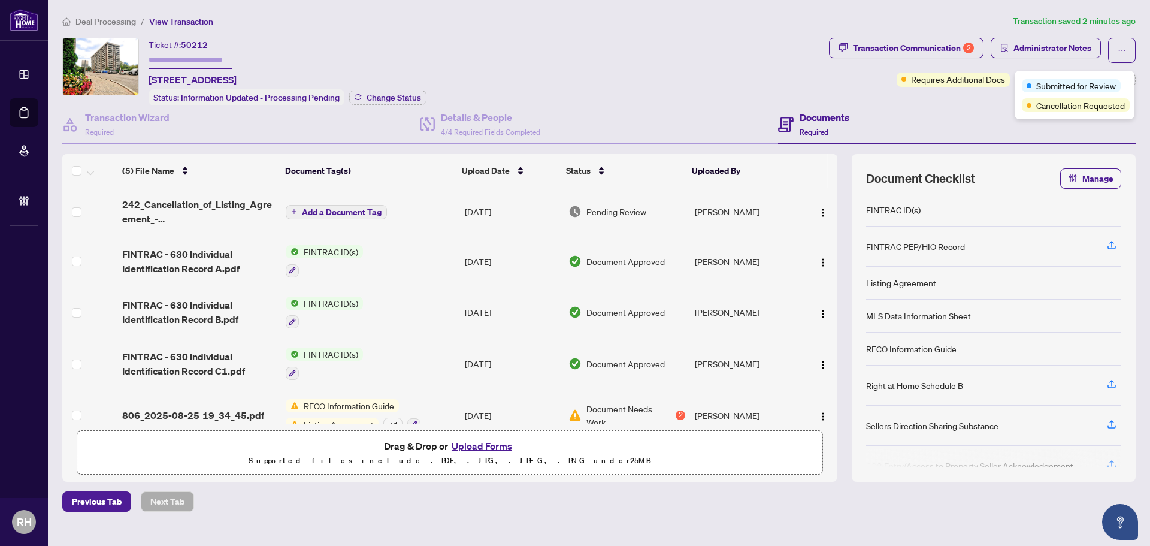
click at [843, 81] on div "Transaction Communication 2 Administrator Notes Requires Additional Docs +2 Tag…" at bounding box center [982, 62] width 307 height 49
click at [873, 41] on div "Transaction Communication 2" at bounding box center [913, 47] width 121 height 19
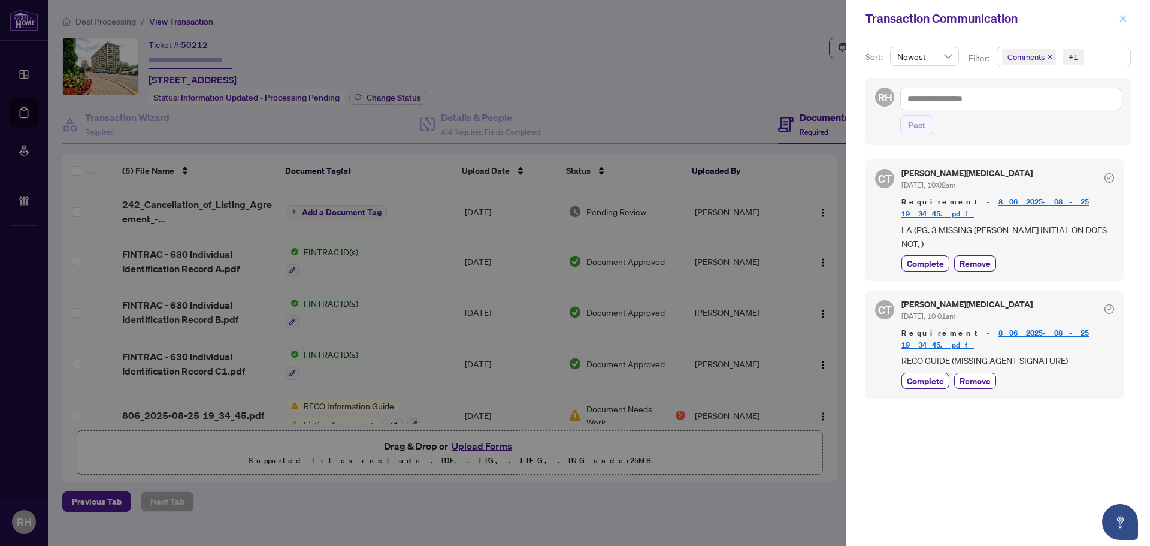
click at [1129, 15] on button "button" at bounding box center [1124, 18] width 16 height 14
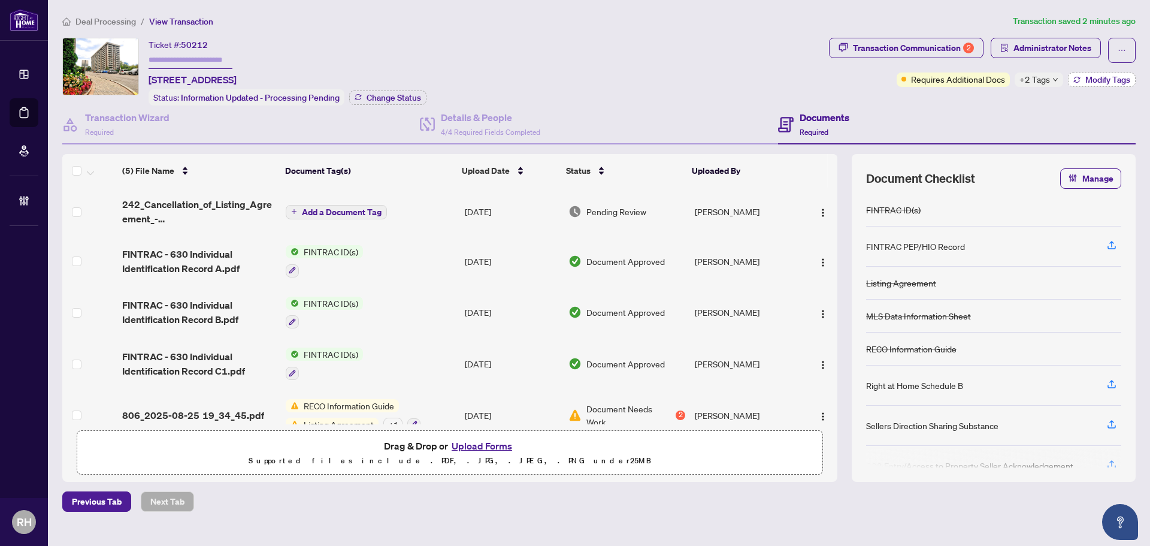
click at [1082, 84] on button "Modify Tags" at bounding box center [1102, 79] width 68 height 14
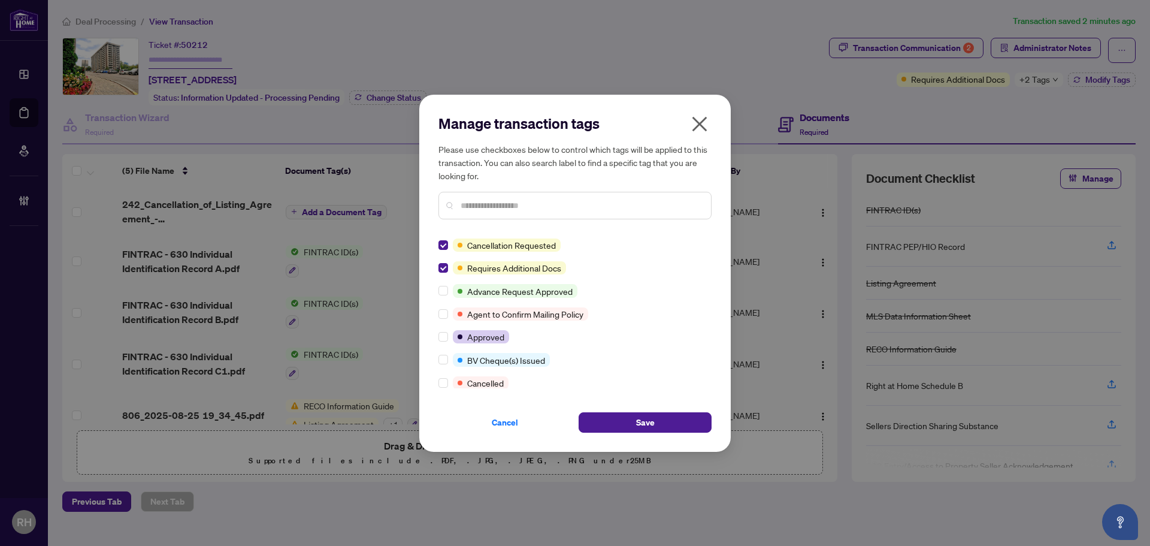
click at [676, 410] on div "Cancel Save" at bounding box center [575, 415] width 273 height 35
click at [679, 414] on button "Save" at bounding box center [645, 422] width 133 height 20
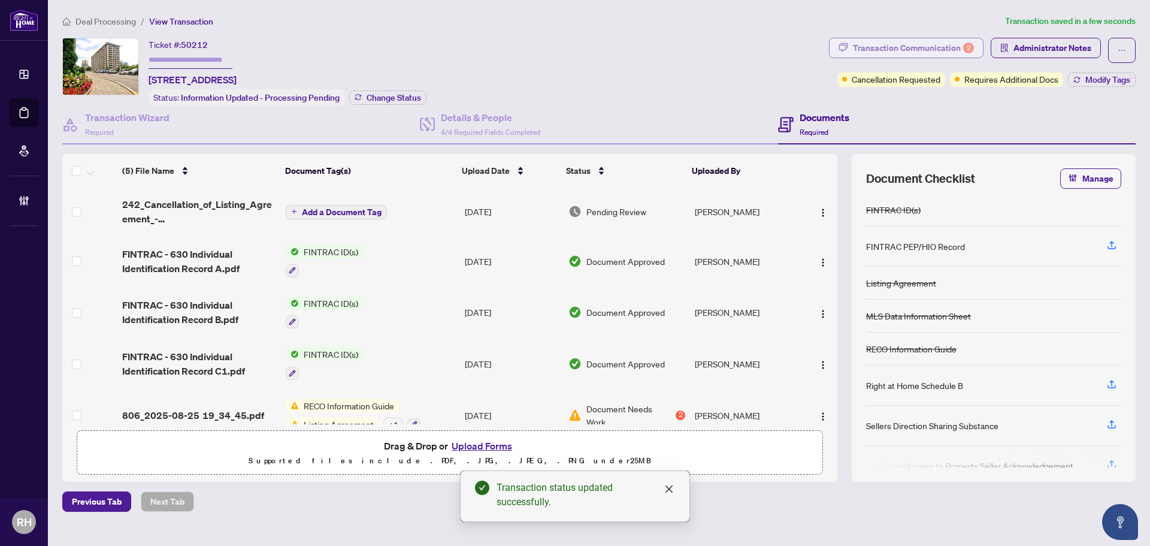
click at [902, 42] on div "Transaction Communication 2" at bounding box center [913, 47] width 121 height 19
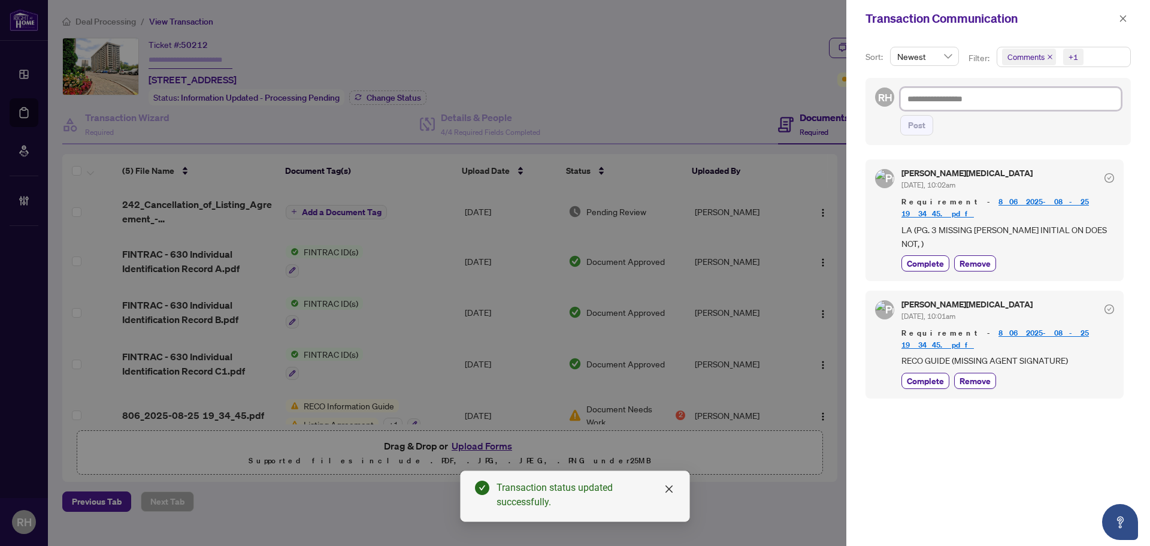
click at [950, 91] on textarea at bounding box center [1010, 98] width 221 height 23
type textarea "*"
type textarea "**"
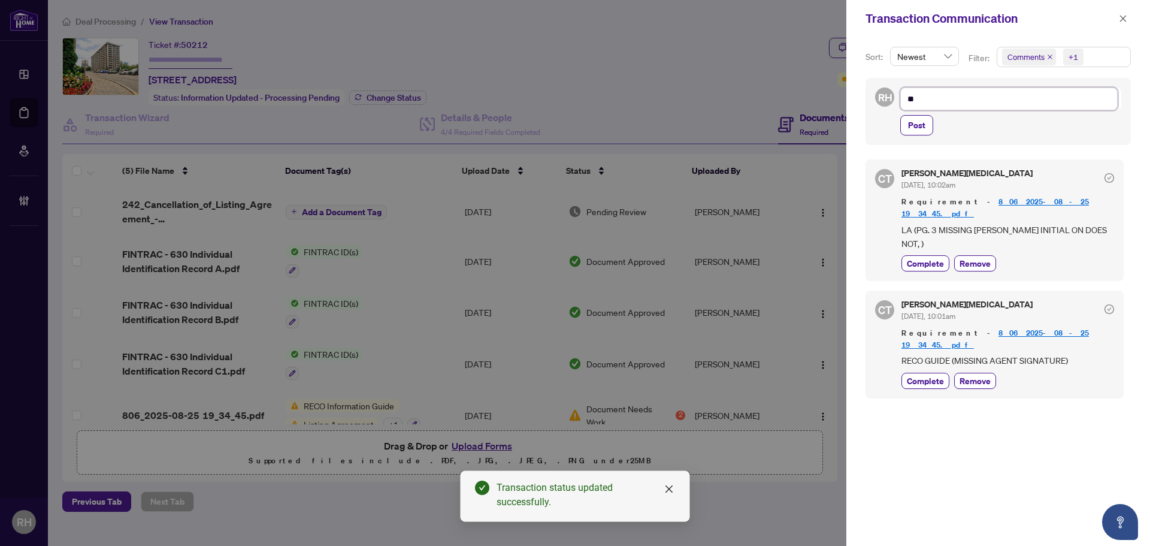
type textarea "***"
type textarea "*****"
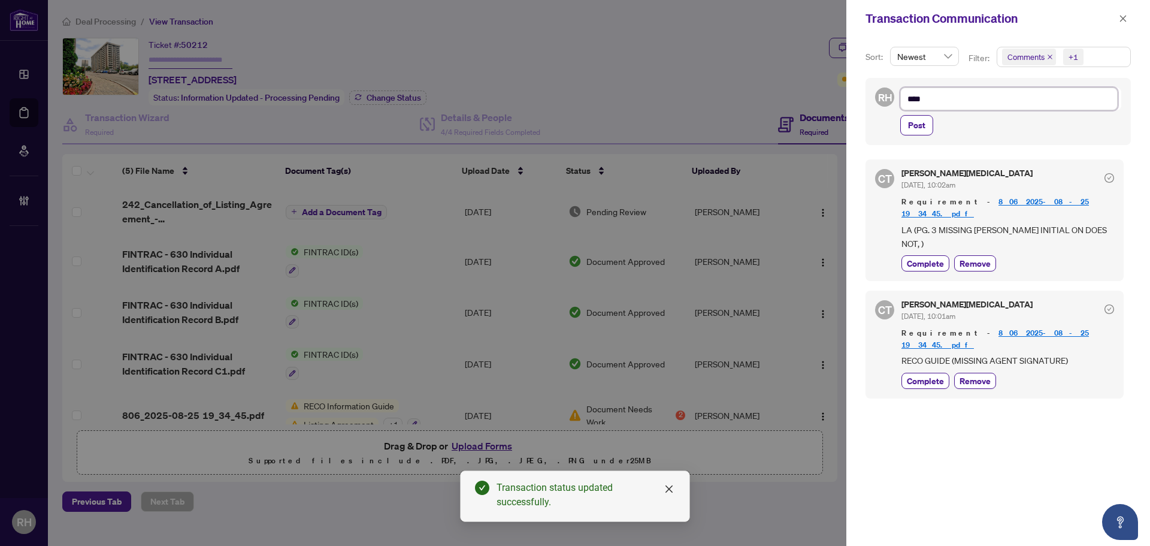
type textarea "*****"
type textarea "******"
type textarea "*******"
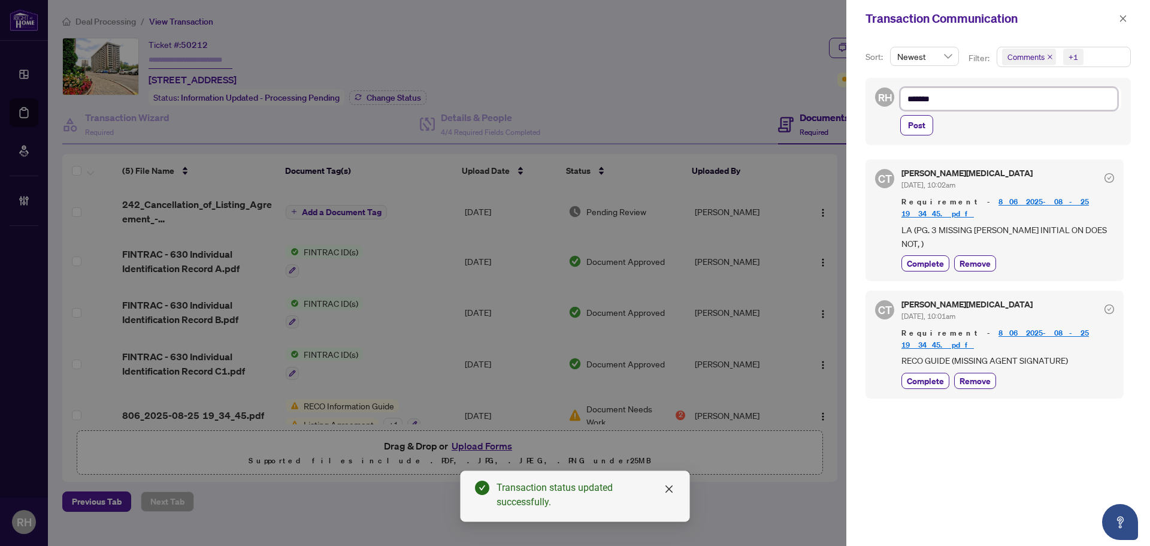
type textarea "********"
type textarea "*********"
type textarea "**********"
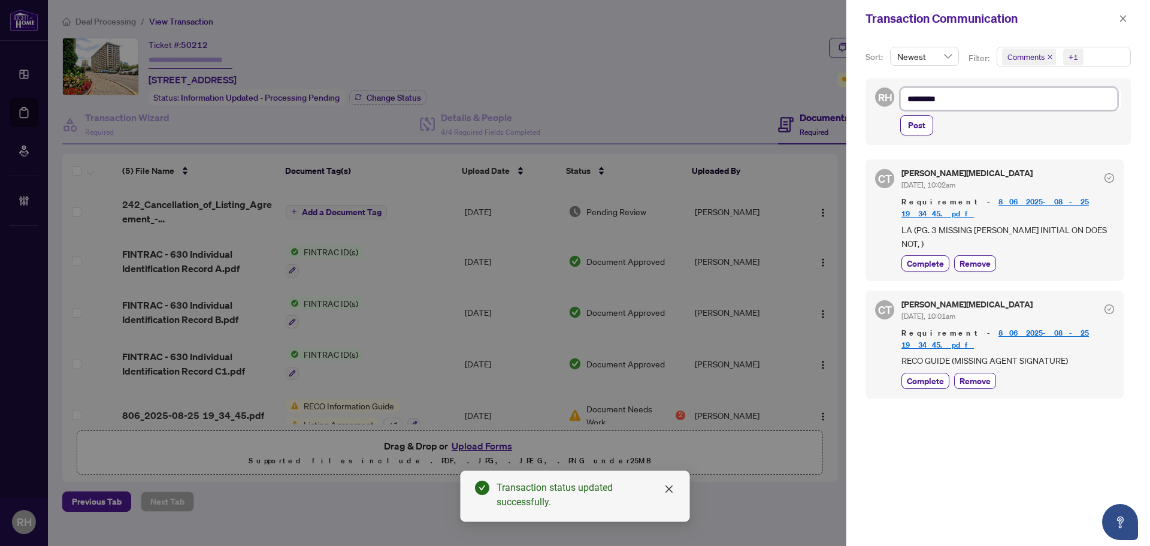
type textarea "**********"
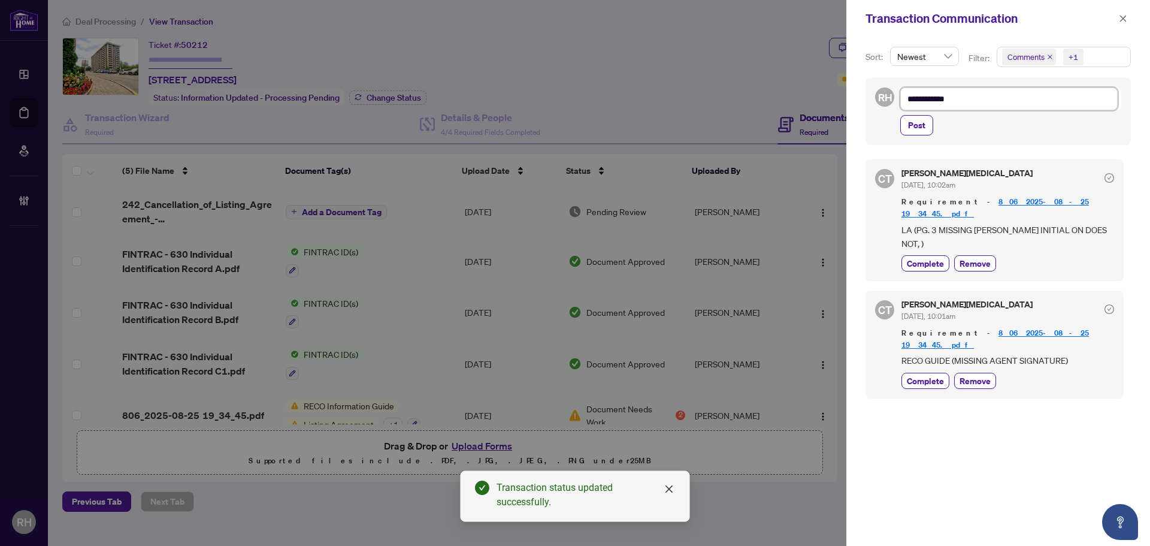
type textarea "**********"
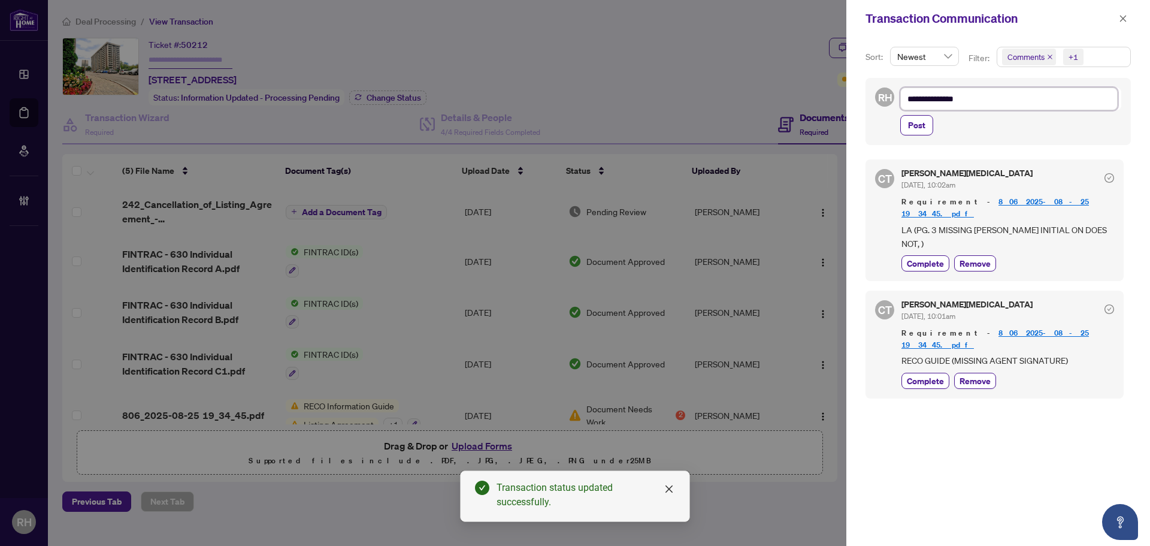
type textarea "**********"
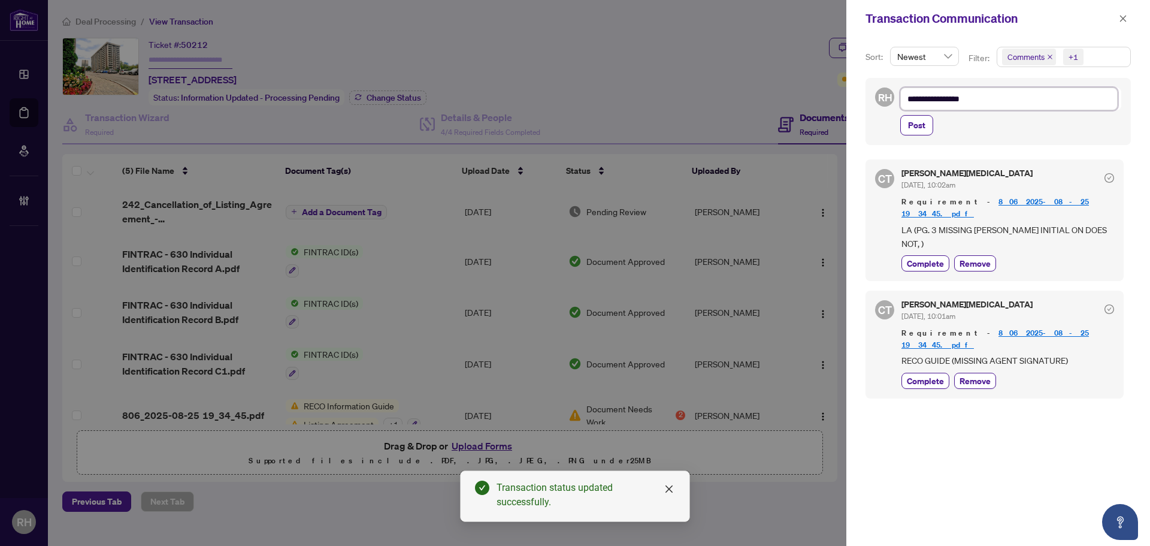
type textarea "**********"
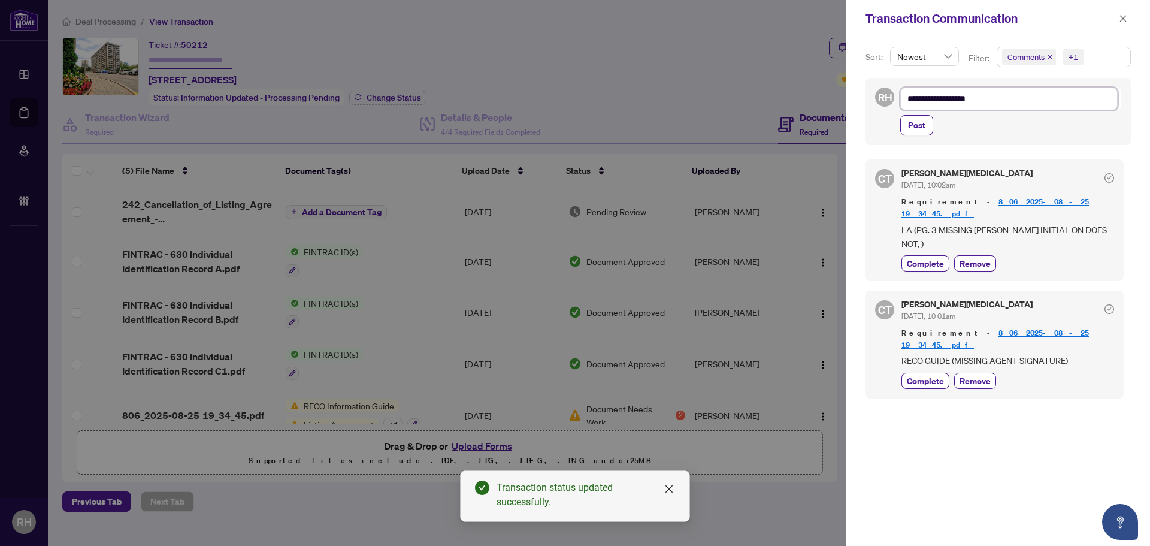
type textarea "**********"
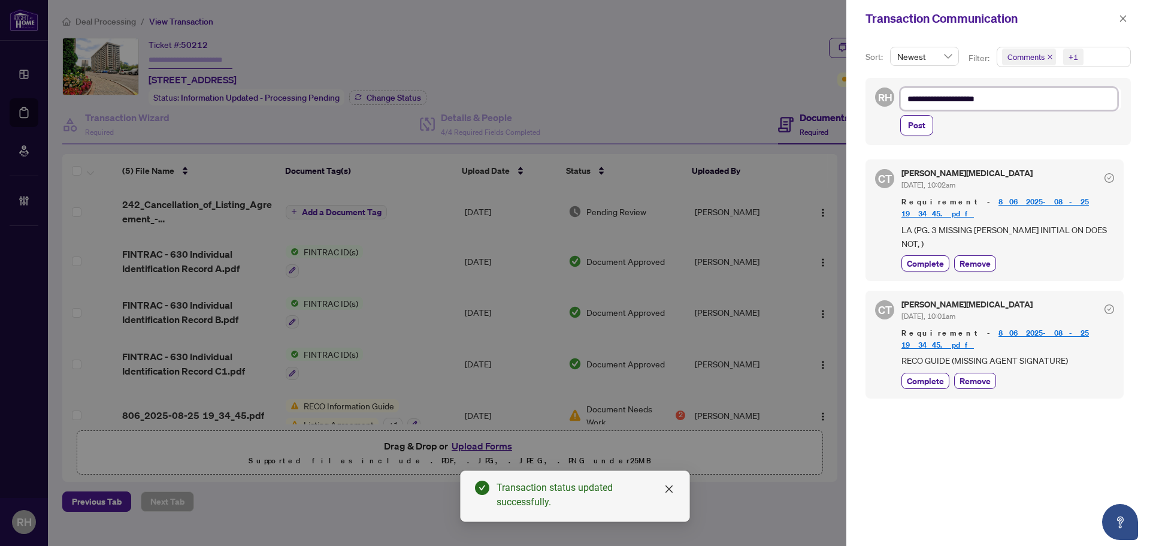
type textarea "**********"
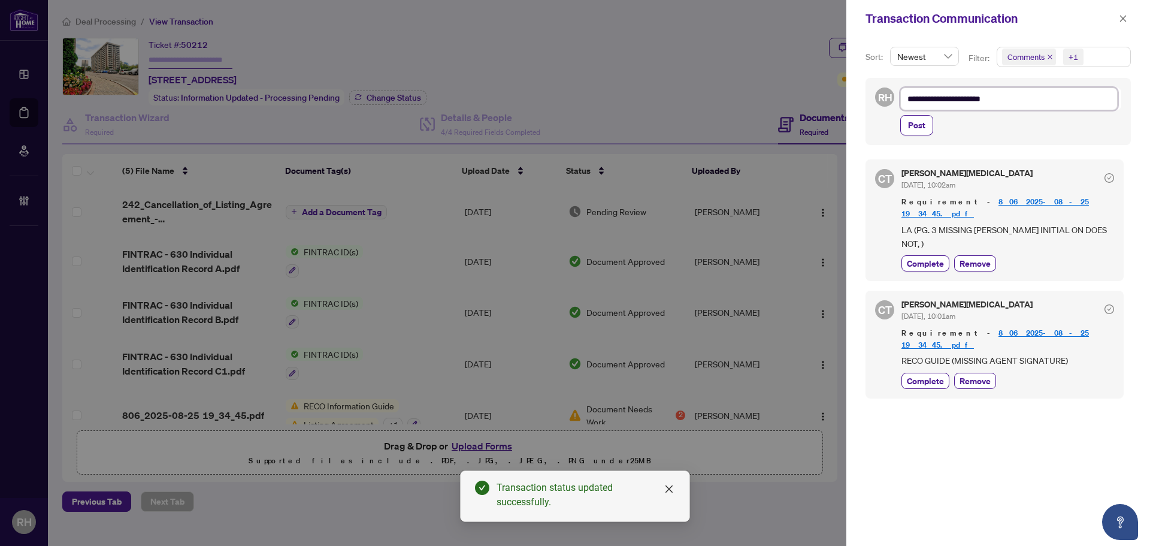
type textarea "**********"
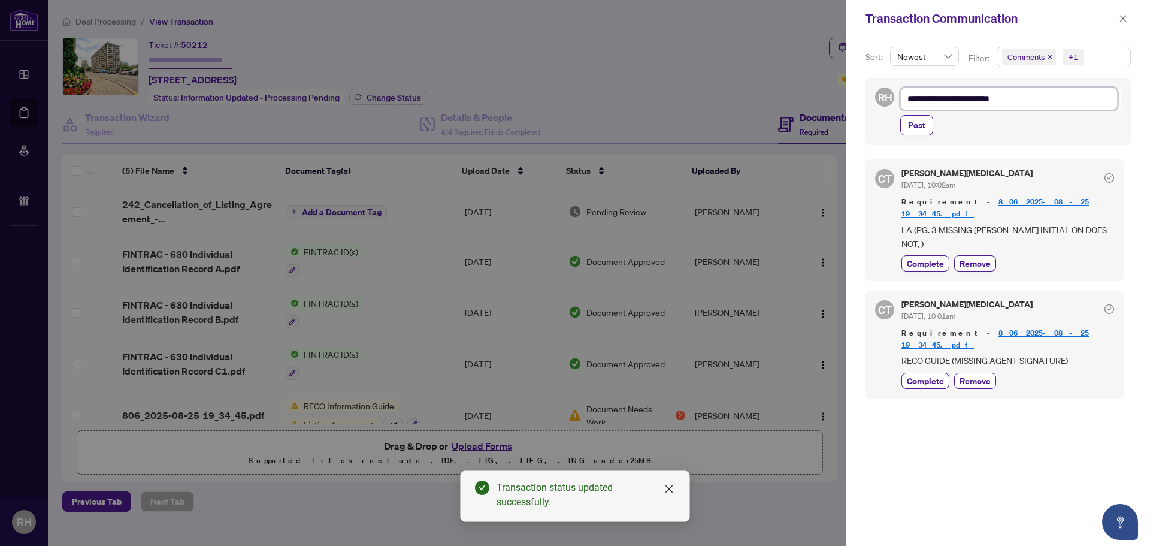
type textarea "**********"
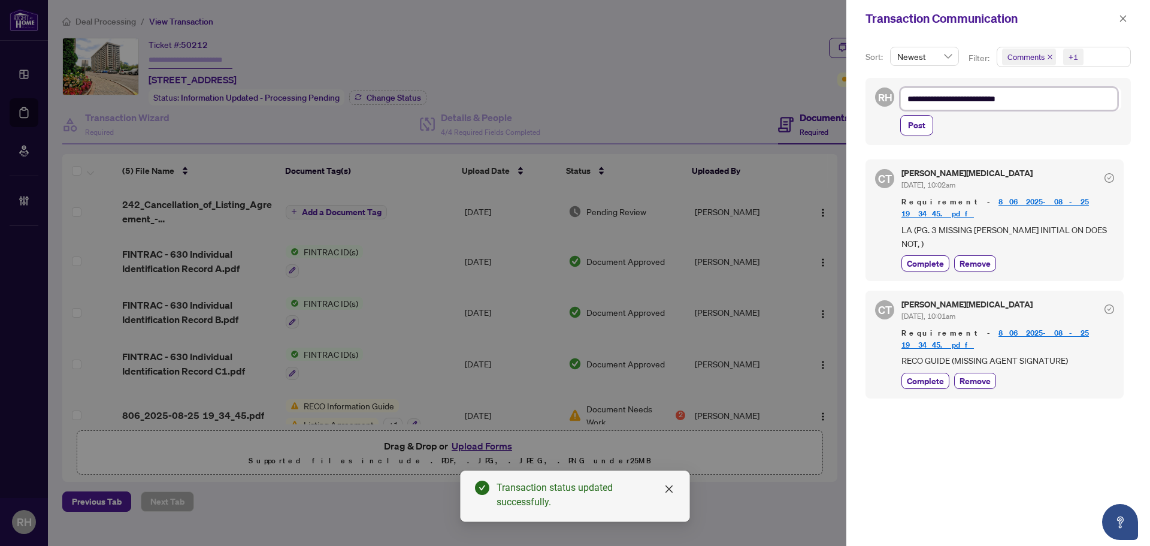
type textarea "**********"
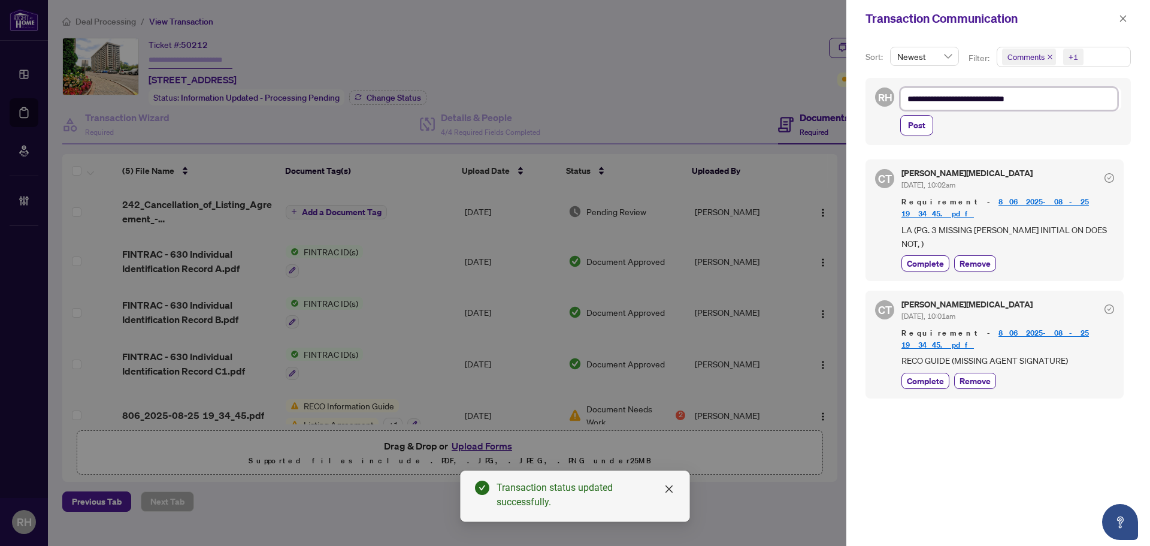
type textarea "**********"
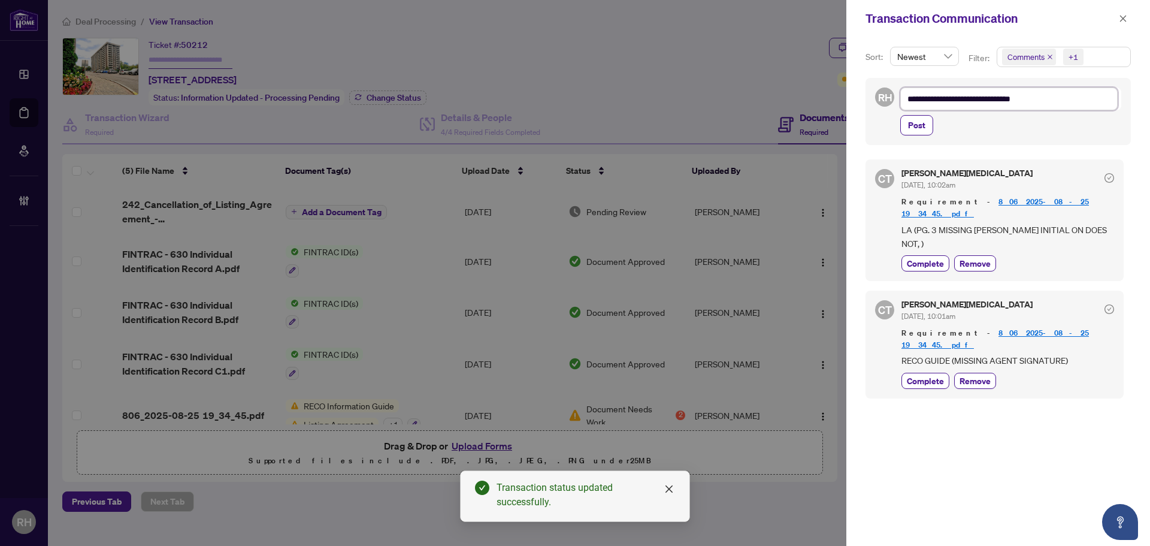
type textarea "**********"
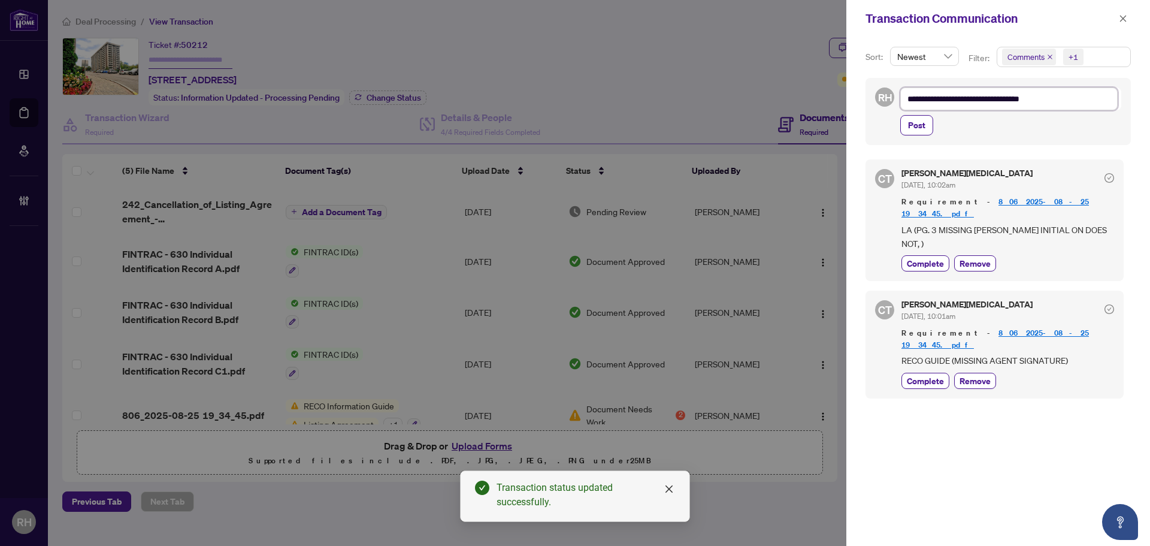
type textarea "**********"
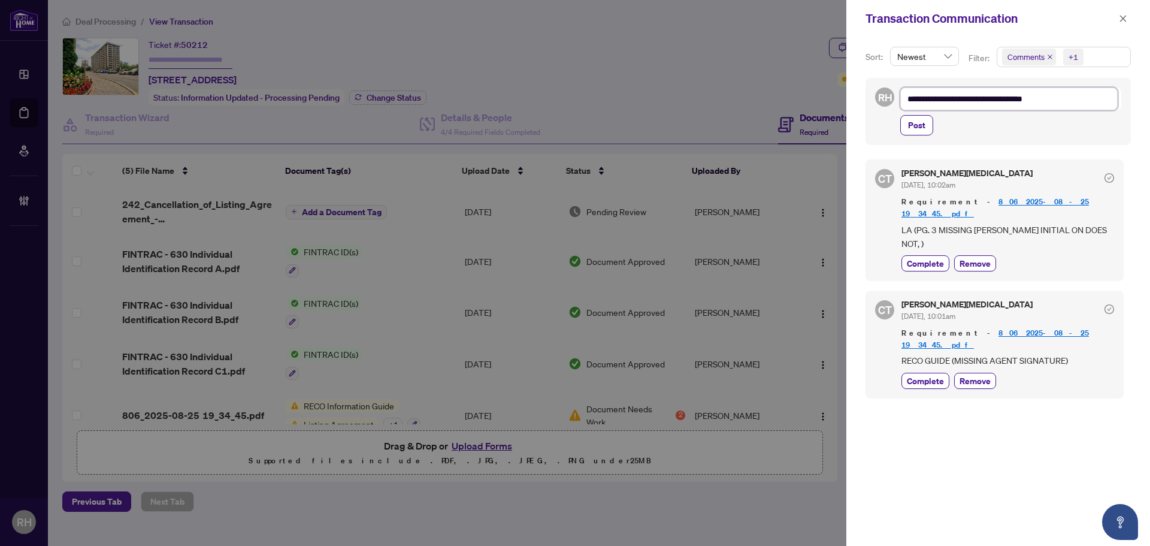
type textarea "**********"
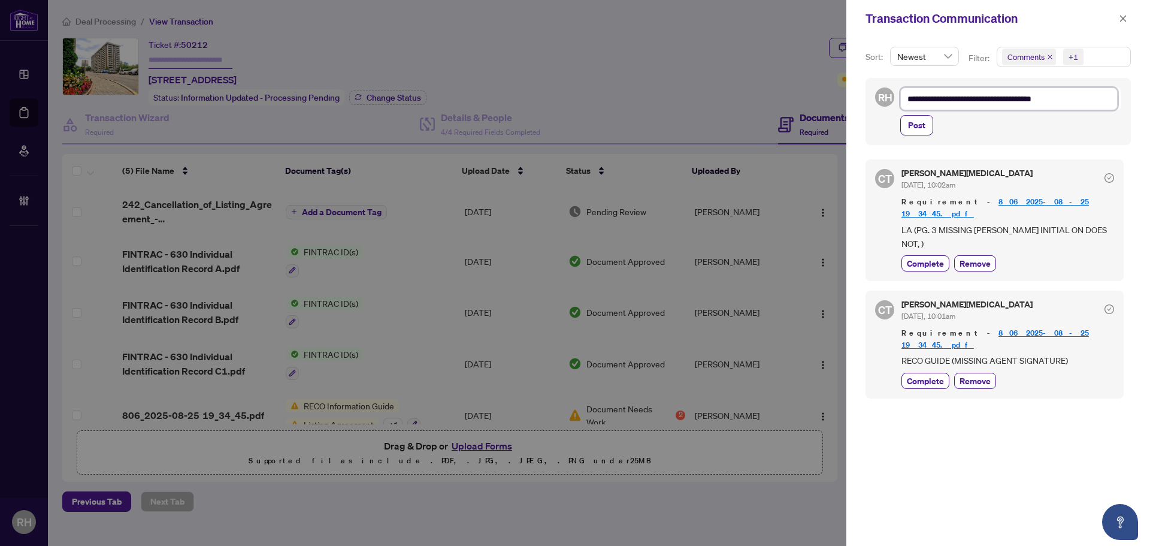
type textarea "**********"
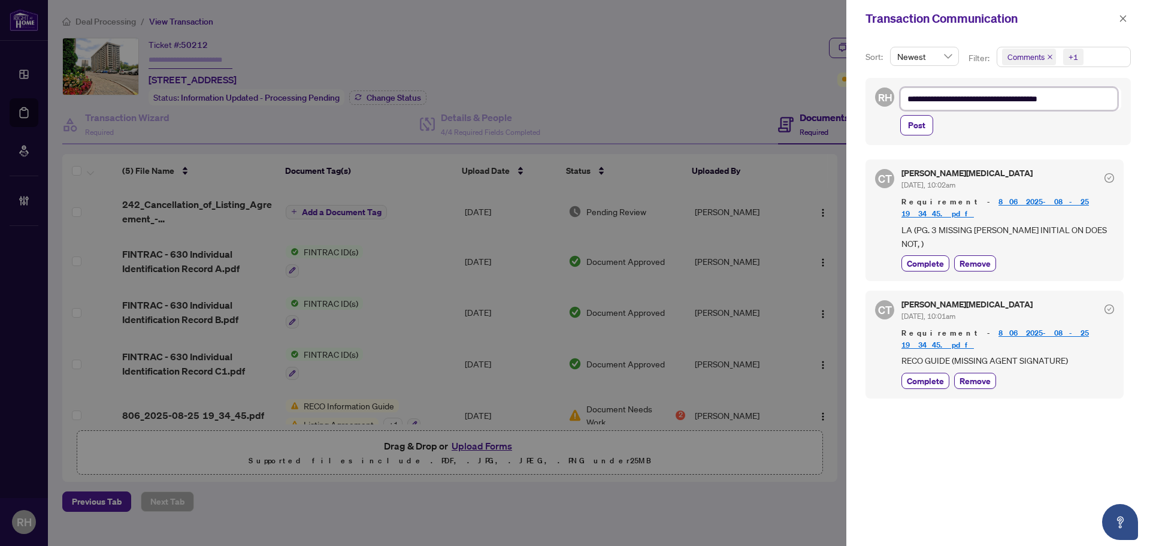
type textarea "**********"
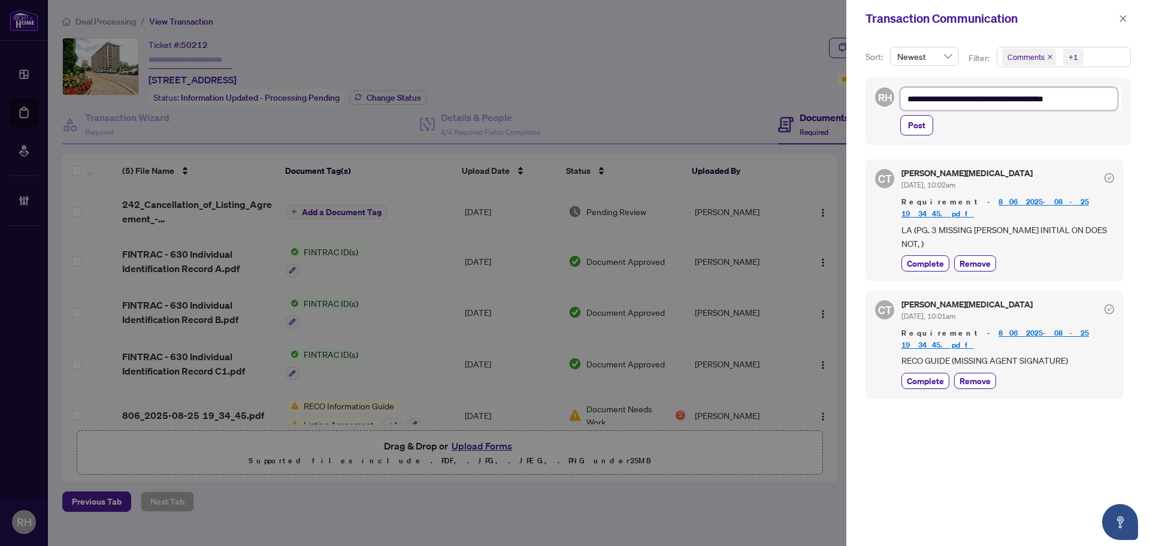
type textarea "**********"
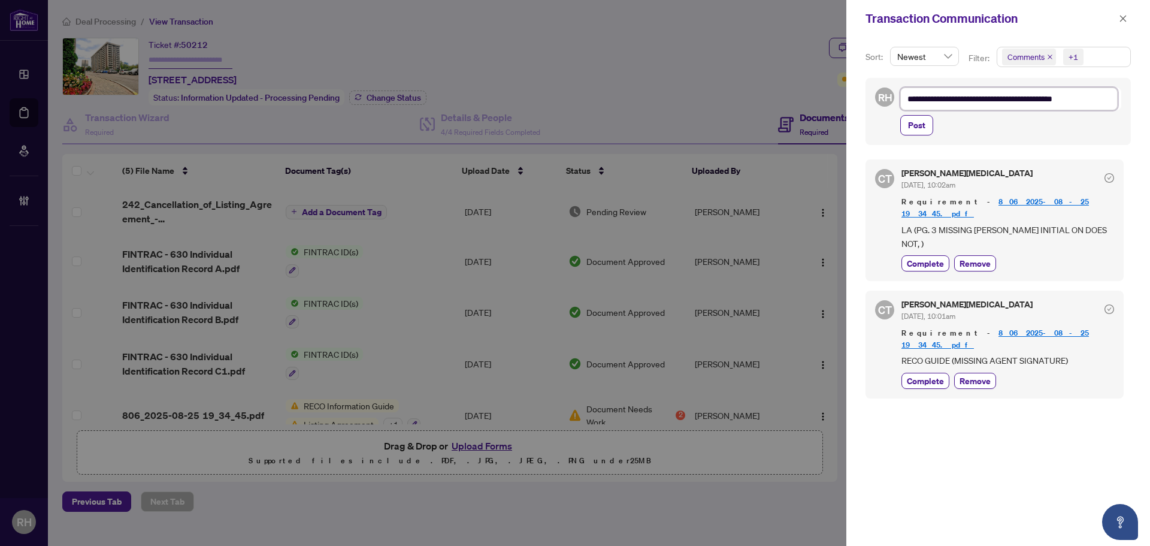
type textarea "**********"
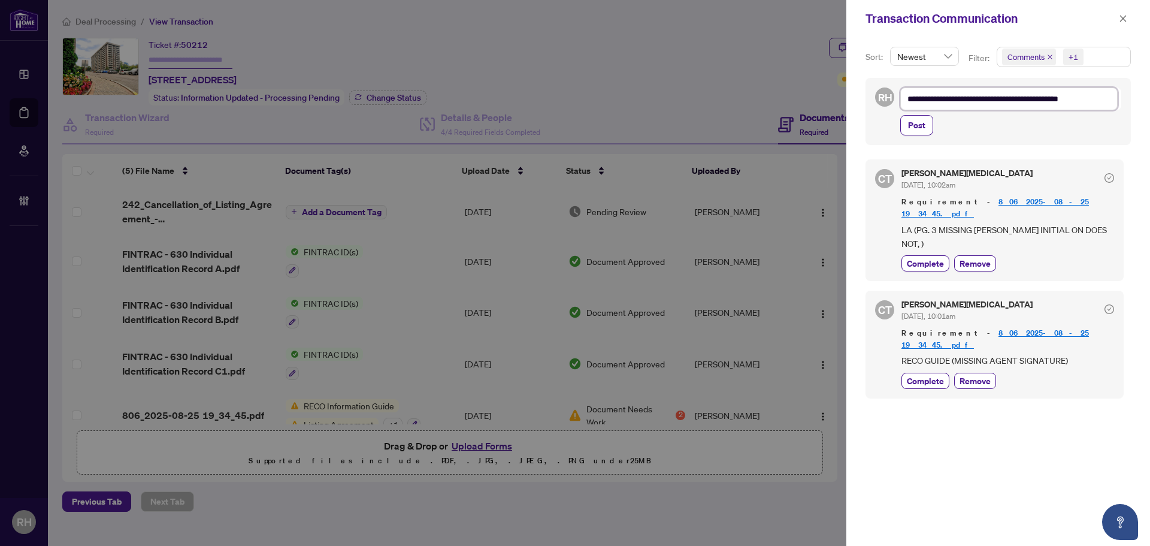
type textarea "**********"
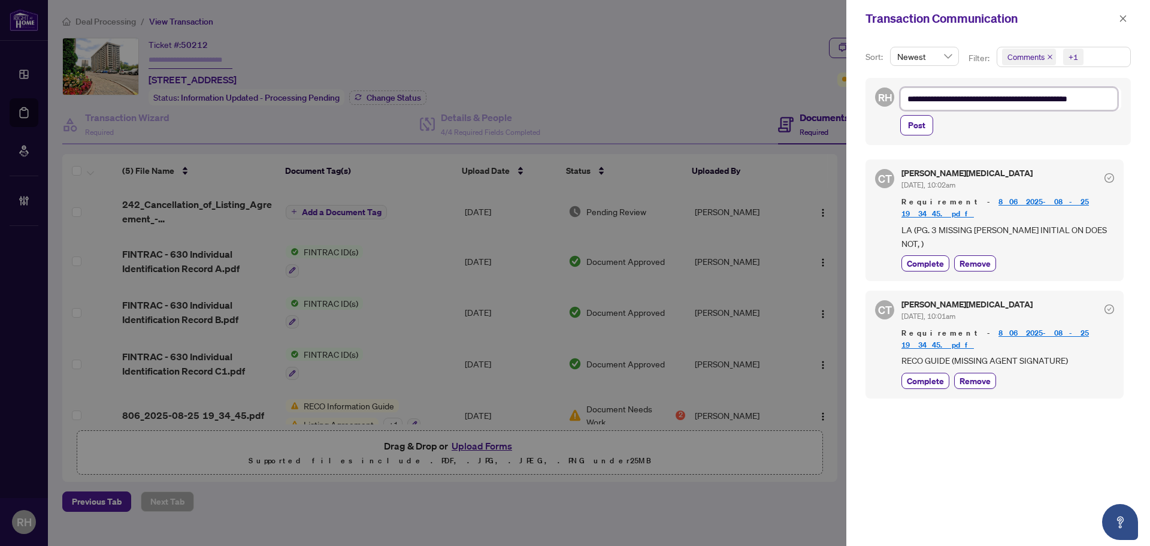
type textarea "**********"
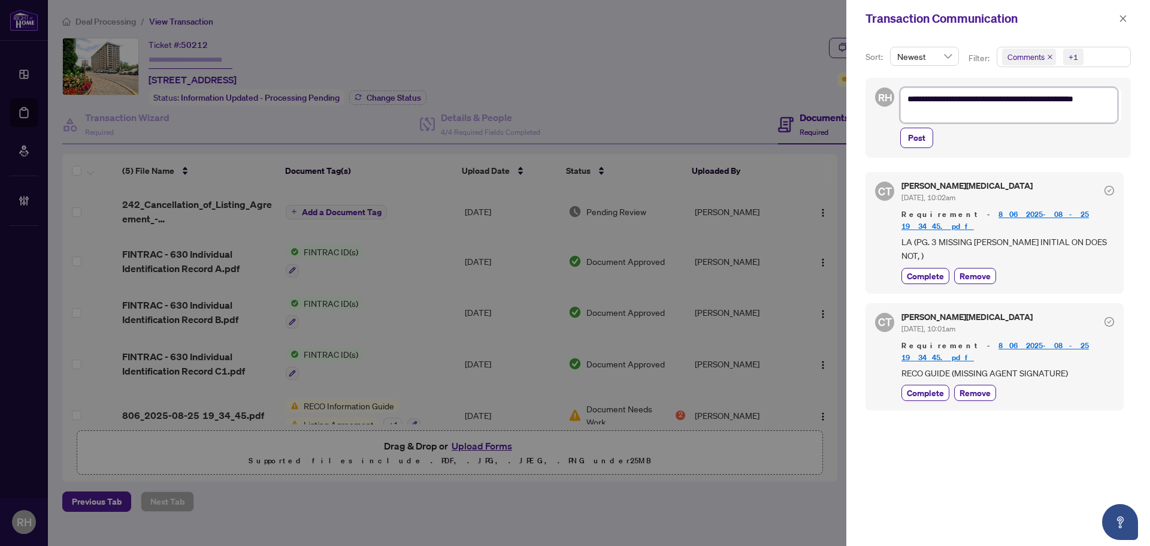
type textarea "**********"
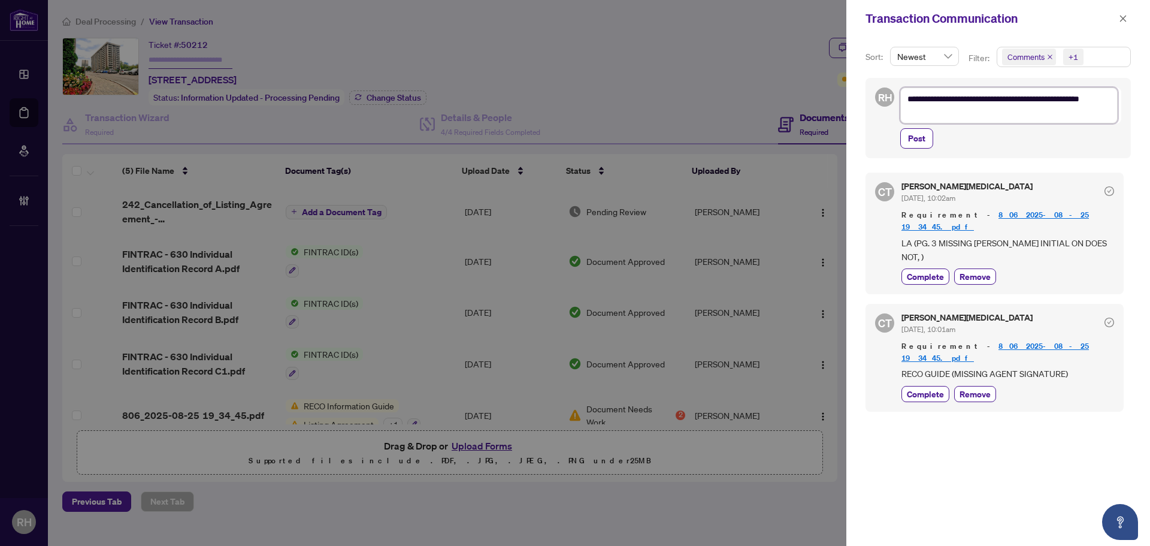
type textarea "**********"
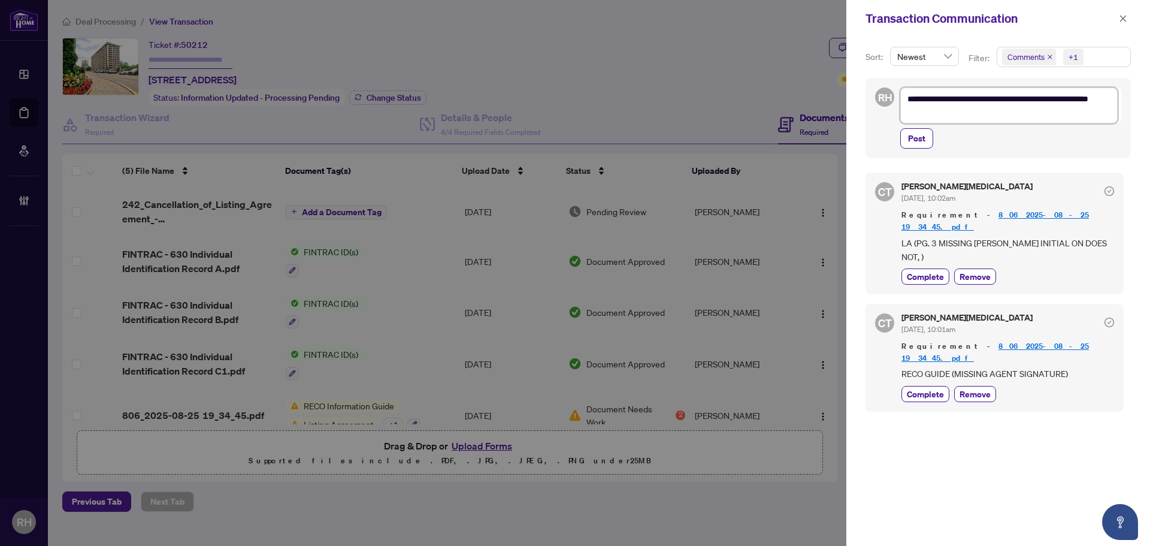
type textarea "**********"
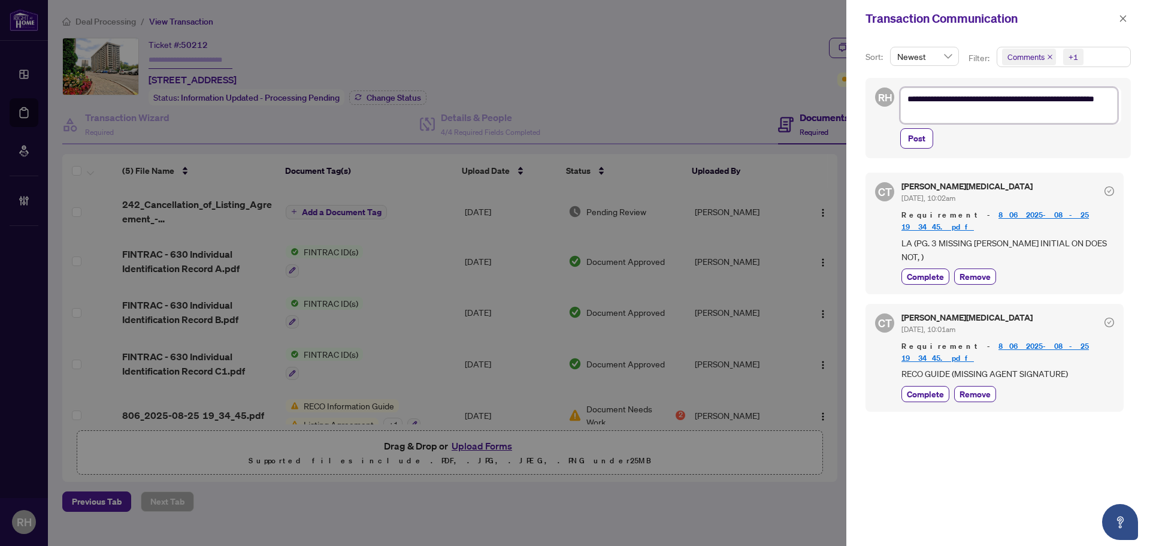
type textarea "**********"
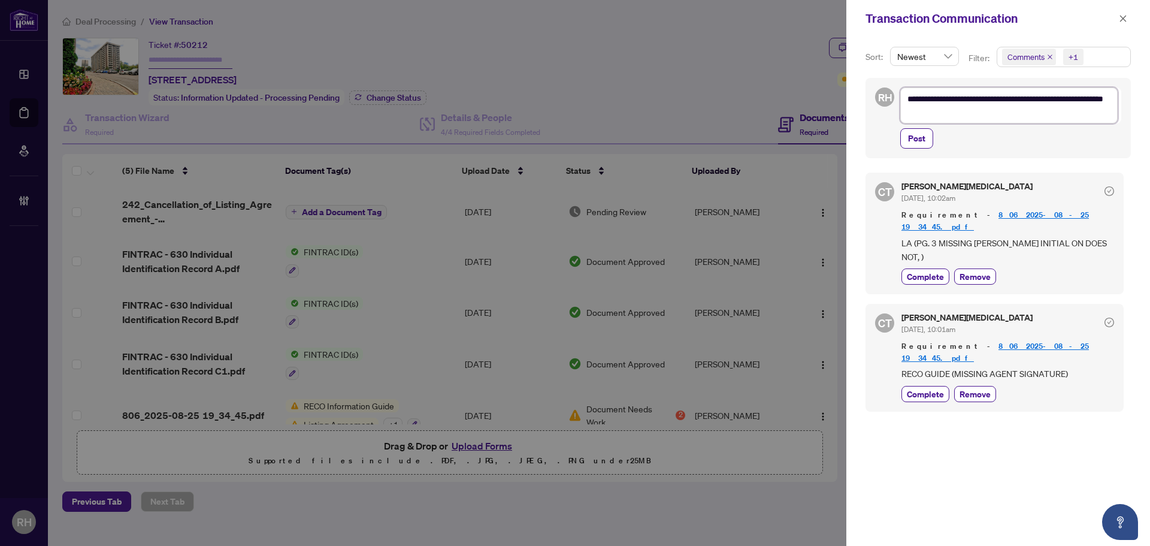
type textarea "**********"
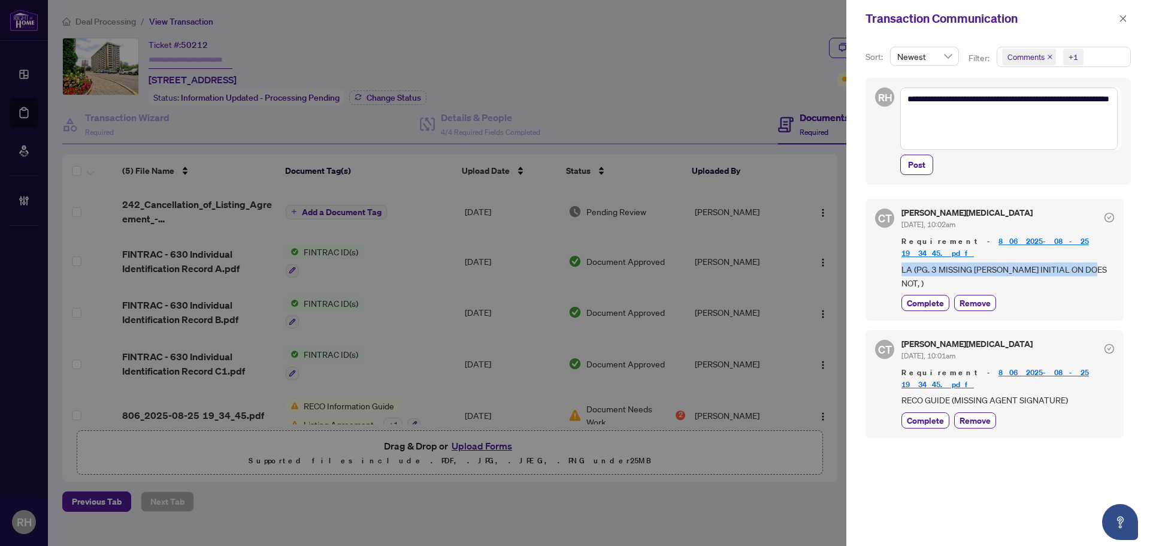
drag, startPoint x: 1073, startPoint y: 259, endPoint x: 897, endPoint y: 262, distance: 176.2
click at [897, 262] on div "CT Claudia Tao Aug/26/2025, 10:02am Requirement - 806_2025-08-25 19_34_45.pdf L…" at bounding box center [995, 260] width 258 height 122
copy span "LA (PG. 3 MISSING LUIS INITIAL ON DOES NOT, )"
click at [938, 143] on textarea "**********" at bounding box center [1008, 118] width 217 height 62
paste textarea "**********"
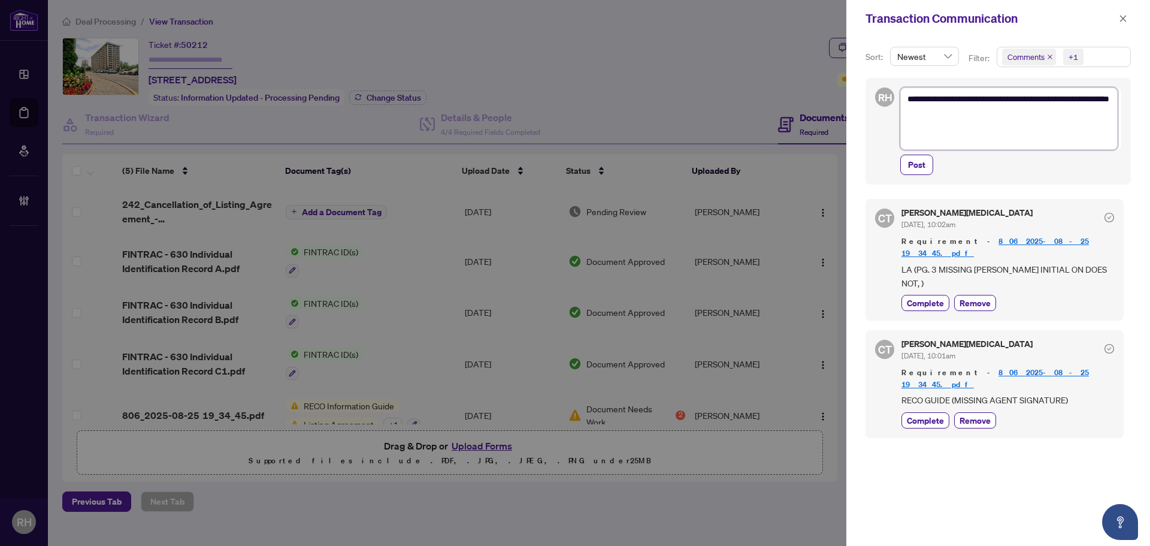
type textarea "**********"
drag, startPoint x: 1079, startPoint y: 359, endPoint x: 890, endPoint y: 369, distance: 189.0
click at [890, 369] on div "CT Claudia Tao Aug/26/2025, 10:01am Requirement - 806_2025-08-25 19_34_45.pdf R…" at bounding box center [995, 383] width 258 height 107
copy span "RECO GUIDE (MISSING AGENT SIGNATURE)"
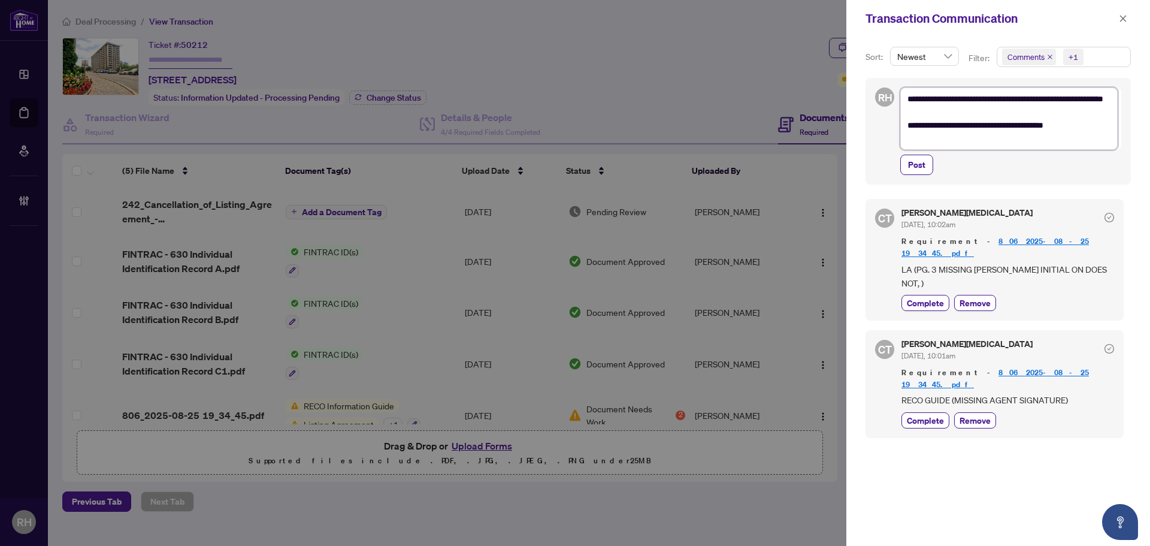
click at [1092, 141] on textarea "**********" at bounding box center [1008, 118] width 217 height 62
type textarea "**********"
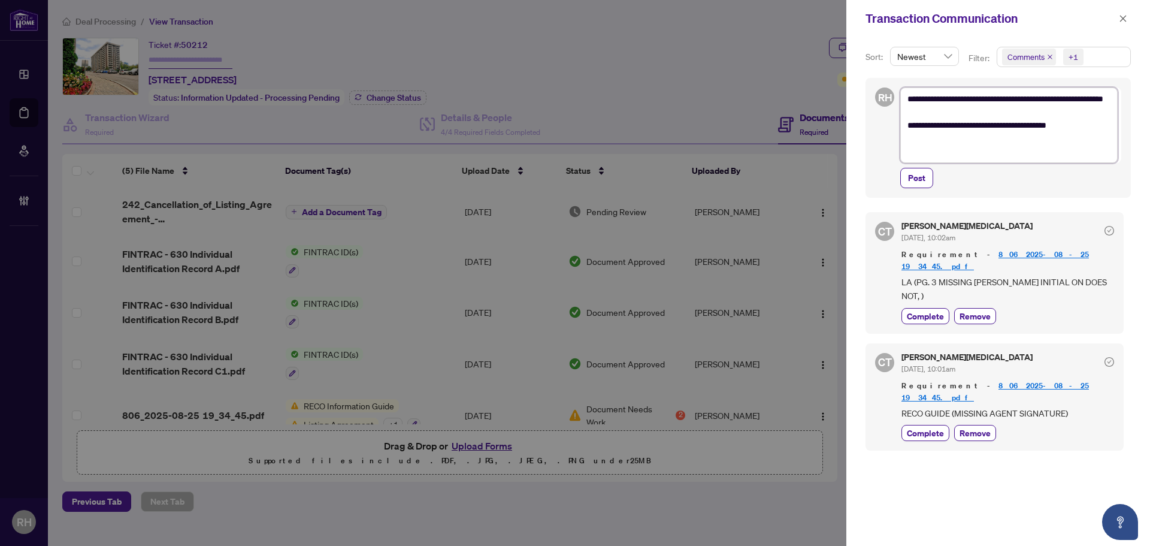
paste textarea "**********"
type textarea "**********"
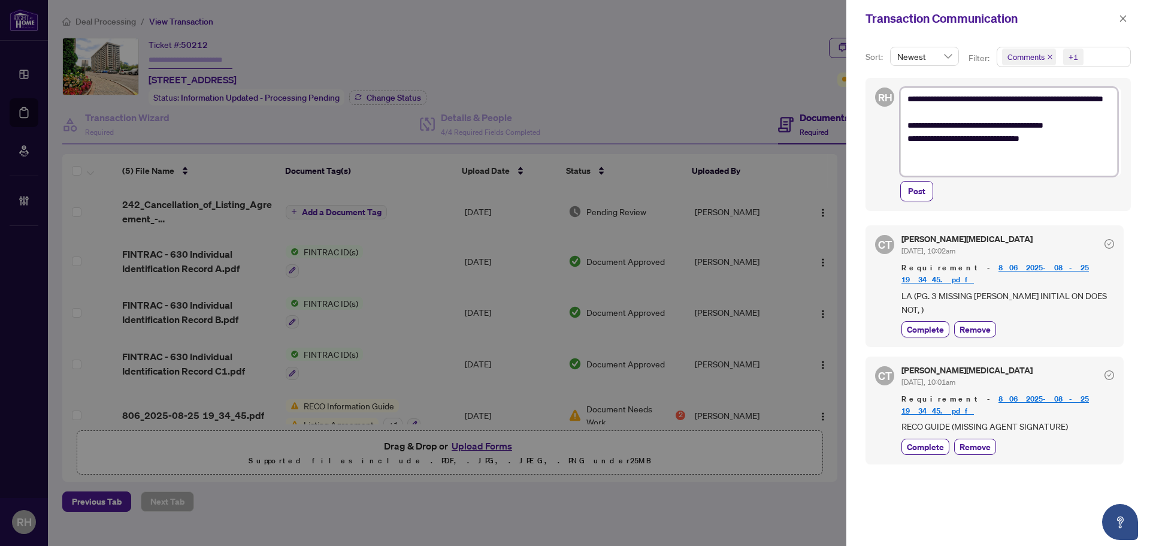
type textarea "**********"
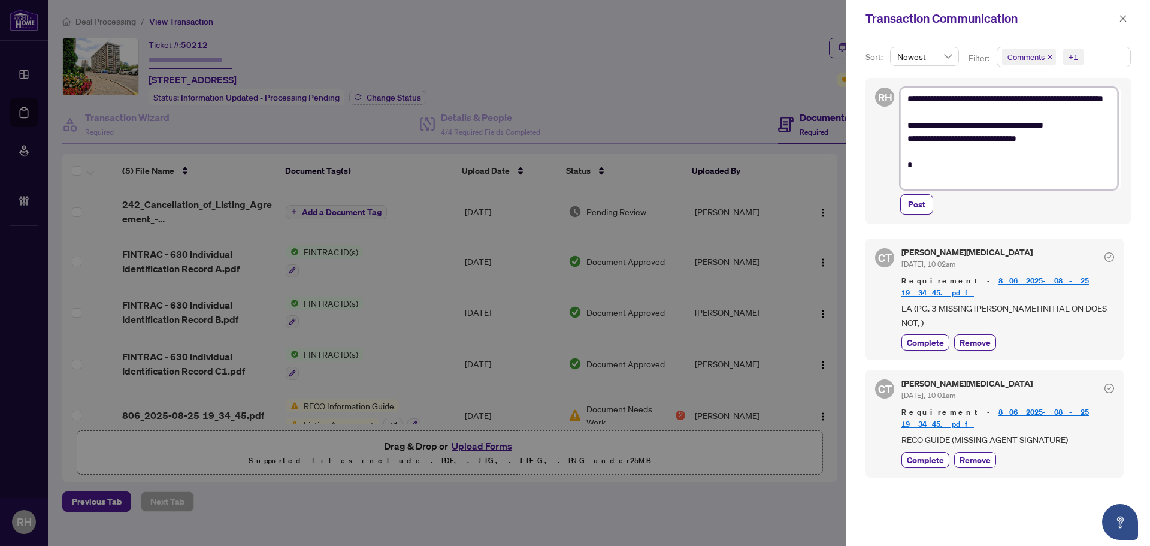
scroll to position [0, 0]
type textarea "**********"
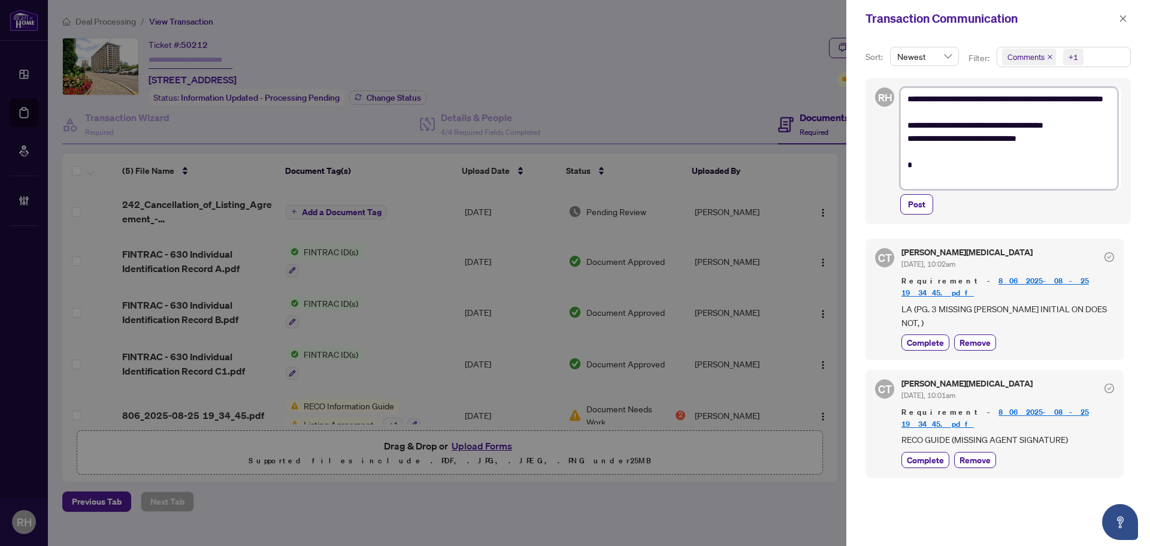
type textarea "**********"
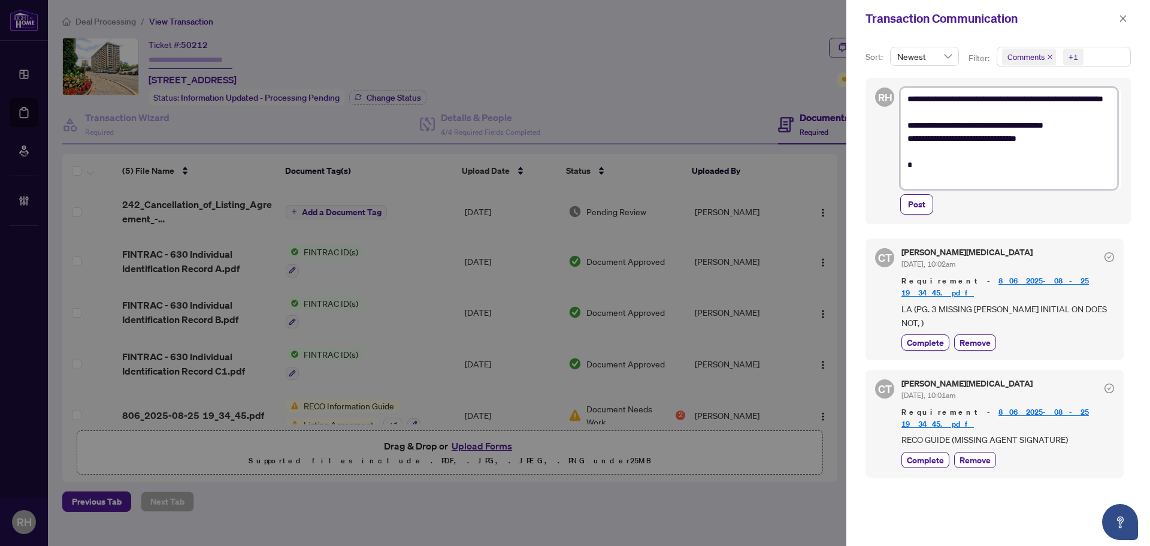
type textarea "**********"
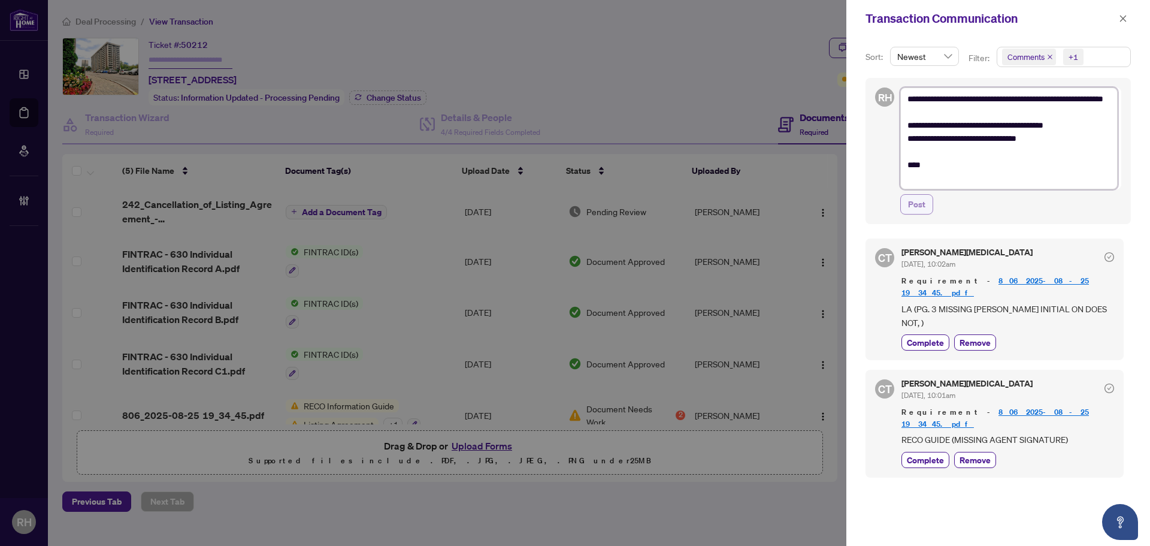
type textarea "**********"
click at [932, 211] on button "Post" at bounding box center [916, 204] width 33 height 20
type textarea "**********"
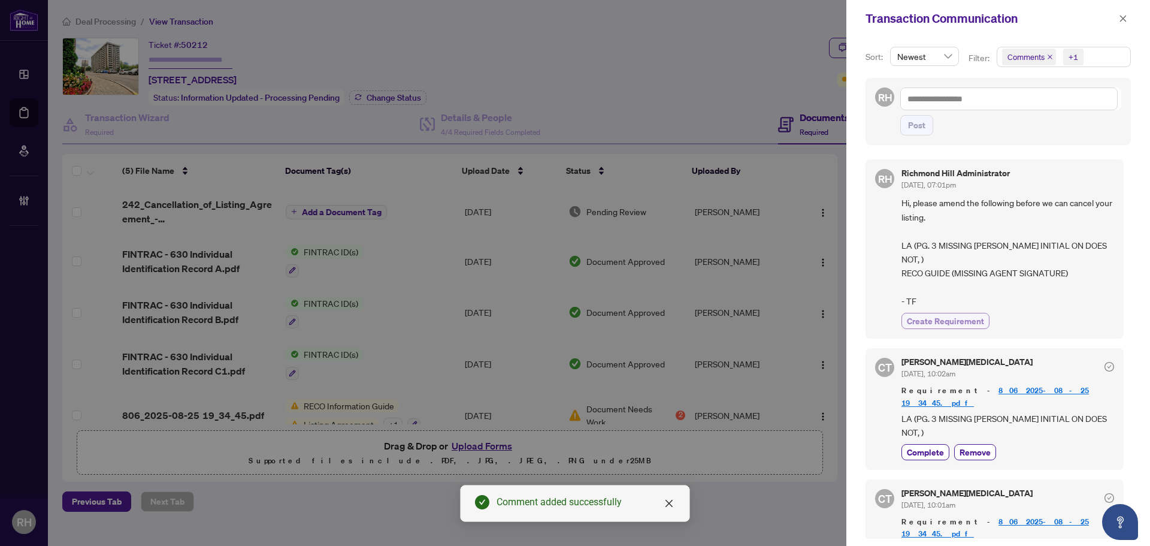
click at [957, 315] on button "Create Requirement" at bounding box center [946, 321] width 88 height 16
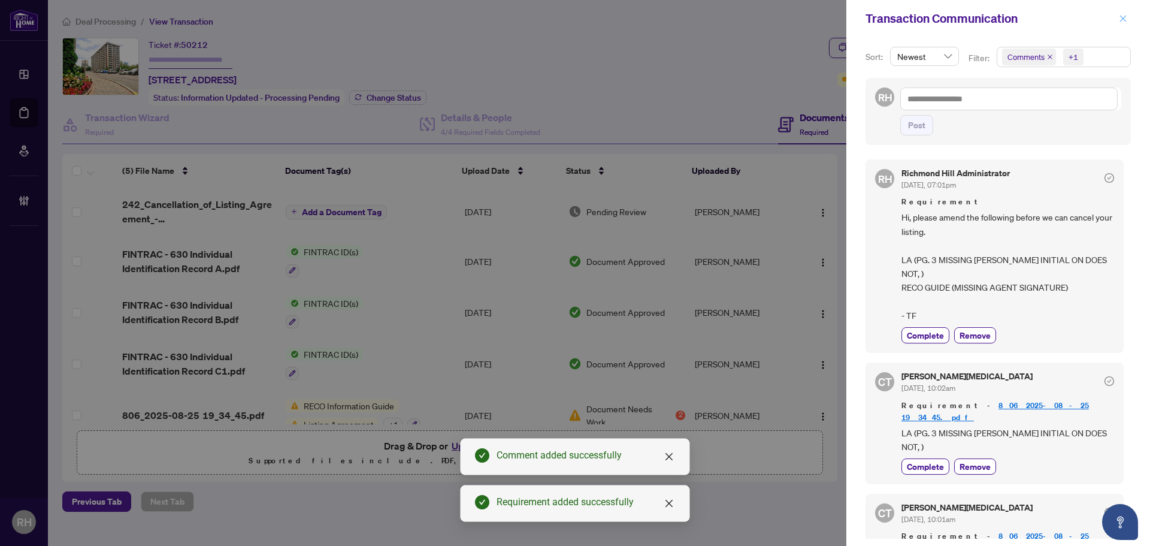
click at [1121, 16] on icon "close" at bounding box center [1123, 18] width 8 height 8
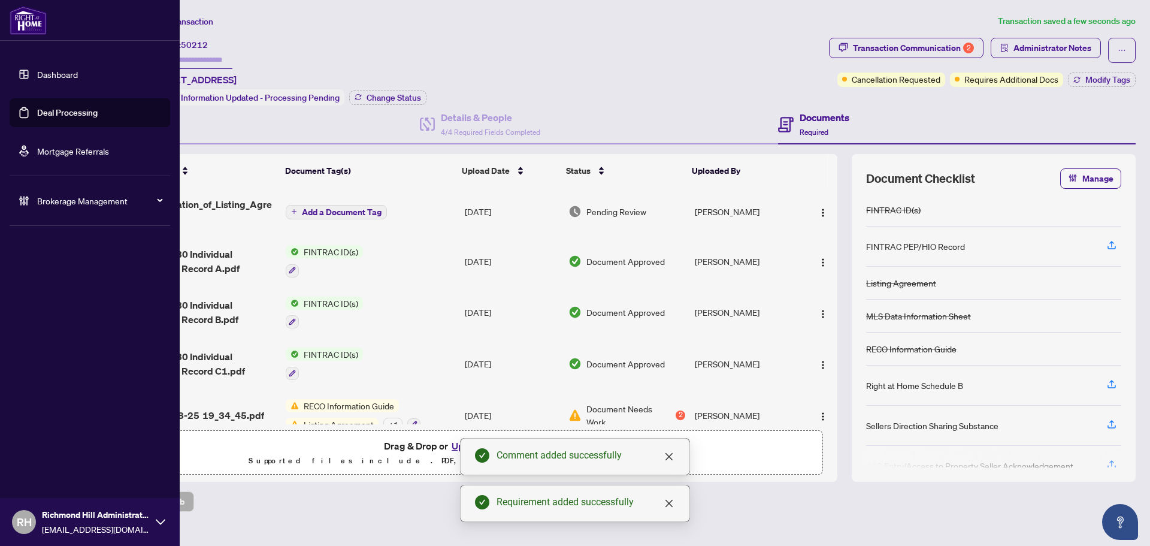
click at [37, 115] on link "Deal Processing" at bounding box center [67, 112] width 61 height 11
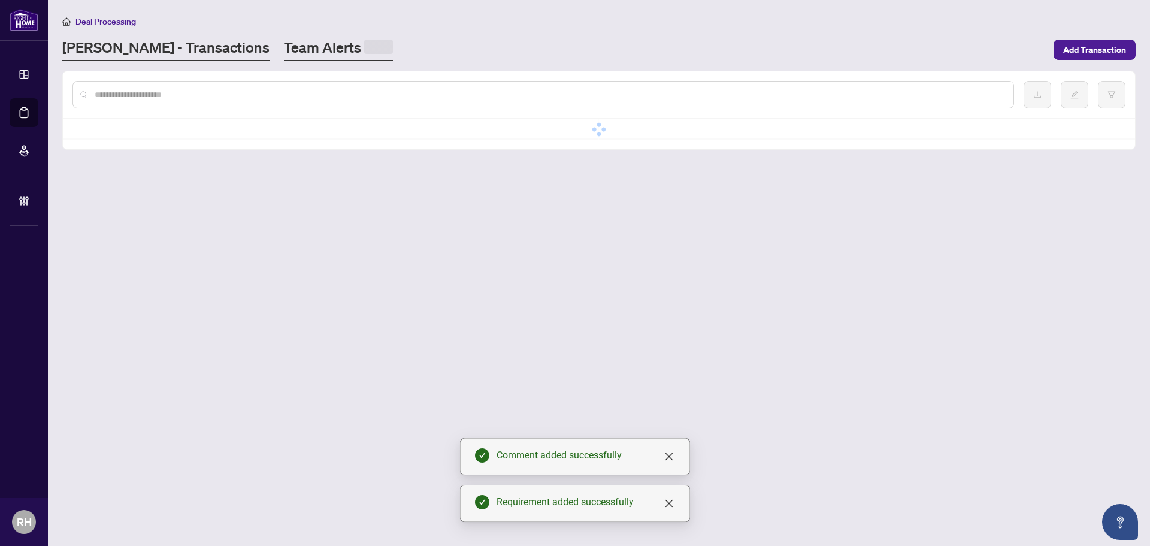
click at [284, 57] on link "Team Alerts" at bounding box center [338, 49] width 109 height 23
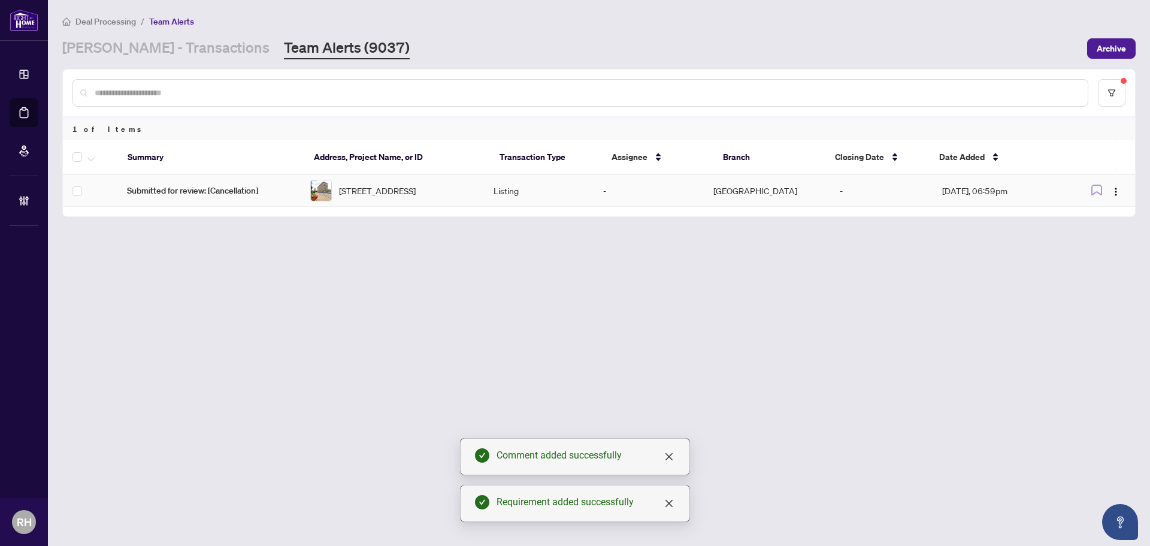
click at [84, 193] on td at bounding box center [90, 191] width 55 height 32
click at [99, 161] on div at bounding box center [92, 157] width 41 height 14
click at [95, 159] on button "button" at bounding box center [90, 157] width 13 height 14
click at [126, 253] on span "Complete Item" at bounding box center [131, 254] width 75 height 13
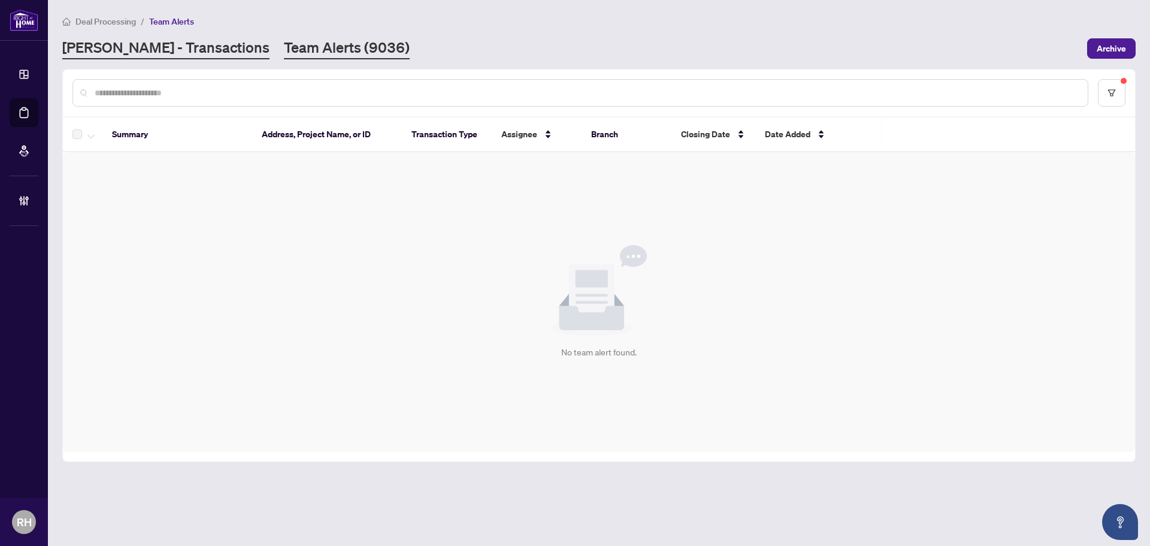
click at [166, 57] on link "[PERSON_NAME] - Transactions" at bounding box center [165, 49] width 207 height 22
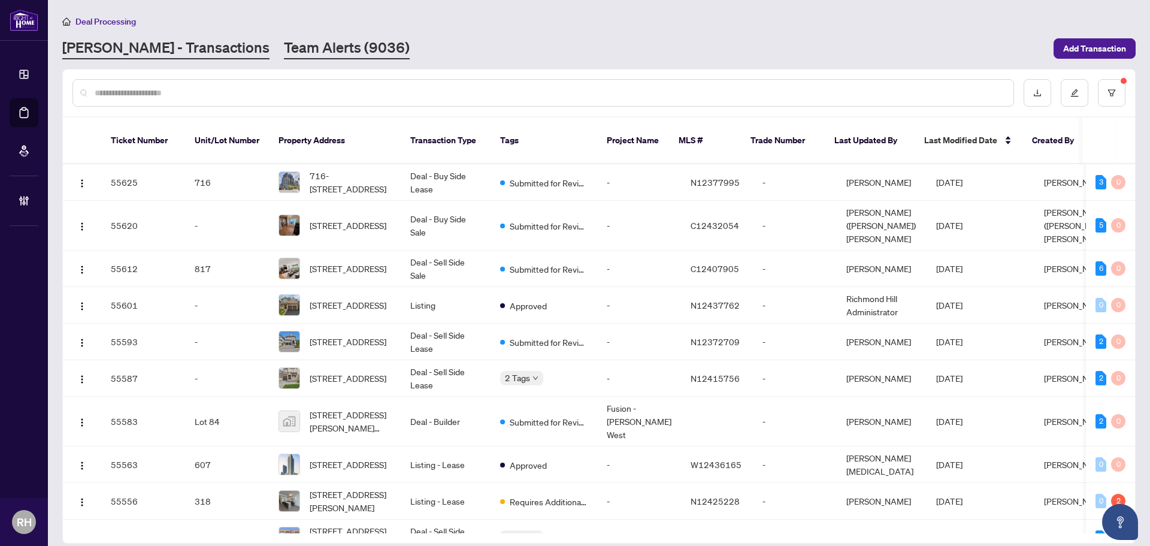
click at [284, 55] on link "Team Alerts (9036)" at bounding box center [347, 49] width 126 height 22
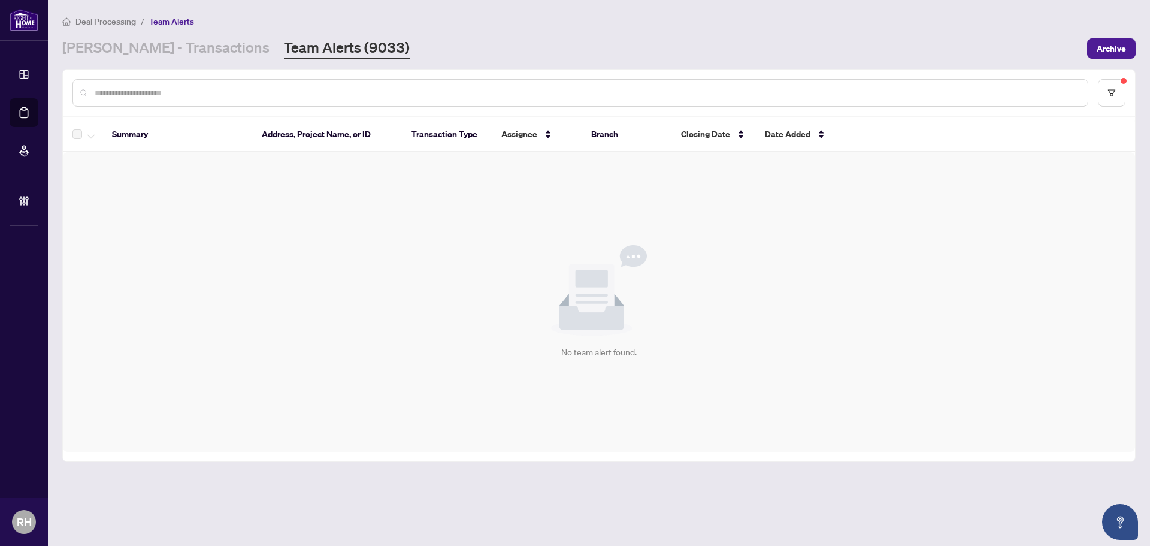
drag, startPoint x: 150, startPoint y: 83, endPoint x: 154, endPoint y: 74, distance: 9.4
click at [150, 83] on div at bounding box center [580, 93] width 1016 height 28
click at [168, 50] on link "[PERSON_NAME] - Transactions" at bounding box center [165, 49] width 207 height 22
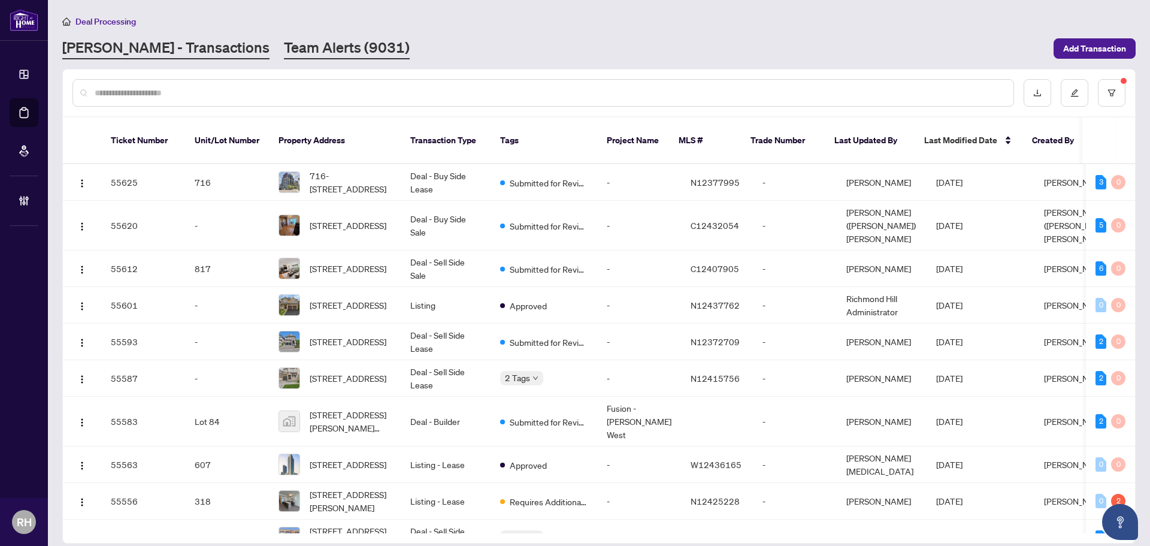
click at [286, 41] on link "Team Alerts (9031)" at bounding box center [347, 49] width 126 height 22
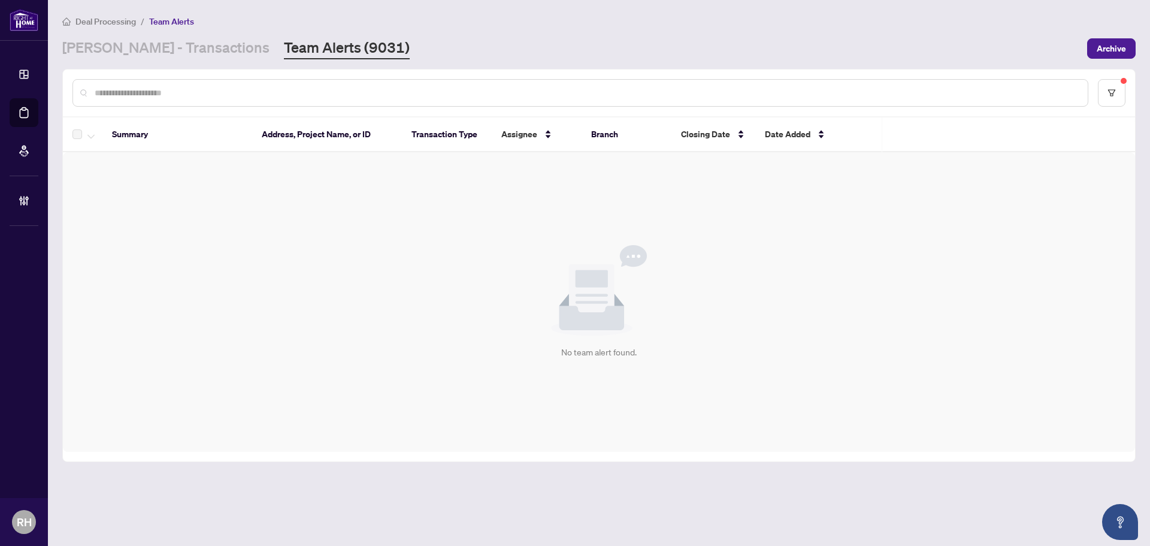
click at [286, 41] on link "Team Alerts (9031)" at bounding box center [347, 49] width 126 height 22
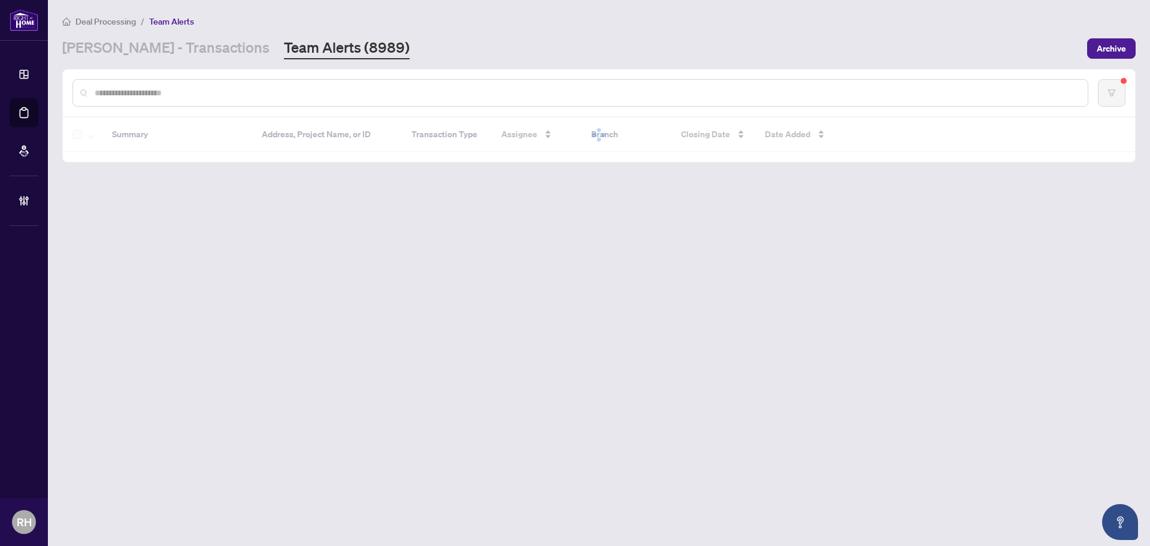
click at [346, 38] on div "RAHR - Transactions Team Alerts (8989)" at bounding box center [571, 49] width 1018 height 22
click at [356, 13] on main "Deal Processing / Team Alerts RAHR - Transactions Team Alerts (8989) Archive Su…" at bounding box center [599, 273] width 1102 height 546
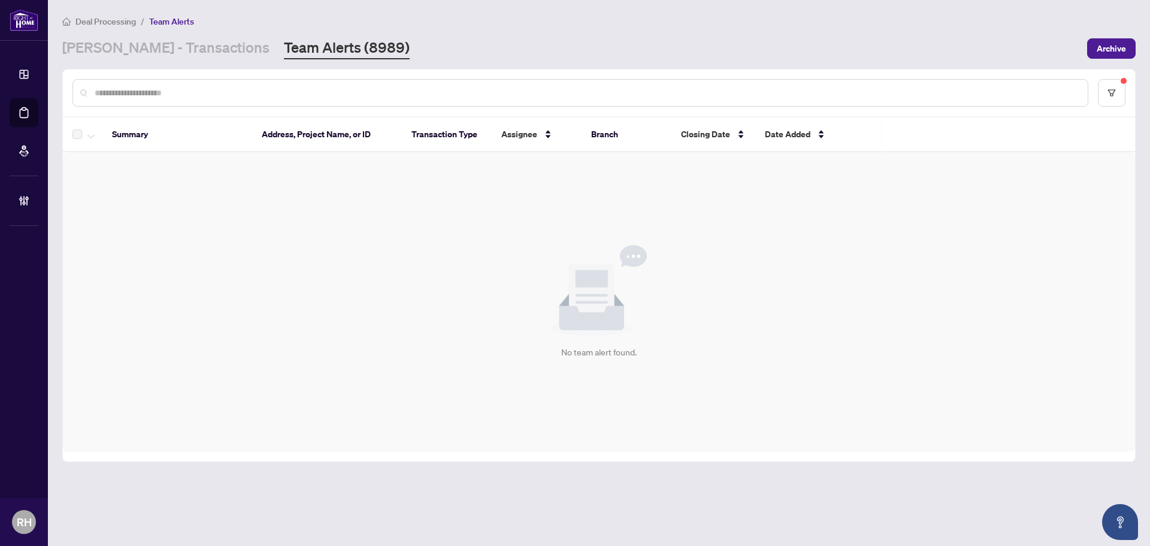
click at [296, 125] on th "Address, Project Name, or ID" at bounding box center [327, 134] width 150 height 35
click at [382, 126] on th "Address, Project Name, or ID" at bounding box center [327, 134] width 150 height 35
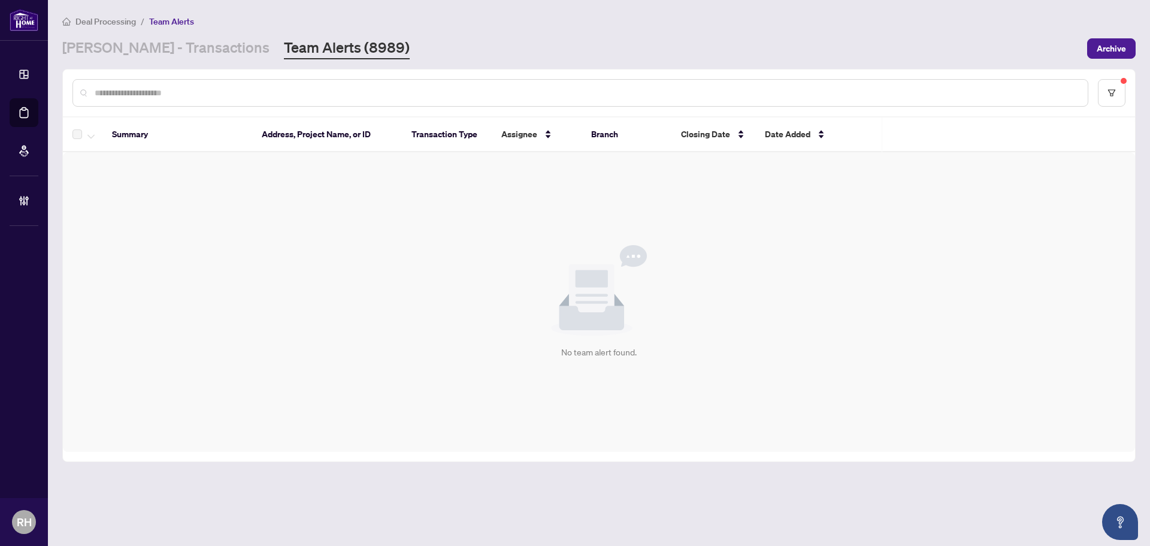
click at [382, 126] on th "Address, Project Name, or ID" at bounding box center [327, 134] width 150 height 35
click at [397, 129] on th "Address, Project Name, or ID" at bounding box center [327, 134] width 150 height 35
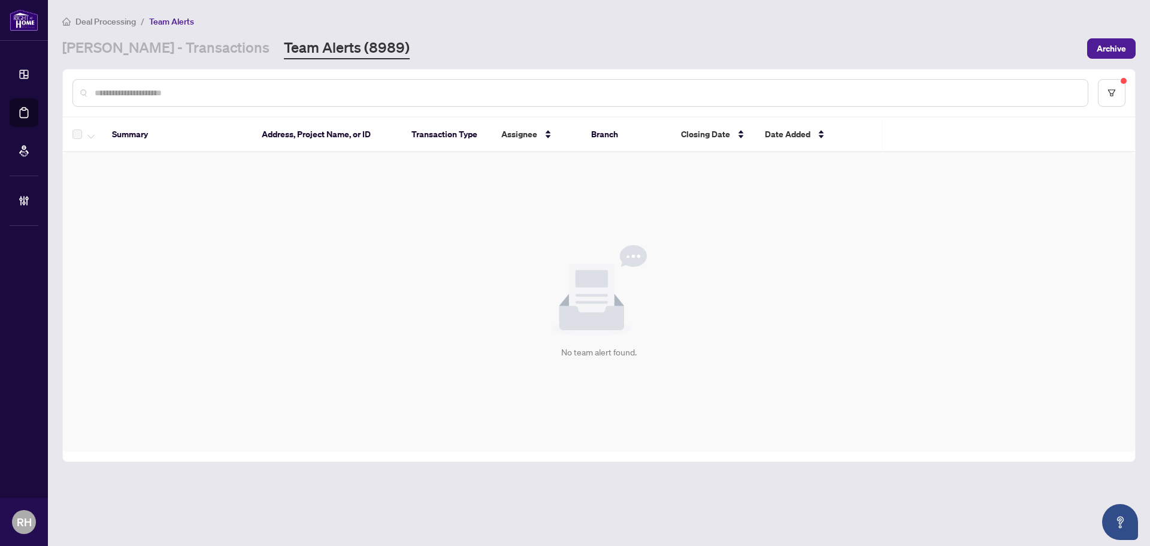
click at [482, 123] on th "Transaction Type" at bounding box center [447, 134] width 90 height 35
click at [486, 132] on th "Transaction Type" at bounding box center [447, 134] width 90 height 35
click at [587, 138] on th "Branch" at bounding box center [627, 134] width 90 height 35
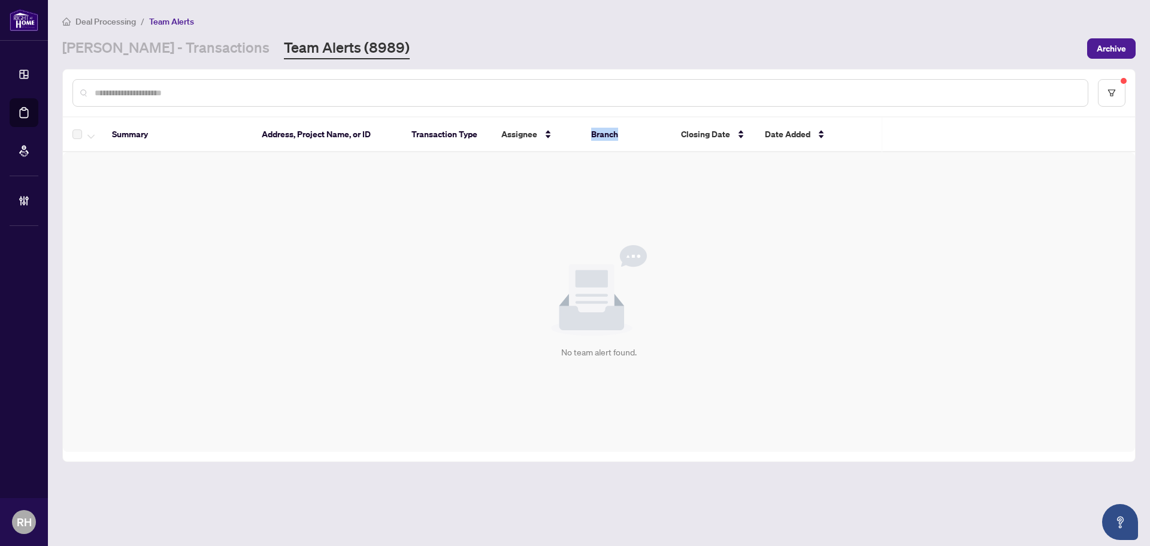
click at [587, 138] on th "Branch" at bounding box center [627, 134] width 90 height 35
click at [660, 126] on th "Branch" at bounding box center [627, 134] width 90 height 35
click at [778, 141] on div "Date Added" at bounding box center [809, 134] width 89 height 13
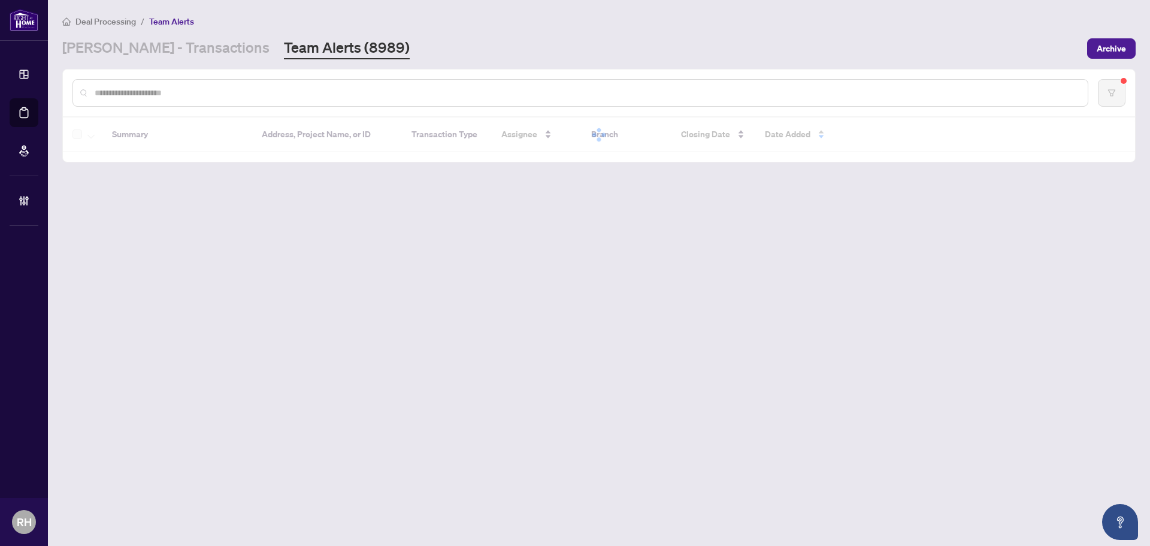
click at [778, 146] on div at bounding box center [599, 134] width 1072 height 35
click at [770, 128] on div at bounding box center [599, 134] width 1072 height 35
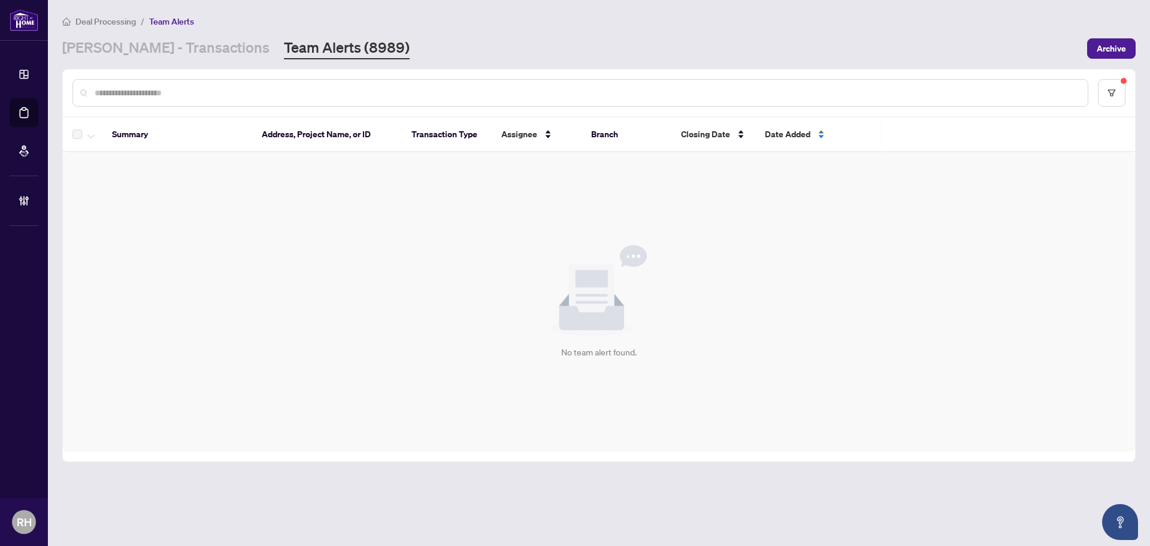
click at [782, 137] on span "Date Added" at bounding box center [788, 134] width 46 height 13
click at [805, 137] on span "Date Added" at bounding box center [788, 134] width 46 height 13
drag, startPoint x: 691, startPoint y: 324, endPoint x: 450, endPoint y: 294, distance: 242.8
click at [450, 294] on div "No team alert found." at bounding box center [599, 302] width 1072 height 300
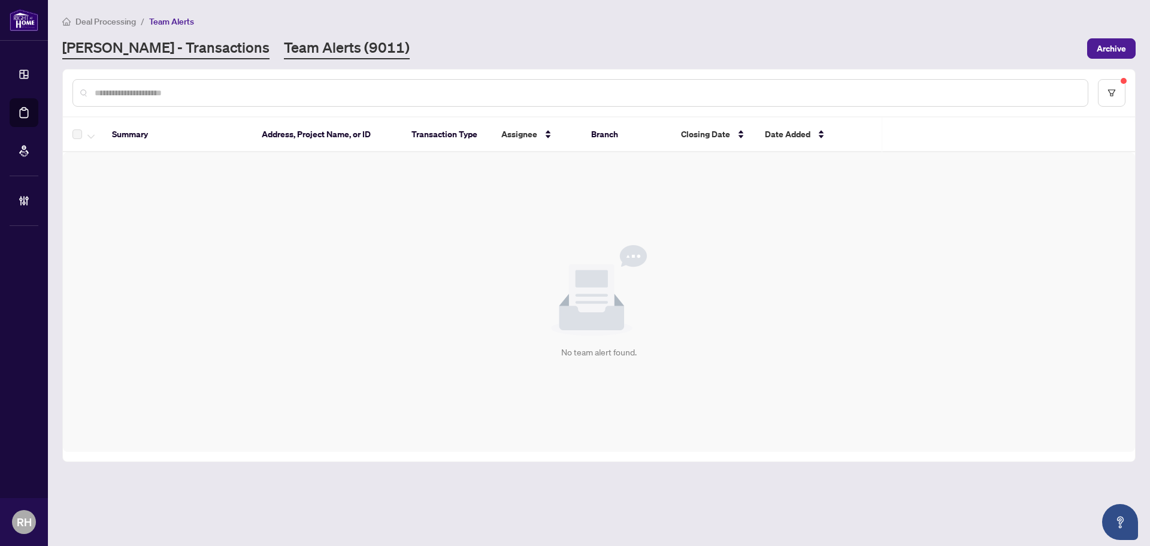
click at [176, 49] on link "[PERSON_NAME] - Transactions" at bounding box center [165, 49] width 207 height 22
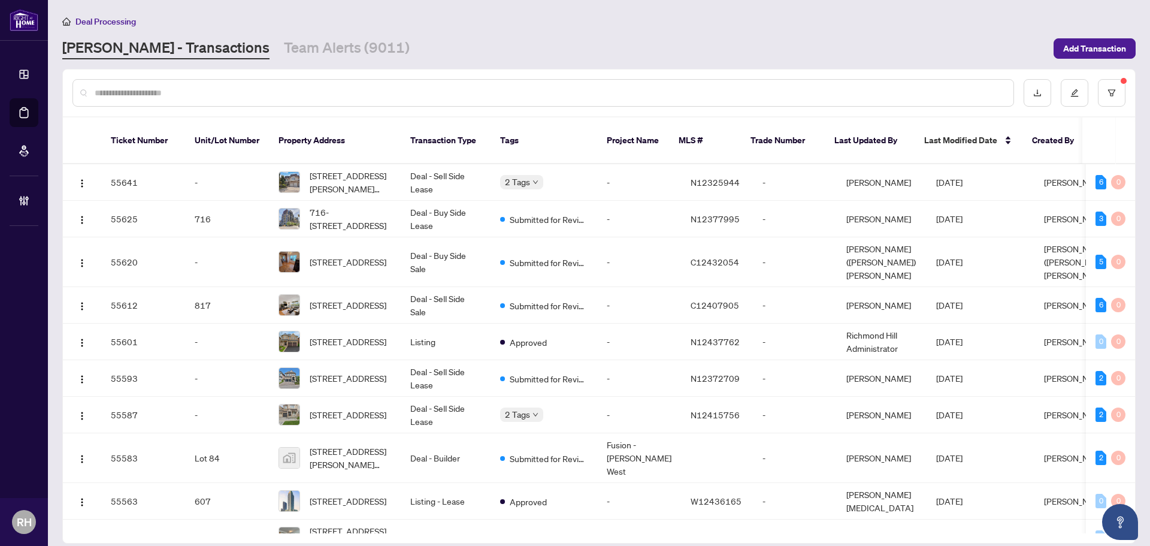
click at [284, 50] on link "Team Alerts (9011)" at bounding box center [347, 49] width 126 height 22
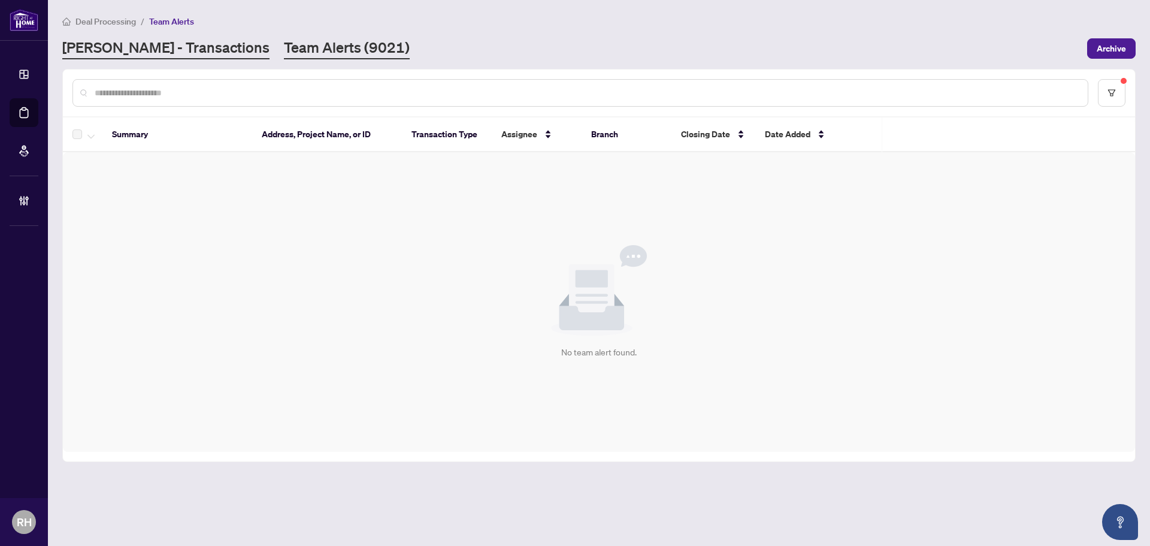
click at [156, 46] on link "[PERSON_NAME] - Transactions" at bounding box center [165, 49] width 207 height 22
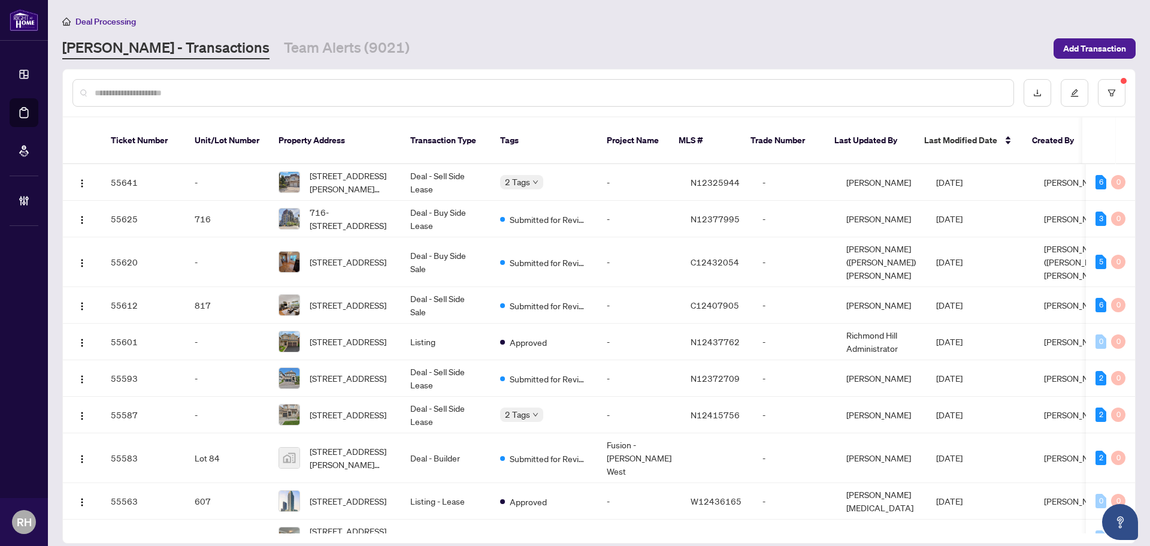
click at [235, 31] on div "Deal Processing RAHR - Transactions Team Alerts (9021) Add Transaction" at bounding box center [599, 36] width 1074 height 45
click at [284, 52] on link "Team Alerts (9021)" at bounding box center [347, 49] width 126 height 22
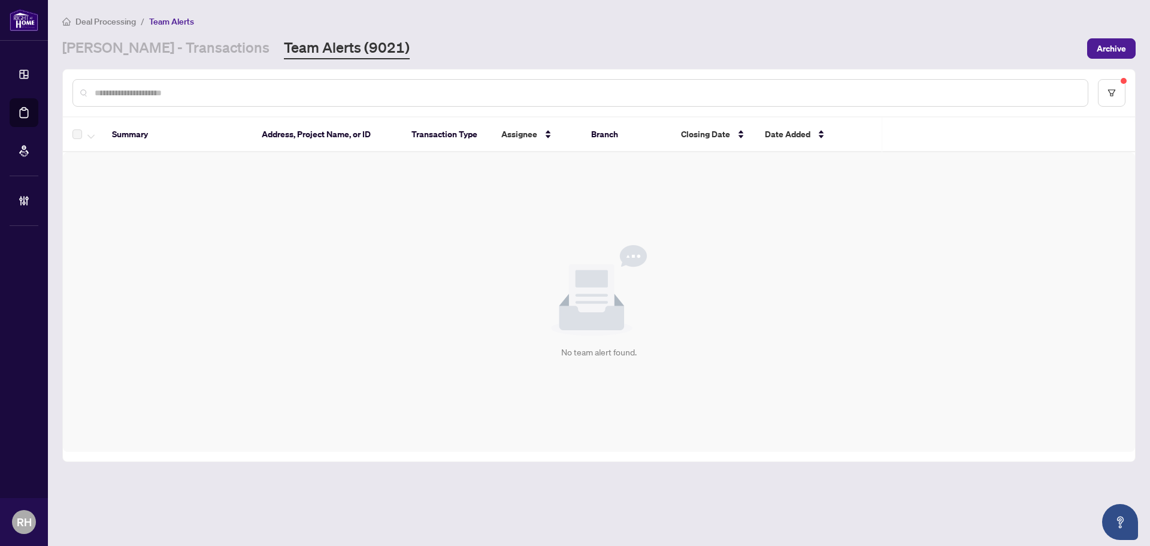
drag, startPoint x: 789, startPoint y: 288, endPoint x: 609, endPoint y: 236, distance: 187.6
click at [787, 288] on div "No team alert found." at bounding box center [599, 302] width 1072 height 300
